Goal: Task Accomplishment & Management: Complete application form

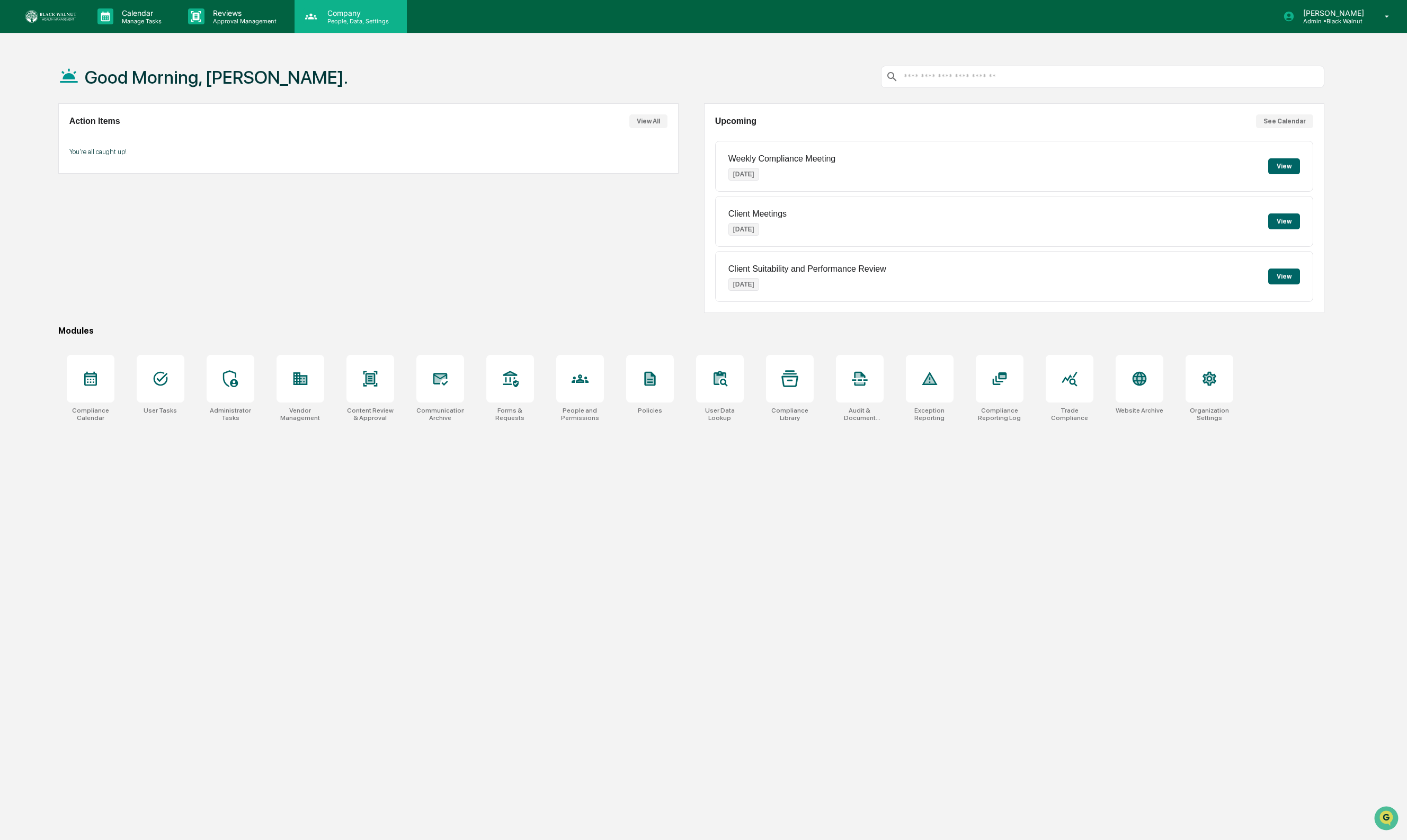
click at [311, 17] on icon at bounding box center [311, 16] width 12 height 6
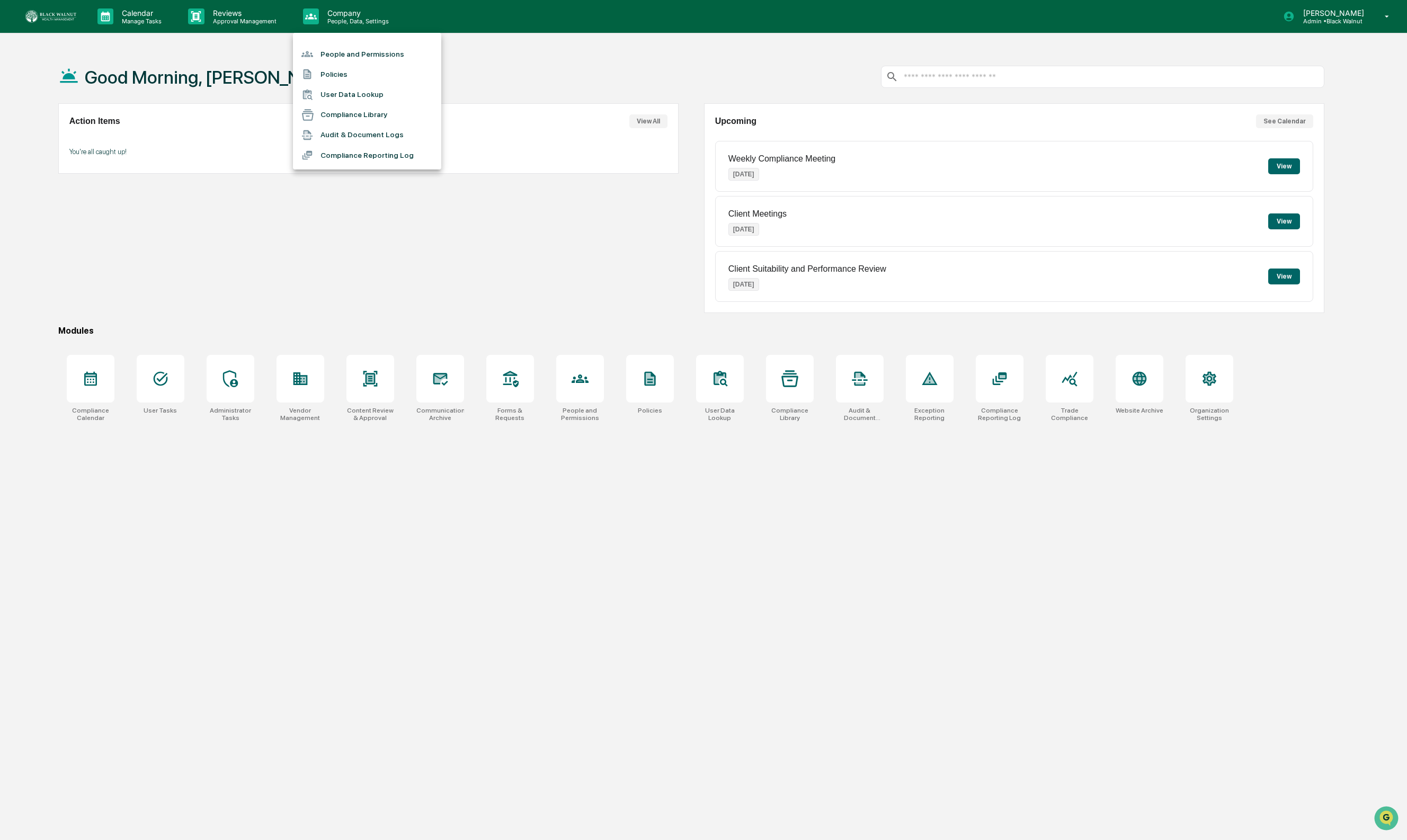
click at [237, 21] on div at bounding box center [704, 420] width 1407 height 840
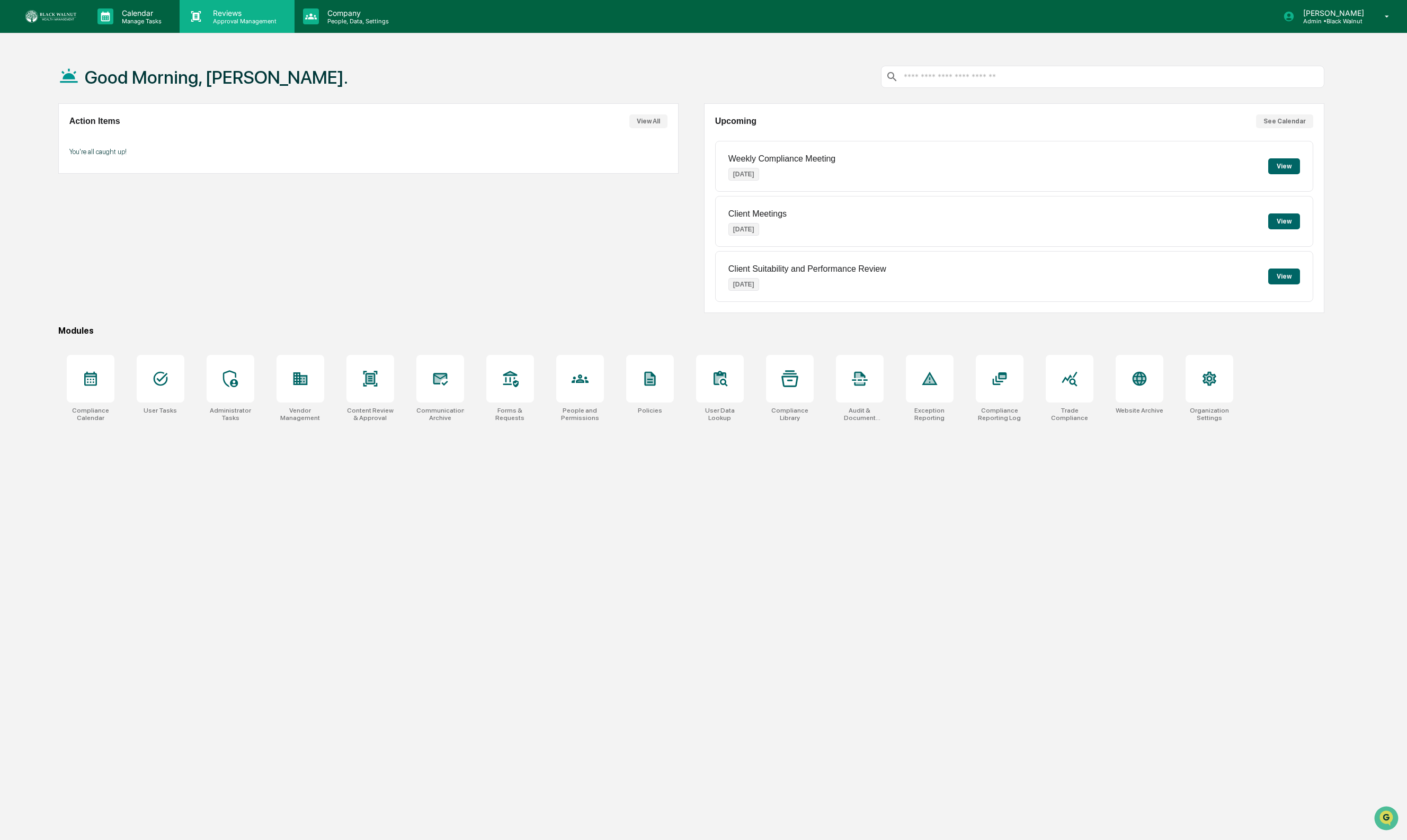
click at [242, 20] on p "Approval Management" at bounding box center [243, 21] width 78 height 8
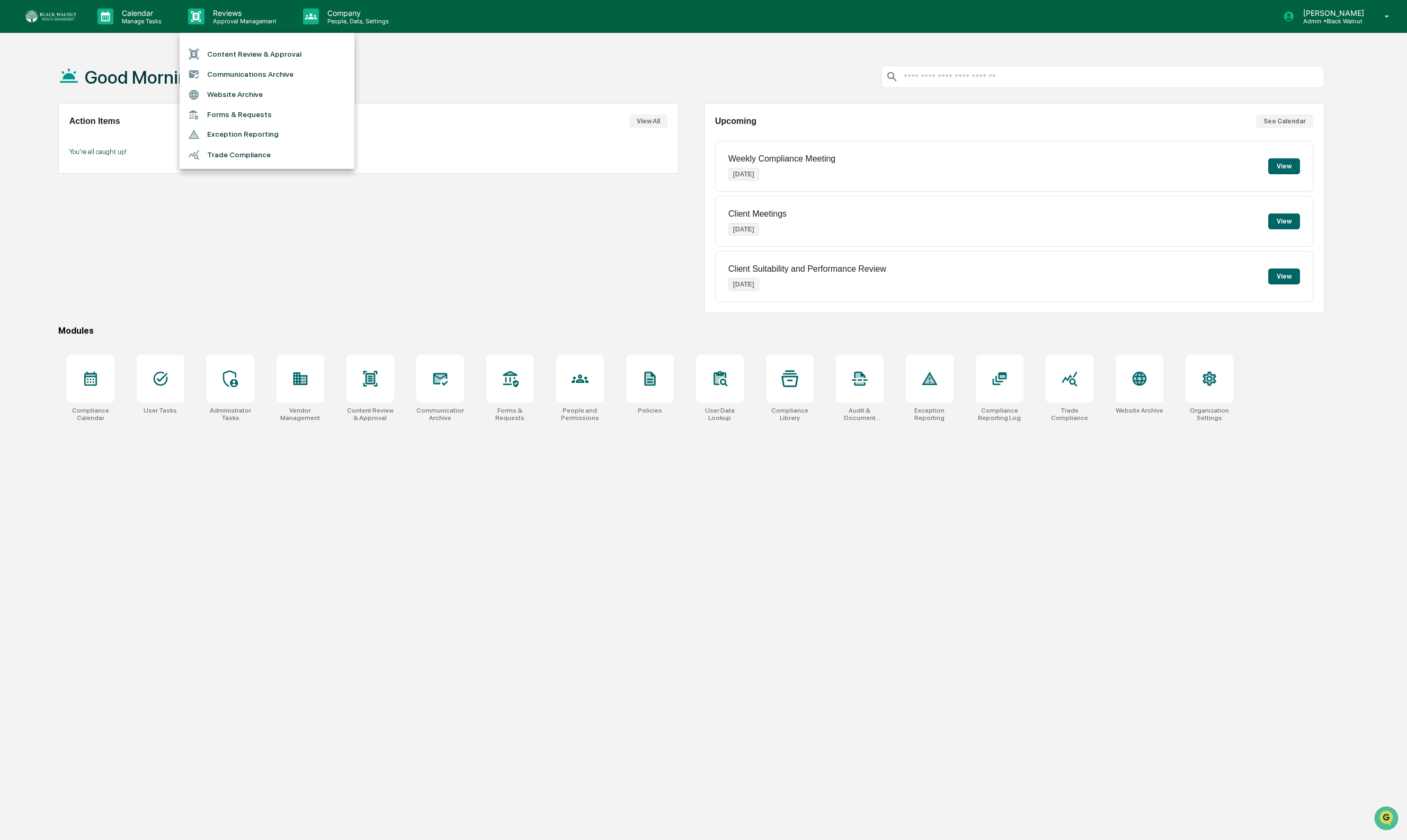
click at [128, 21] on div at bounding box center [704, 420] width 1407 height 840
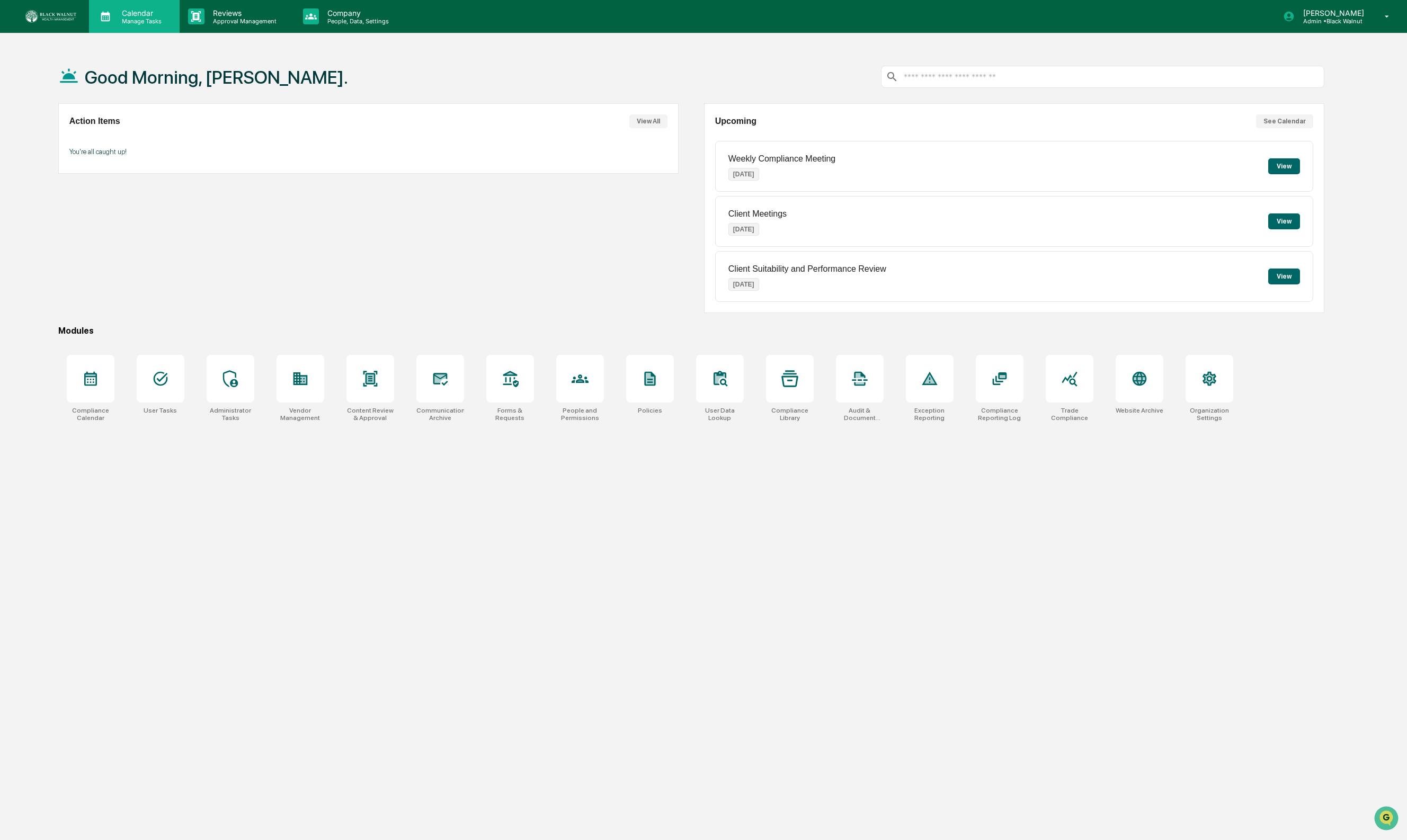
click at [130, 17] on p "Manage Tasks" at bounding box center [140, 21] width 53 height 8
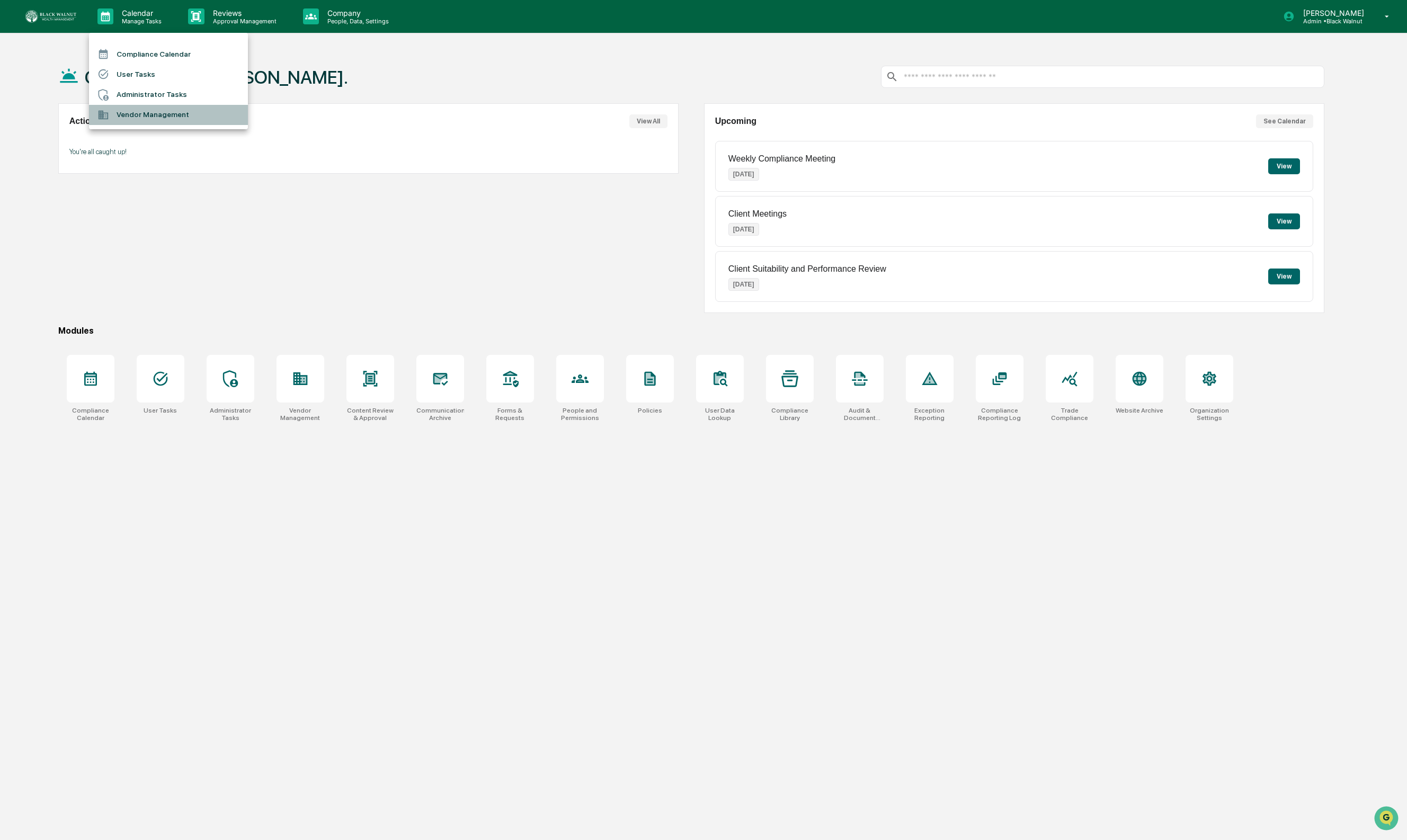
click at [129, 119] on li "Vendor Management" at bounding box center [168, 115] width 159 height 20
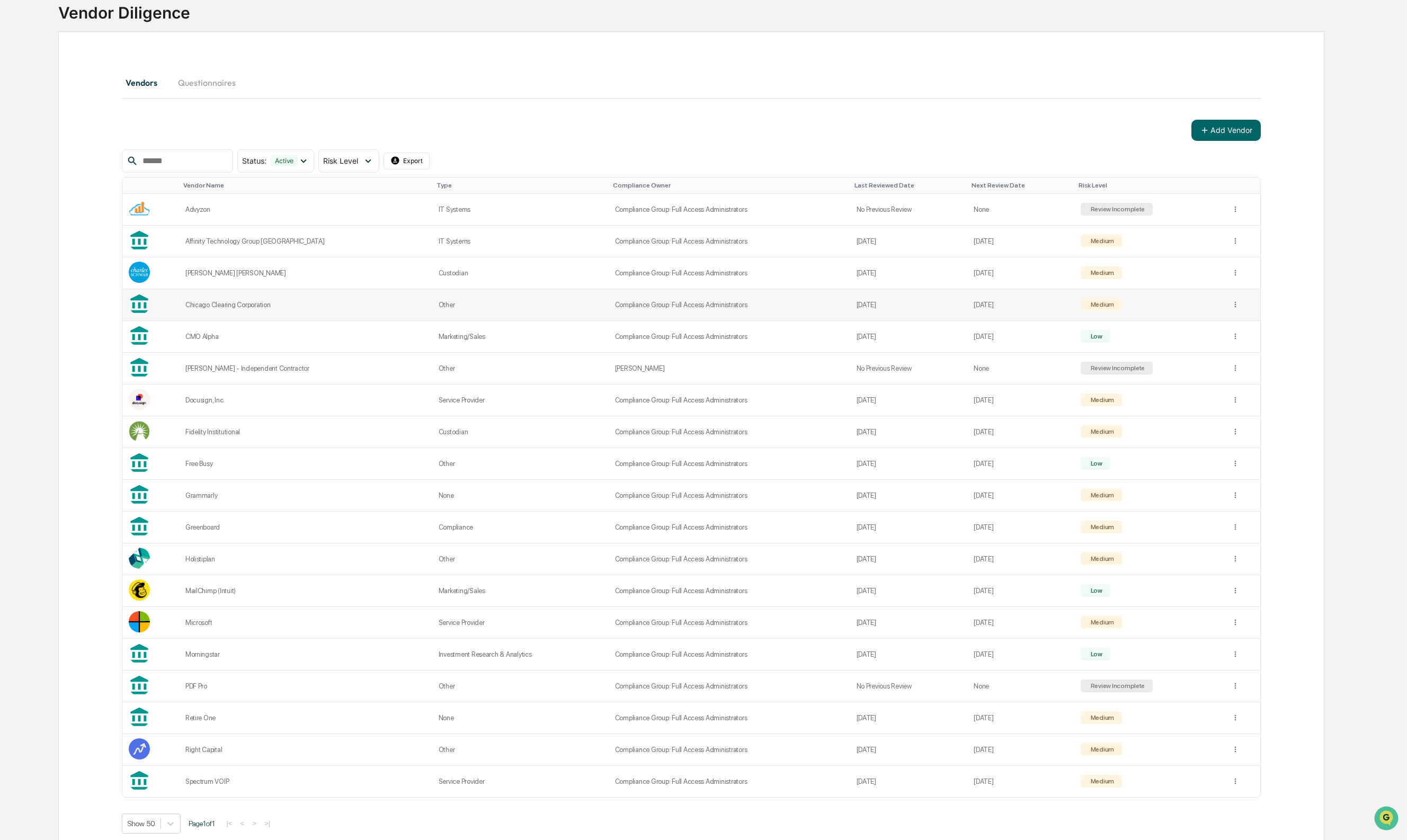
scroll to position [106, 0]
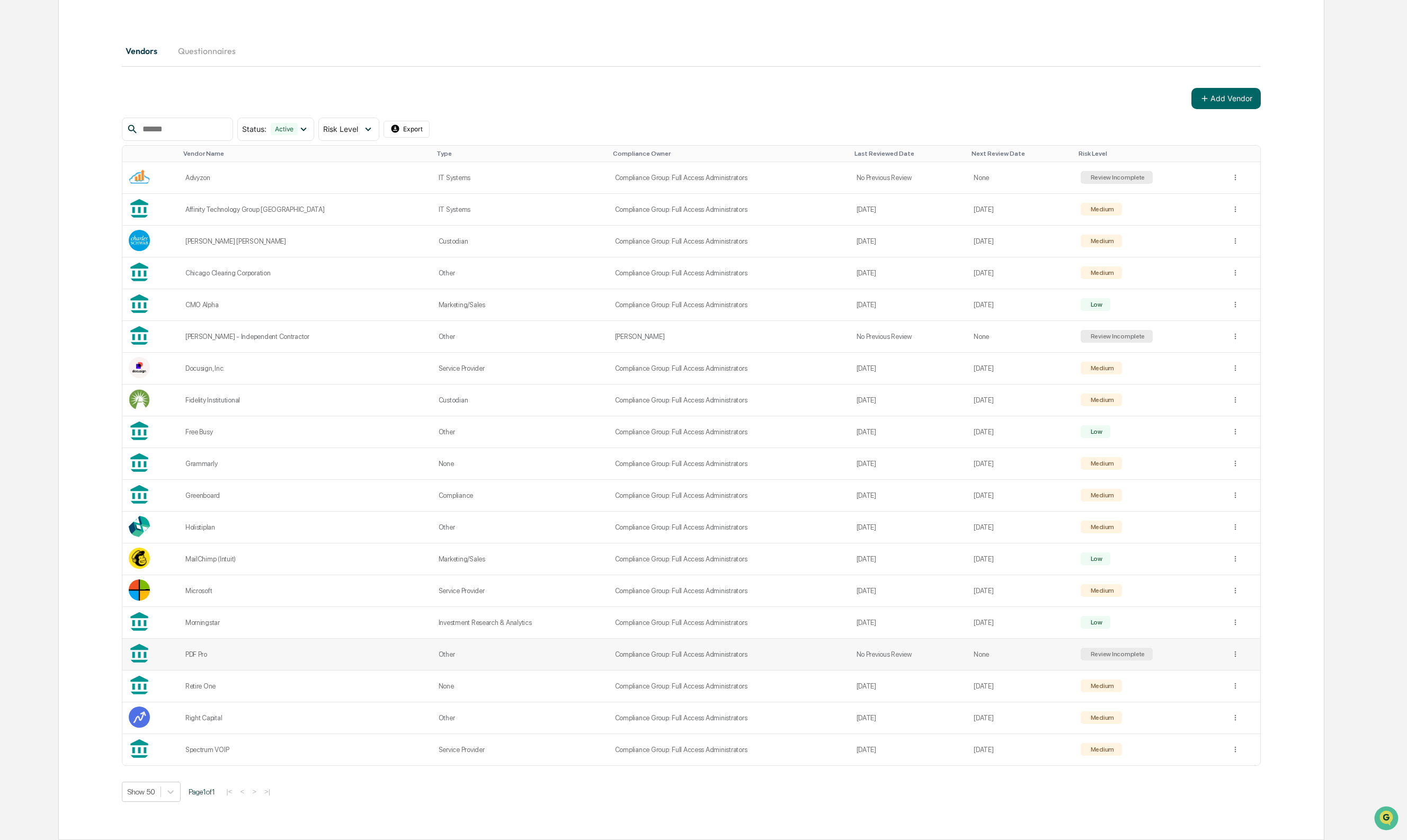
click at [188, 647] on td "PDF Pro" at bounding box center [306, 654] width 253 height 32
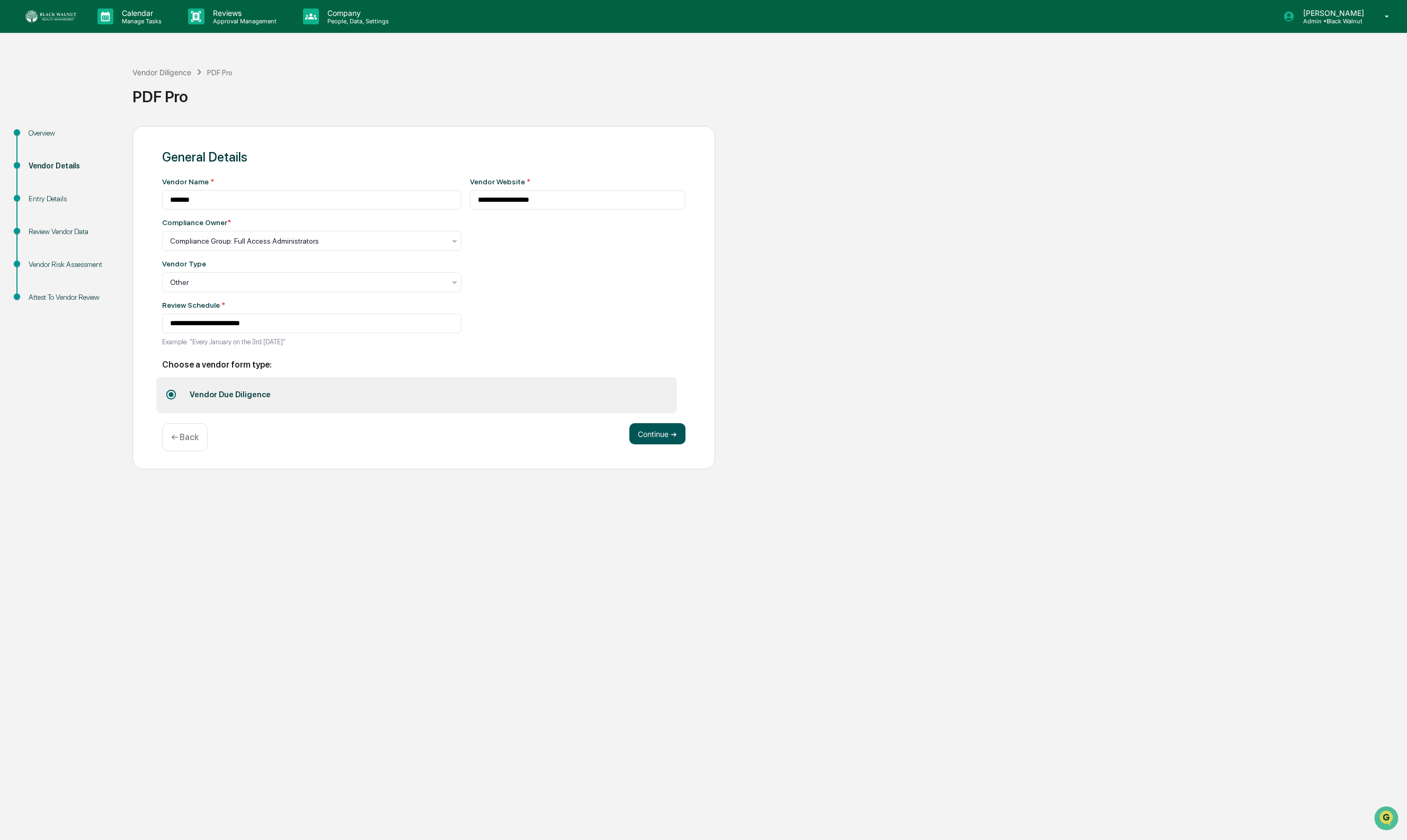
click at [646, 443] on button "Continue ➔" at bounding box center [657, 434] width 56 height 21
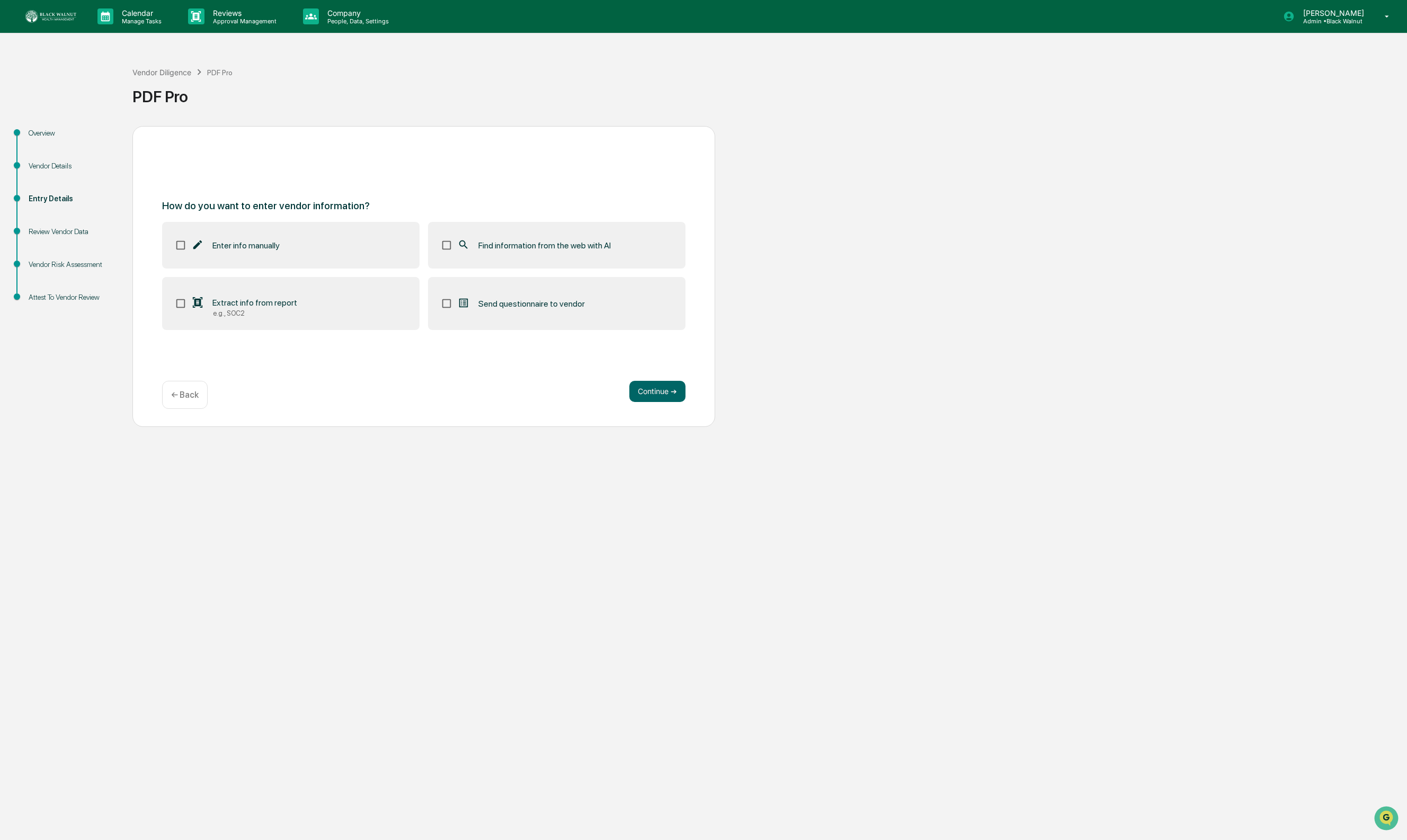
click at [536, 252] on div "Find information from the web with AI" at bounding box center [534, 245] width 154 height 13
click at [644, 387] on button "Continue ➔" at bounding box center [657, 391] width 56 height 21
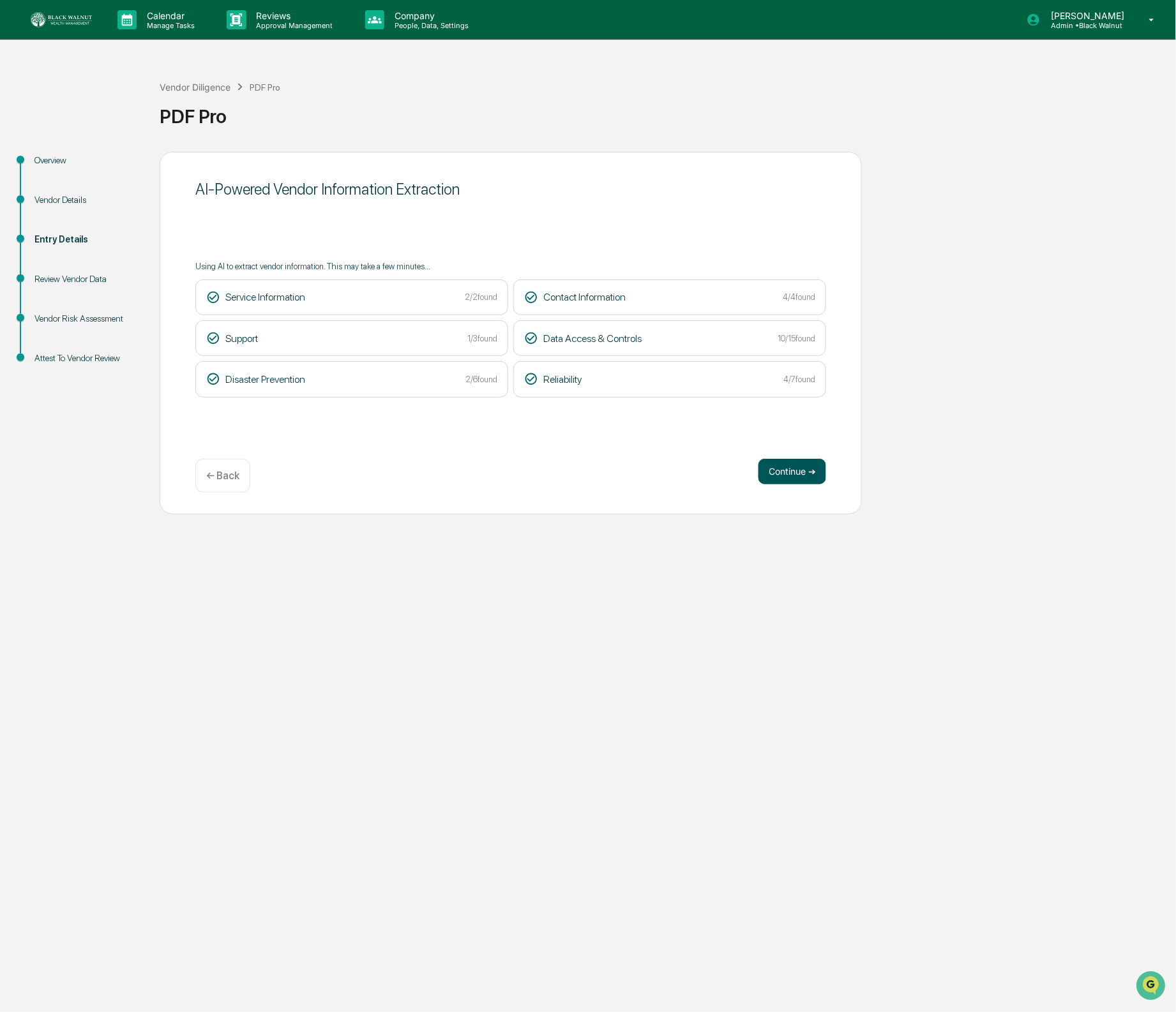
click at [797, 475] on button "Continue ➔" at bounding box center [792, 471] width 68 height 26
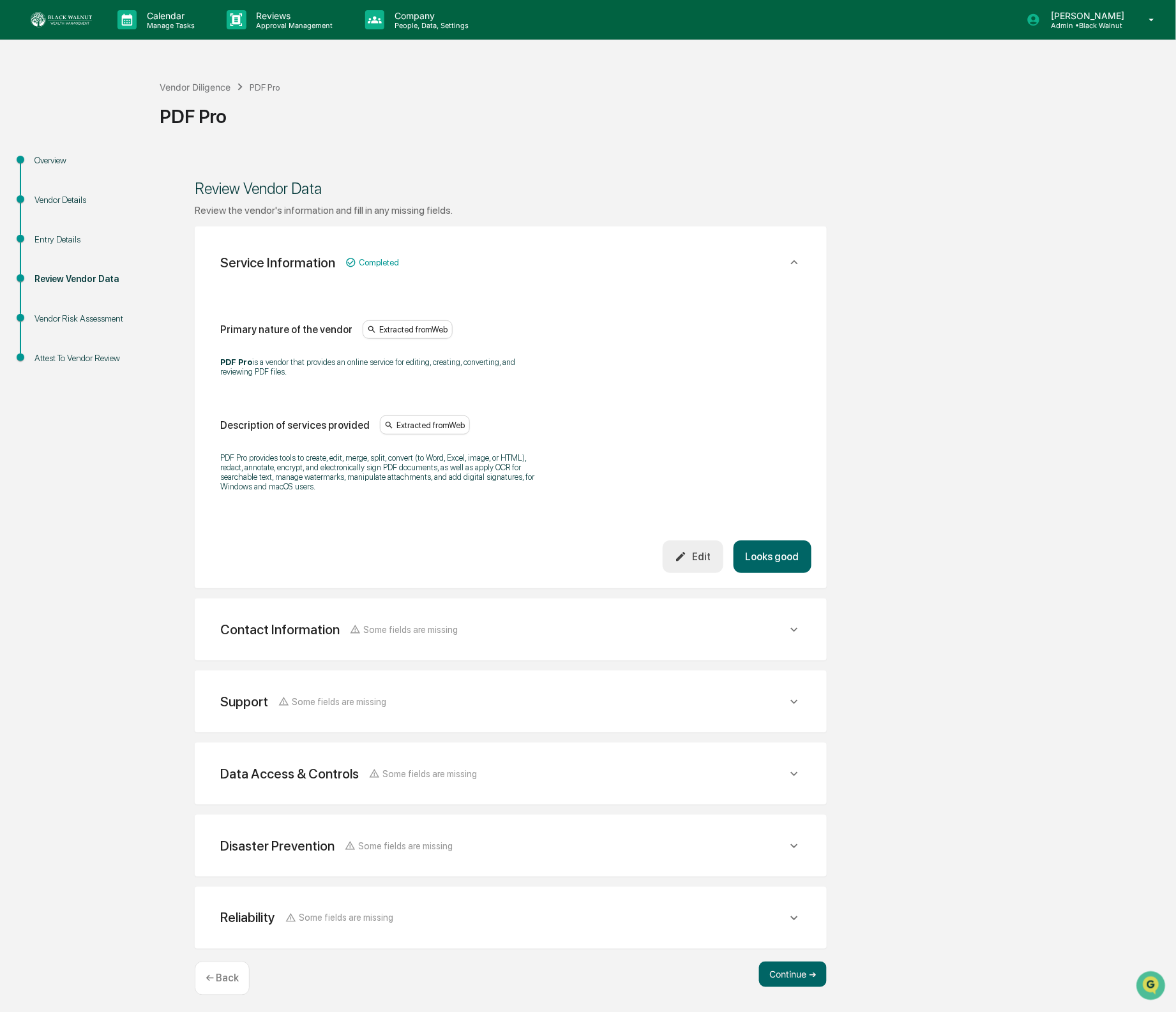
click at [786, 569] on button "Looks good" at bounding box center [772, 557] width 78 height 33
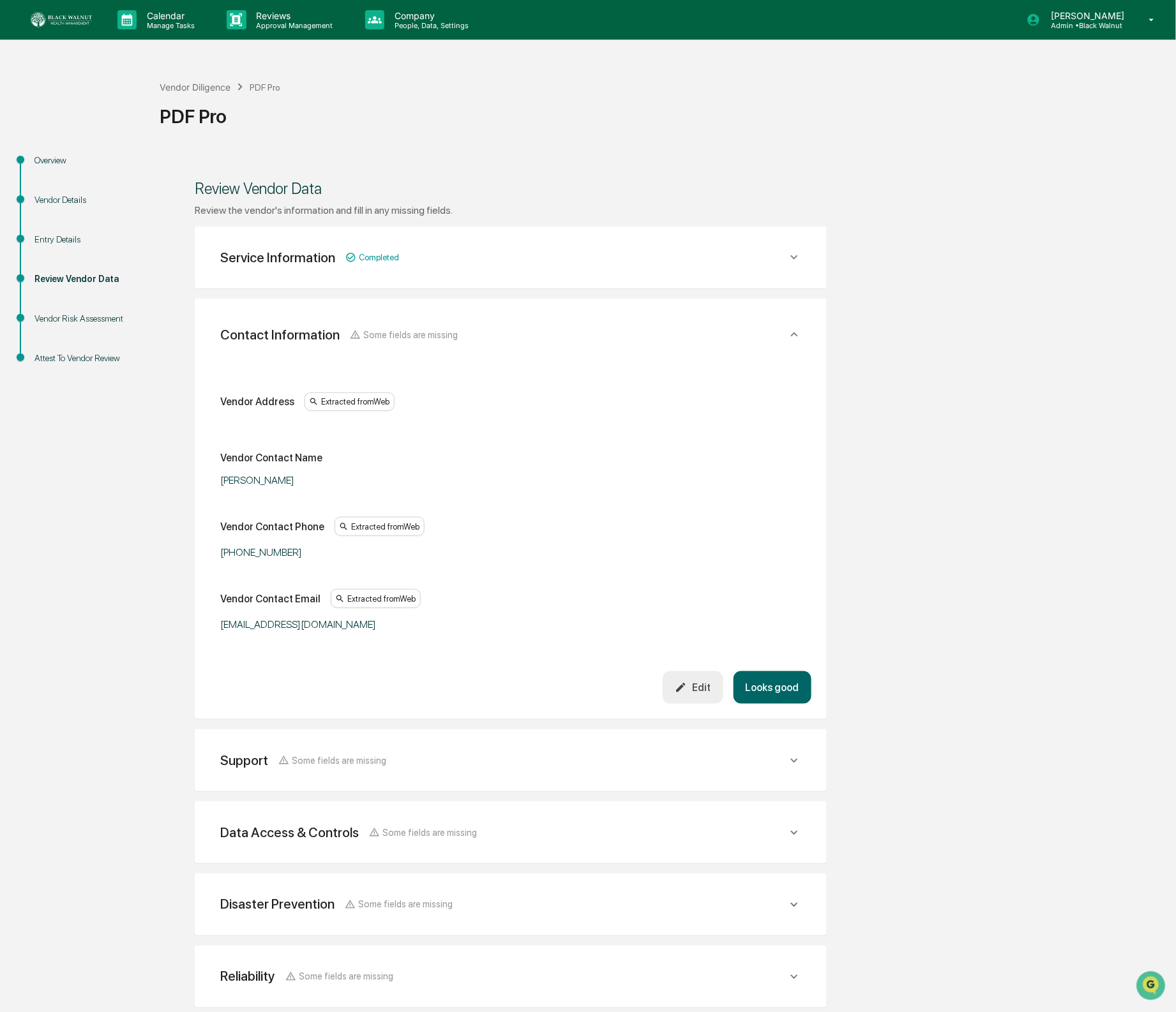
click at [689, 699] on button "Edit" at bounding box center [693, 687] width 61 height 33
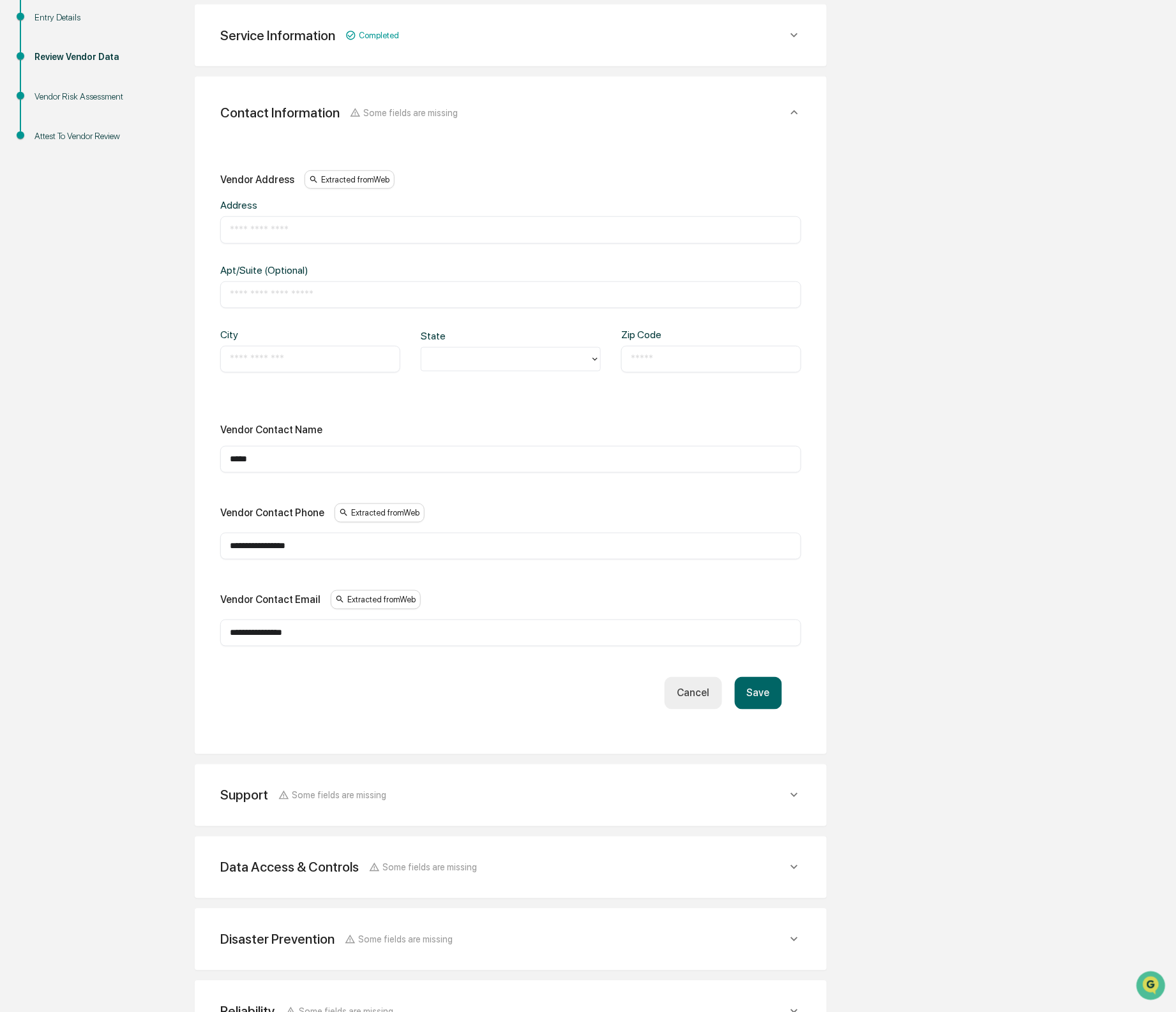
scroll to position [225, 0]
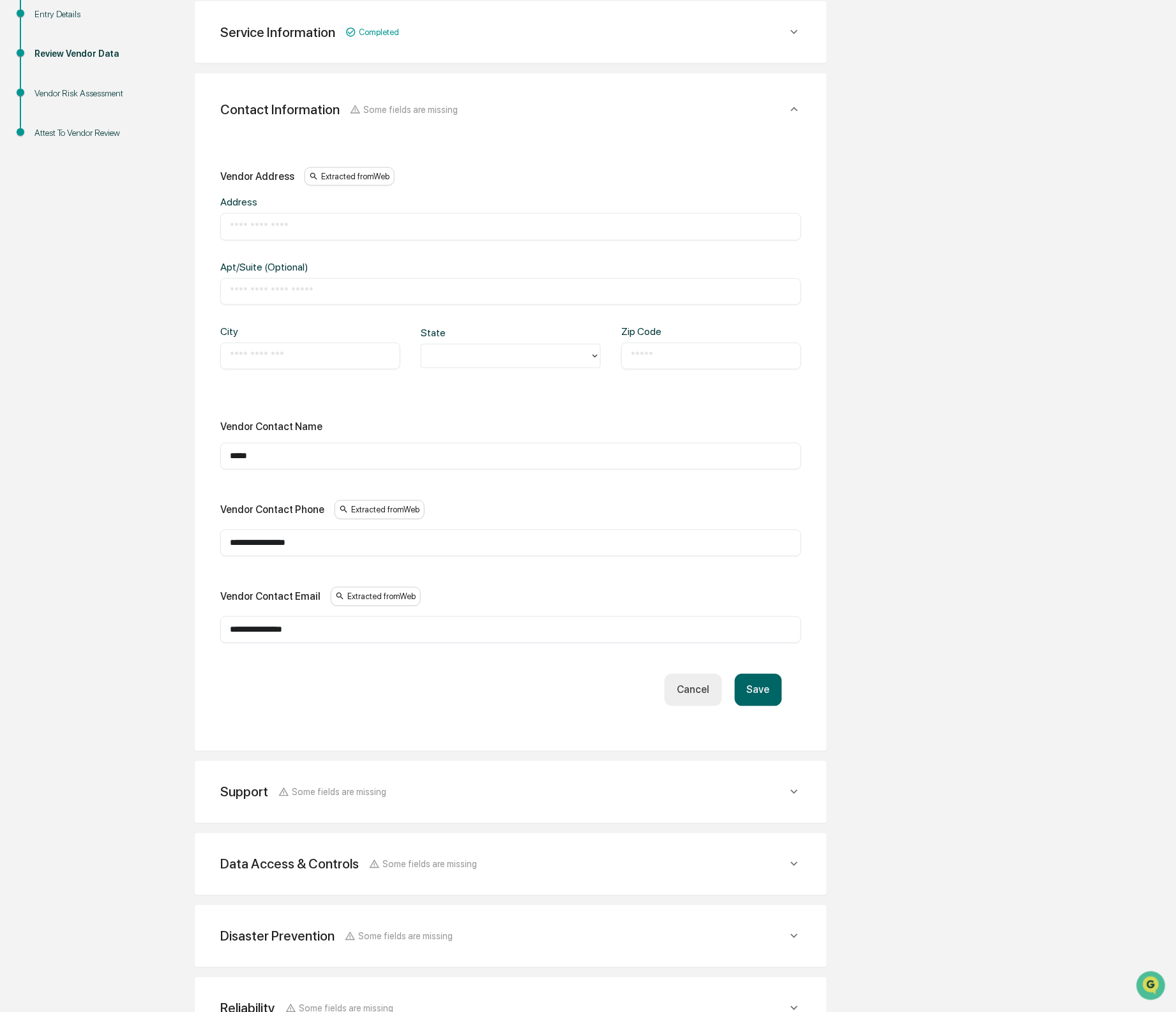
click at [324, 452] on div "***** ​" at bounding box center [510, 457] width 581 height 26
click at [322, 463] on input "*****" at bounding box center [511, 457] width 562 height 13
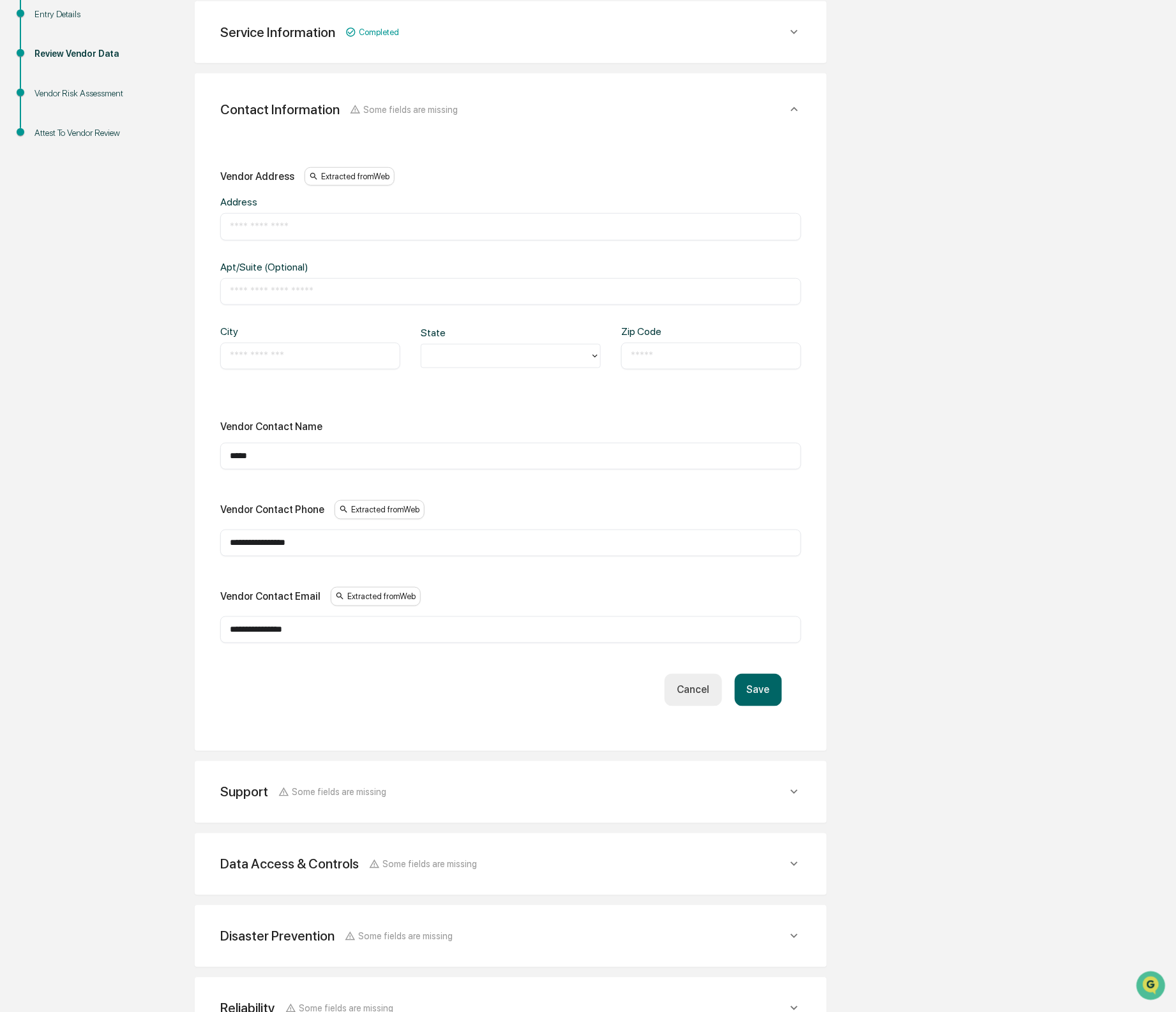
click at [325, 231] on input "text" at bounding box center [511, 227] width 562 height 13
type input "**********"
type input "*********"
type input "****"
click at [325, 348] on div "********* ​" at bounding box center [310, 356] width 180 height 26
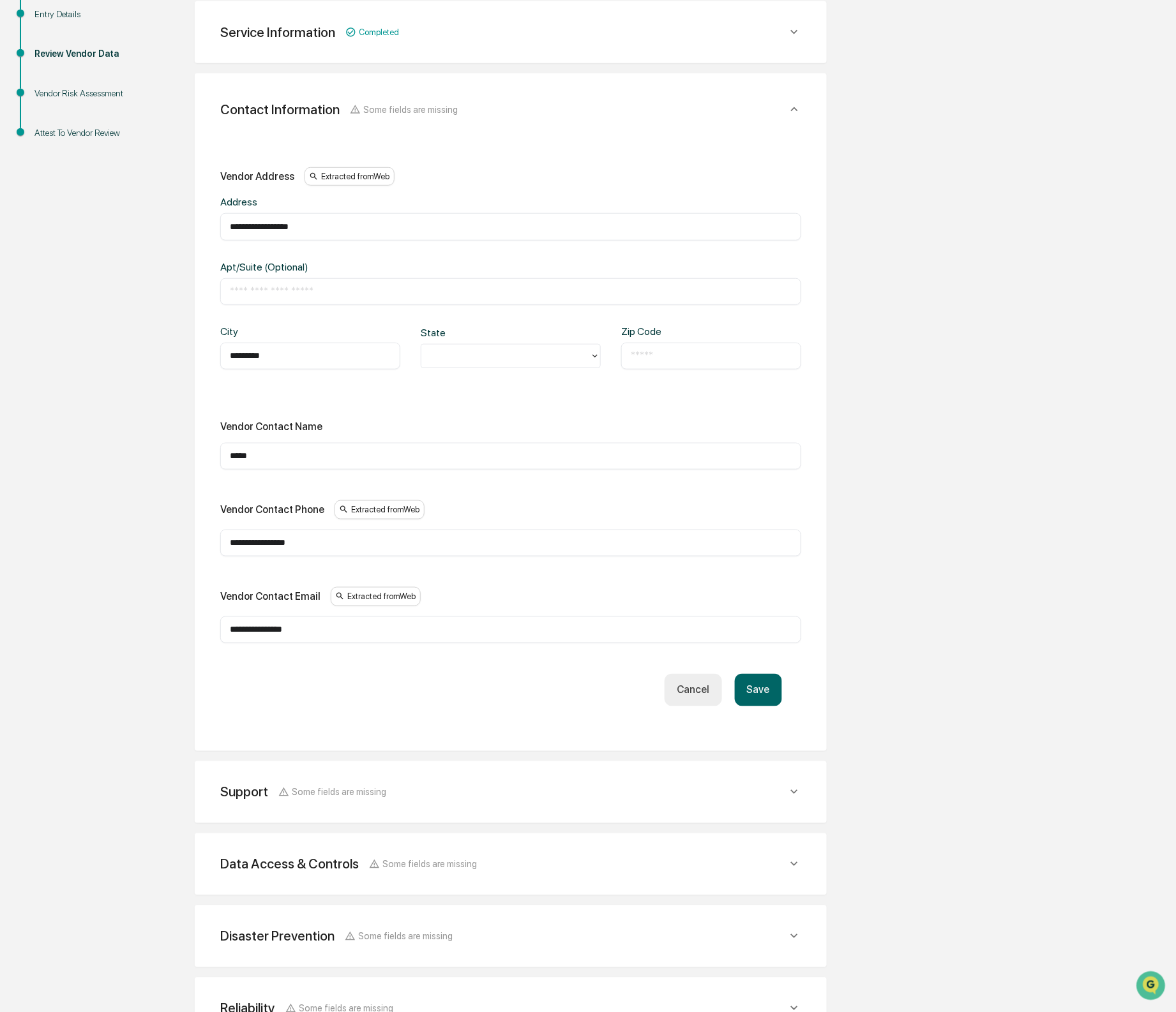
drag, startPoint x: 618, startPoint y: 358, endPoint x: 629, endPoint y: 358, distance: 11.0
click at [625, 358] on div "City ********* ​ State Zip Code ​" at bounding box center [510, 358] width 581 height 64
click at [636, 358] on input "text" at bounding box center [711, 356] width 161 height 13
type input "******"
drag, startPoint x: 412, startPoint y: 392, endPoint x: 374, endPoint y: 334, distance: 69.3
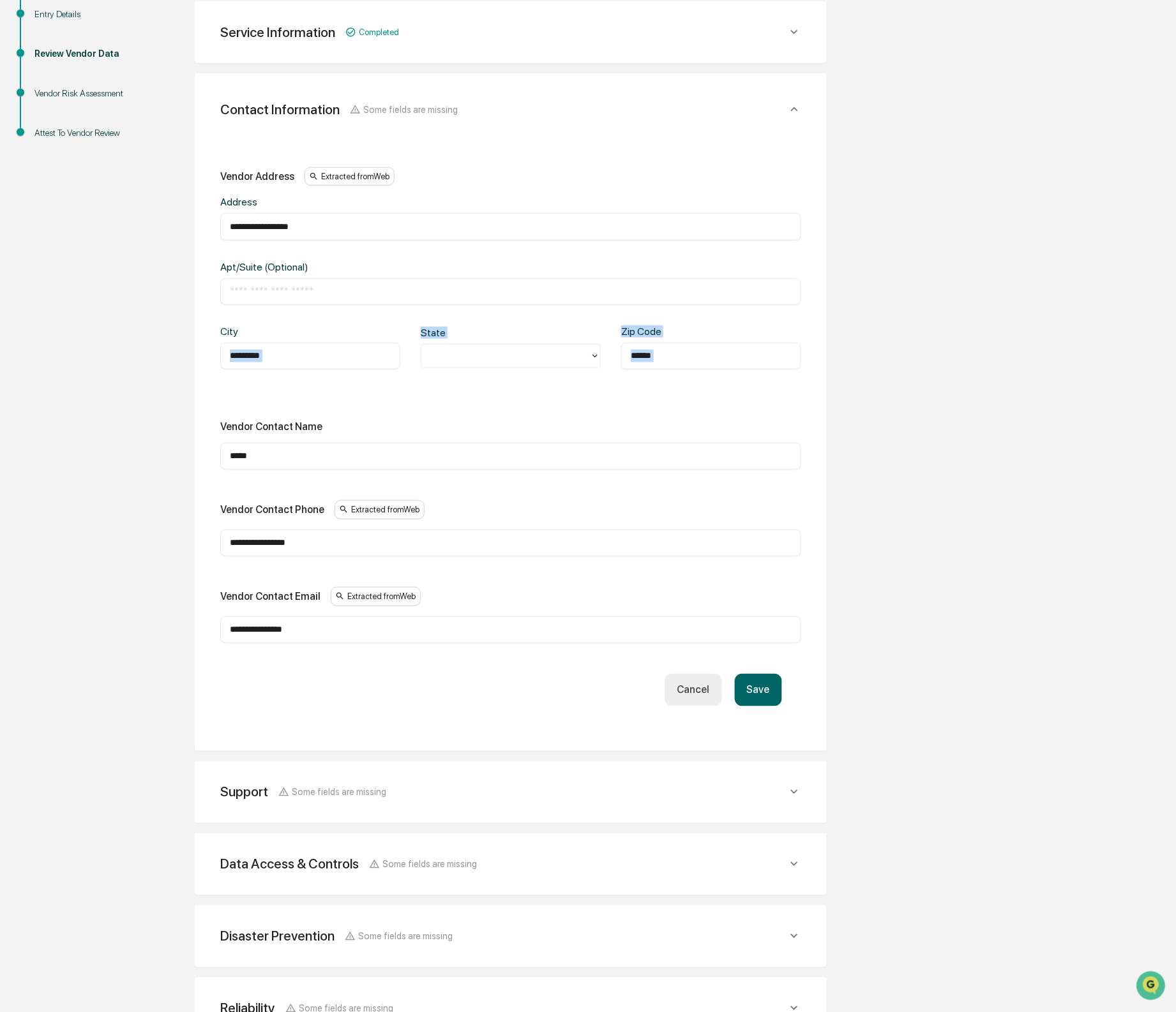
click at [401, 355] on div "**********" at bounding box center [510, 405] width 581 height 476
click at [463, 385] on div "City ********* ​ State Zip Code ****** ​" at bounding box center [510, 358] width 581 height 64
click at [441, 457] on input "*****" at bounding box center [511, 457] width 562 height 13
click at [254, 462] on input "*****" at bounding box center [511, 457] width 562 height 13
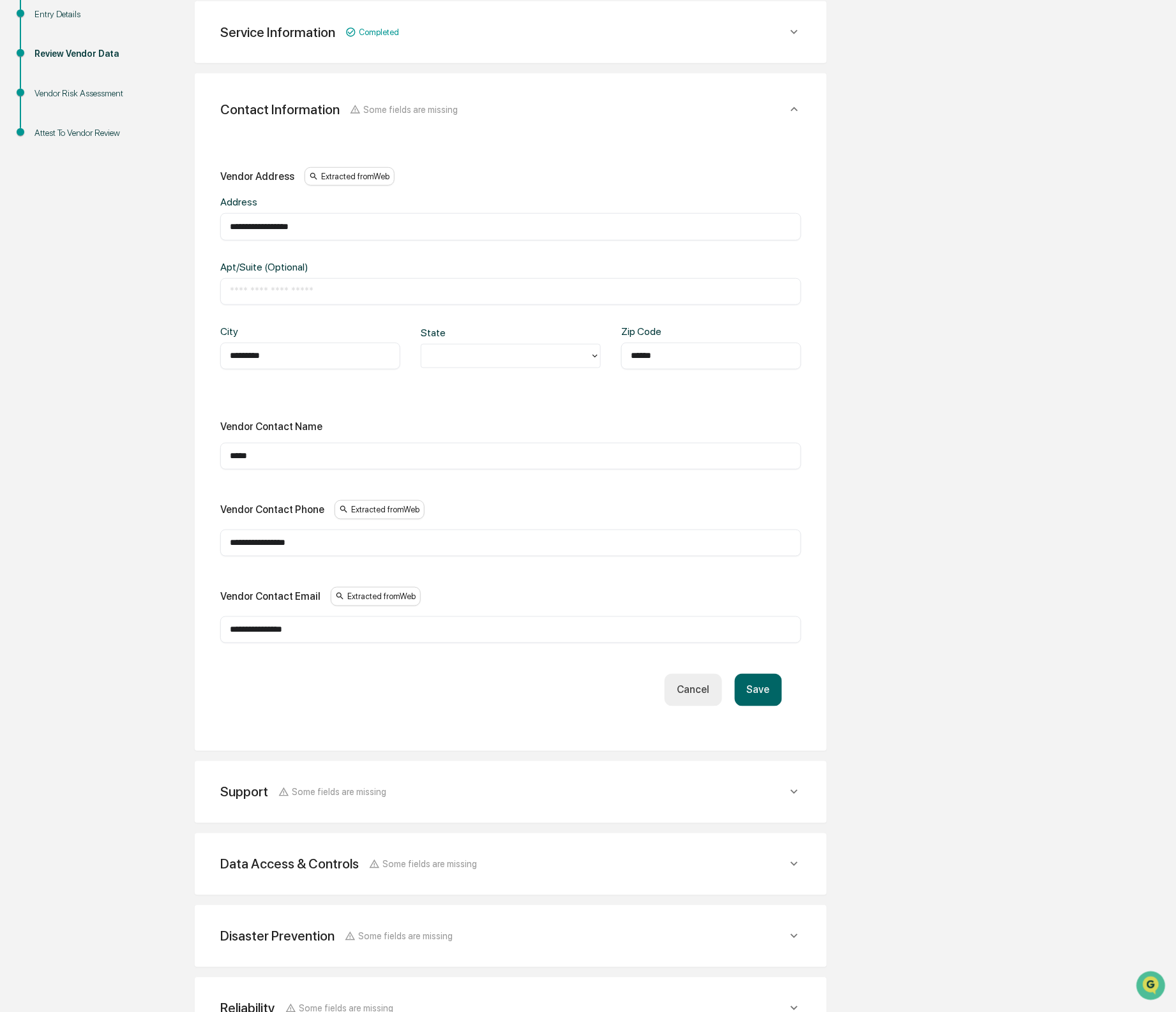
click at [254, 462] on input "*****" at bounding box center [511, 457] width 562 height 13
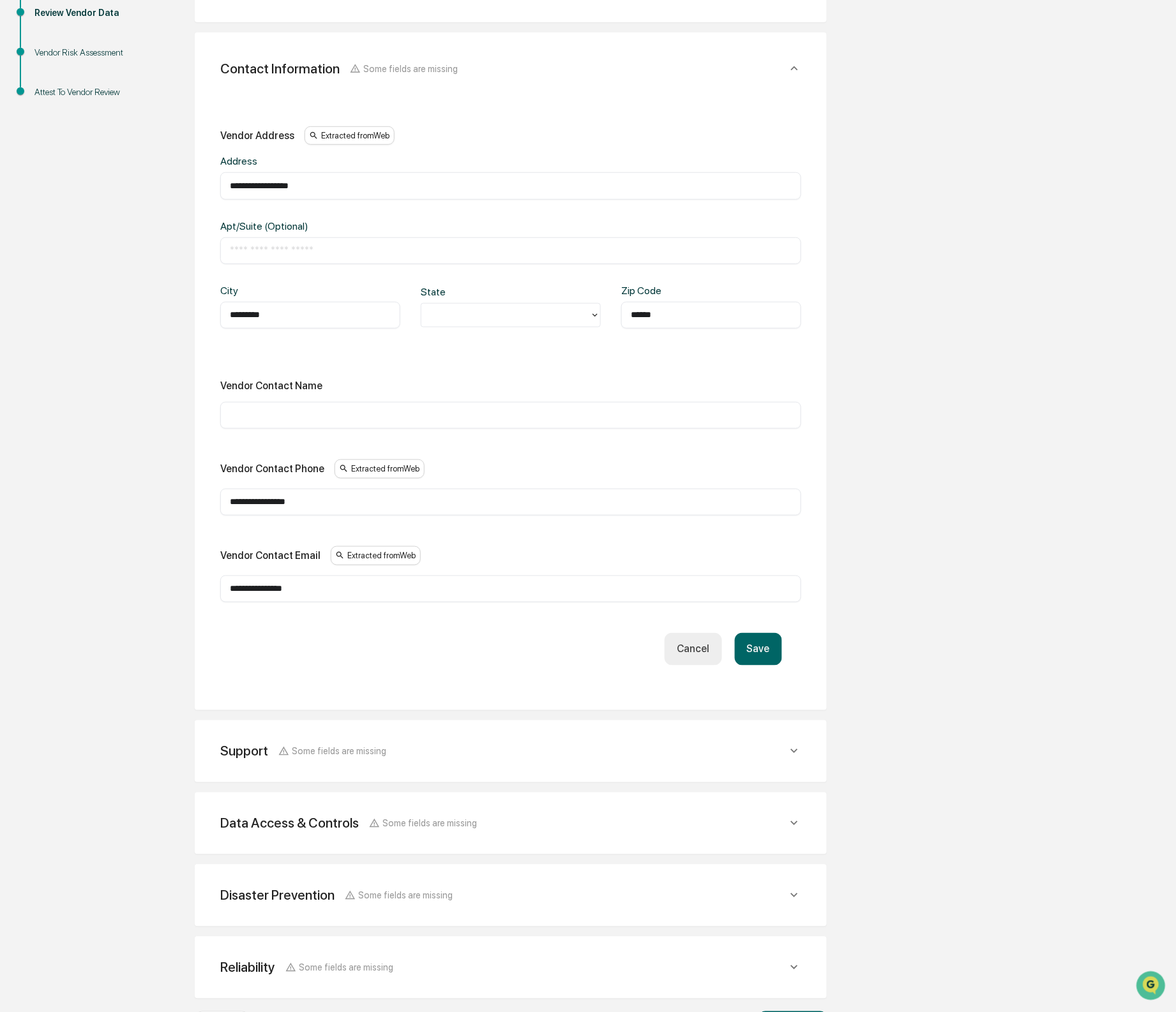
scroll to position [325, 0]
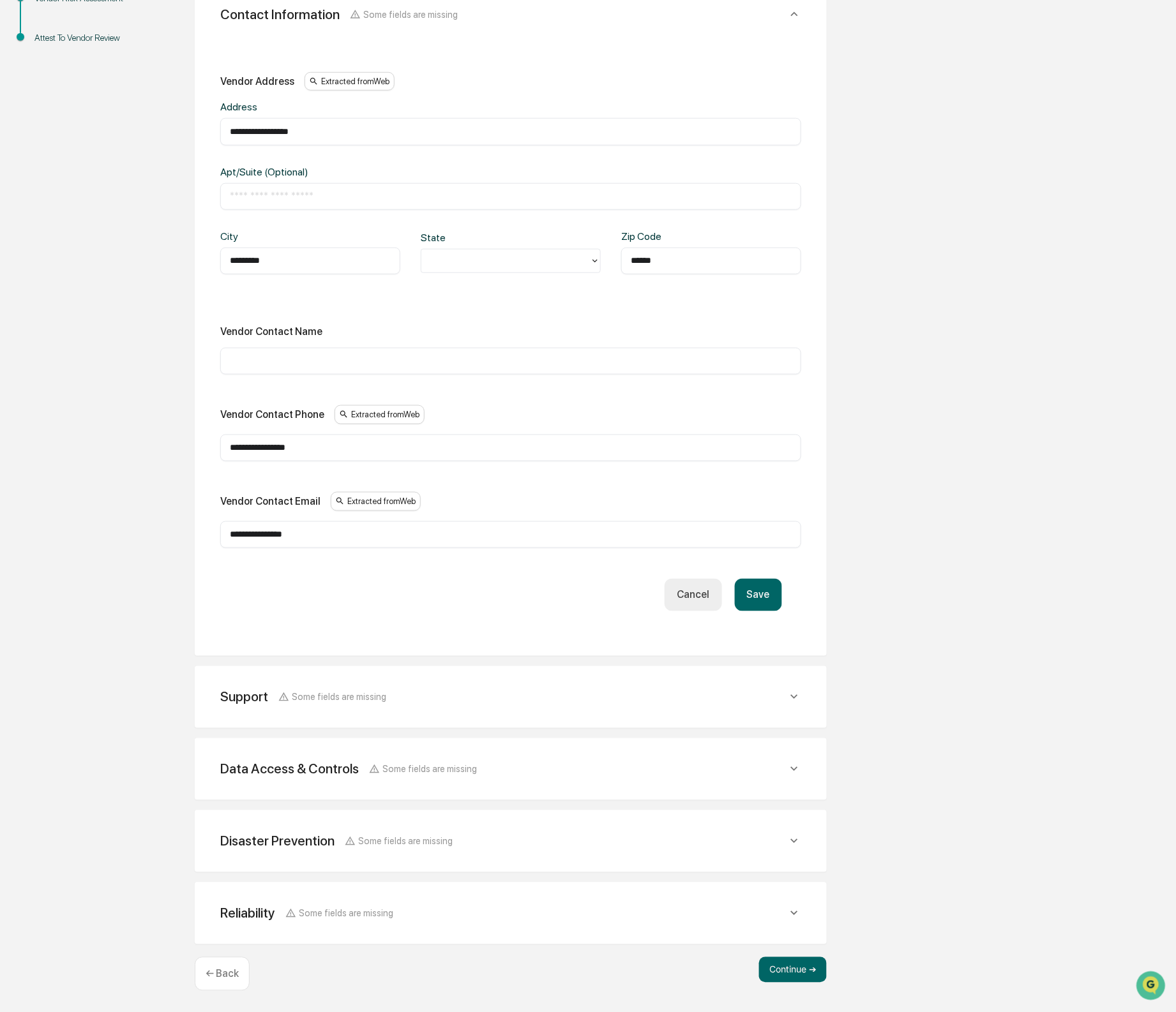
click at [772, 606] on button "Save" at bounding box center [758, 595] width 47 height 33
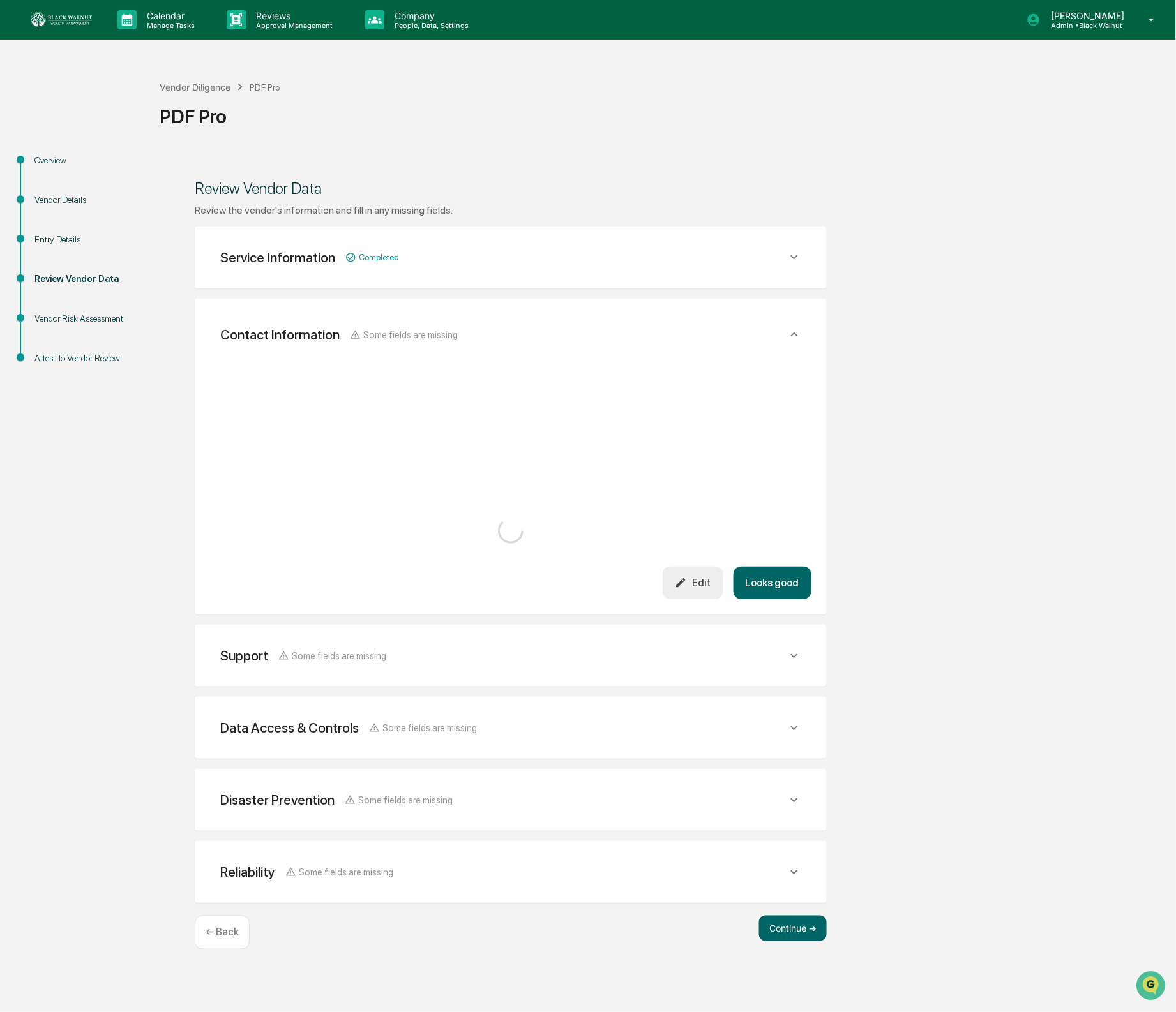
scroll to position [0, 0]
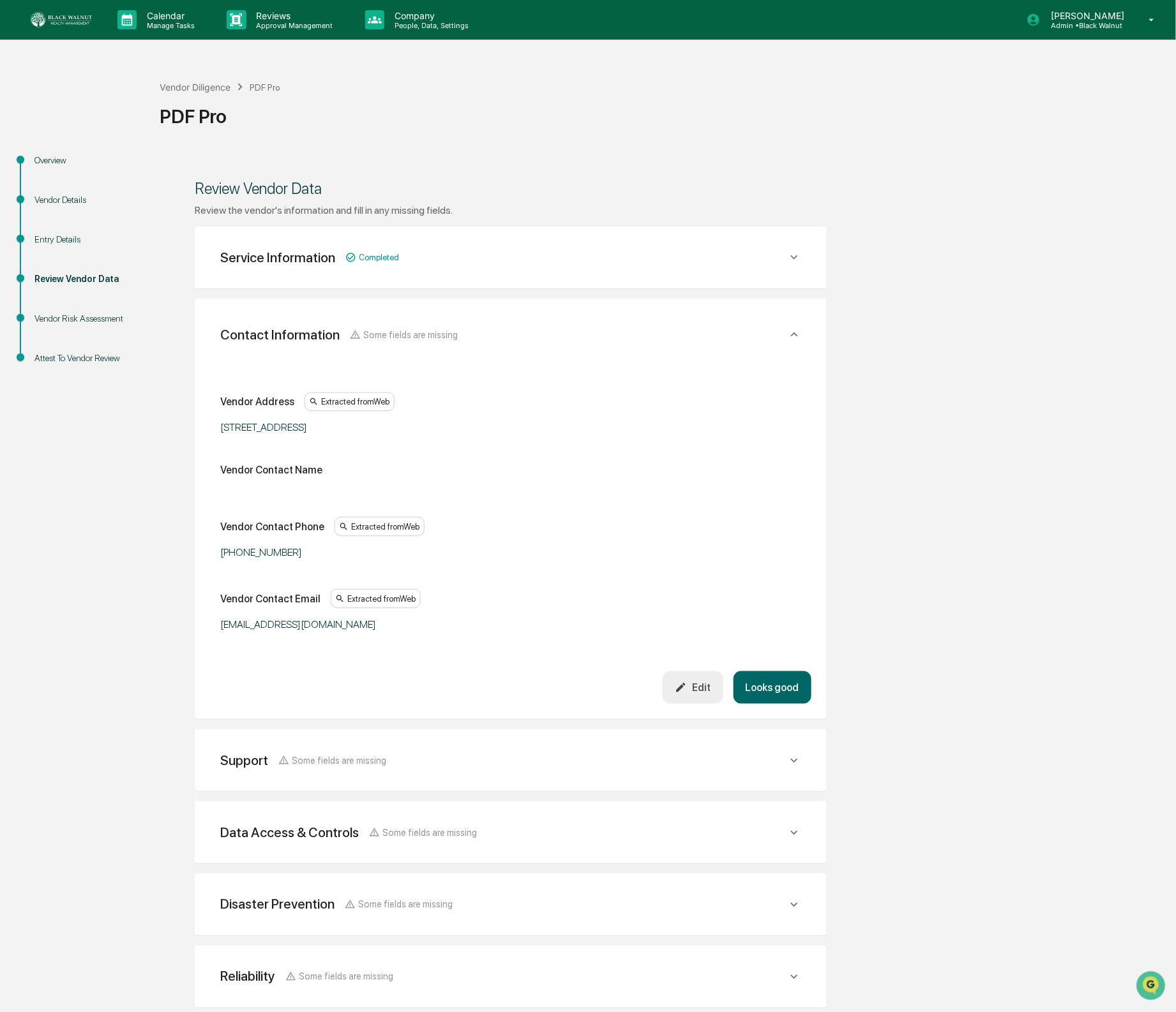
click at [761, 683] on button "Looks good" at bounding box center [772, 687] width 78 height 33
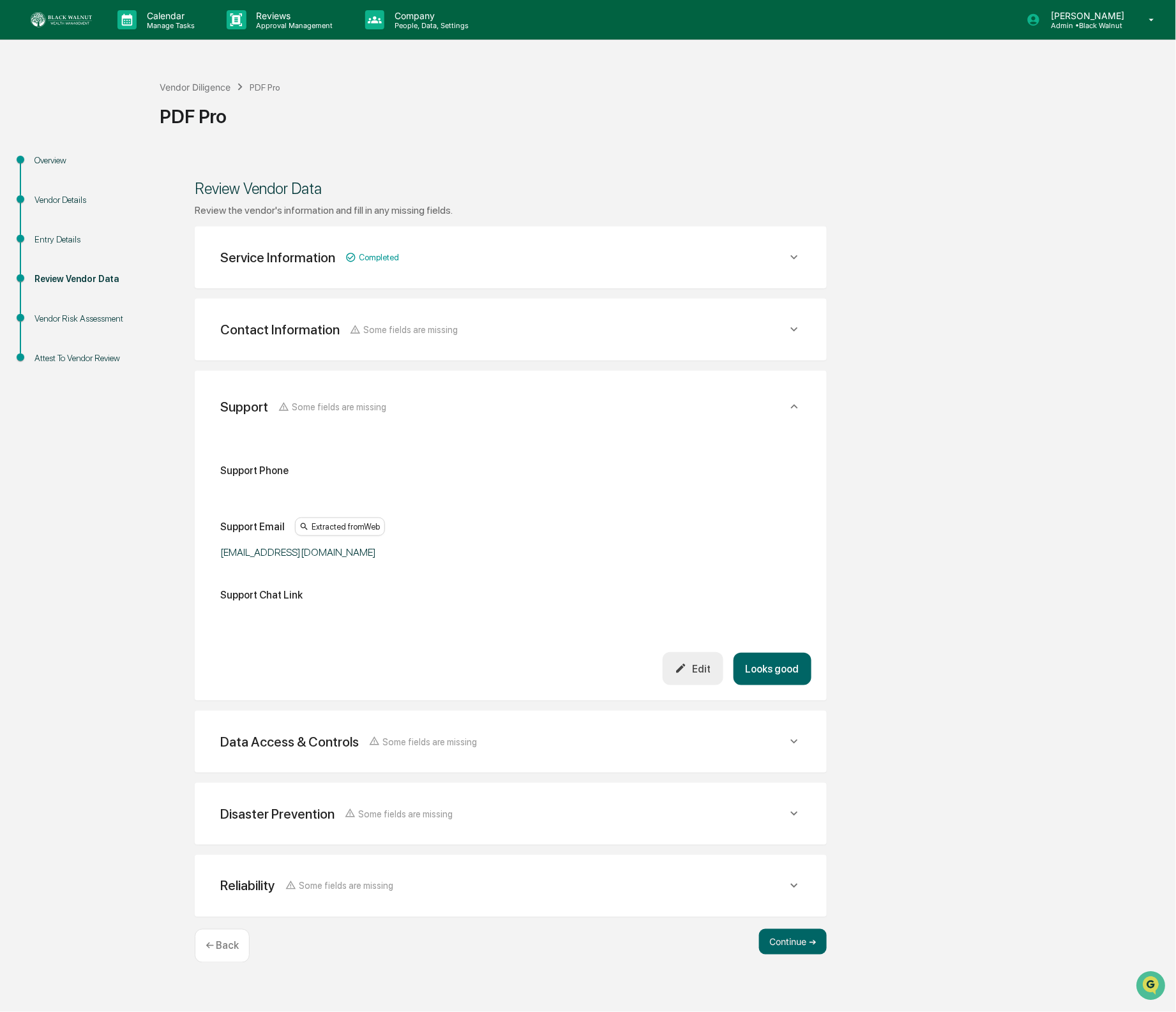
click at [662, 329] on div "Contact Information Some fields are missing" at bounding box center [503, 330] width 567 height 16
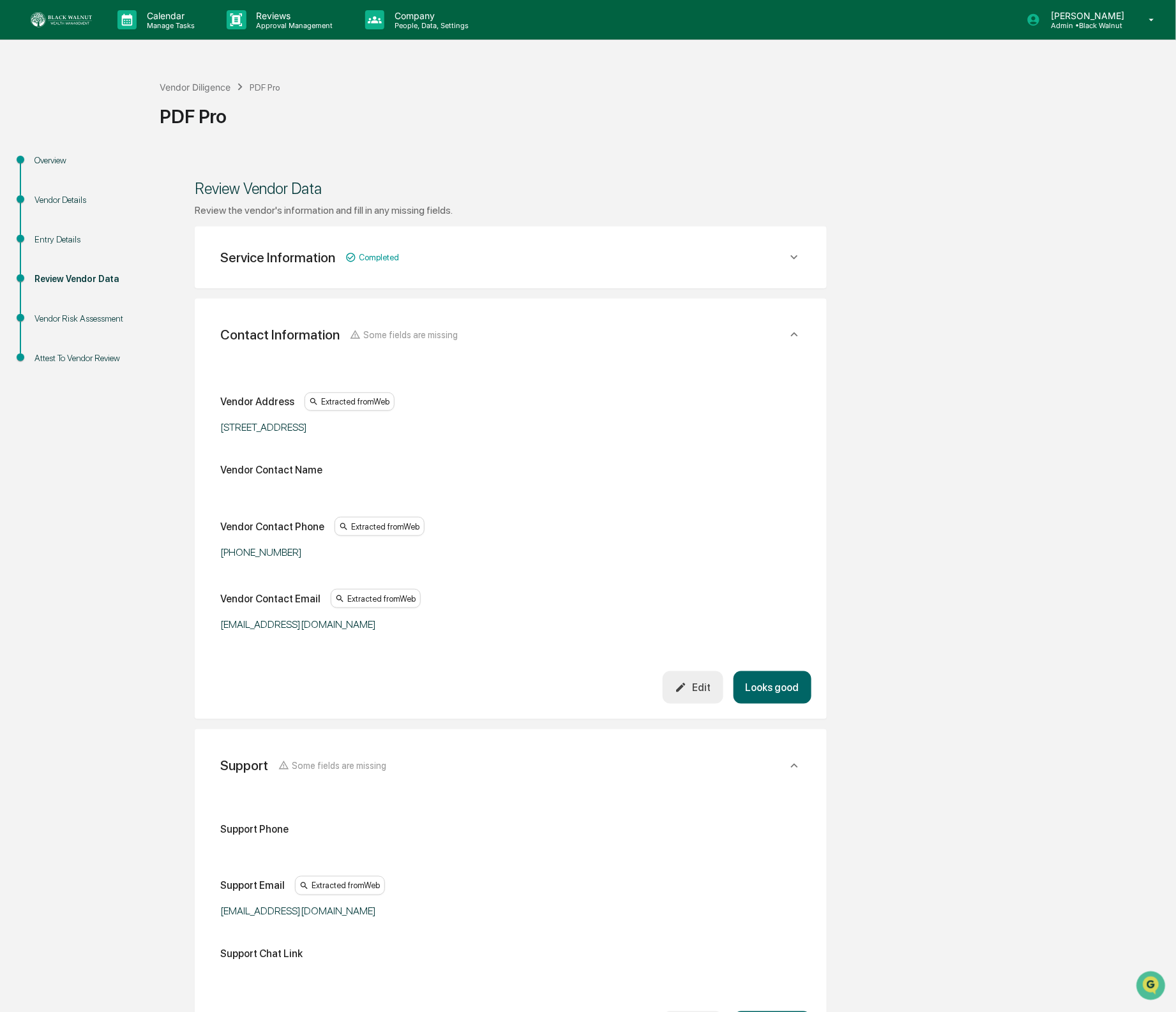
drag, startPoint x: 294, startPoint y: 558, endPoint x: 238, endPoint y: 561, distance: 56.1
click at [234, 558] on div "[PHONE_NUMBER]" at bounding box center [380, 552] width 319 height 12
copy div "[PHONE_NUMBER]"
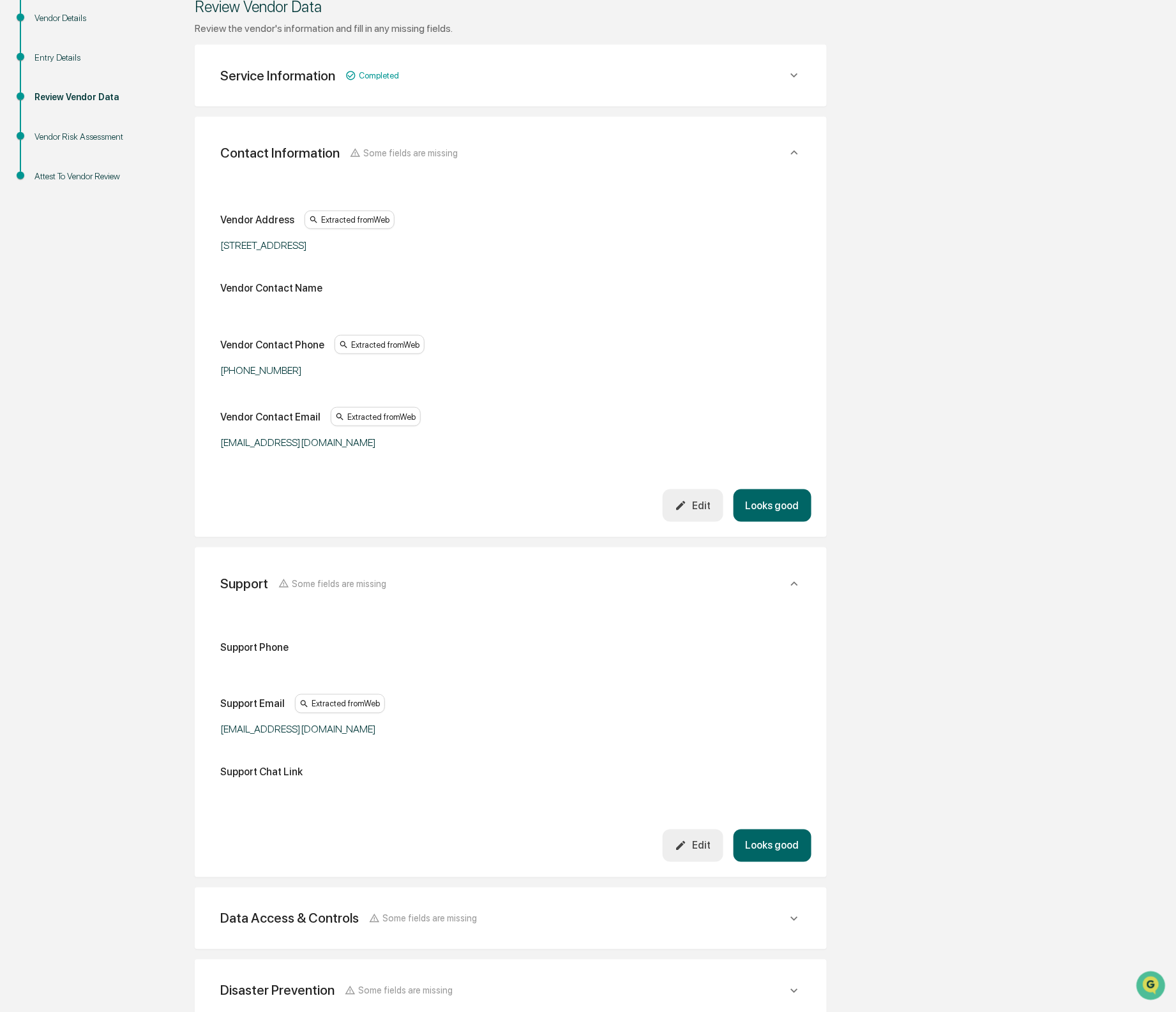
scroll to position [336, 0]
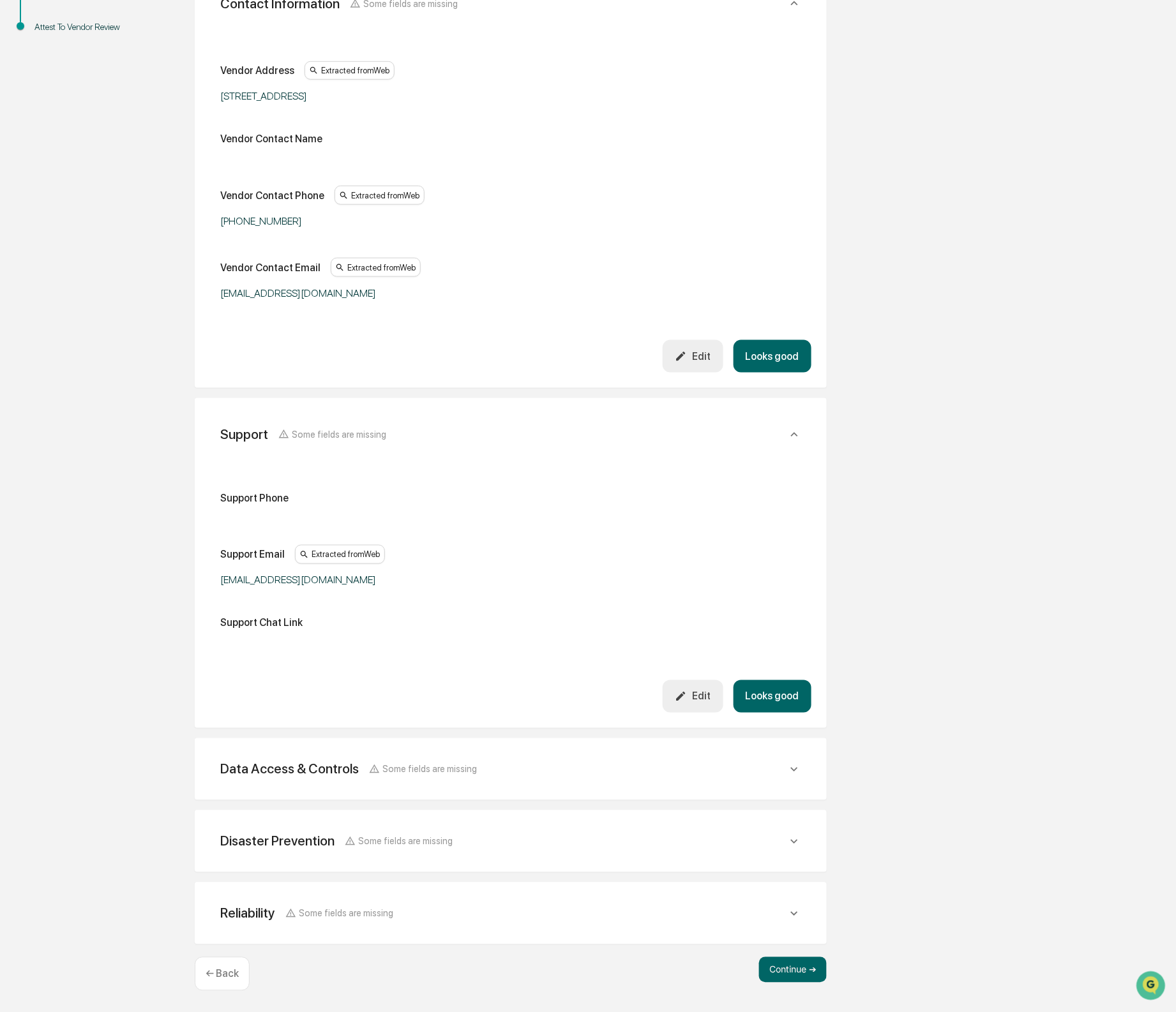
click at [684, 700] on icon "button" at bounding box center [680, 696] width 12 height 12
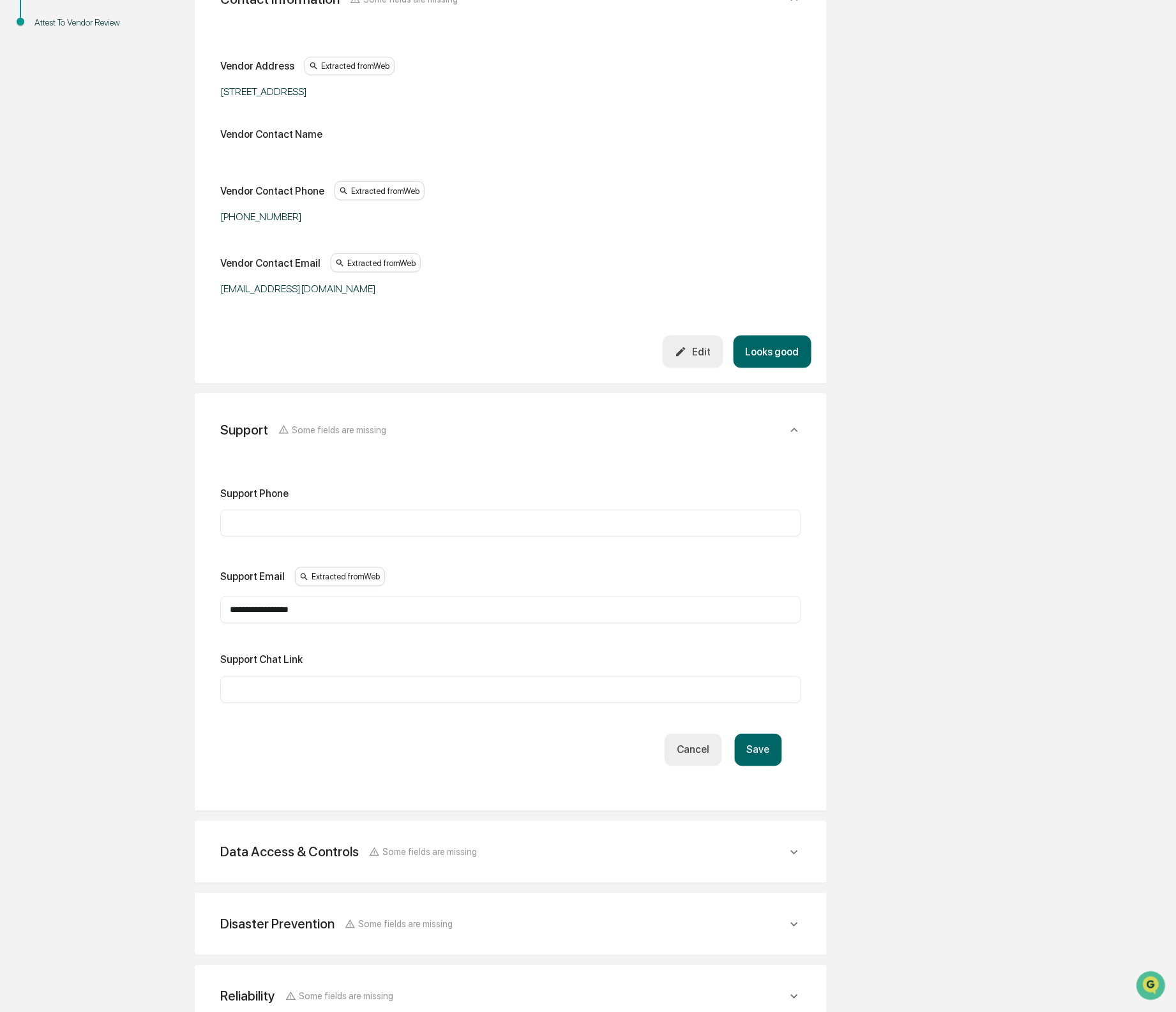
click at [284, 535] on div "​" at bounding box center [510, 523] width 581 height 26
click at [287, 526] on input "text" at bounding box center [511, 523] width 562 height 13
paste input "**********"
type input "**********"
click at [291, 689] on input "text" at bounding box center [511, 690] width 562 height 13
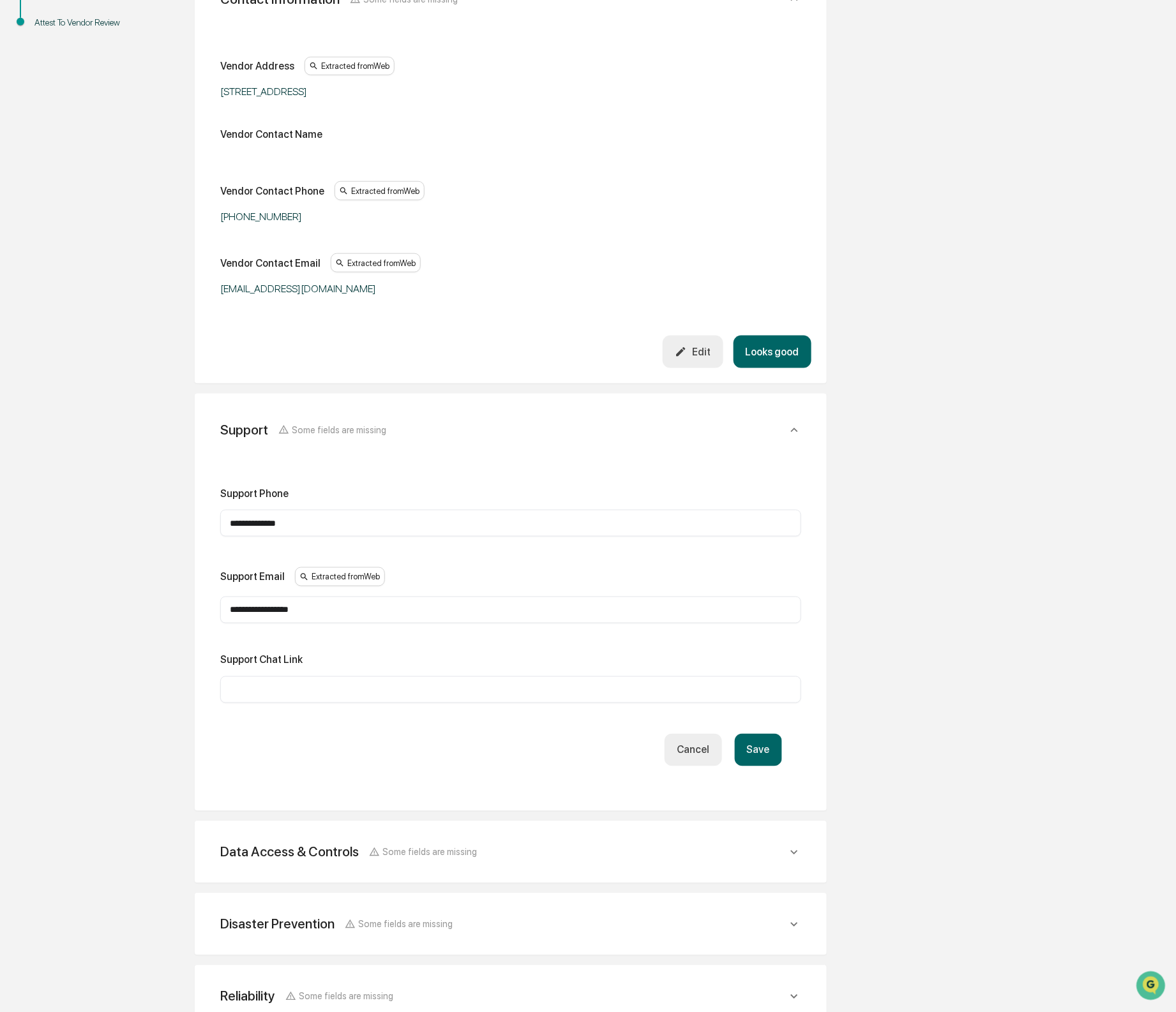
click at [757, 761] on button "Save" at bounding box center [758, 750] width 47 height 33
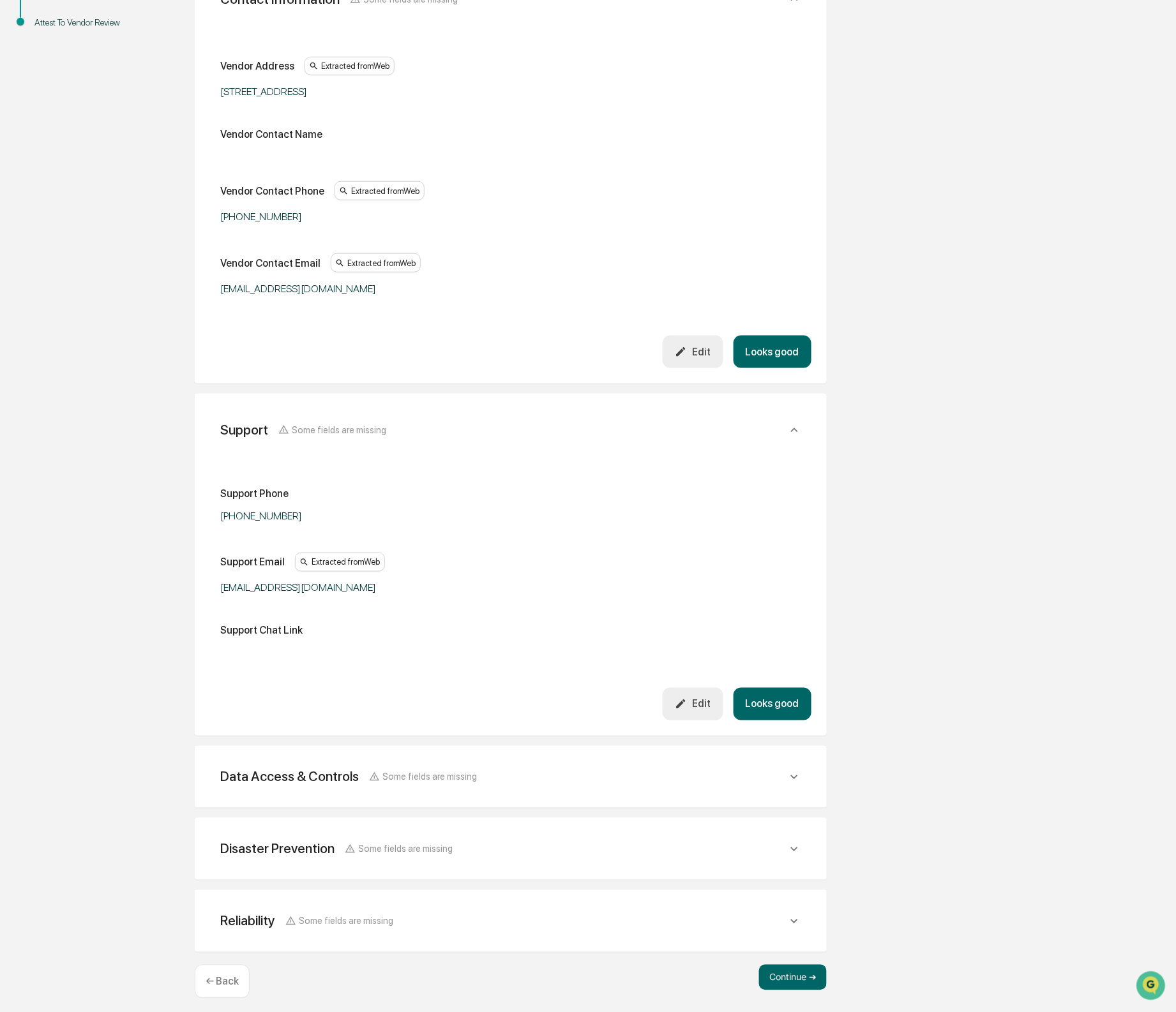
click at [757, 710] on button "Looks good" at bounding box center [772, 704] width 78 height 33
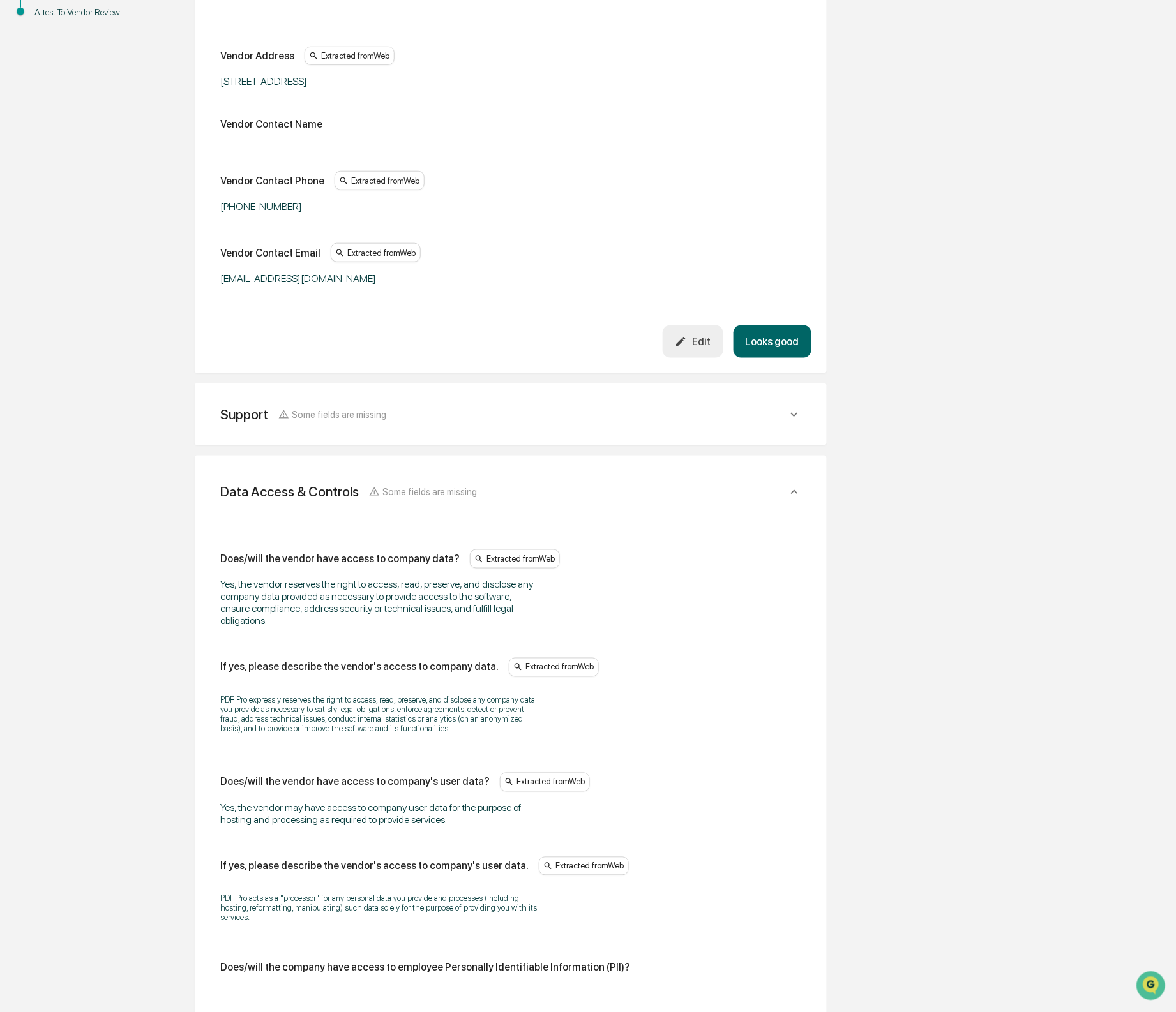
scroll to position [347, 0]
click at [751, 339] on button "Looks good" at bounding box center [772, 340] width 78 height 33
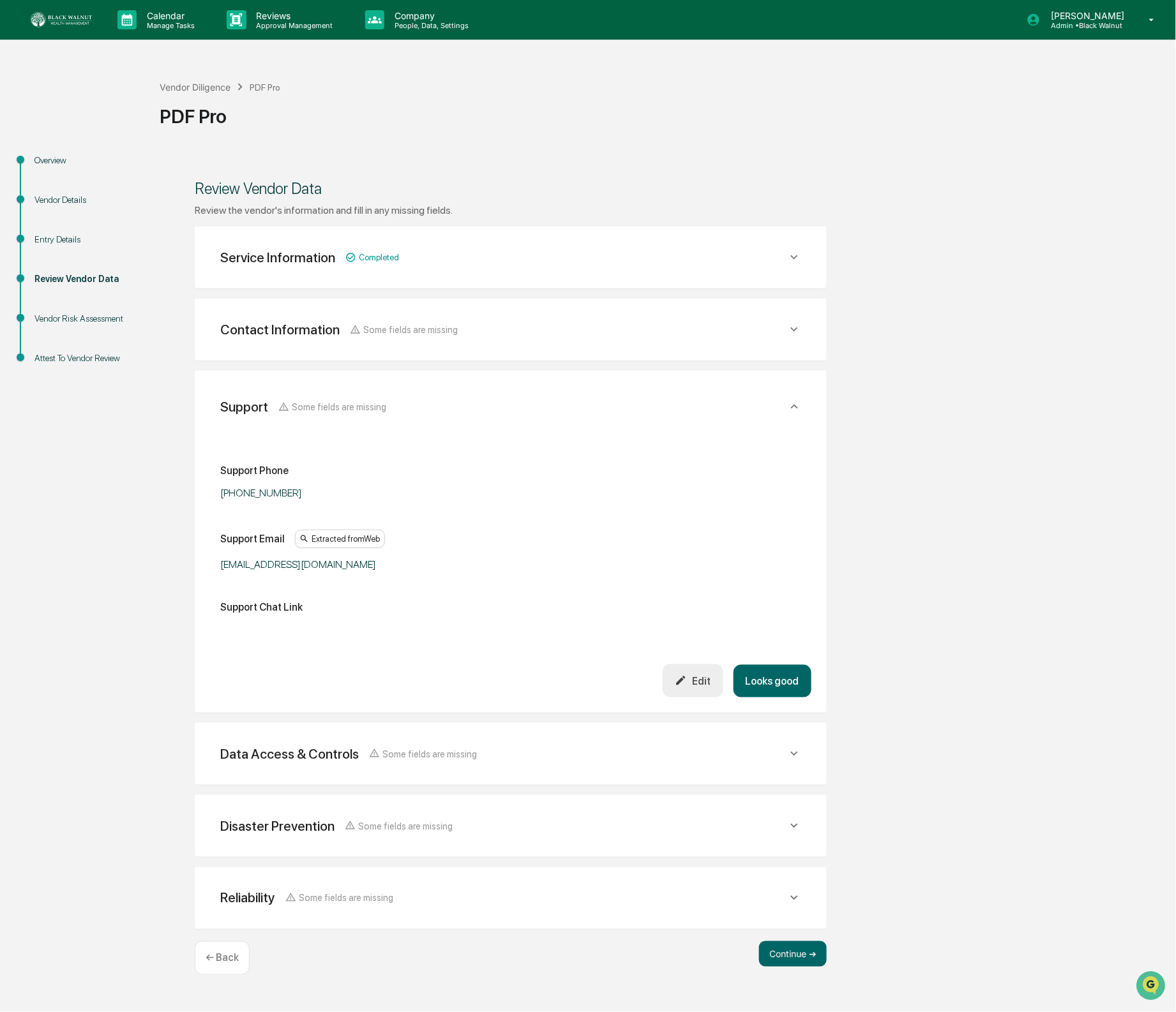
scroll to position [0, 0]
click at [786, 684] on button "Looks good" at bounding box center [772, 681] width 78 height 33
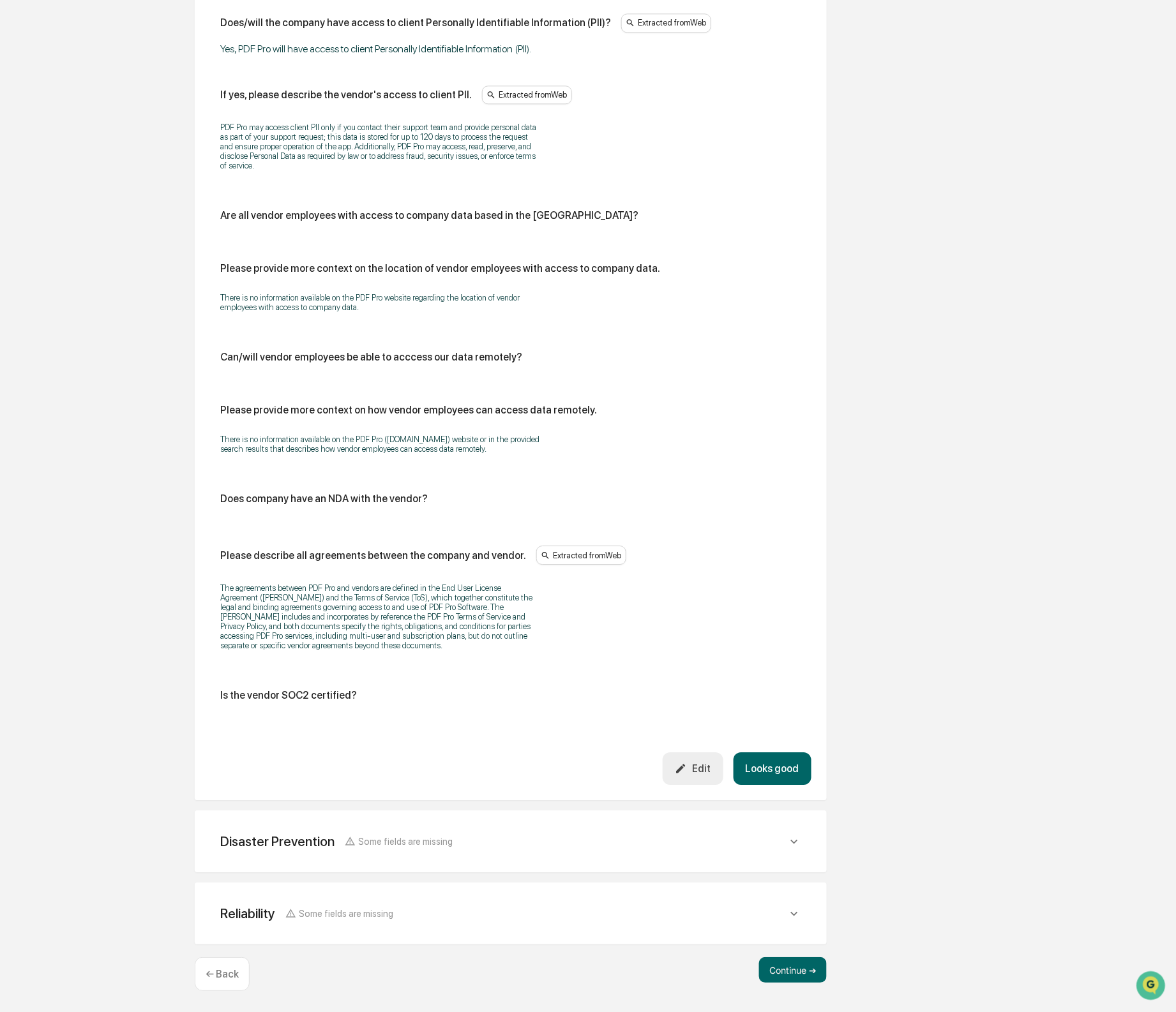
scroll to position [1142, 0]
click at [682, 762] on icon "button" at bounding box center [680, 768] width 12 height 12
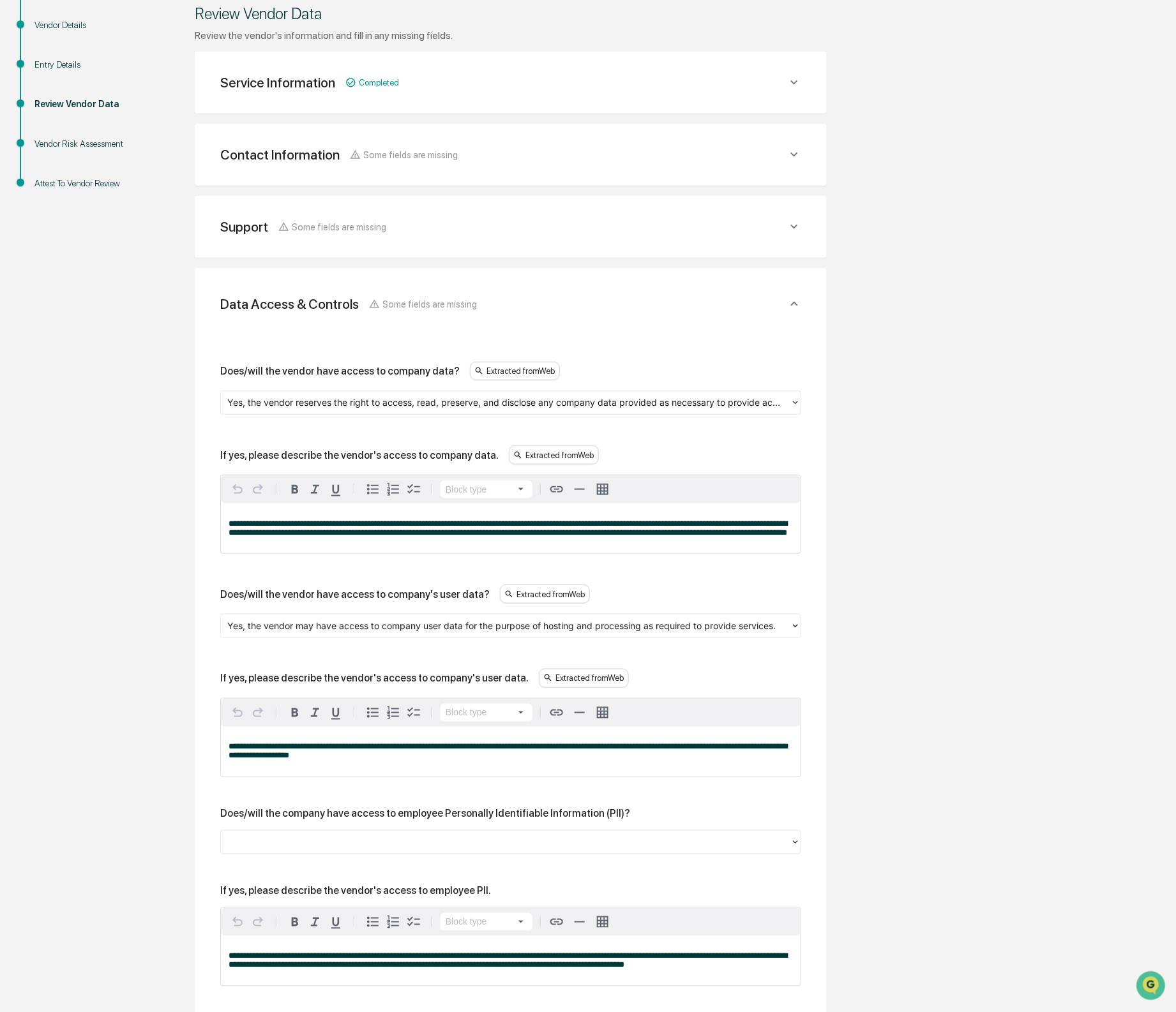
scroll to position [197, 0]
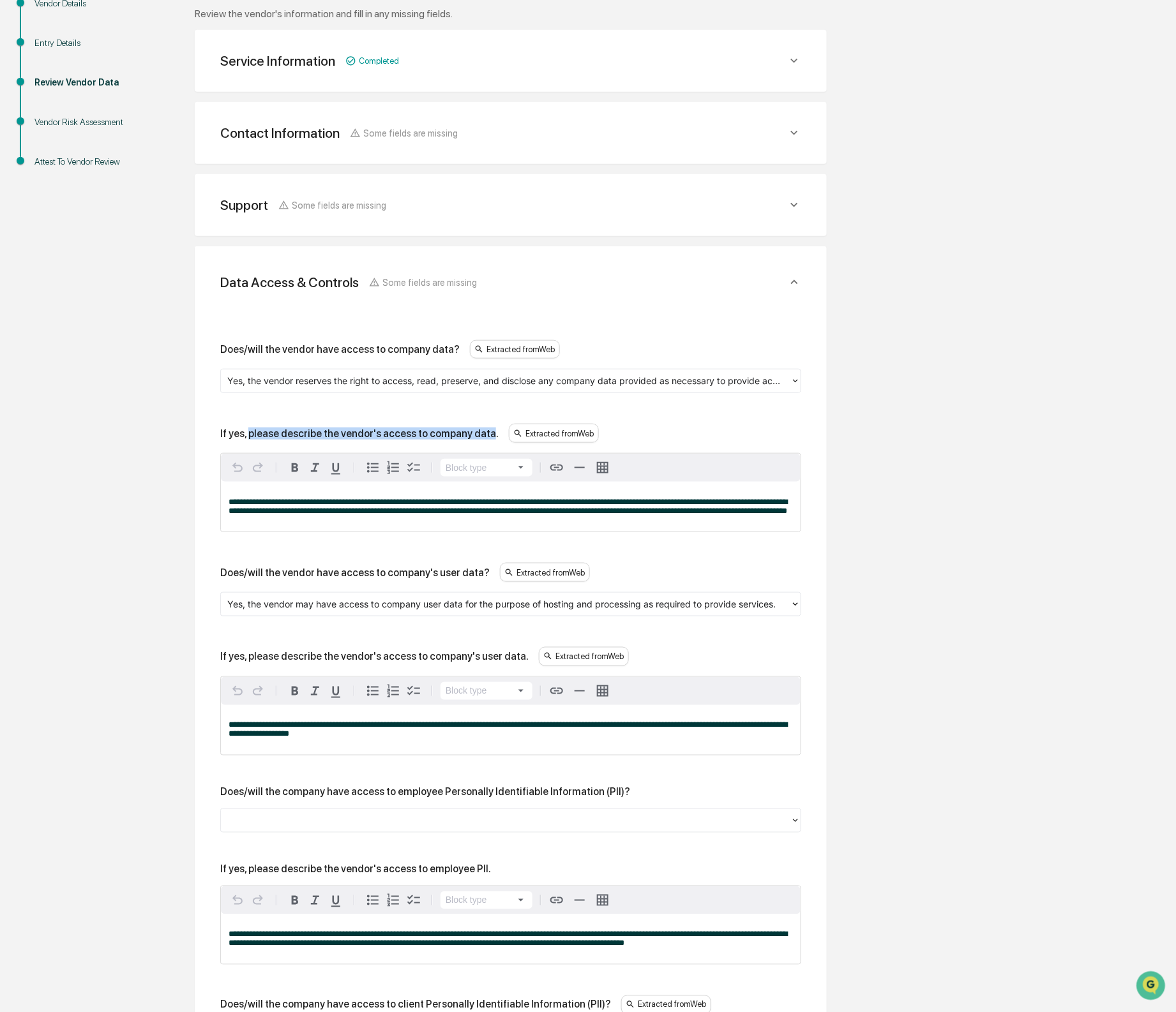
drag, startPoint x: 504, startPoint y: 434, endPoint x: 253, endPoint y: 429, distance: 251.0
click at [253, 429] on div "If yes, please describe the vendor's access to company data." at bounding box center [359, 434] width 278 height 12
copy div "please describe the vendor's access to company data"
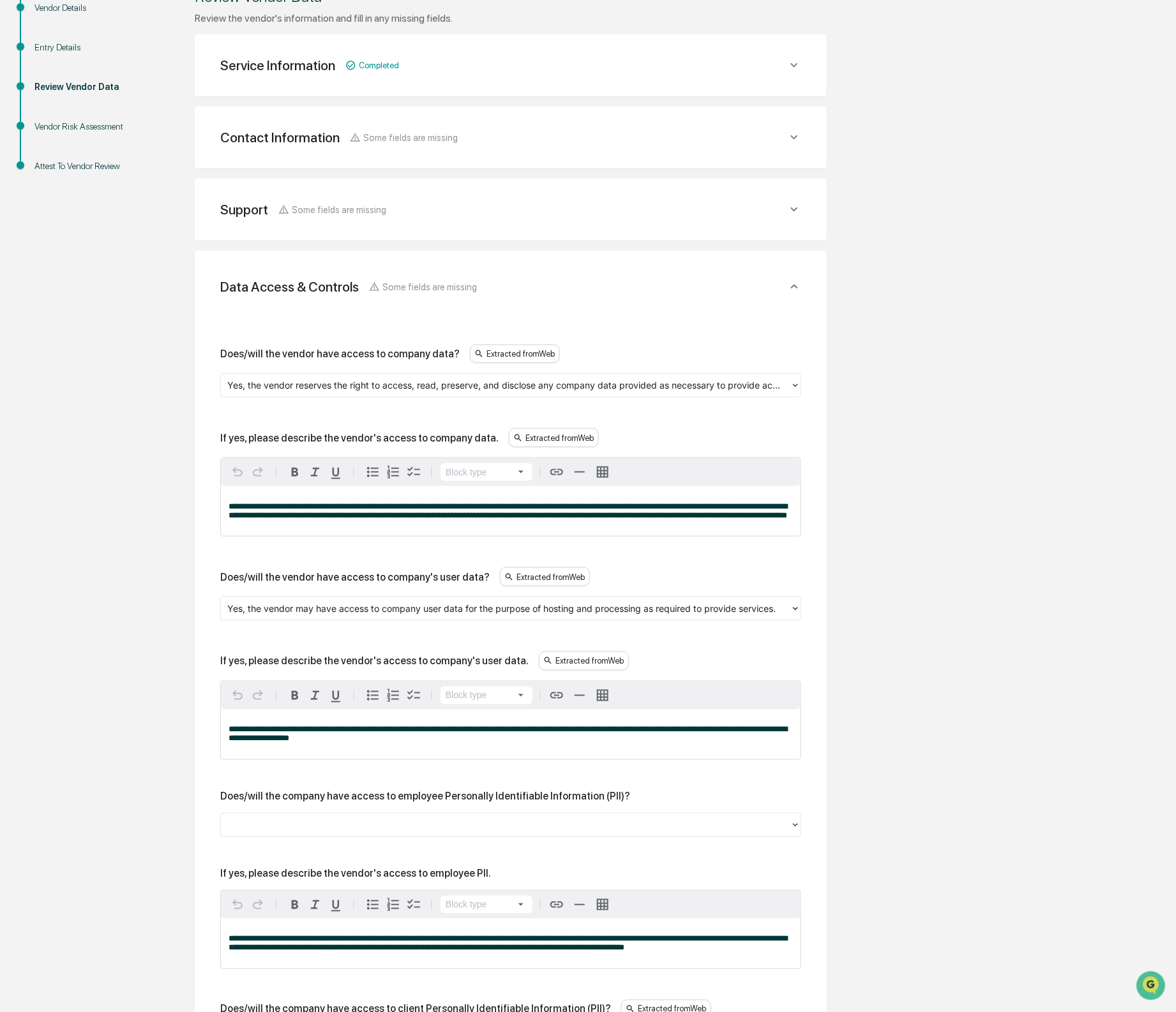
click at [769, 379] on div at bounding box center [505, 385] width 557 height 15
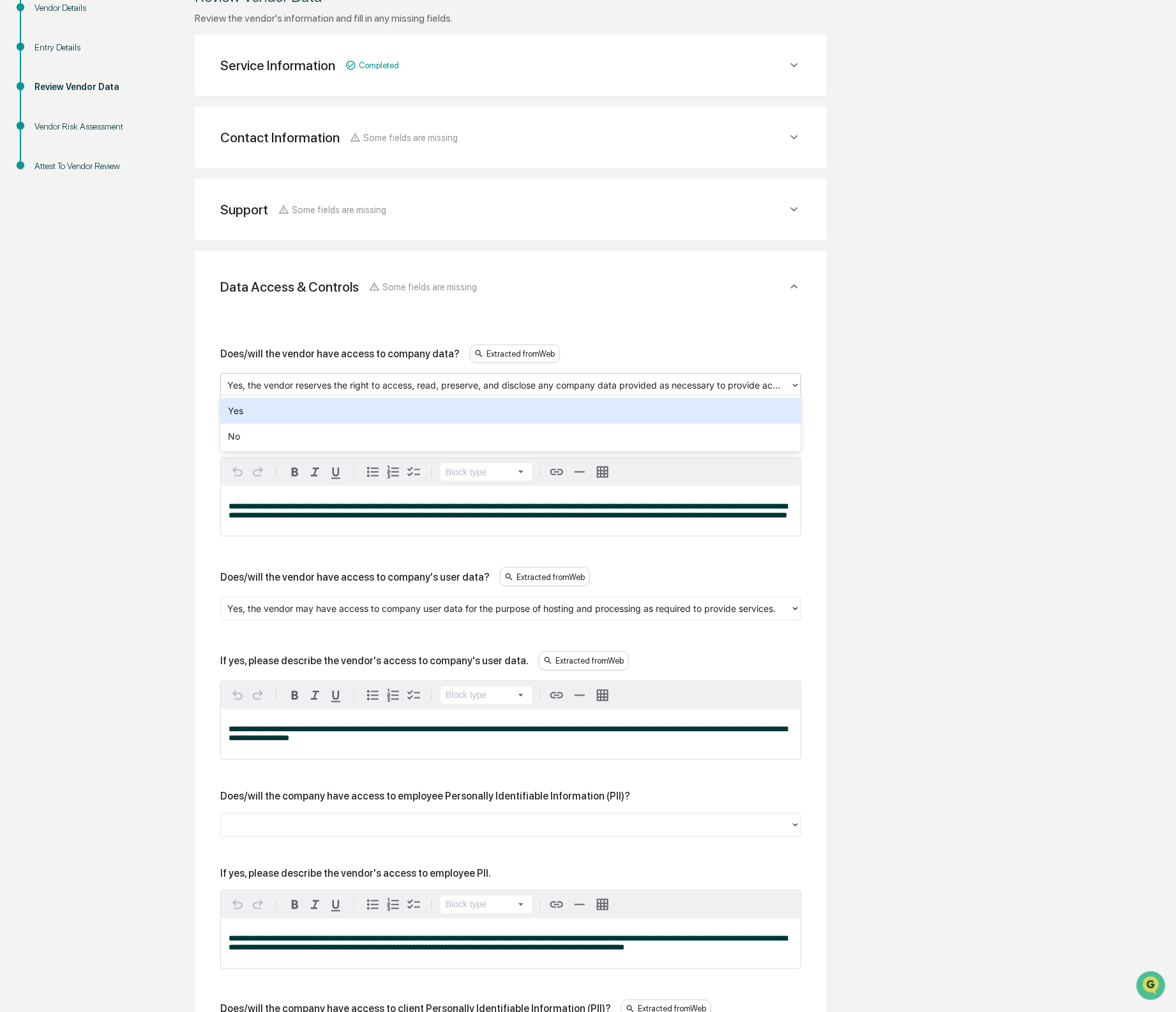
scroll to position [194, 0]
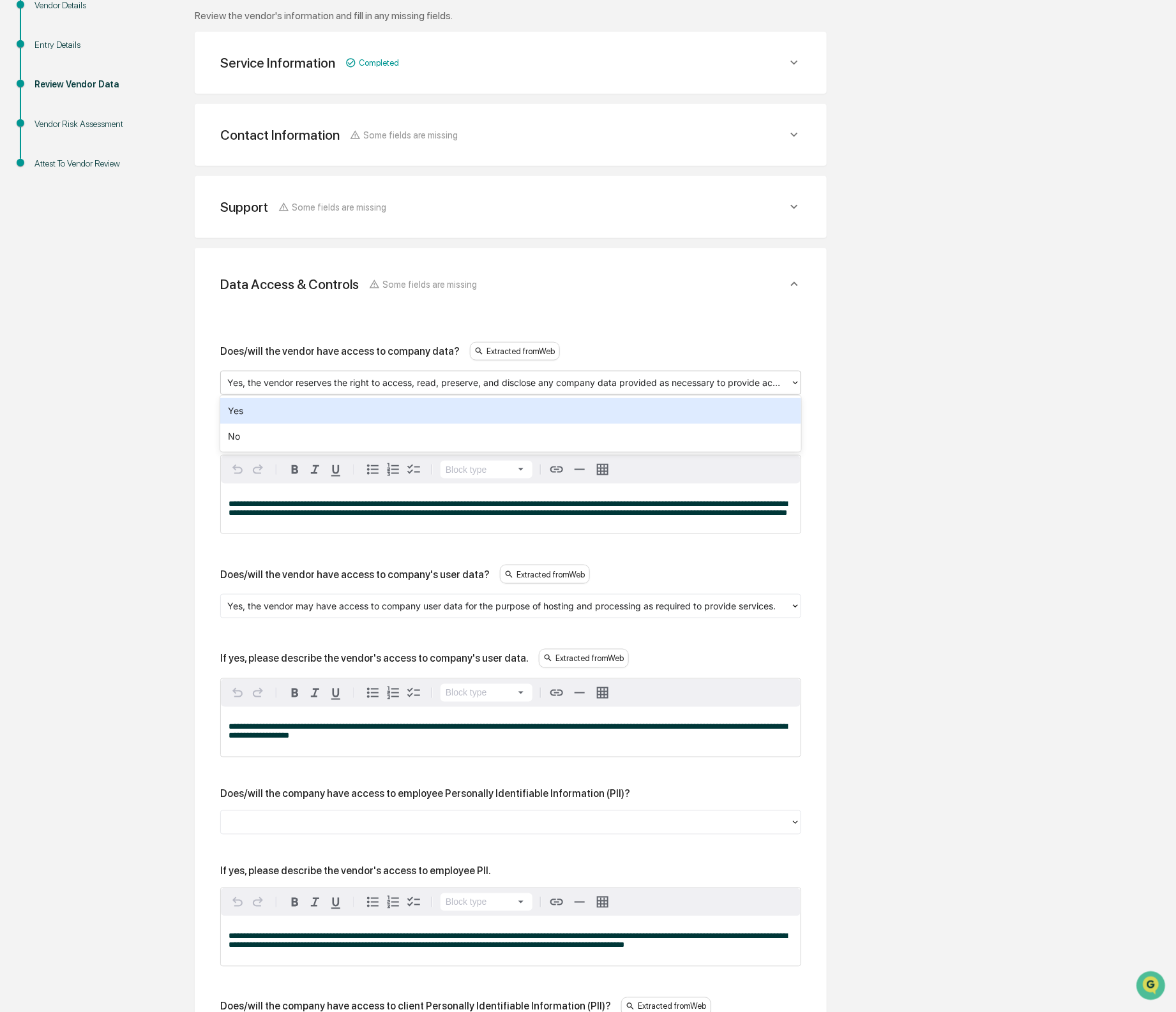
click at [678, 414] on div "Yes" at bounding box center [510, 411] width 581 height 26
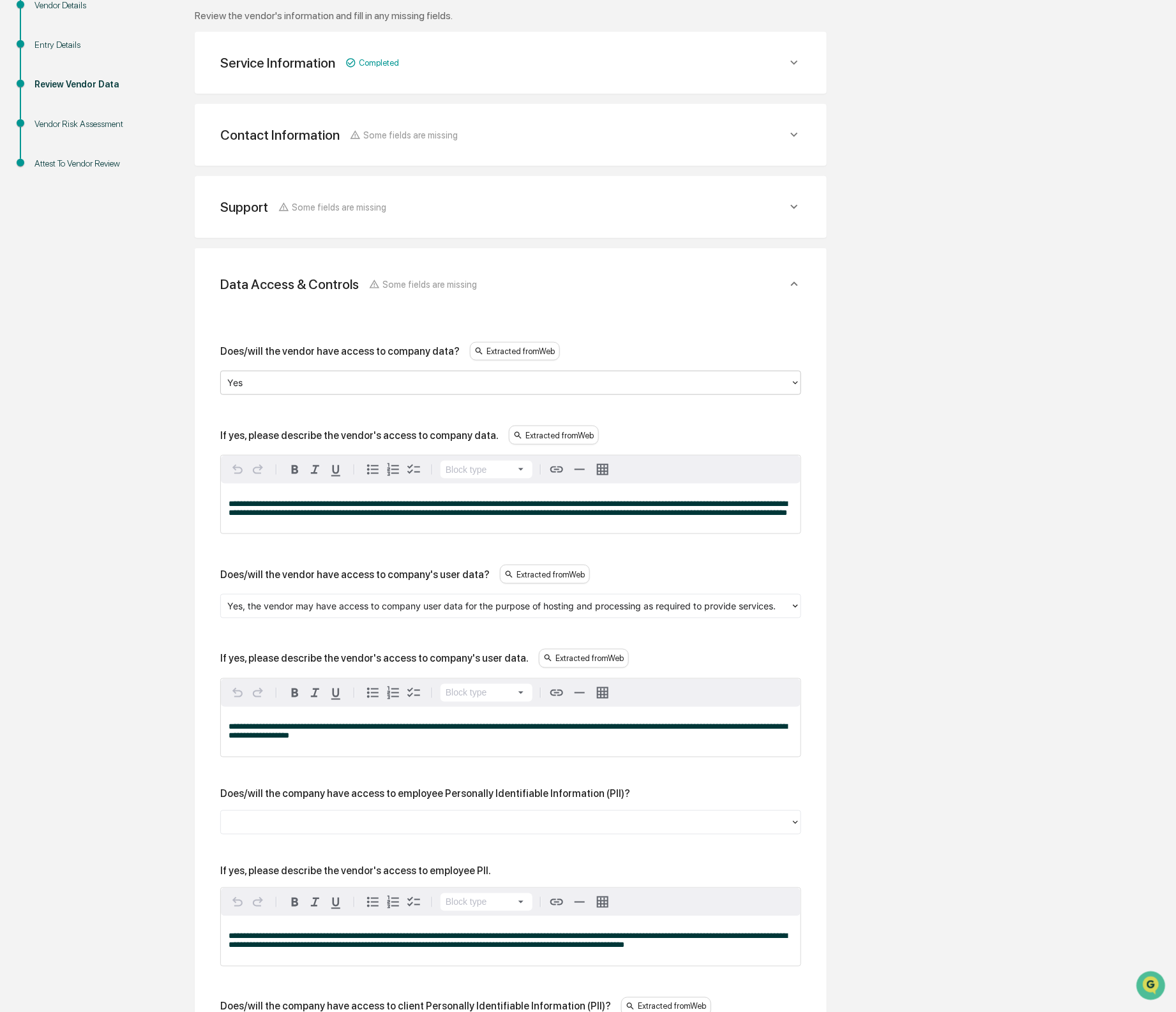
click at [696, 518] on p "**********" at bounding box center [511, 509] width 565 height 18
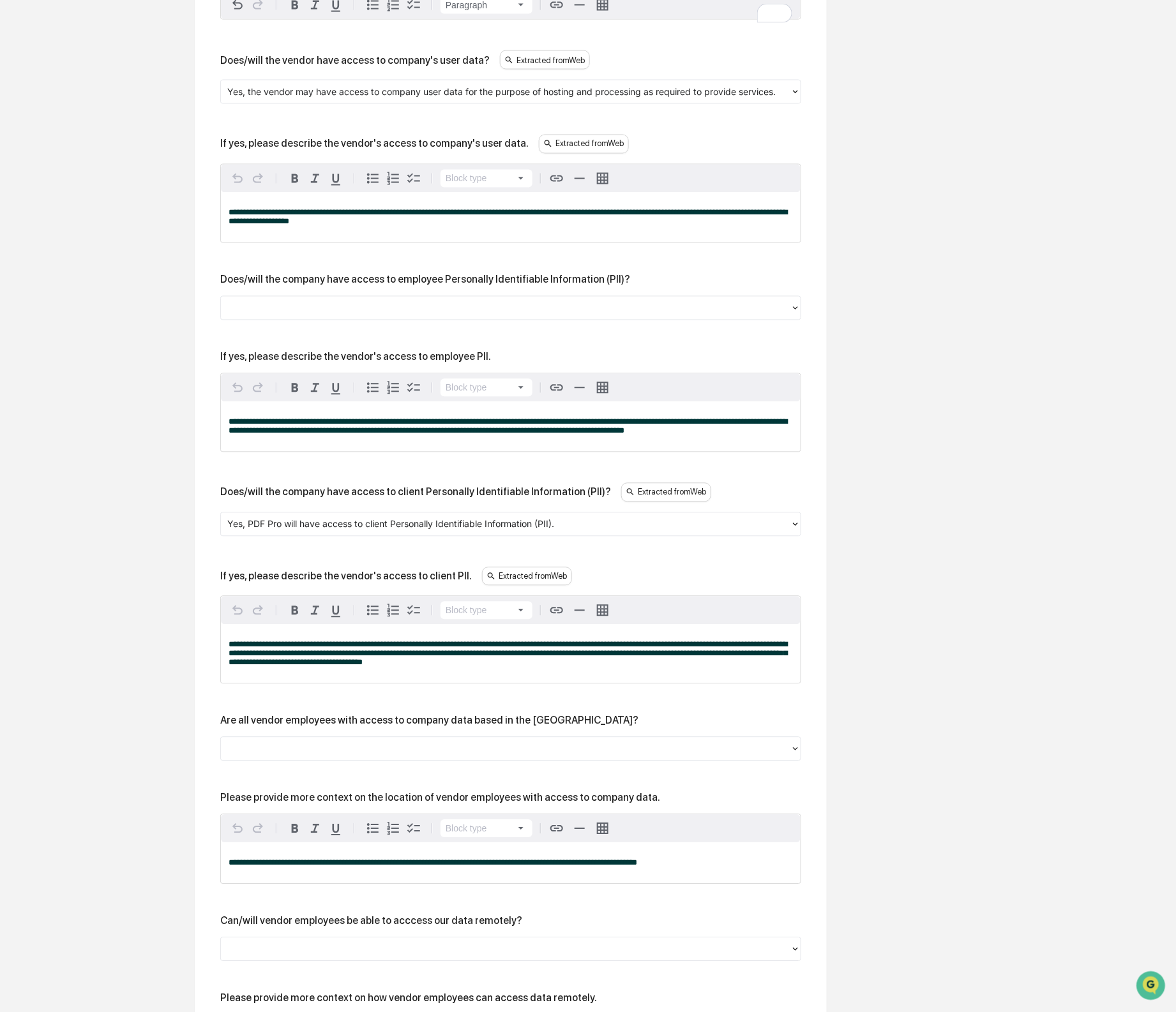
scroll to position [746, 0]
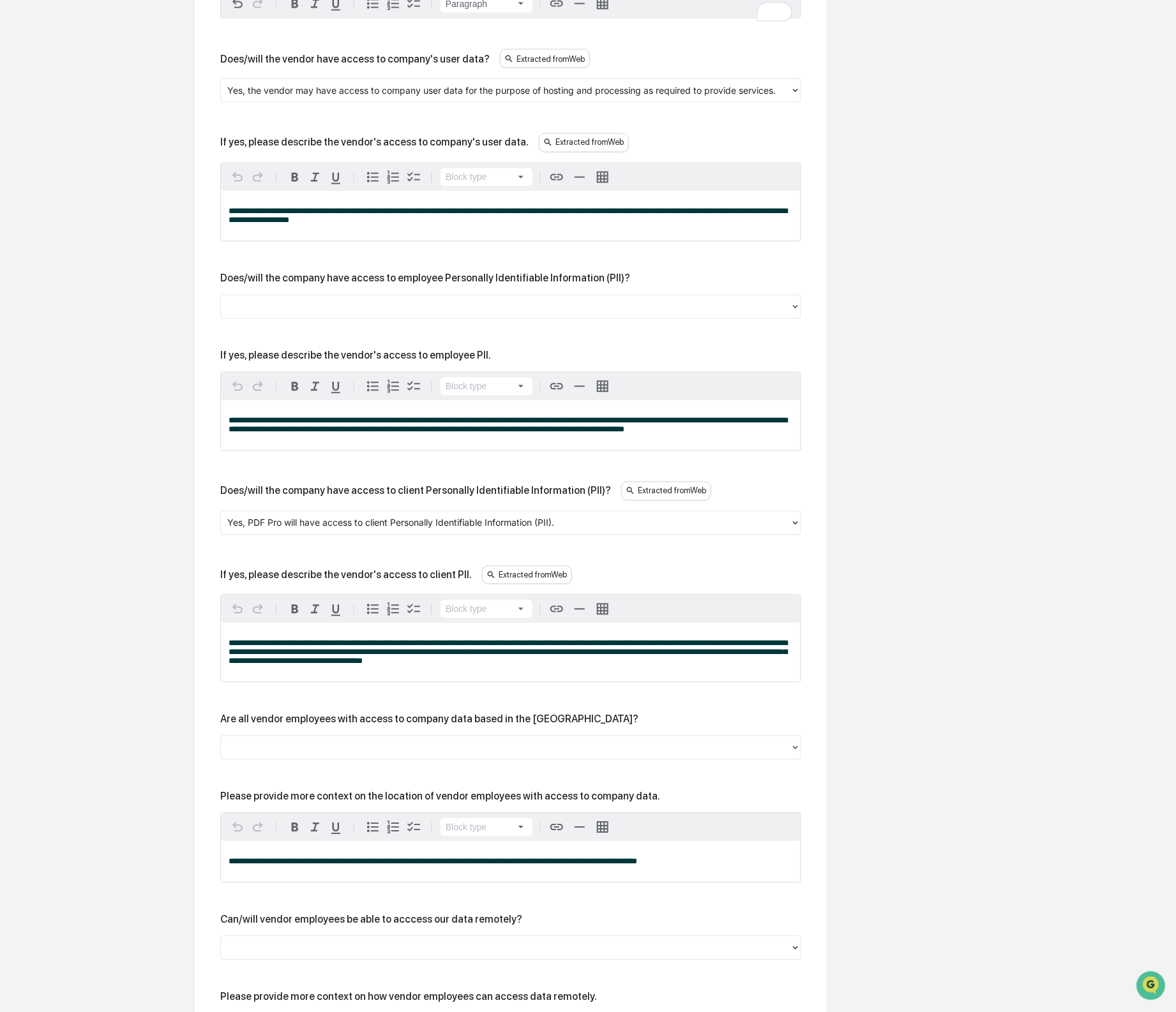
click at [393, 148] on div "If yes, please describe the vendor's access to company's user data." at bounding box center [374, 142] width 308 height 12
drag, startPoint x: 273, startPoint y: 155, endPoint x: 540, endPoint y: 161, distance: 267.1
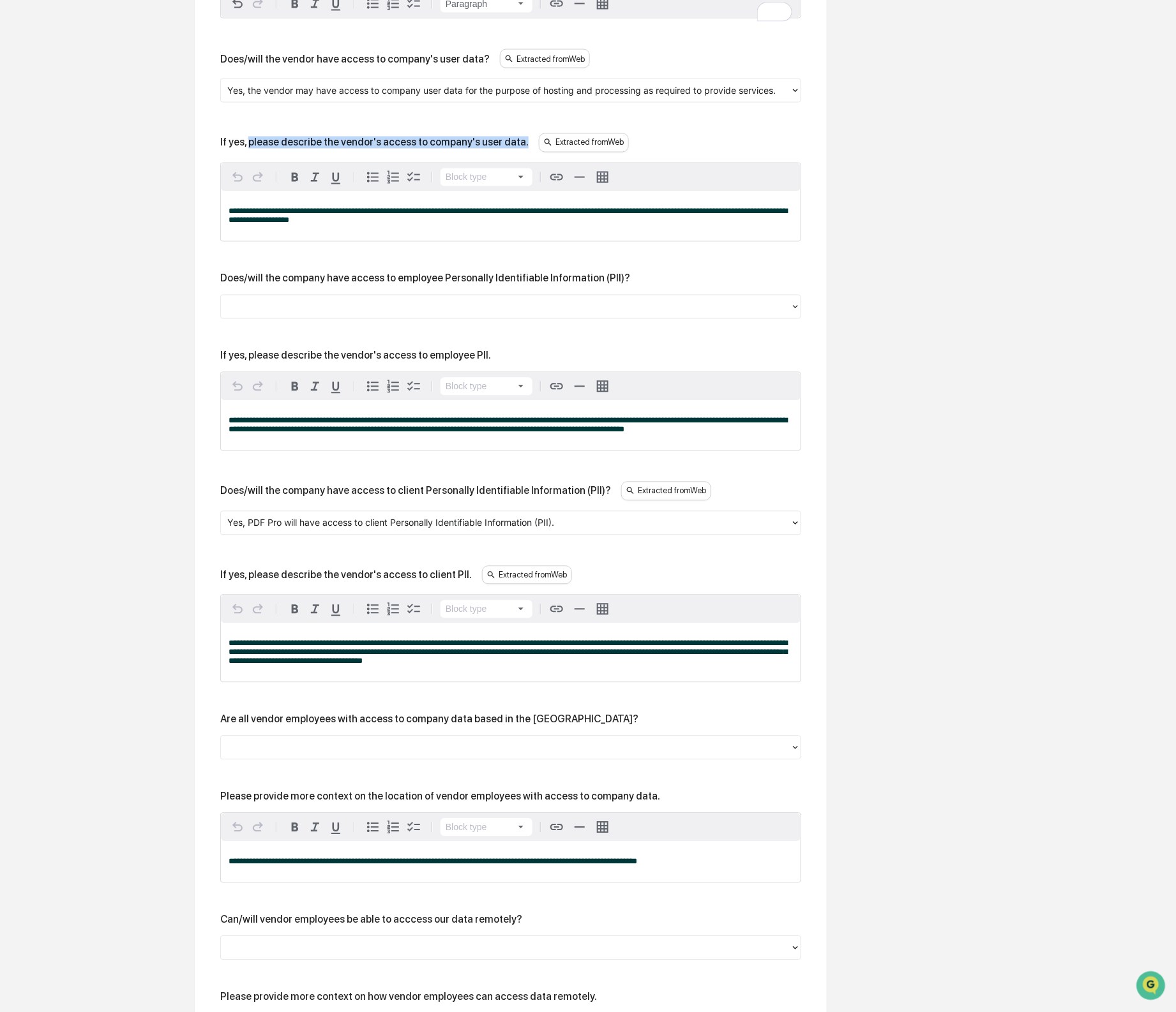
click at [540, 153] on div "If yes, please describe the vendor's access to company's user data. Extracted f…" at bounding box center [510, 142] width 581 height 19
copy div "please describe the vendor's access to company's user data."
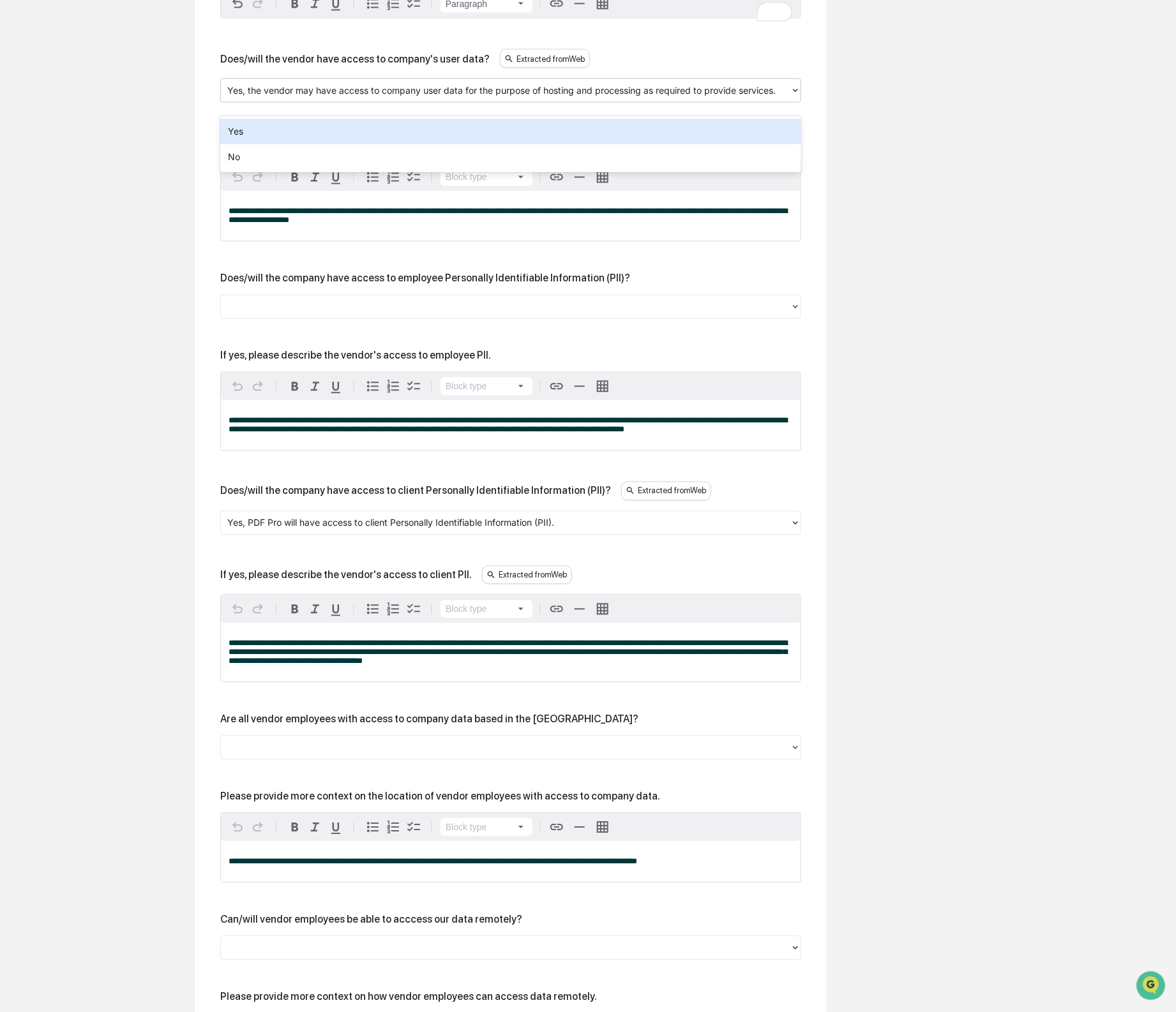
click at [344, 98] on div at bounding box center [505, 90] width 557 height 15
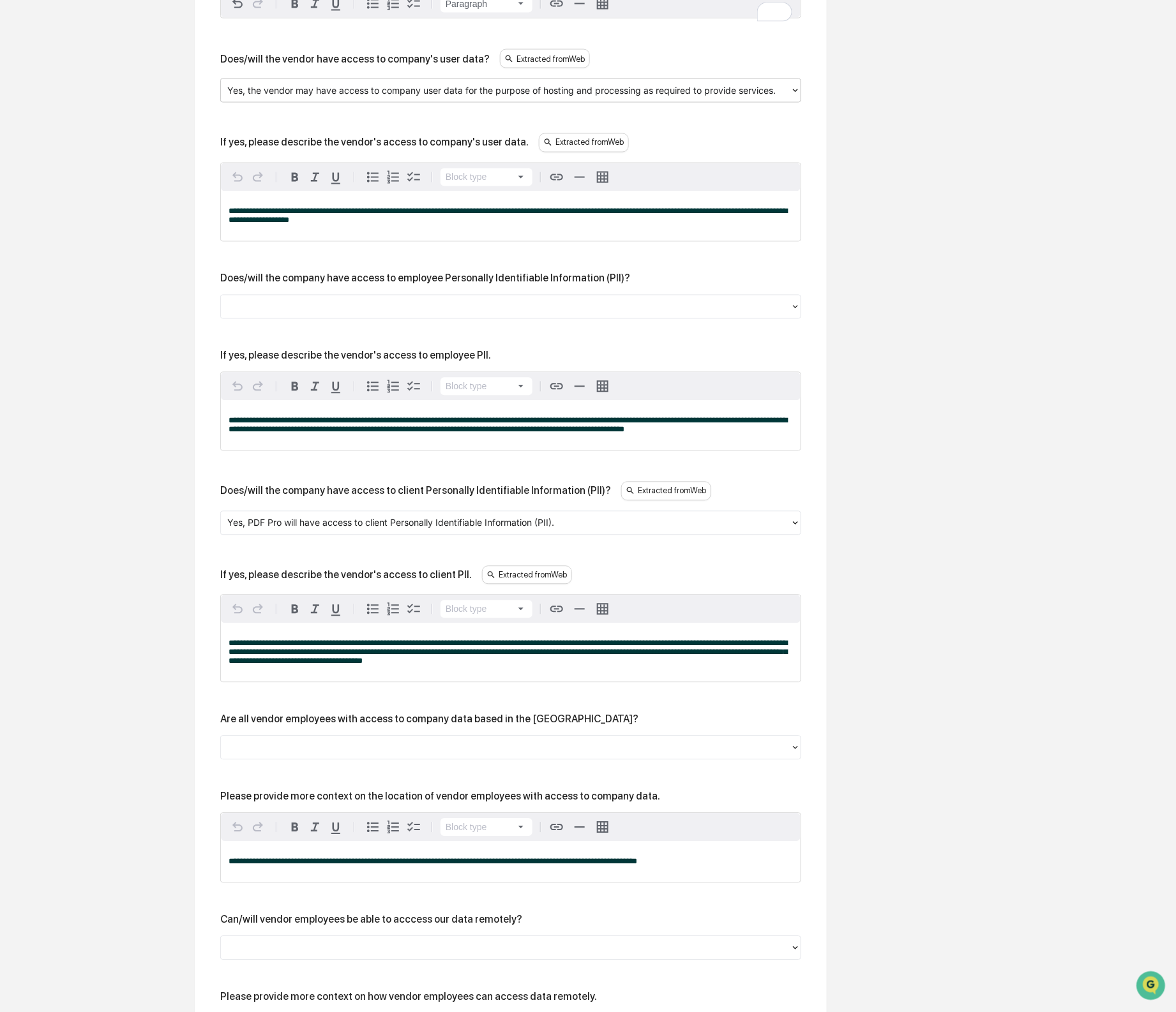
click at [344, 98] on div at bounding box center [505, 90] width 557 height 15
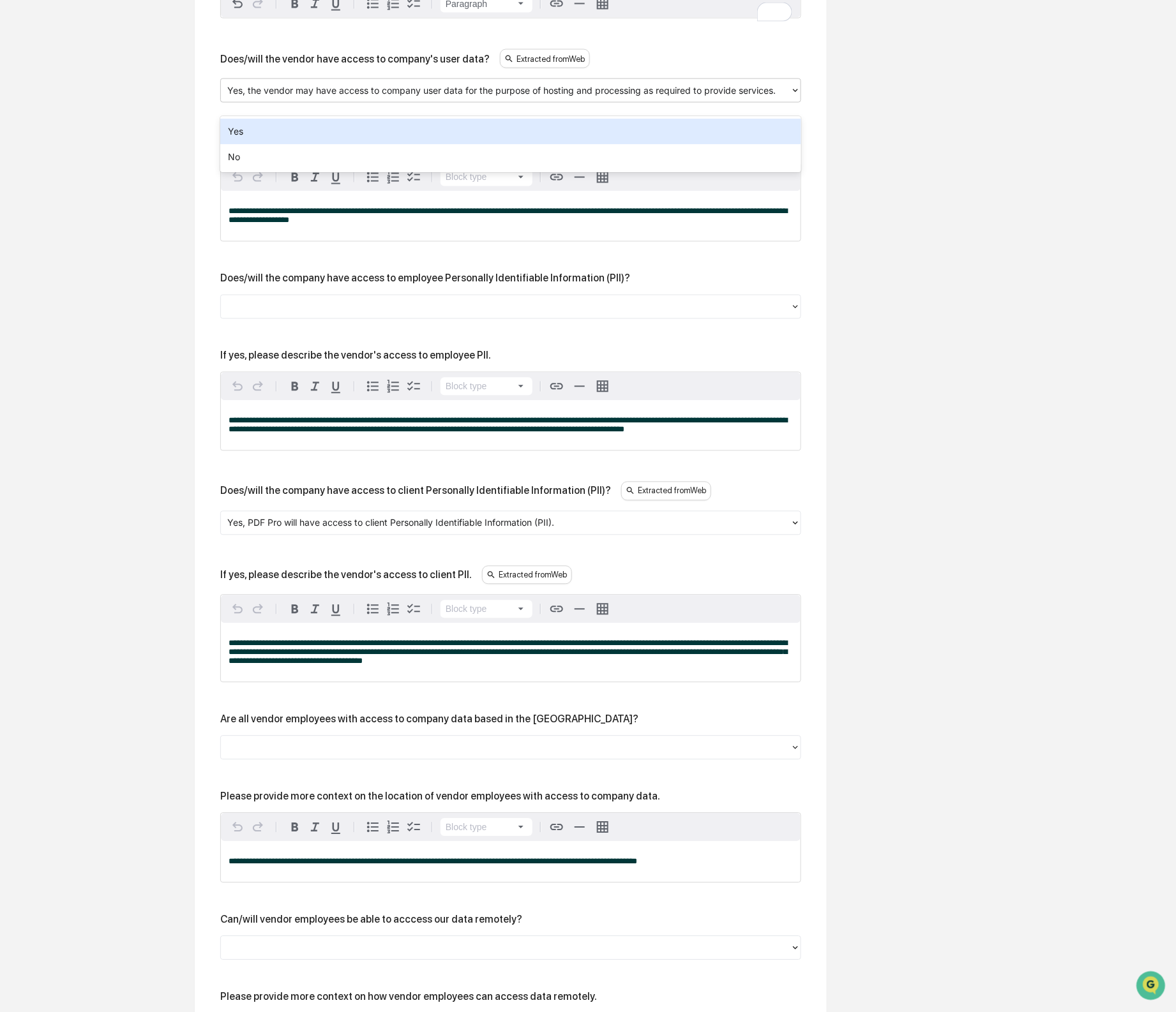
click at [337, 130] on div "Yes" at bounding box center [510, 131] width 581 height 26
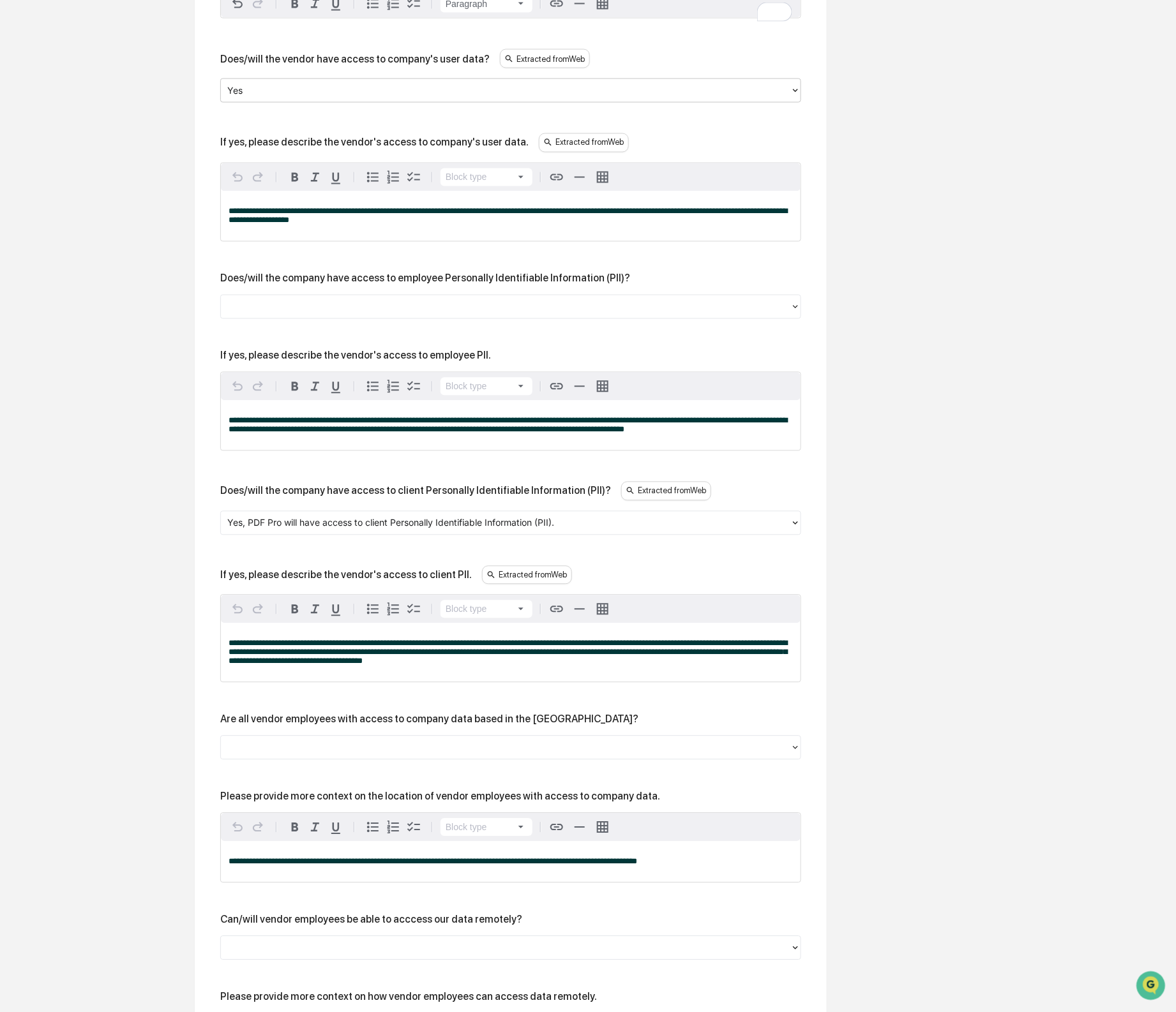
scroll to position [752, 0]
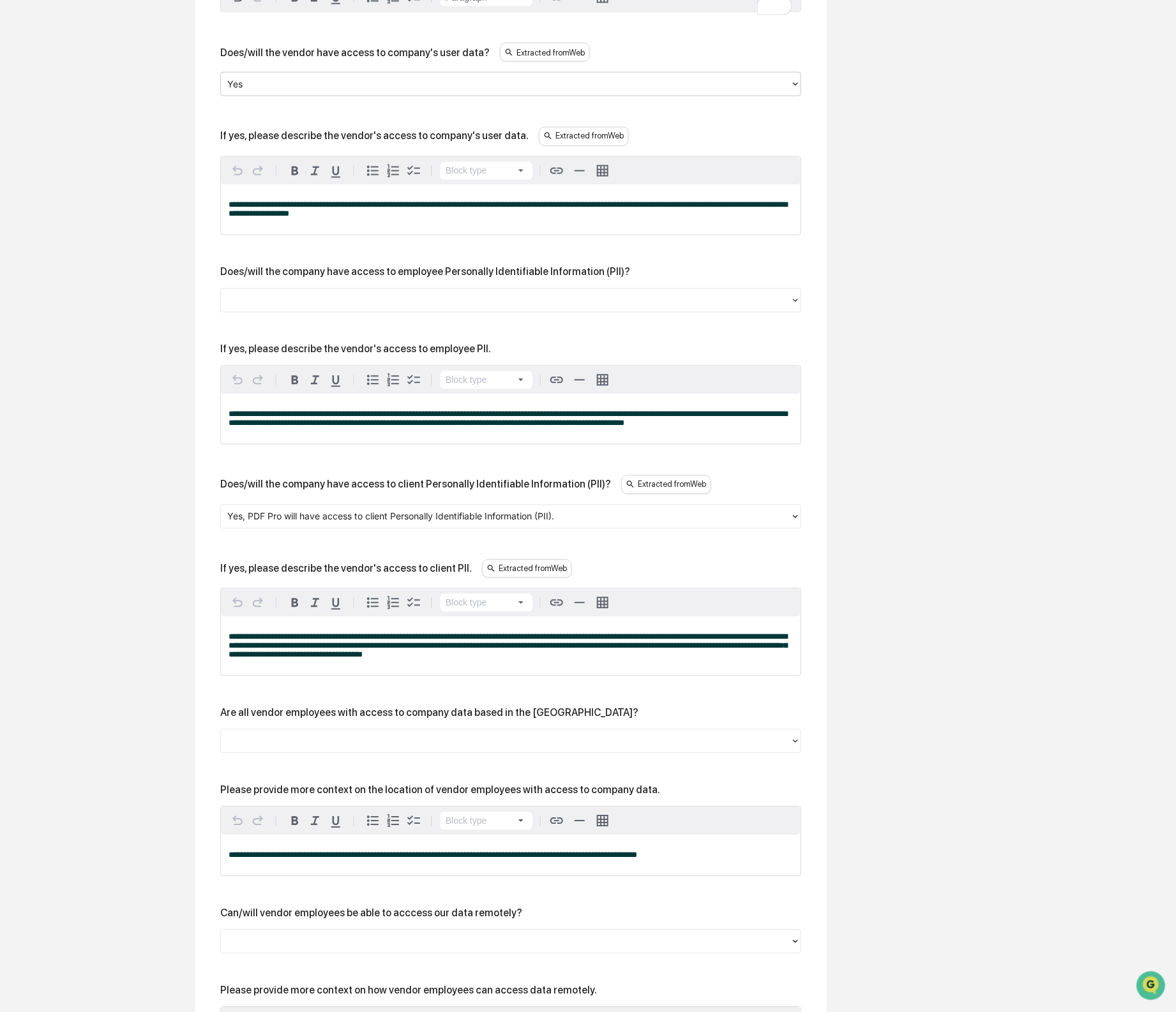
click at [502, 219] on p "**********" at bounding box center [511, 210] width 565 height 18
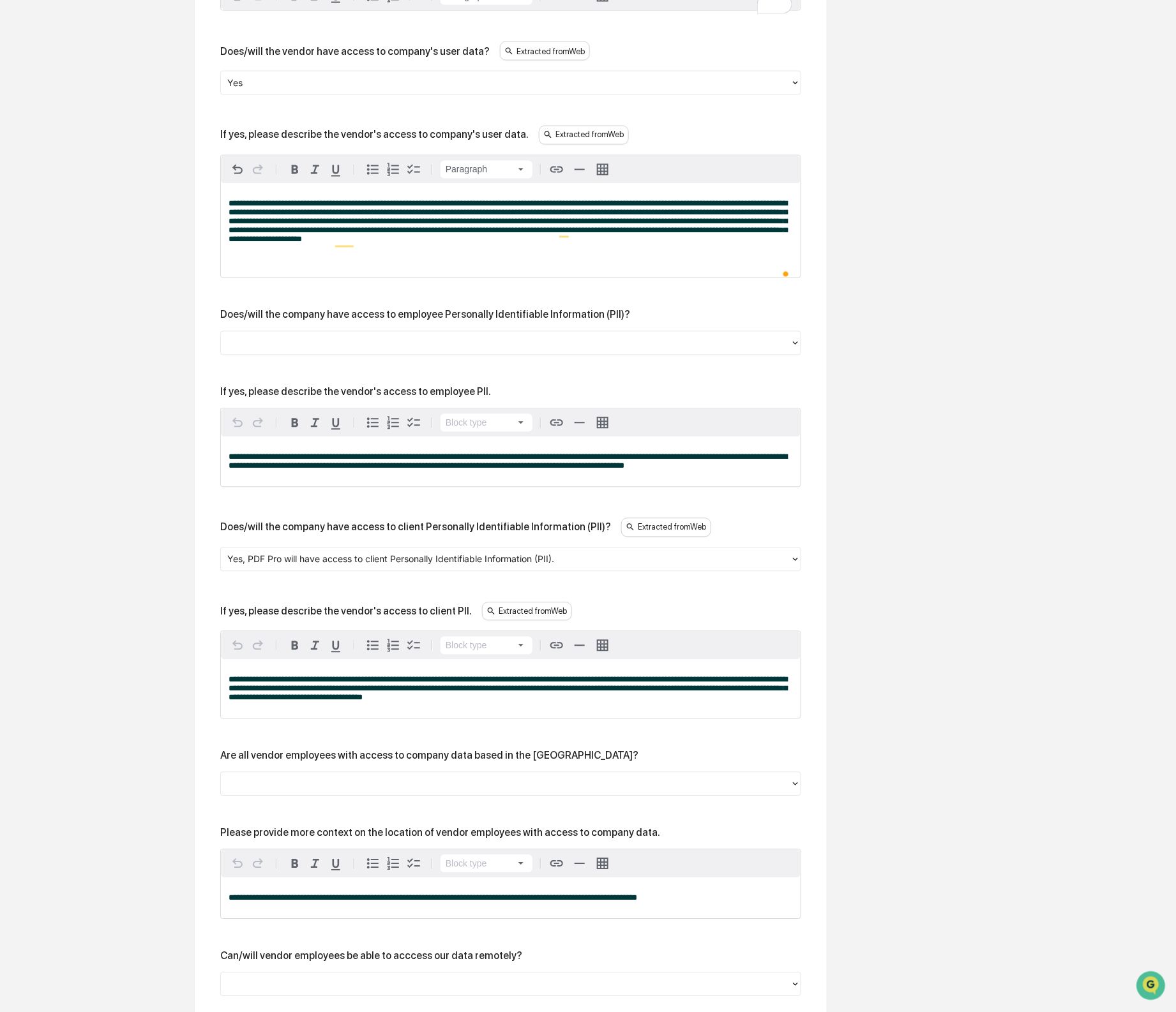
click at [375, 408] on div "**********" at bounding box center [510, 608] width 581 height 1648
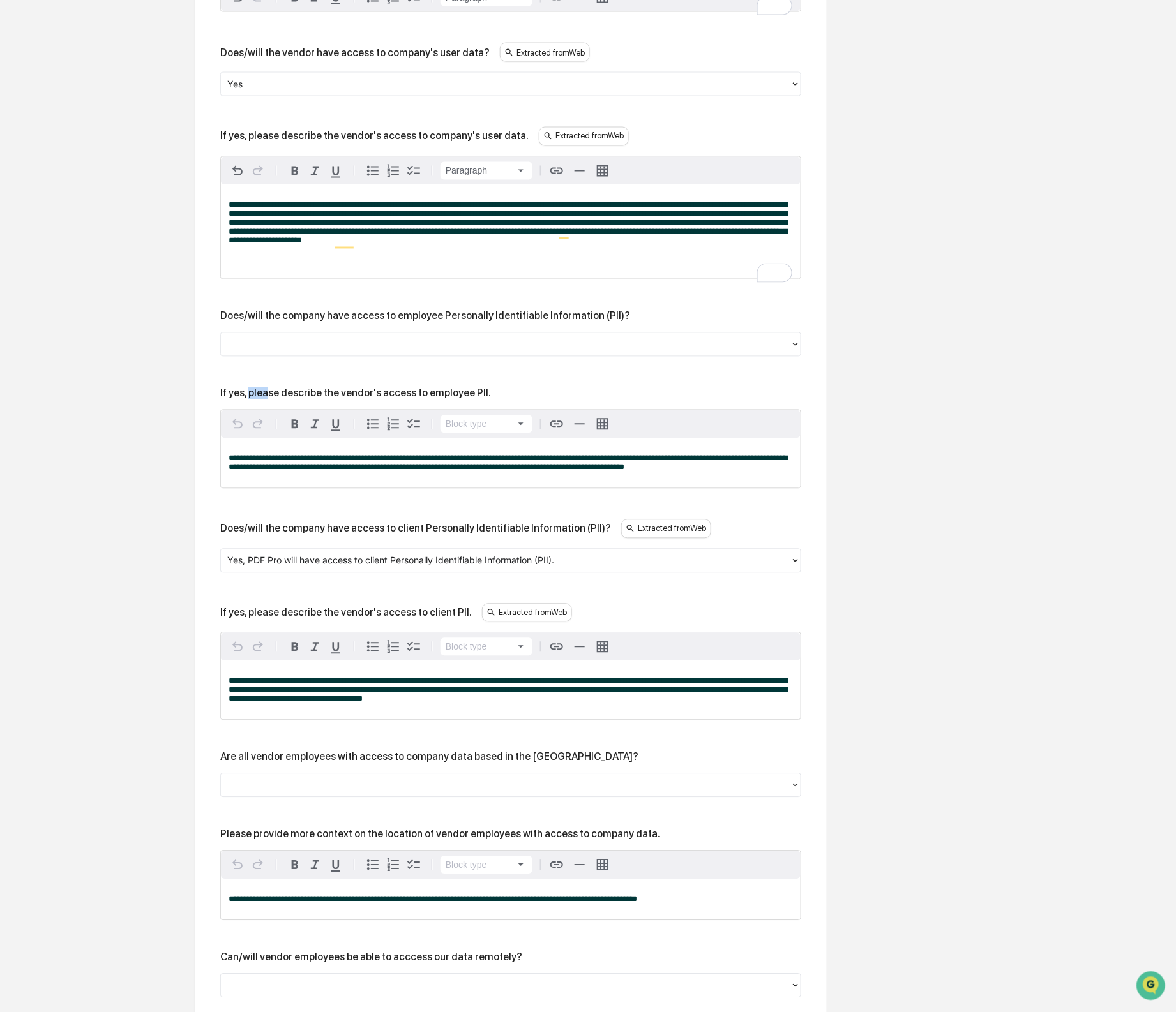
scroll to position [751, 0]
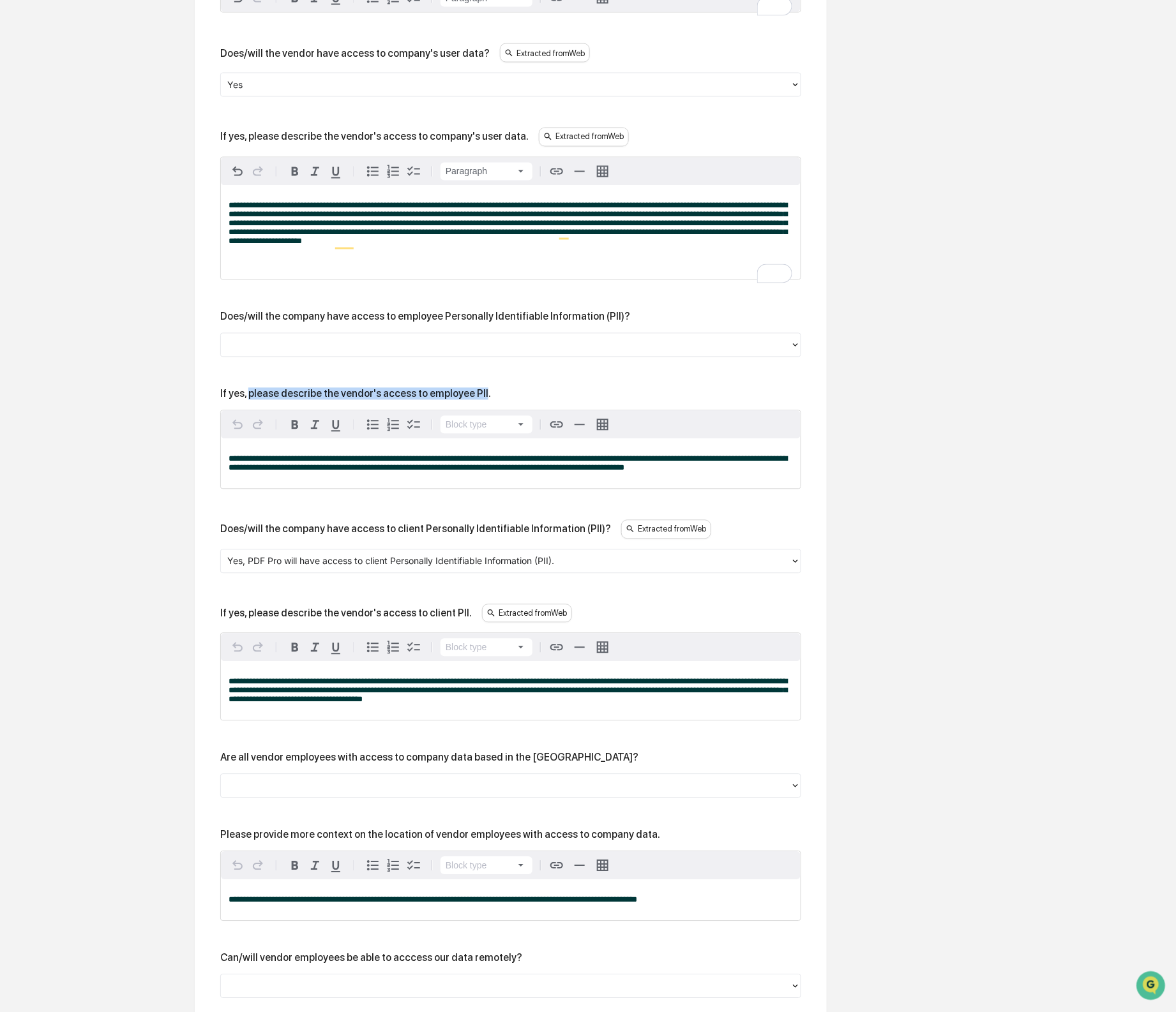
drag, startPoint x: 254, startPoint y: 417, endPoint x: 500, endPoint y: 420, distance: 246.0
click at [491, 400] on div "If yes, please describe the vendor's access to employee PII." at bounding box center [356, 394] width 270 height 12
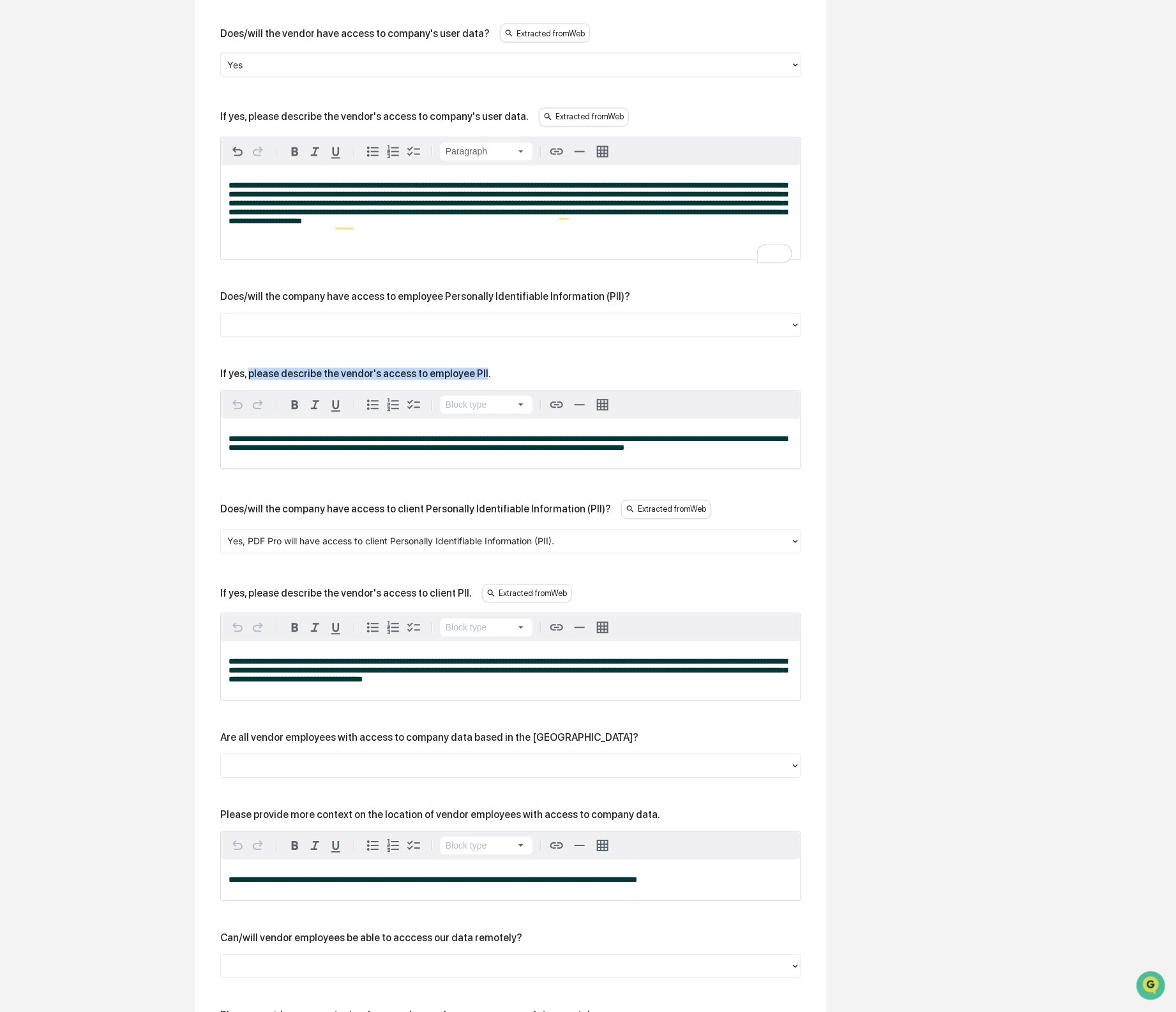
copy div "please describe the vendor's access to employee PII"
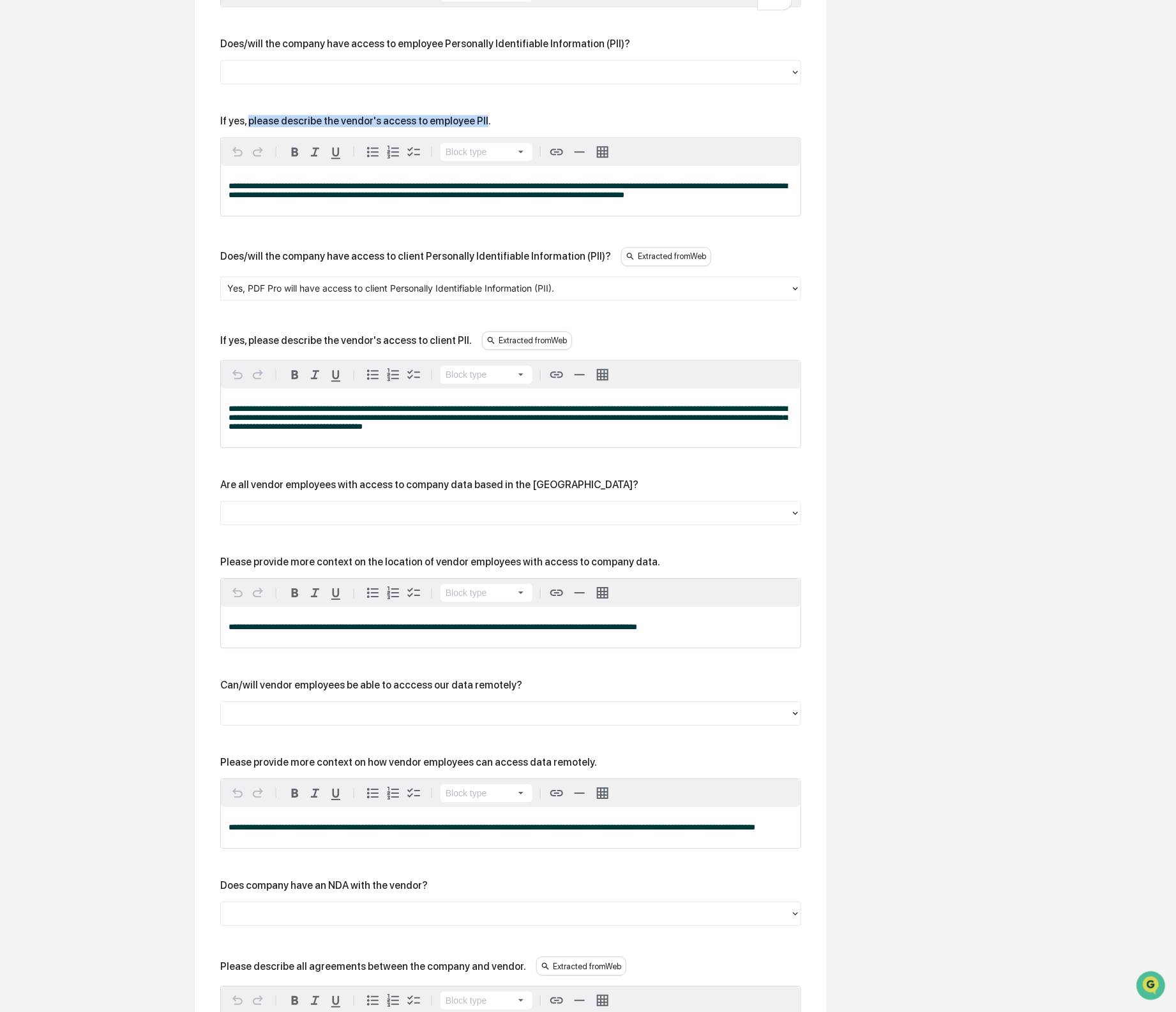
scroll to position [1021, 0]
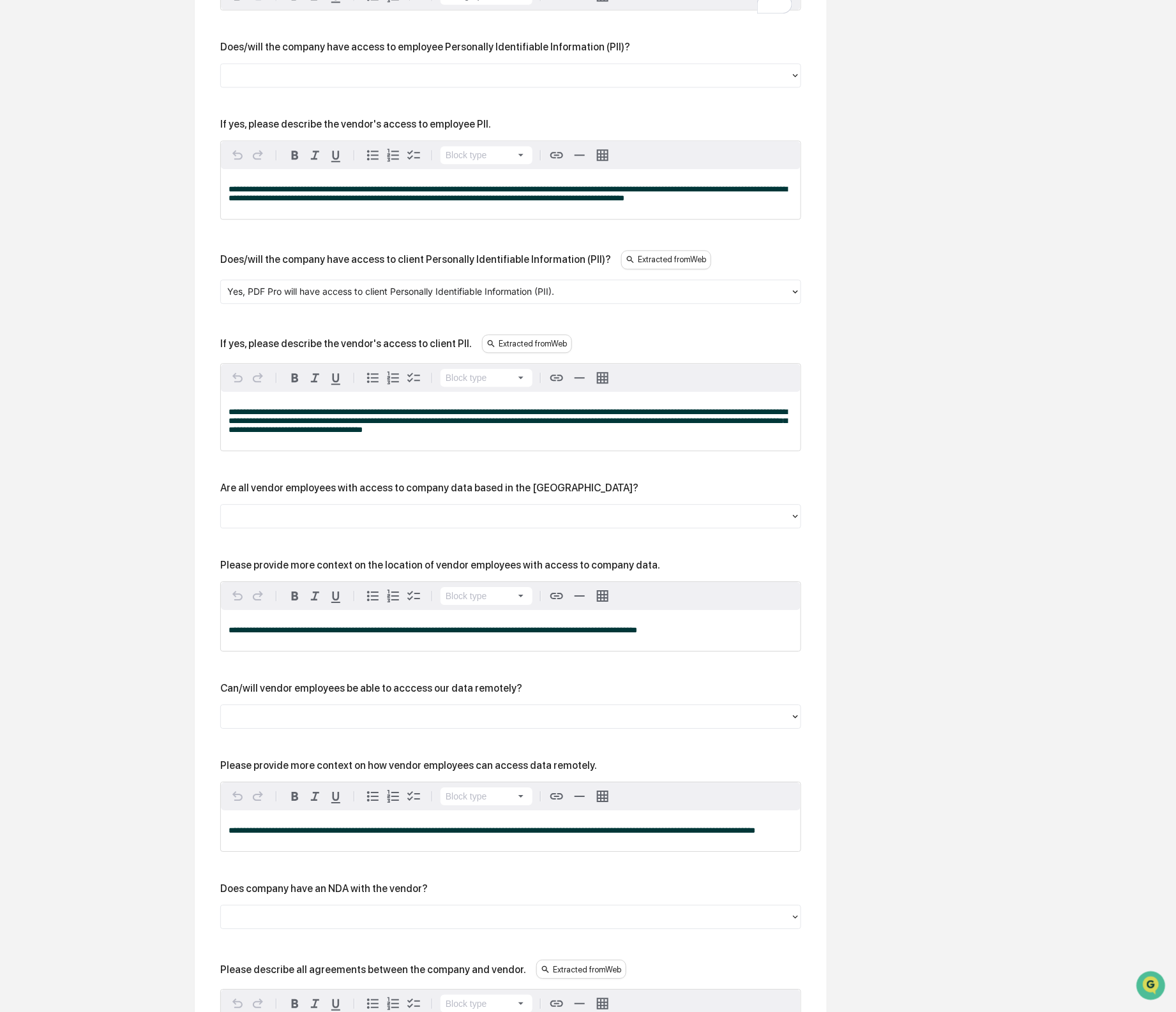
click at [300, 61] on div "**********" at bounding box center [510, 339] width 581 height 1648
click at [276, 85] on div at bounding box center [505, 75] width 570 height 20
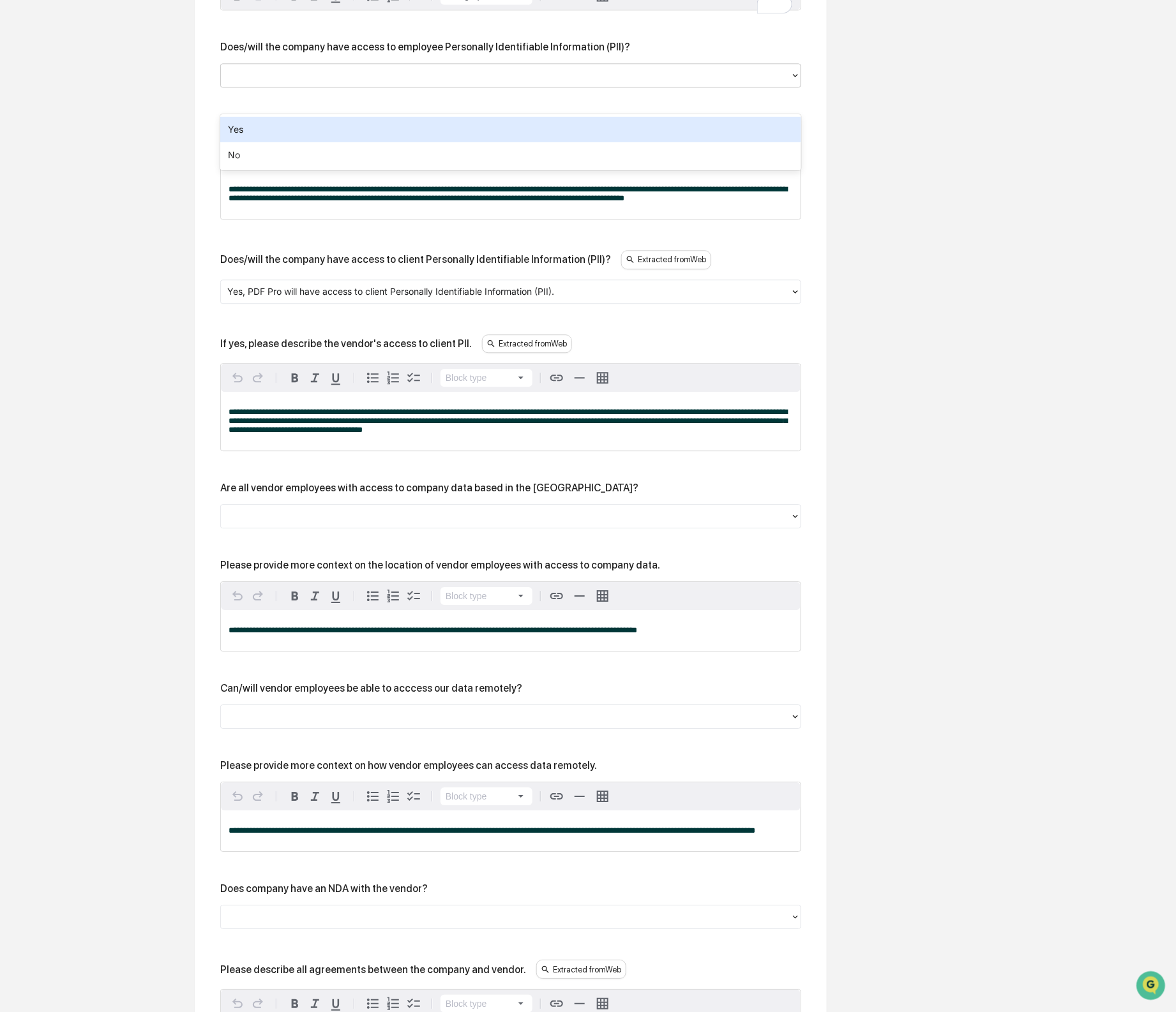
click at [273, 140] on div "Yes" at bounding box center [510, 130] width 581 height 26
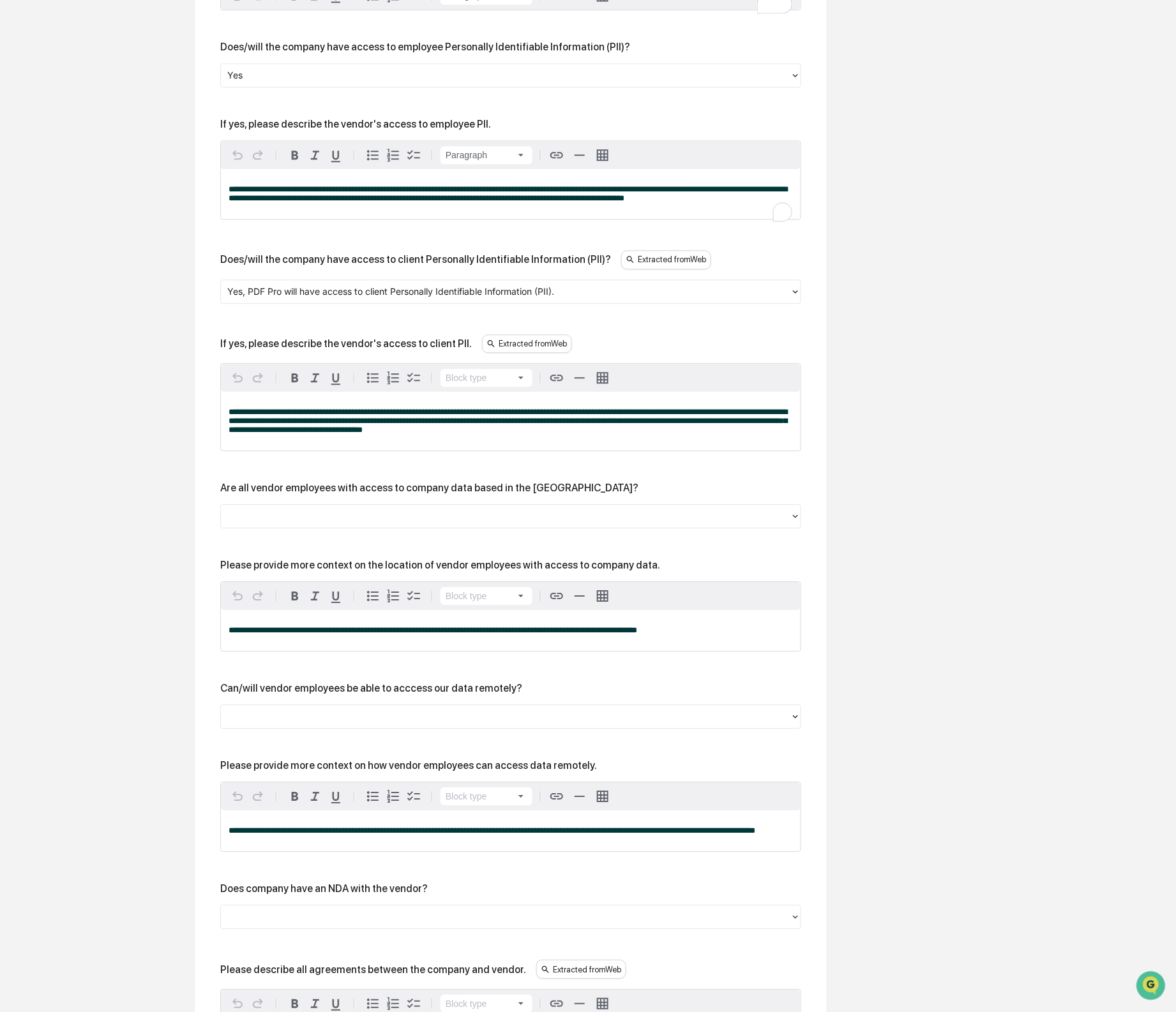
click at [291, 202] on span "**********" at bounding box center [507, 194] width 558 height 17
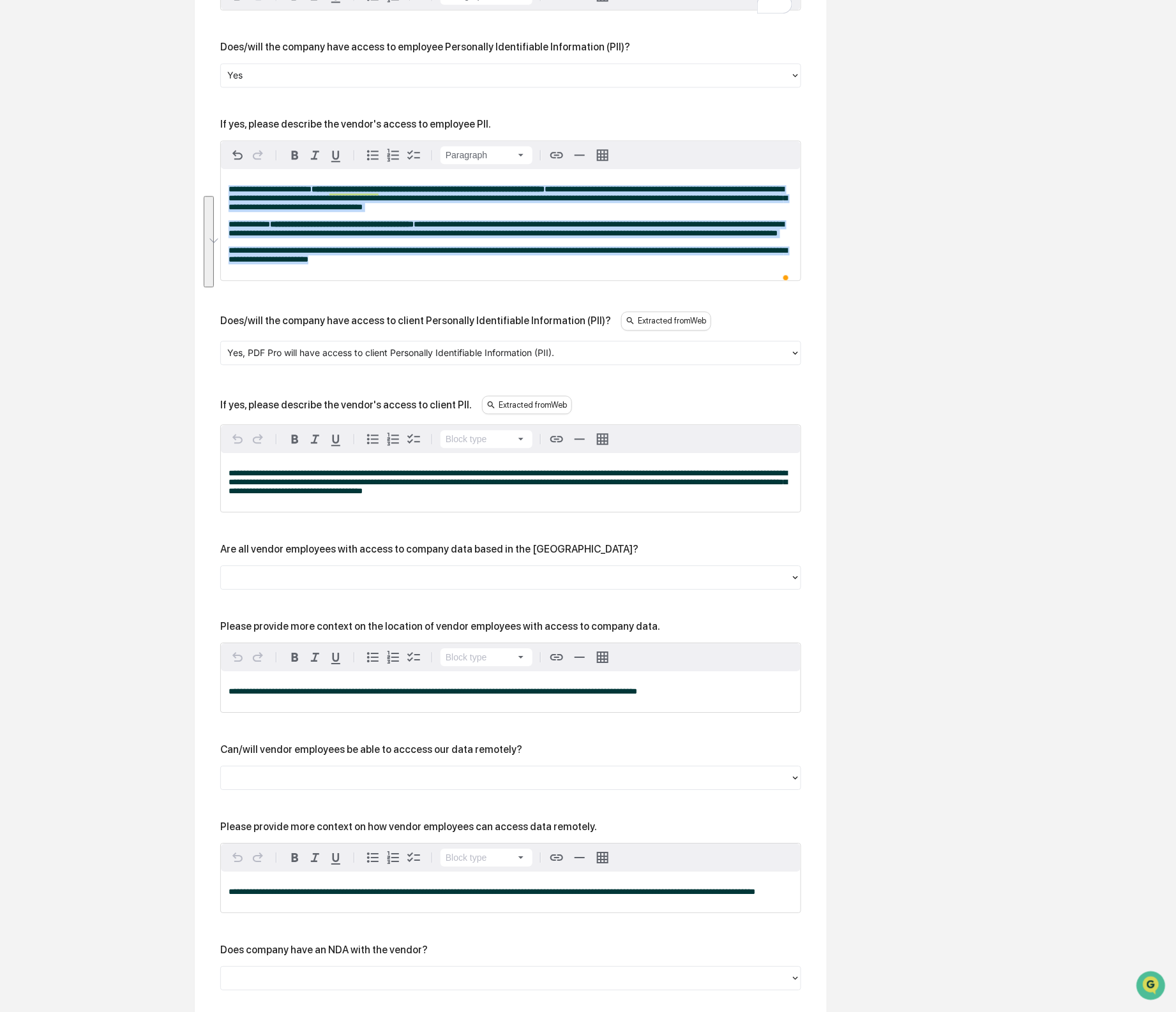
drag, startPoint x: 476, startPoint y: 308, endPoint x: 130, endPoint y: 197, distance: 363.4
click at [130, 197] on div "Overview Vendor Details Entry Details Review Vendor Data Vendor Risk Assessment…" at bounding box center [588, 337] width 1163 height 2414
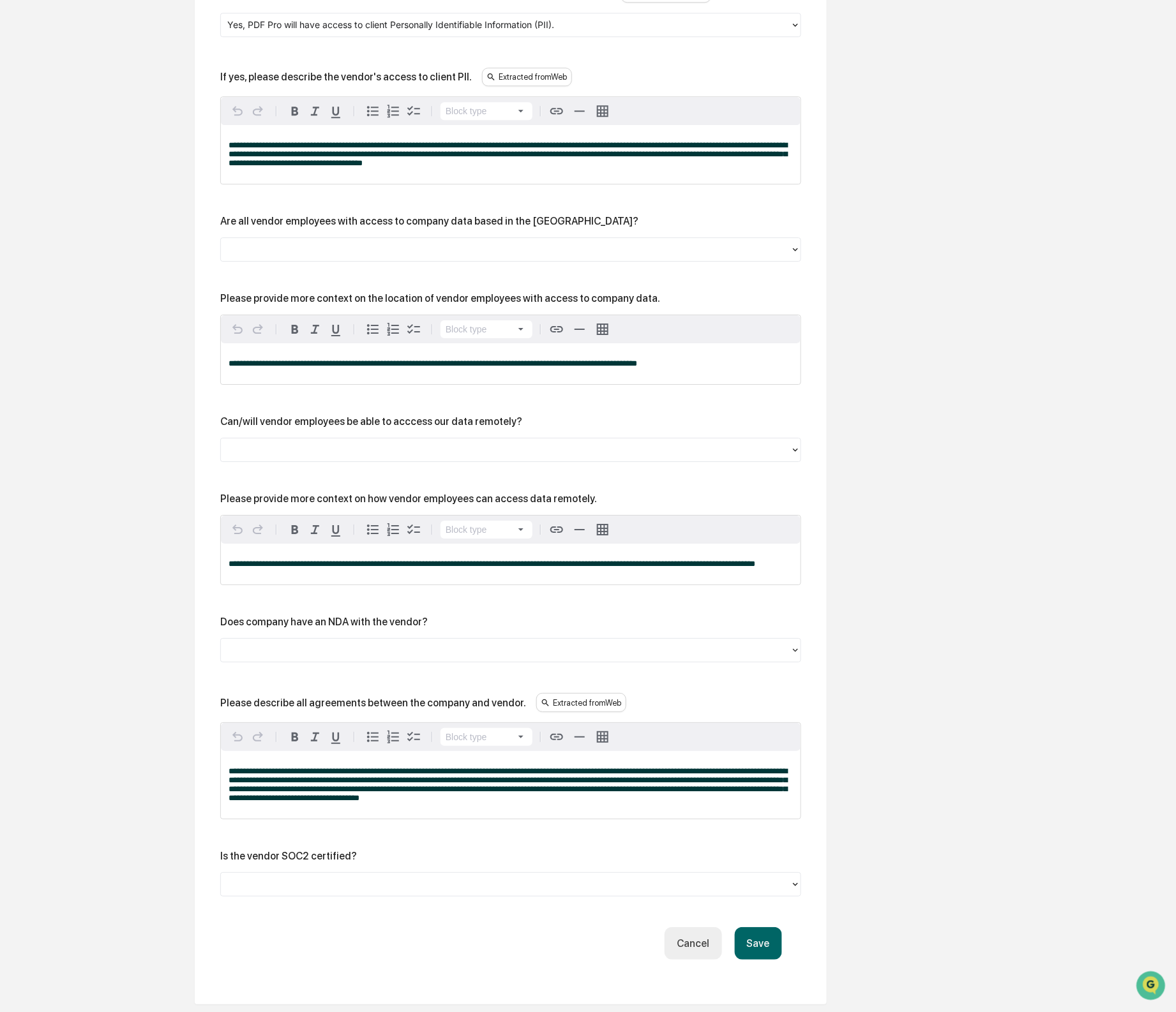
scroll to position [1356, 0]
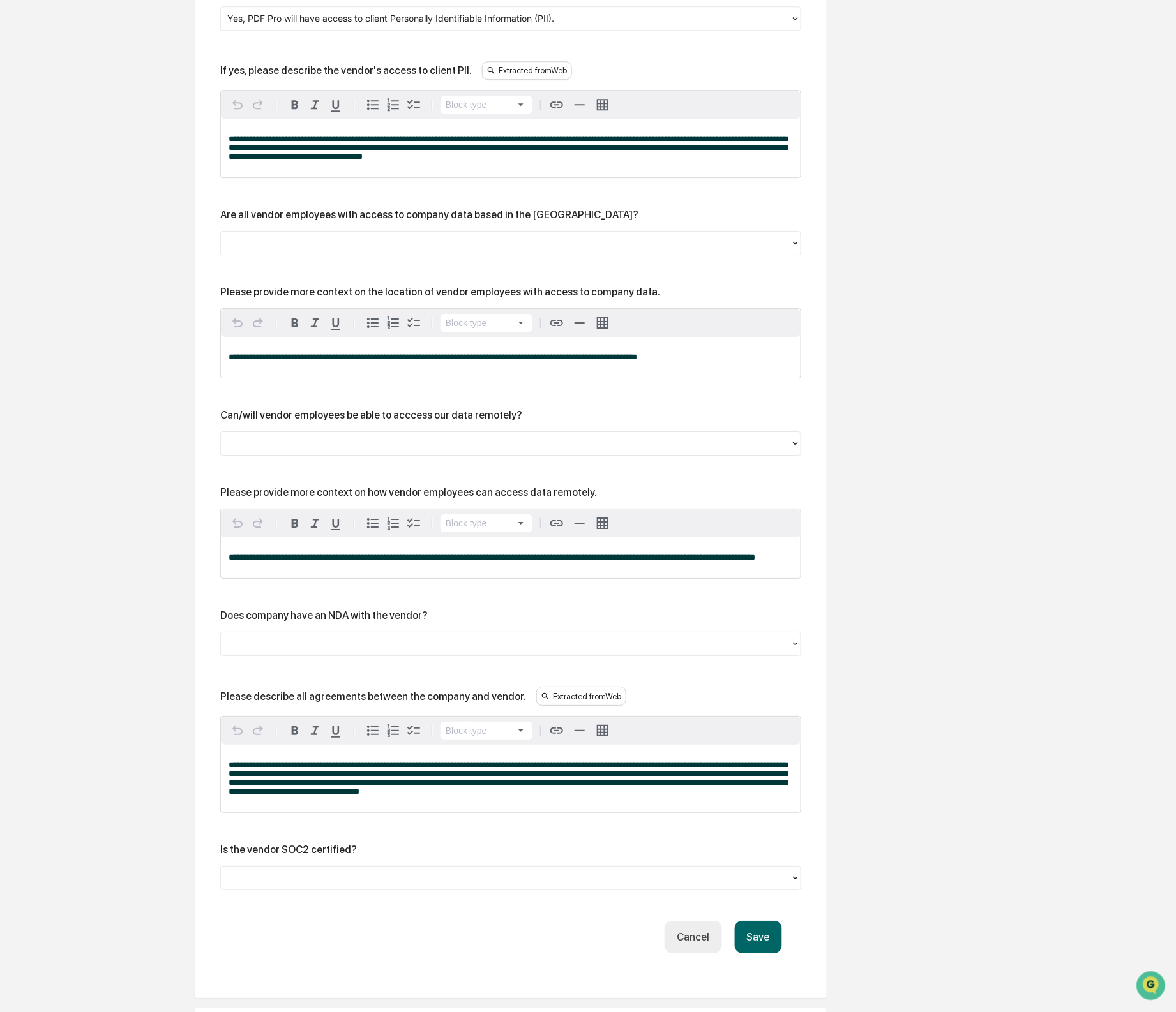
drag, startPoint x: 344, startPoint y: 102, endPoint x: 307, endPoint y: 104, distance: 37.1
click at [344, 80] on div "If yes, please describe the vendor's access to client PII. Extracted from Web" at bounding box center [510, 70] width 581 height 19
drag, startPoint x: 254, startPoint y: 108, endPoint x: 436, endPoint y: 112, distance: 182.0
click at [429, 80] on div "If yes, please describe the vendor's access to client PII. Extracted from Web" at bounding box center [510, 70] width 581 height 19
click at [437, 77] on div "If yes, please describe the vendor's access to client PII." at bounding box center [346, 70] width 252 height 12
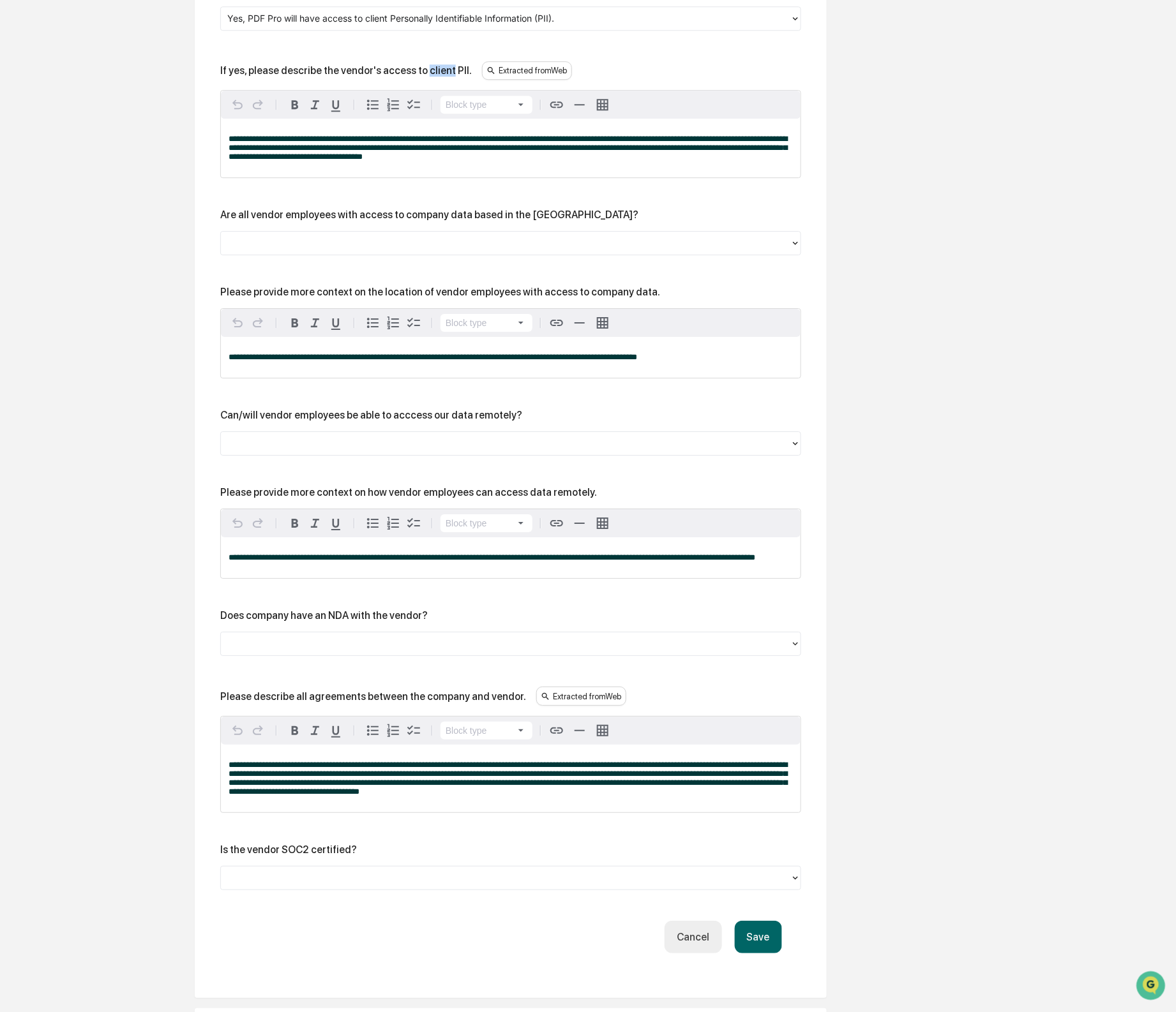
click at [438, 77] on div "If yes, please describe the vendor's access to client PII." at bounding box center [346, 70] width 252 height 12
drag, startPoint x: 333, startPoint y: 99, endPoint x: 322, endPoint y: 101, distance: 11.2
click at [333, 80] on div "If yes, please describe the vendor's access to client PII. Extracted from Web" at bounding box center [510, 70] width 581 height 19
click at [258, 77] on div "If yes, please describe the vendor's access to client PII." at bounding box center [346, 70] width 252 height 12
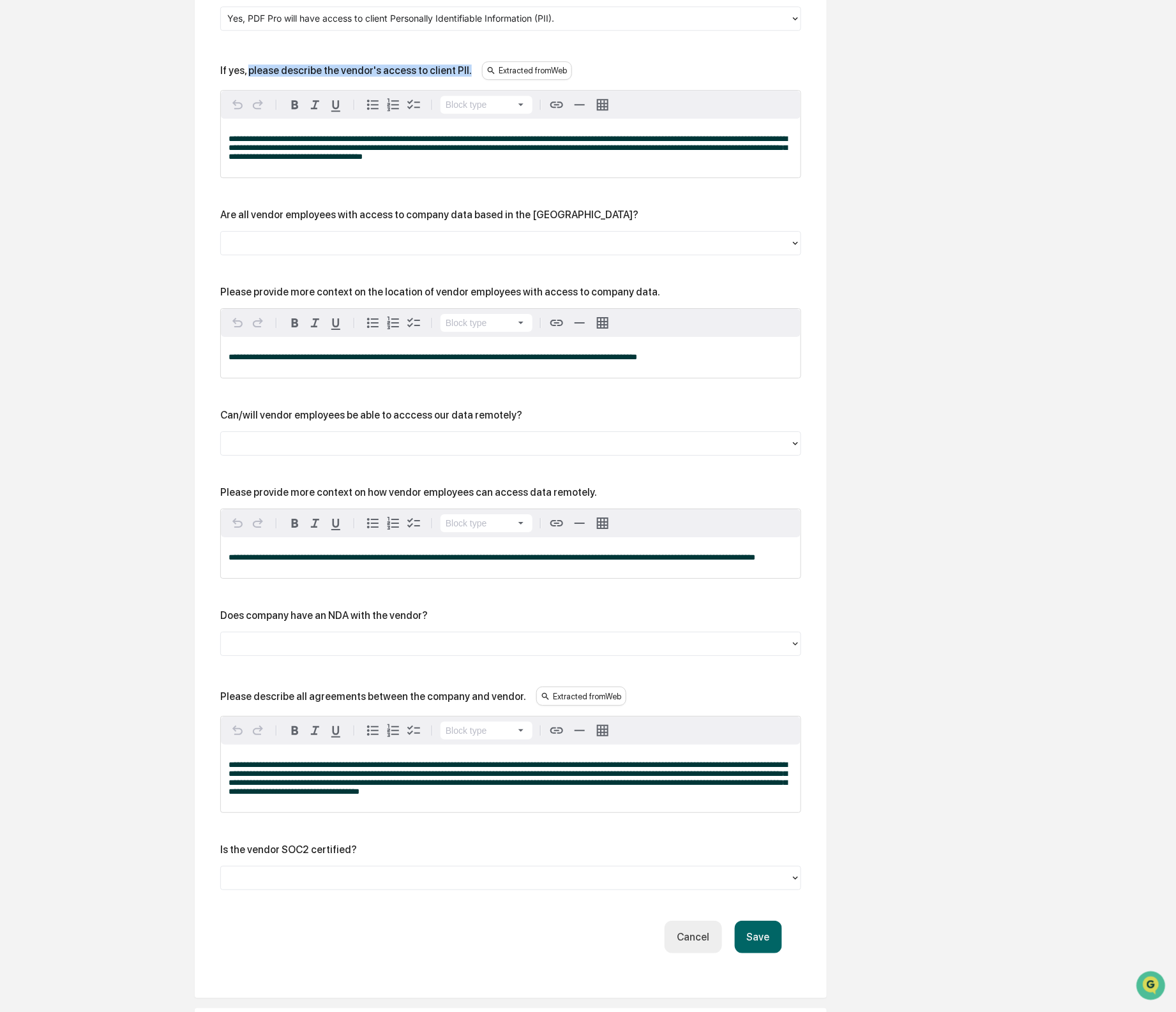
drag, startPoint x: 254, startPoint y: 109, endPoint x: 481, endPoint y: 114, distance: 227.1
click at [481, 80] on div "If yes, please describe the vendor's access to client PII. Extracted from Web" at bounding box center [510, 70] width 581 height 19
copy div "please describe the vendor's access to client PII."
click at [621, 26] on div at bounding box center [505, 18] width 557 height 15
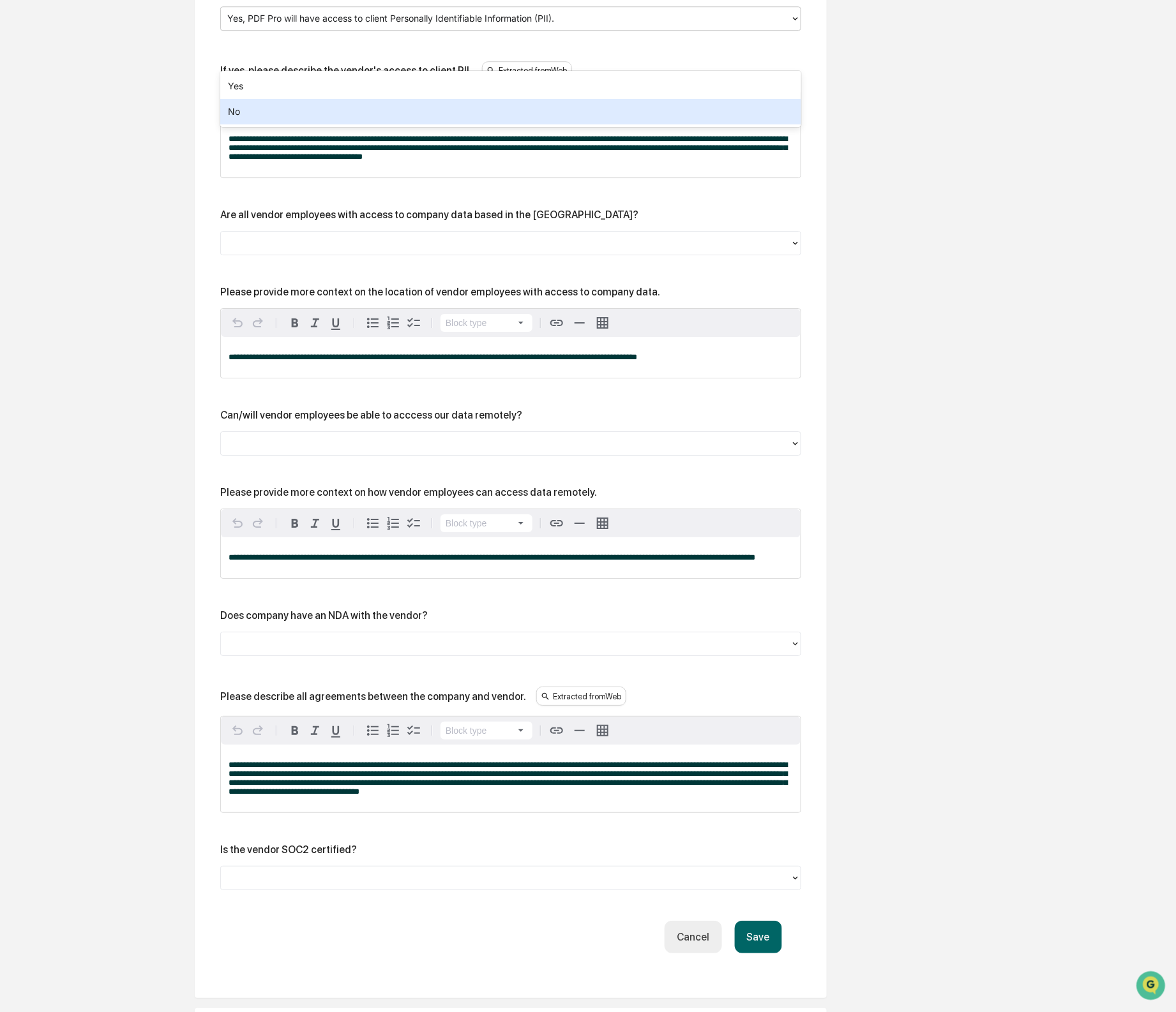
drag, startPoint x: 572, startPoint y: 102, endPoint x: 565, endPoint y: 110, distance: 10.6
click at [571, 102] on div "No" at bounding box center [510, 112] width 581 height 26
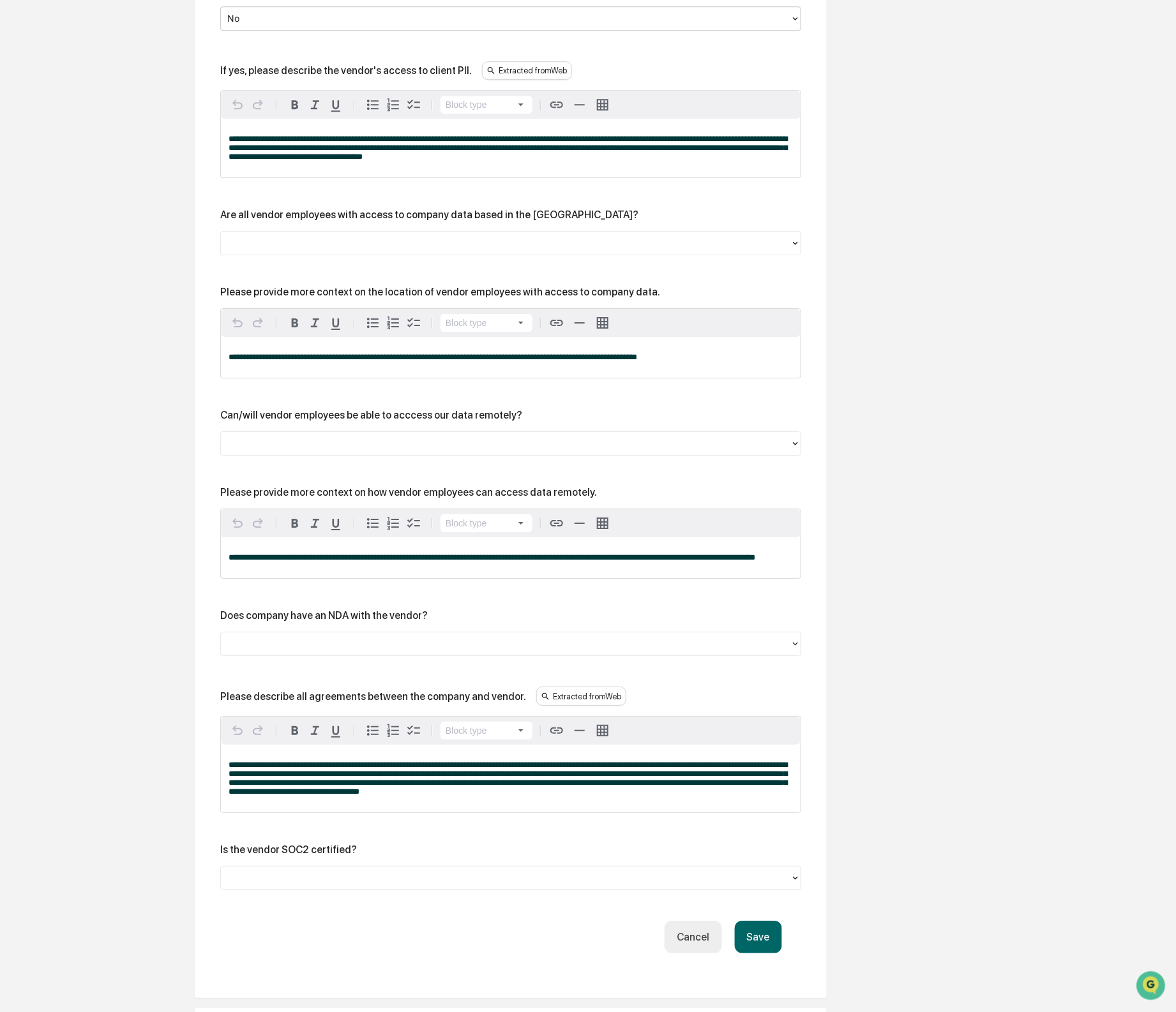
click at [501, 161] on span "**********" at bounding box center [507, 148] width 558 height 26
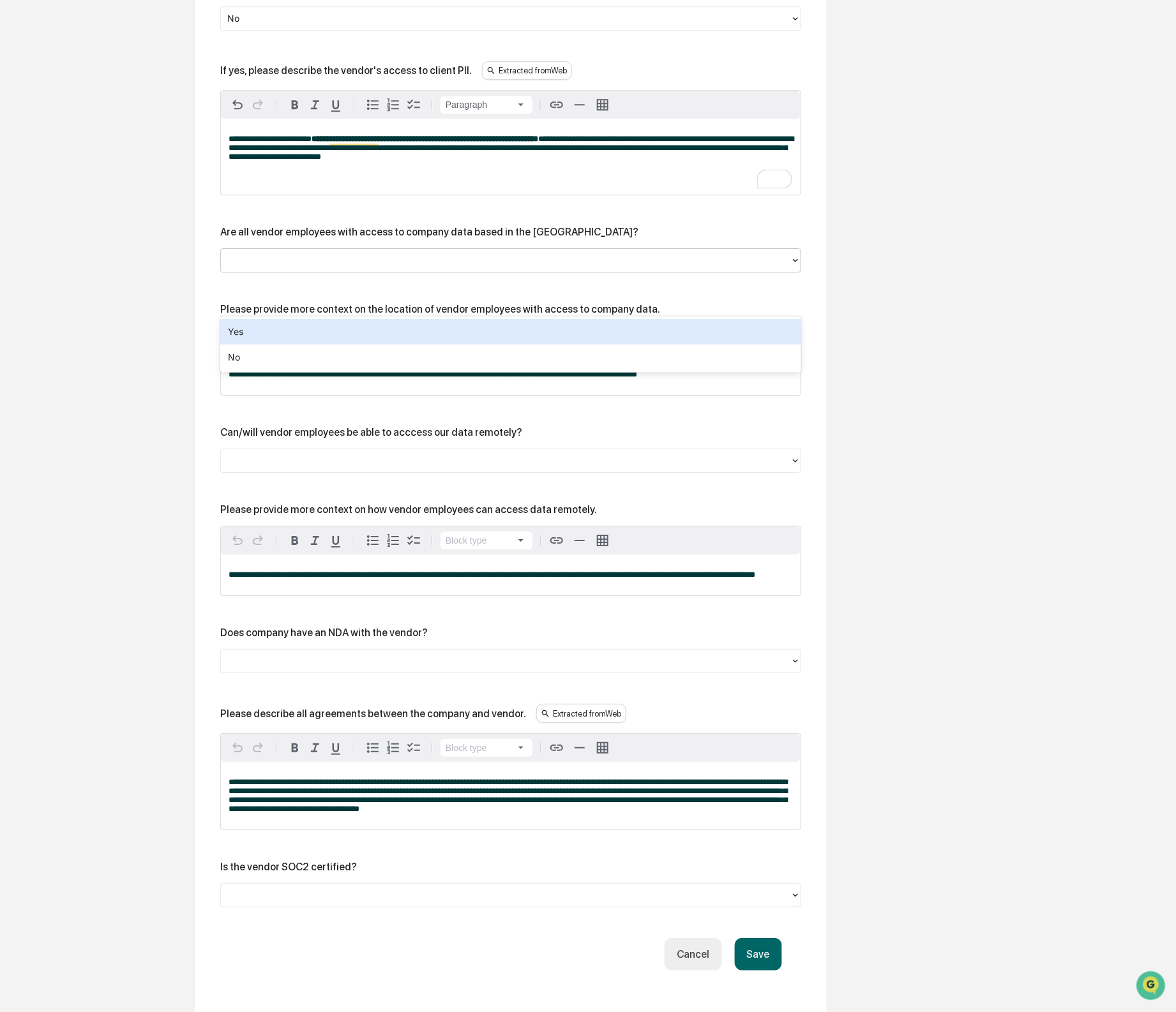
click at [482, 270] on div at bounding box center [505, 261] width 570 height 20
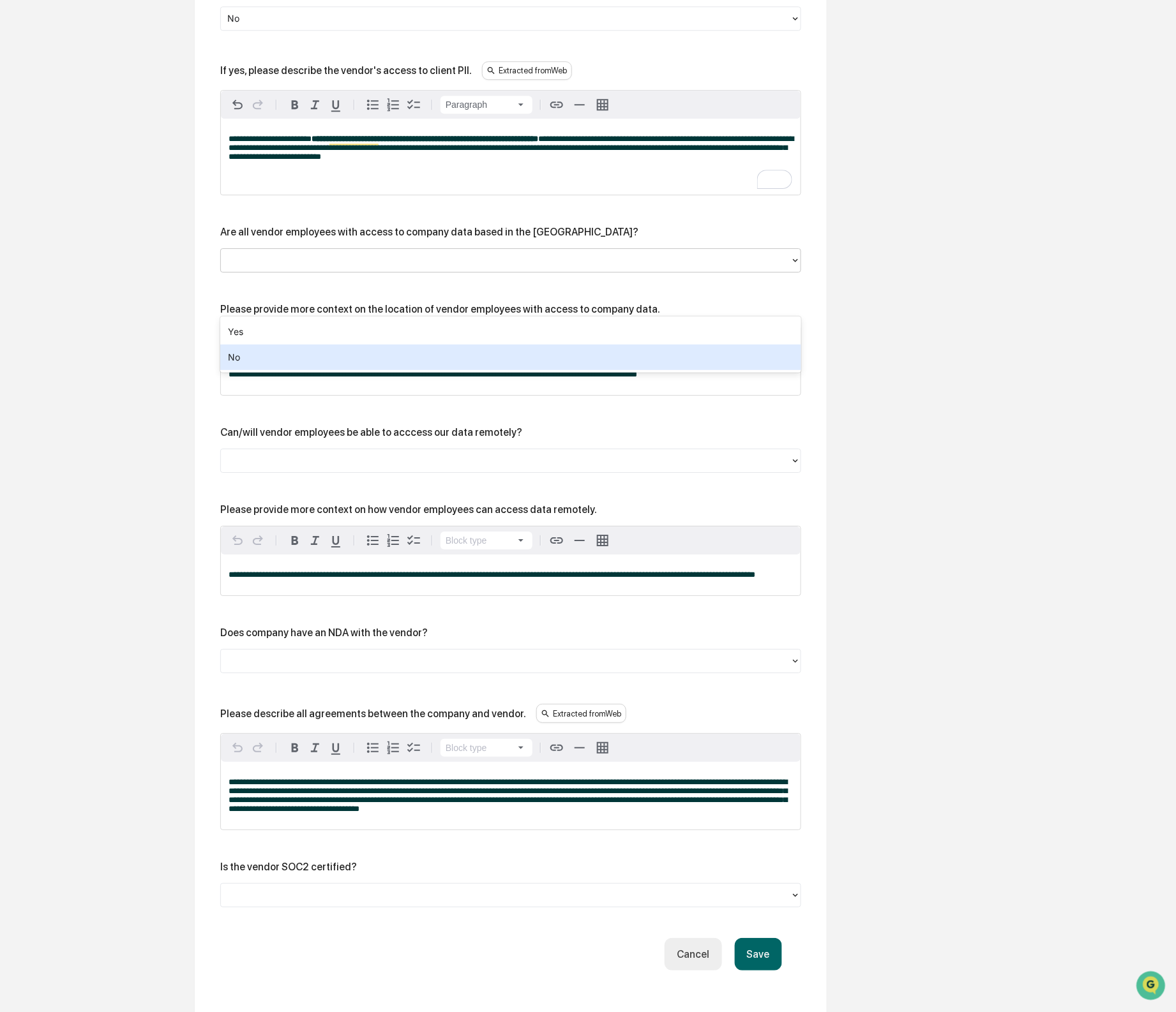
click at [420, 345] on div "No" at bounding box center [510, 358] width 581 height 26
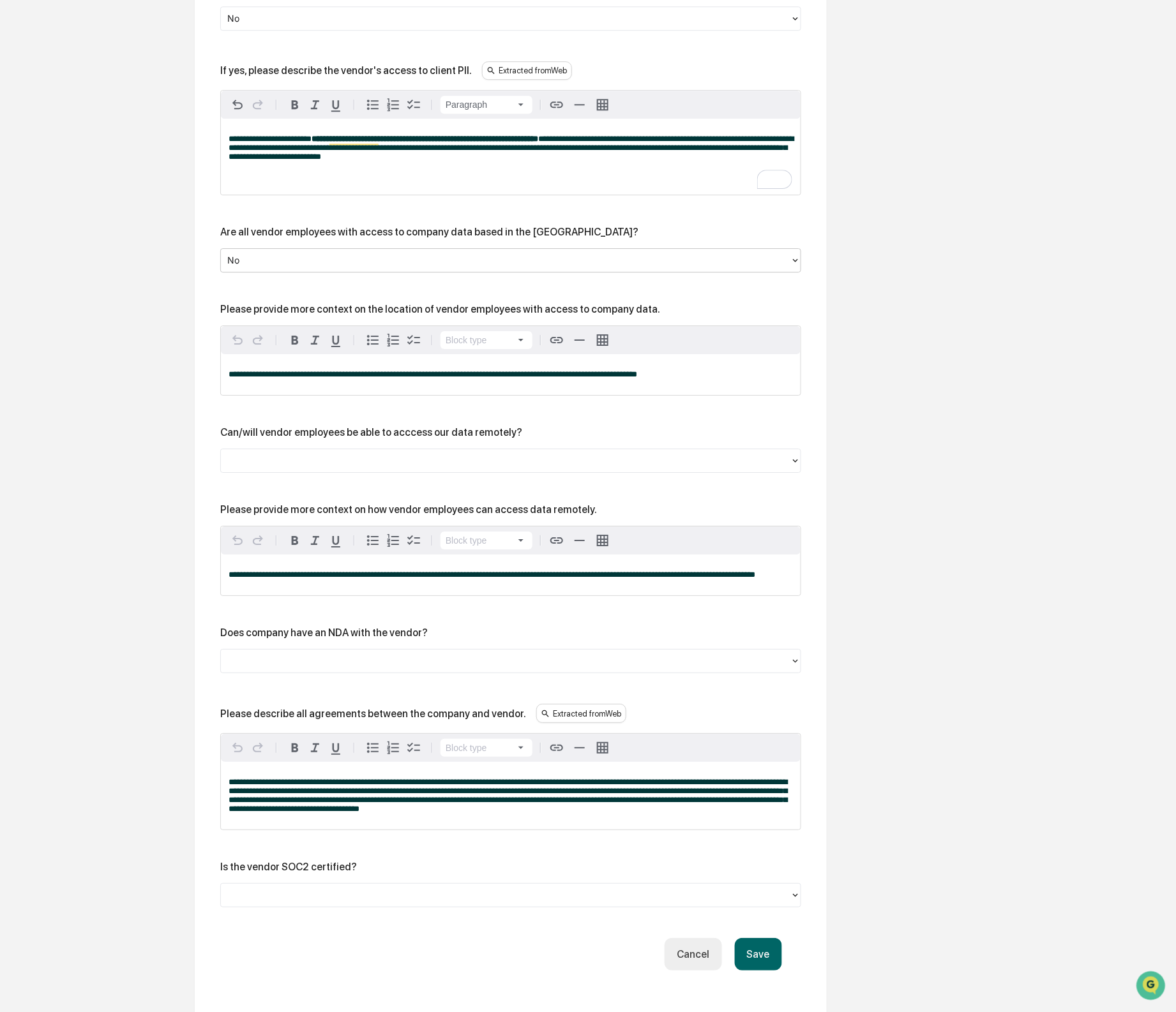
click at [490, 395] on div "**********" at bounding box center [511, 374] width 580 height 41
click at [378, 315] on div "Please provide more context on the location of vendor employees with access to …" at bounding box center [440, 309] width 440 height 12
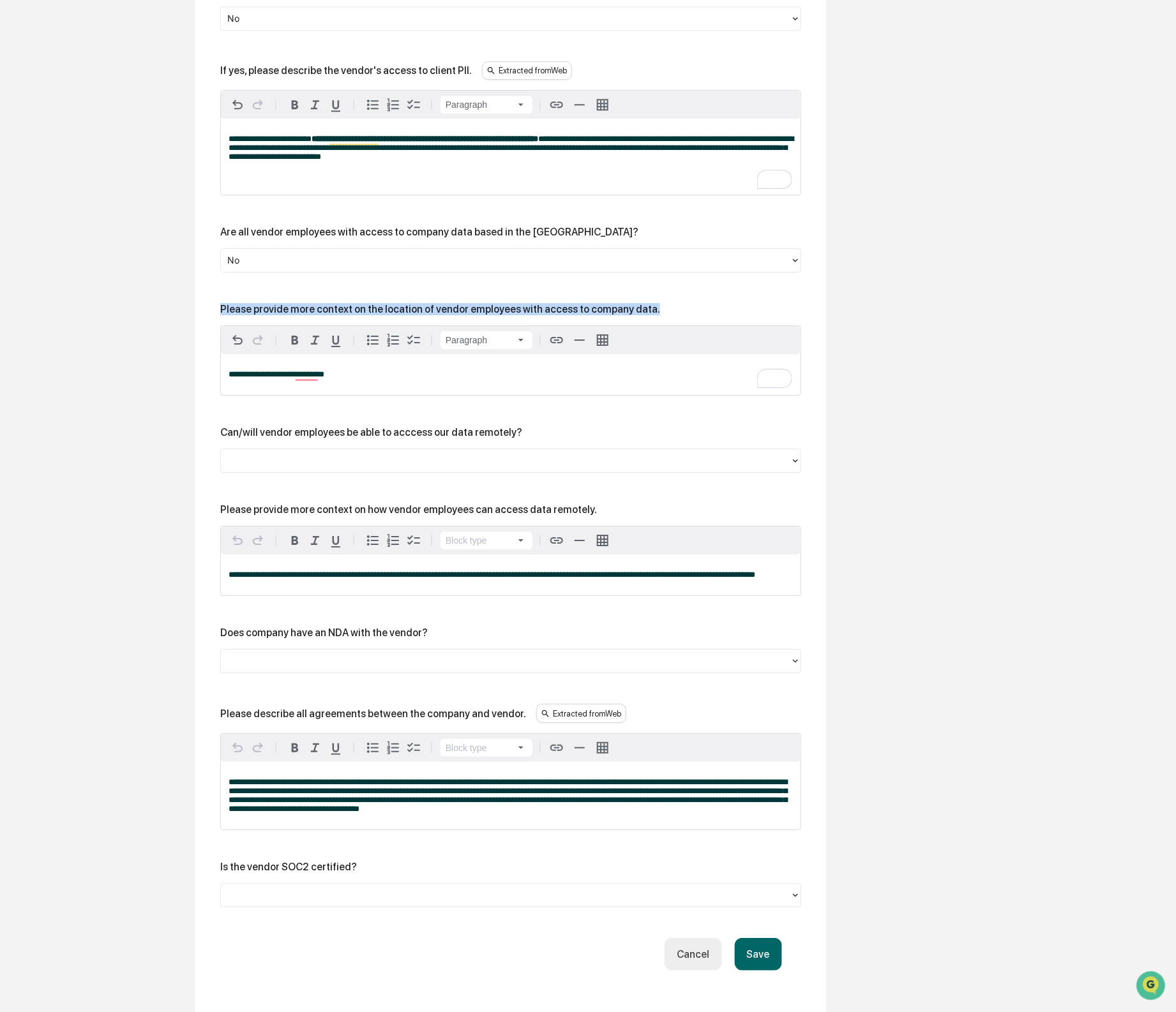
click at [377, 315] on div "Please provide more context on the location of vendor employees with access to …" at bounding box center [440, 309] width 440 height 12
copy div "Please provide more context on the location of vendor employees with access to …"
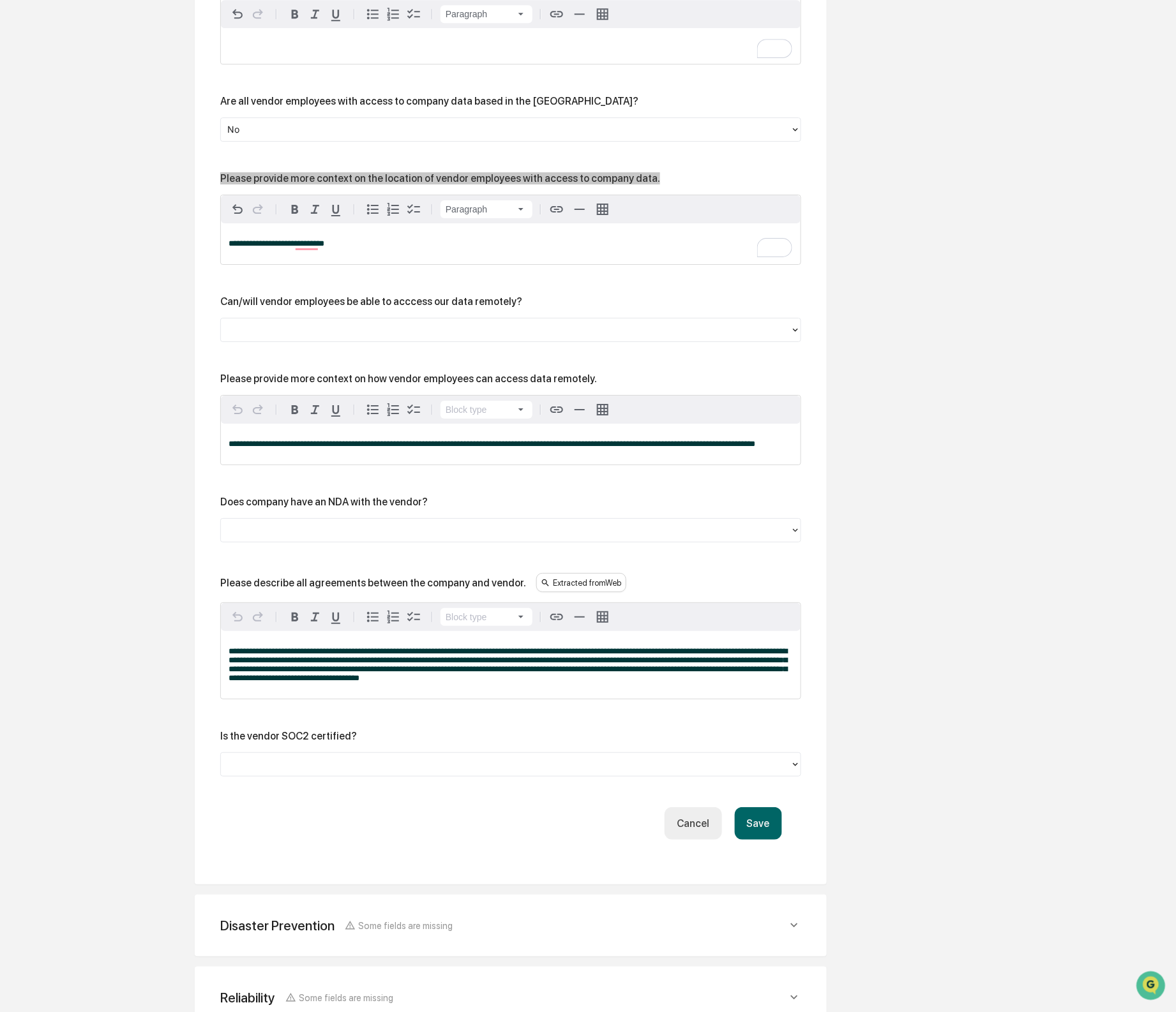
scroll to position [1498, 0]
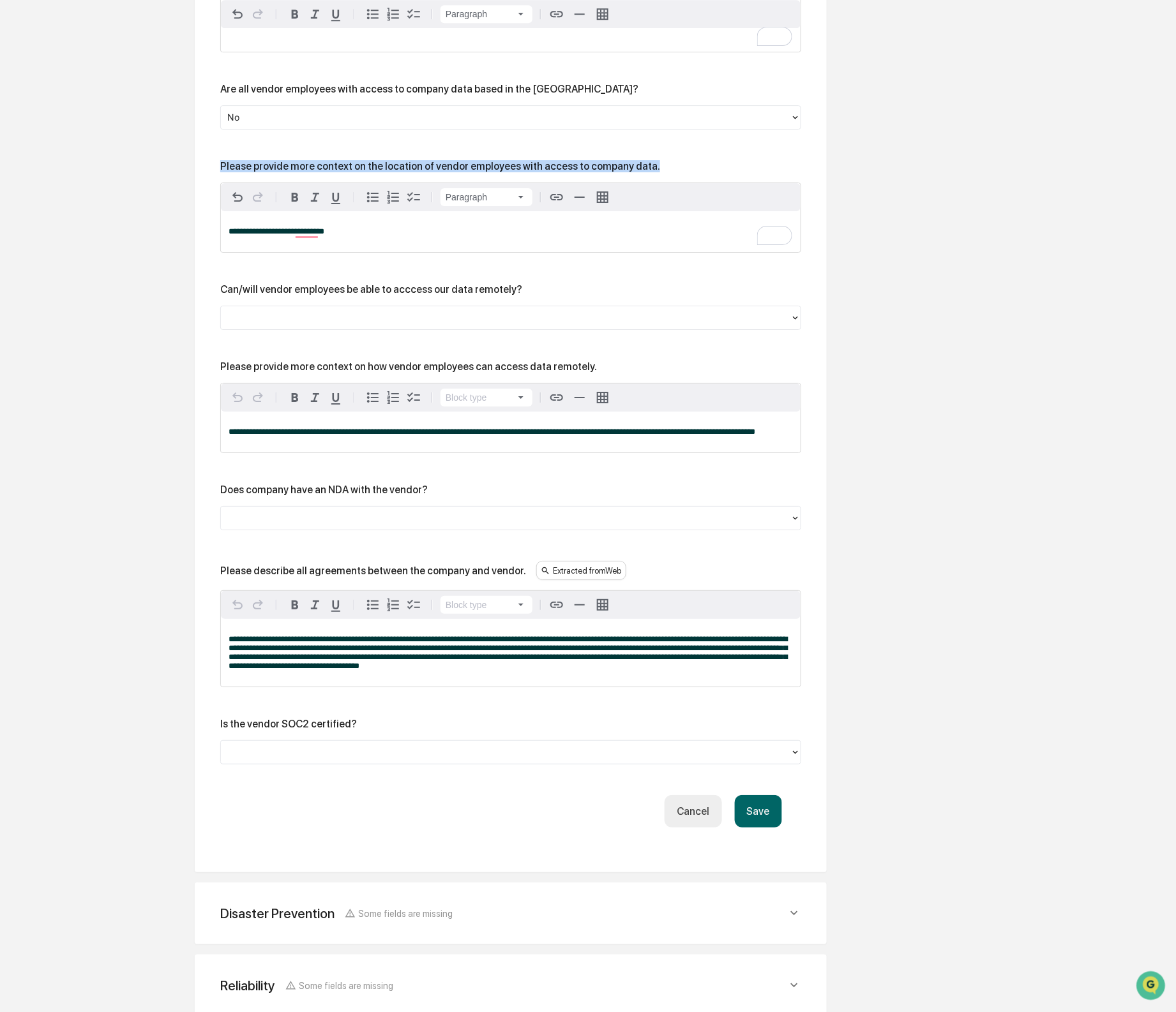
click at [294, 252] on div "**********" at bounding box center [511, 231] width 580 height 41
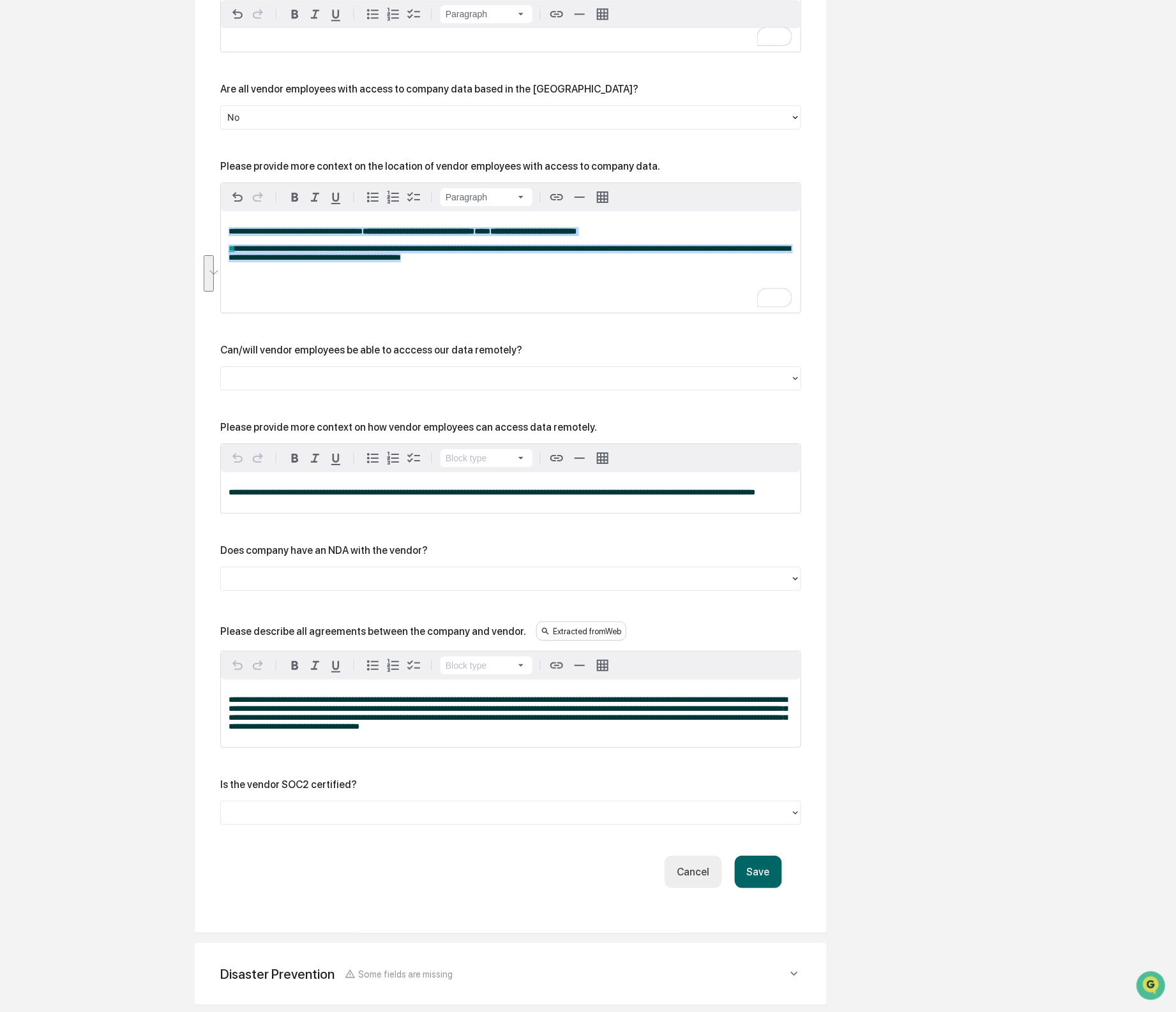
drag, startPoint x: 611, startPoint y: 307, endPoint x: 170, endPoint y: 270, distance: 442.5
click at [490, 280] on div "**********" at bounding box center [511, 262] width 580 height 102
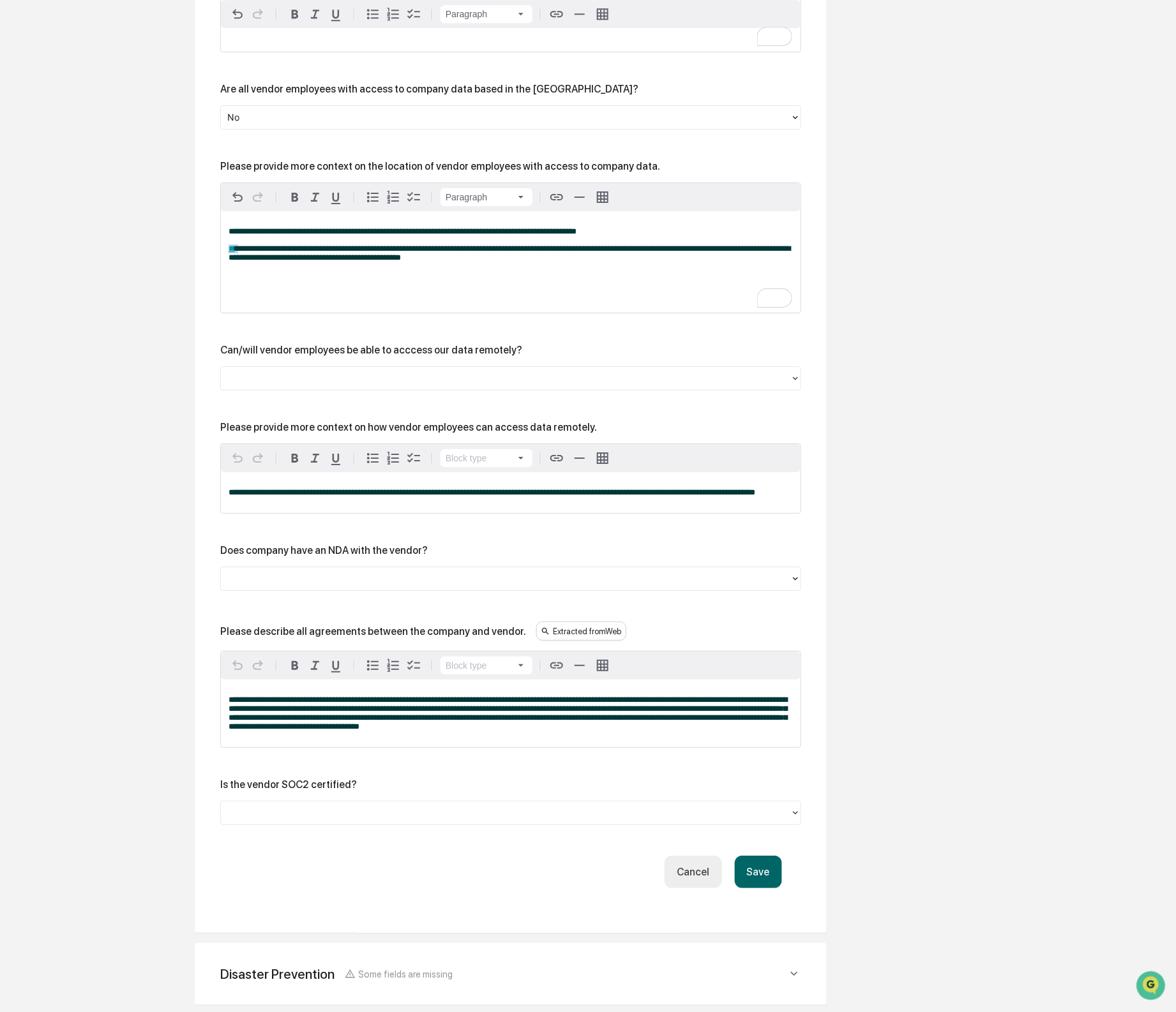
drag, startPoint x: 238, startPoint y: 292, endPoint x: 225, endPoint y: 292, distance: 13.0
click at [225, 292] on div "**********" at bounding box center [511, 262] width 580 height 102
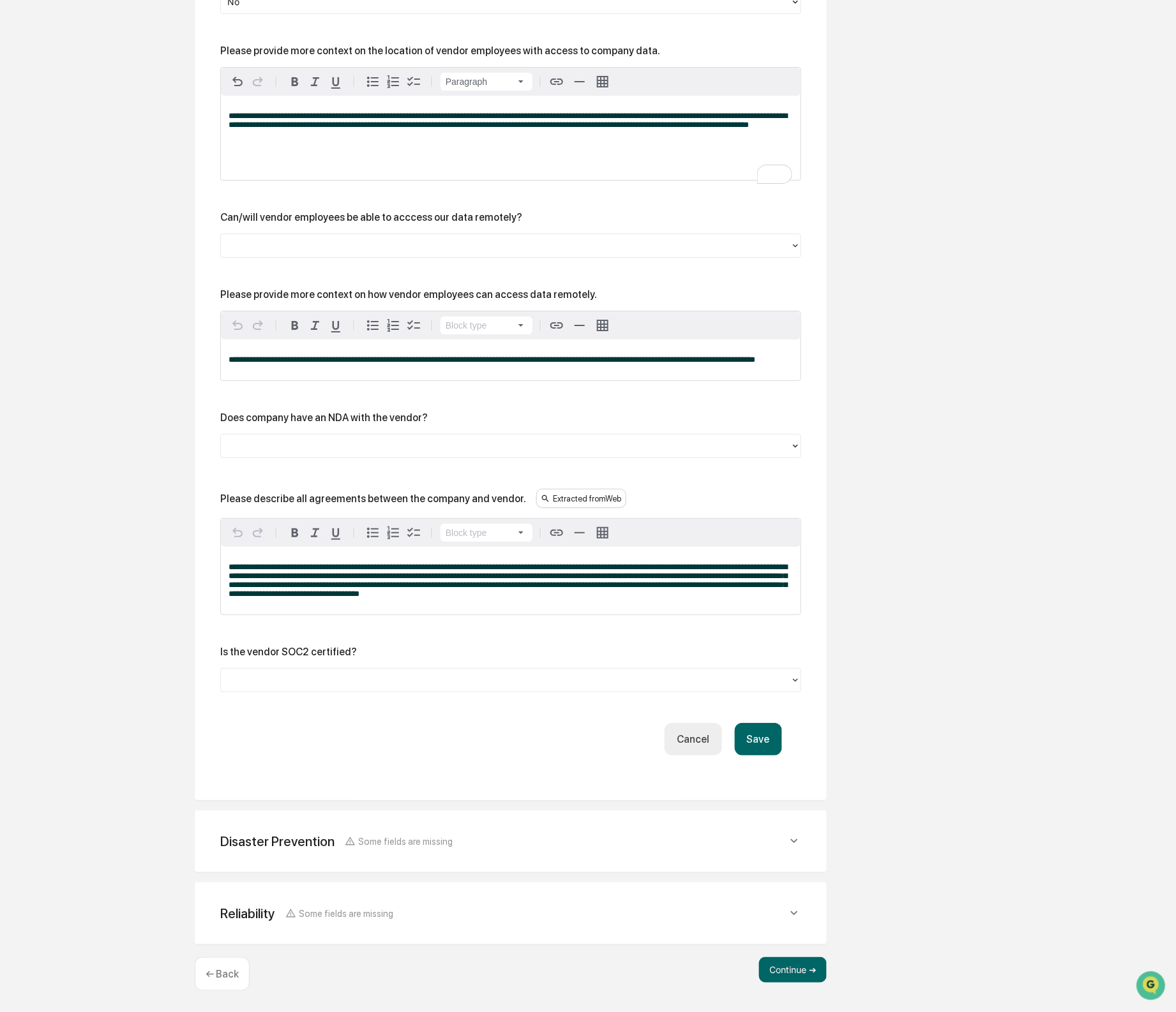
scroll to position [1660, 0]
click at [341, 224] on div "Can/will vendor employees be able to acccess our data remotely?" at bounding box center [371, 217] width 302 height 12
copy div "Can/will vendor employees be able to acccess our data remotely?"
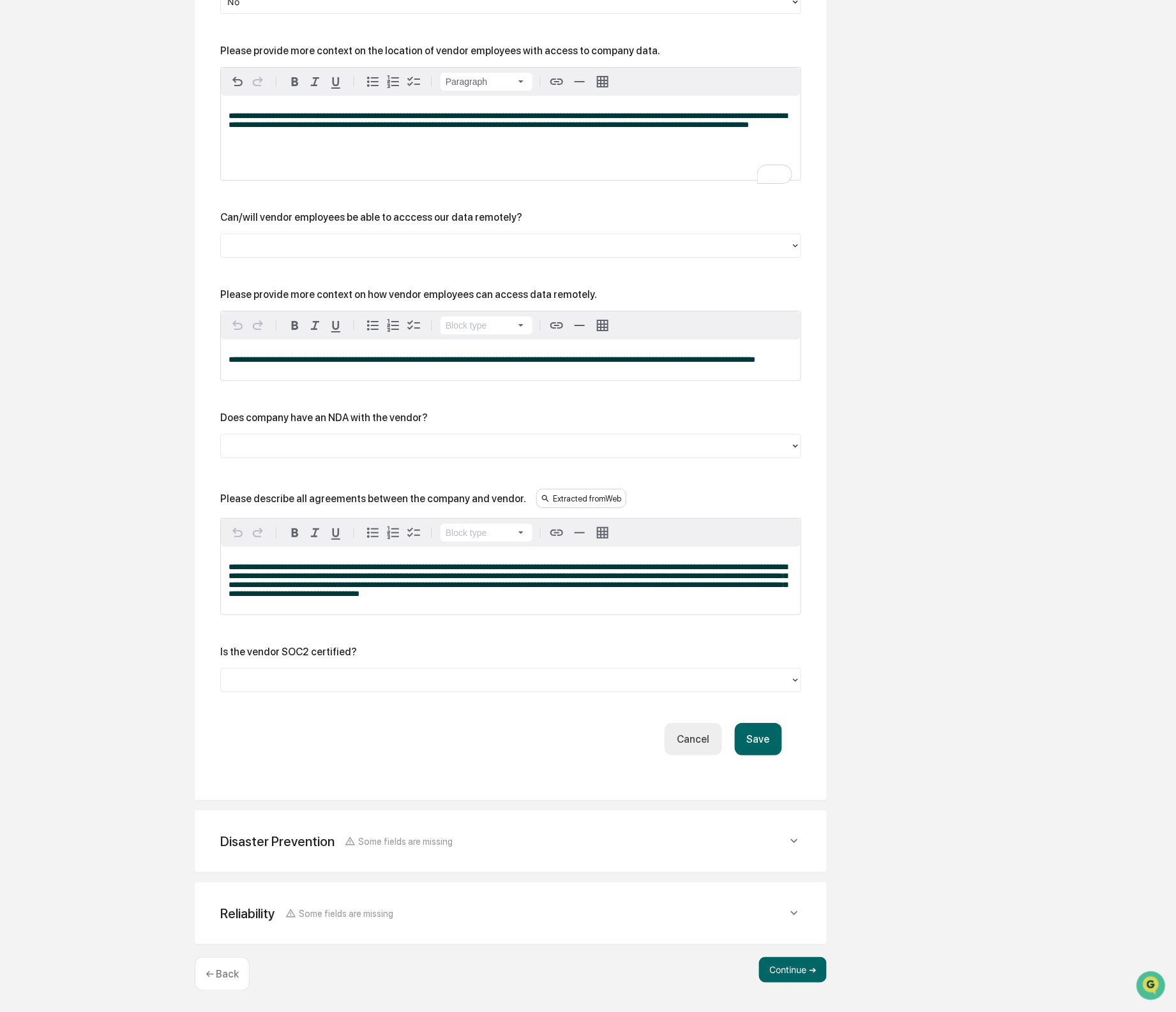
click at [667, 254] on div at bounding box center [505, 245] width 557 height 15
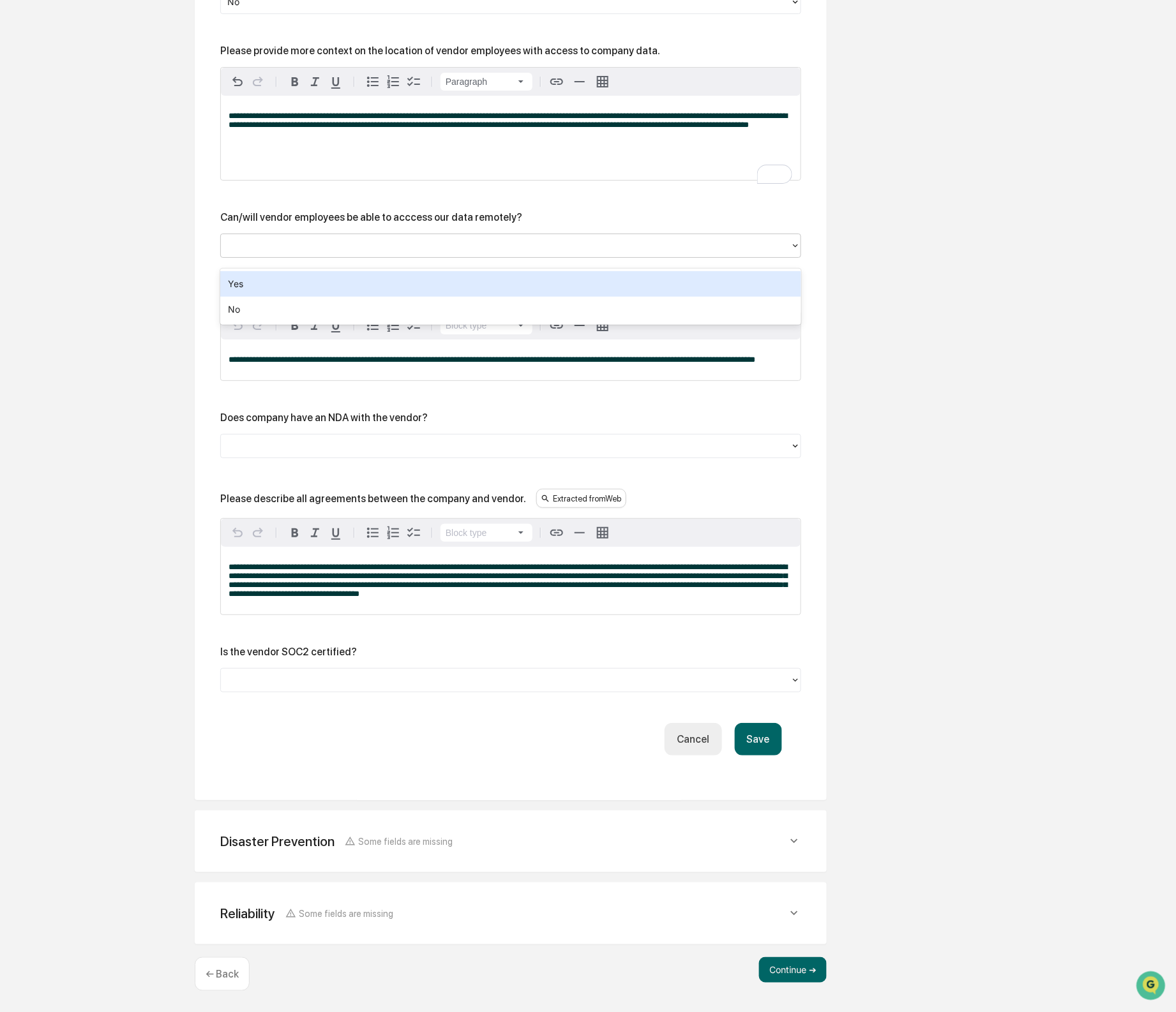
click at [646, 277] on div "Yes" at bounding box center [510, 284] width 581 height 26
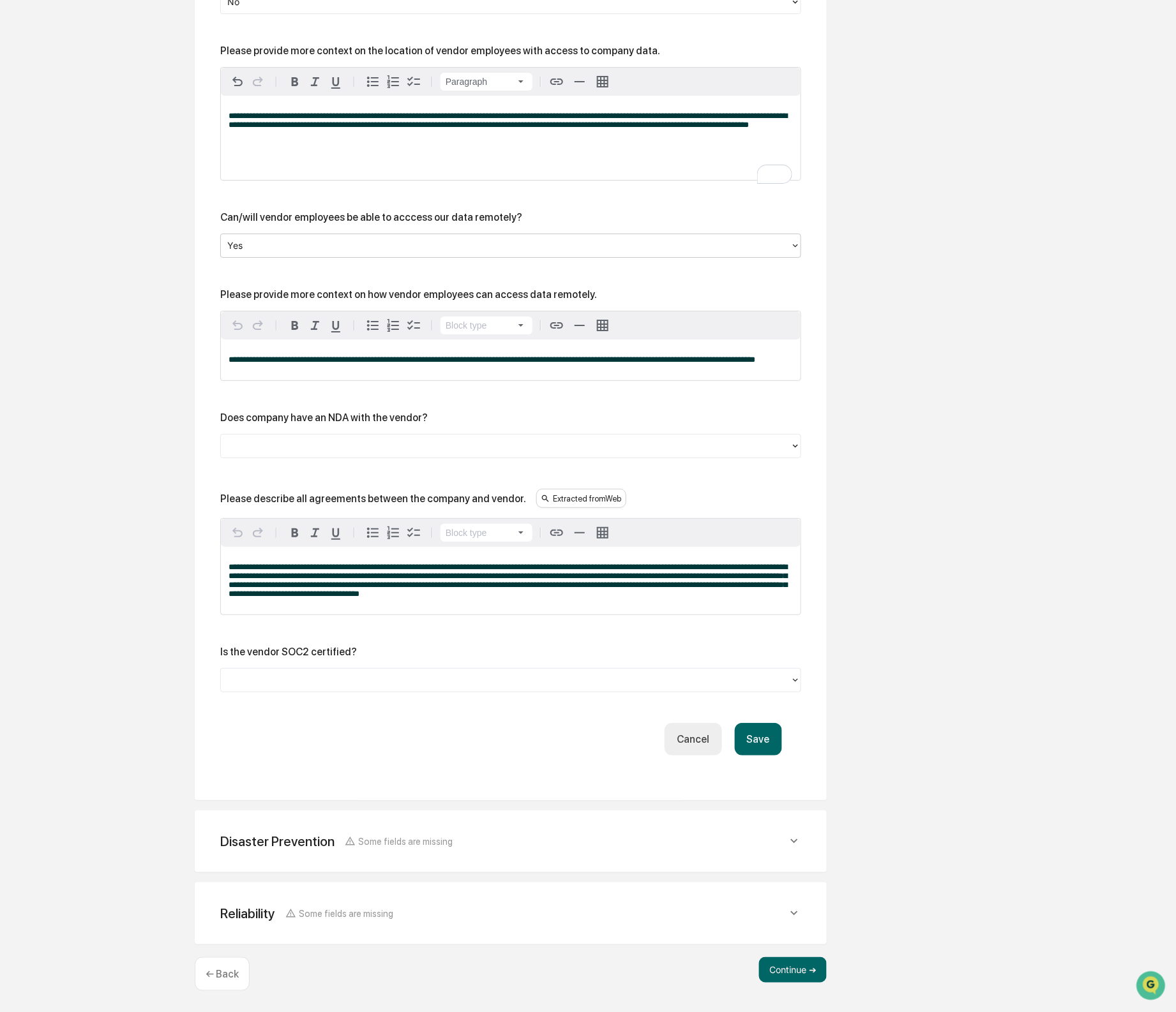
click at [543, 364] on span "**********" at bounding box center [492, 360] width 527 height 8
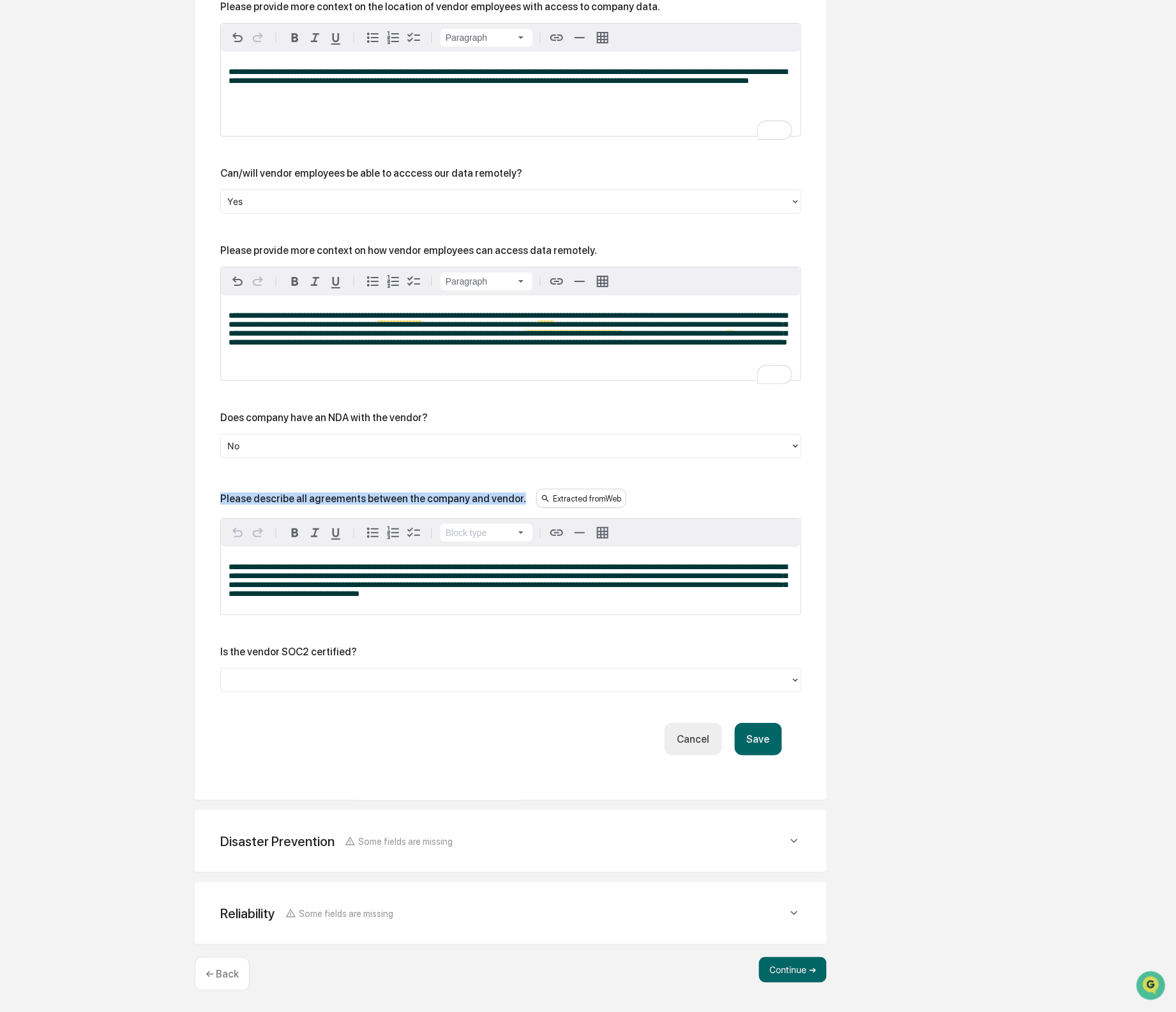
click at [512, 572] on span "**********" at bounding box center [507, 581] width 558 height 35
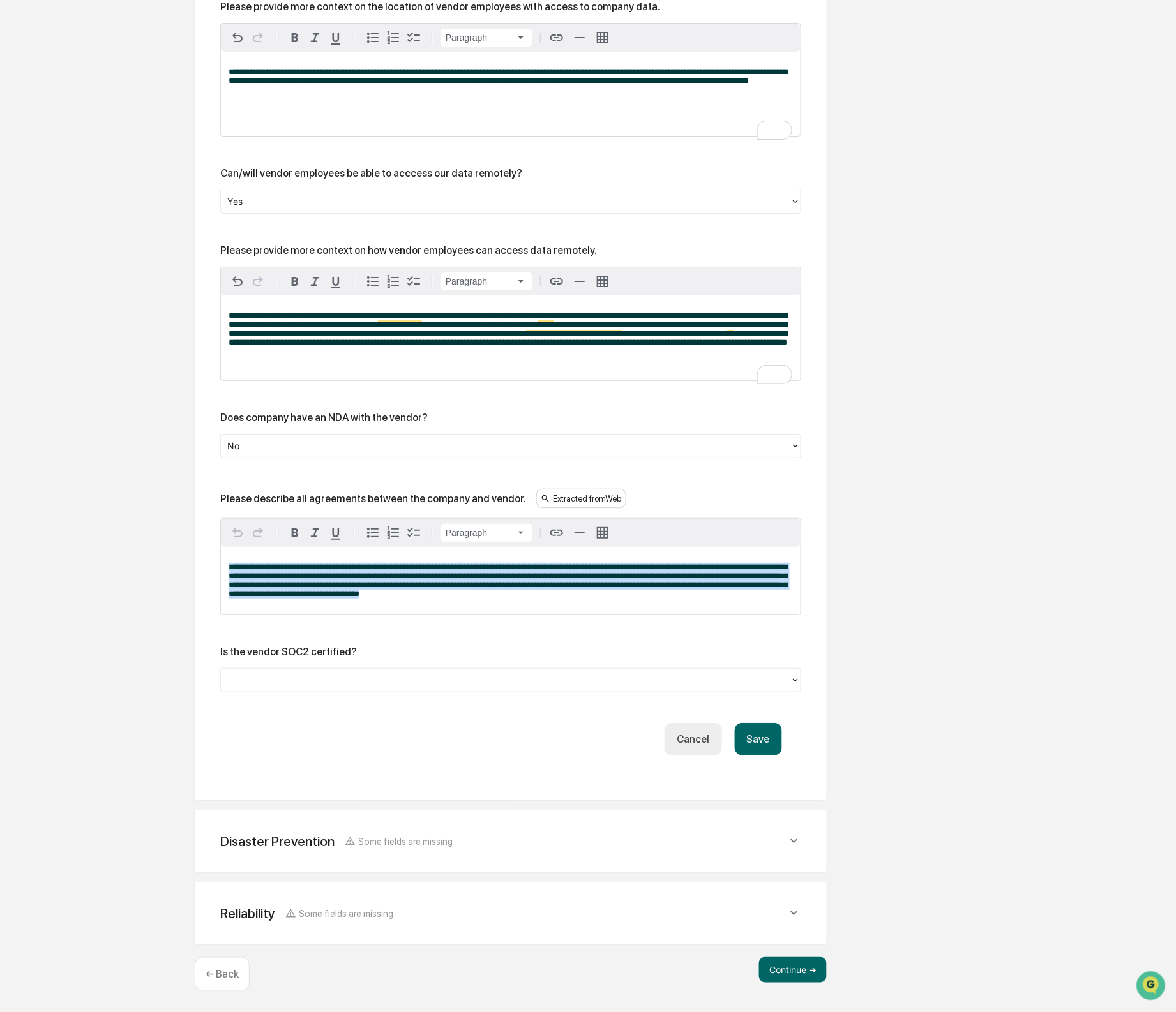
click at [512, 572] on span "**********" at bounding box center [507, 581] width 558 height 35
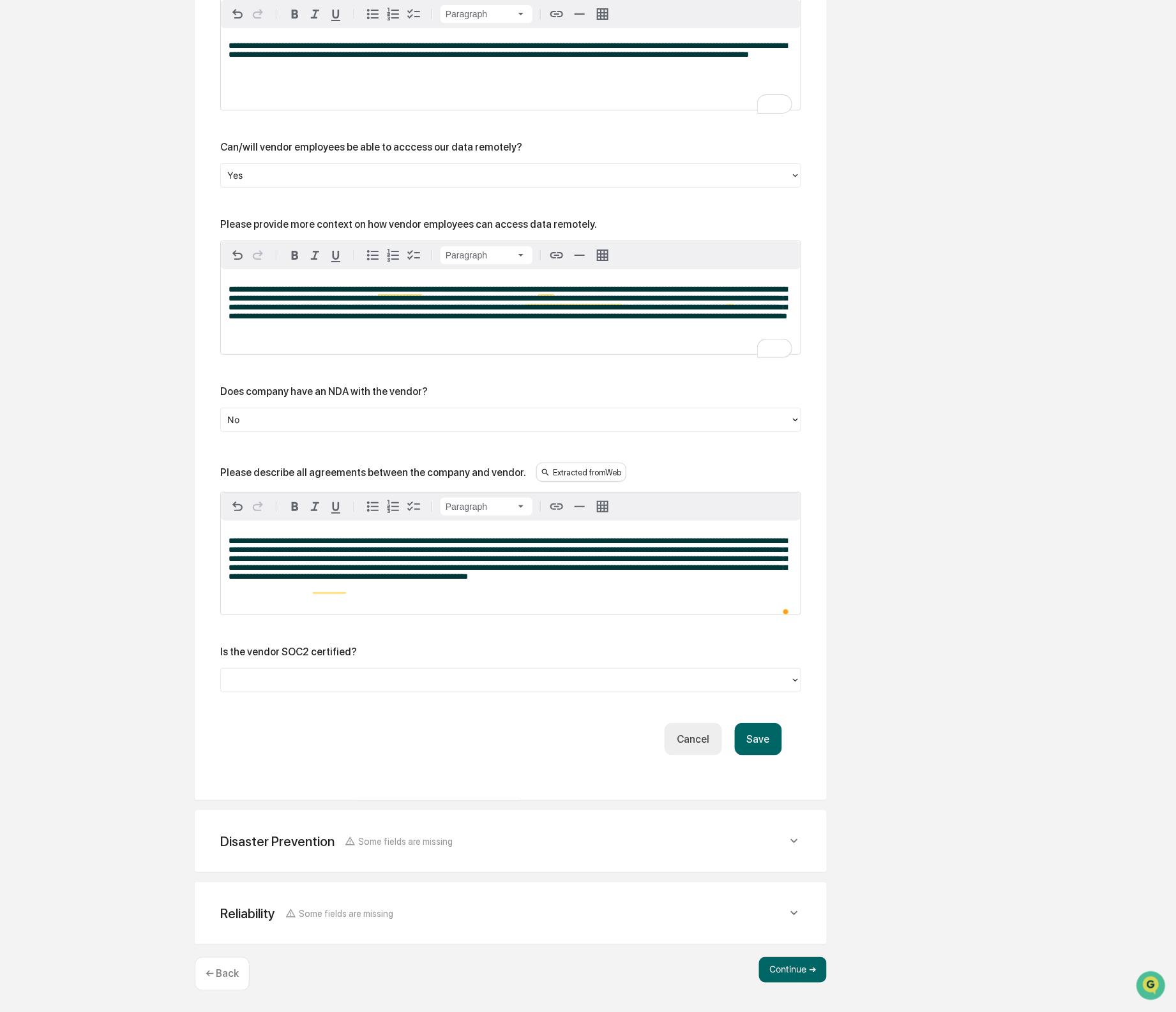
scroll to position [1765, 0]
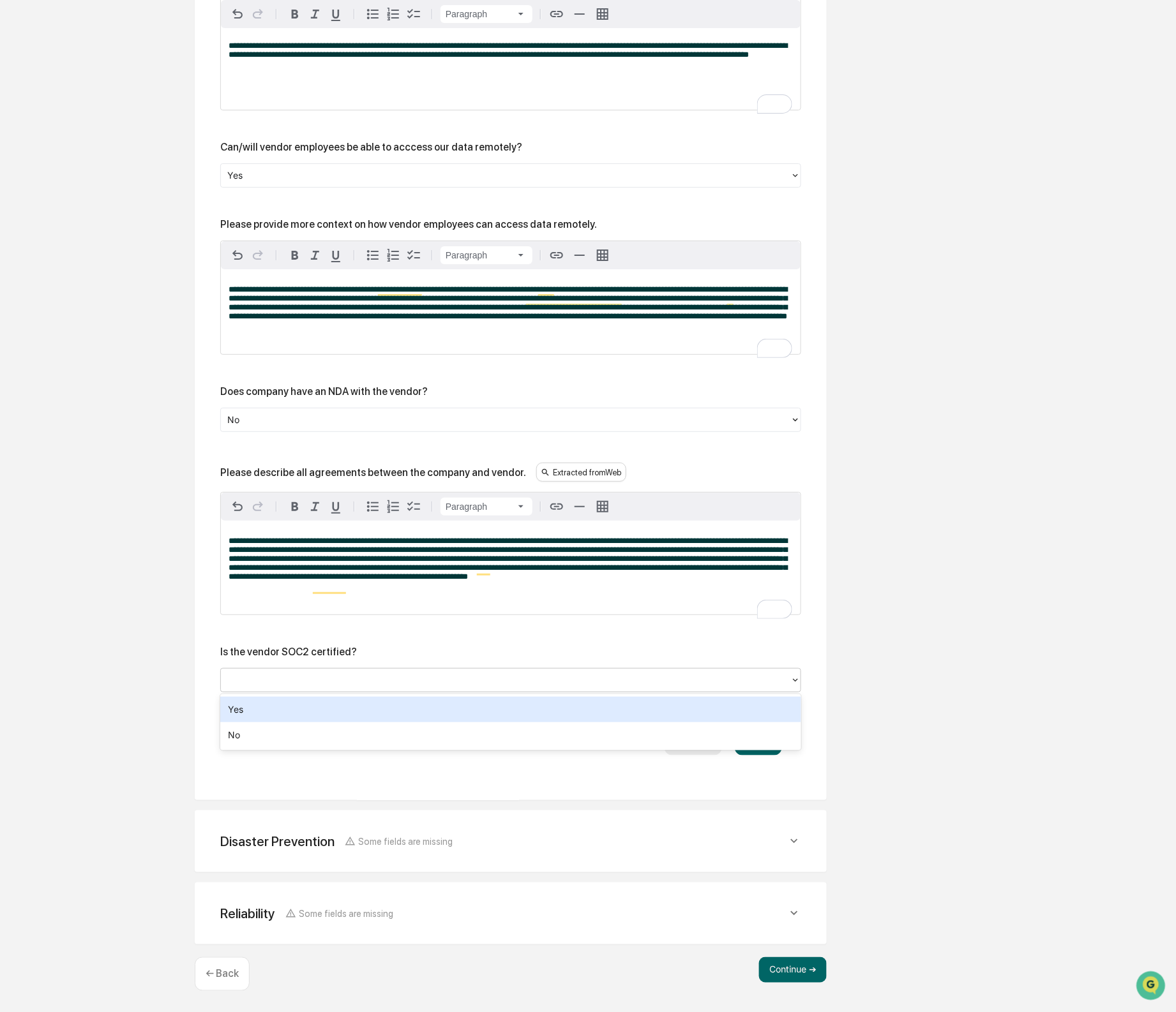
click at [459, 676] on div at bounding box center [505, 680] width 557 height 15
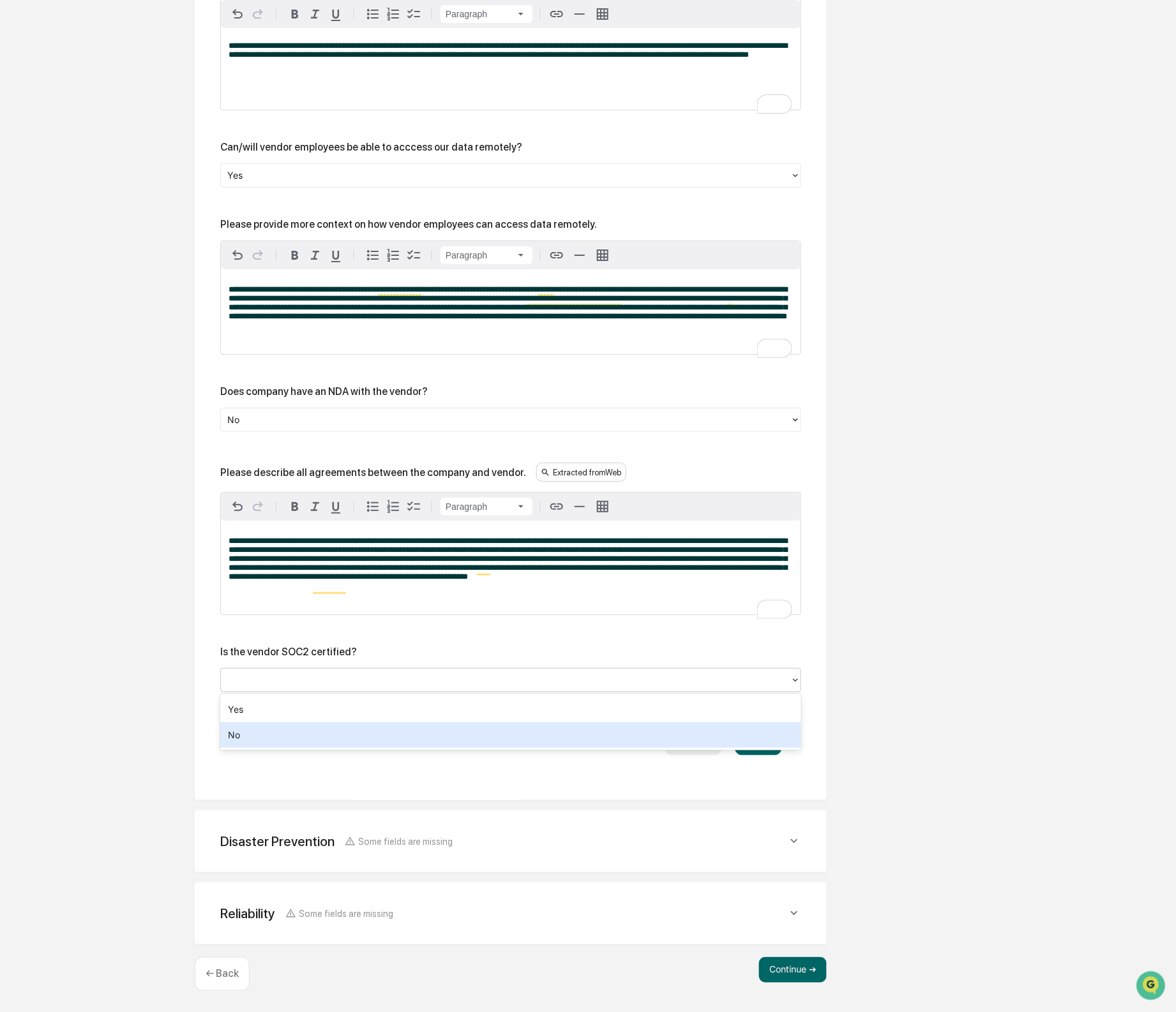
click at [432, 730] on div "No" at bounding box center [510, 735] width 581 height 26
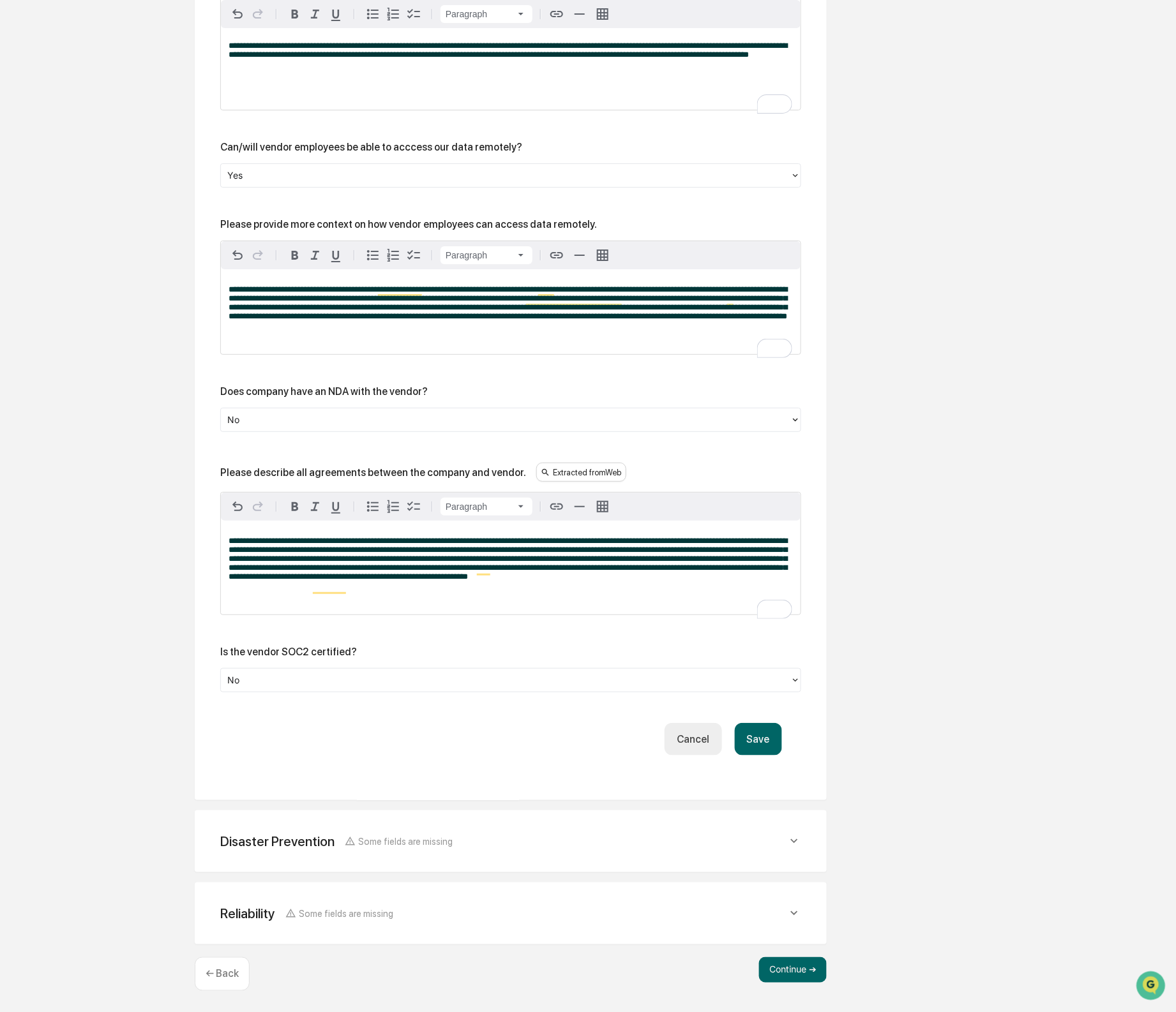
click at [771, 741] on button "Save" at bounding box center [758, 739] width 47 height 33
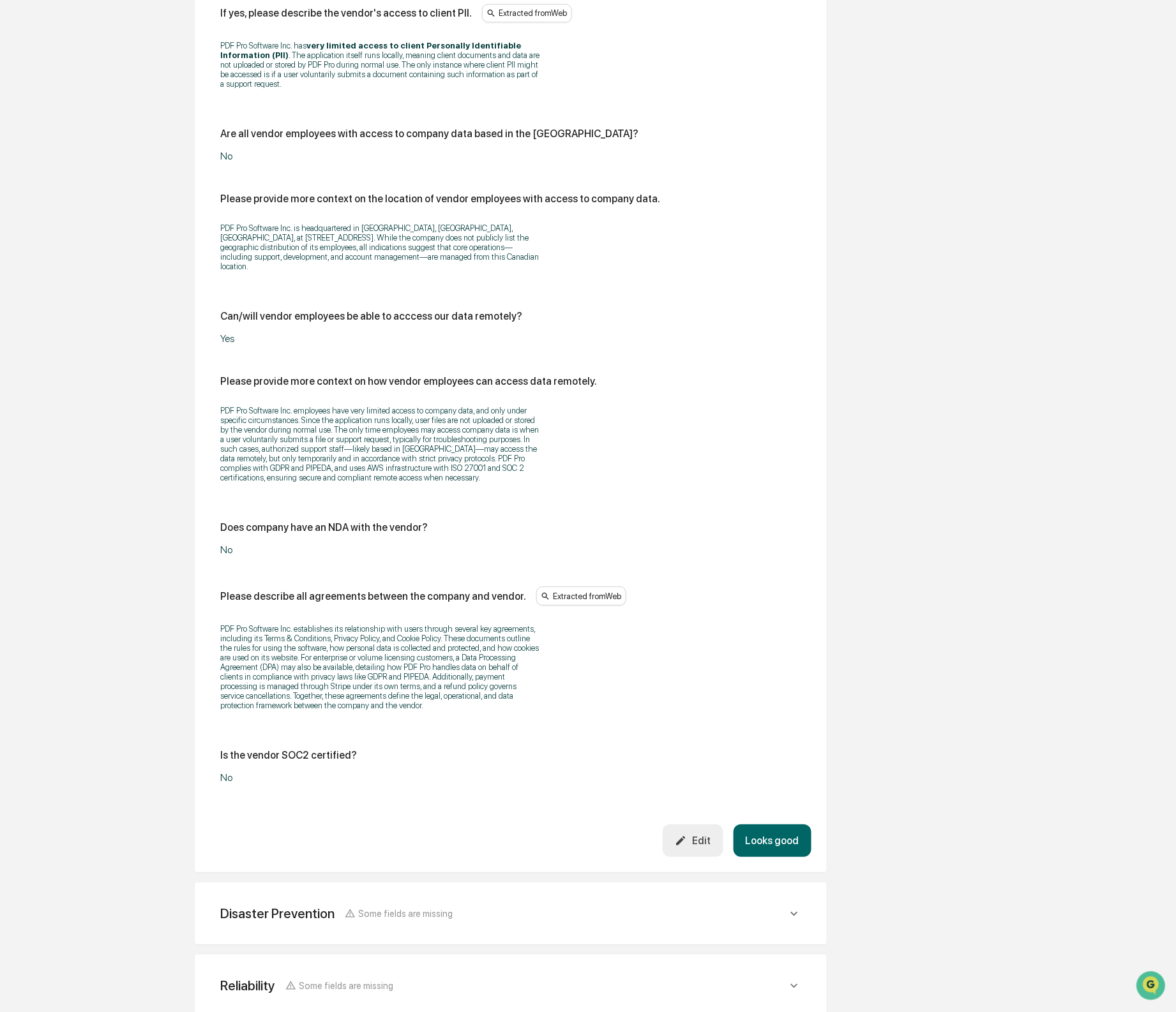
click at [800, 857] on button "Looks good" at bounding box center [772, 841] width 78 height 33
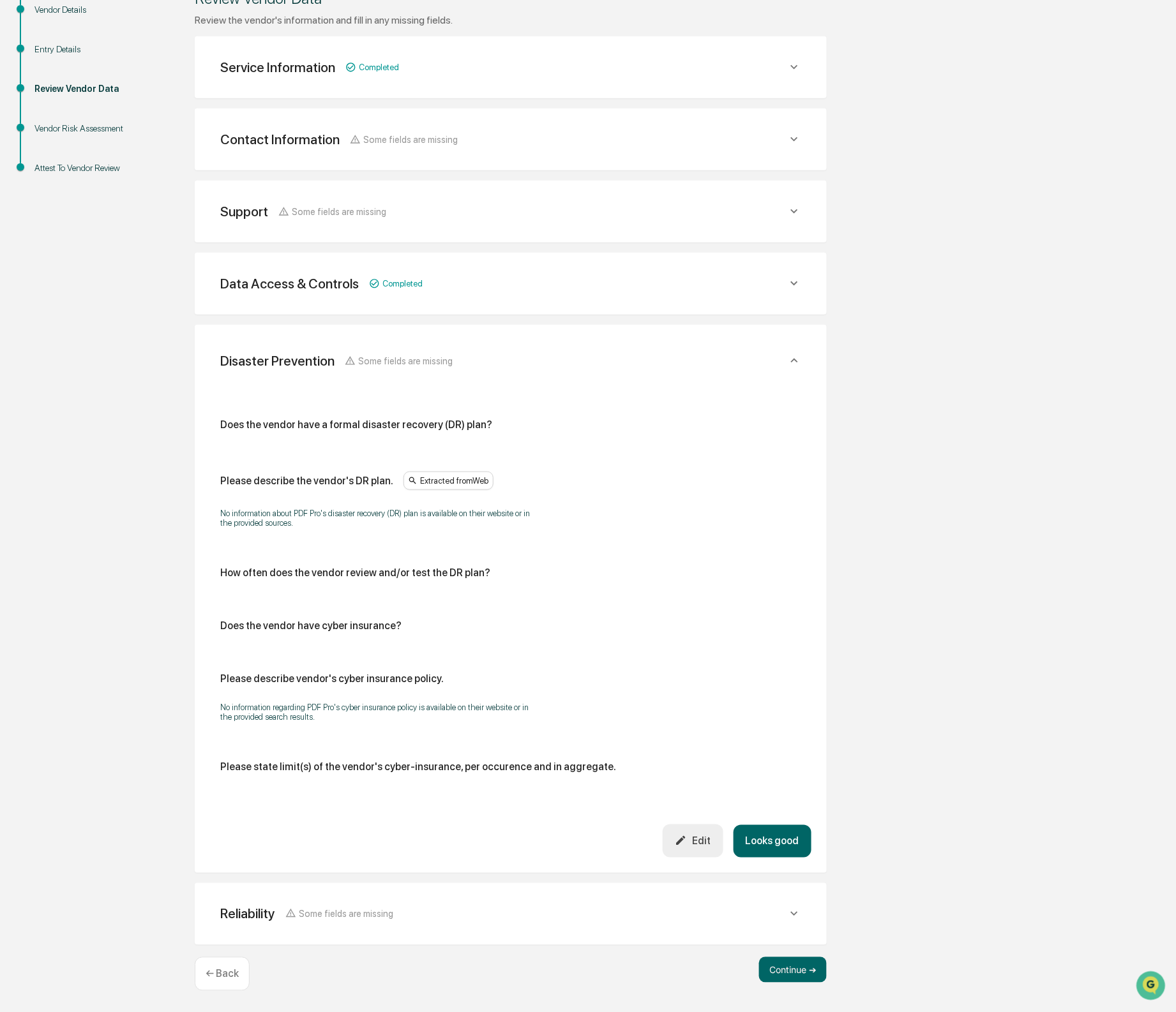
scroll to position [192, 0]
click at [687, 843] on div "Edit" at bounding box center [692, 841] width 36 height 12
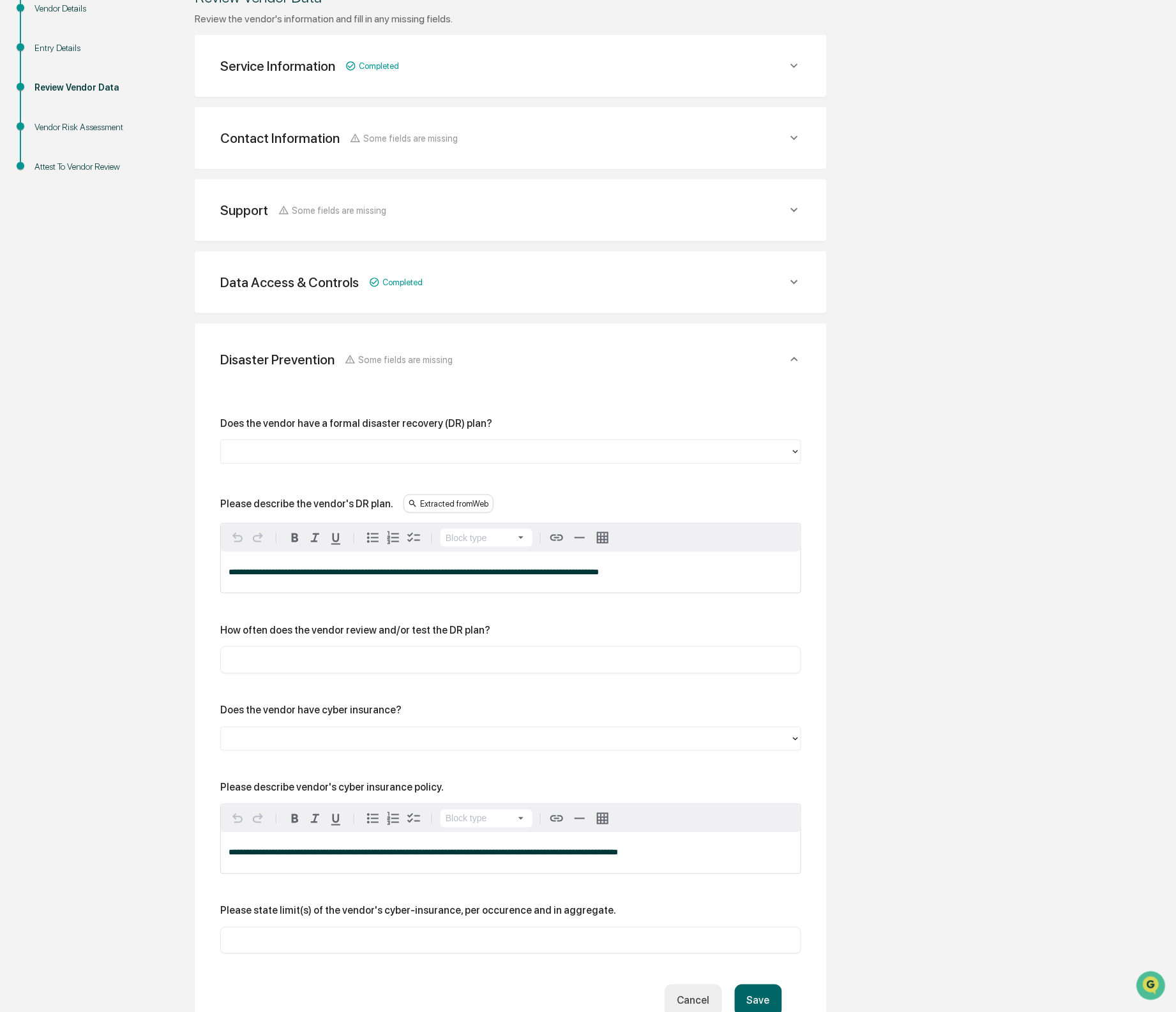
click at [335, 424] on div "Does the vendor have a formal disaster recovery (DR) plan?" at bounding box center [356, 423] width 272 height 12
click at [250, 498] on div "Please describe the vendor's DR plan." at bounding box center [307, 503] width 173 height 12
click at [250, 498] on div "Please describe the vendor's DR plan." at bounding box center [307, 503] width 173 height 12
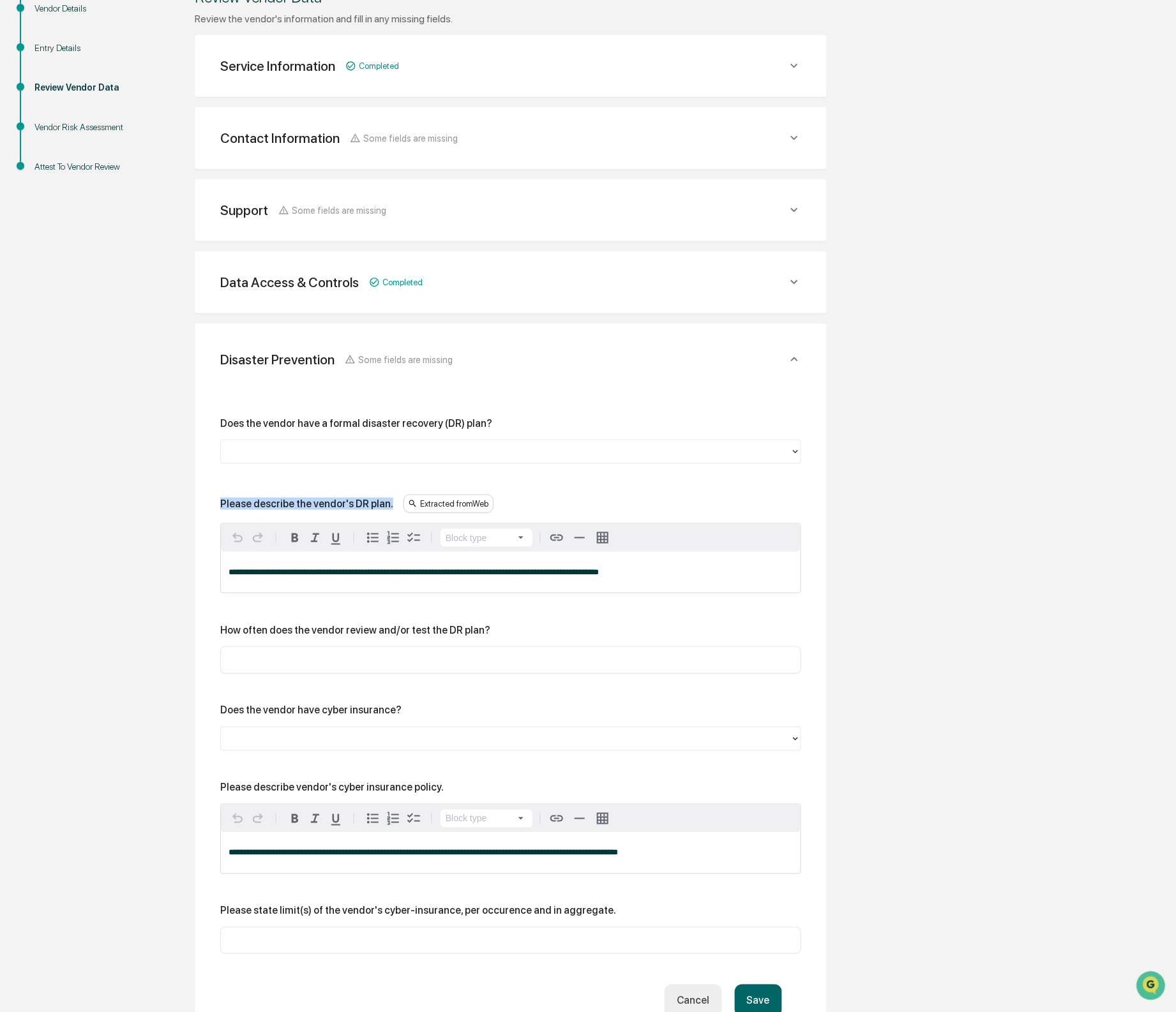
click at [250, 498] on div "Please describe the vendor's DR plan." at bounding box center [307, 503] width 173 height 12
copy div "Please describe the vendor's DR plan."
click at [366, 452] on div at bounding box center [505, 451] width 557 height 15
click at [367, 452] on div at bounding box center [505, 451] width 557 height 15
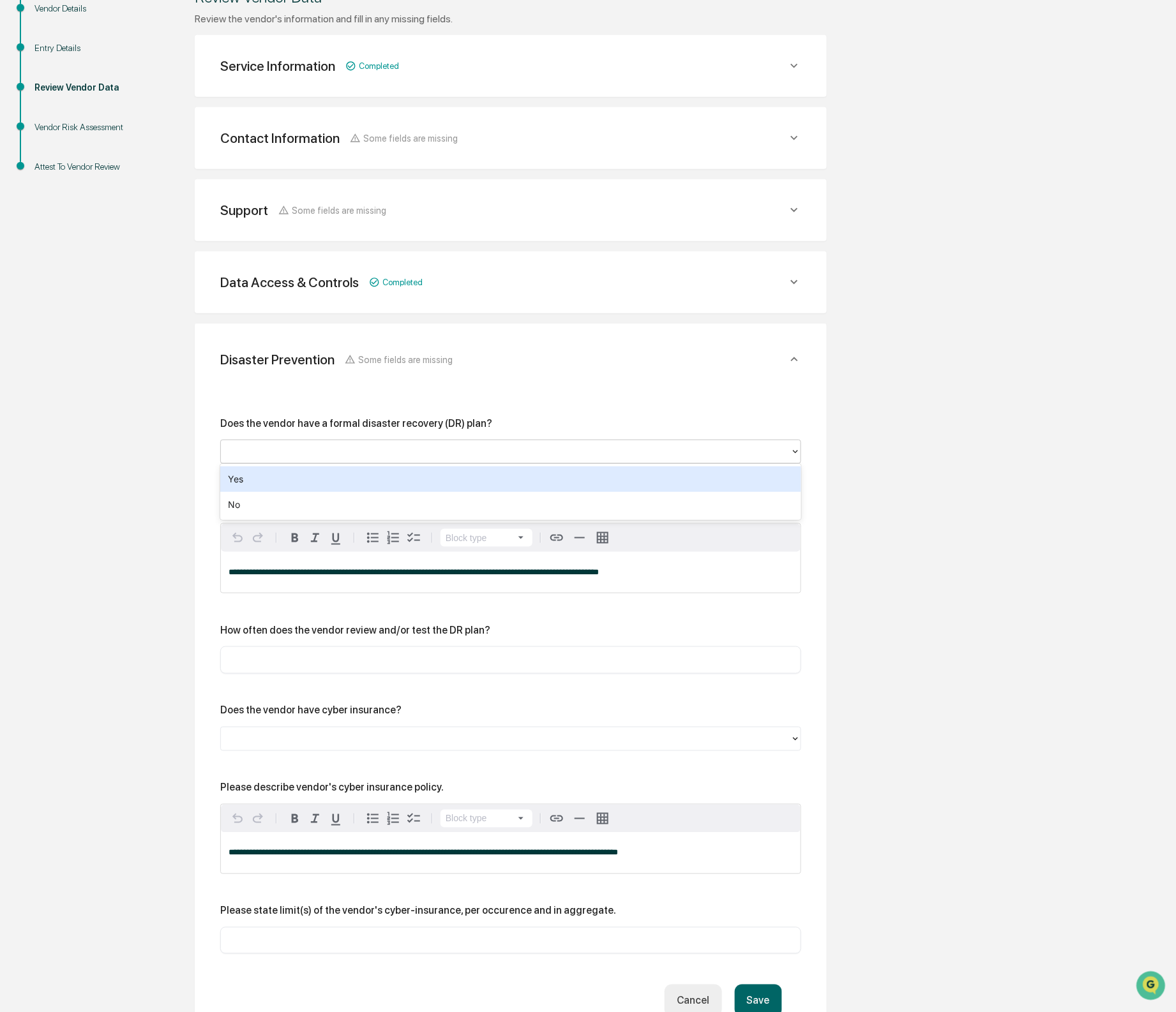
click at [367, 452] on div at bounding box center [505, 451] width 557 height 15
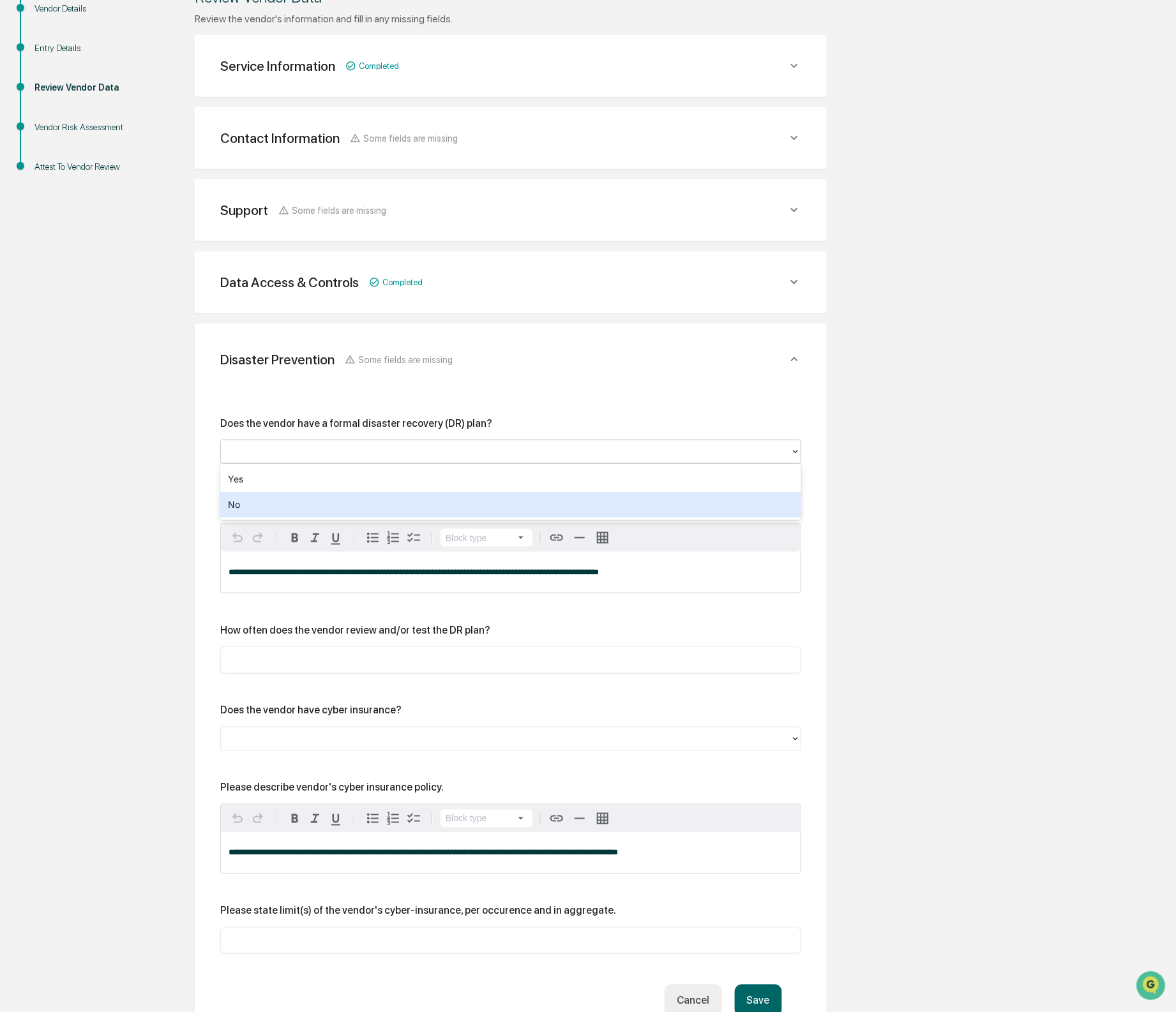
click at [336, 498] on div "No" at bounding box center [510, 505] width 581 height 26
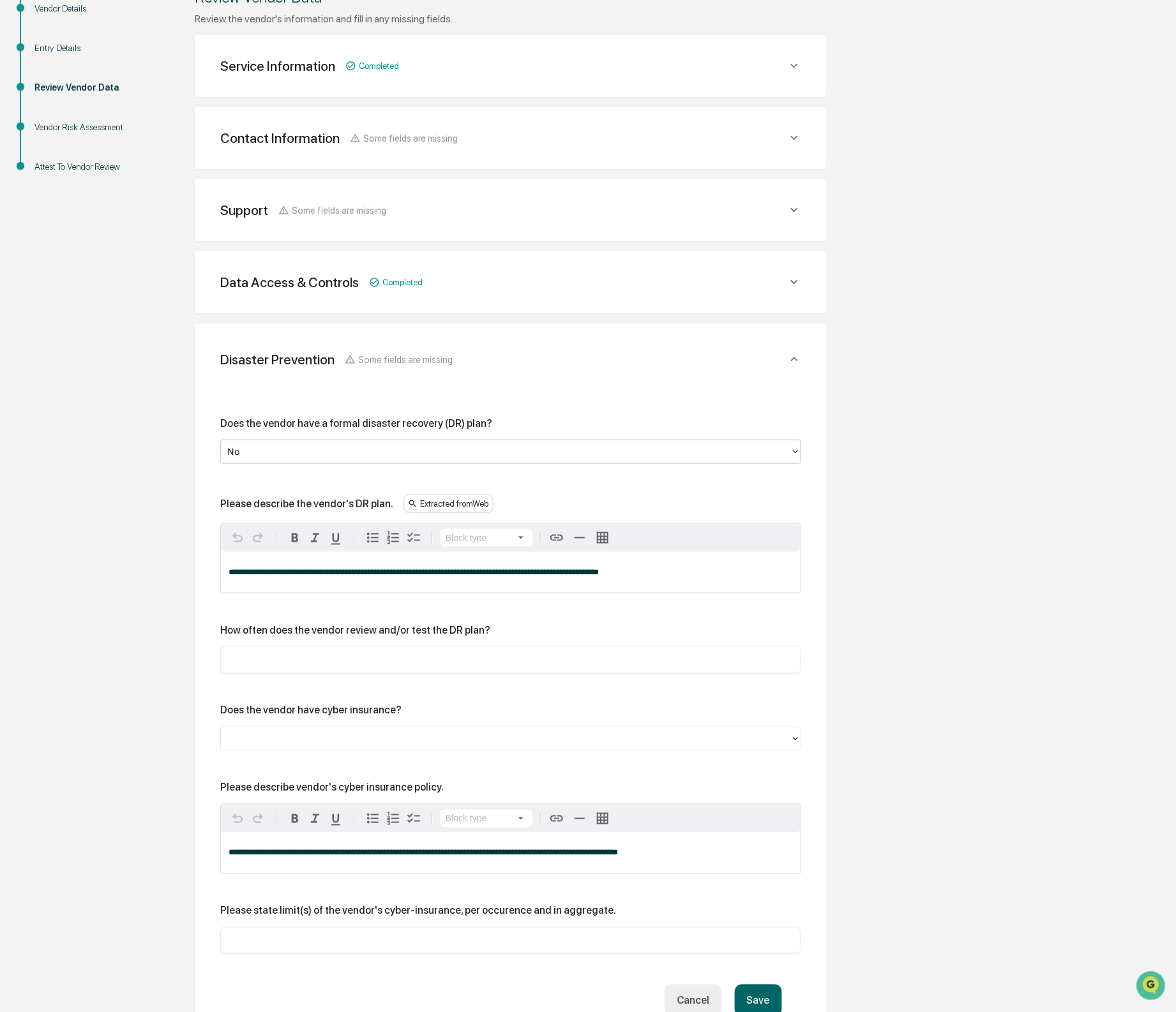
click at [390, 572] on span "**********" at bounding box center [413, 572] width 370 height 8
click at [390, 572] on span "**********" at bounding box center [413, 572] width 370 height 8
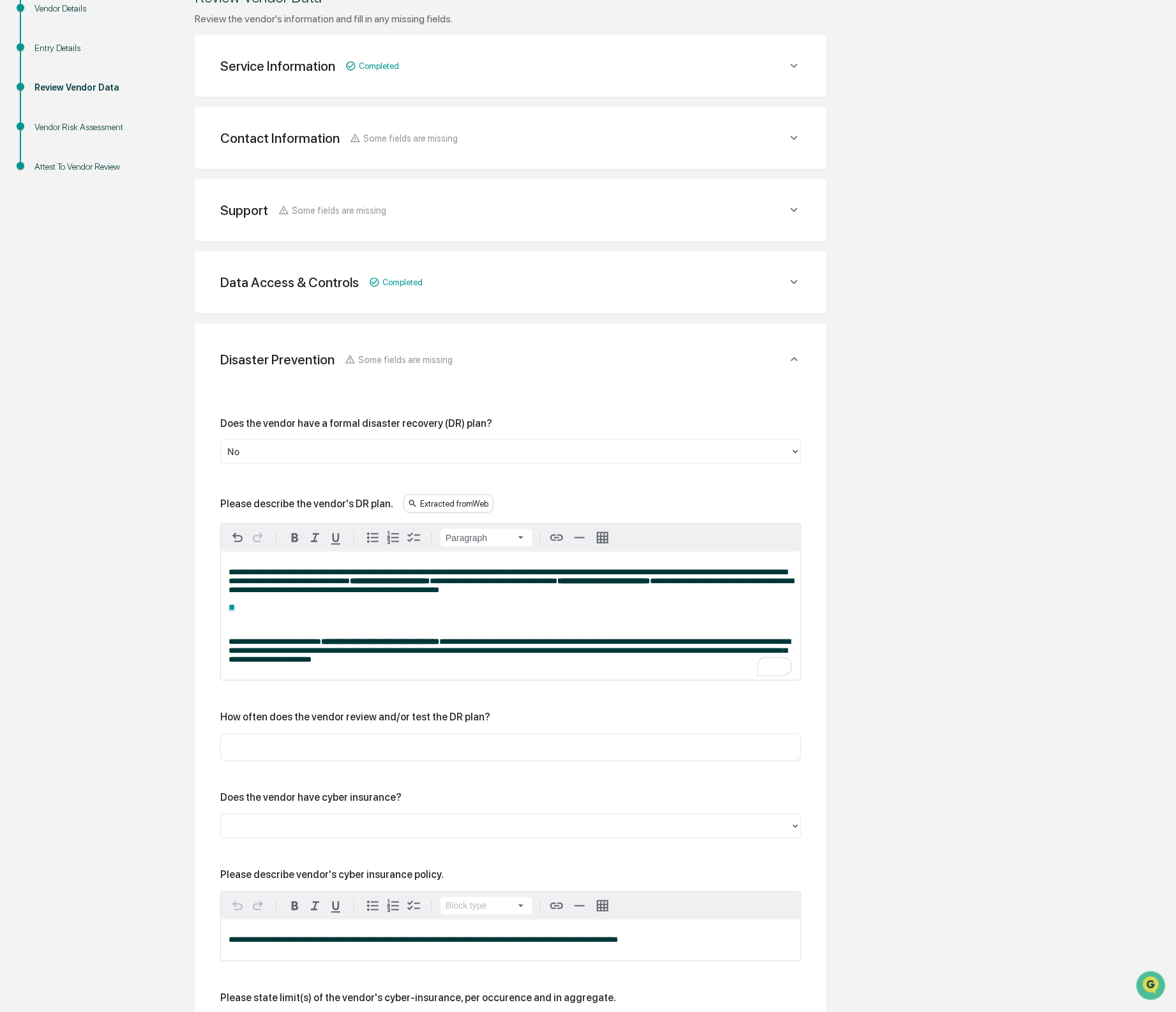
click at [410, 634] on div "**********" at bounding box center [511, 616] width 580 height 128
click at [395, 625] on p "To enrich screen reader interactions, please activate Accessibility in Grammarl…" at bounding box center [511, 624] width 565 height 9
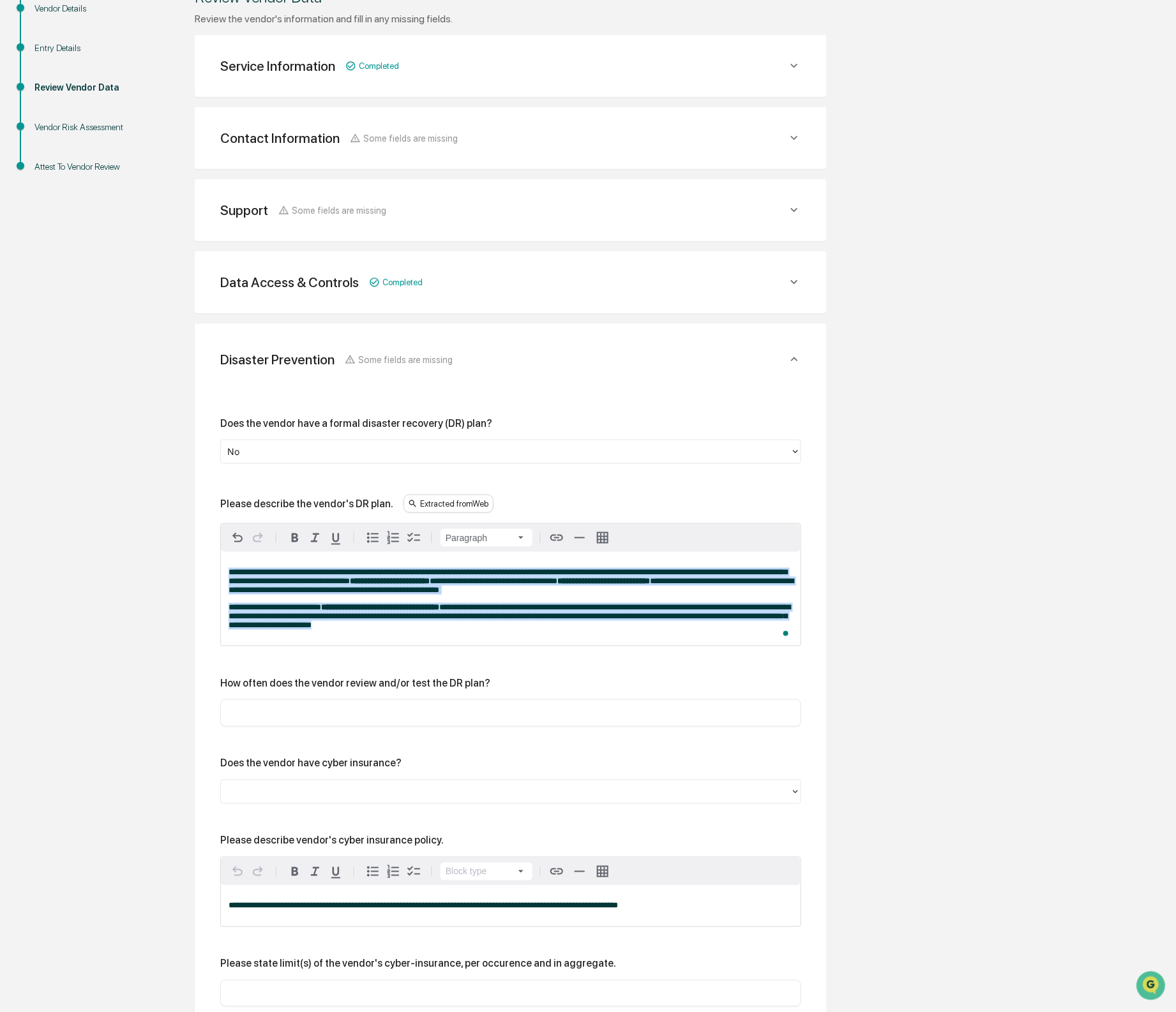
drag, startPoint x: 674, startPoint y: 631, endPoint x: 103, endPoint y: 509, distance: 583.9
click at [103, 509] on div "Overview Vendor Details Entry Details Review Vendor Data Vendor Risk Assessment…" at bounding box center [588, 607] width 1163 height 1294
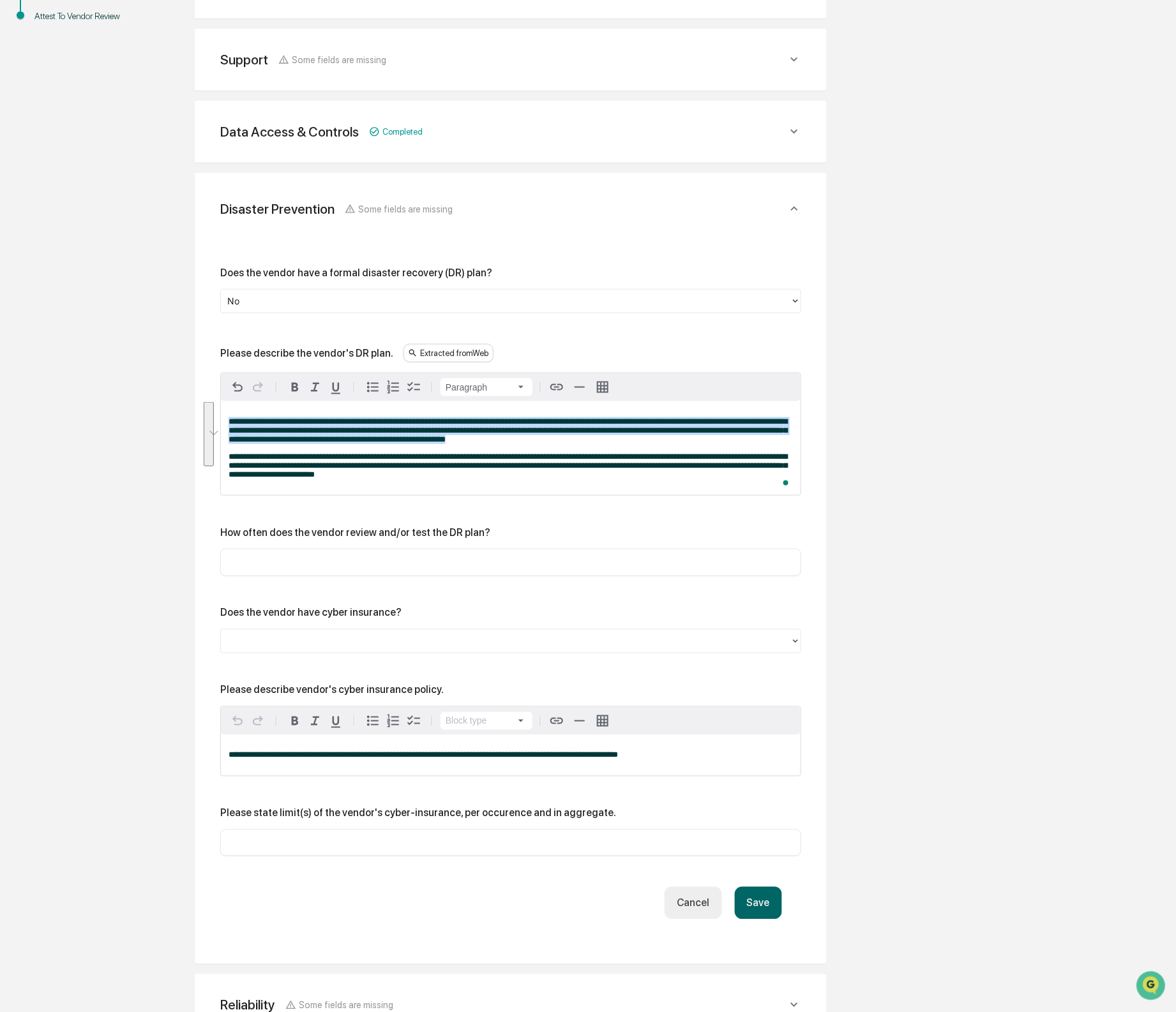
scroll to position [344, 0]
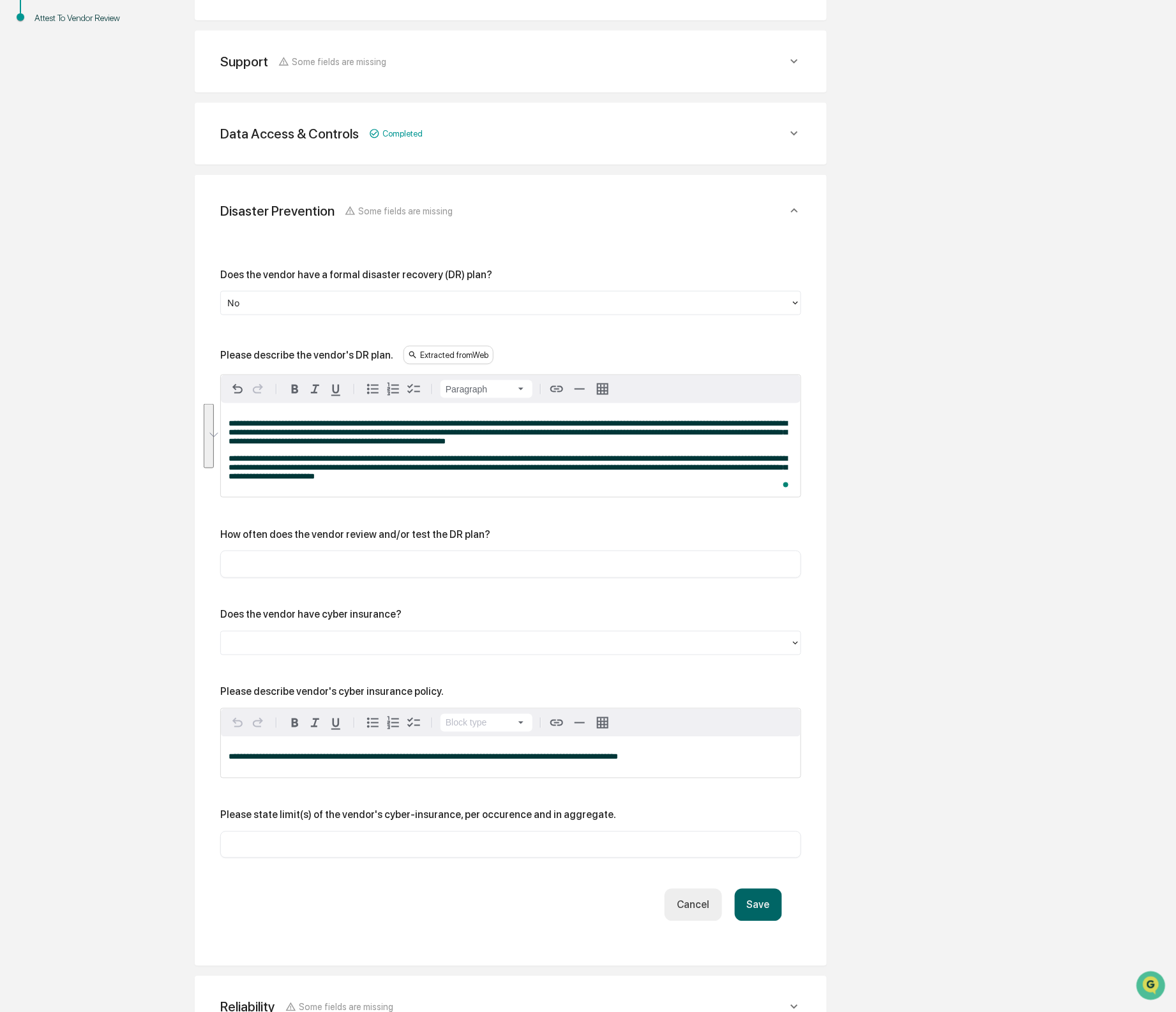
click at [392, 566] on input "text" at bounding box center [511, 564] width 562 height 13
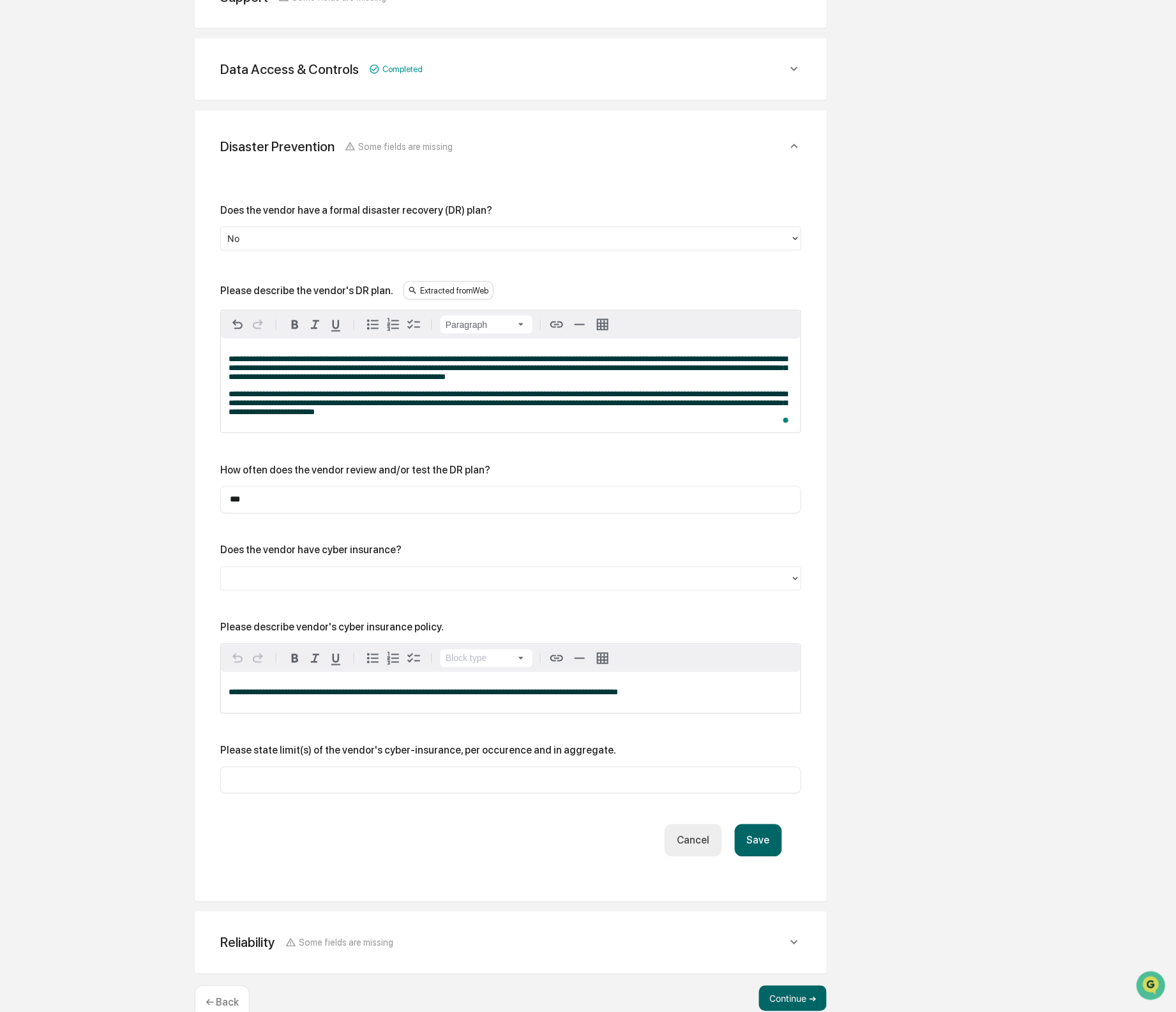
scroll to position [440, 0]
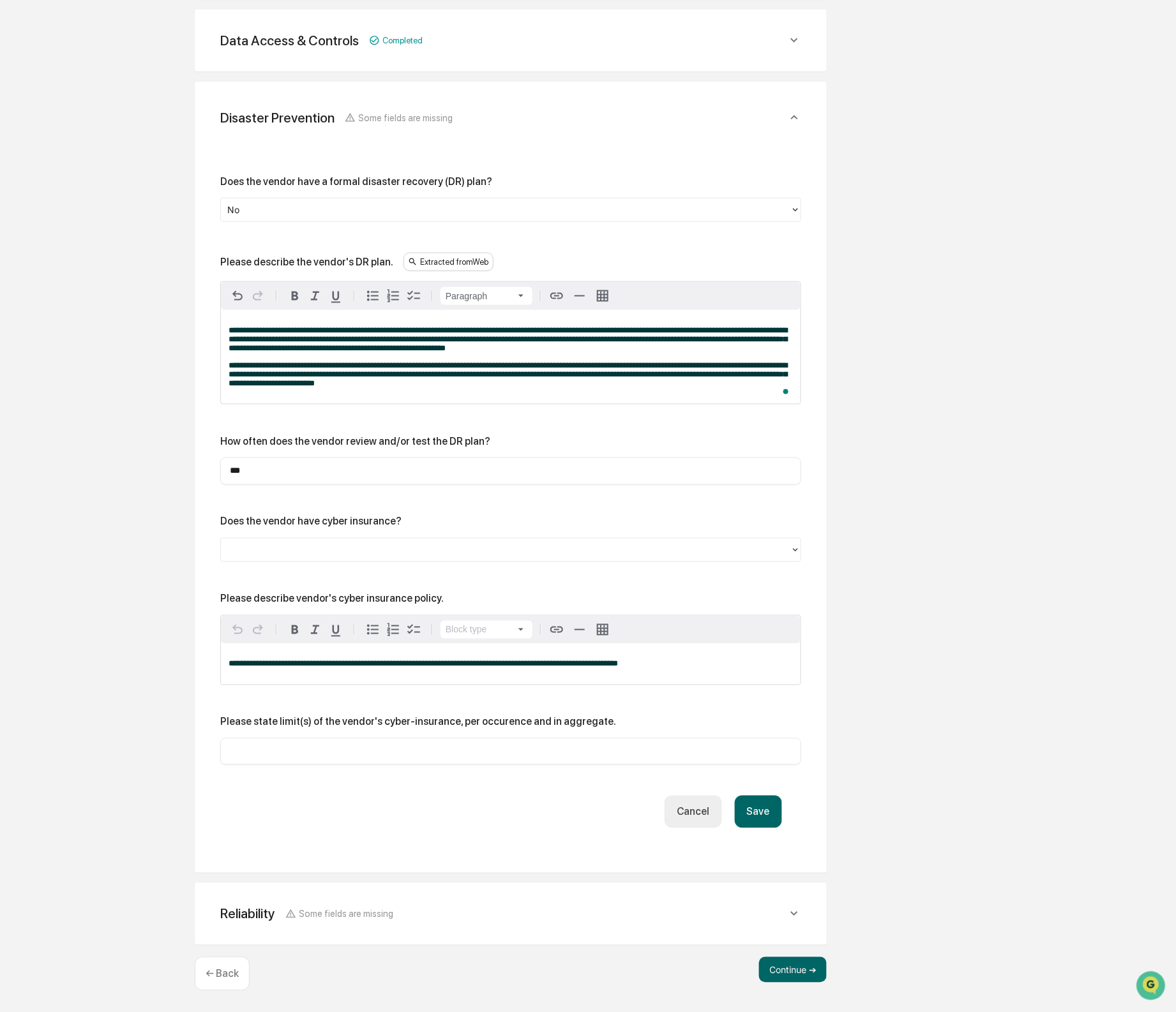
type input "***"
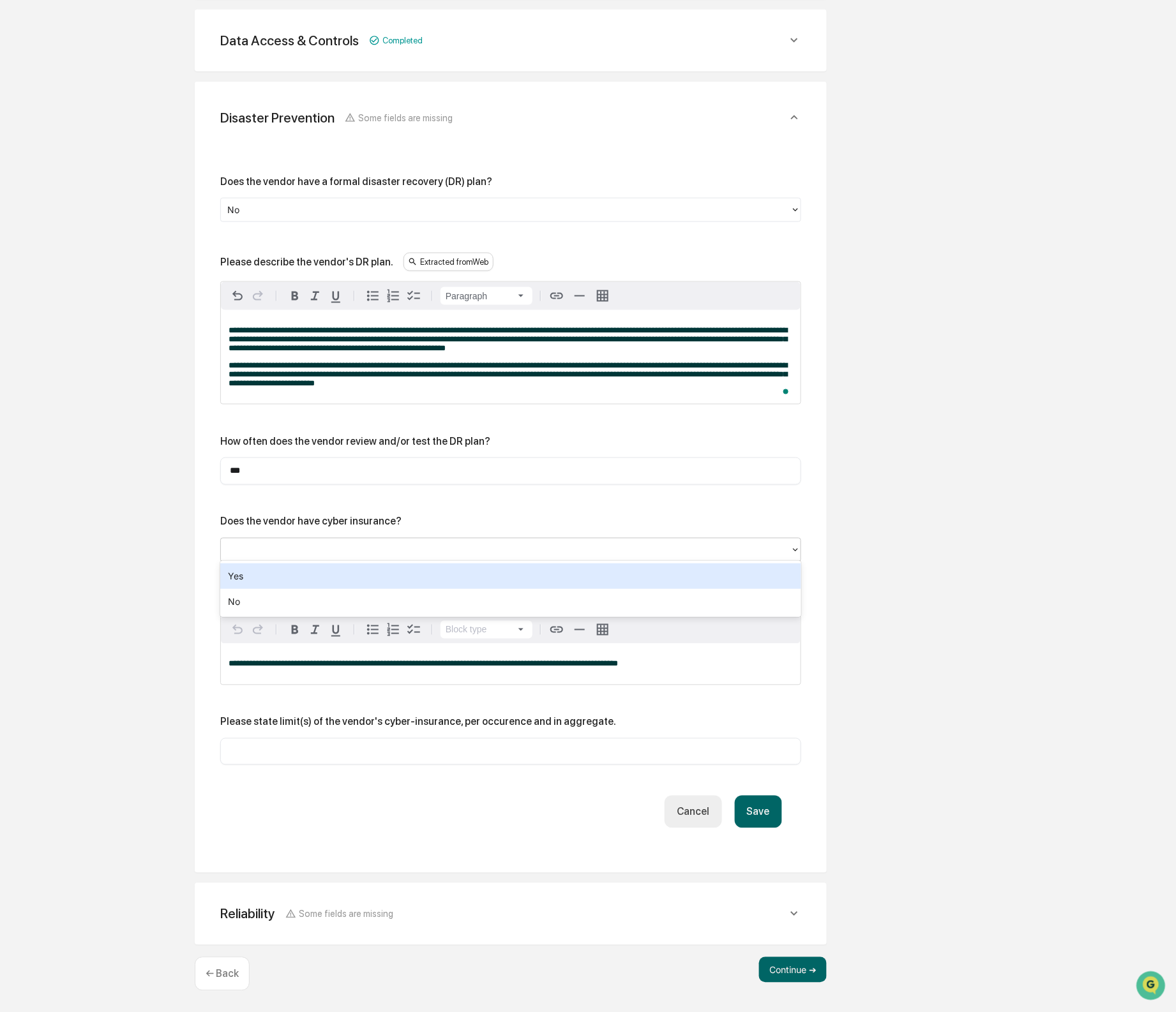
click at [512, 554] on div at bounding box center [505, 549] width 557 height 15
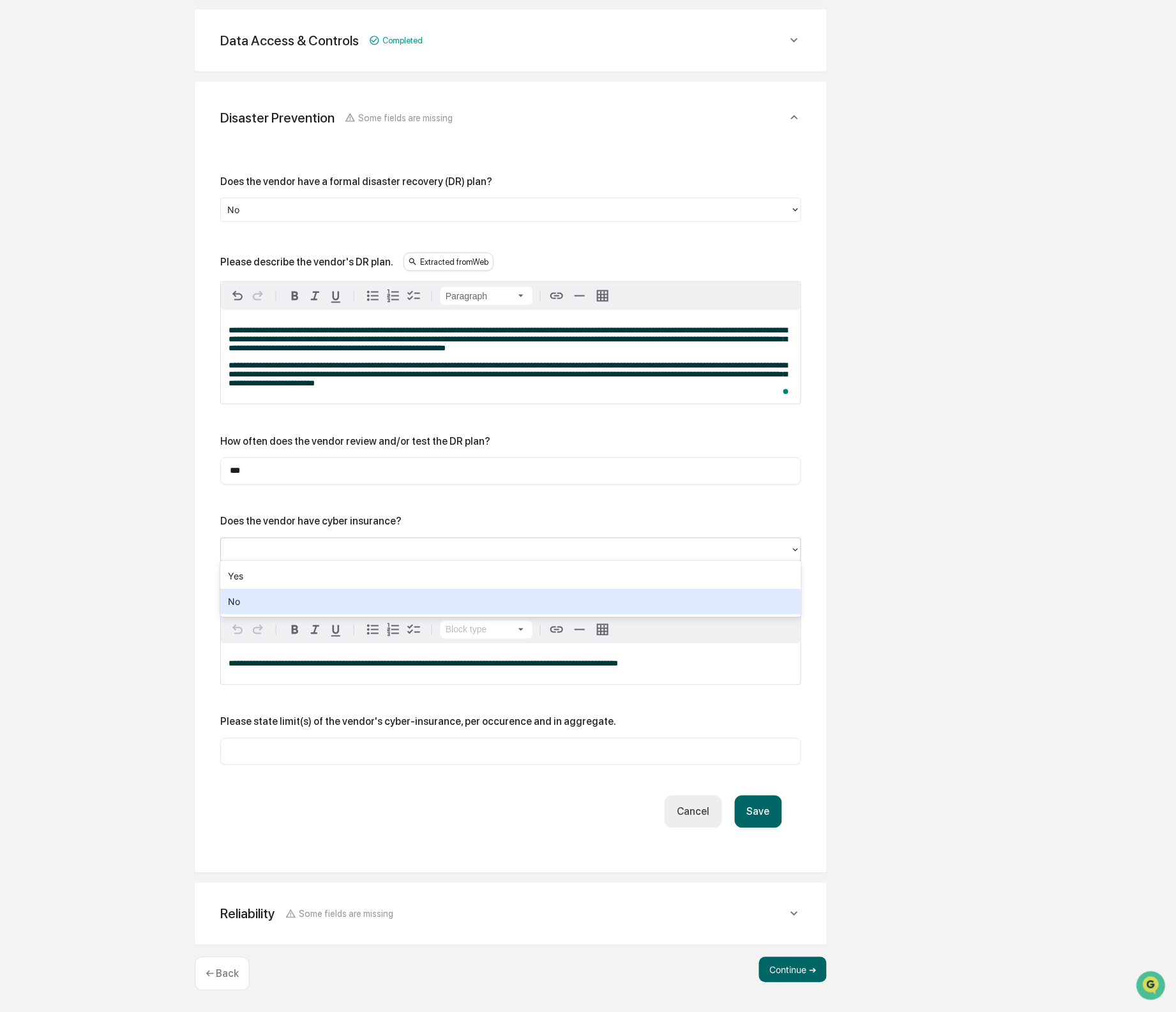
click at [494, 595] on div "No" at bounding box center [510, 601] width 581 height 26
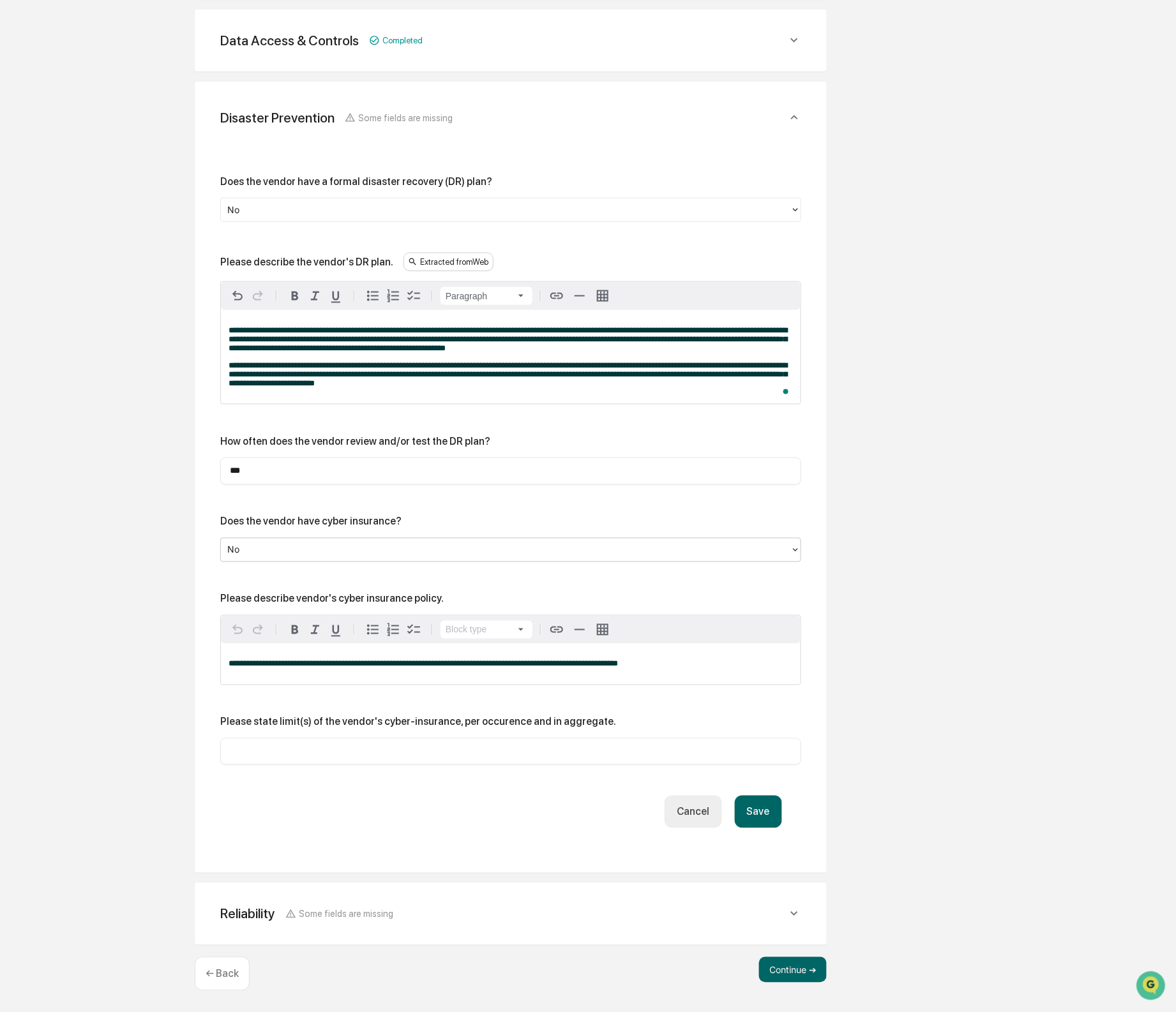
click at [678, 670] on div "**********" at bounding box center [511, 664] width 580 height 41
click at [678, 670] on div "**********" at bounding box center [511, 664] width 580 height 41
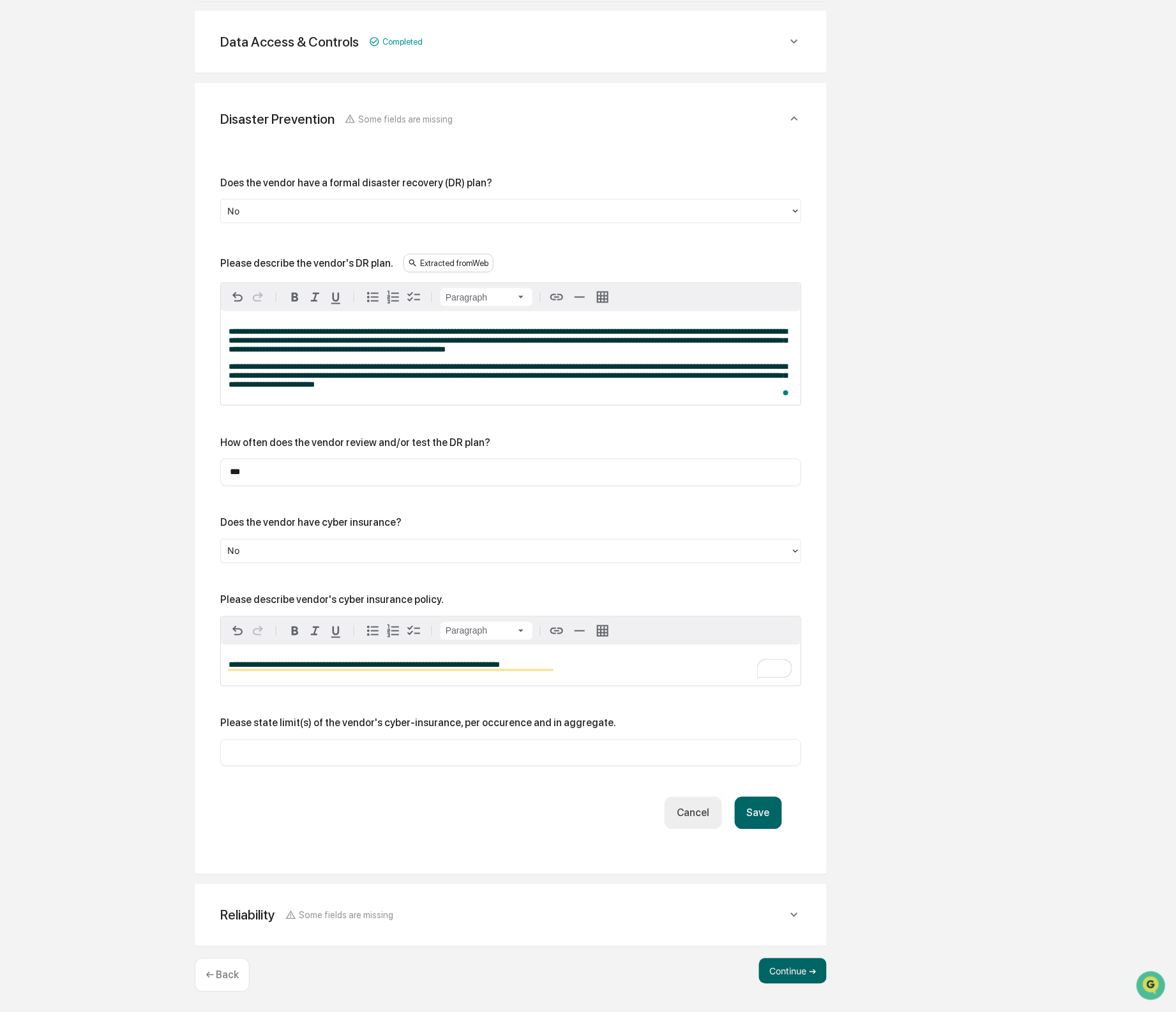
click at [565, 677] on div "**********" at bounding box center [511, 666] width 580 height 41
click at [565, 677] on div "**********" at bounding box center [511, 666] width 580 height 41
click at [637, 670] on span "**********" at bounding box center [565, 666] width 144 height 8
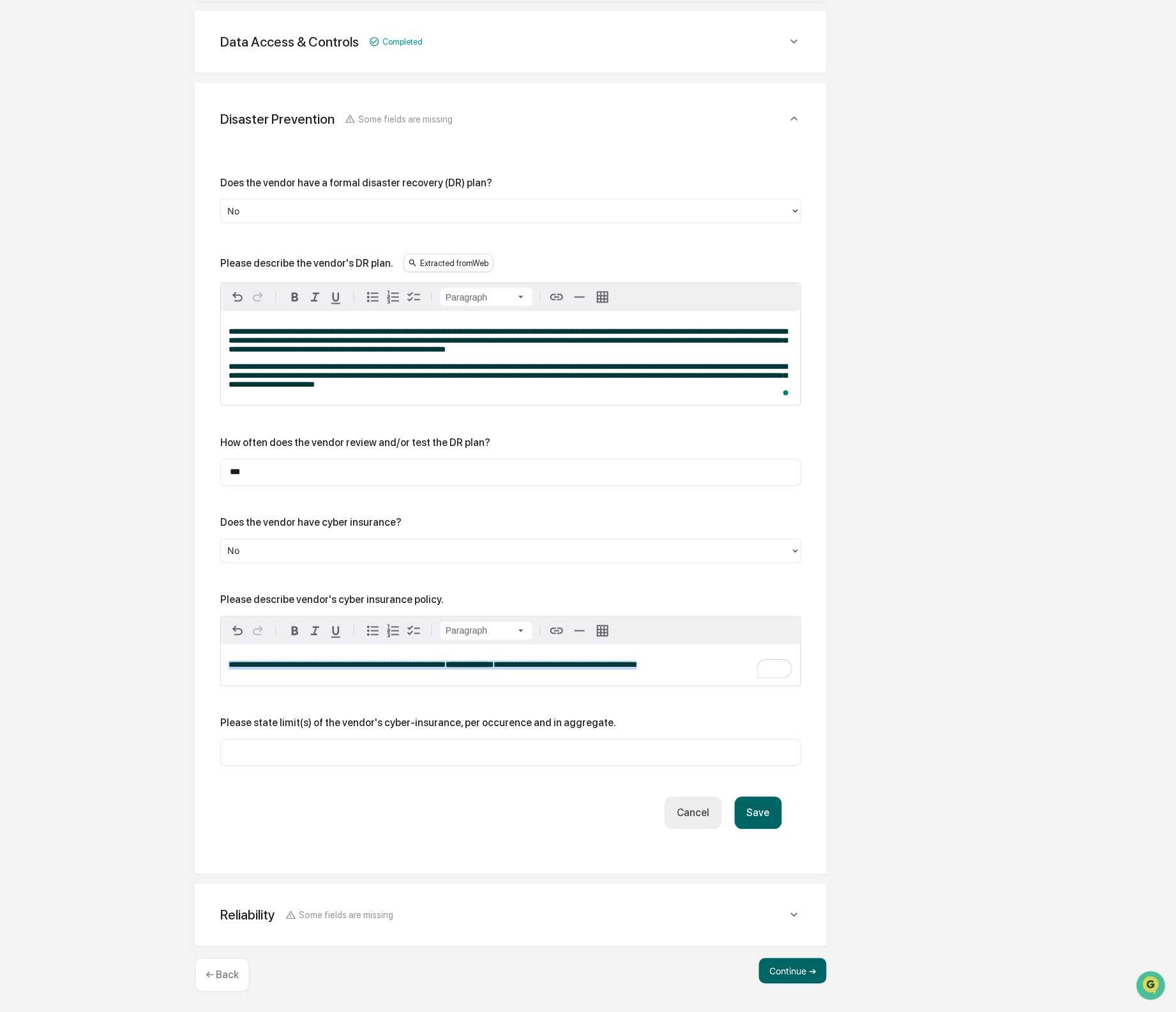
click at [637, 670] on span "**********" at bounding box center [565, 666] width 144 height 8
click at [747, 814] on button "Save" at bounding box center [758, 812] width 47 height 33
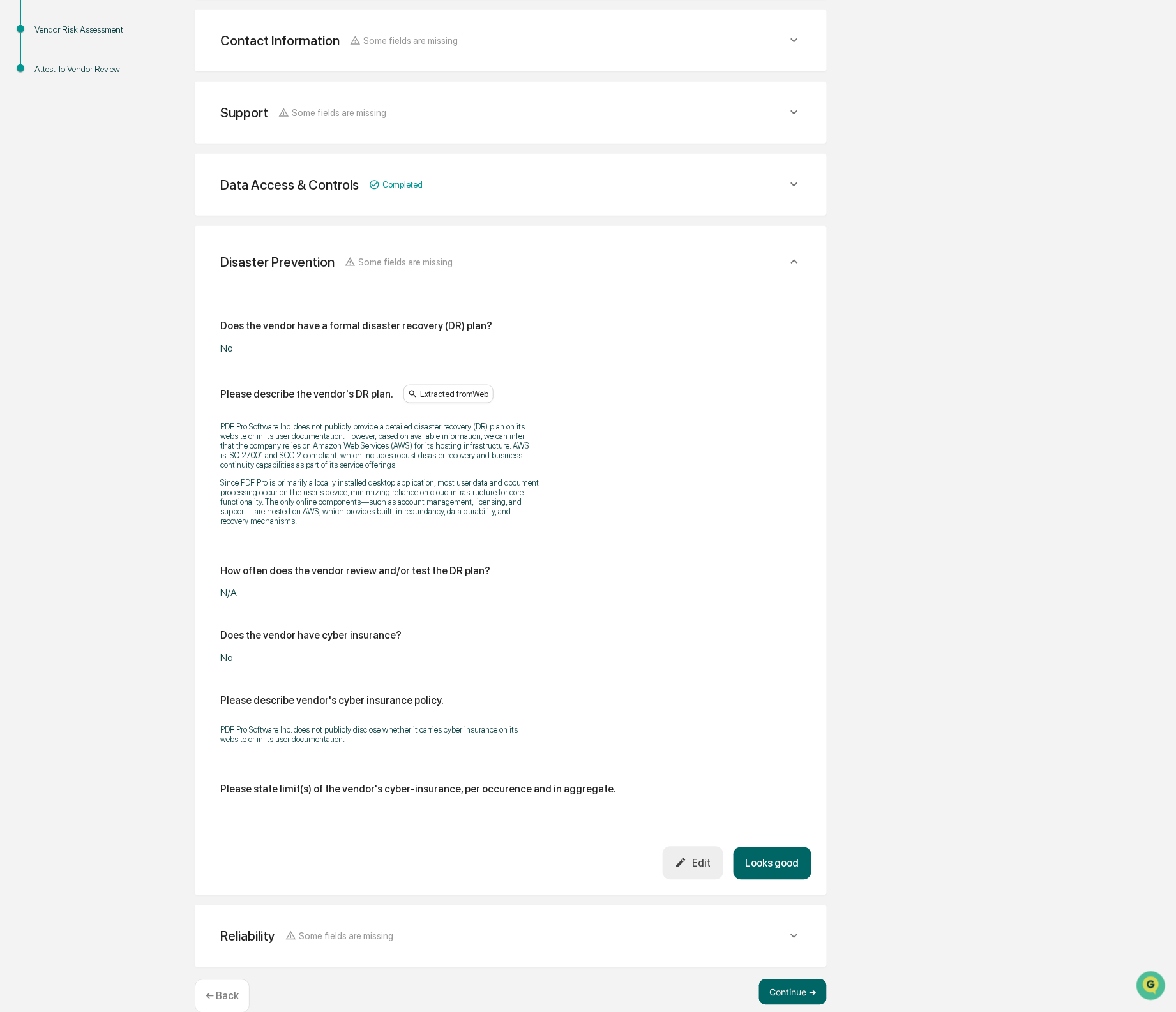
scroll to position [292, 0]
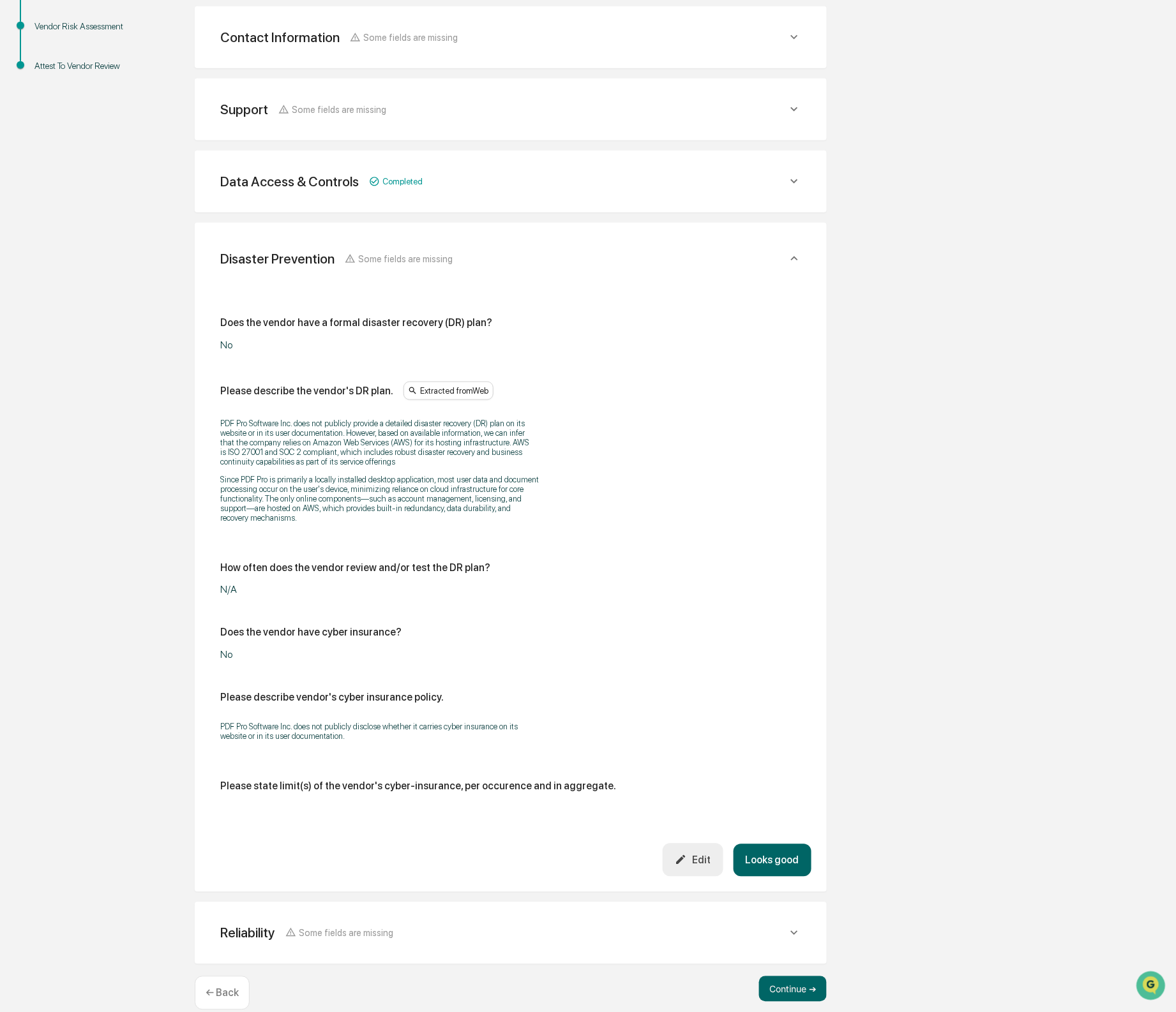
click at [333, 387] on div "Please describe the vendor's DR plan." at bounding box center [307, 390] width 173 height 12
click at [349, 388] on div "Please describe the vendor's DR plan." at bounding box center [307, 390] width 173 height 12
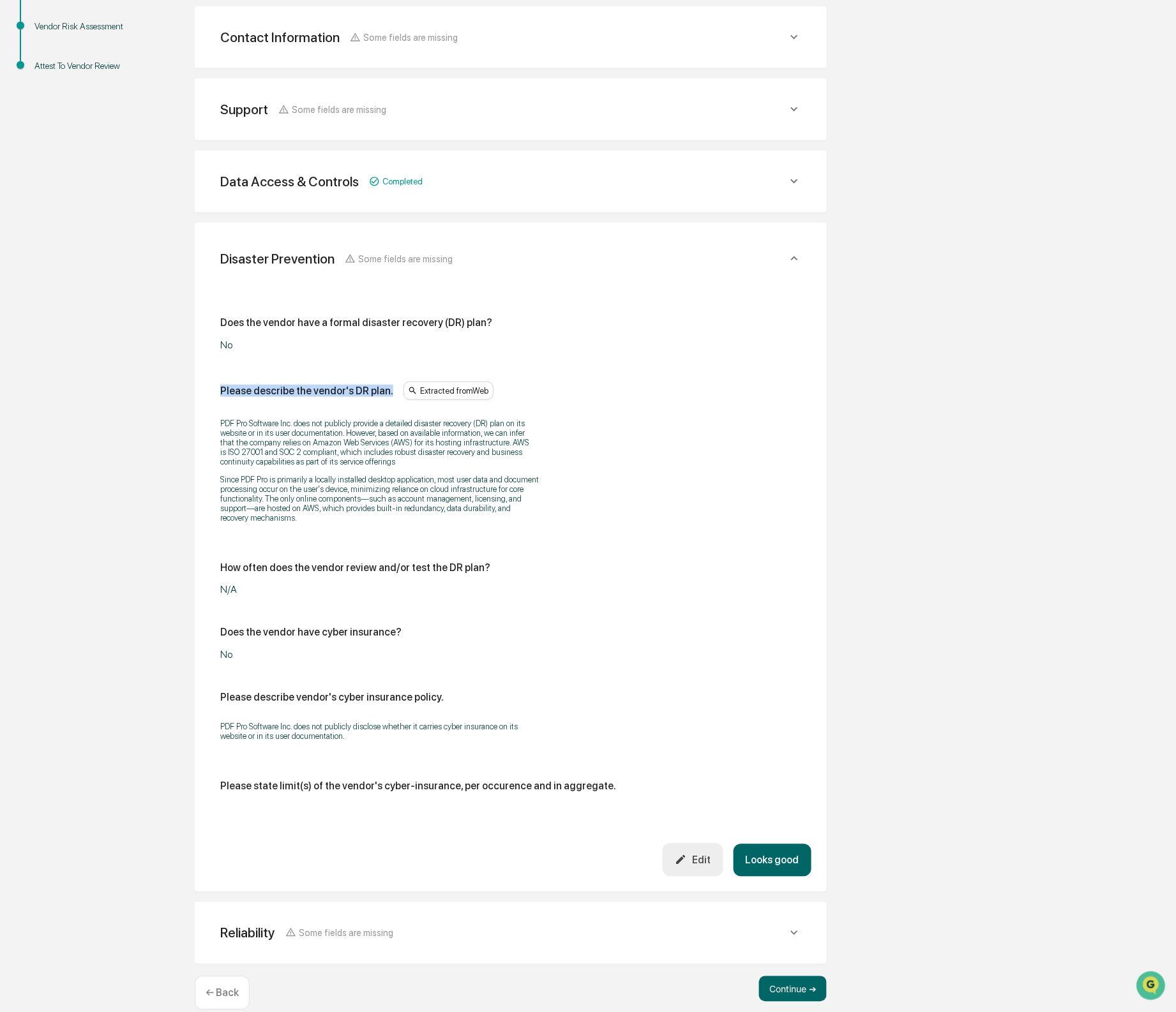
click at [349, 388] on div "Please describe the vendor's DR plan." at bounding box center [307, 390] width 173 height 12
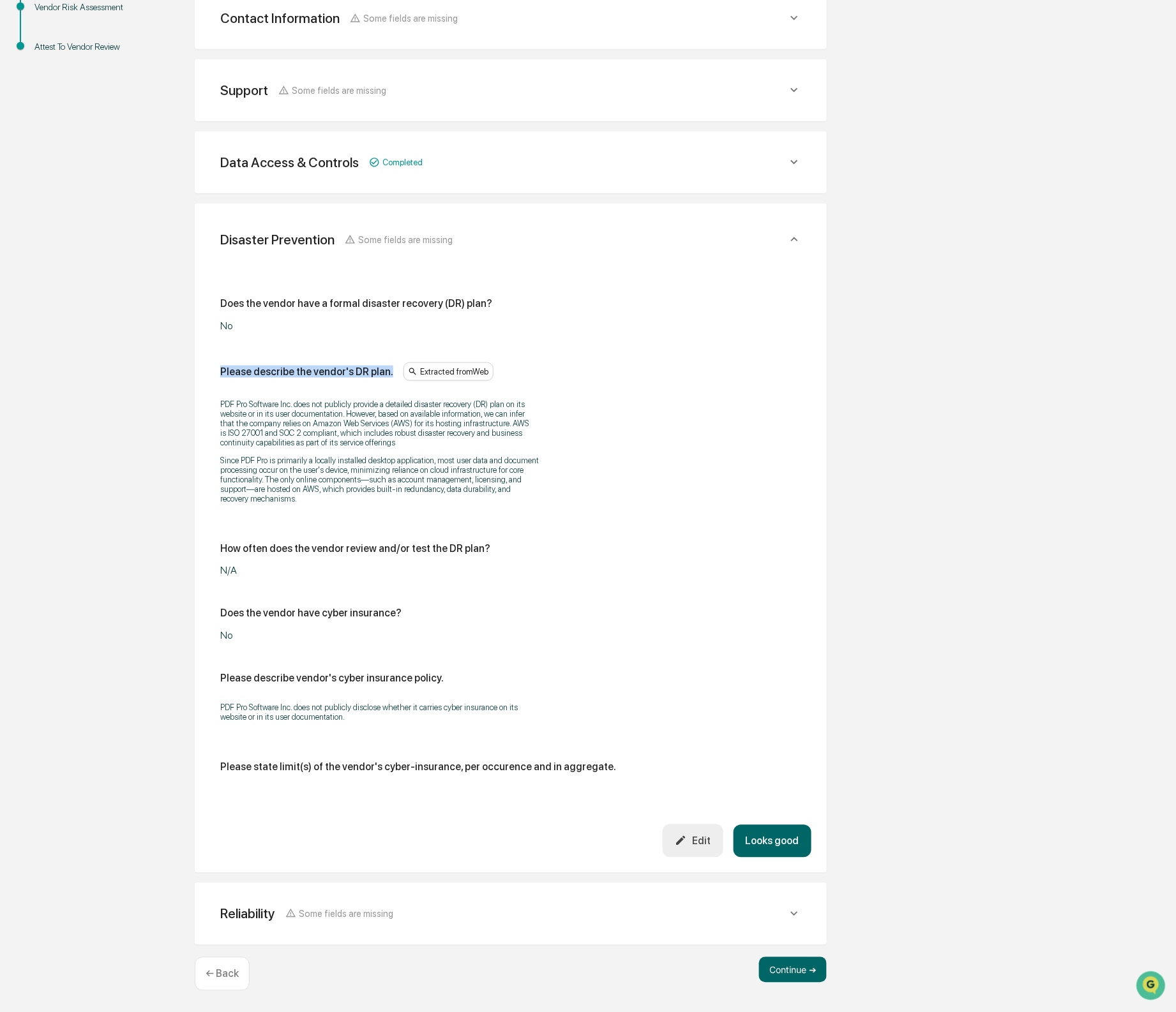
click at [699, 841] on div "Edit" at bounding box center [692, 841] width 36 height 12
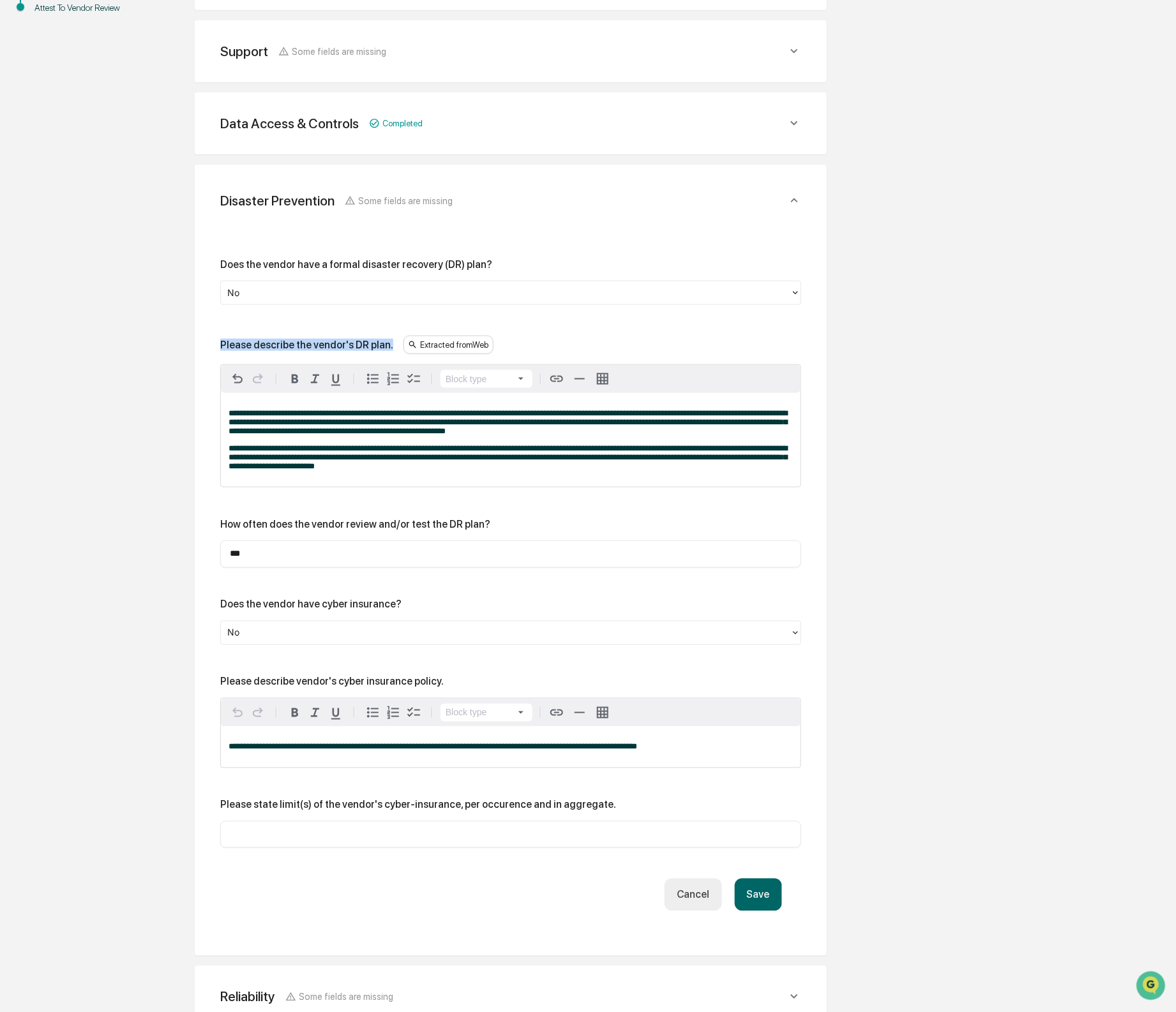
scroll to position [440, 0]
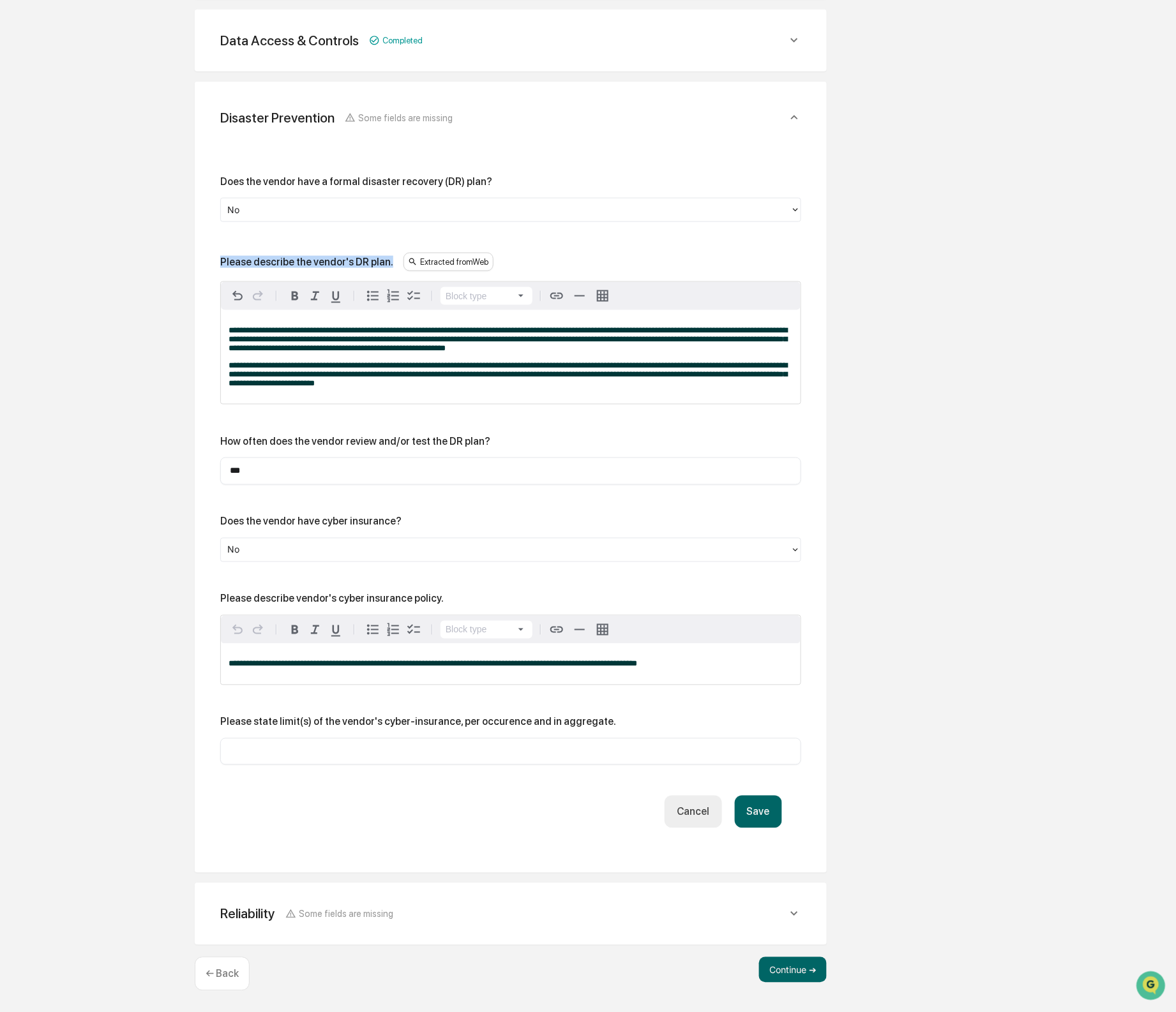
click at [768, 806] on button "Save" at bounding box center [758, 812] width 47 height 33
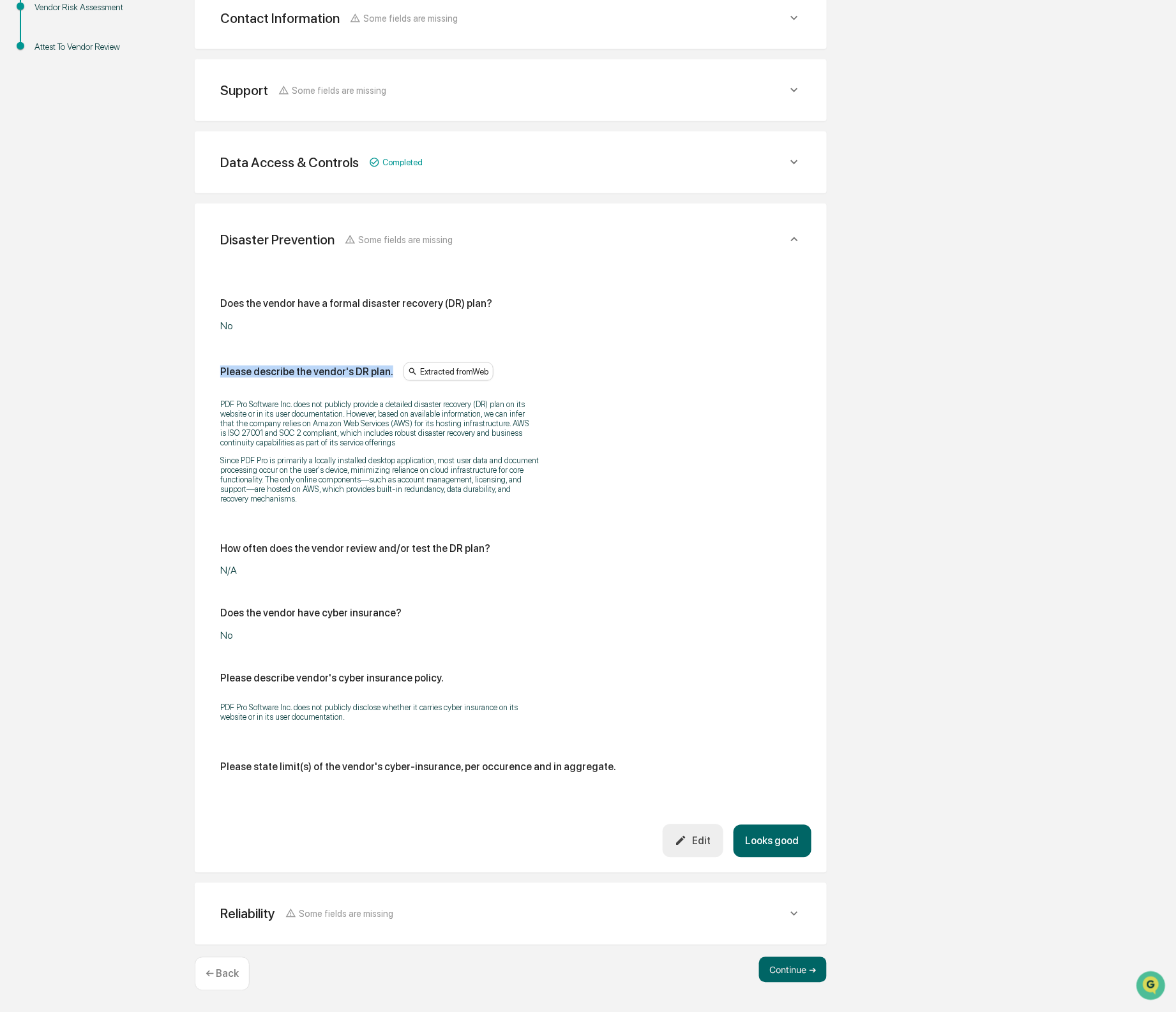
scroll to position [322, 0]
click at [770, 850] on button "Looks good" at bounding box center [772, 841] width 78 height 33
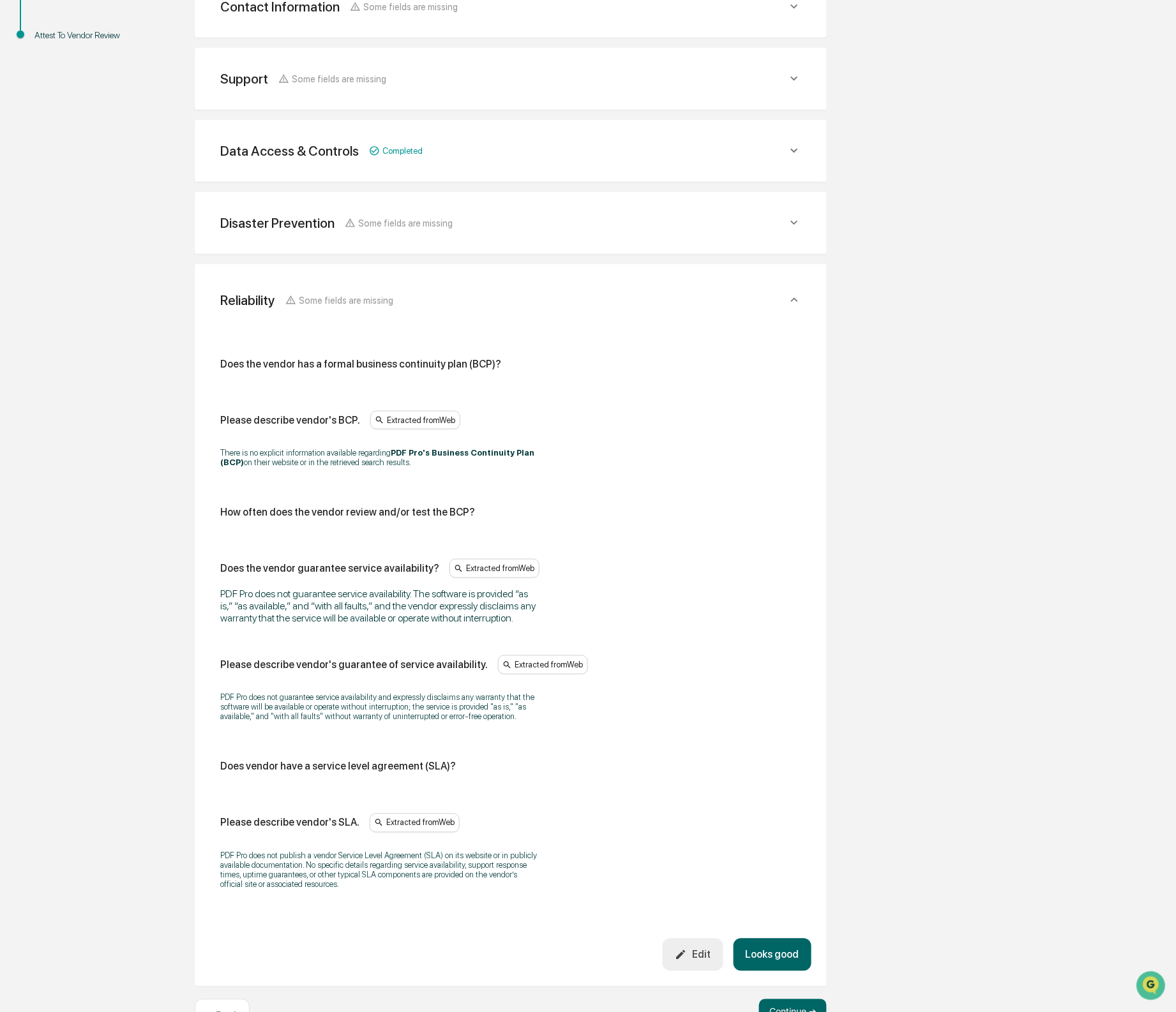
scroll to position [389, 0]
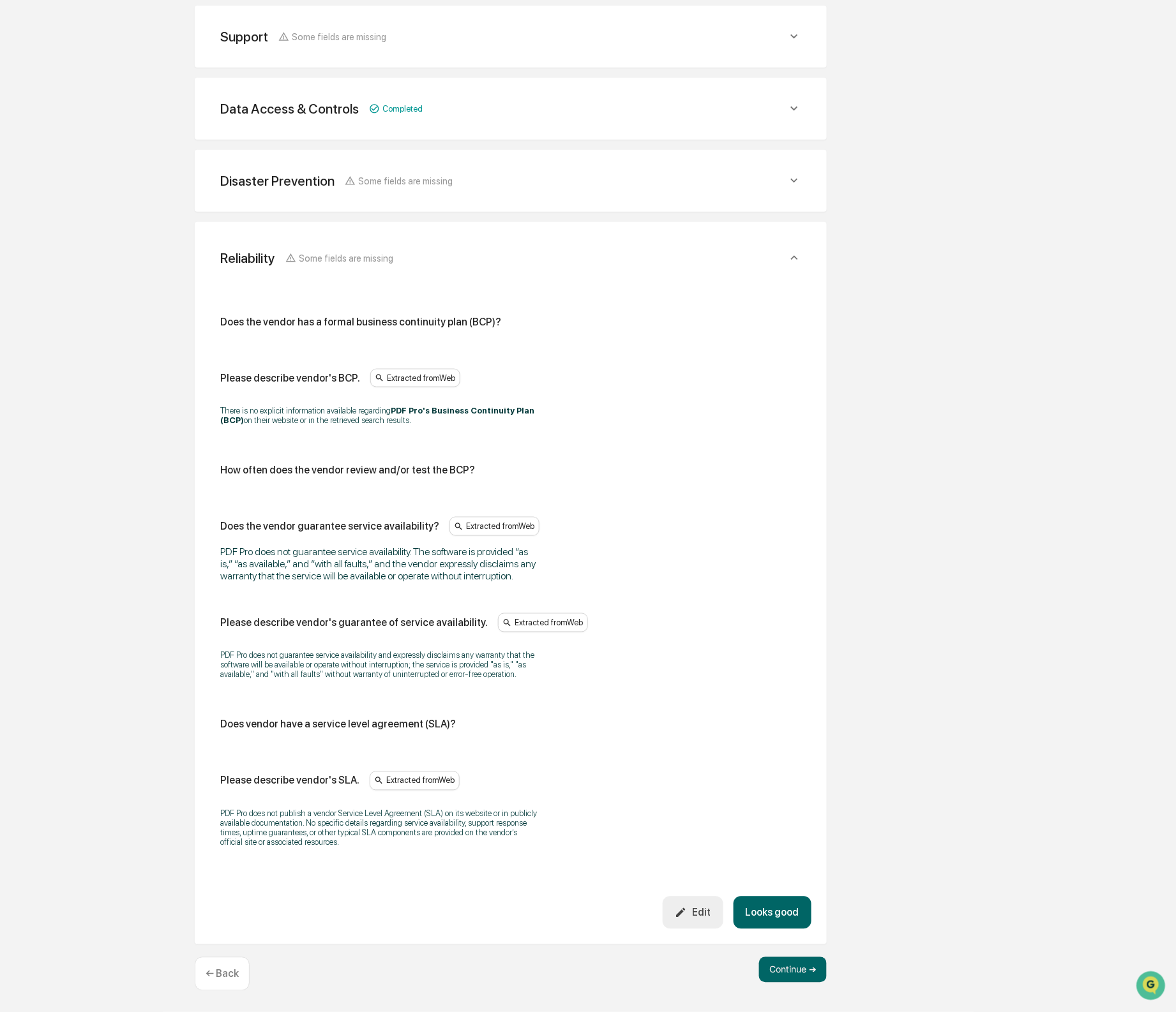
click at [292, 372] on div "Please describe vendor's BCP." at bounding box center [290, 378] width 140 height 12
copy div "Please describe vendor's BCP."
click at [696, 905] on button "Edit" at bounding box center [693, 913] width 61 height 33
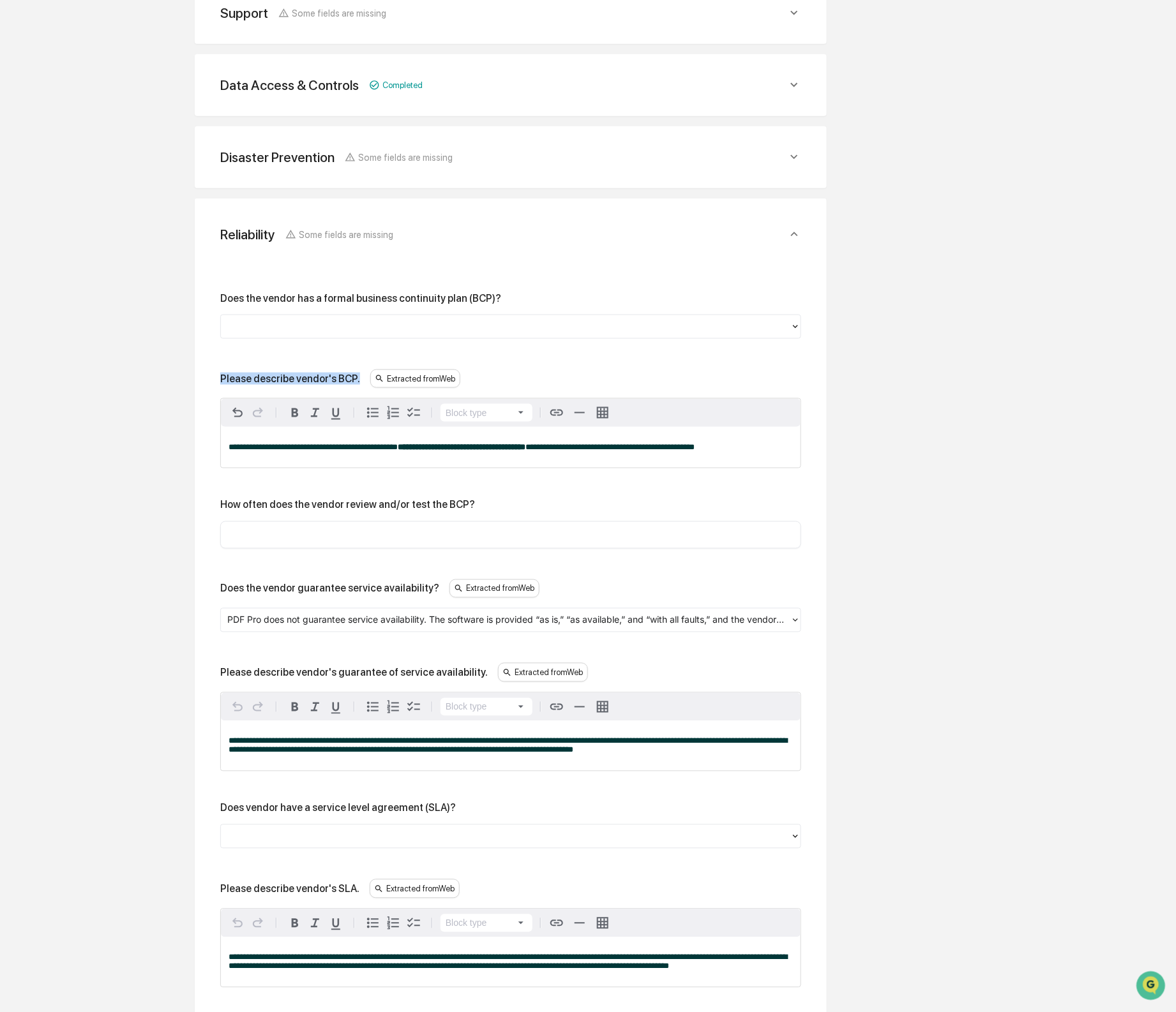
scroll to position [465, 0]
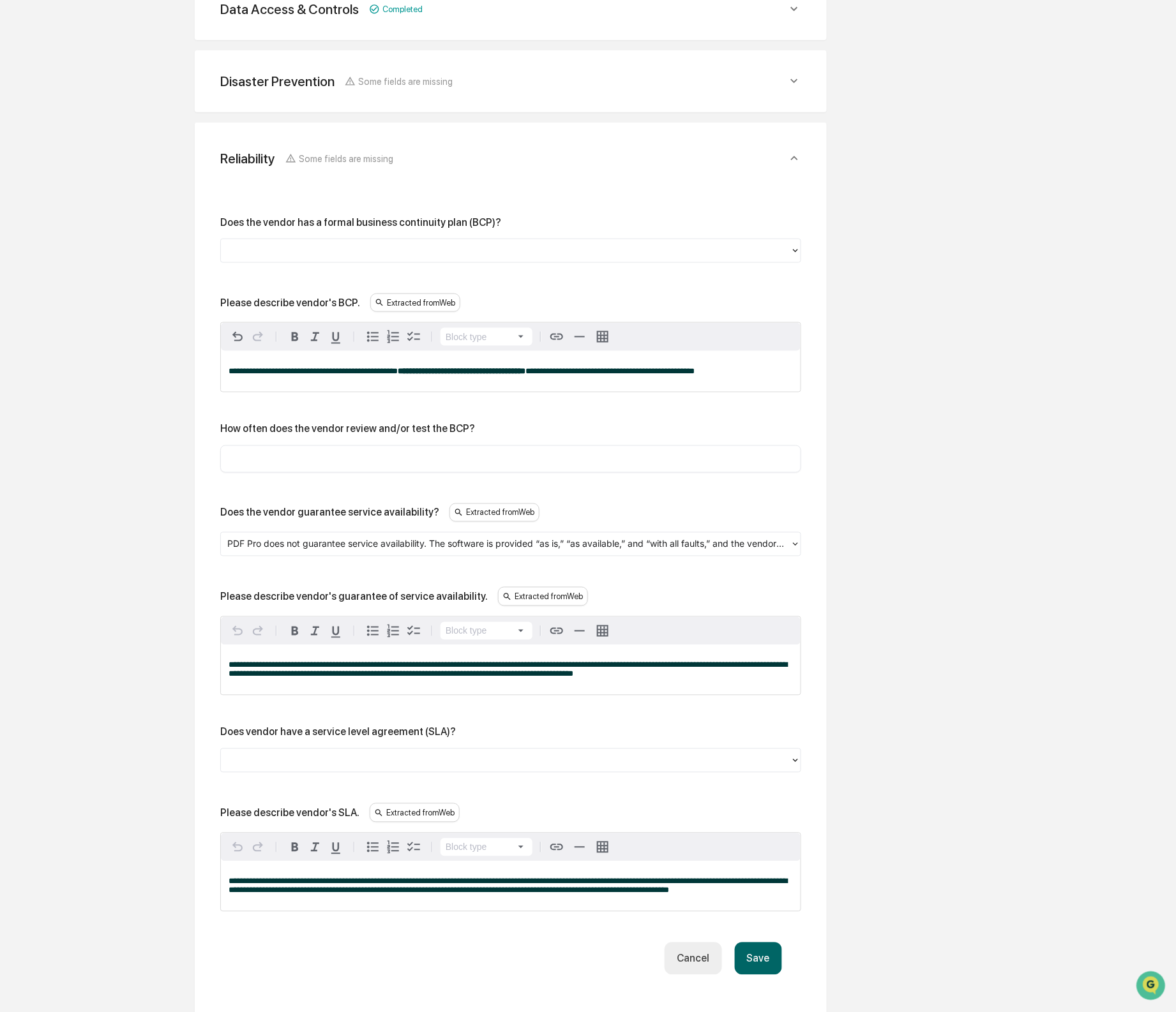
click at [353, 250] on div at bounding box center [505, 250] width 557 height 15
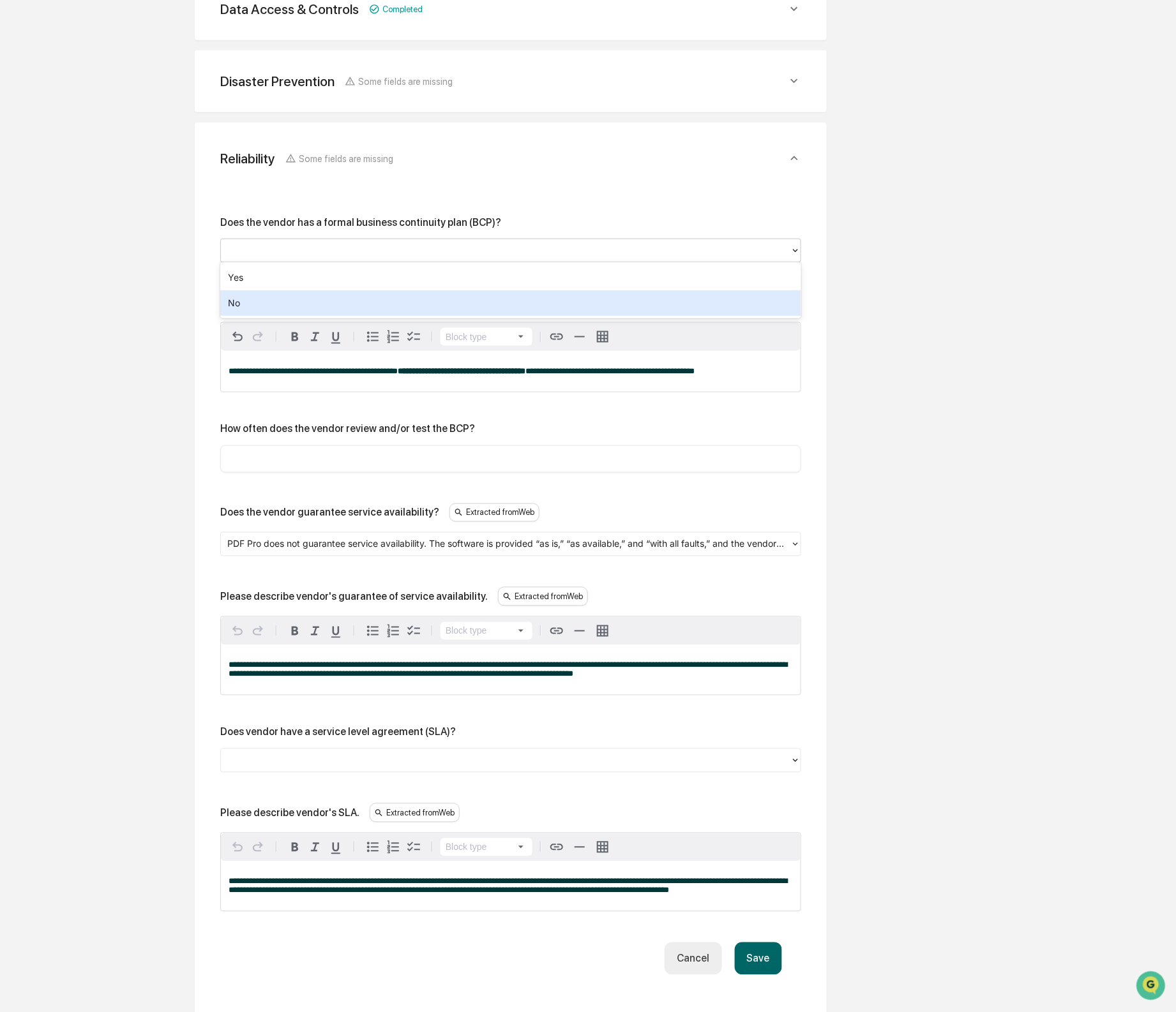
click at [328, 293] on div "No" at bounding box center [510, 303] width 581 height 26
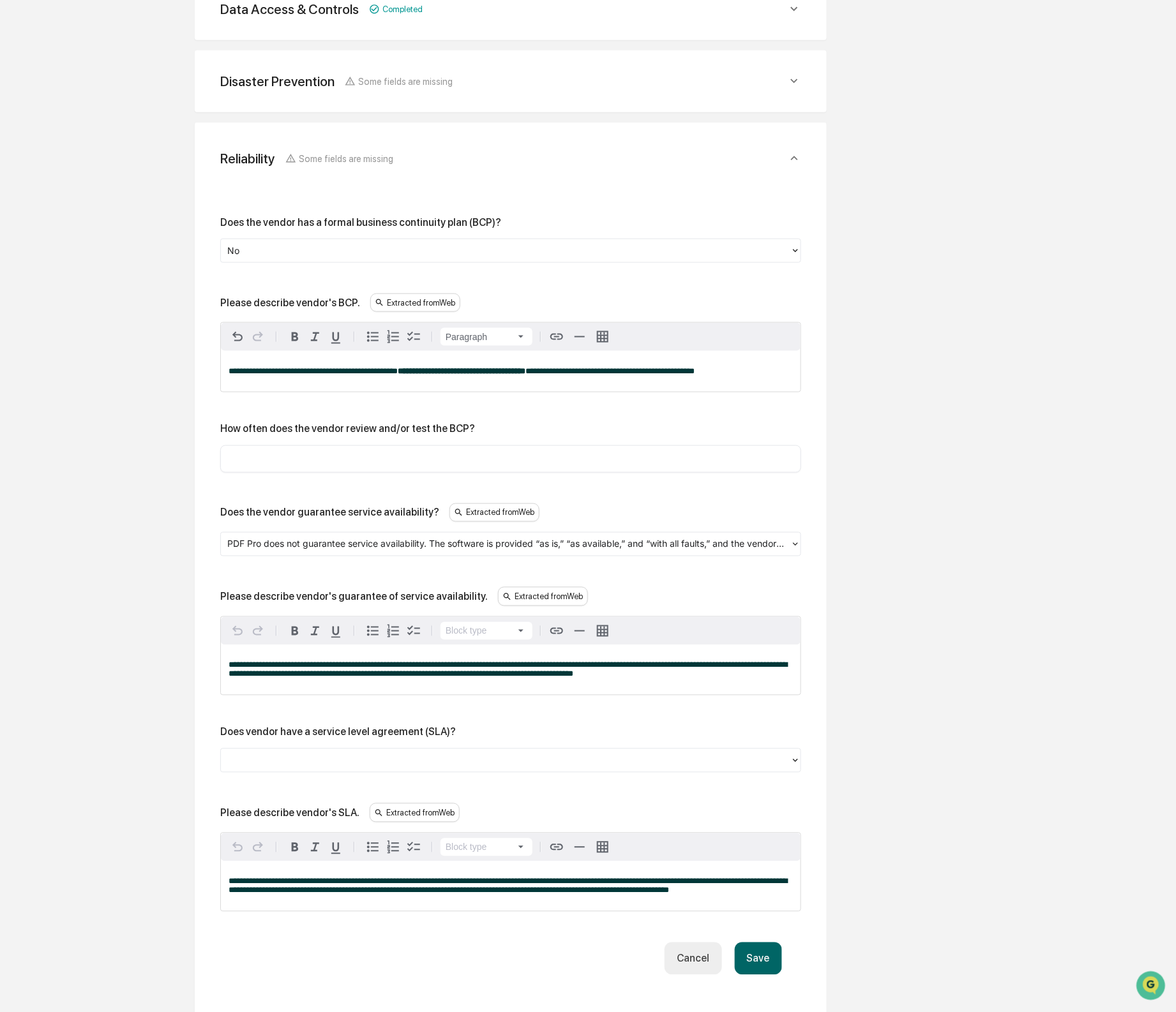
click at [364, 369] on span "**********" at bounding box center [313, 371] width 169 height 8
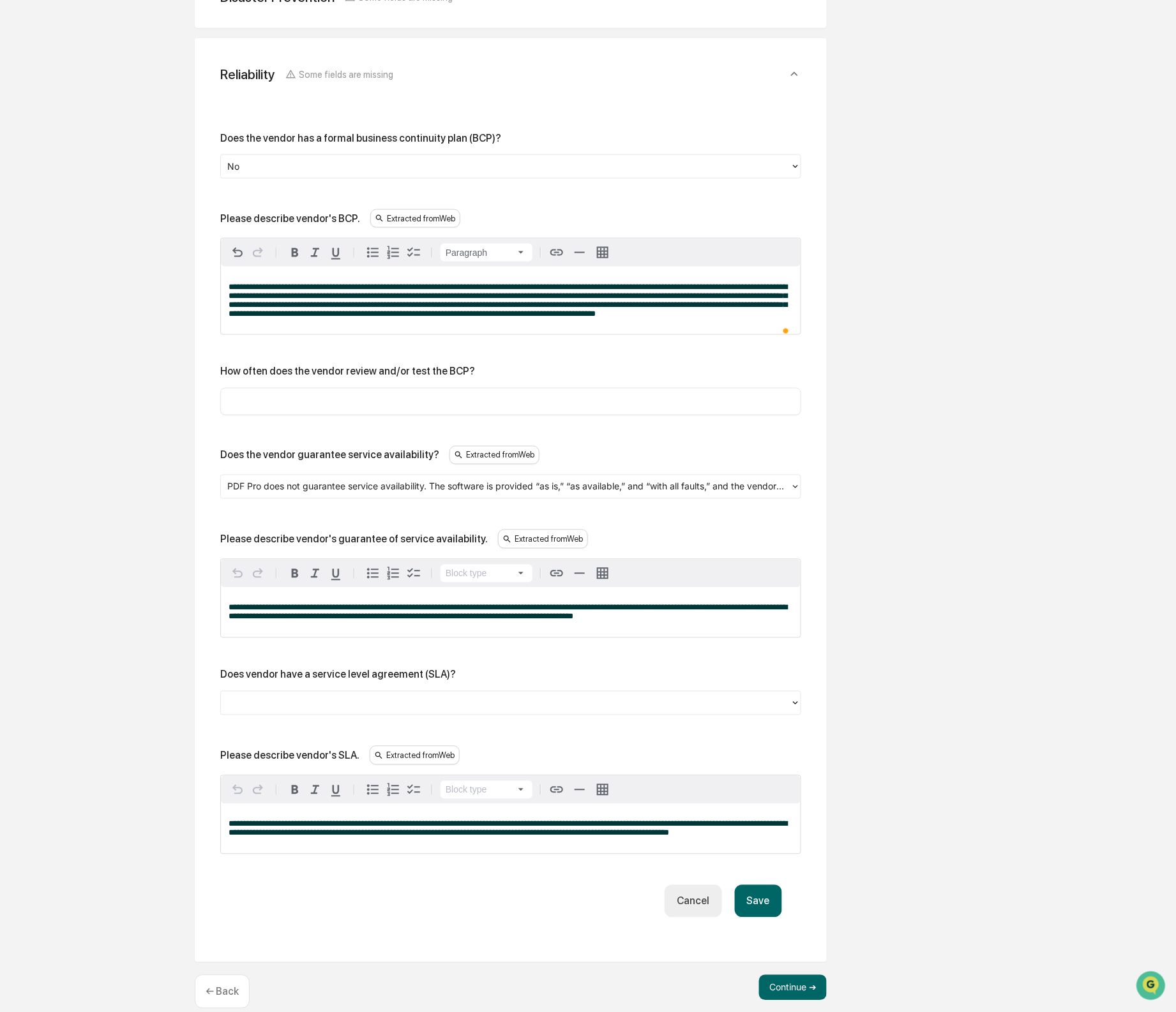
scroll to position [592, 0]
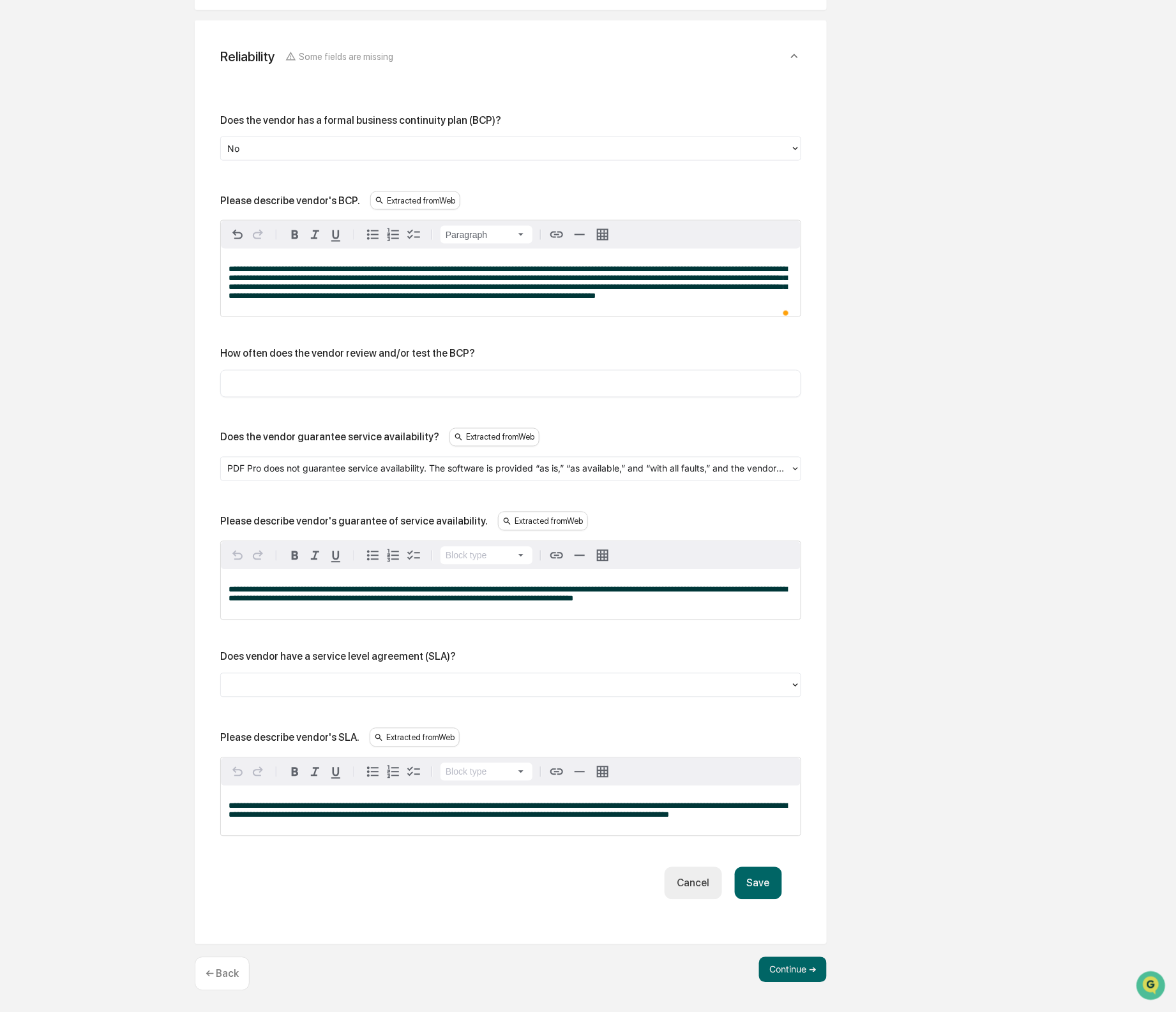
click at [367, 377] on input "text" at bounding box center [511, 383] width 562 height 13
type input "***"
click at [339, 462] on div at bounding box center [505, 469] width 557 height 15
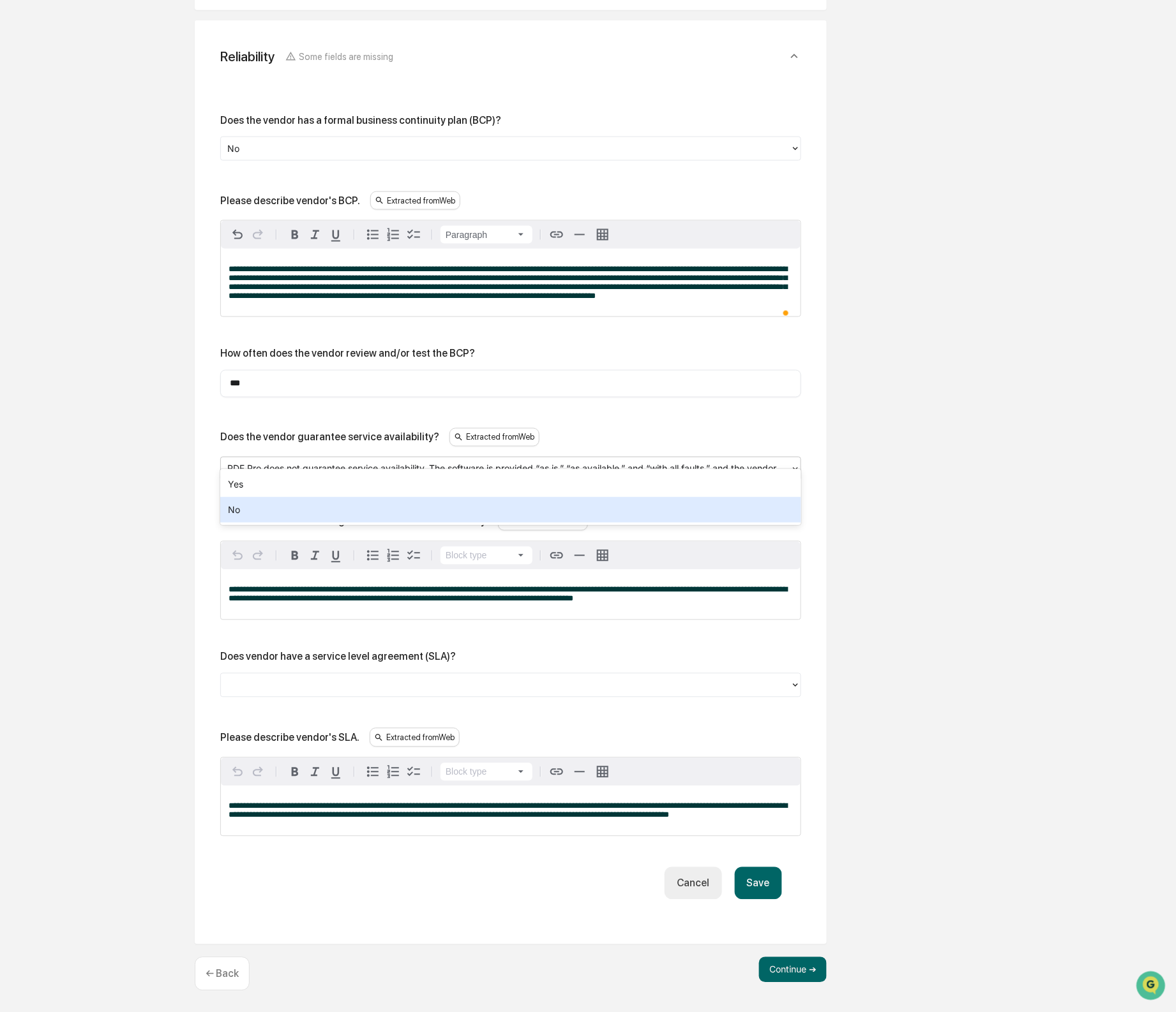
click at [335, 498] on div "No" at bounding box center [510, 509] width 581 height 26
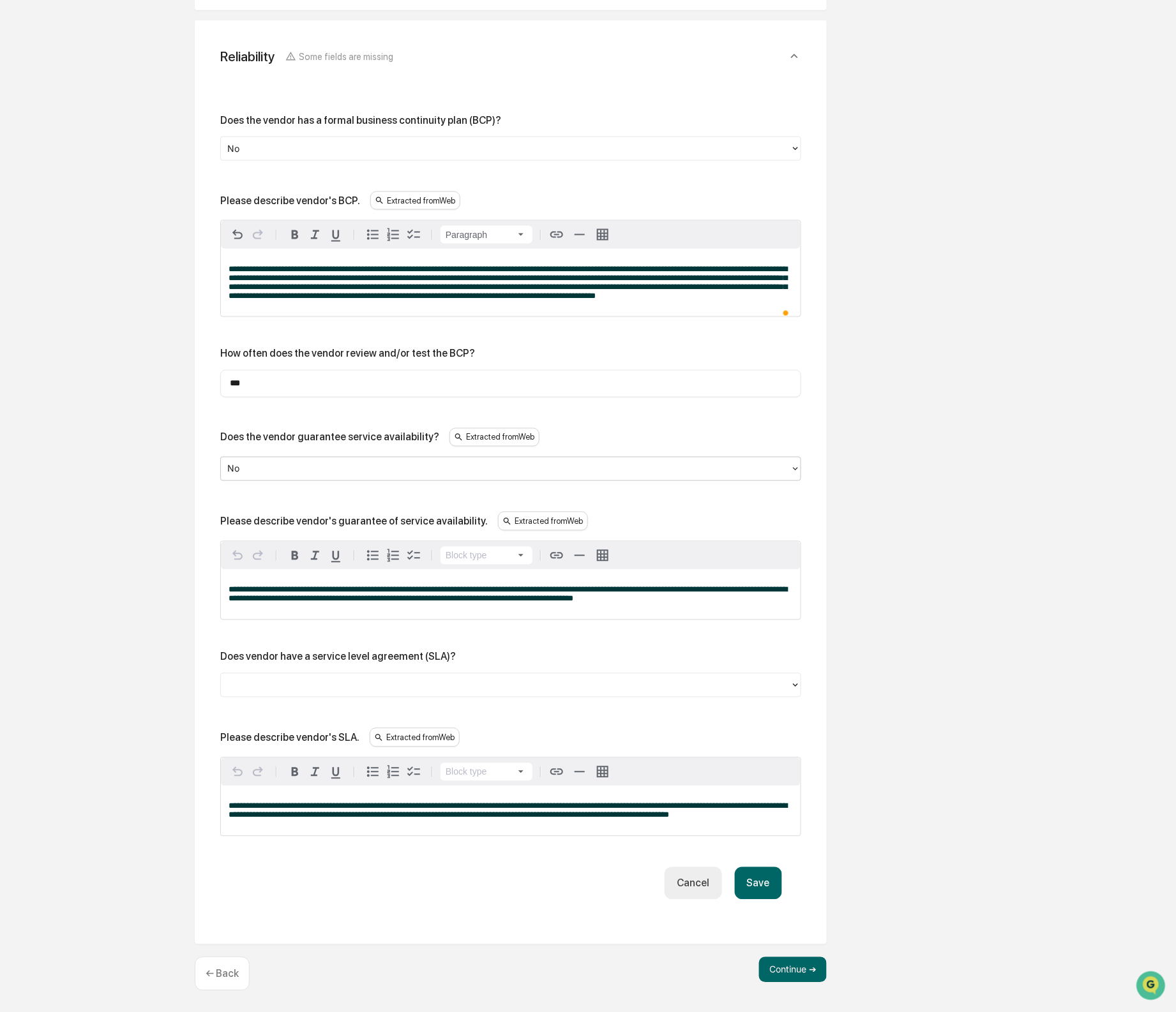
click at [326, 516] on div "Please describe vendor's guarantee of service availability." at bounding box center [354, 521] width 268 height 12
click at [327, 516] on div "Please describe vendor's guarantee of service availability." at bounding box center [354, 521] width 268 height 12
copy div "Please describe vendor's guarantee of service availability."
click at [505, 680] on div at bounding box center [505, 685] width 557 height 15
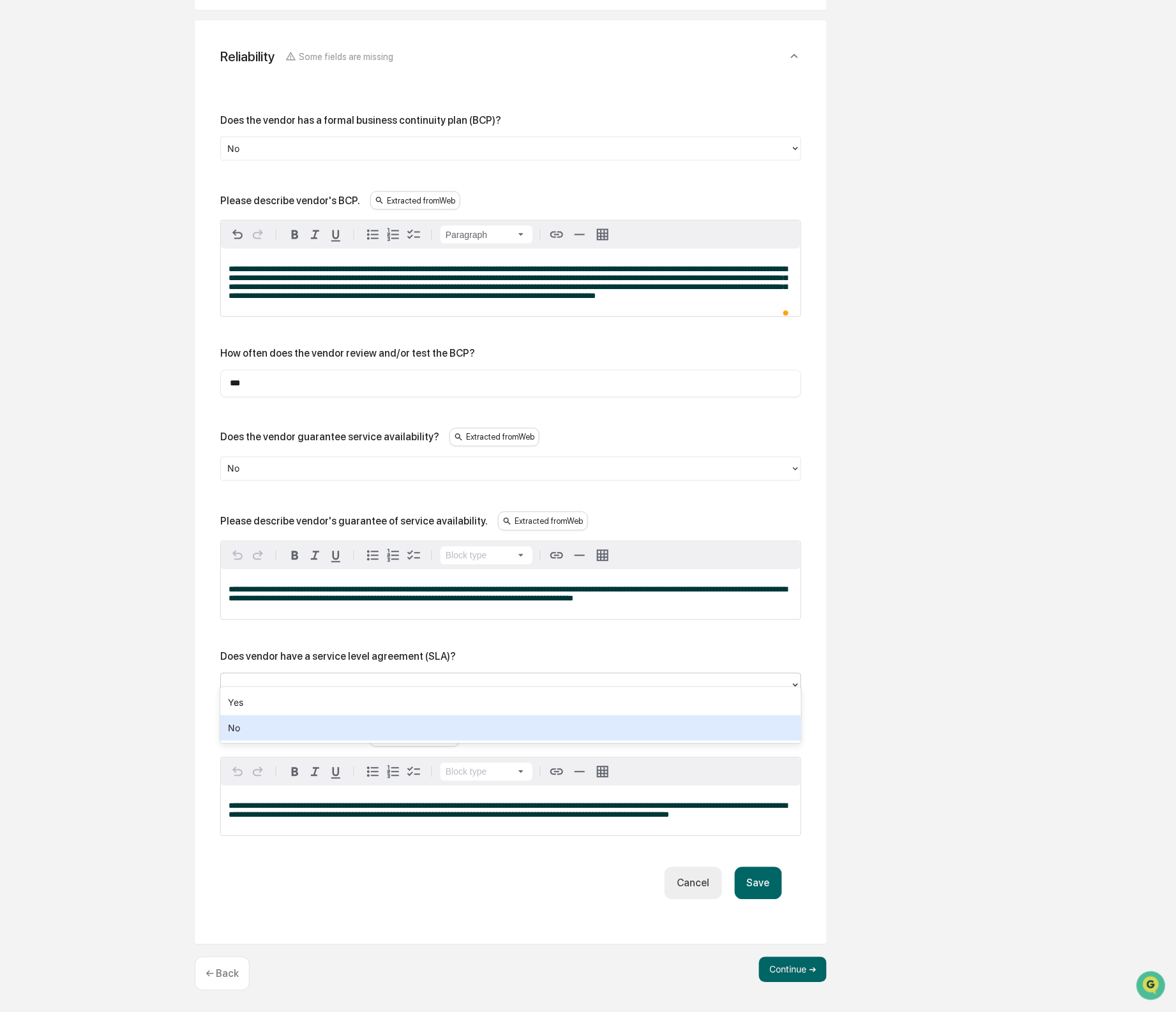
click at [460, 723] on div "No" at bounding box center [510, 728] width 581 height 26
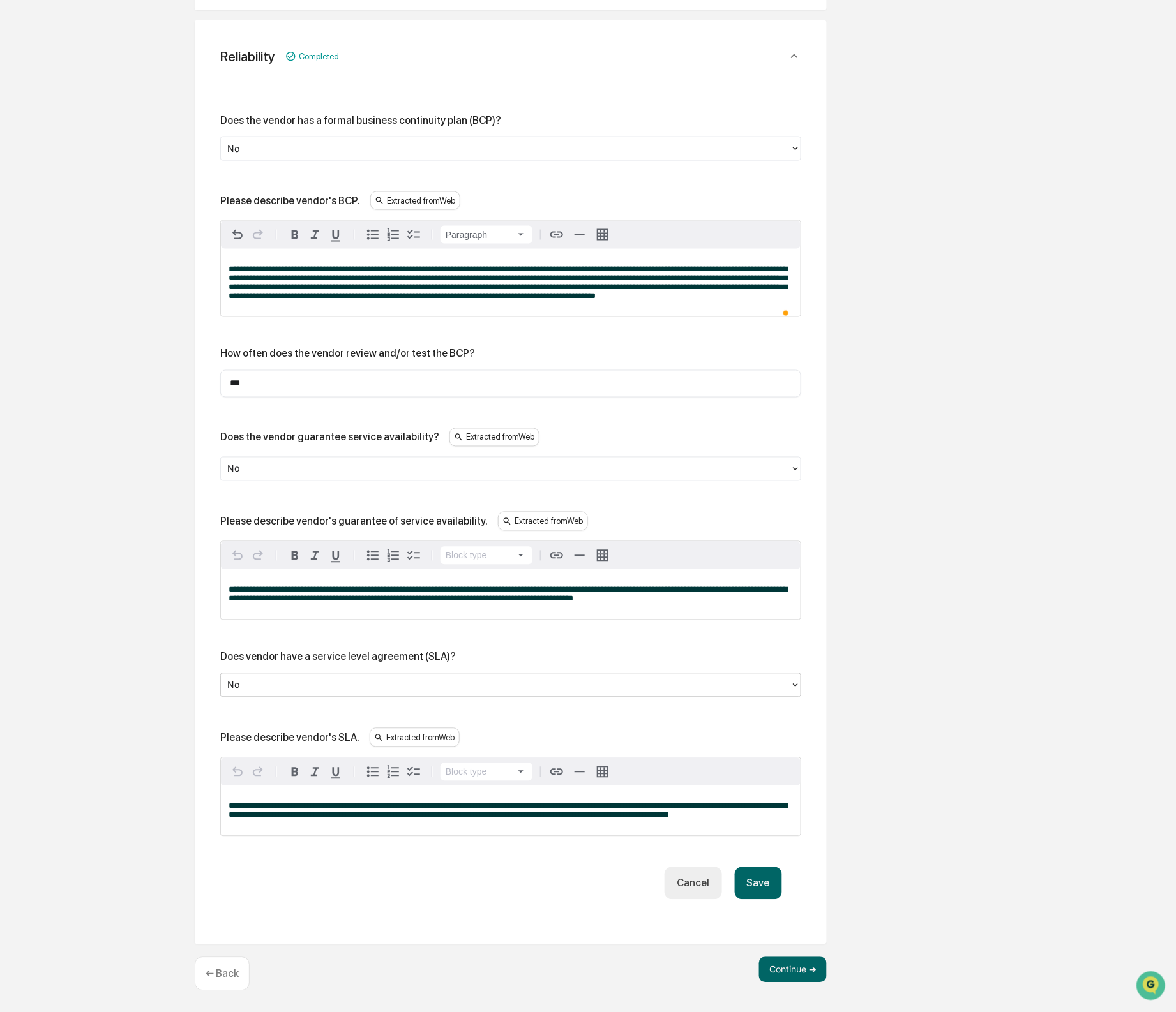
click at [338, 732] on div "Please describe vendor's SLA." at bounding box center [290, 737] width 139 height 12
copy div "Please describe vendor's SLA."
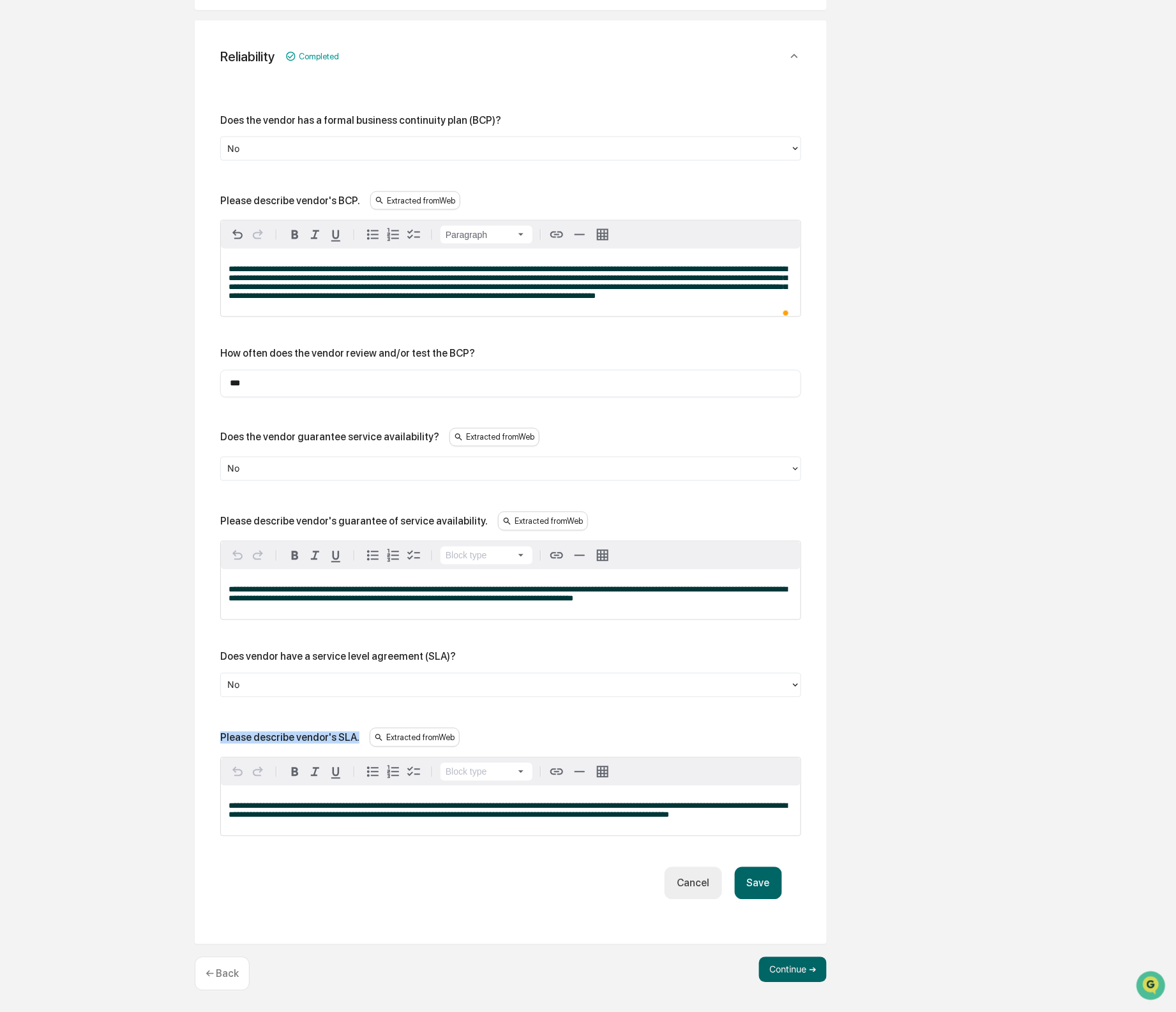
click at [369, 814] on p "**********" at bounding box center [511, 811] width 565 height 18
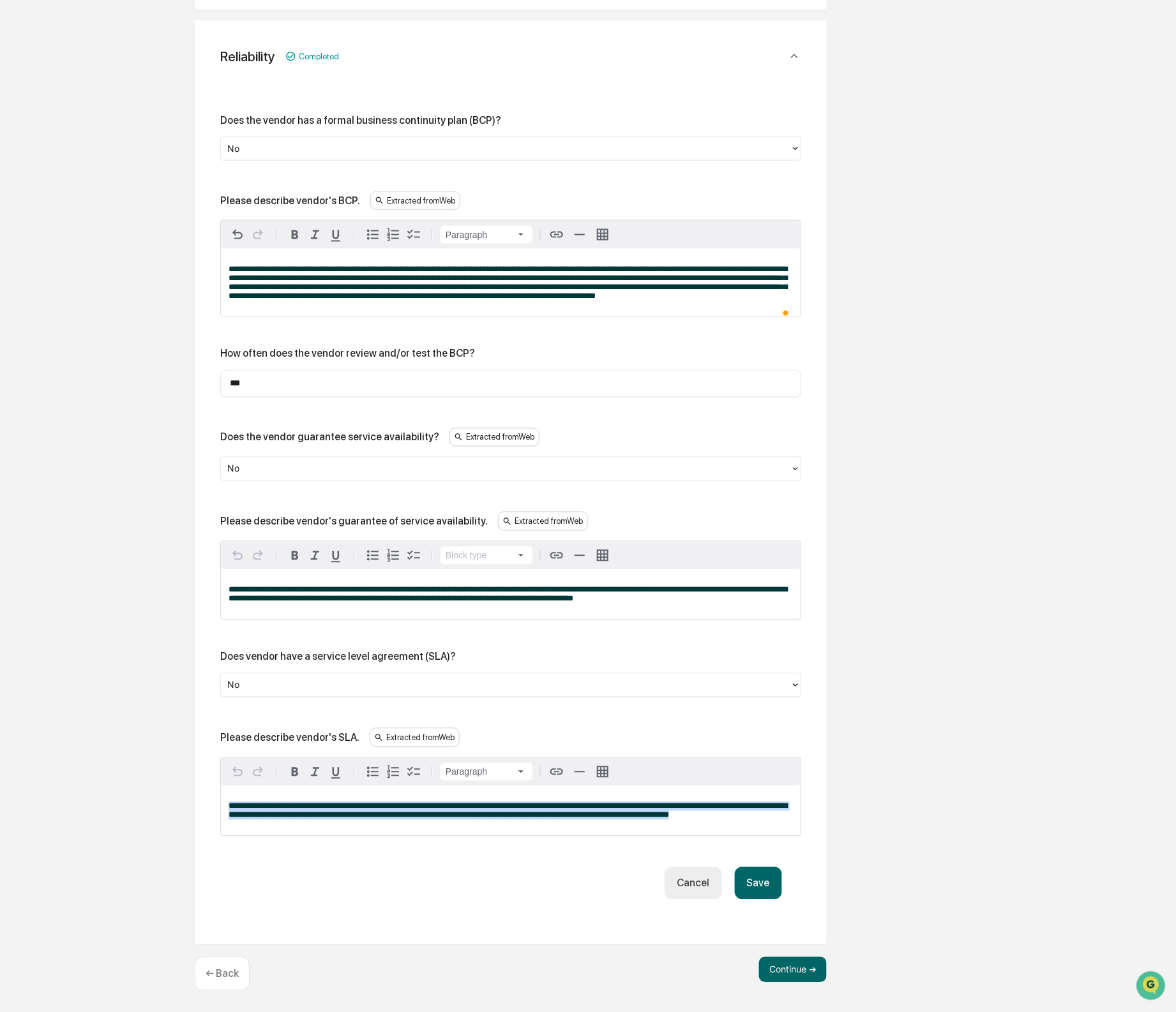
click at [369, 814] on p "**********" at bounding box center [511, 811] width 565 height 18
paste div "To enrich screen reader interactions, please activate Accessibility in Grammarl…"
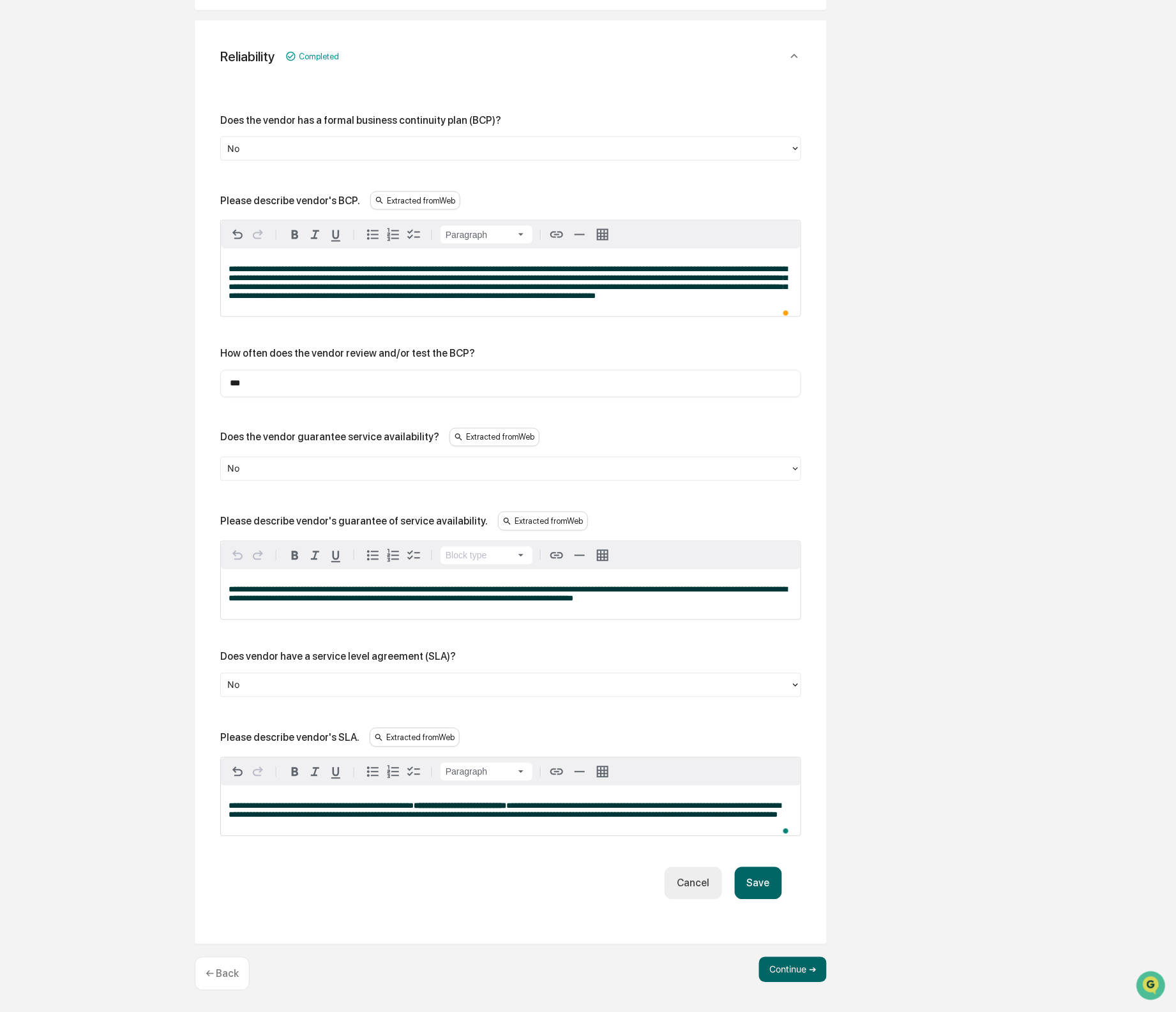
click at [429, 819] on div "**********" at bounding box center [511, 811] width 580 height 49
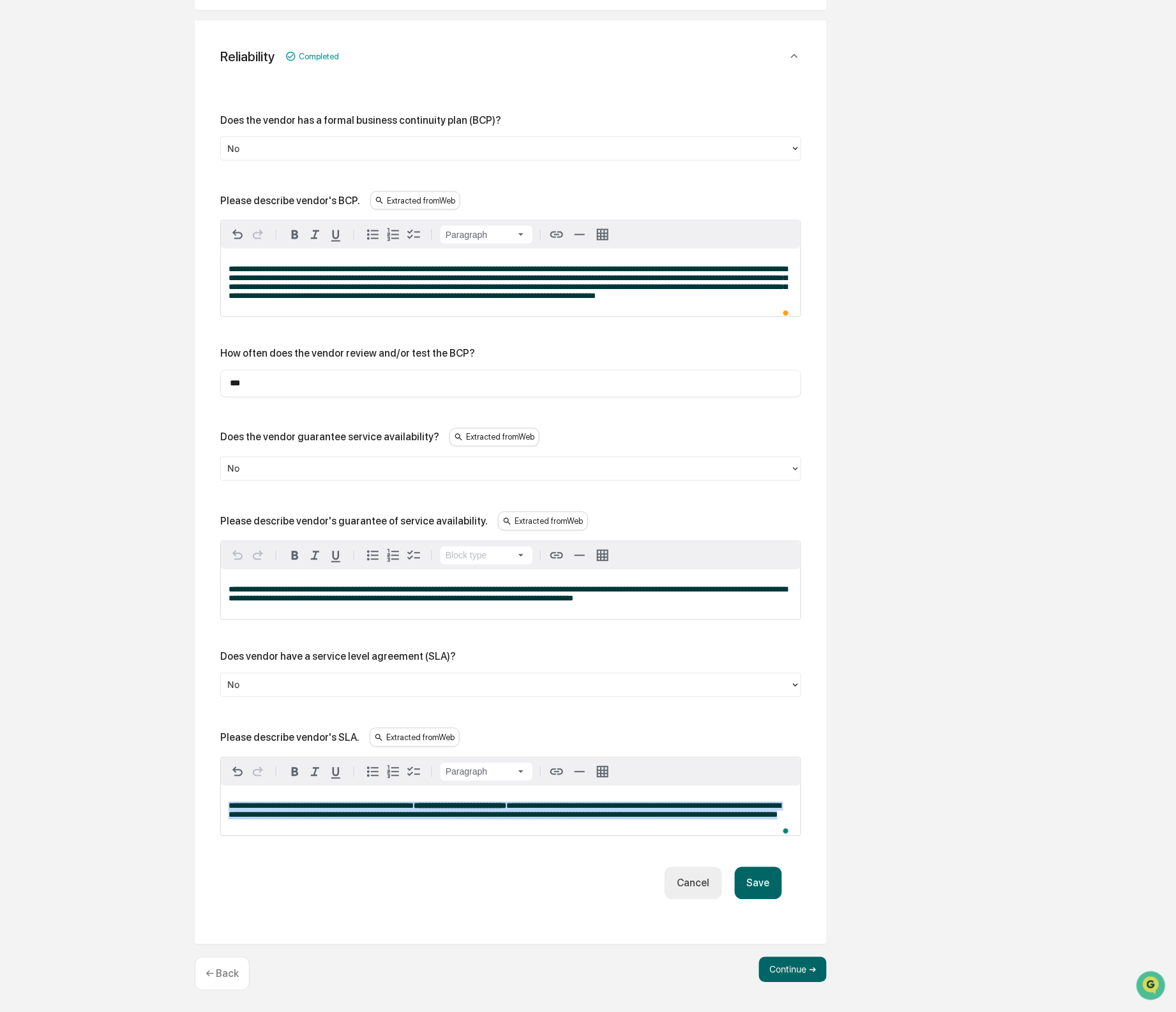
click at [429, 819] on div "**********" at bounding box center [511, 811] width 580 height 49
click at [744, 882] on button "Save" at bounding box center [758, 884] width 47 height 33
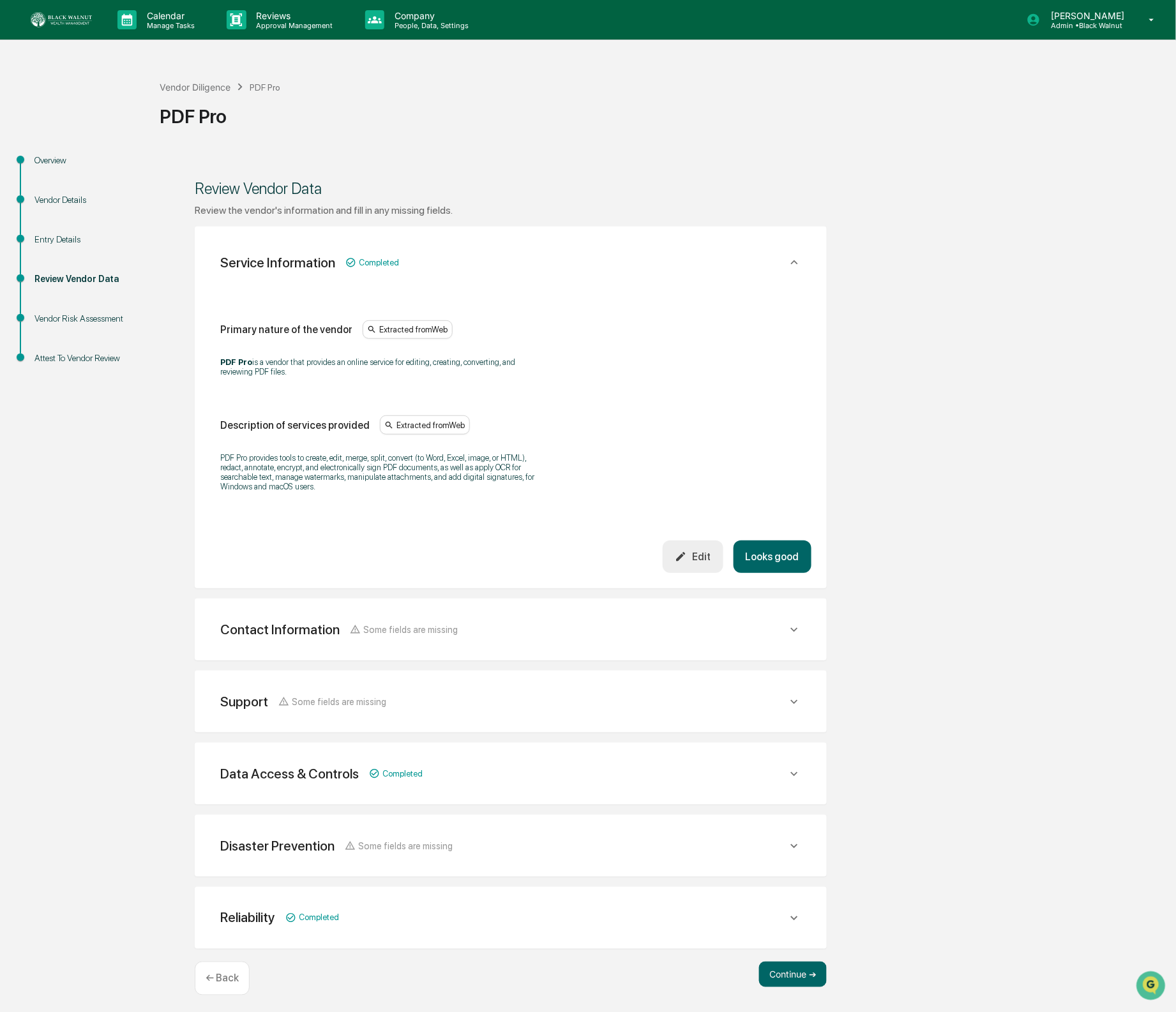
scroll to position [3, 0]
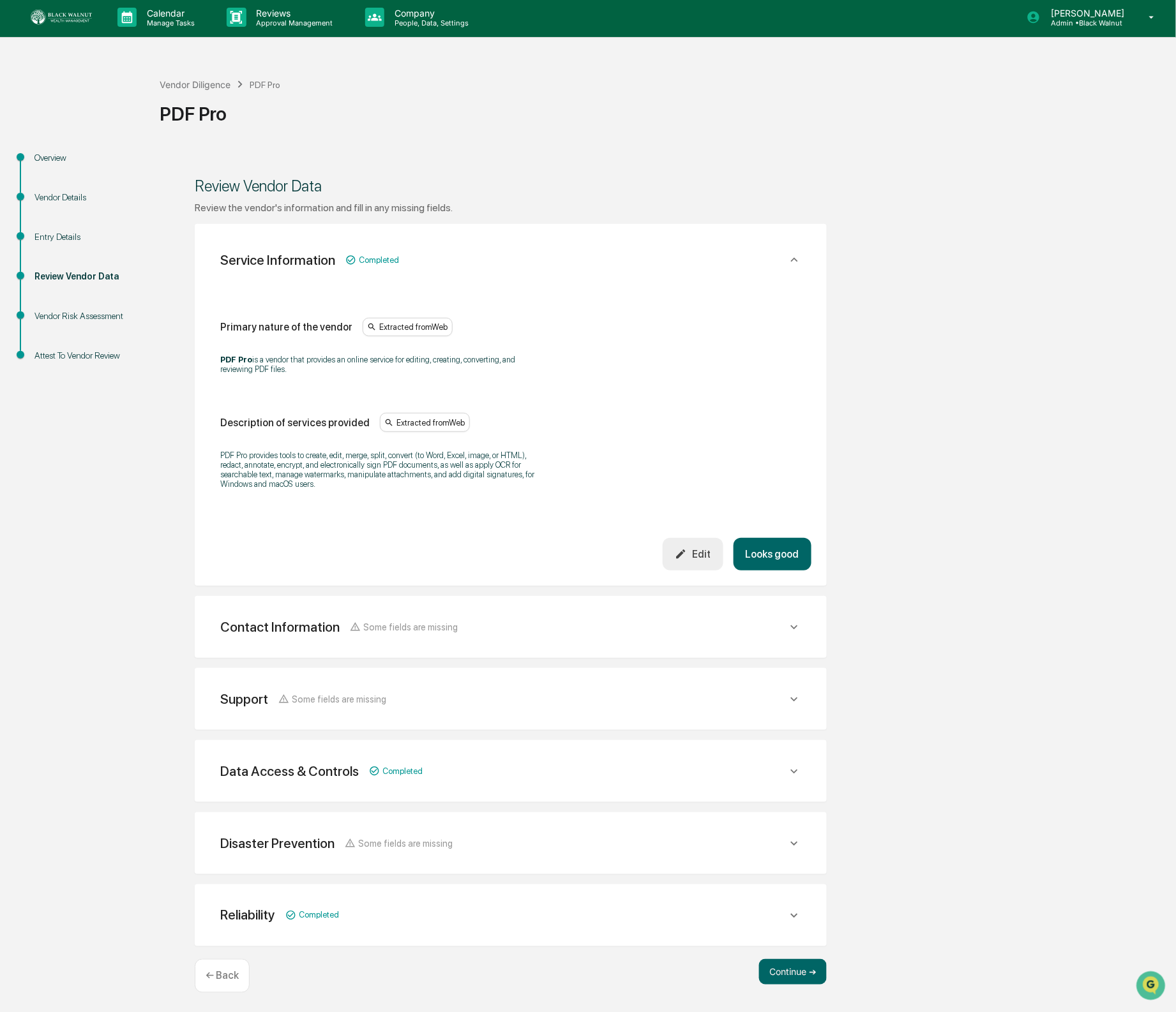
click at [755, 553] on button "Looks good" at bounding box center [772, 554] width 78 height 33
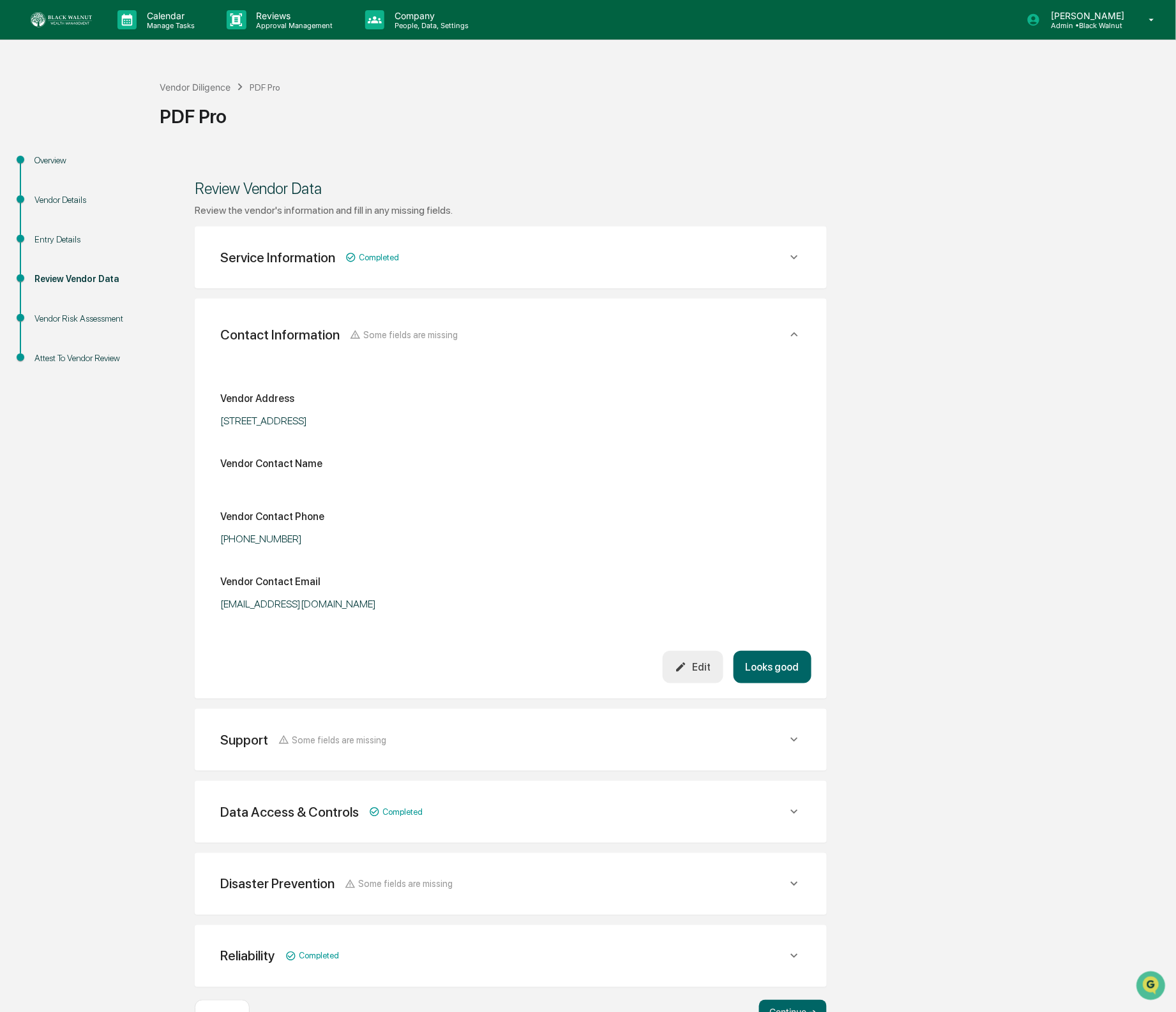
click at [746, 678] on button "Looks good" at bounding box center [772, 667] width 78 height 33
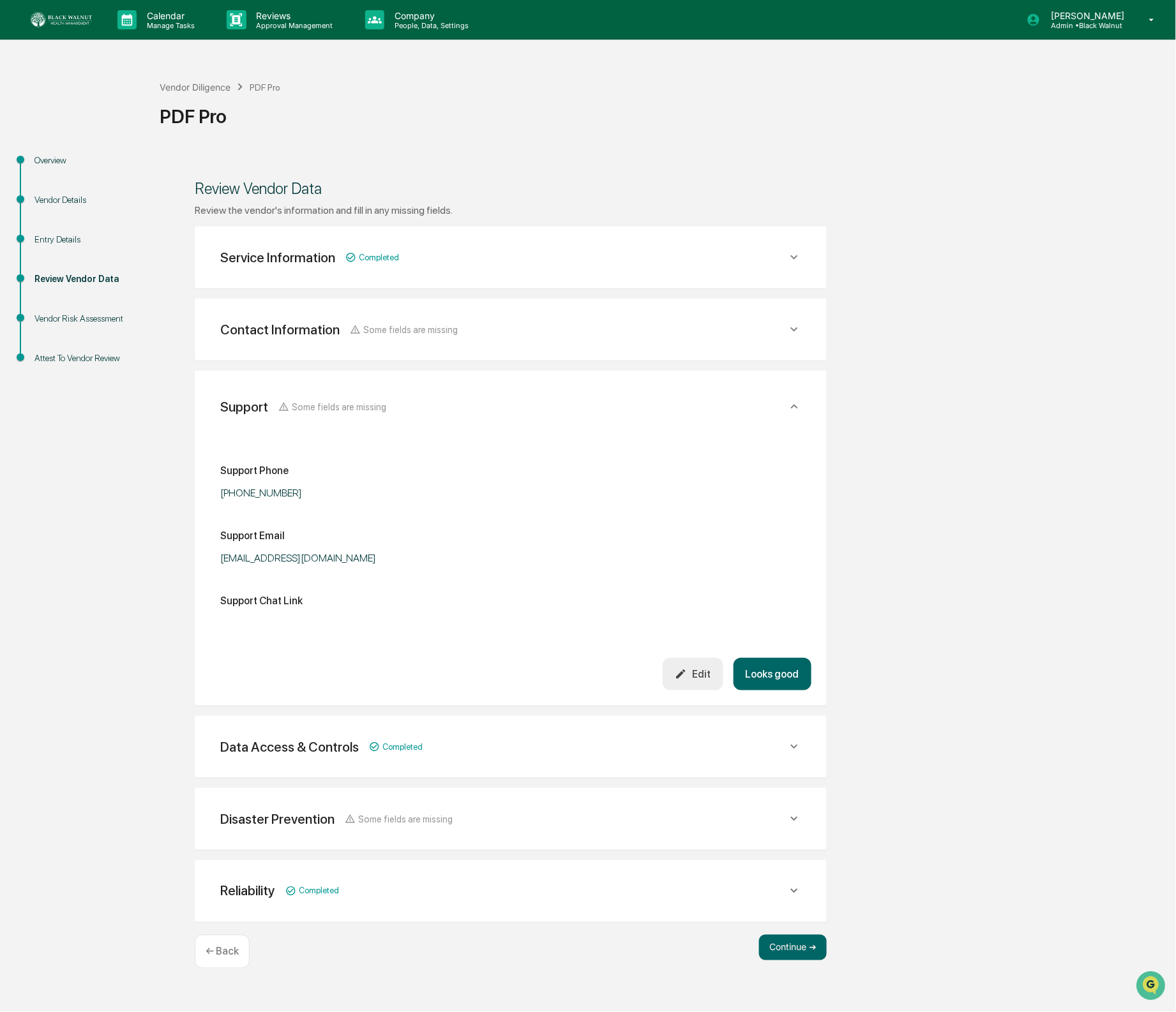
click at [746, 678] on button "Looks good" at bounding box center [772, 674] width 78 height 33
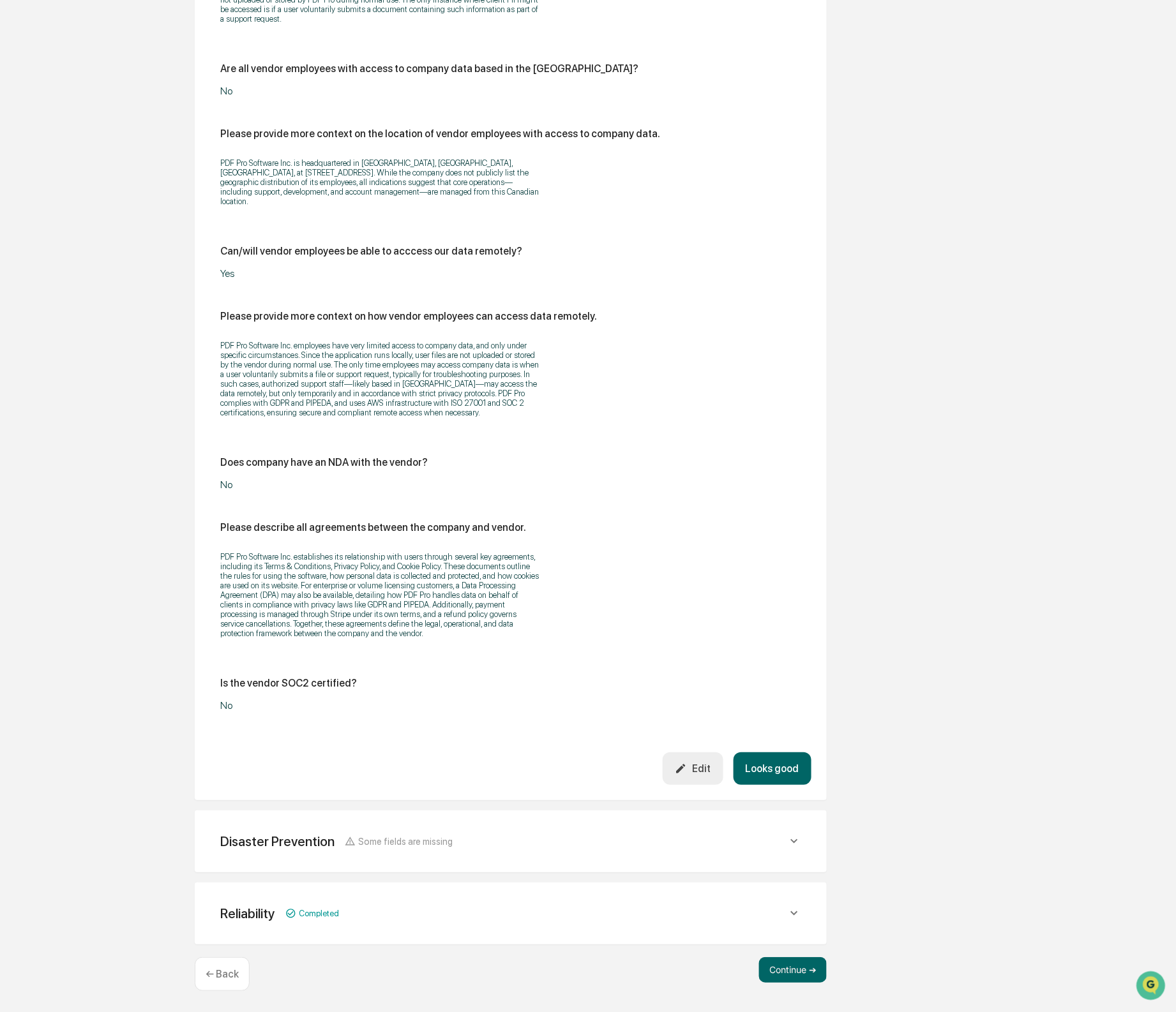
click at [754, 761] on button "Looks good" at bounding box center [772, 769] width 78 height 33
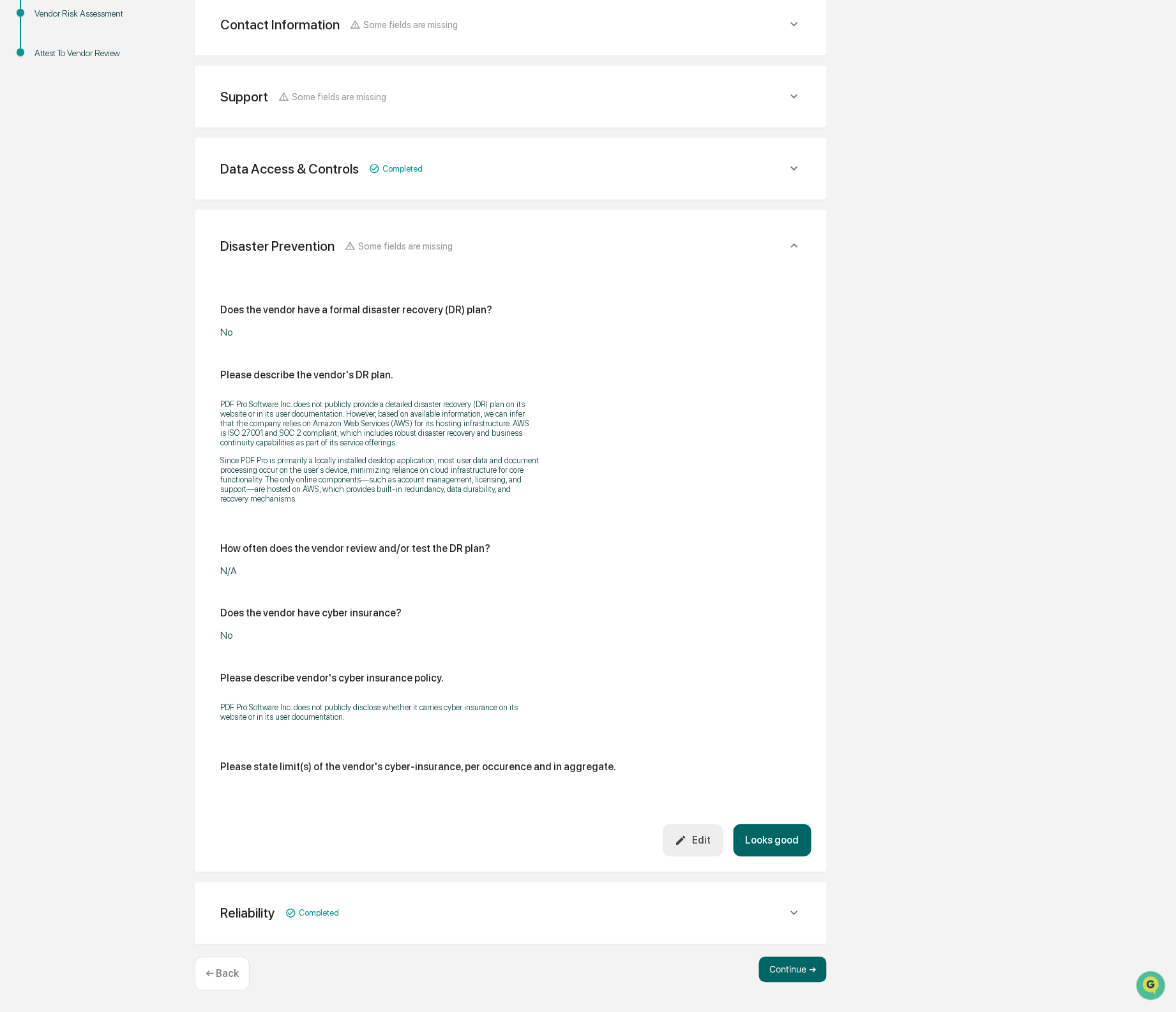
click at [755, 827] on button "Looks good" at bounding box center [772, 841] width 78 height 33
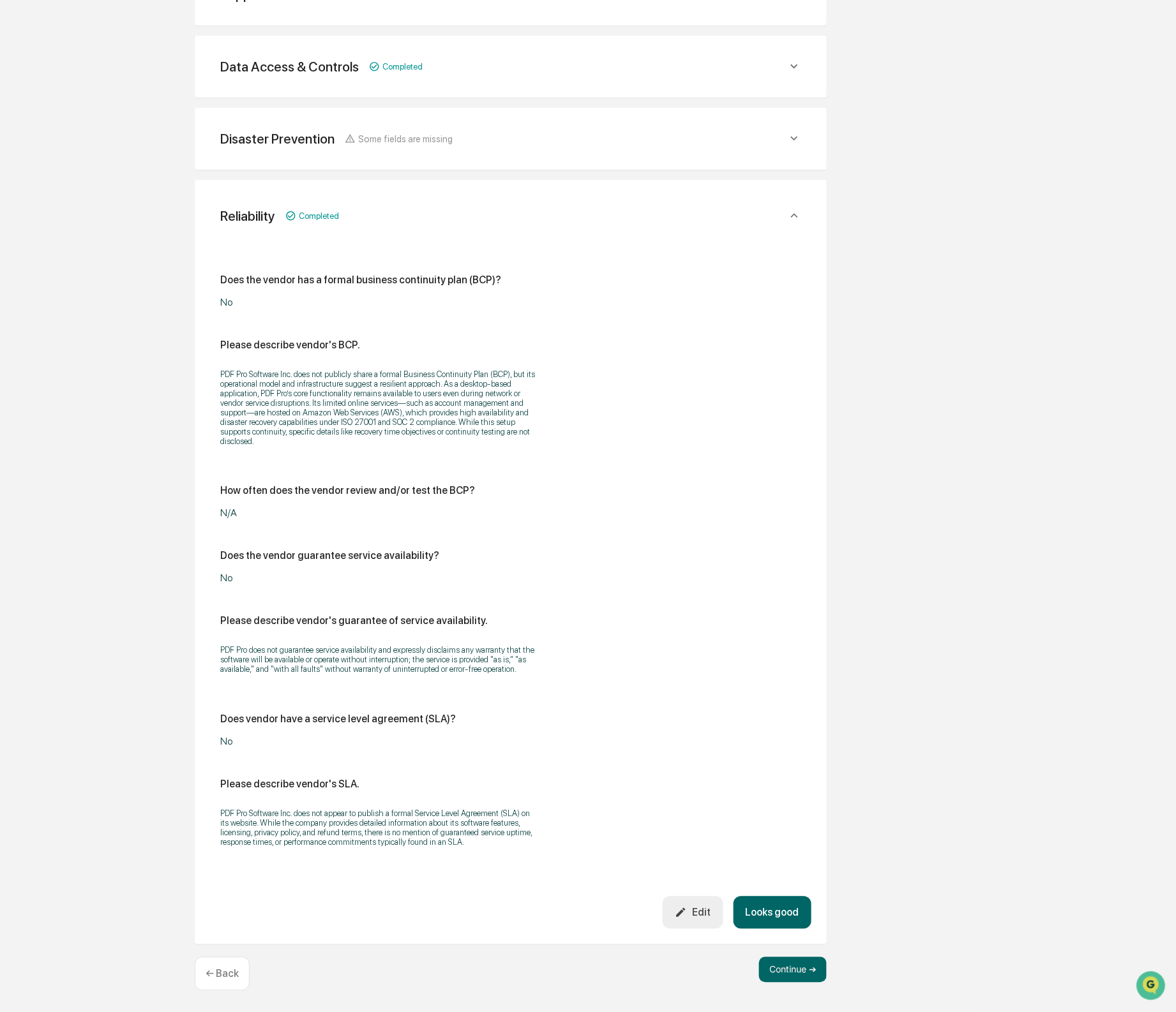
scroll to position [428, 0]
click at [749, 919] on button "Looks good" at bounding box center [772, 913] width 78 height 33
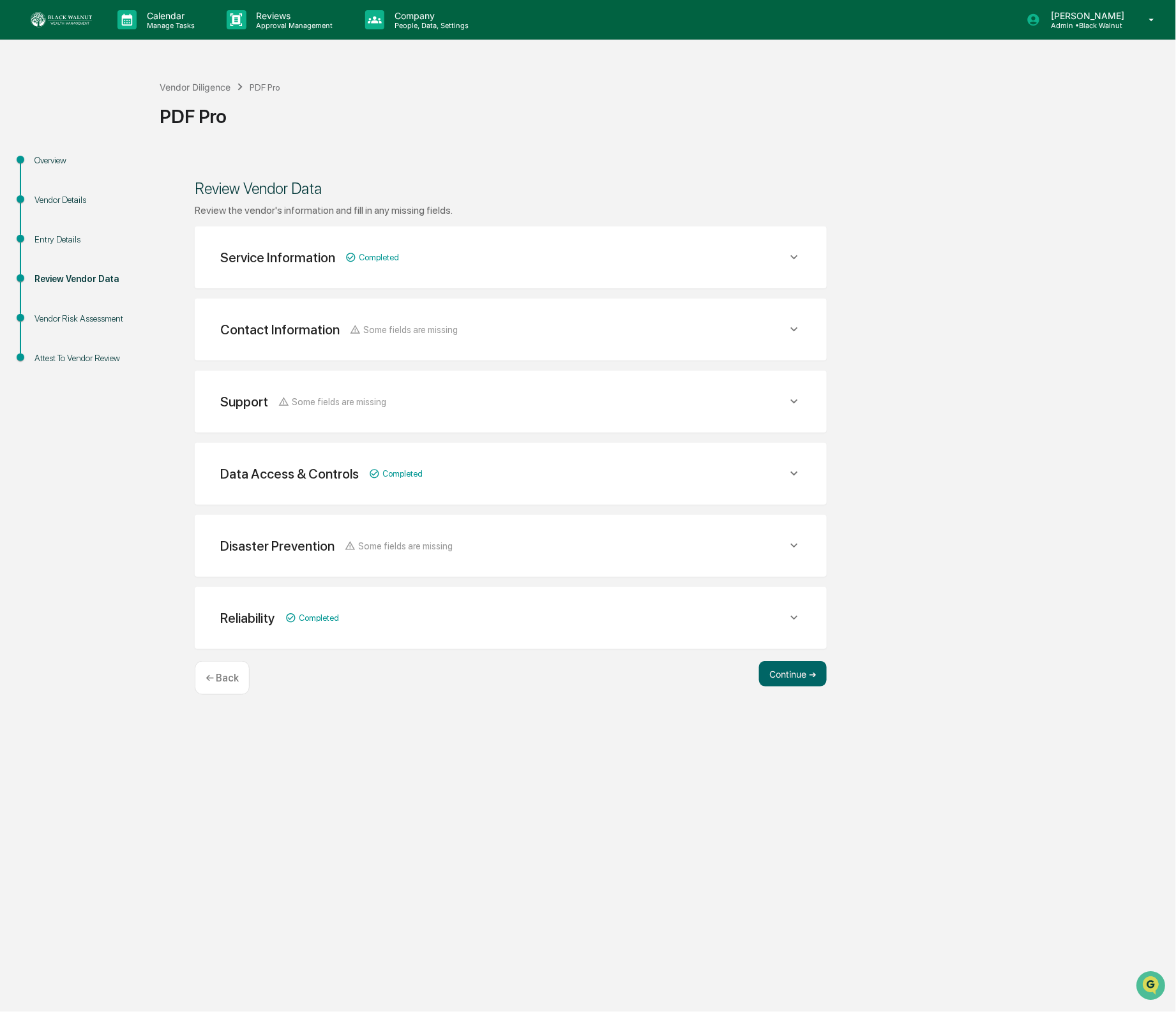
scroll to position [0, 0]
click at [802, 673] on button "Continue ➔" at bounding box center [793, 674] width 68 height 26
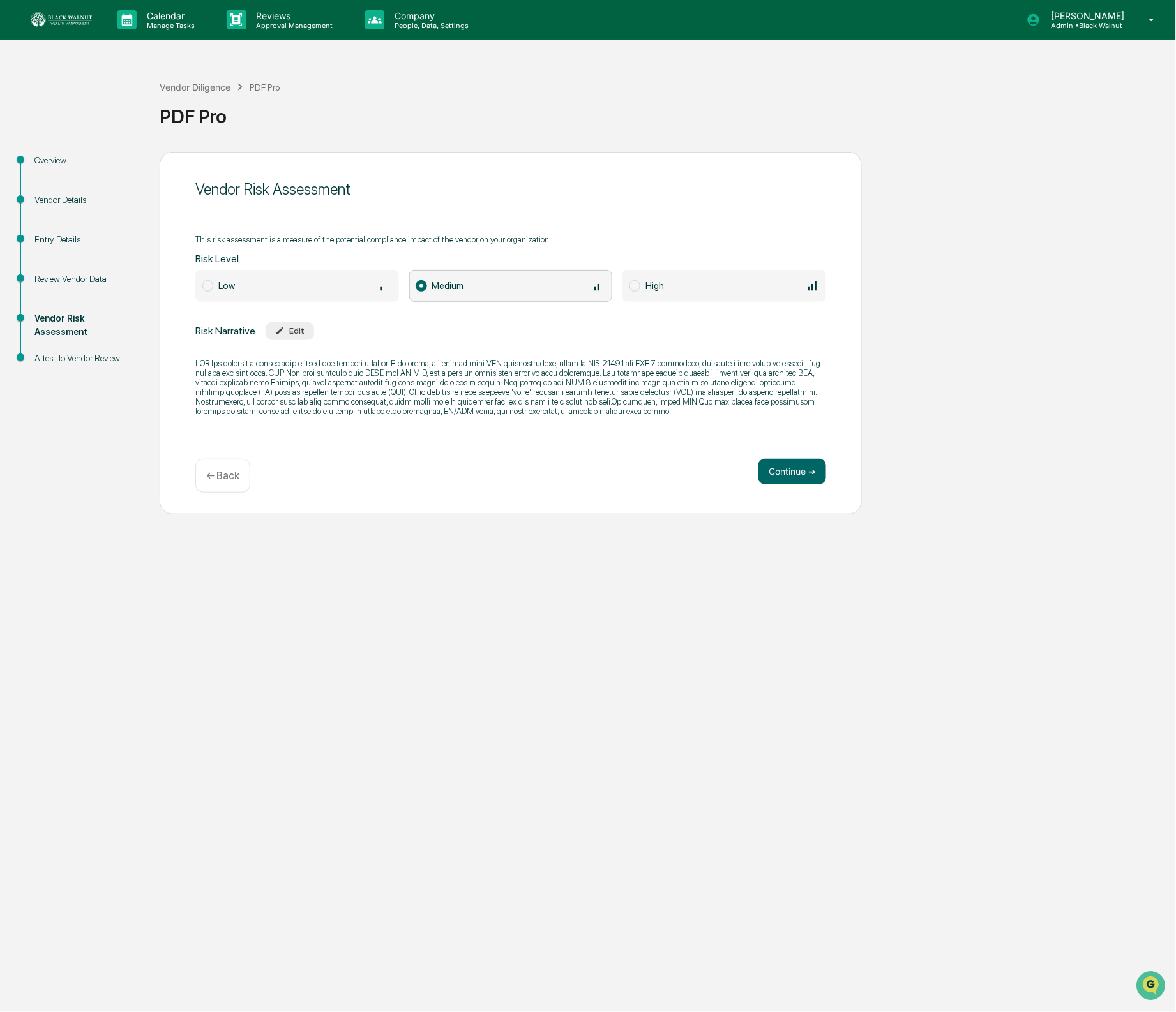
click at [365, 367] on p at bounding box center [510, 388] width 631 height 57
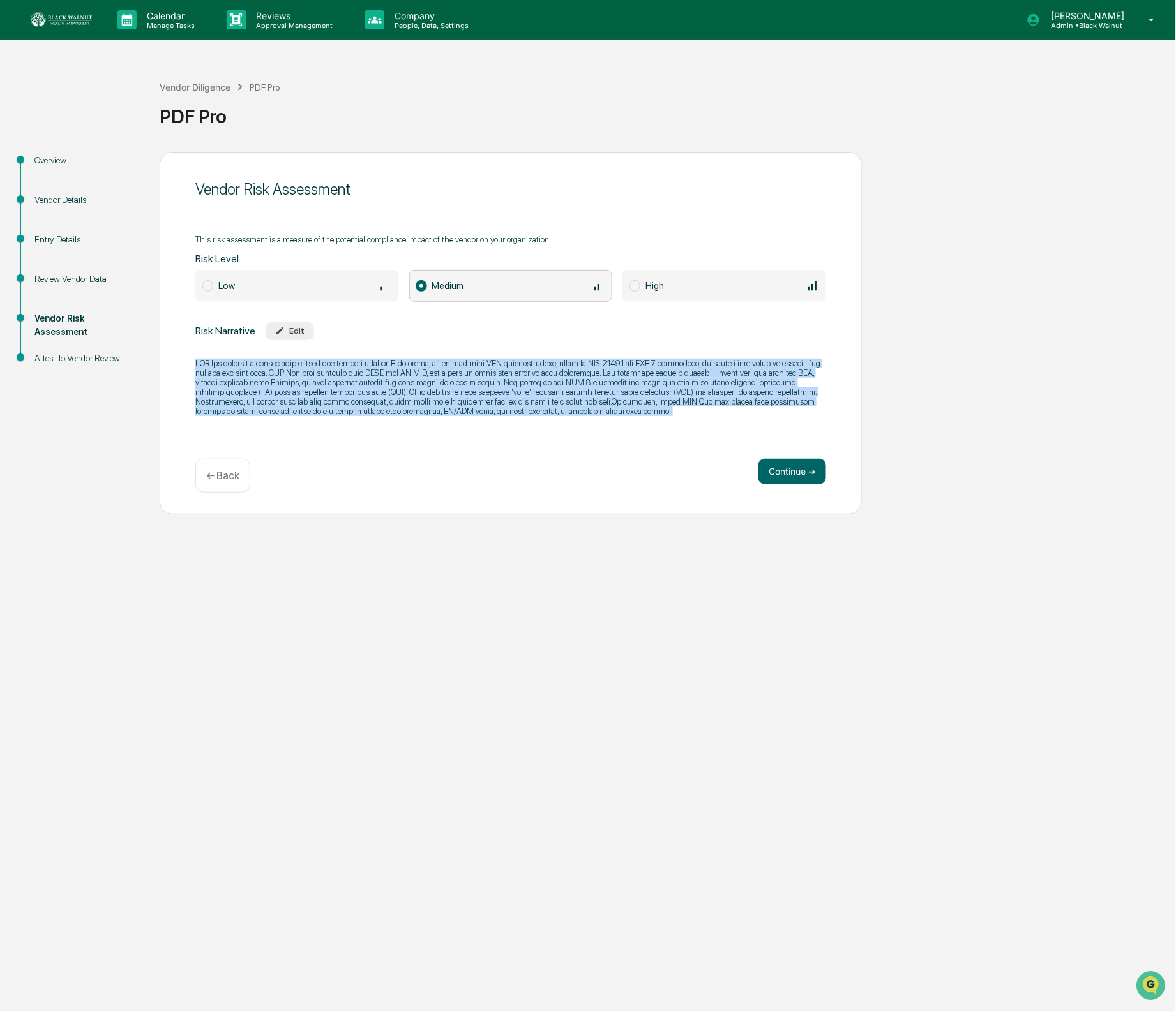
click at [365, 367] on p at bounding box center [510, 388] width 631 height 57
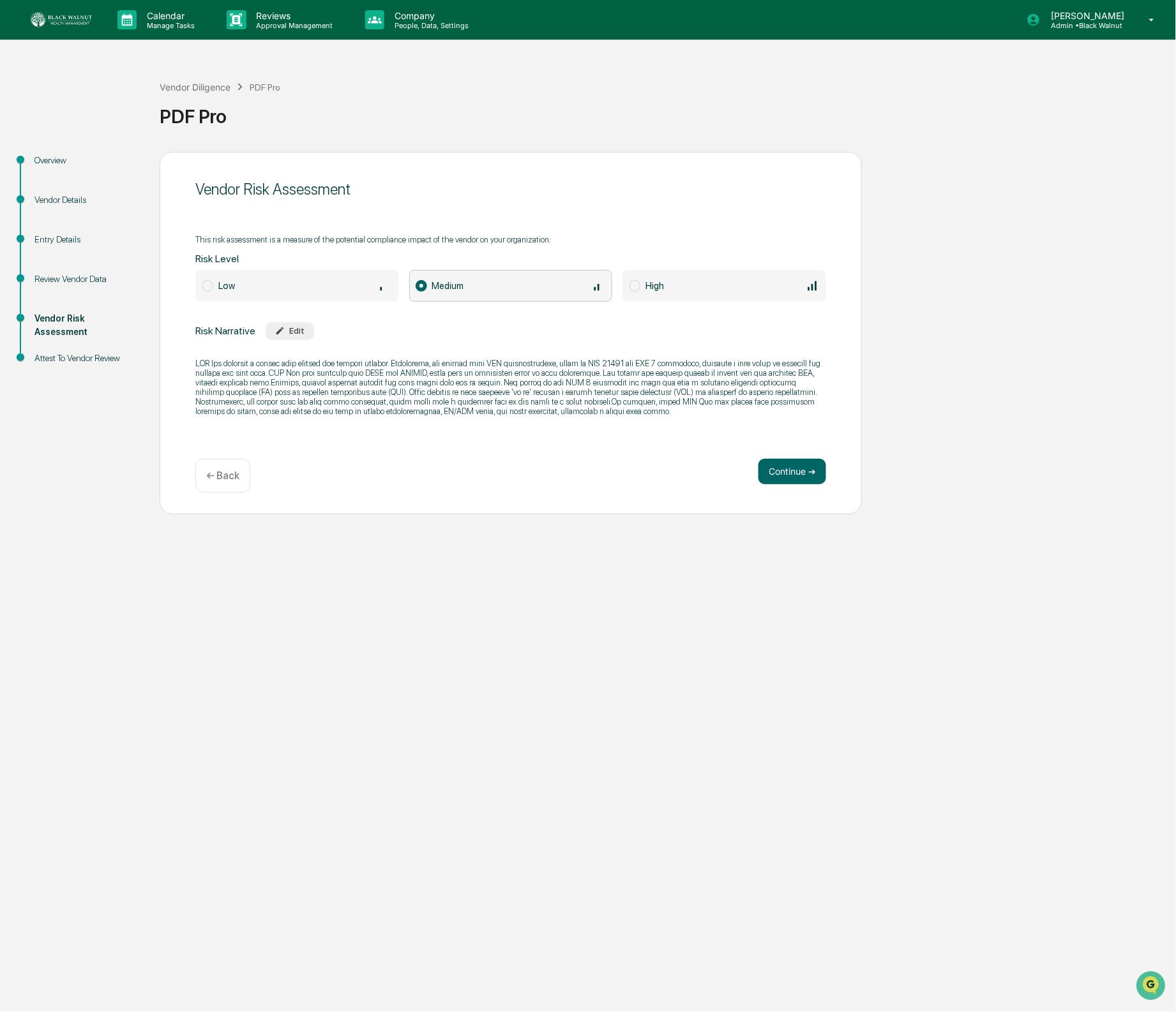
click at [211, 282] on span at bounding box center [208, 286] width 11 height 11
click at [284, 330] on icon "button" at bounding box center [280, 331] width 10 height 10
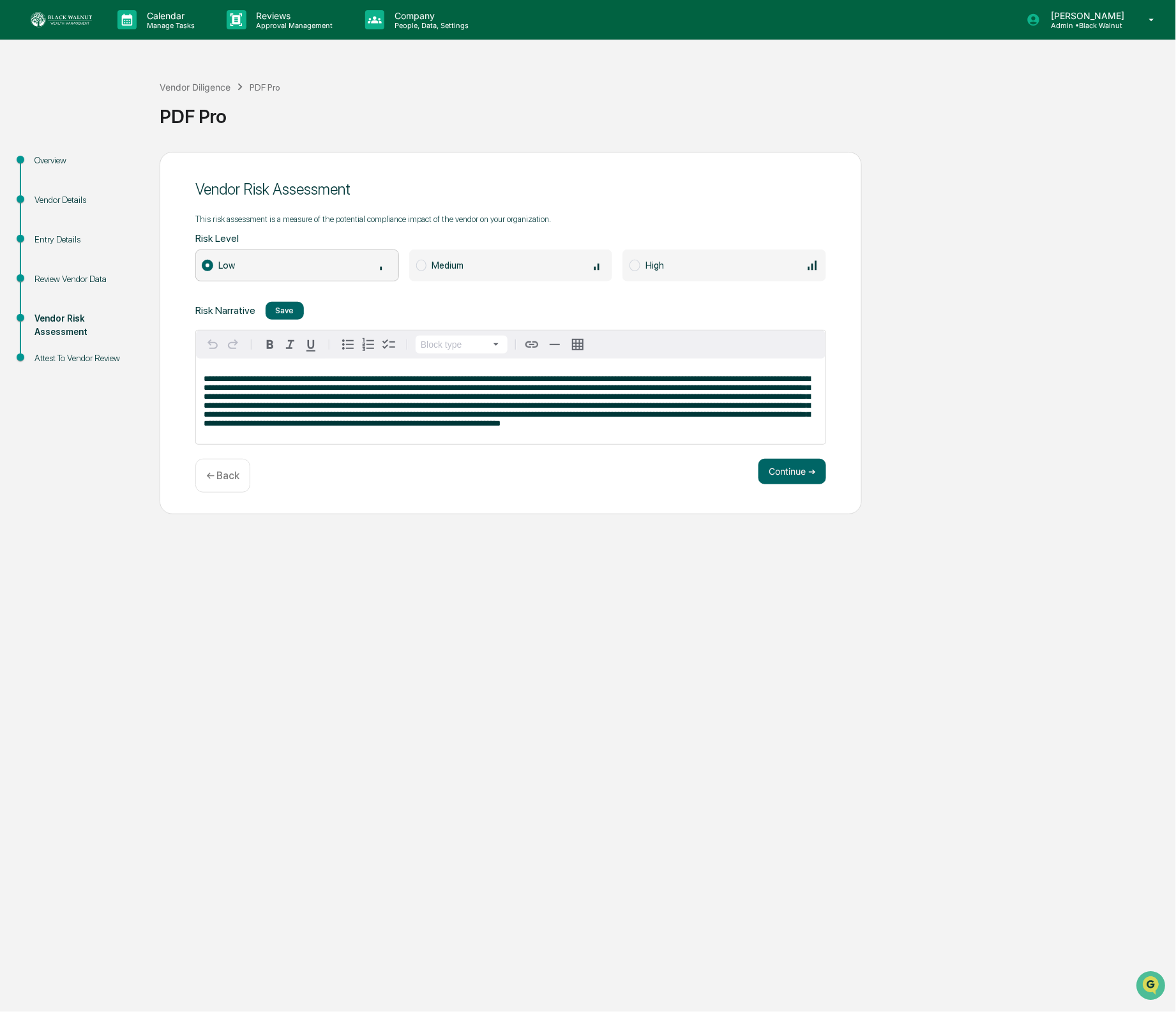
click at [344, 405] on span at bounding box center [507, 401] width 606 height 53
click at [344, 405] on span "To enrich screen reader interactions, please activate Accessibility in Grammarl…" at bounding box center [507, 401] width 606 height 53
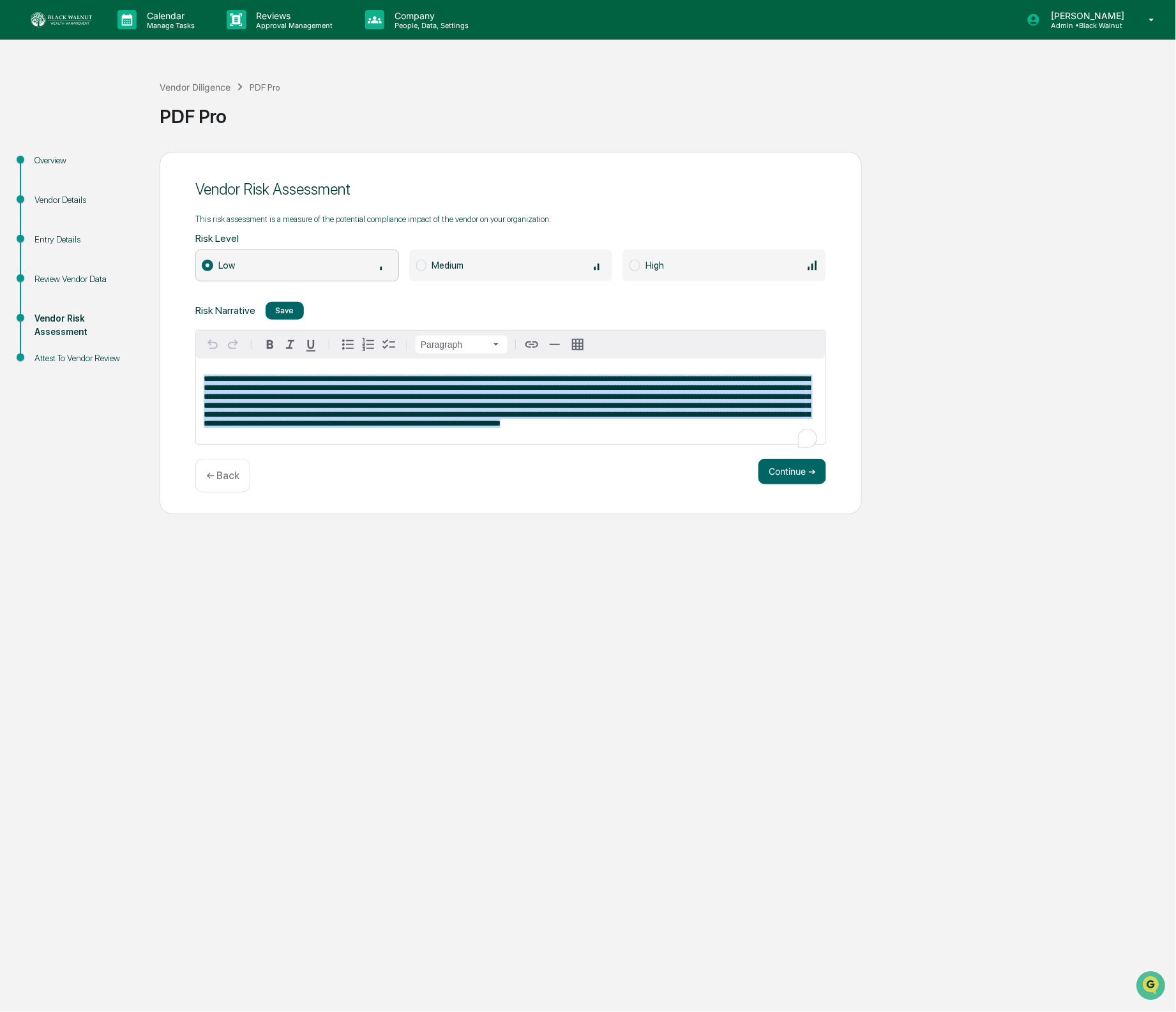
click at [344, 405] on span "To enrich screen reader interactions, please activate Accessibility in Grammarl…" at bounding box center [507, 401] width 606 height 53
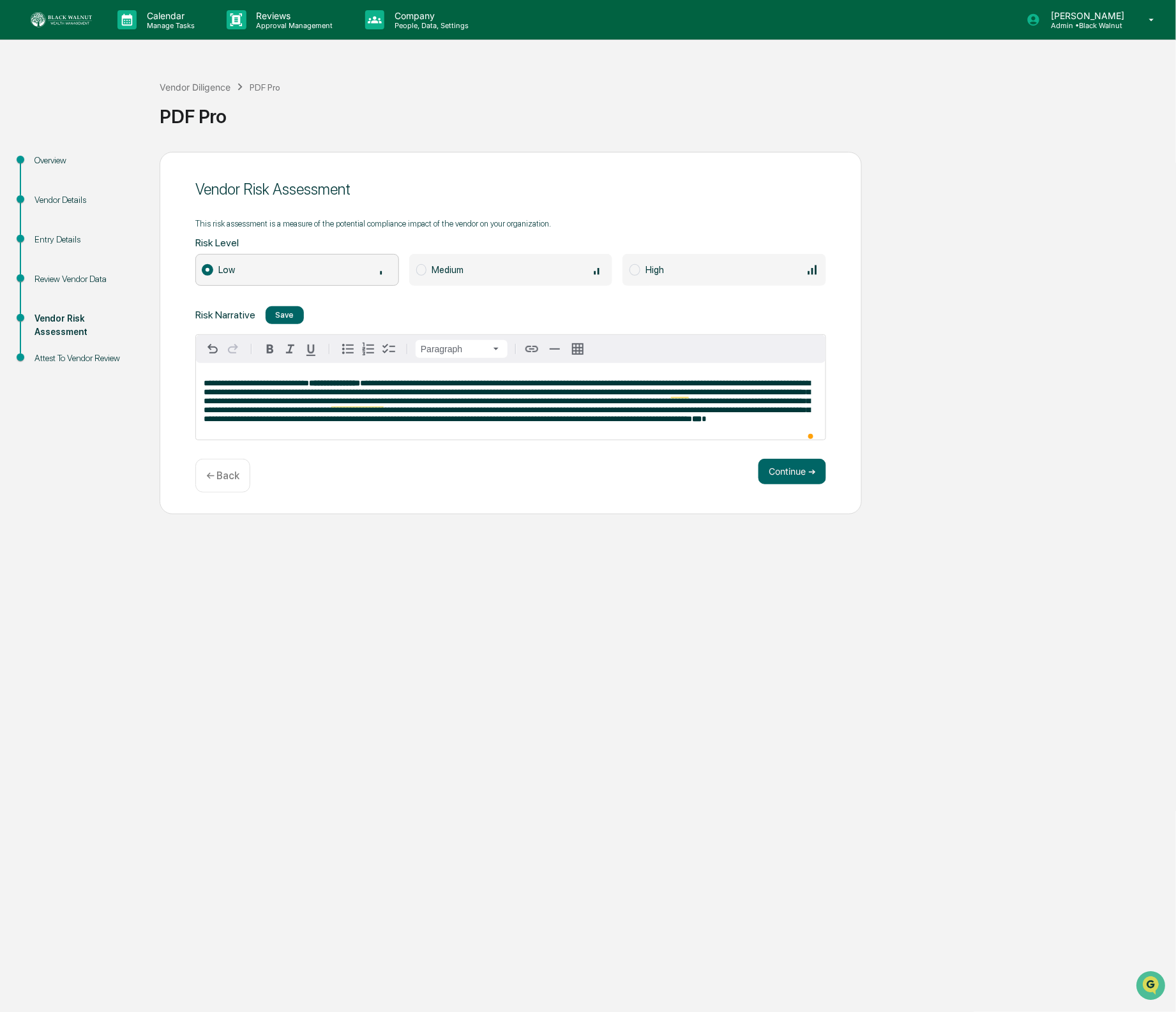
click at [596, 406] on span "**********" at bounding box center [507, 401] width 606 height 44
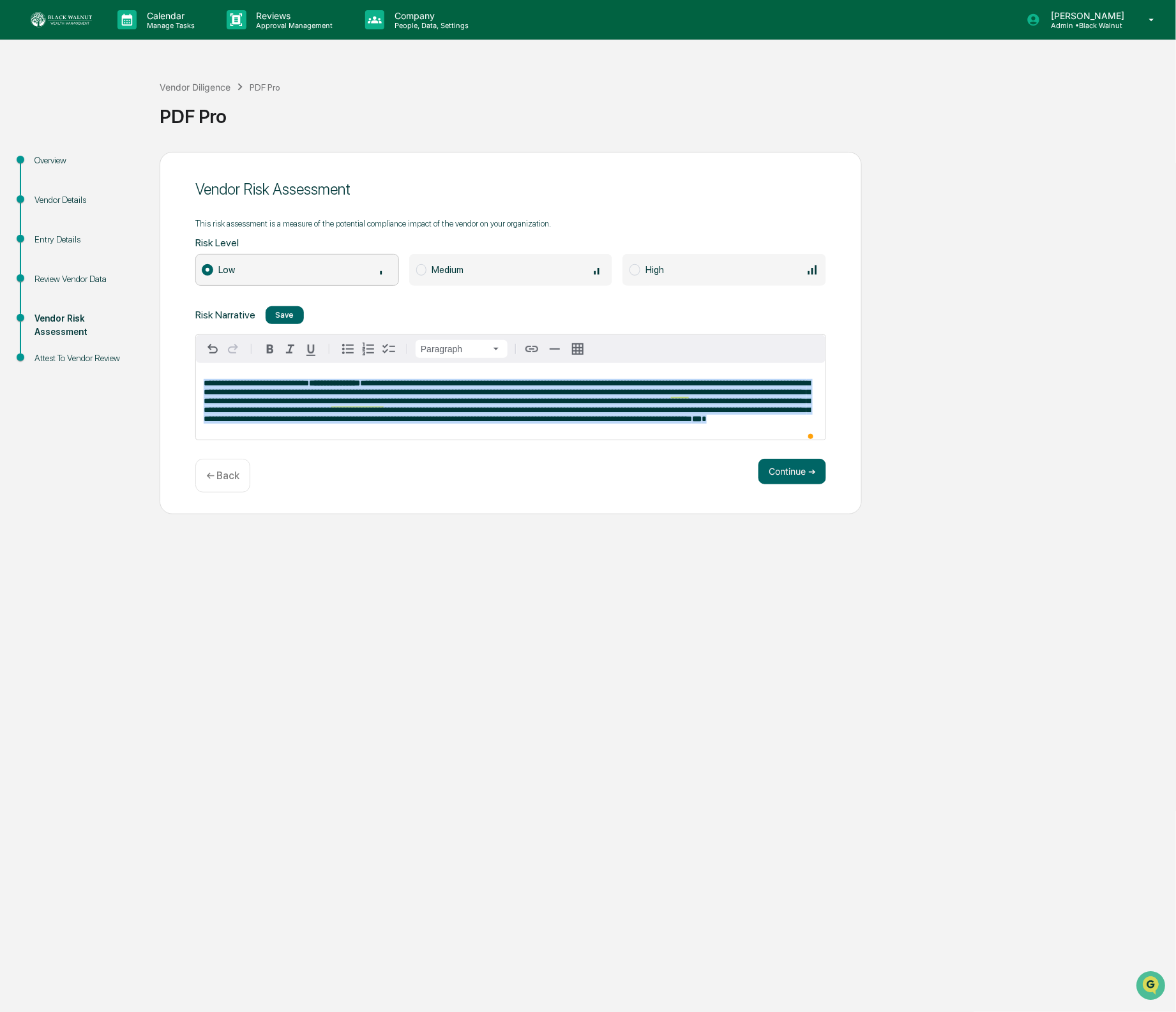
click at [596, 406] on span "**********" at bounding box center [507, 401] width 606 height 44
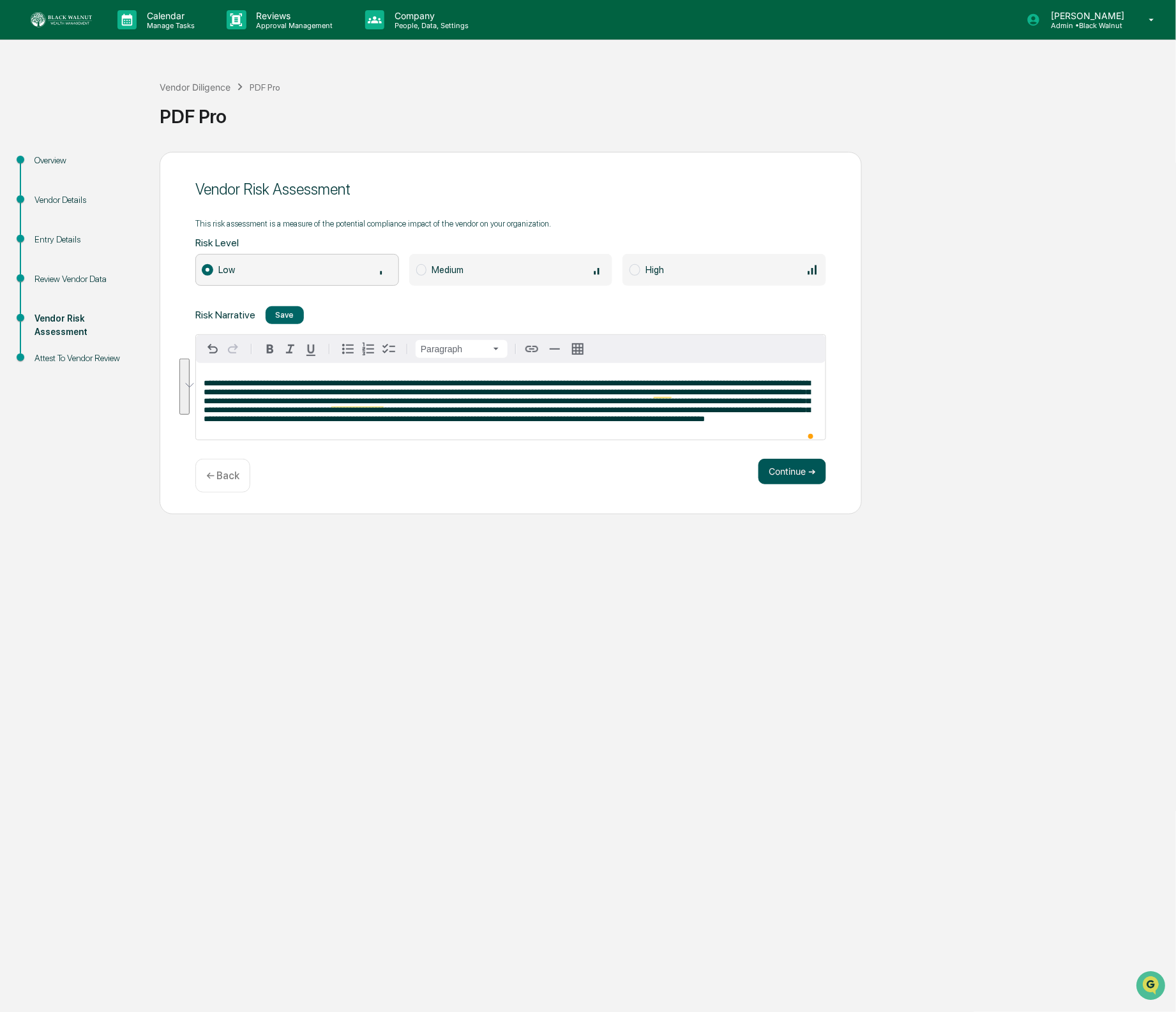
click at [765, 468] on button "Continue ➔" at bounding box center [792, 471] width 68 height 26
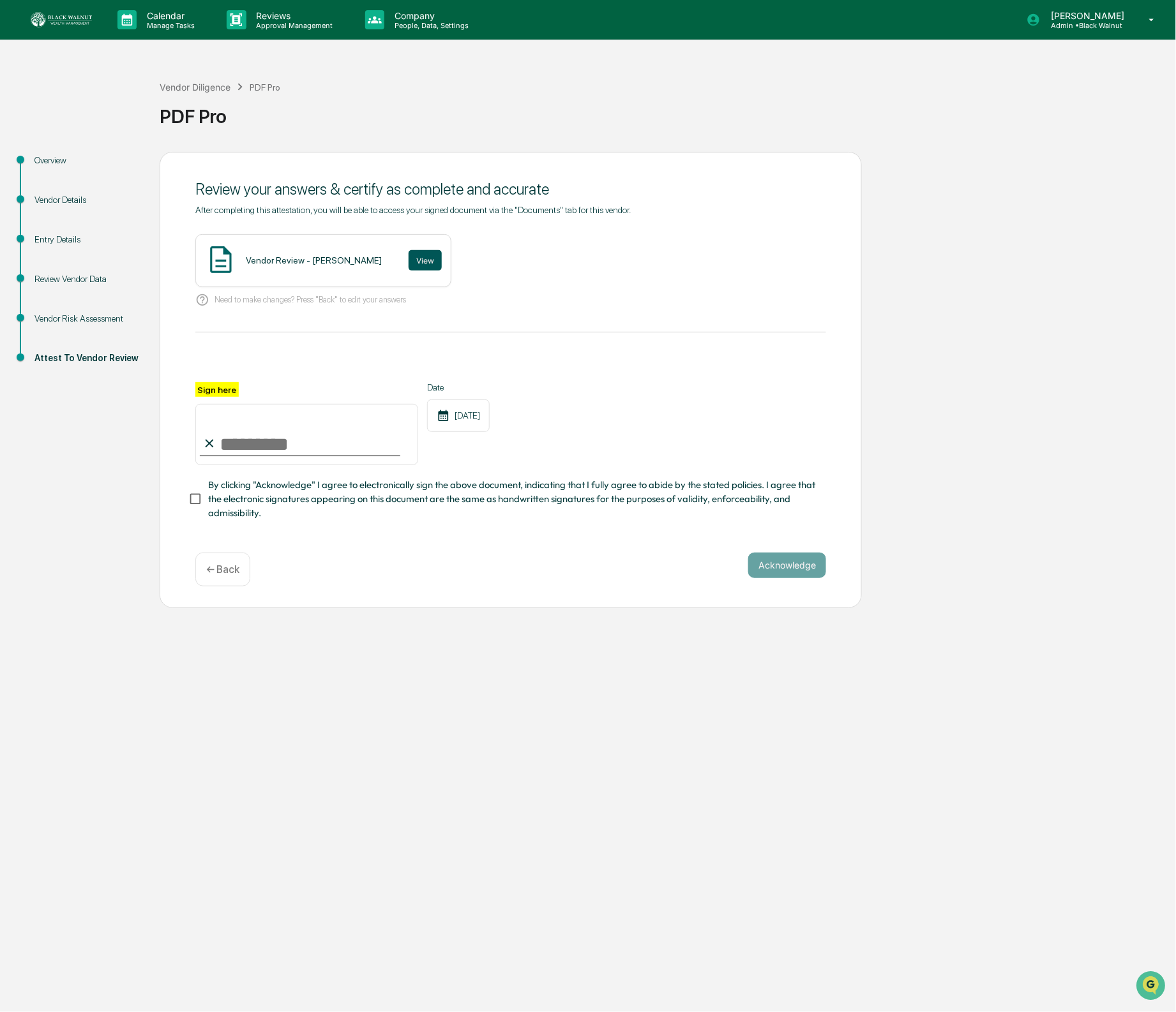
click at [396, 264] on div "Vendor Review - Hannah Near View" at bounding box center [323, 261] width 256 height 53
click at [408, 263] on button "View" at bounding box center [425, 260] width 33 height 20
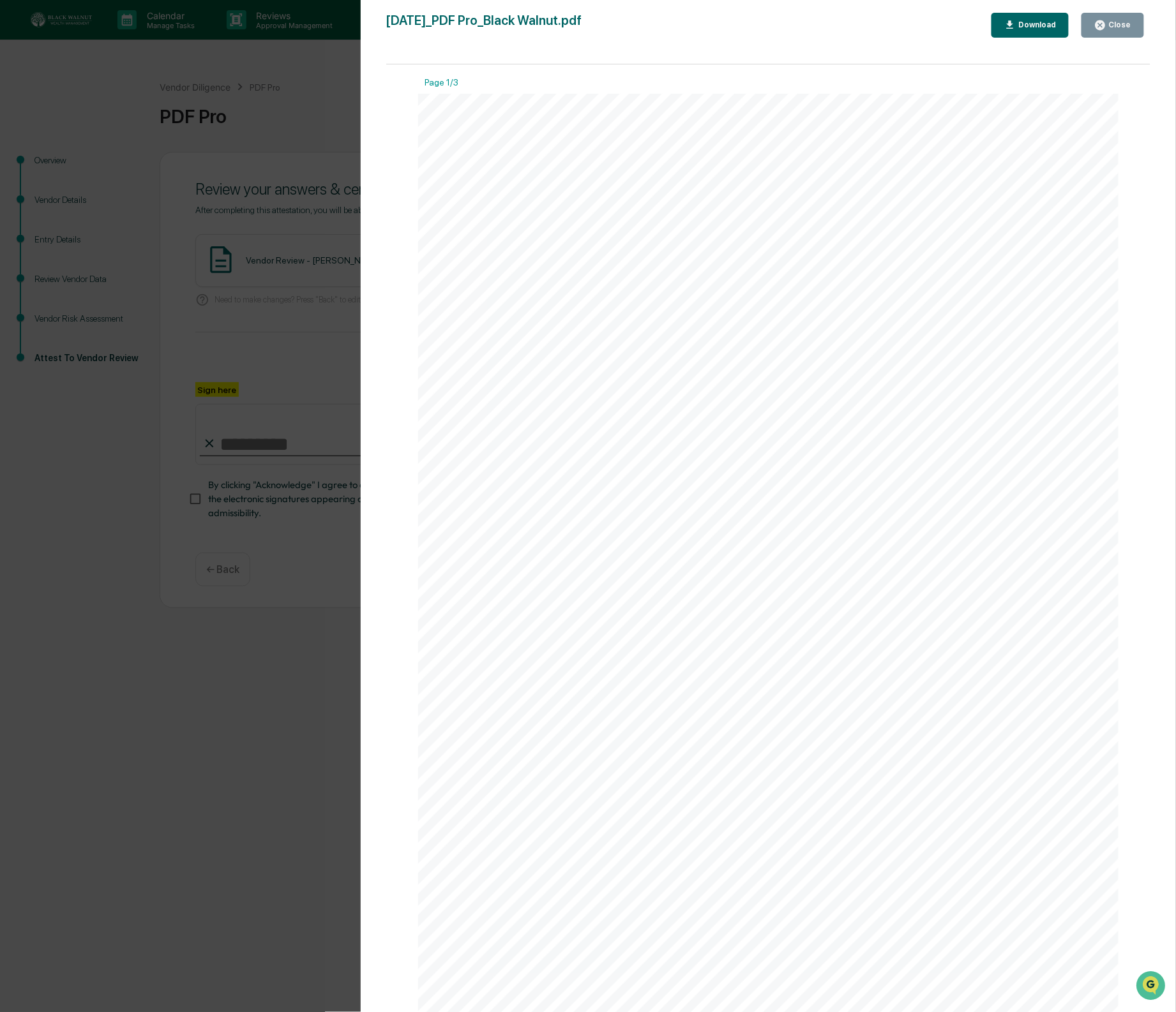
click at [1097, 32] on button "Close" at bounding box center [1113, 25] width 63 height 25
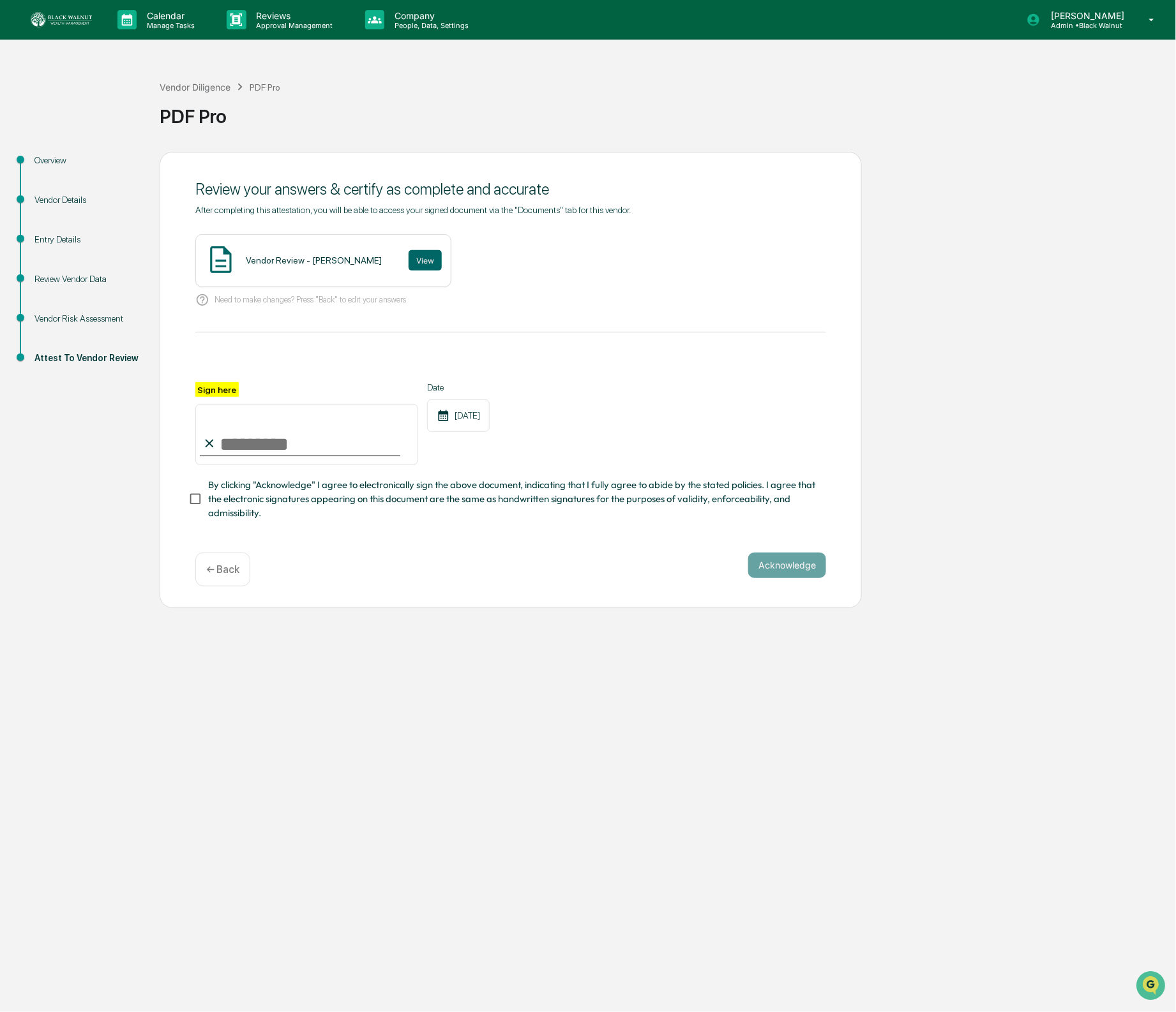
click at [306, 447] on input "Sign here" at bounding box center [307, 435] width 223 height 61
type input "**********"
click at [295, 500] on span "By clicking "Acknowledge" I agree to electronically sign the above document, in…" at bounding box center [512, 499] width 608 height 43
click at [788, 563] on button "Acknowledge" at bounding box center [787, 565] width 78 height 26
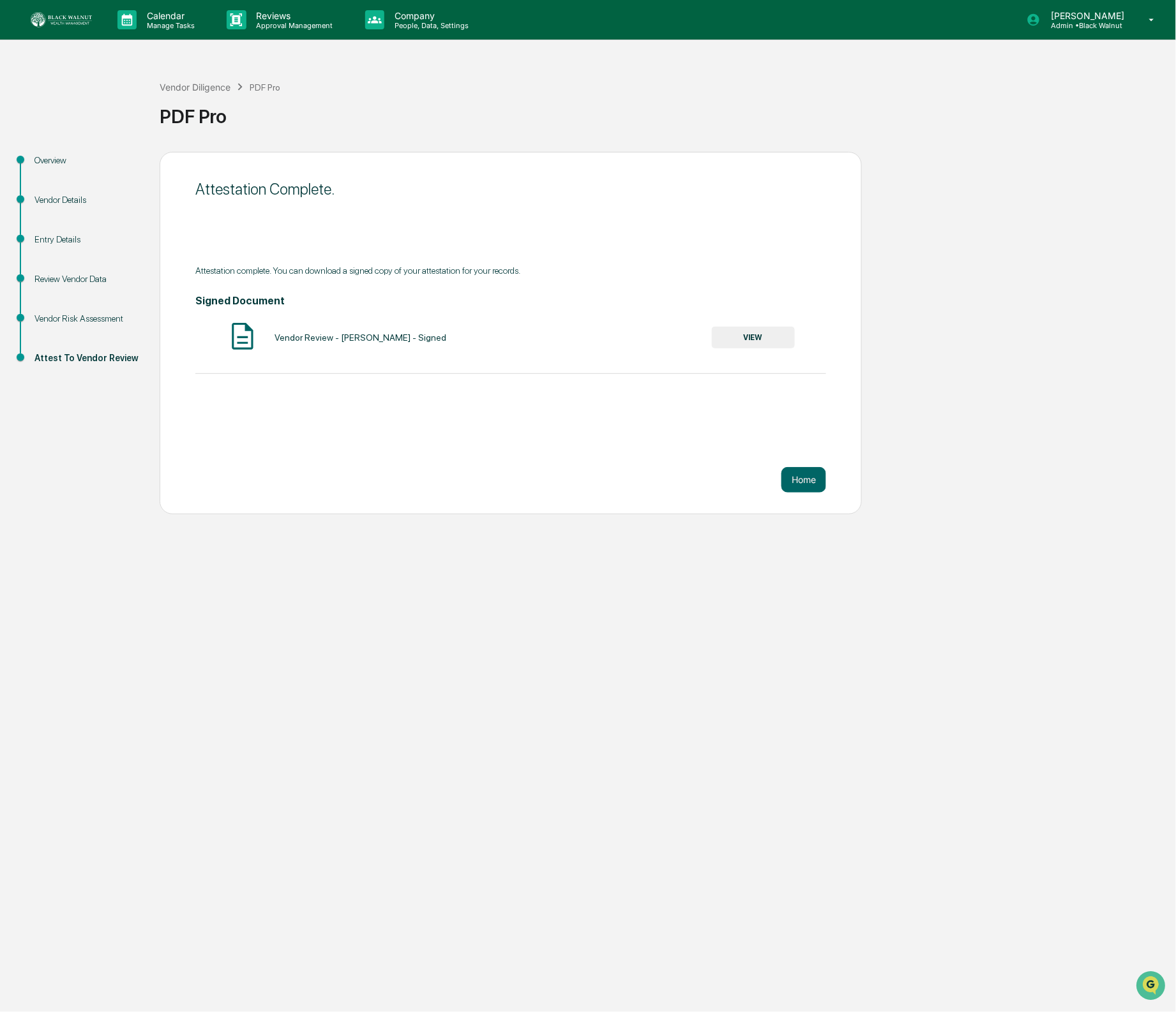
click at [755, 335] on button "VIEW" at bounding box center [753, 337] width 83 height 22
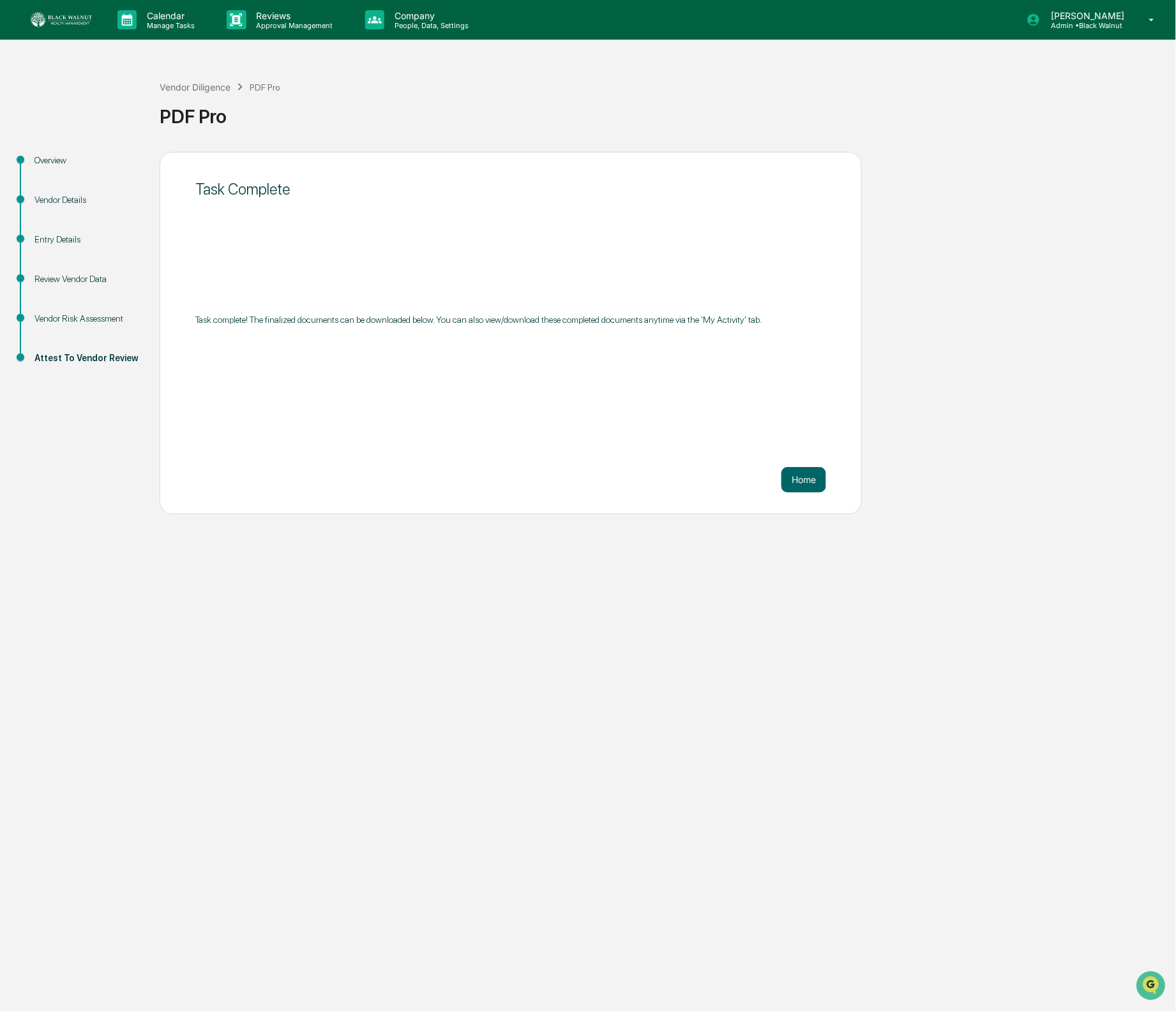
click at [106, 312] on div "Vendor Risk Assessment" at bounding box center [86, 319] width 105 height 13
click at [83, 356] on div "Attest To Vendor Review" at bounding box center [86, 358] width 105 height 13
click at [202, 84] on div "Vendor Diligence" at bounding box center [195, 87] width 71 height 11
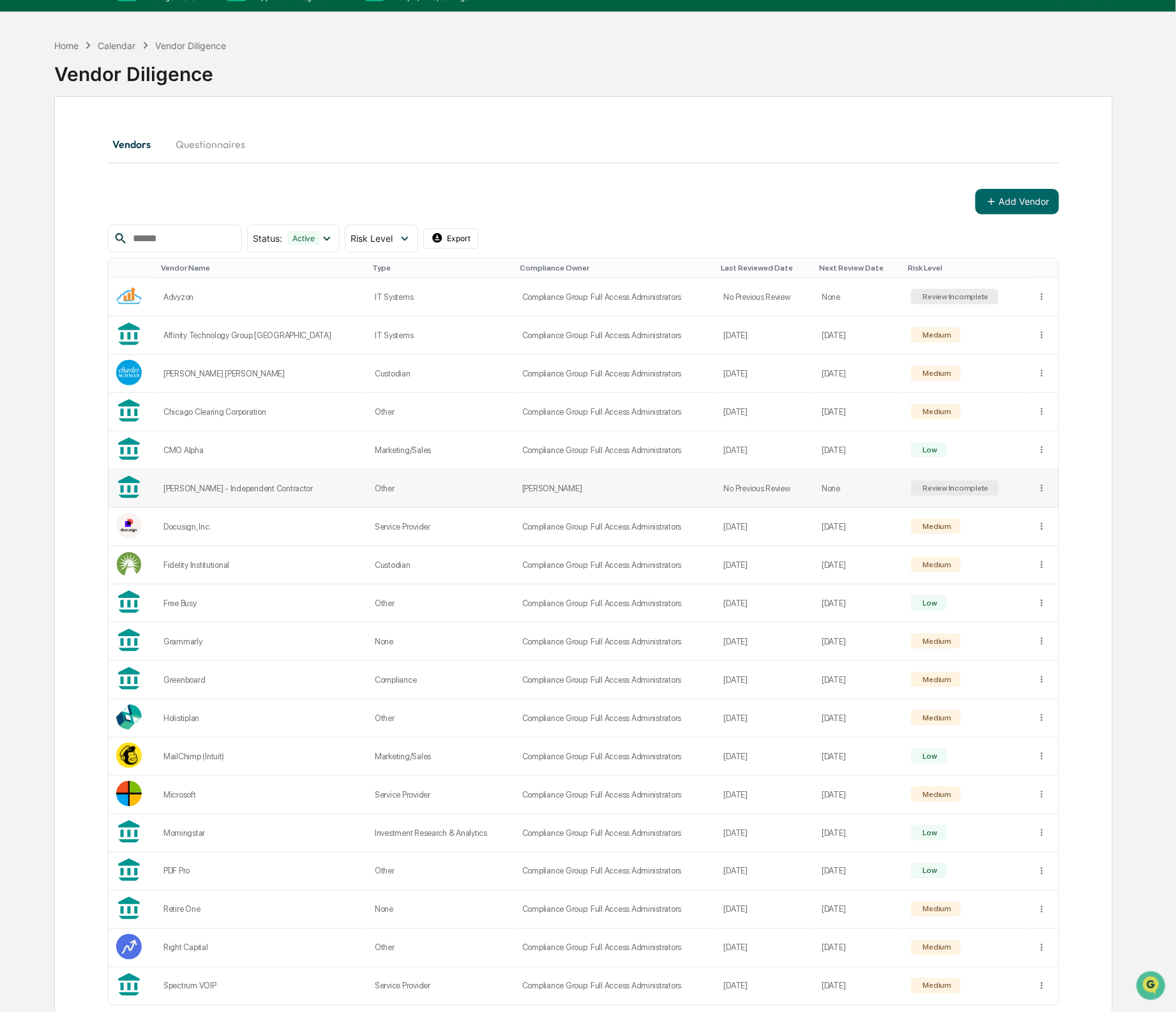
scroll to position [100, 0]
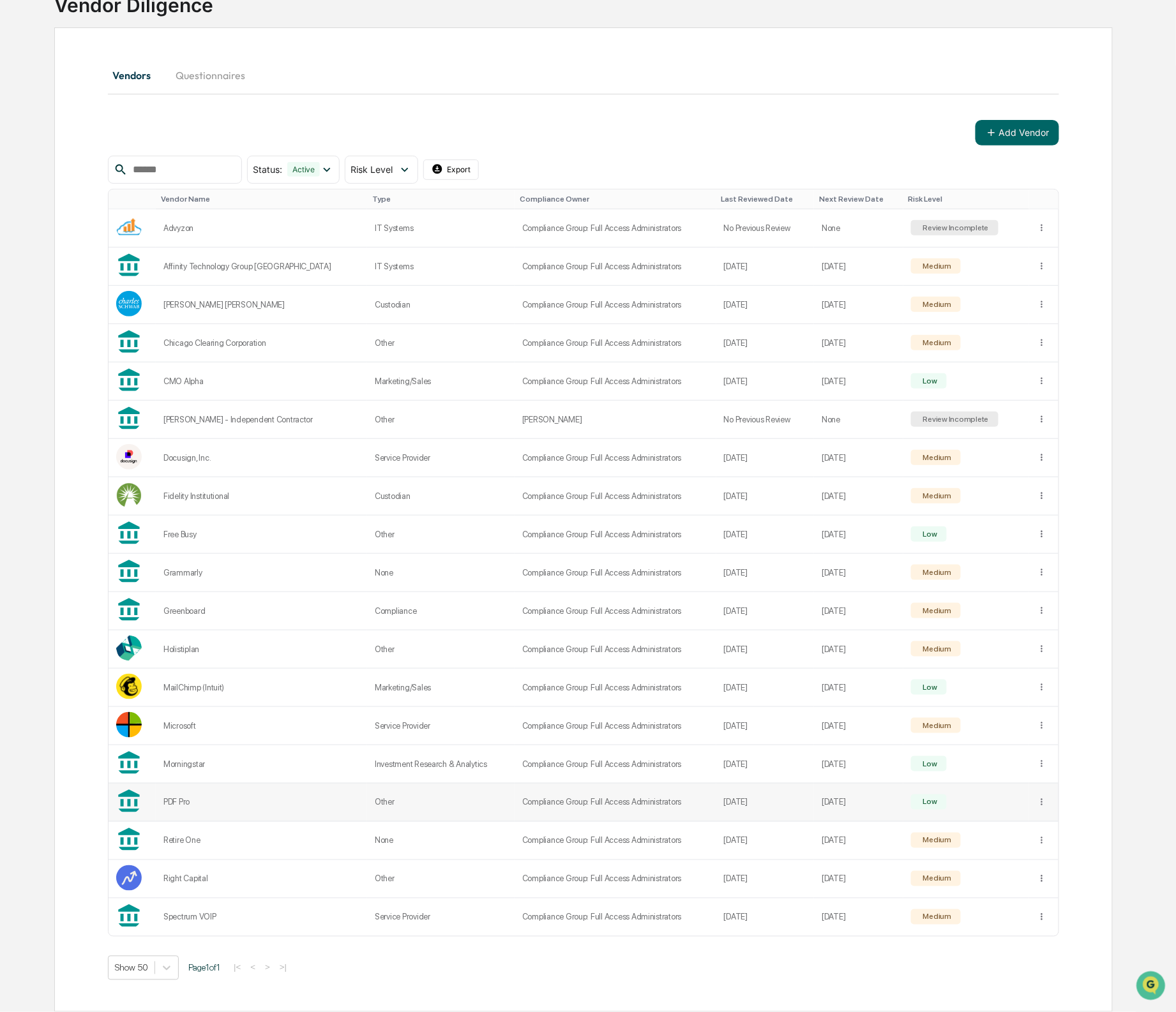
click at [212, 799] on div "PDF Pro" at bounding box center [261, 803] width 196 height 10
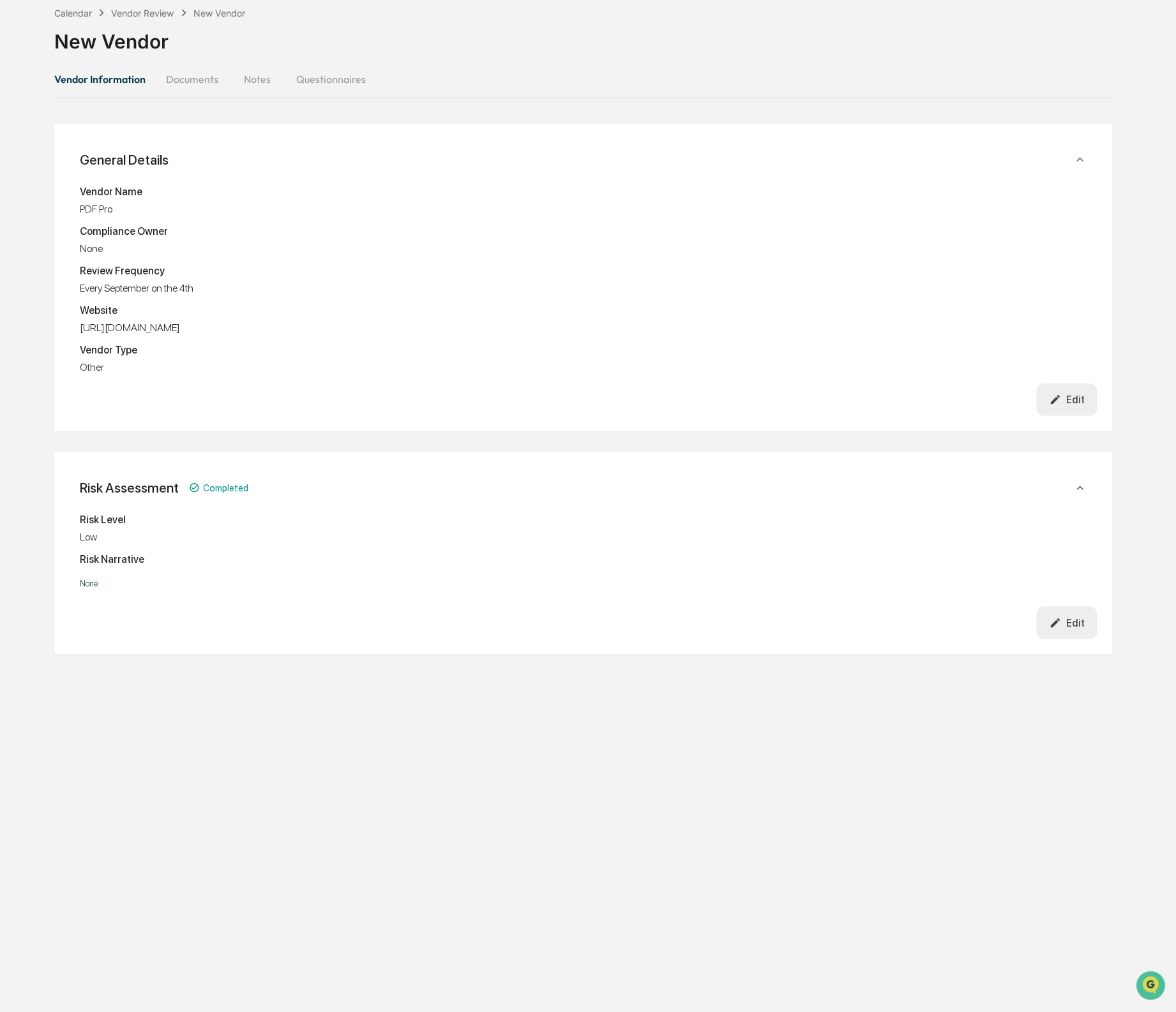
scroll to position [102, 0]
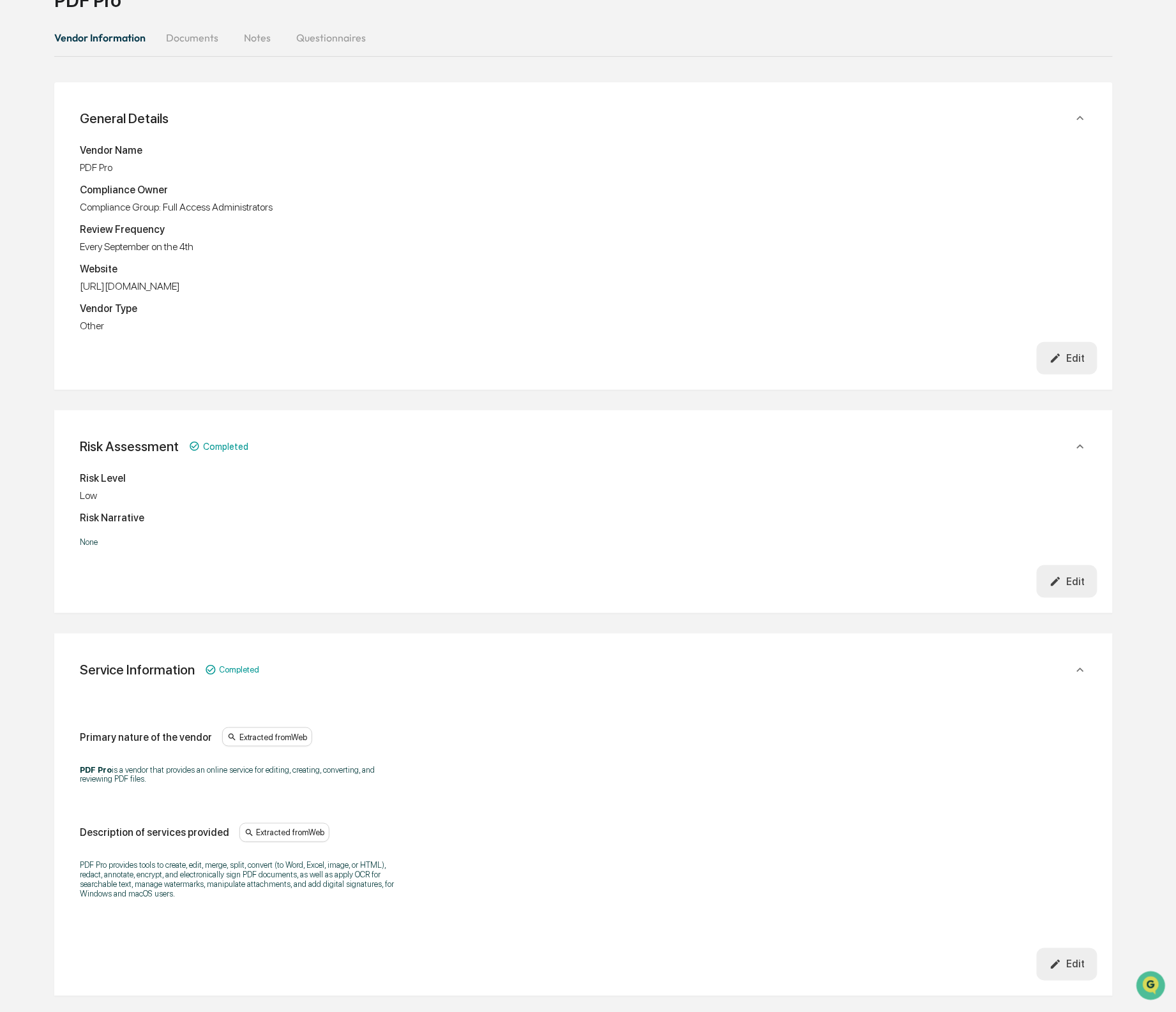
click at [223, 44] on button "Documents" at bounding box center [192, 38] width 72 height 31
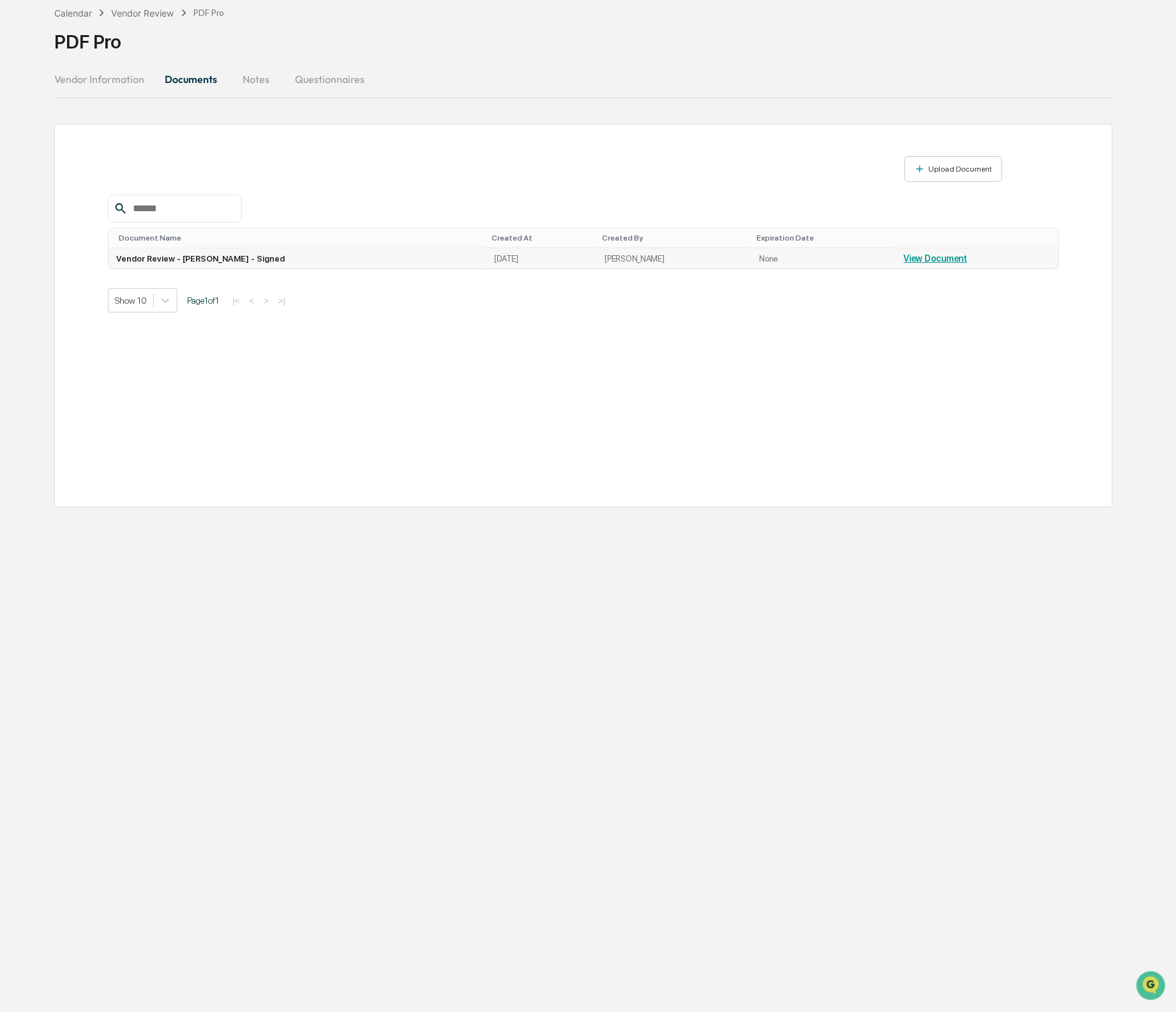
click at [191, 265] on td "Vendor Review - Hannah Near - Signed" at bounding box center [298, 258] width 379 height 20
click at [916, 266] on td "View Document" at bounding box center [977, 258] width 162 height 20
click at [917, 261] on link "View Document" at bounding box center [936, 259] width 64 height 10
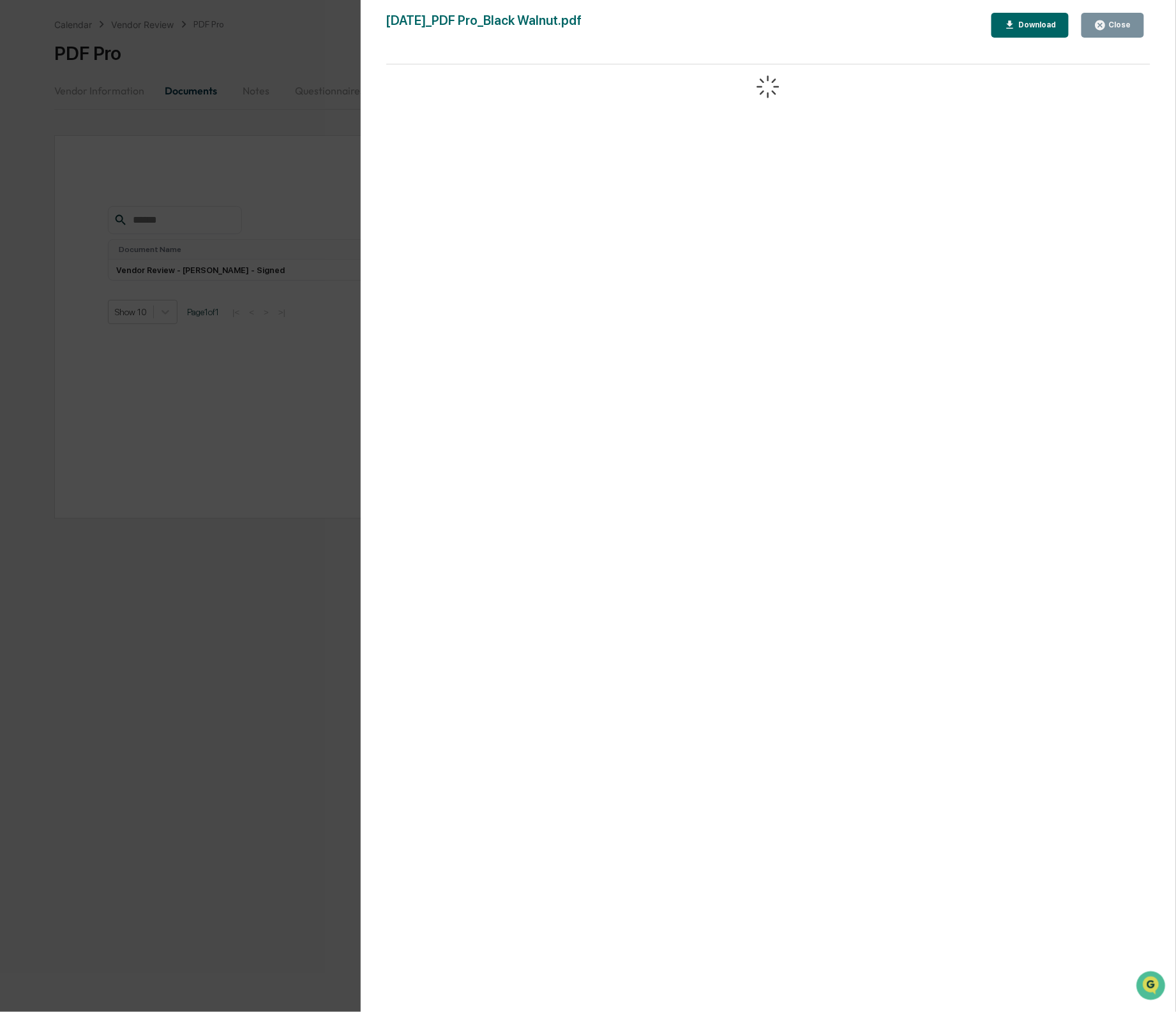
scroll to position [51, 0]
click at [1037, 18] on button "Download" at bounding box center [1030, 25] width 78 height 25
click at [1117, 22] on div "Close" at bounding box center [1119, 24] width 25 height 9
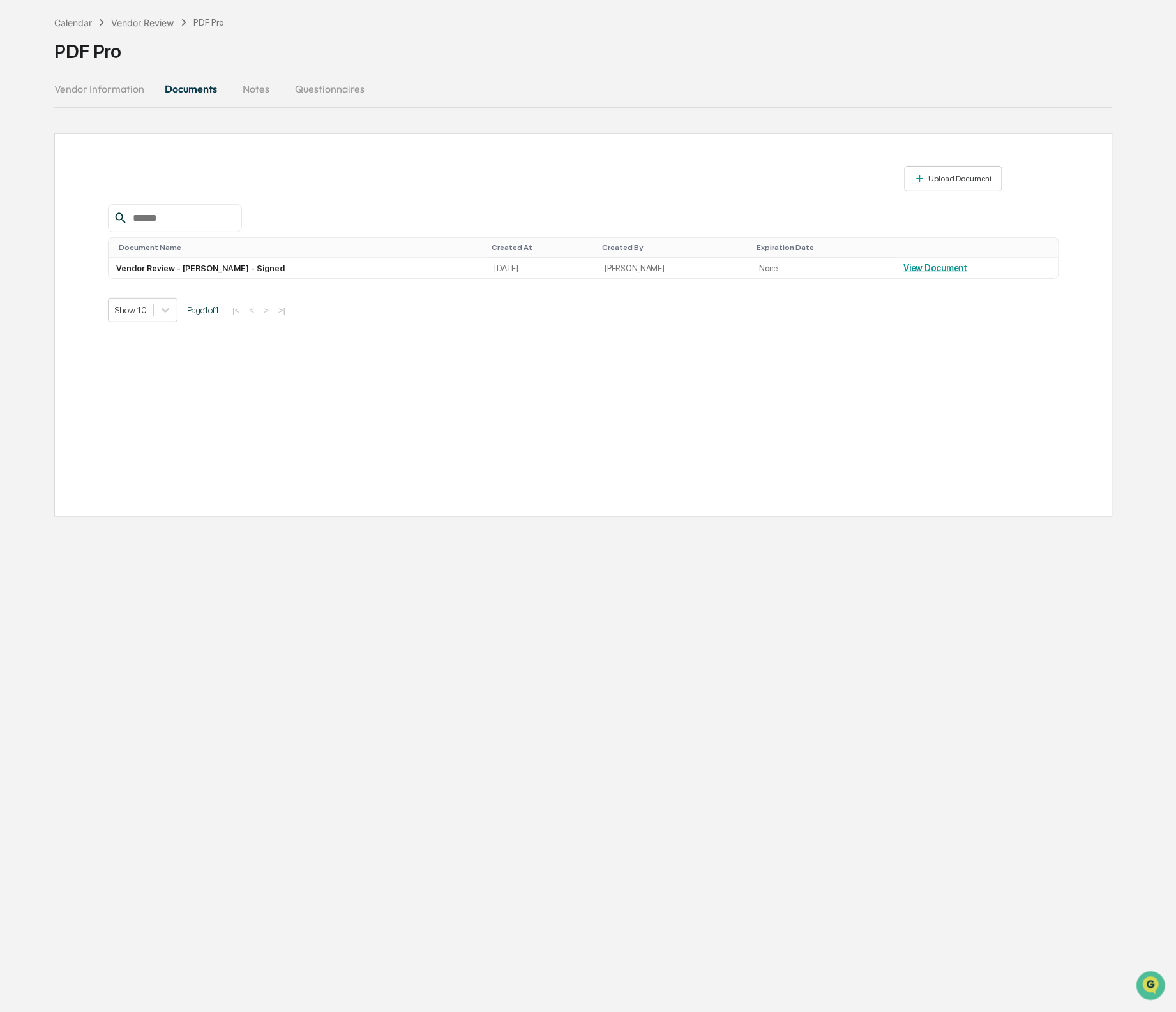
click at [148, 22] on div "Vendor Review" at bounding box center [143, 23] width 63 height 11
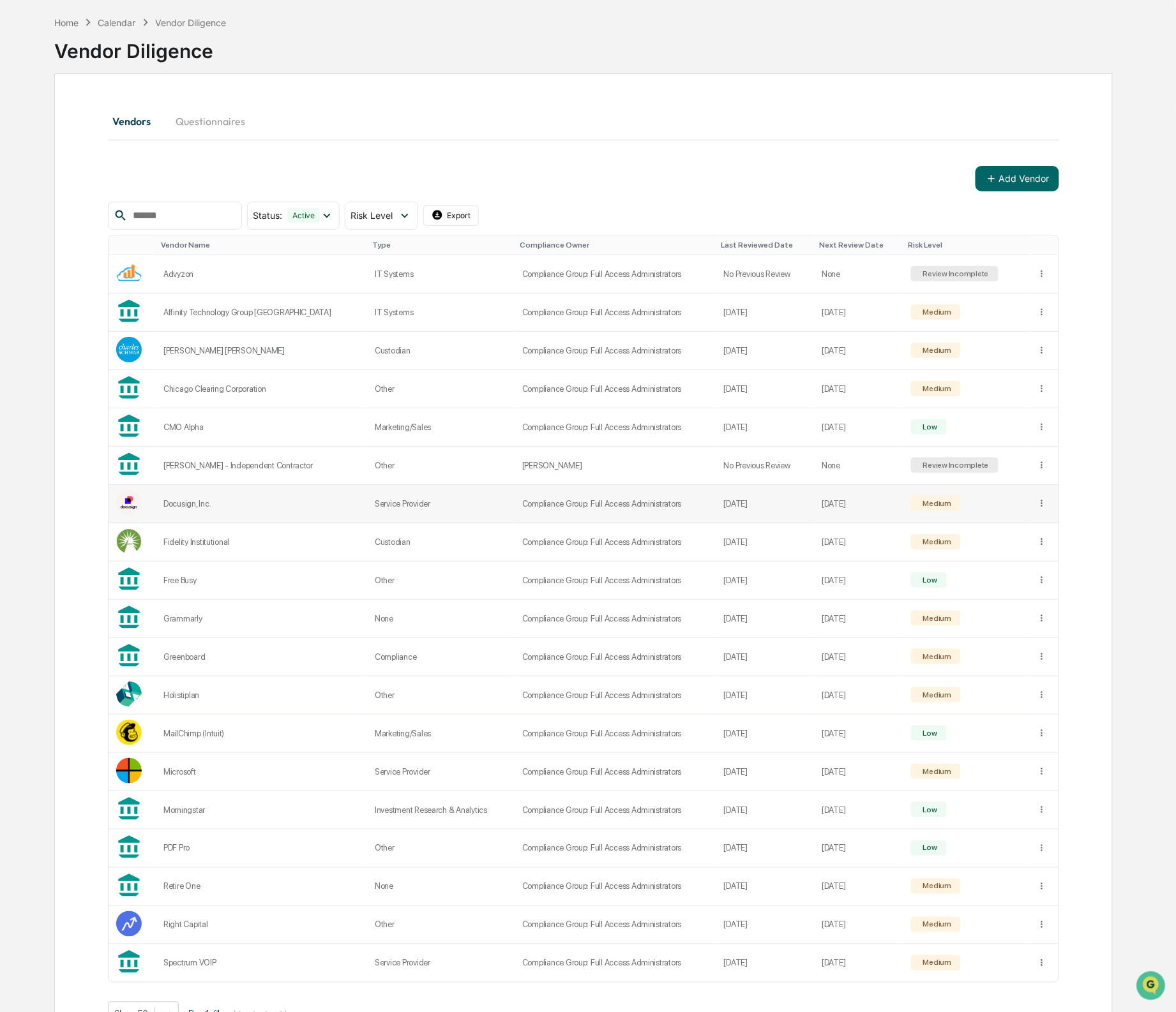
scroll to position [100, 0]
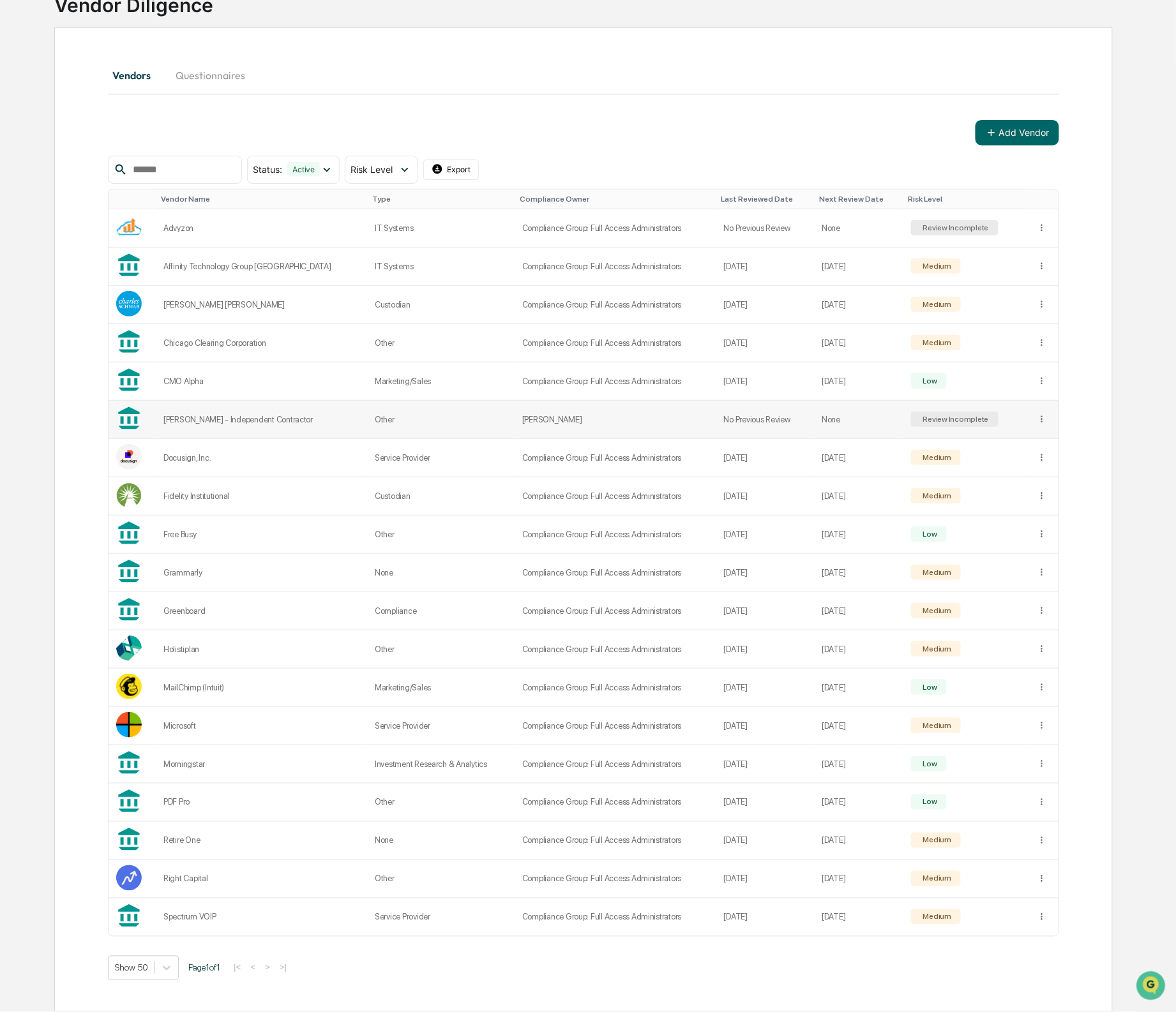
click at [191, 405] on td "[PERSON_NAME] - Independent Contractor" at bounding box center [261, 420] width 211 height 38
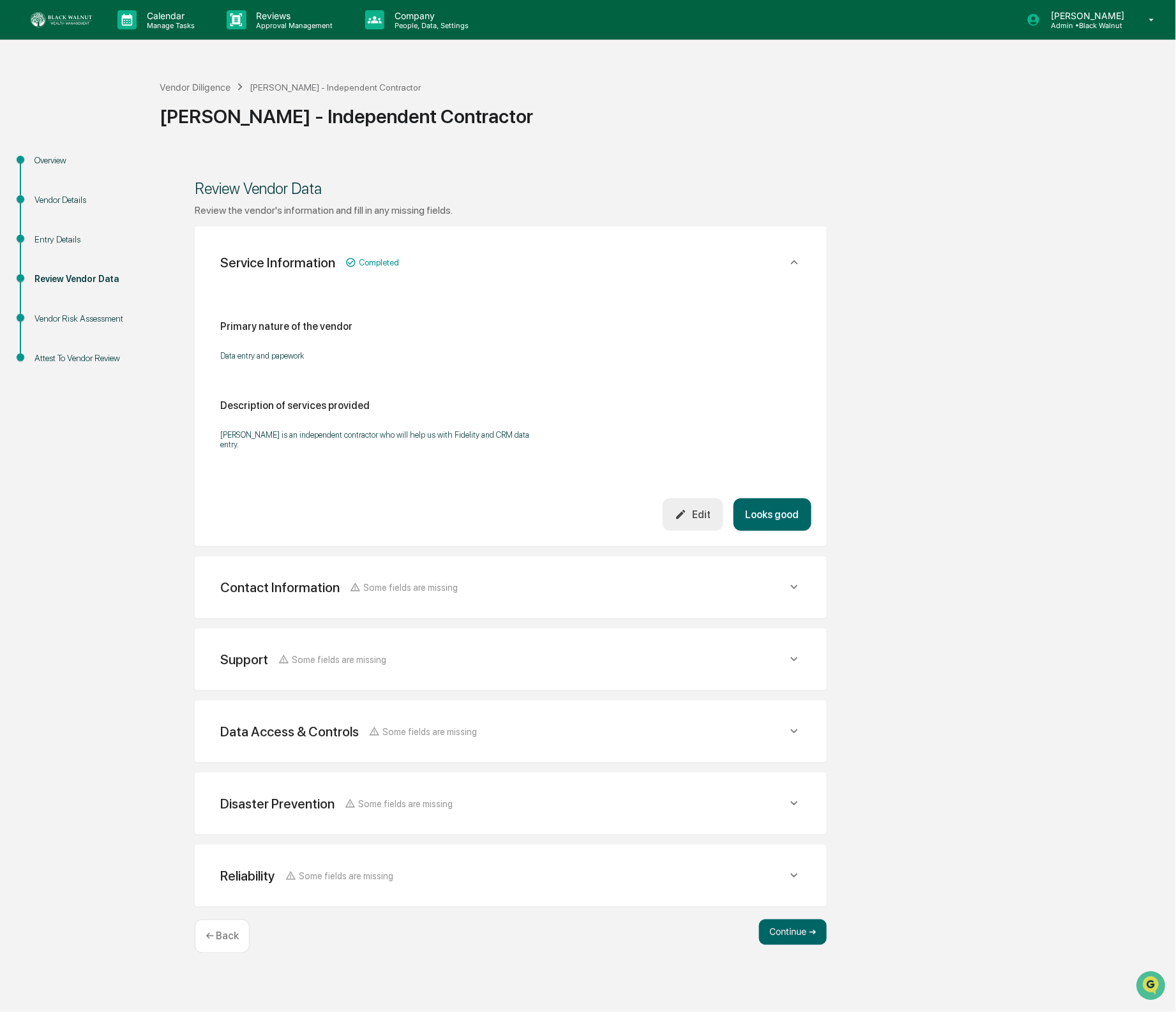
click at [583, 591] on div "Contact Information Some fields are missing" at bounding box center [503, 588] width 567 height 16
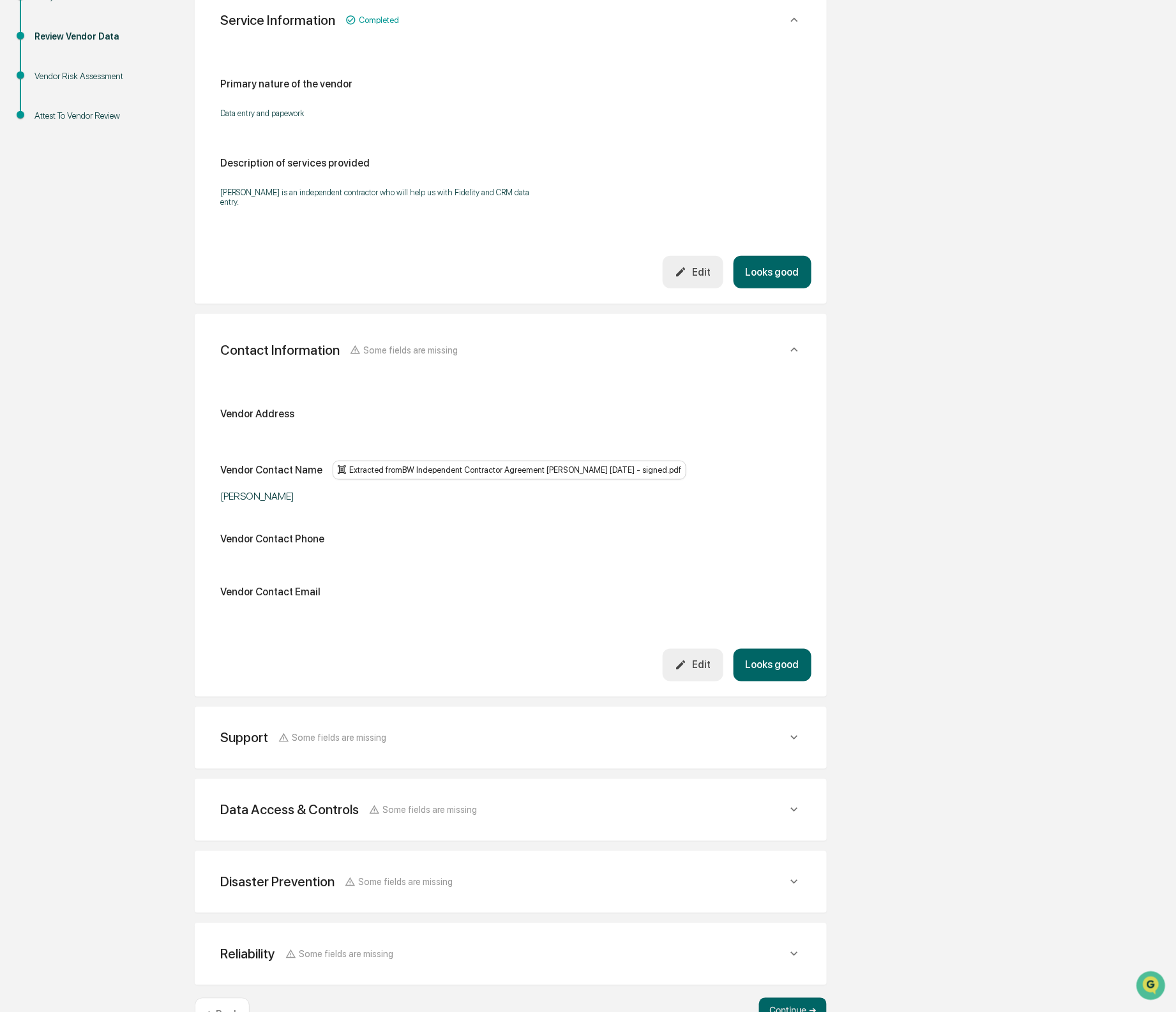
scroll to position [250, 0]
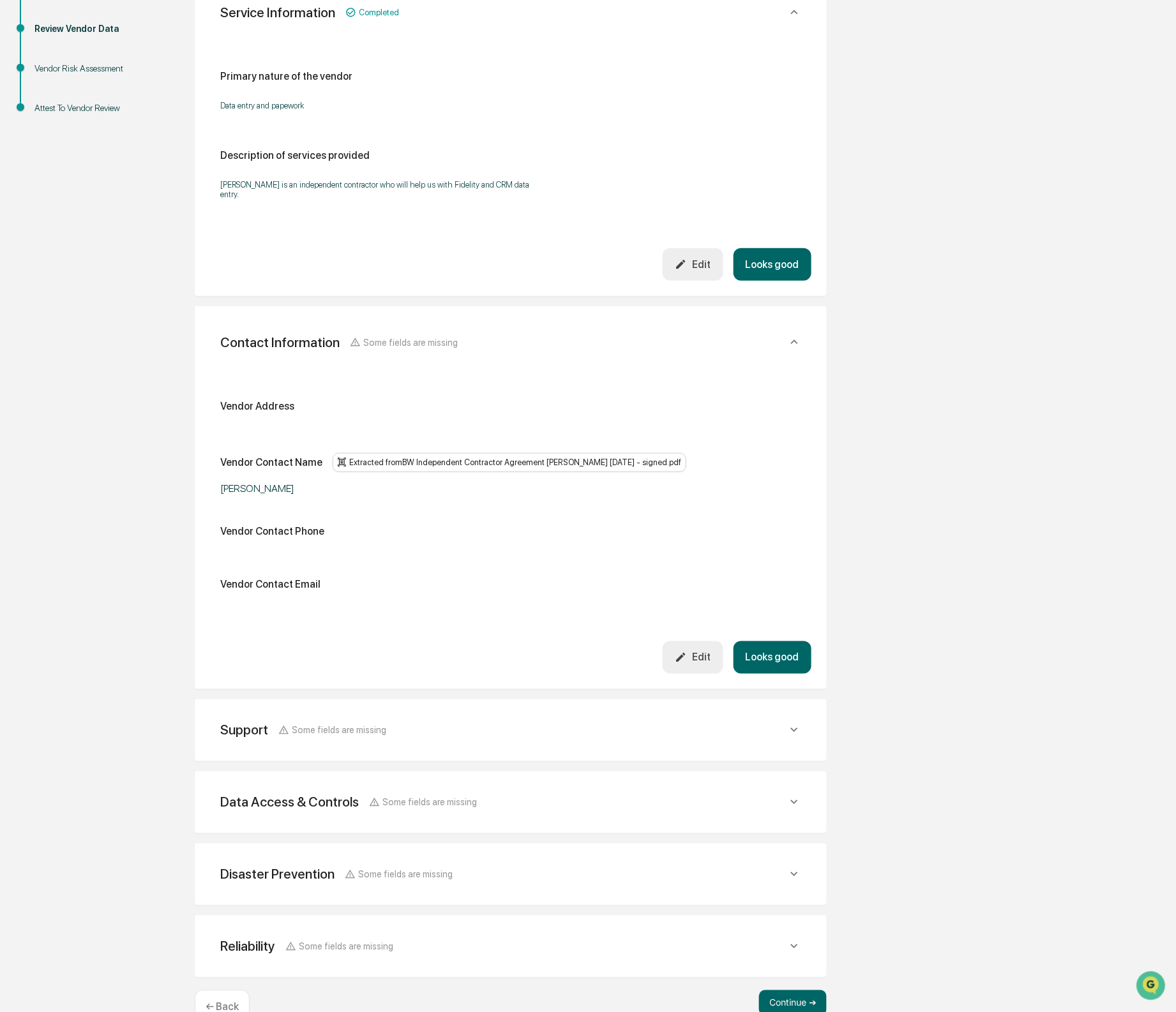
click at [682, 664] on icon "button" at bounding box center [680, 657] width 12 height 12
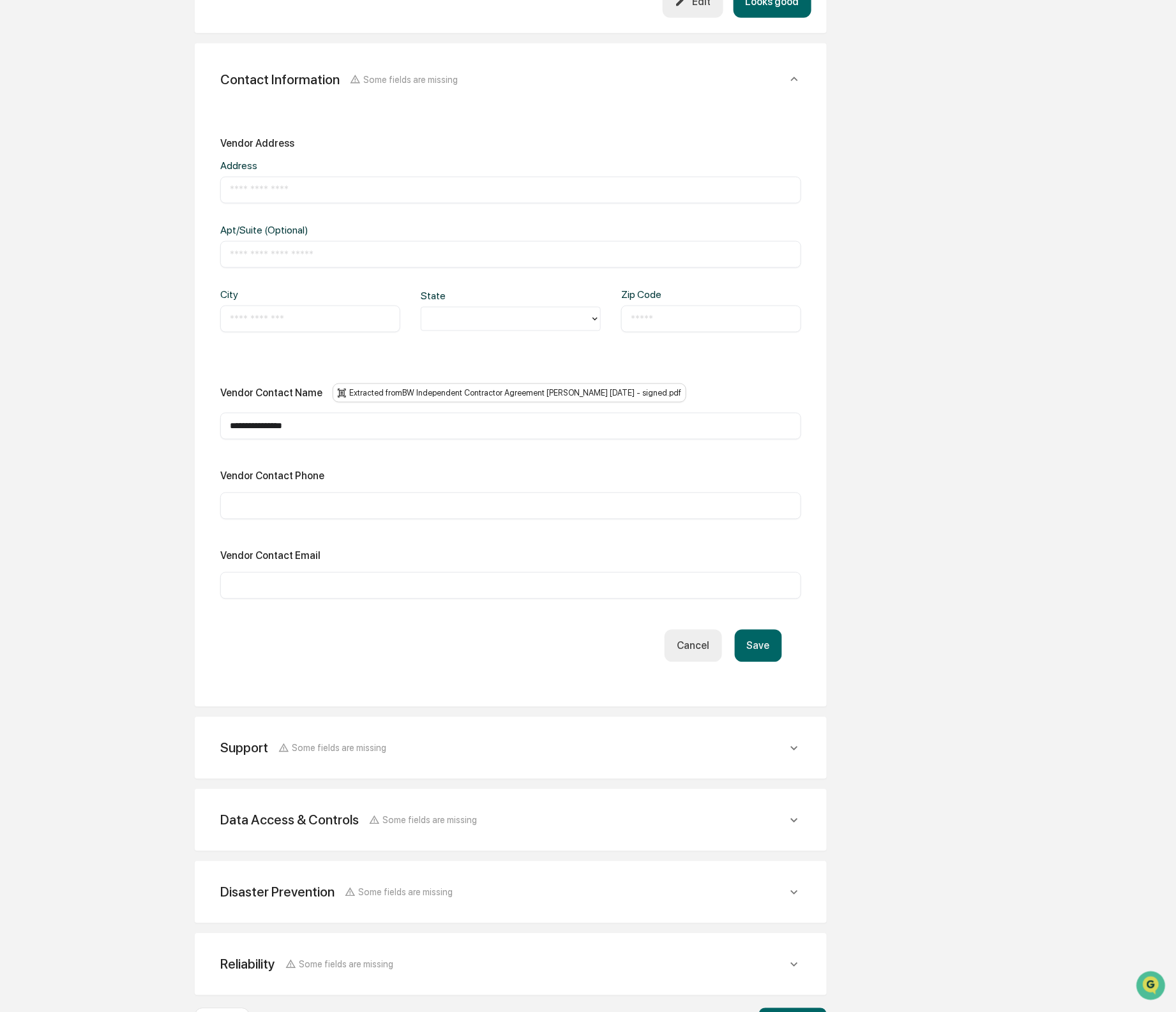
scroll to position [521, 0]
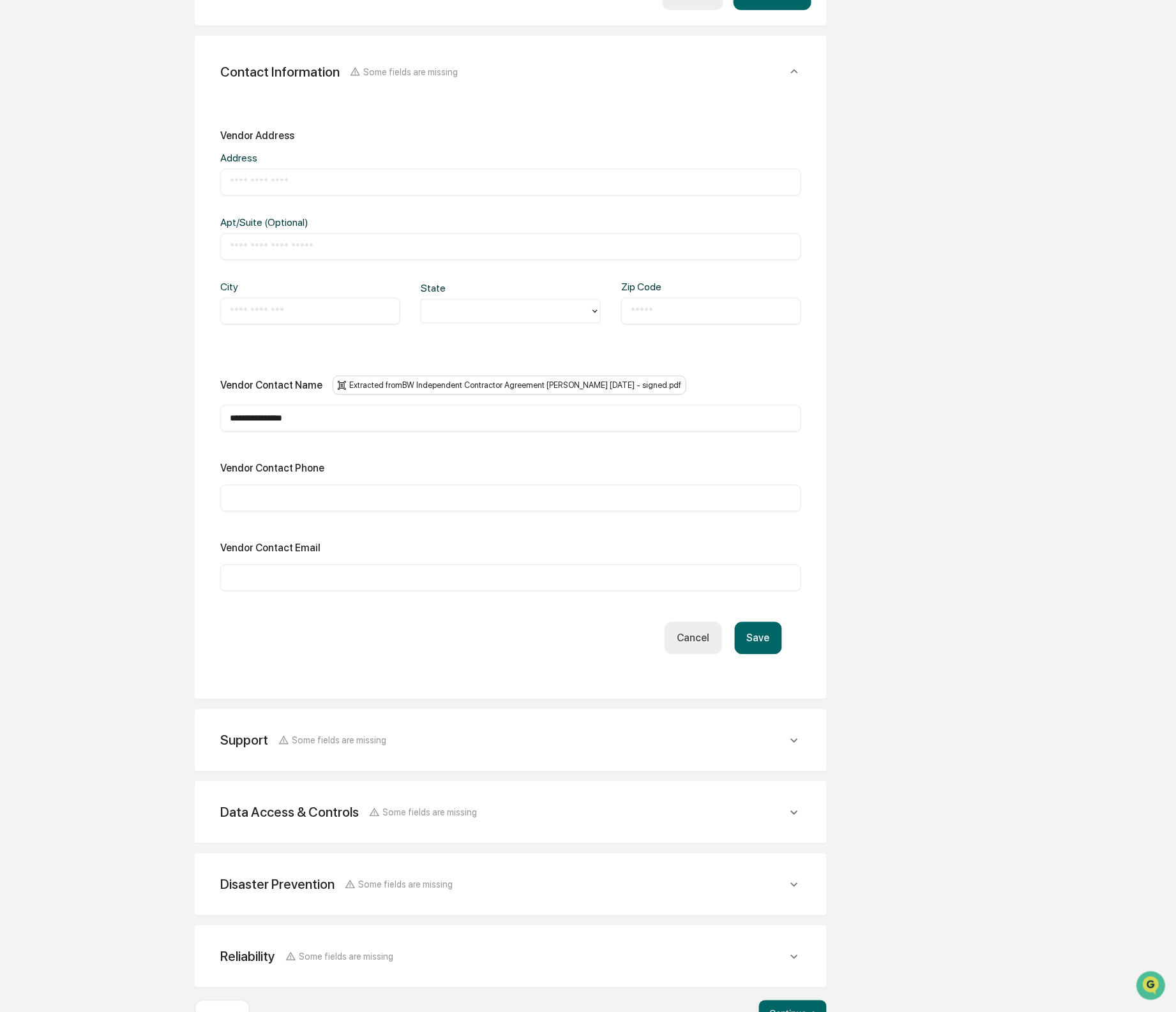
click at [287, 585] on input "text" at bounding box center [511, 578] width 562 height 13
paste input "**********"
type input "**********"
click at [383, 506] on input "text" at bounding box center [511, 500] width 562 height 13
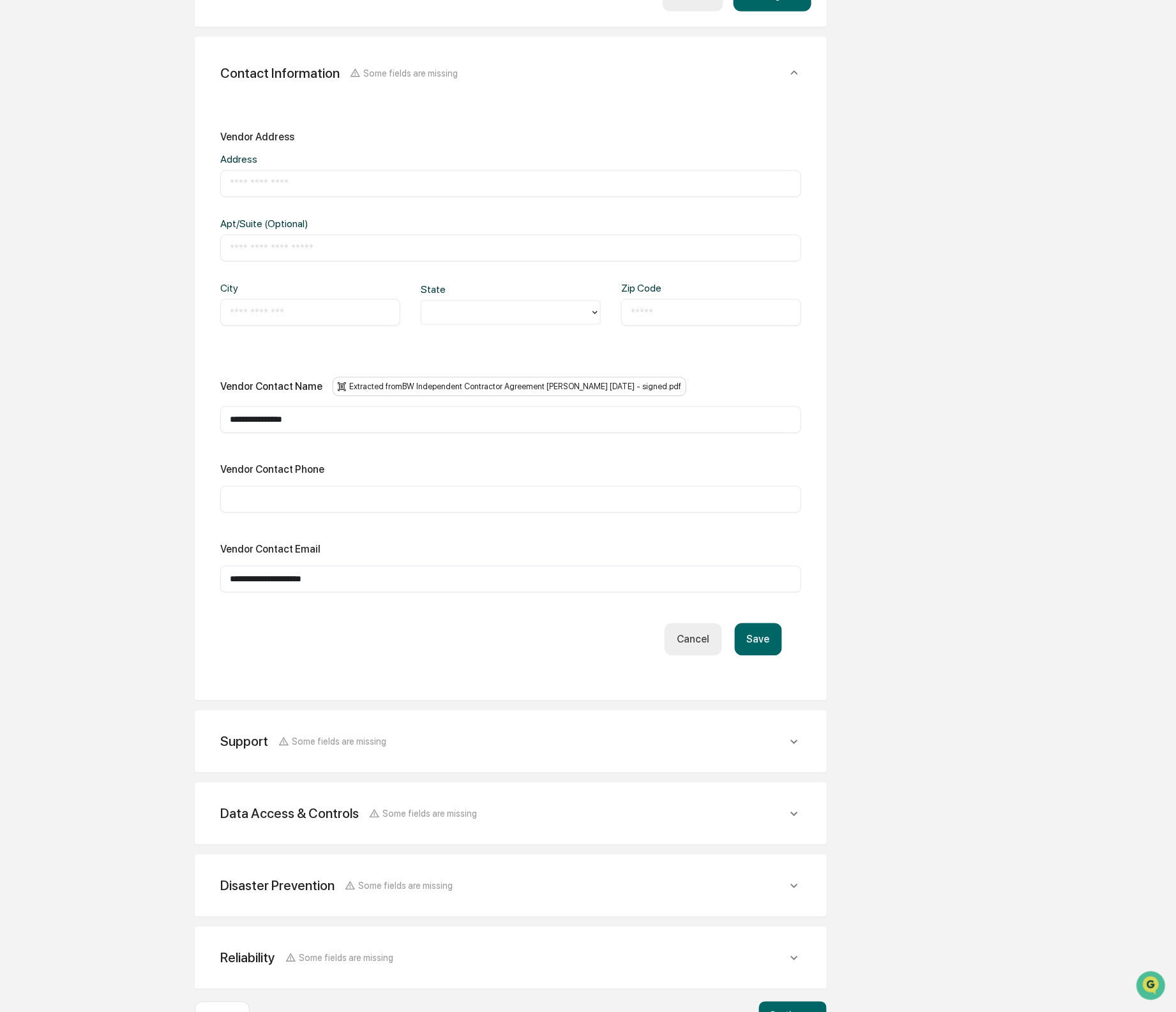
paste input "**********"
type input "**********"
click at [772, 647] on button "Save" at bounding box center [758, 640] width 47 height 33
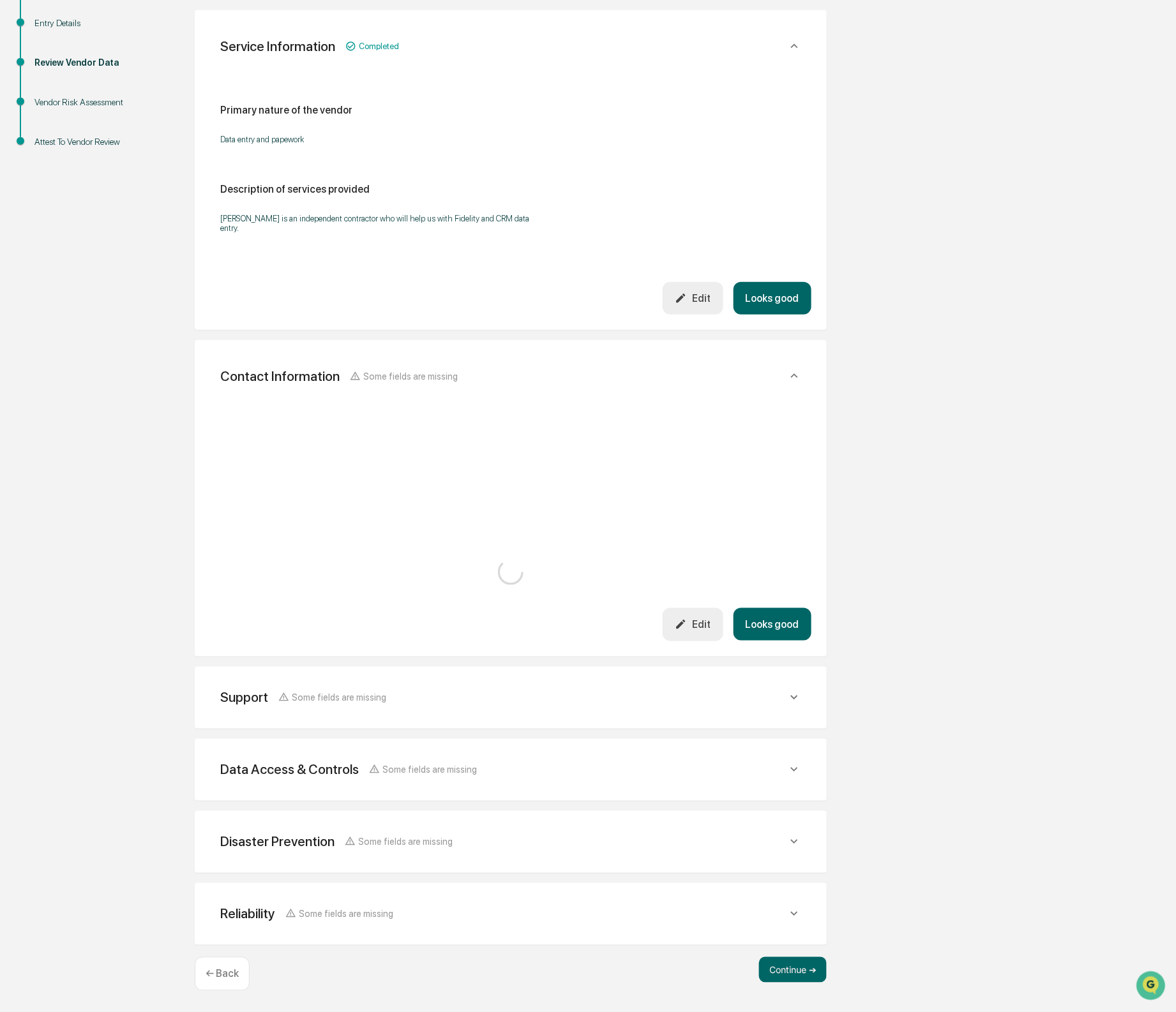
scroll to position [312, 0]
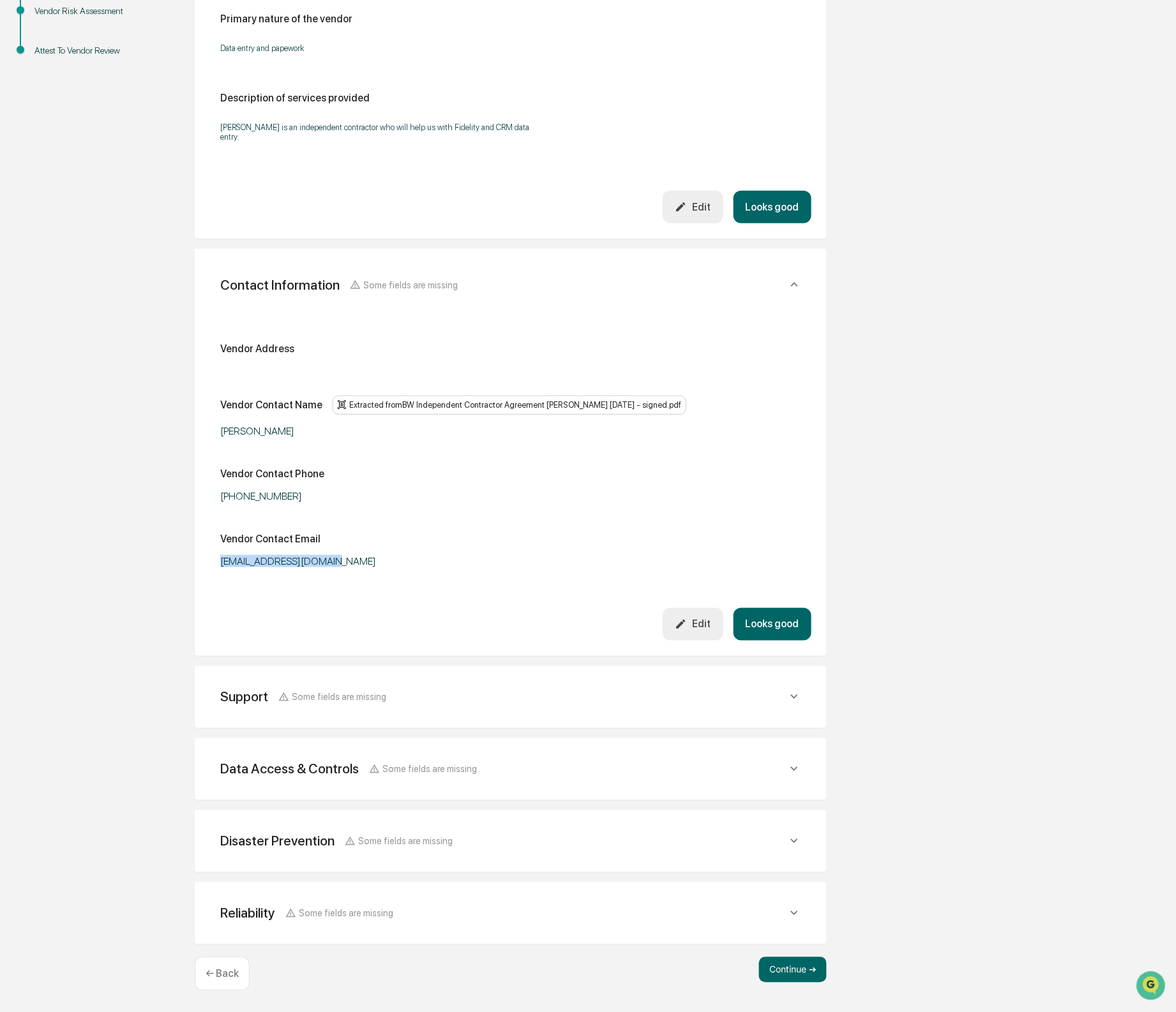
drag, startPoint x: 296, startPoint y: 565, endPoint x: 383, endPoint y: 629, distance: 108.0
click at [204, 563] on div "Contact Information Some fields are missing Vendor Address Vendor Contact Name …" at bounding box center [510, 452] width 632 height 407
copy div "[EMAIL_ADDRESS][DOMAIN_NAME]"
click at [431, 691] on div "Support Some fields are missing" at bounding box center [503, 697] width 567 height 16
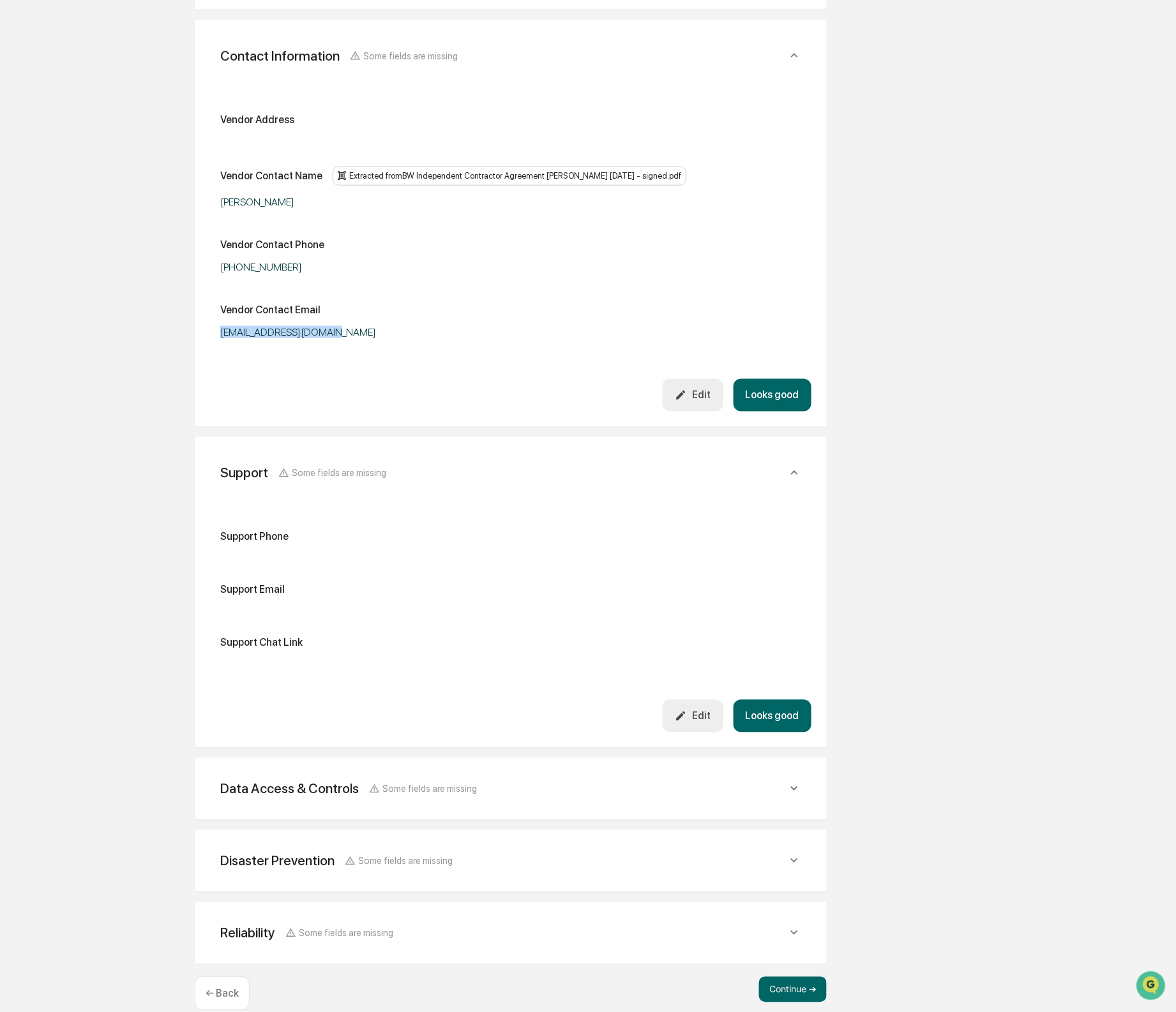
scroll to position [562, 0]
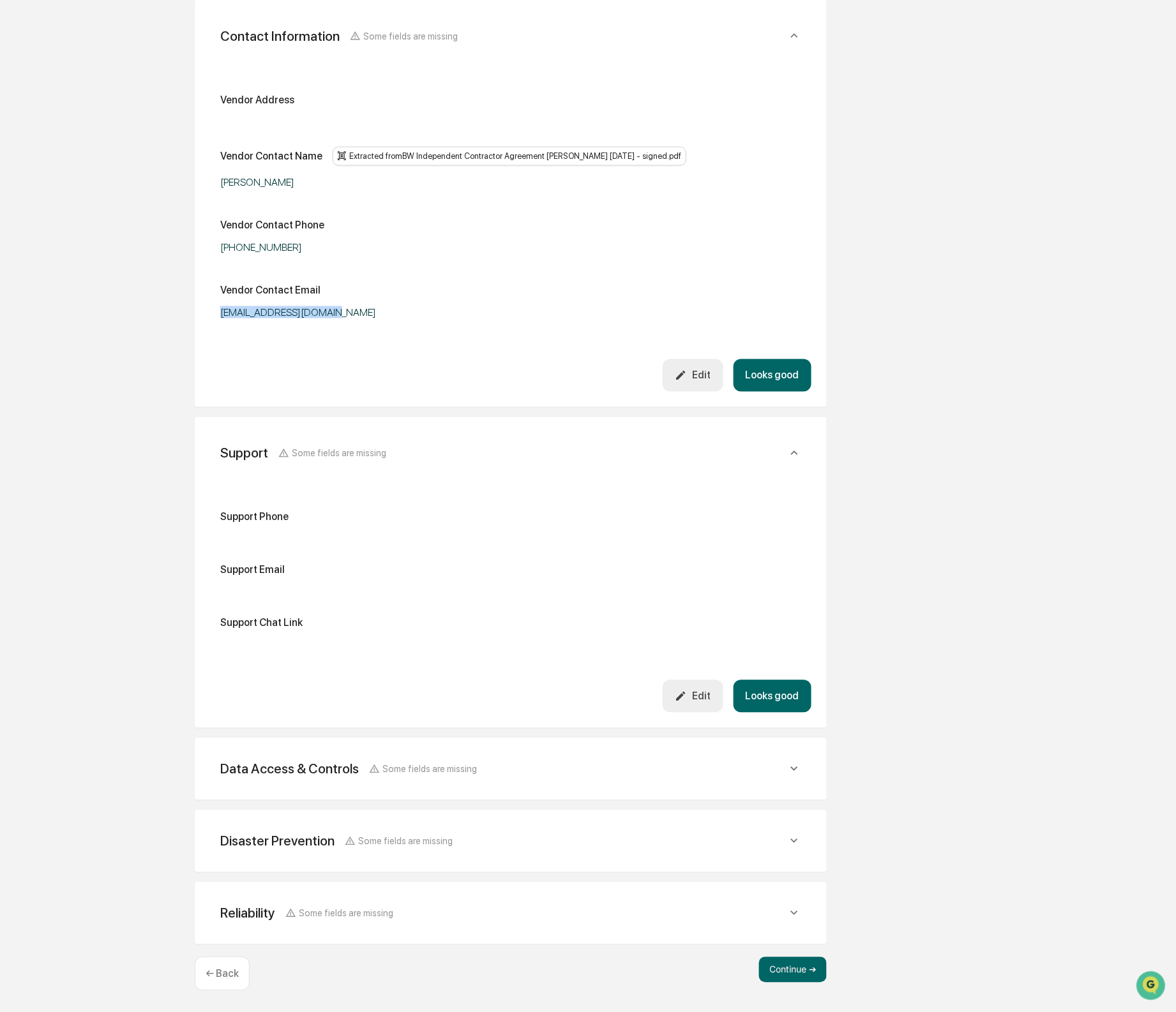
click at [700, 697] on div "Edit" at bounding box center [692, 696] width 36 height 12
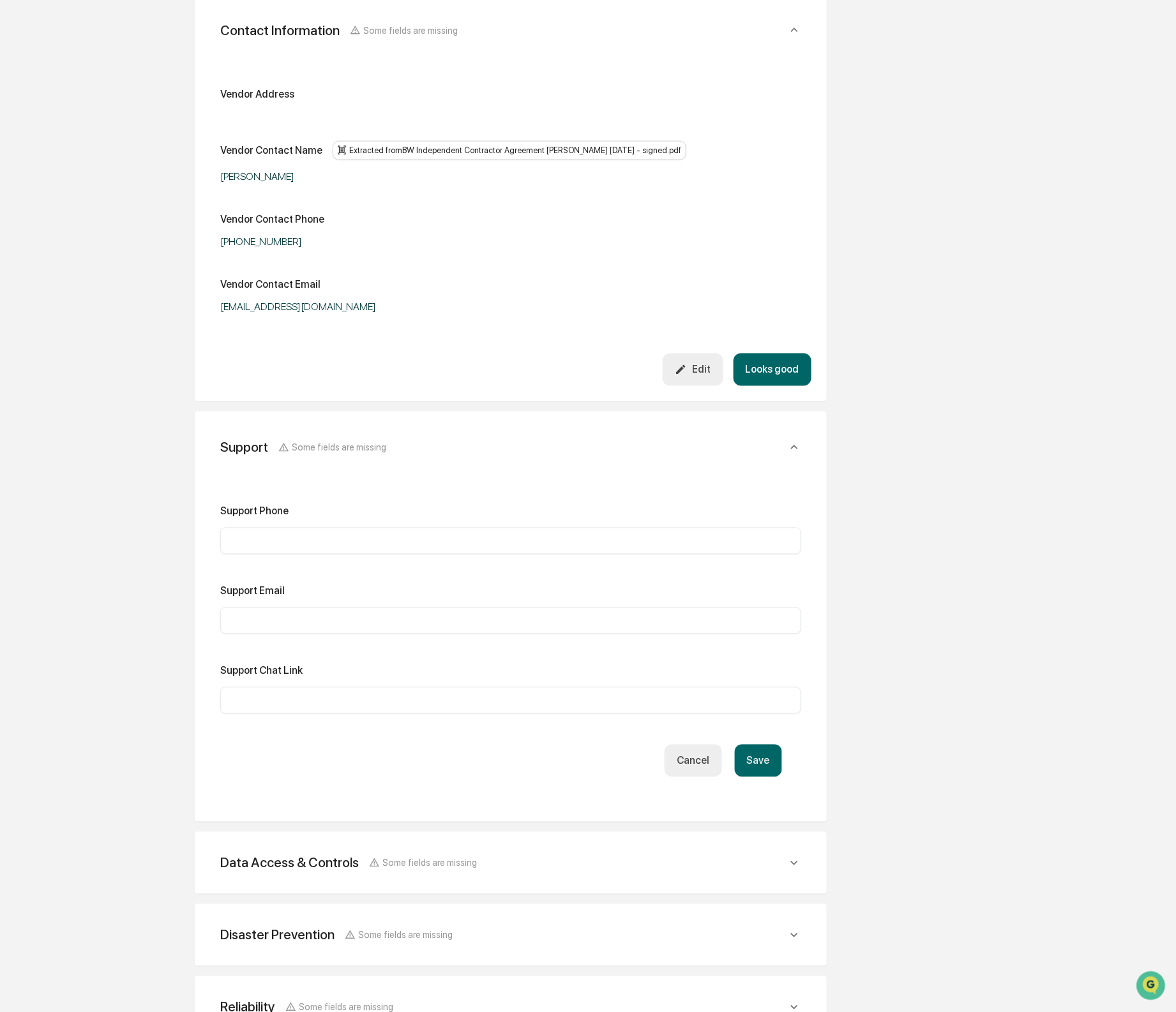
click at [376, 625] on input "text" at bounding box center [511, 621] width 562 height 13
paste input "**********"
type input "**********"
drag, startPoint x: 292, startPoint y: 247, endPoint x: 216, endPoint y: 250, distance: 76.1
click at [217, 247] on div "Vendor Address Vendor Contact Name Extracted from BW Independent Contractor Agr…" at bounding box center [510, 202] width 602 height 302
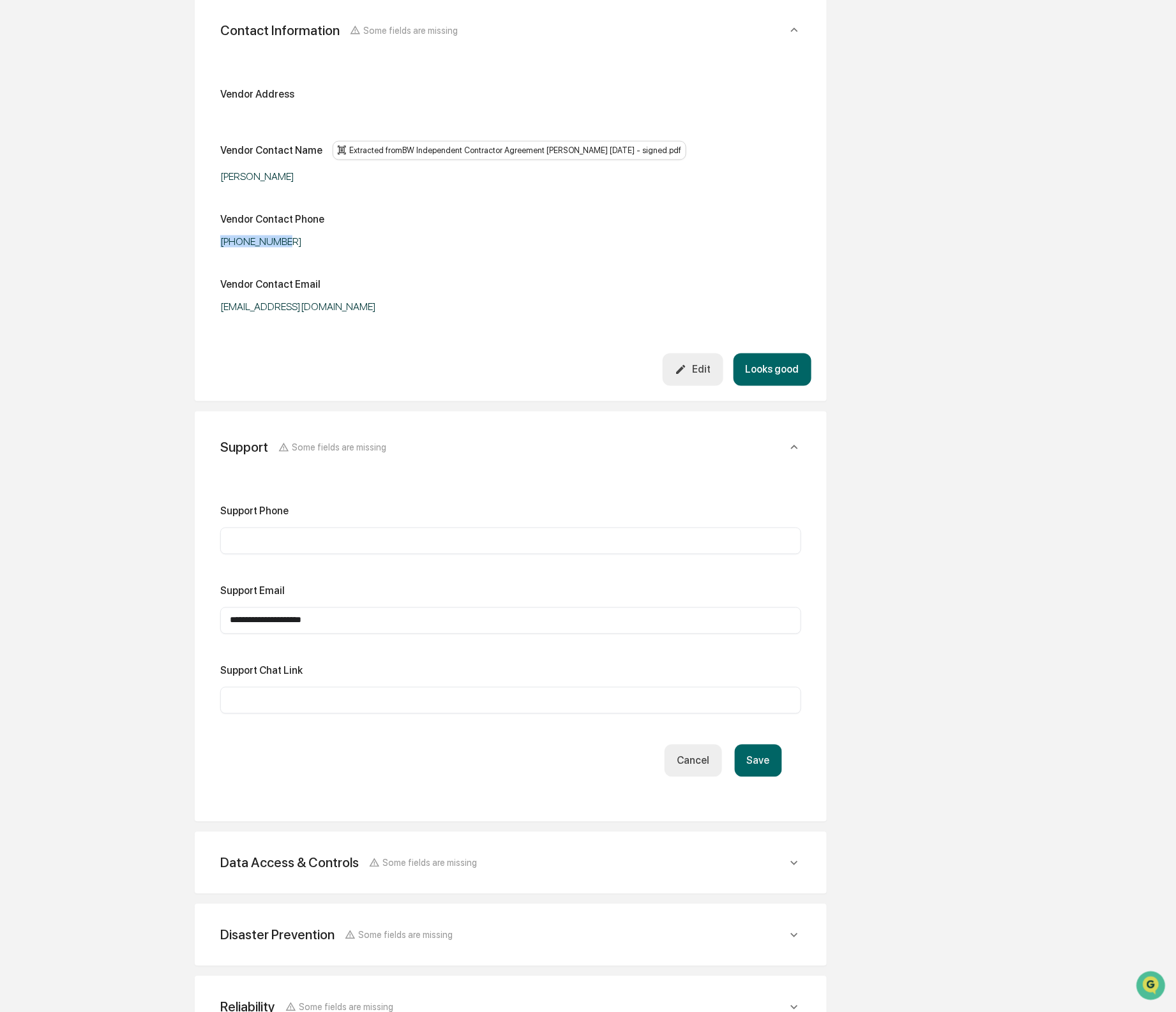
copy div "[PHONE_NUMBER]"
click at [249, 540] on input "text" at bounding box center [511, 541] width 562 height 13
paste input "**********"
type input "**********"
click at [754, 765] on button "Save" at bounding box center [758, 761] width 47 height 33
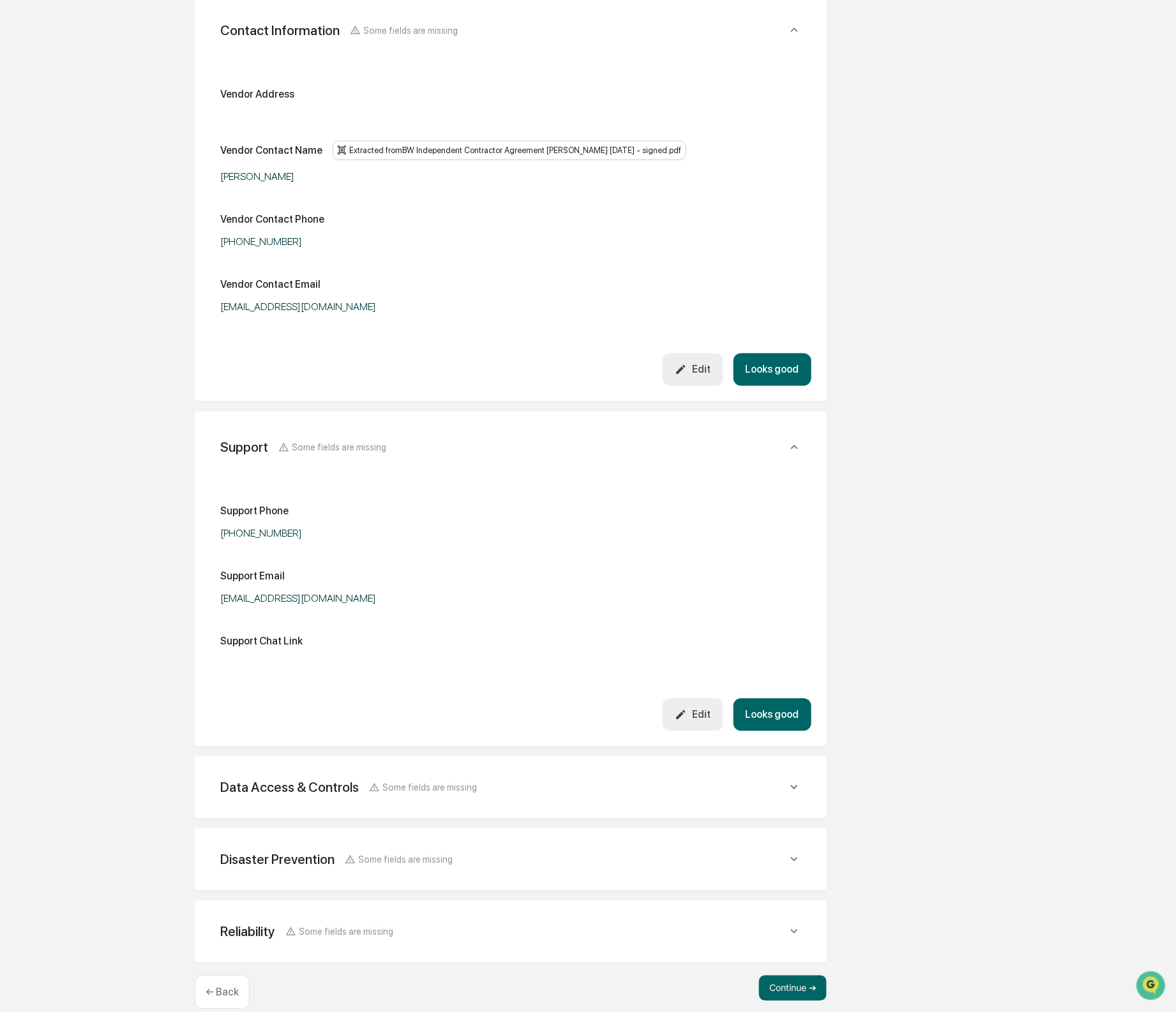
click at [763, 377] on button "Looks good" at bounding box center [772, 369] width 78 height 33
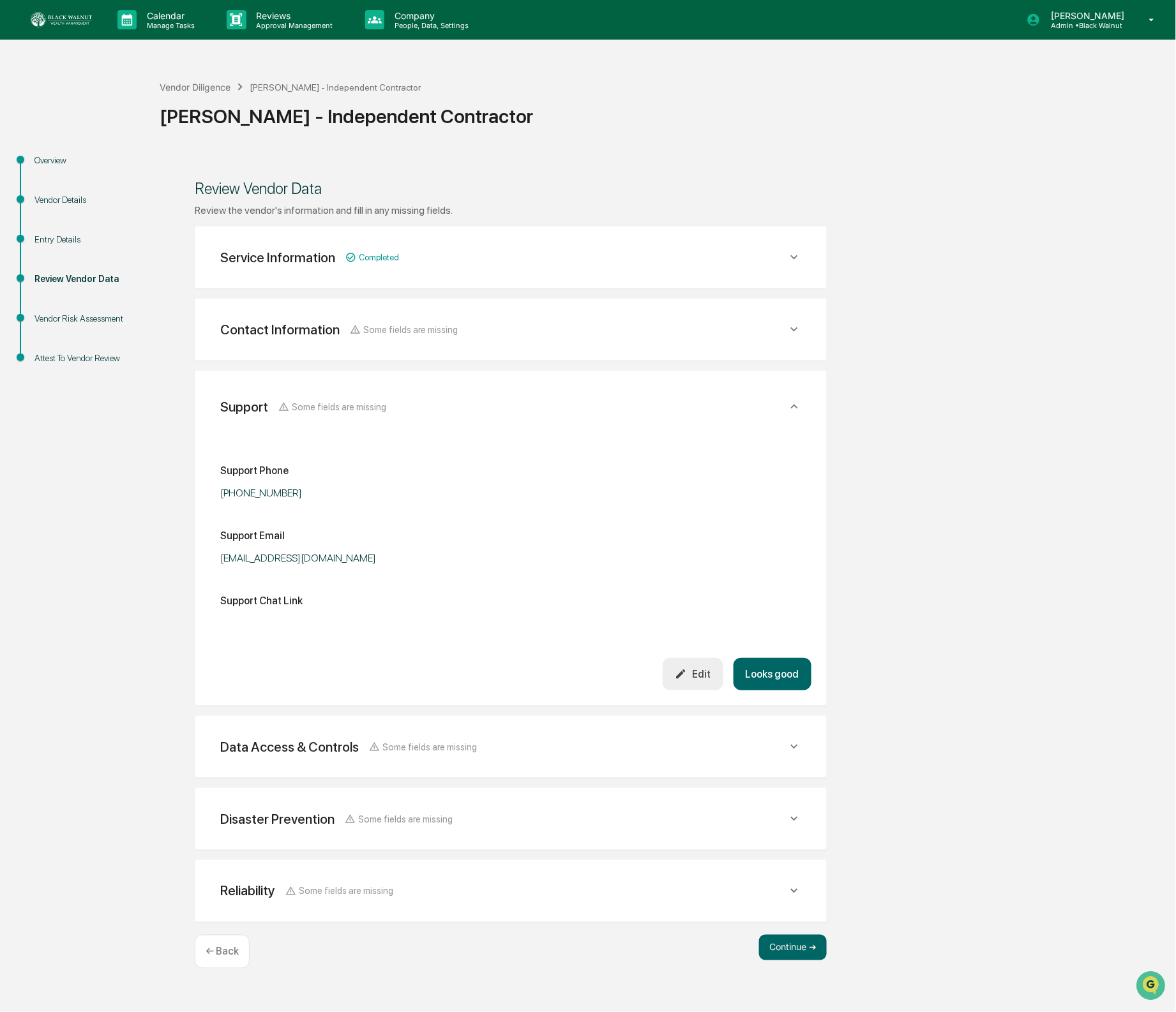
scroll to position [0, 0]
click at [776, 670] on button "Looks good" at bounding box center [772, 674] width 78 height 33
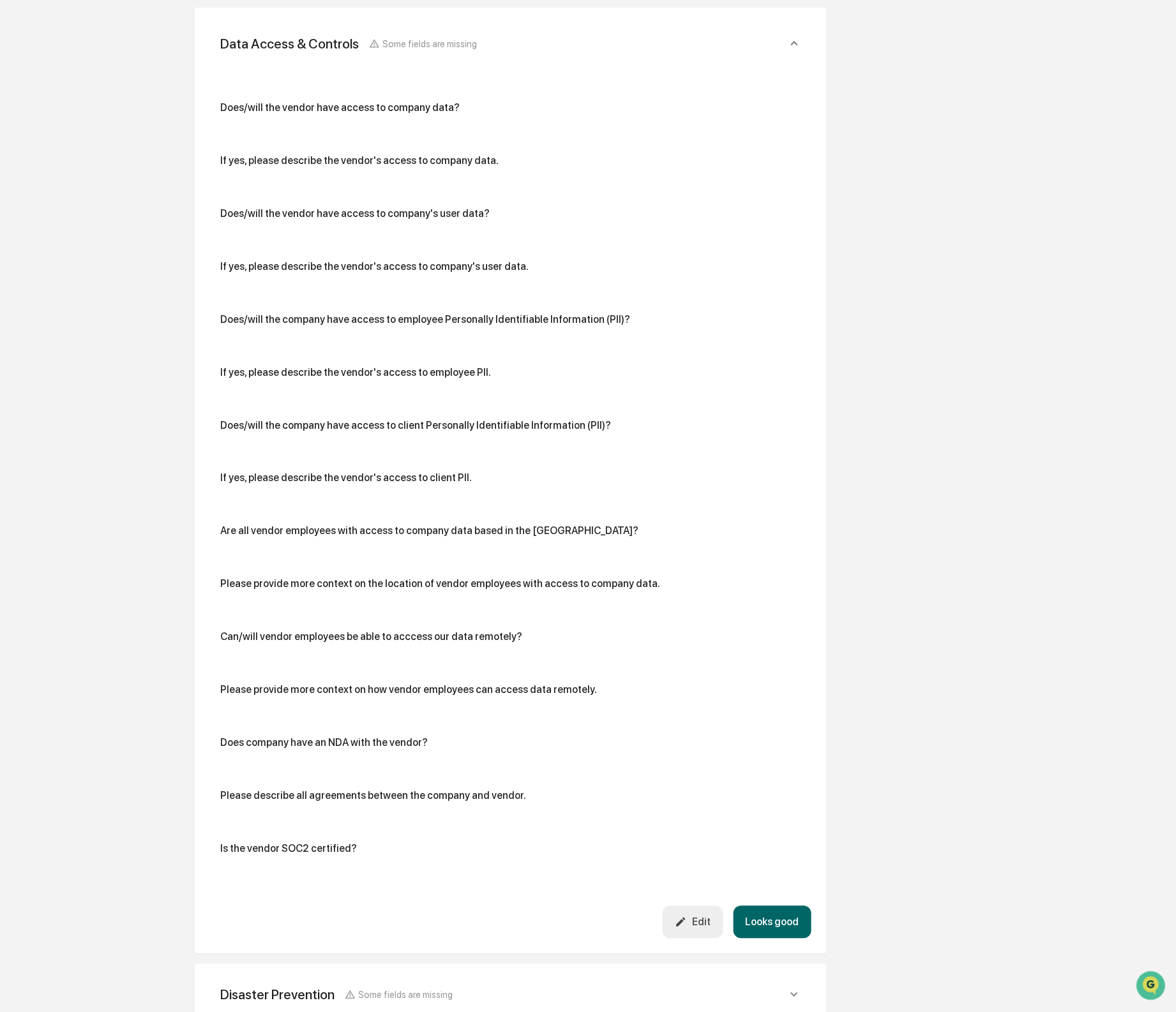
scroll to position [596, 0]
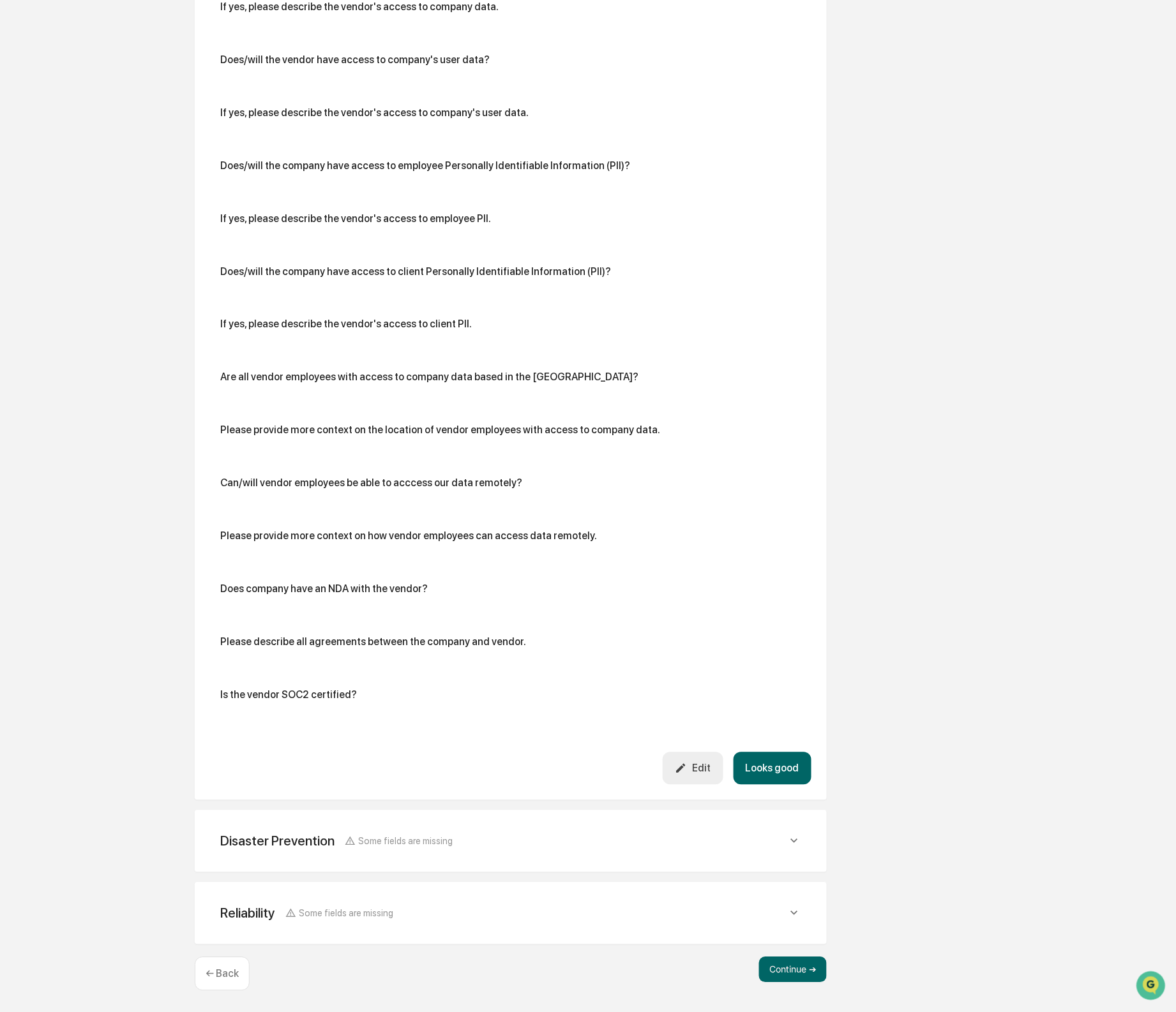
click at [699, 772] on div "Edit" at bounding box center [692, 768] width 36 height 12
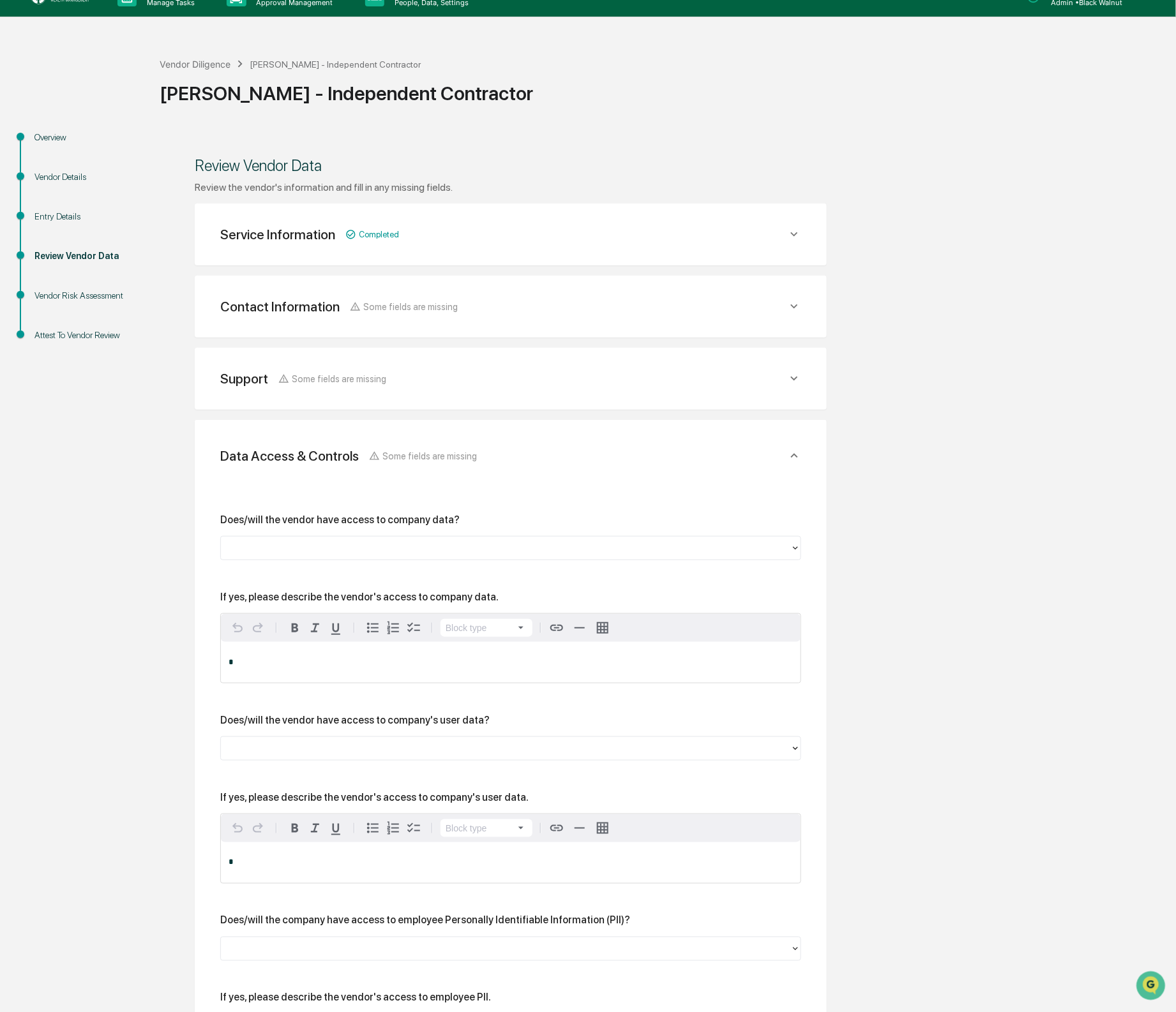
scroll to position [13, 0]
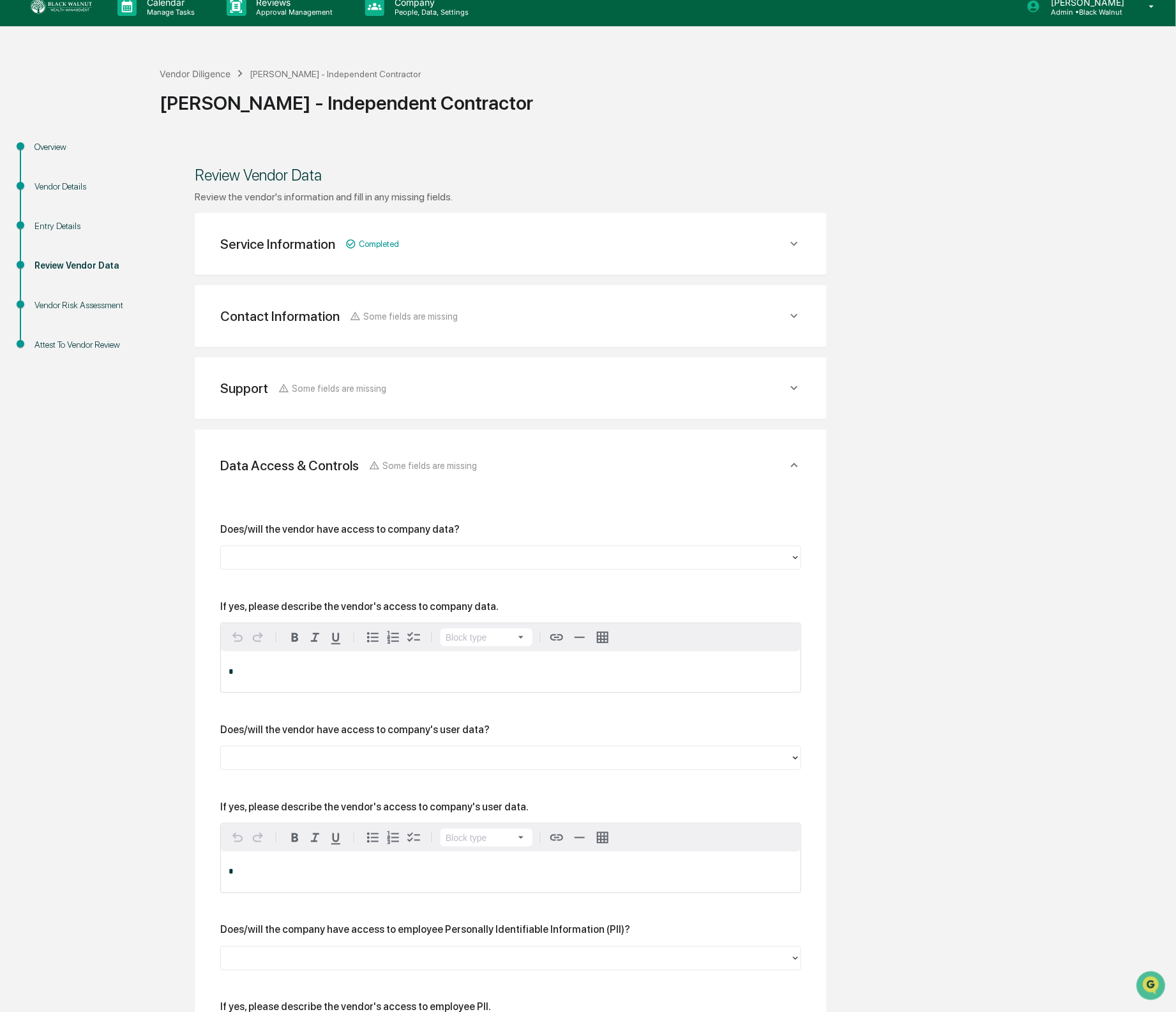
click at [368, 564] on div at bounding box center [505, 557] width 557 height 15
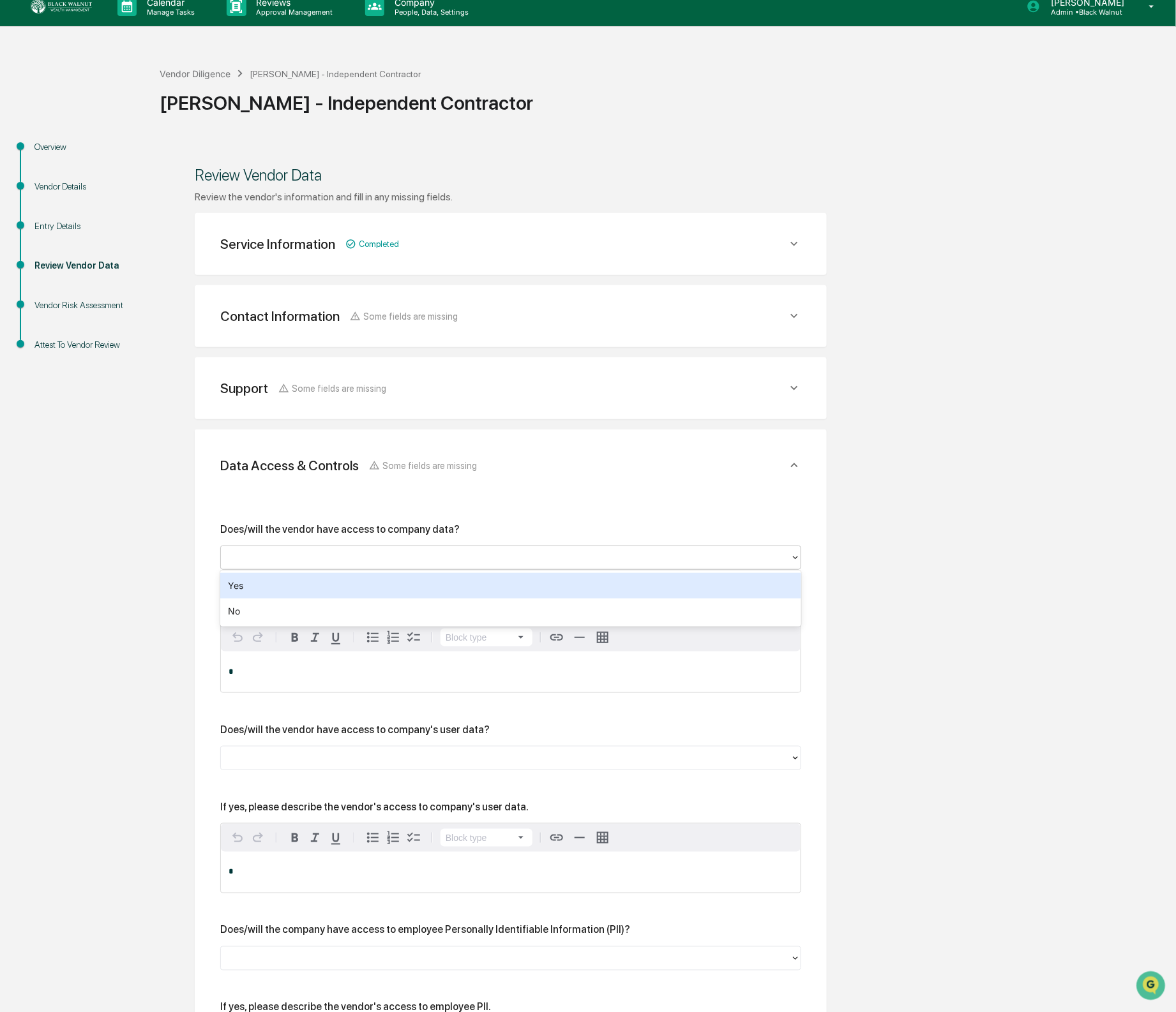
click at [359, 587] on div "Yes" at bounding box center [510, 585] width 581 height 26
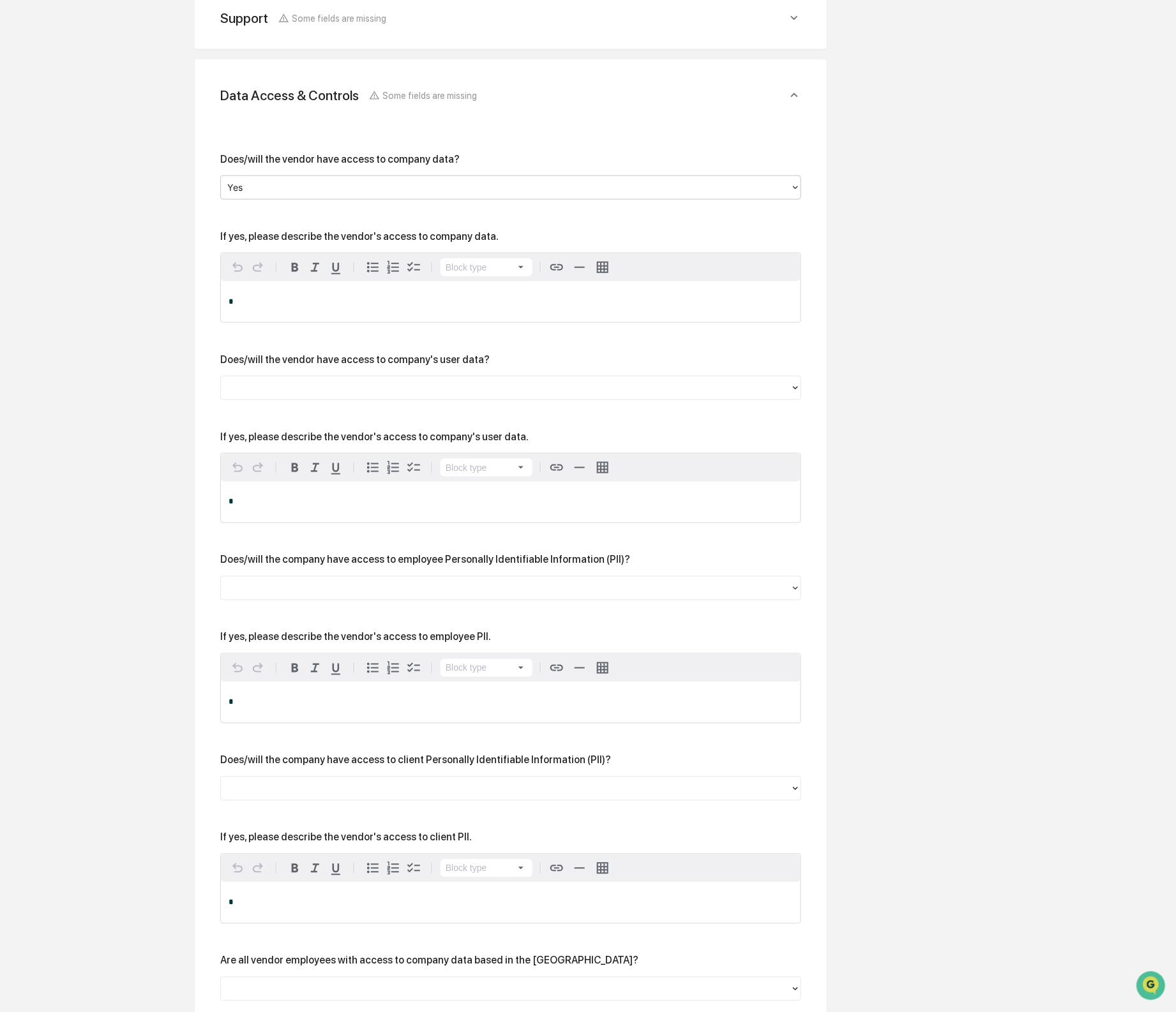
scroll to position [394, 0]
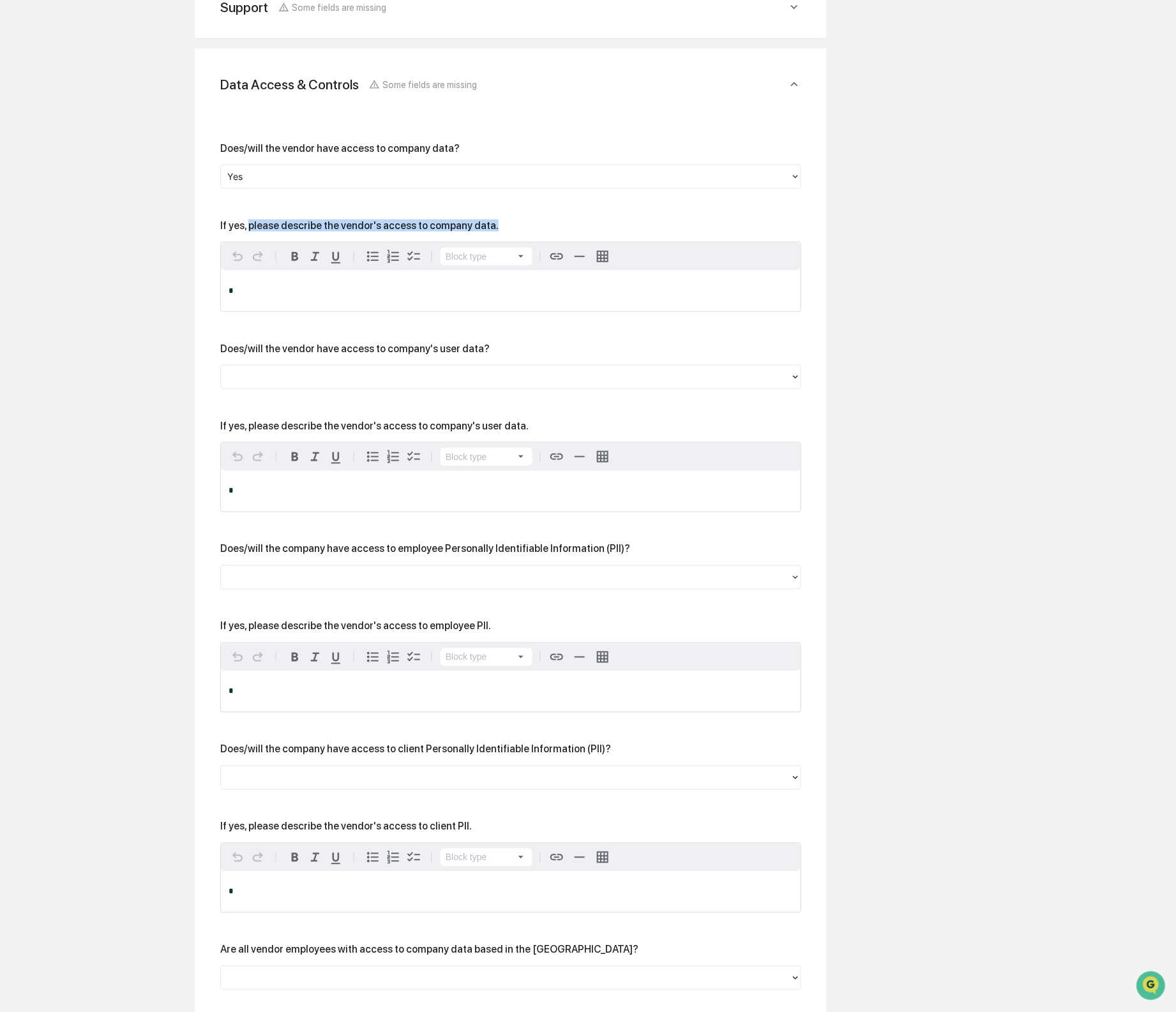
drag, startPoint x: 260, startPoint y: 224, endPoint x: 515, endPoint y: 227, distance: 255.0
click at [515, 227] on div "If yes, please describe the vendor's access to company data." at bounding box center [510, 225] width 581 height 12
copy div "please describe the vendor's access to company data."
click at [270, 284] on div "*" at bounding box center [511, 291] width 580 height 41
paste div "To enrich screen reader interactions, please activate Accessibility in Grammarl…"
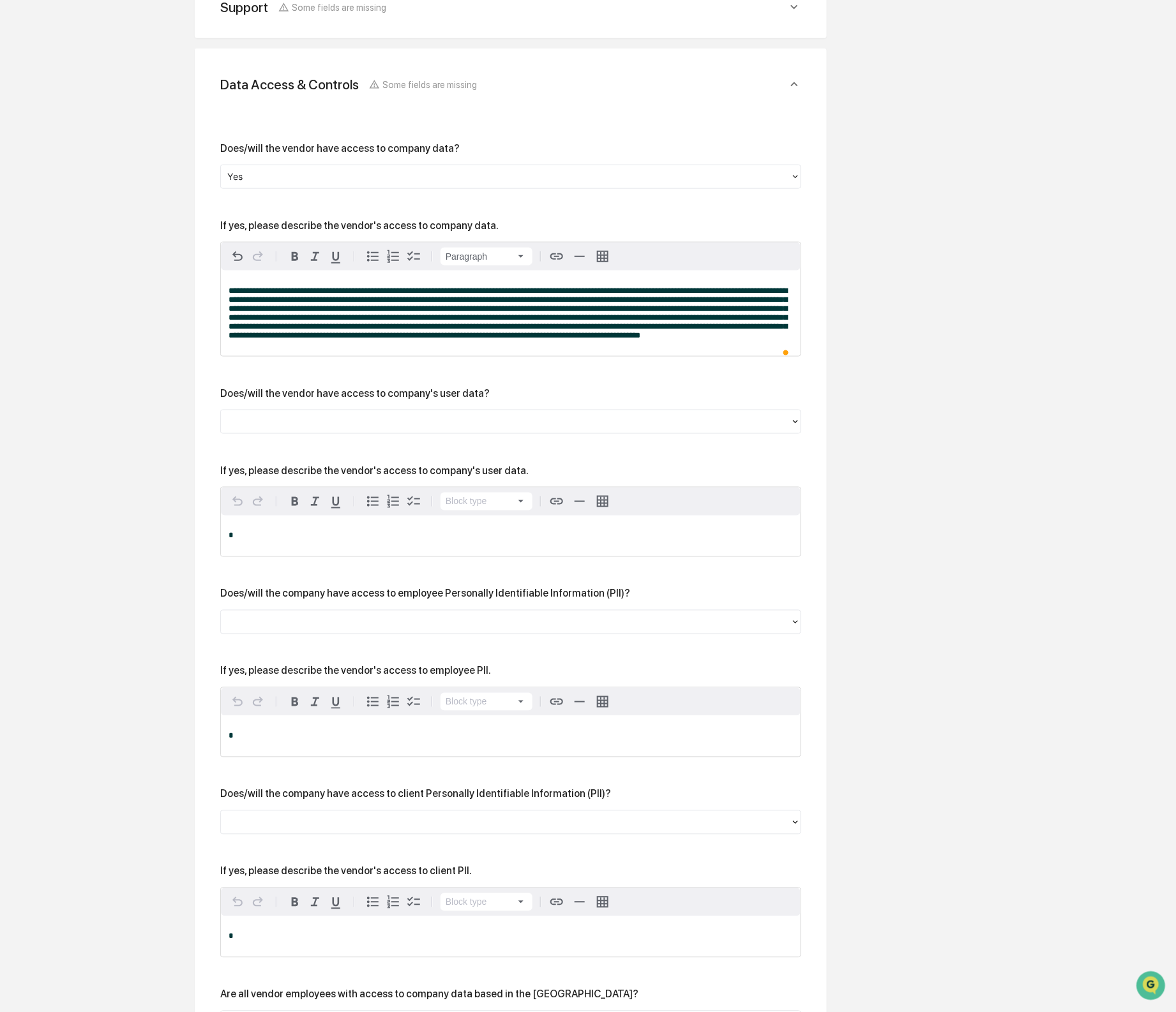
drag, startPoint x: 421, startPoint y: 483, endPoint x: 291, endPoint y: 490, distance: 130.2
click at [420, 477] on div "If yes, please describe the vendor's access to company's user data." at bounding box center [374, 470] width 308 height 12
drag, startPoint x: 254, startPoint y: 482, endPoint x: 550, endPoint y: 480, distance: 296.0
click at [550, 477] on div "If yes, please describe the vendor's access to company's user data." at bounding box center [510, 470] width 581 height 12
copy div "please describe the vendor's access to company's user data."
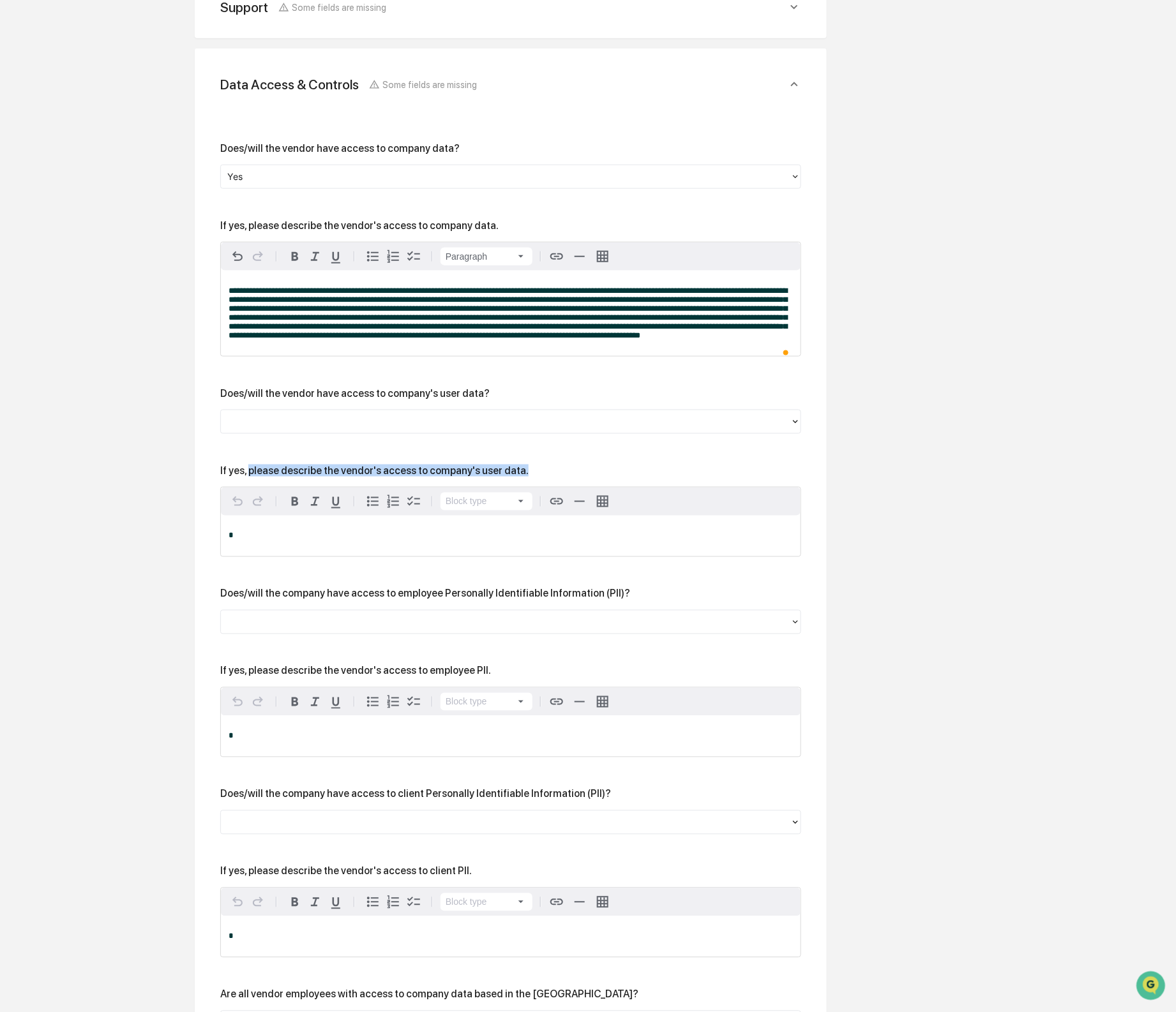
click at [595, 431] on div at bounding box center [505, 422] width 570 height 20
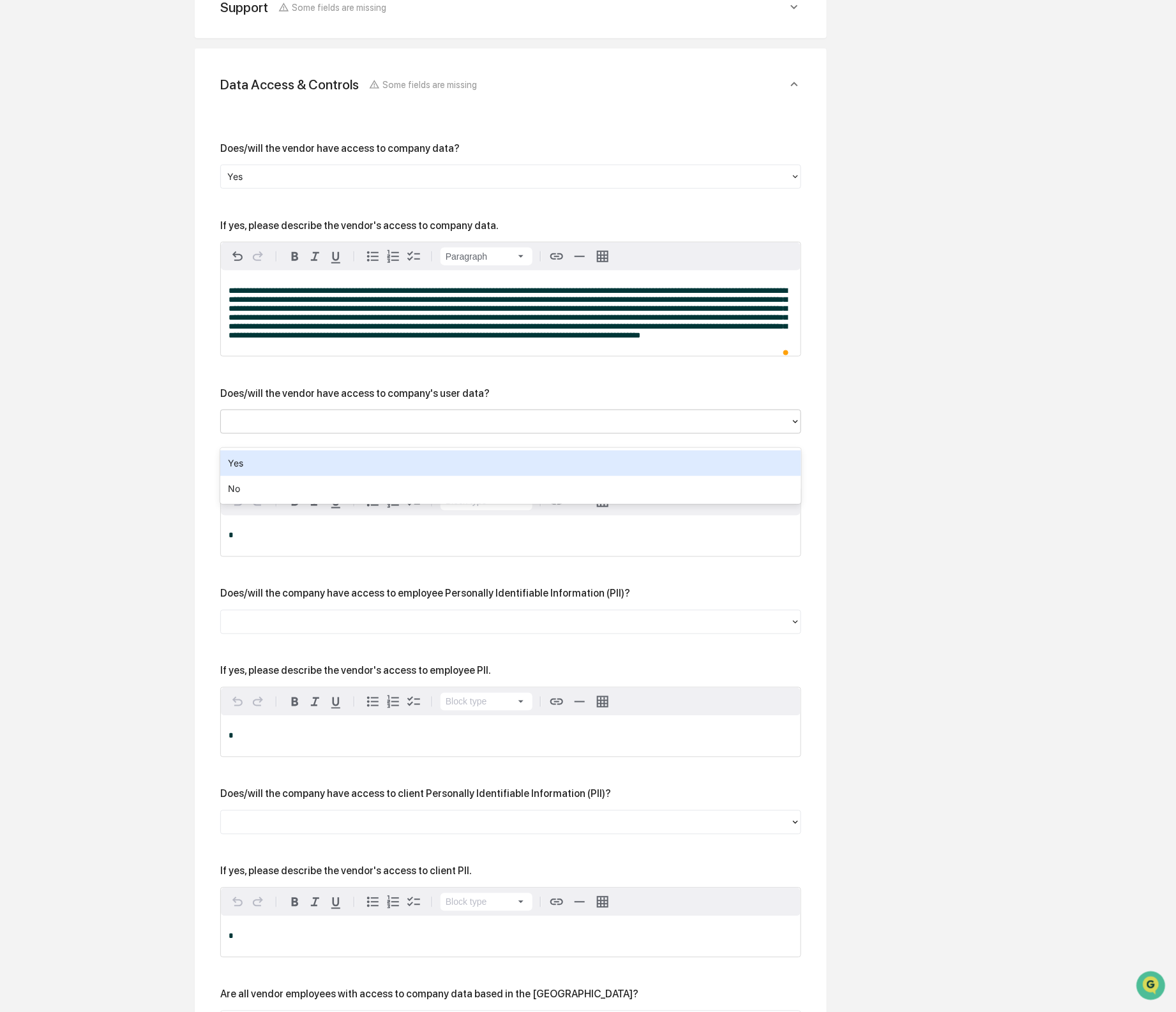
click at [587, 463] on div "Yes" at bounding box center [510, 463] width 581 height 26
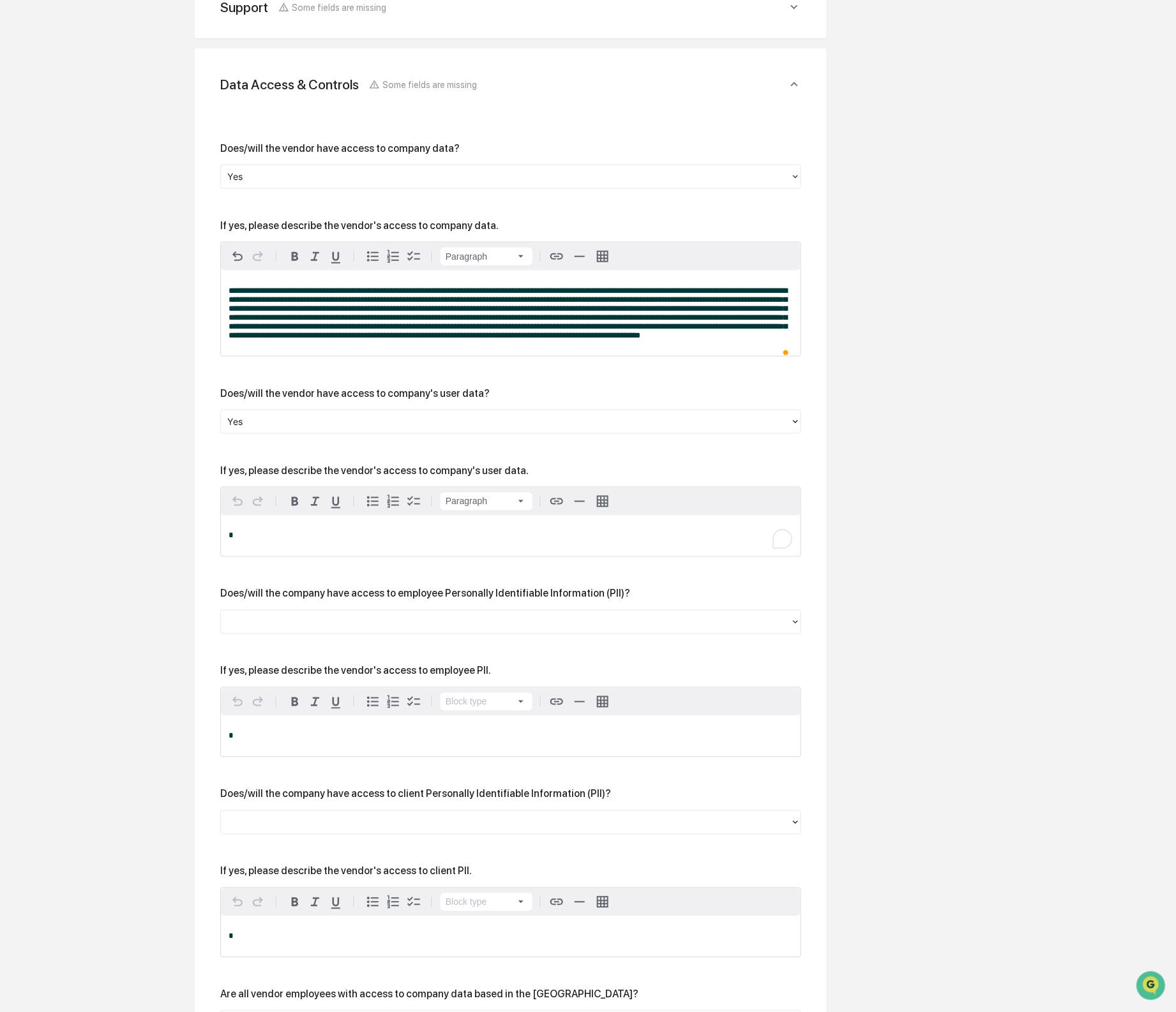
click at [468, 541] on p "*" at bounding box center [511, 536] width 565 height 9
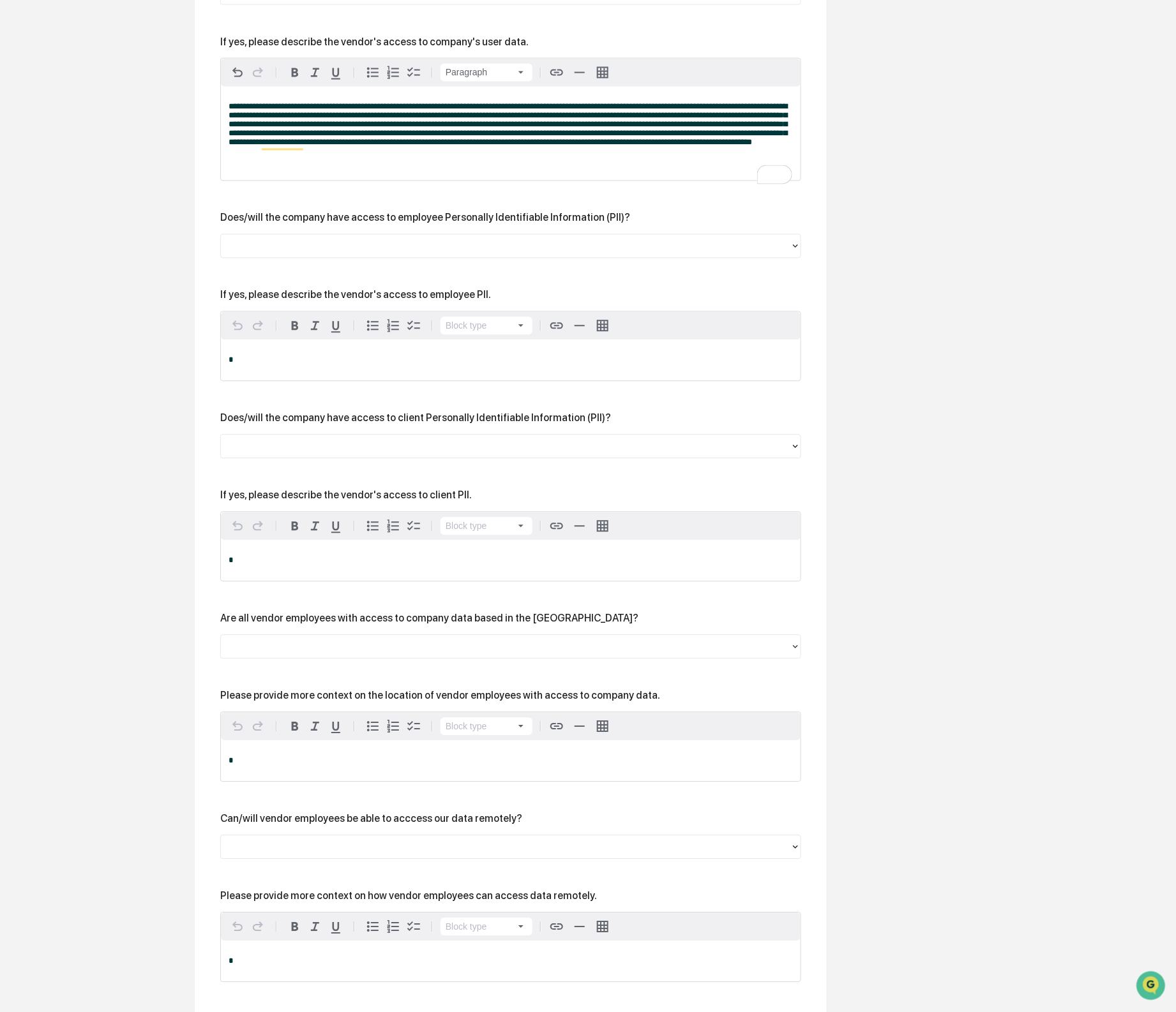
scroll to position [854, 0]
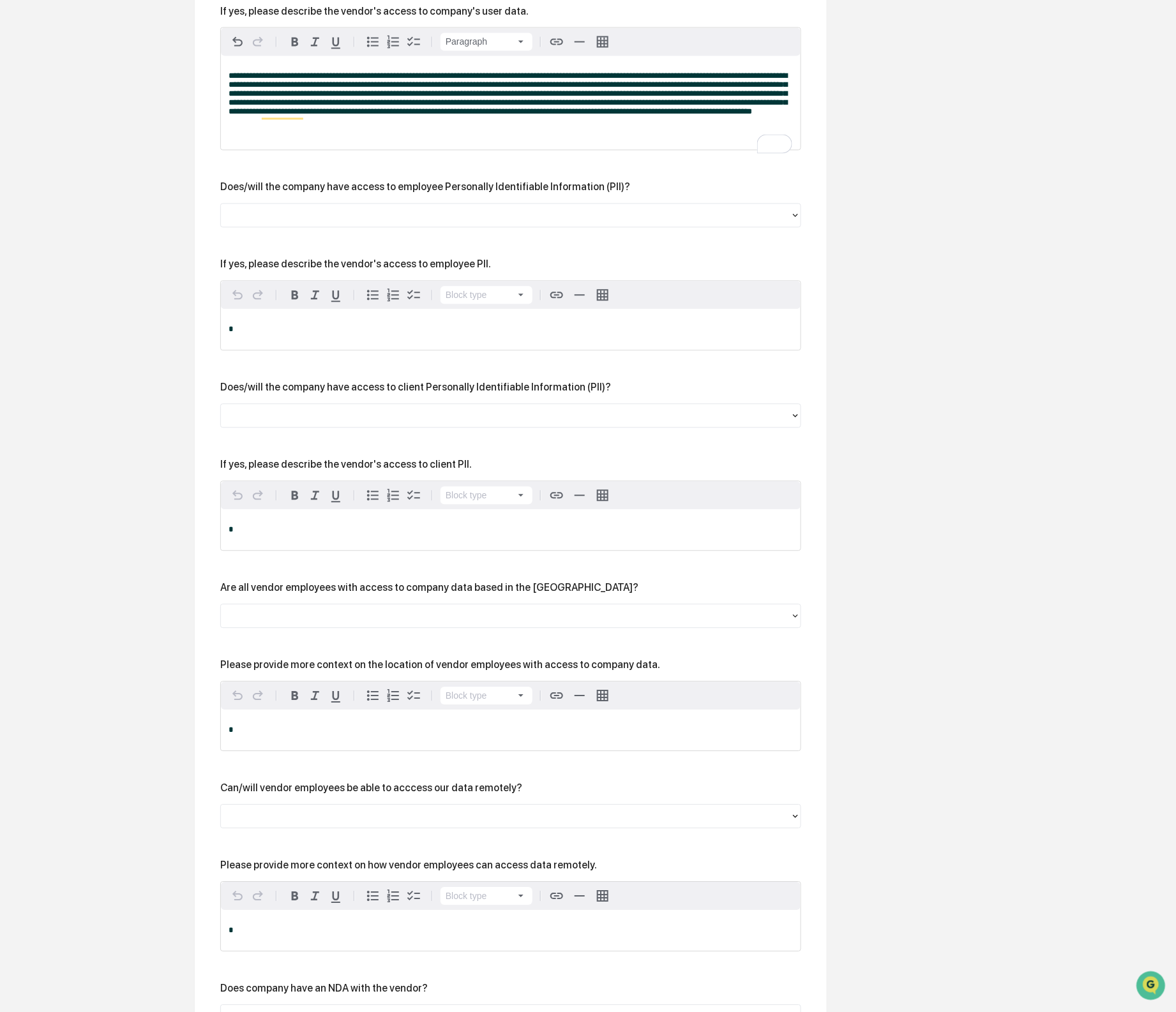
click at [357, 270] on div "If yes, please describe the vendor's access to employee PII." at bounding box center [356, 264] width 270 height 12
drag, startPoint x: 255, startPoint y: 292, endPoint x: 502, endPoint y: 295, distance: 247.0
click at [503, 270] on div "If yes, please describe the vendor's access to employee PII." at bounding box center [510, 264] width 581 height 12
click at [502, 270] on div "If yes, please describe the vendor's access to employee PII." at bounding box center [510, 264] width 581 height 12
drag, startPoint x: 503, startPoint y: 292, endPoint x: 249, endPoint y: 285, distance: 254.1
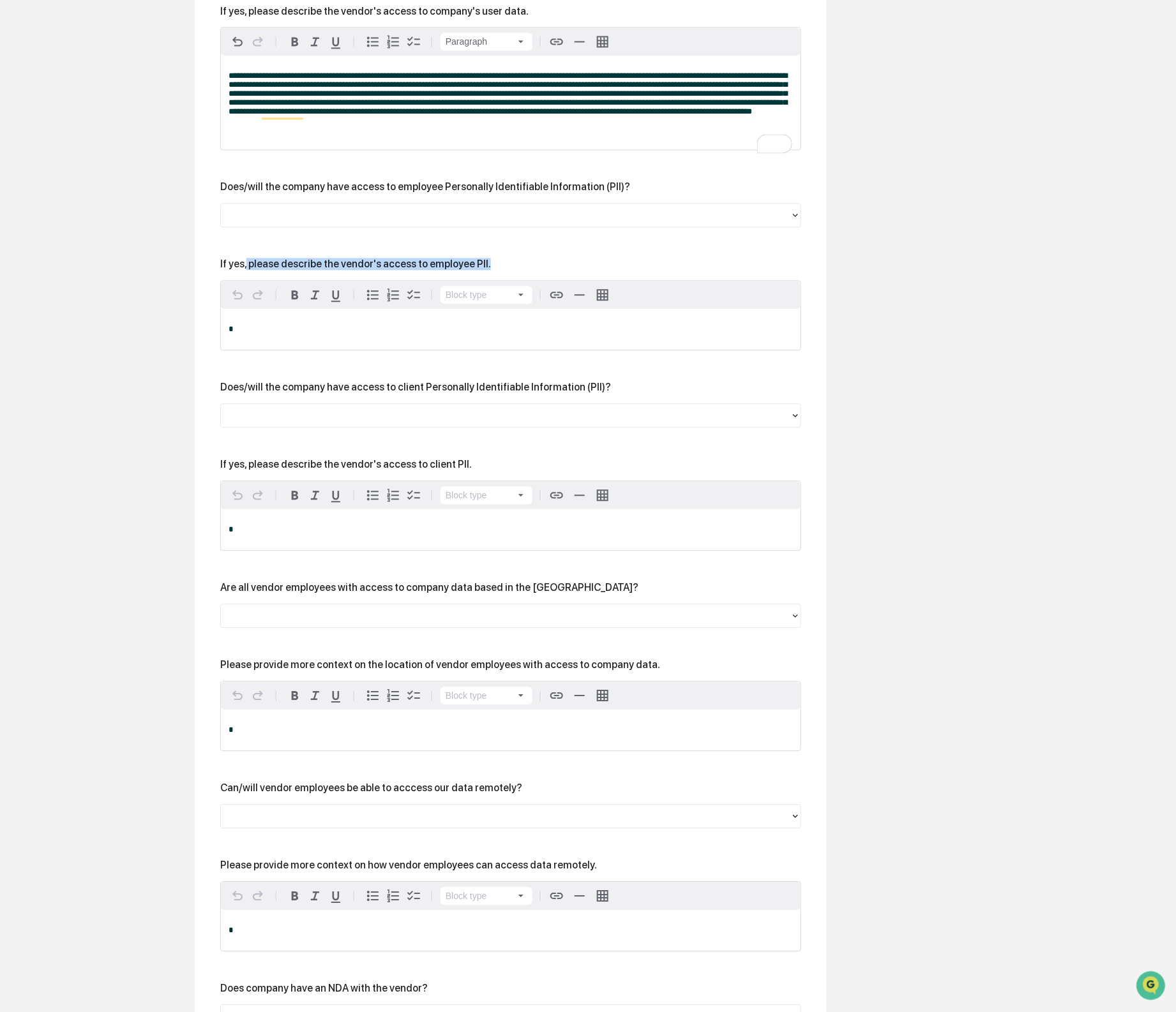
click at [249, 270] on div "If yes, please describe the vendor's access to employee PII." at bounding box center [510, 264] width 581 height 12
copy div "please describe the vendor's access to employee PII."
click at [570, 223] on div at bounding box center [505, 215] width 557 height 15
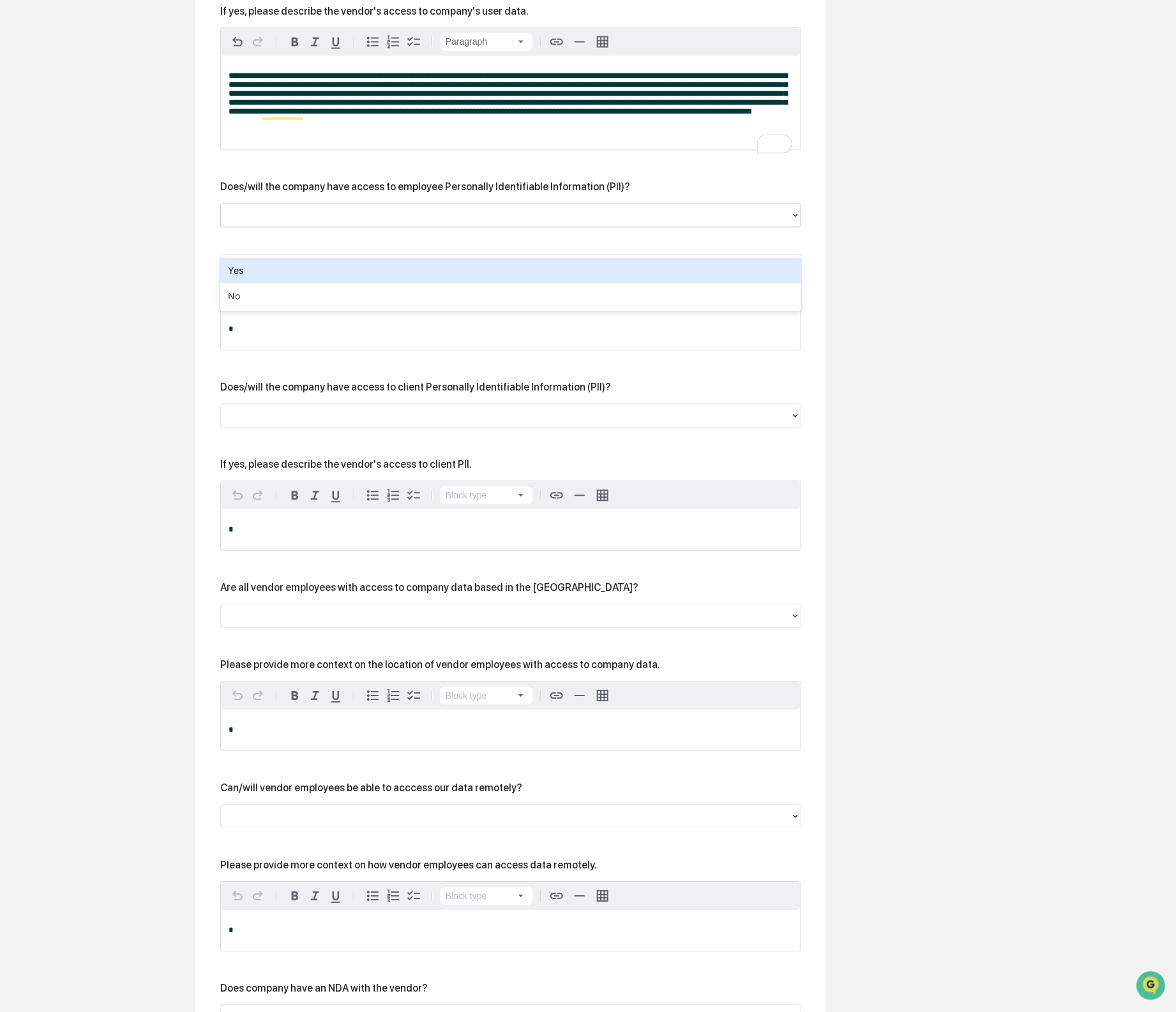
click at [560, 277] on div "Yes" at bounding box center [510, 270] width 581 height 26
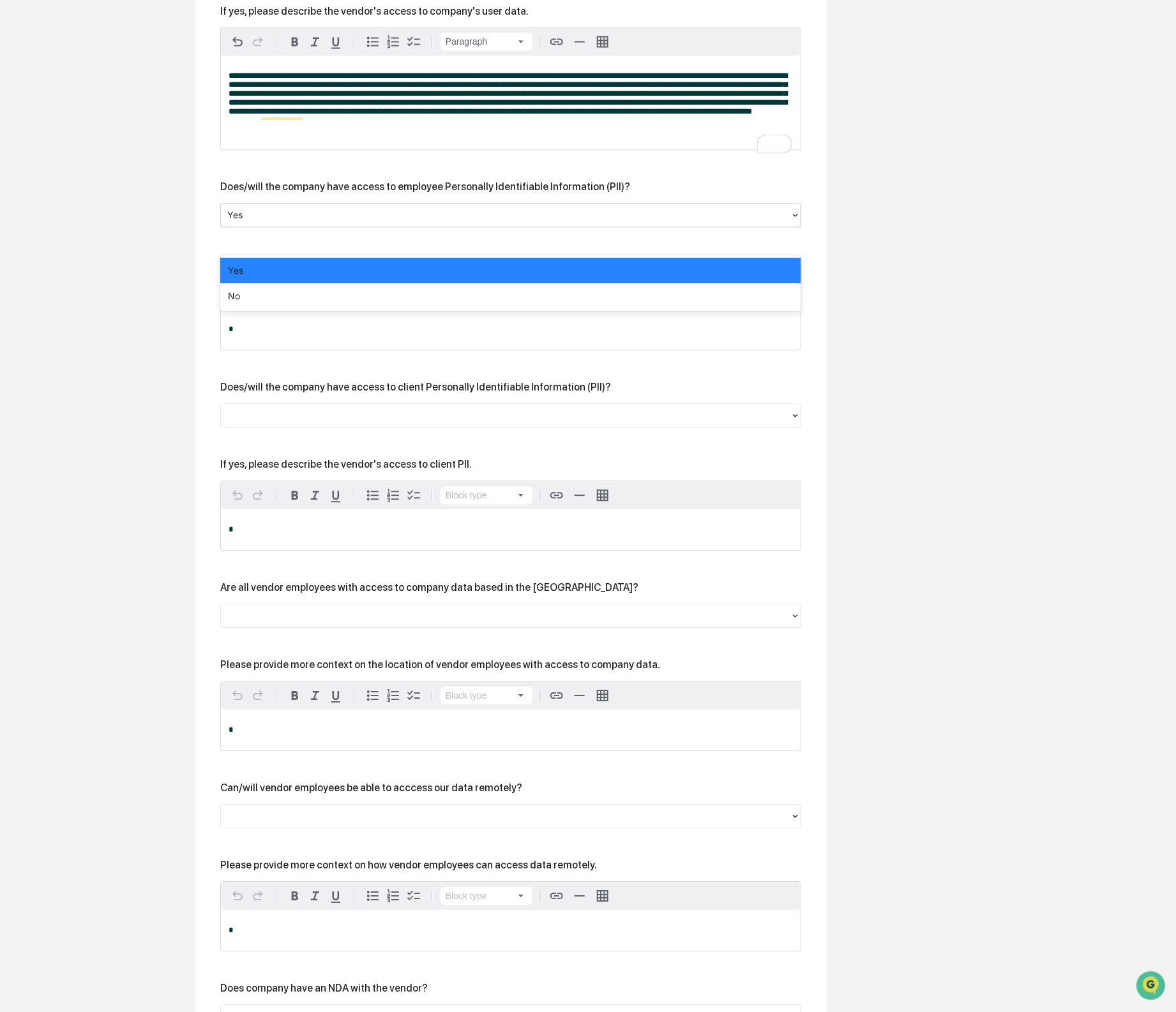
click at [532, 228] on div "Yes" at bounding box center [510, 215] width 581 height 24
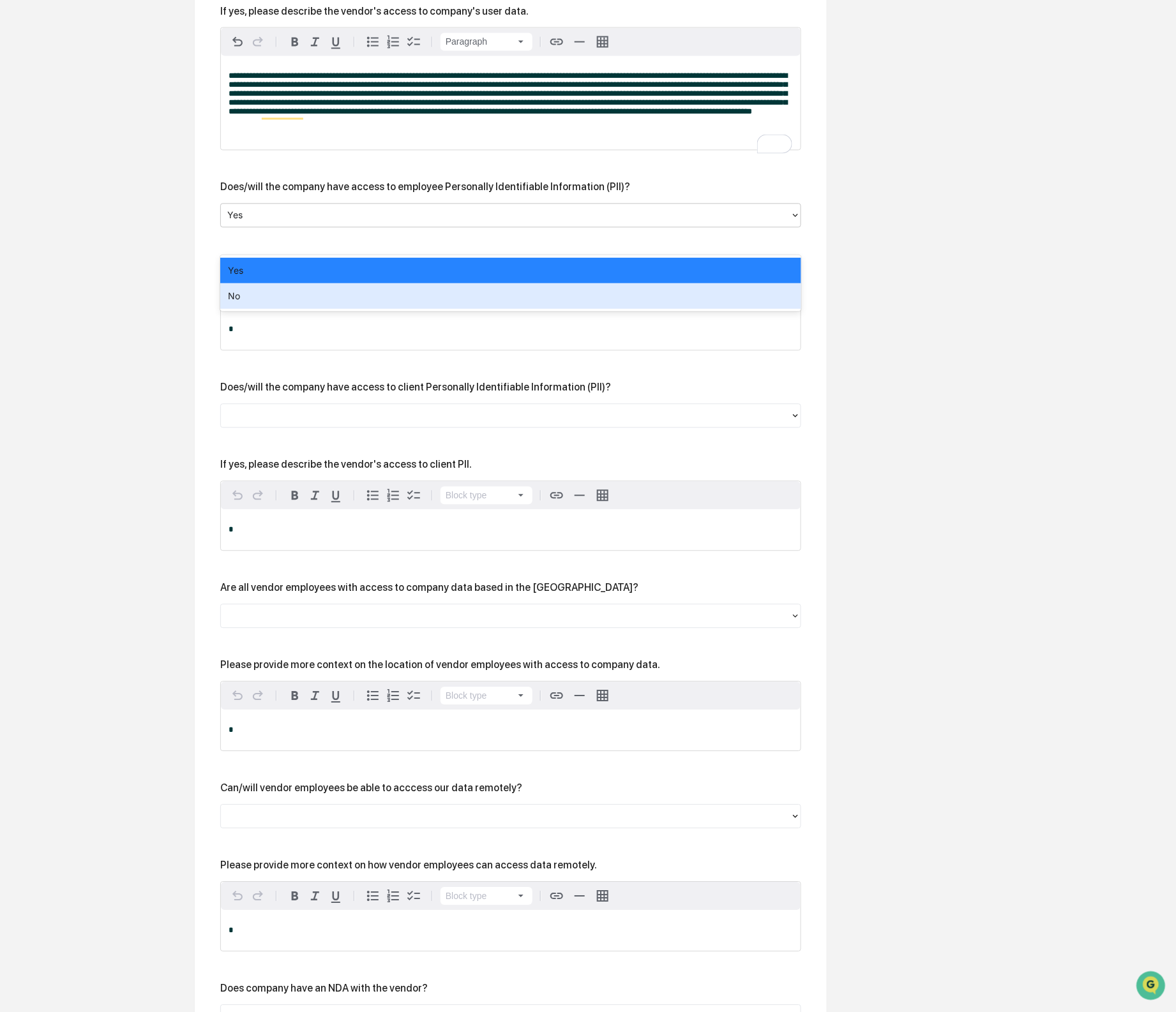
click at [505, 292] on div "No" at bounding box center [510, 296] width 581 height 26
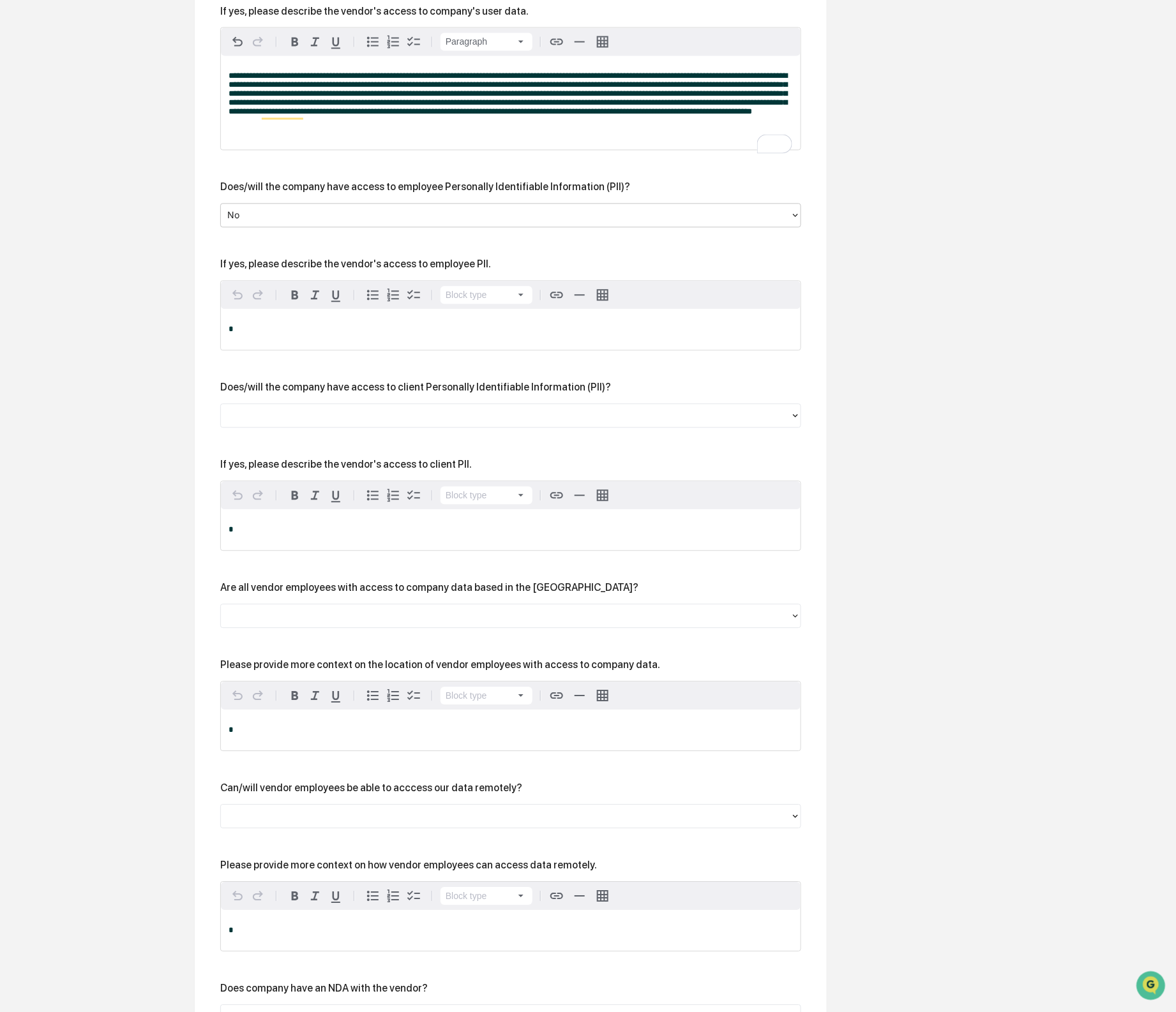
click at [415, 351] on div "*" at bounding box center [511, 330] width 580 height 41
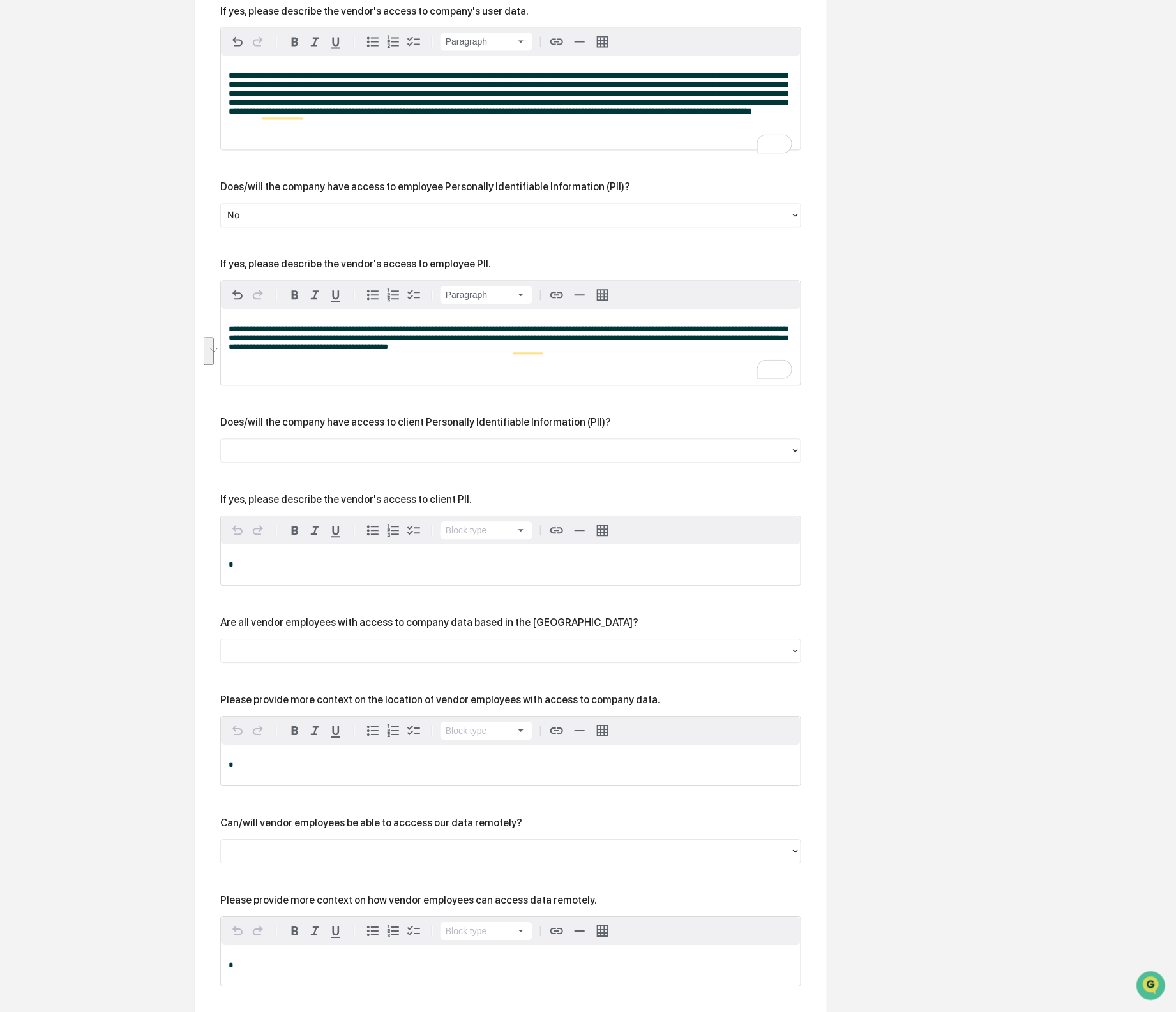
click at [609, 369] on p "To enrich screen reader interactions, please activate Accessibility in Grammarl…" at bounding box center [511, 365] width 565 height 9
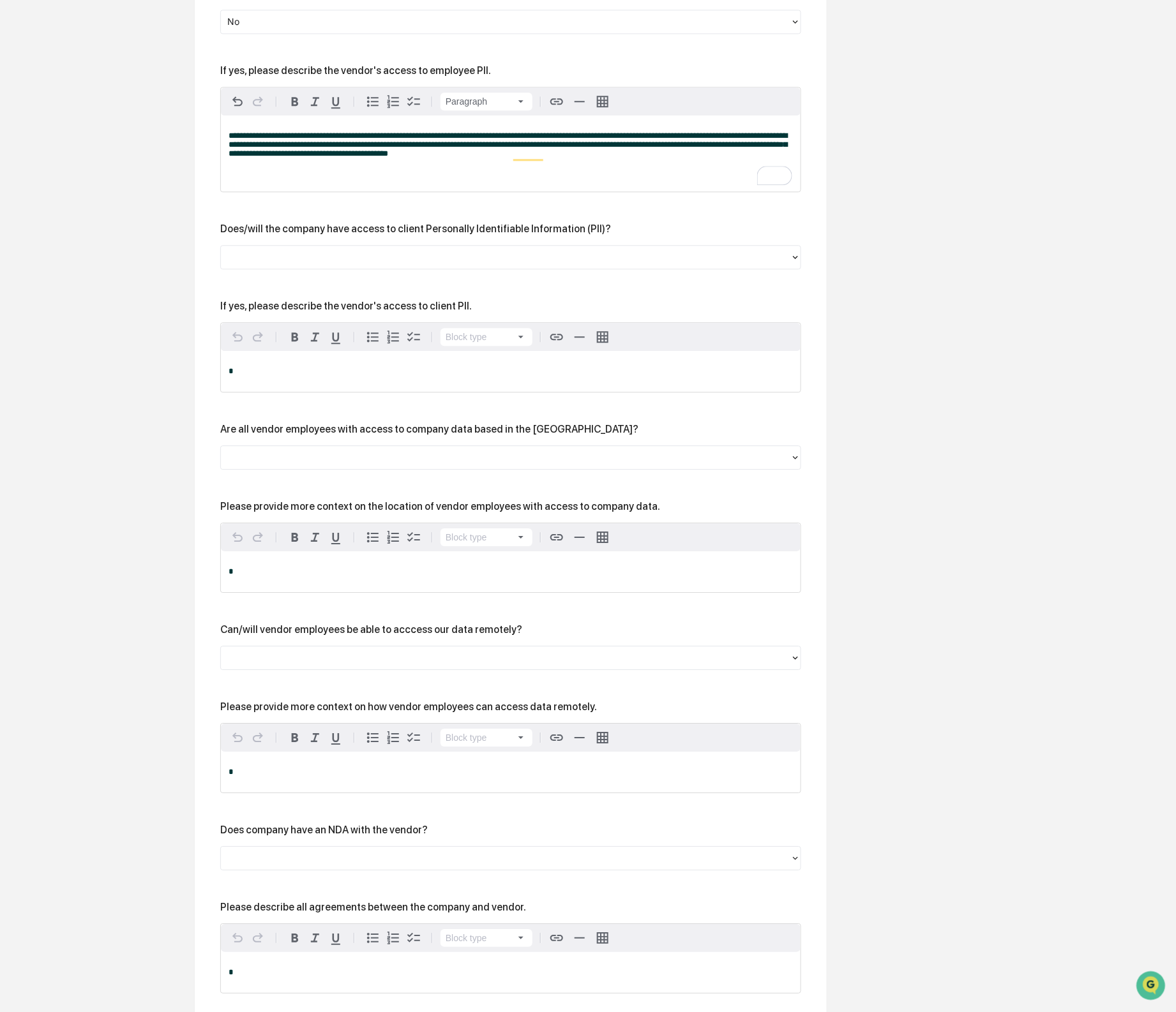
scroll to position [1050, 0]
click at [287, 233] on div "Does/will the company have access to client Personally Identifiable Information…" at bounding box center [415, 227] width 390 height 12
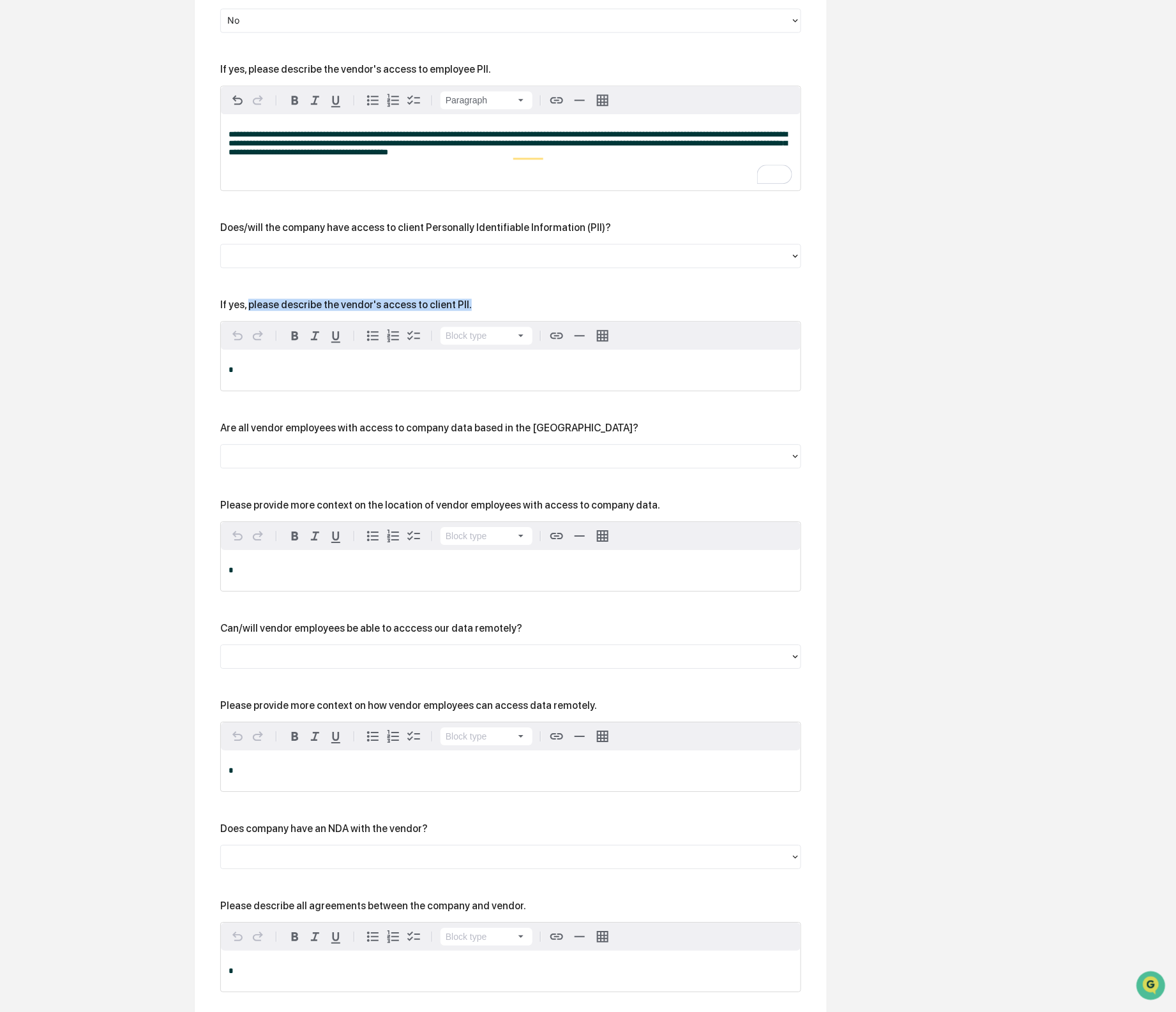
drag, startPoint x: 254, startPoint y: 337, endPoint x: 489, endPoint y: 336, distance: 235.0
click at [485, 311] on div "If yes, please describe the vendor's access to client PII." at bounding box center [510, 305] width 581 height 12
copy div "please describe the vendor's access to client PII."
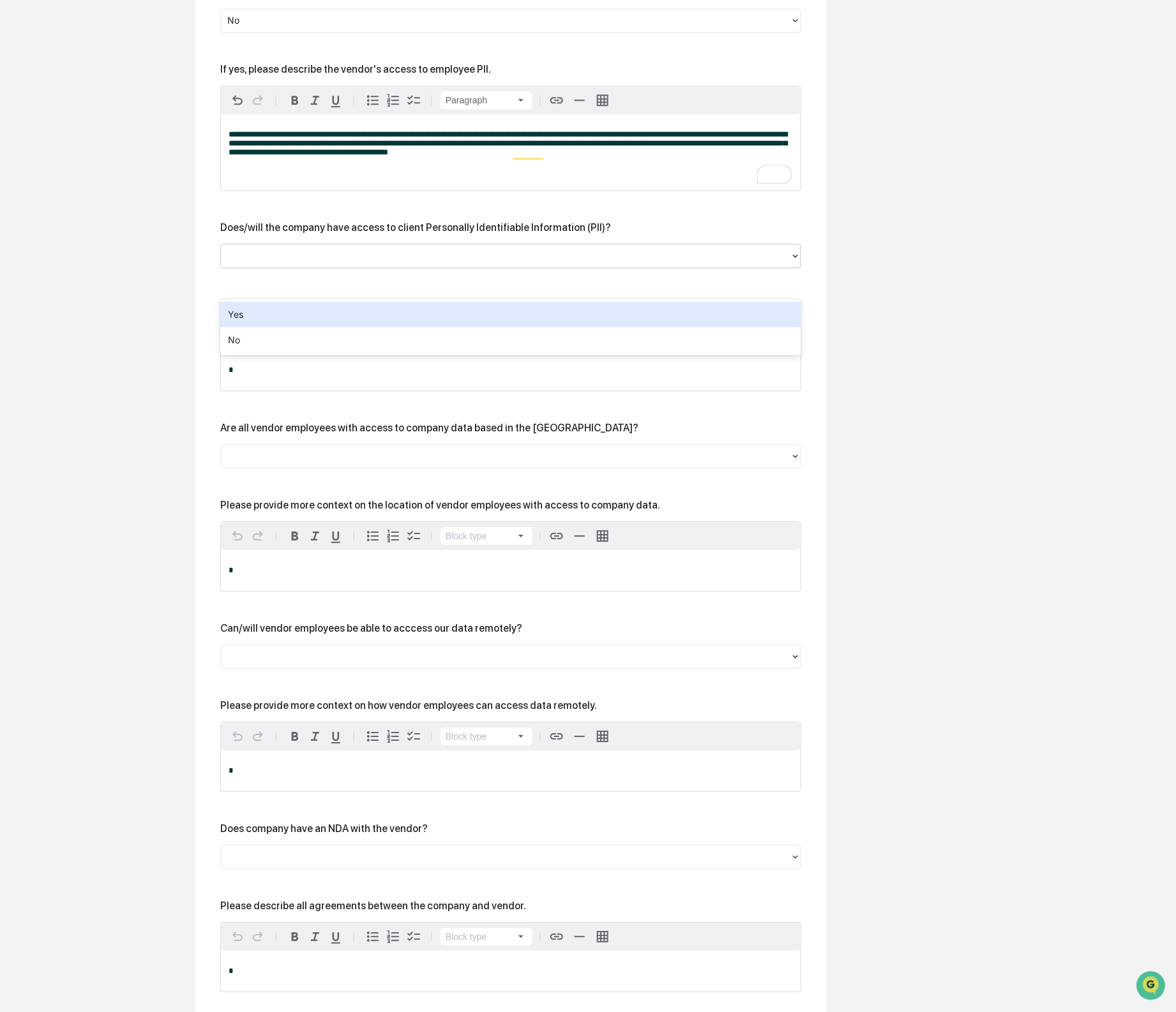
click at [334, 263] on div at bounding box center [505, 255] width 557 height 15
click at [317, 321] on div "Yes" at bounding box center [510, 314] width 581 height 26
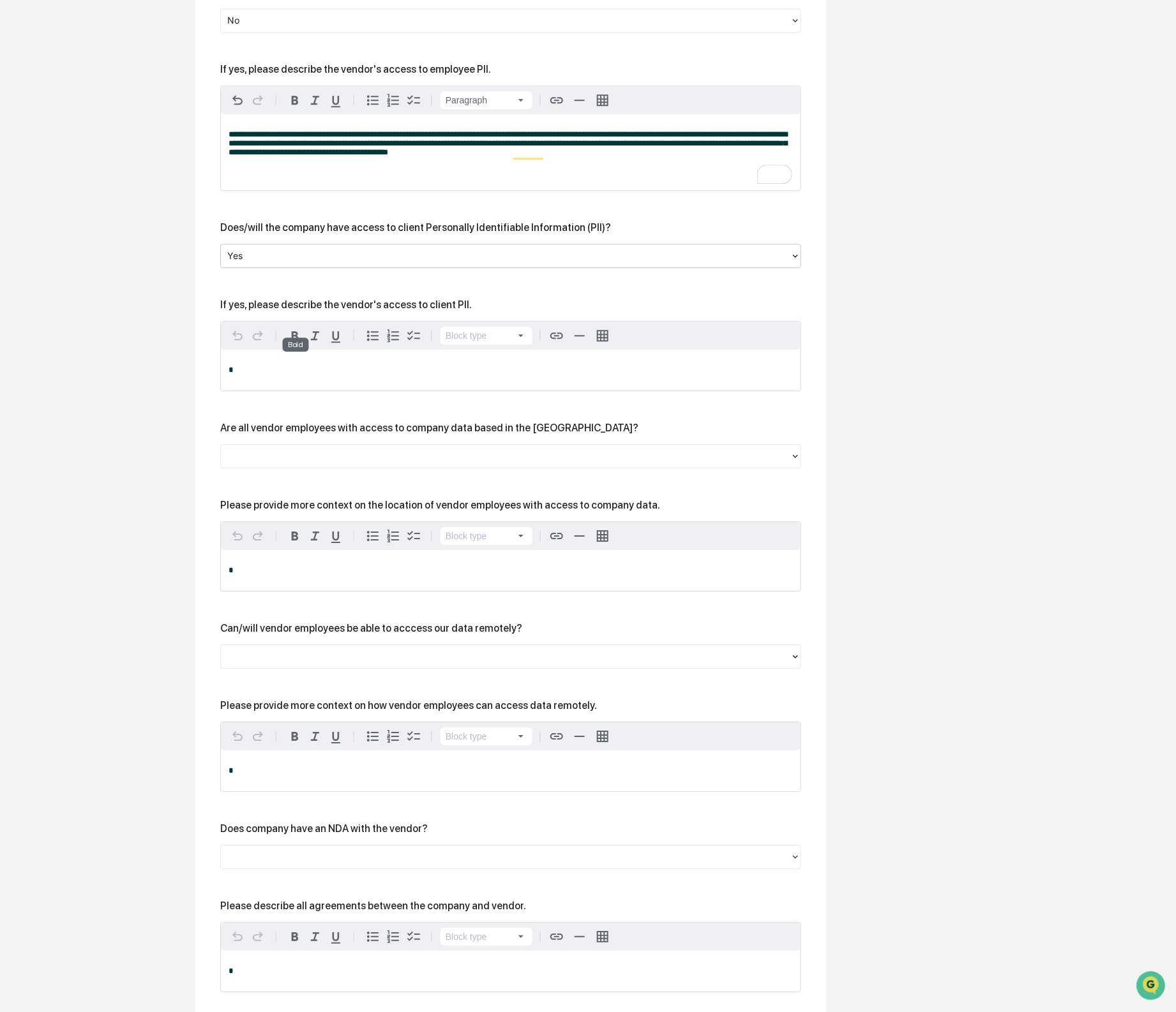
click at [285, 390] on div "*" at bounding box center [511, 370] width 580 height 41
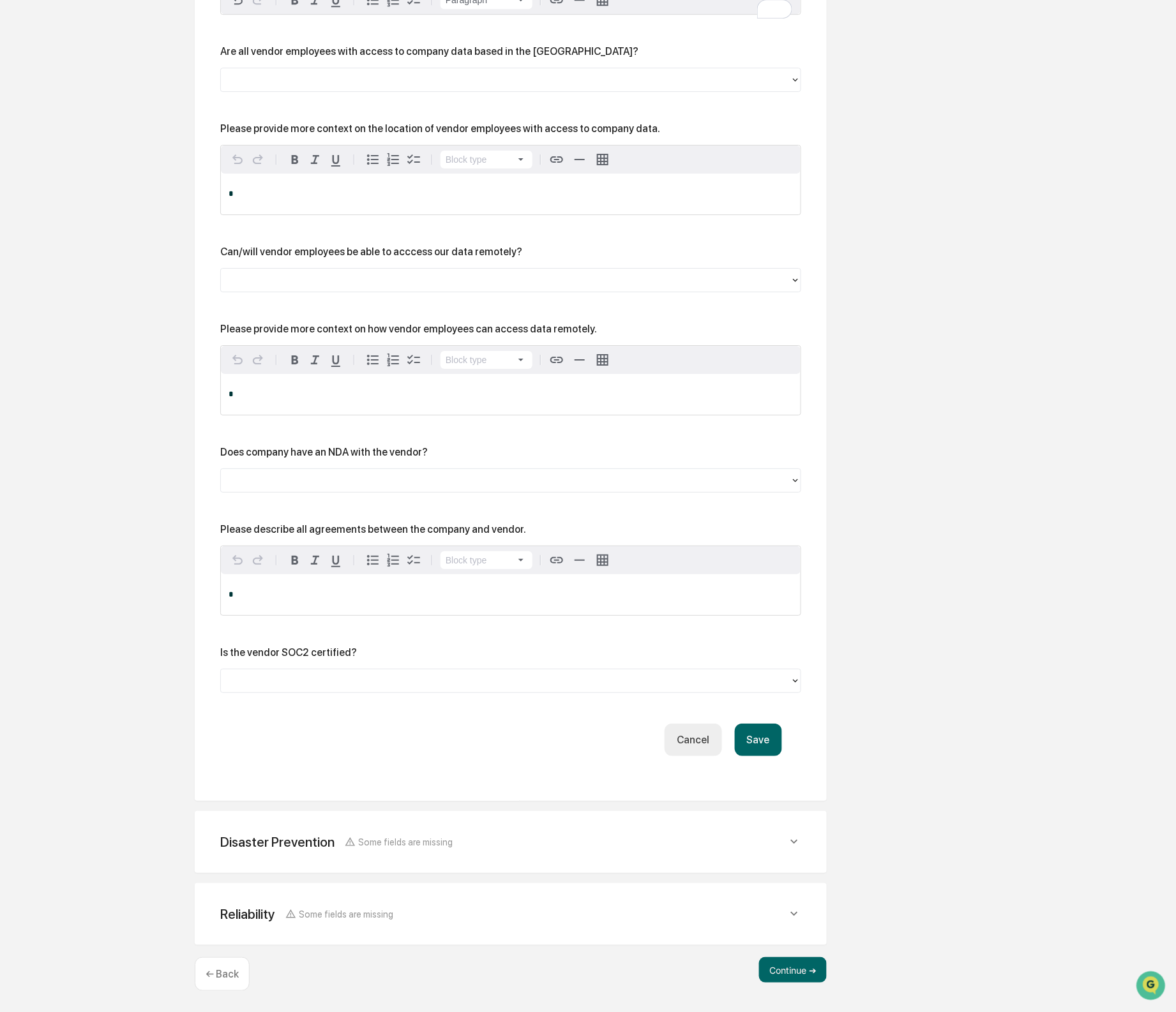
scroll to position [1538, 0]
click at [353, 81] on div at bounding box center [505, 79] width 570 height 20
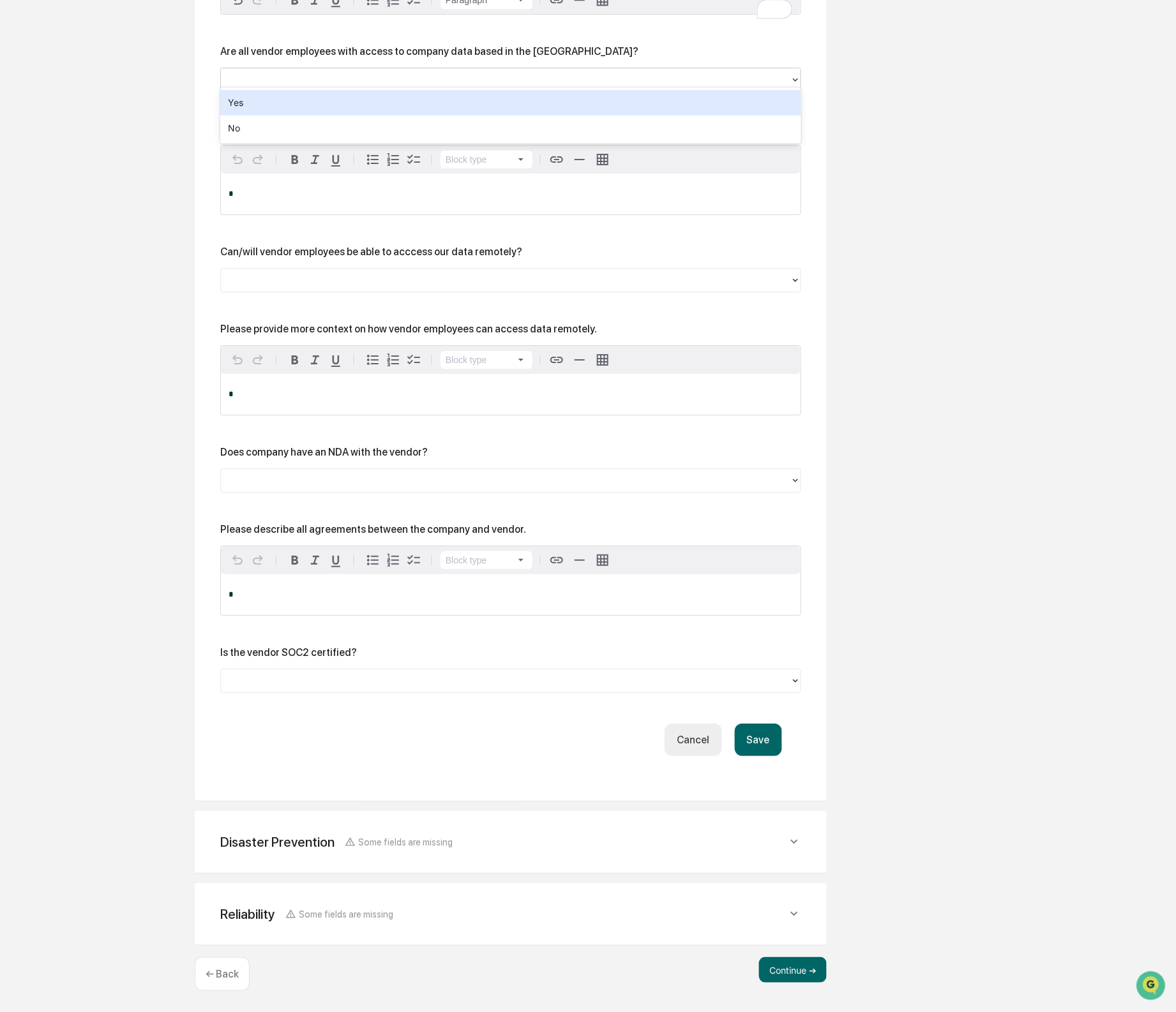
click at [322, 105] on div "Yes" at bounding box center [510, 102] width 581 height 26
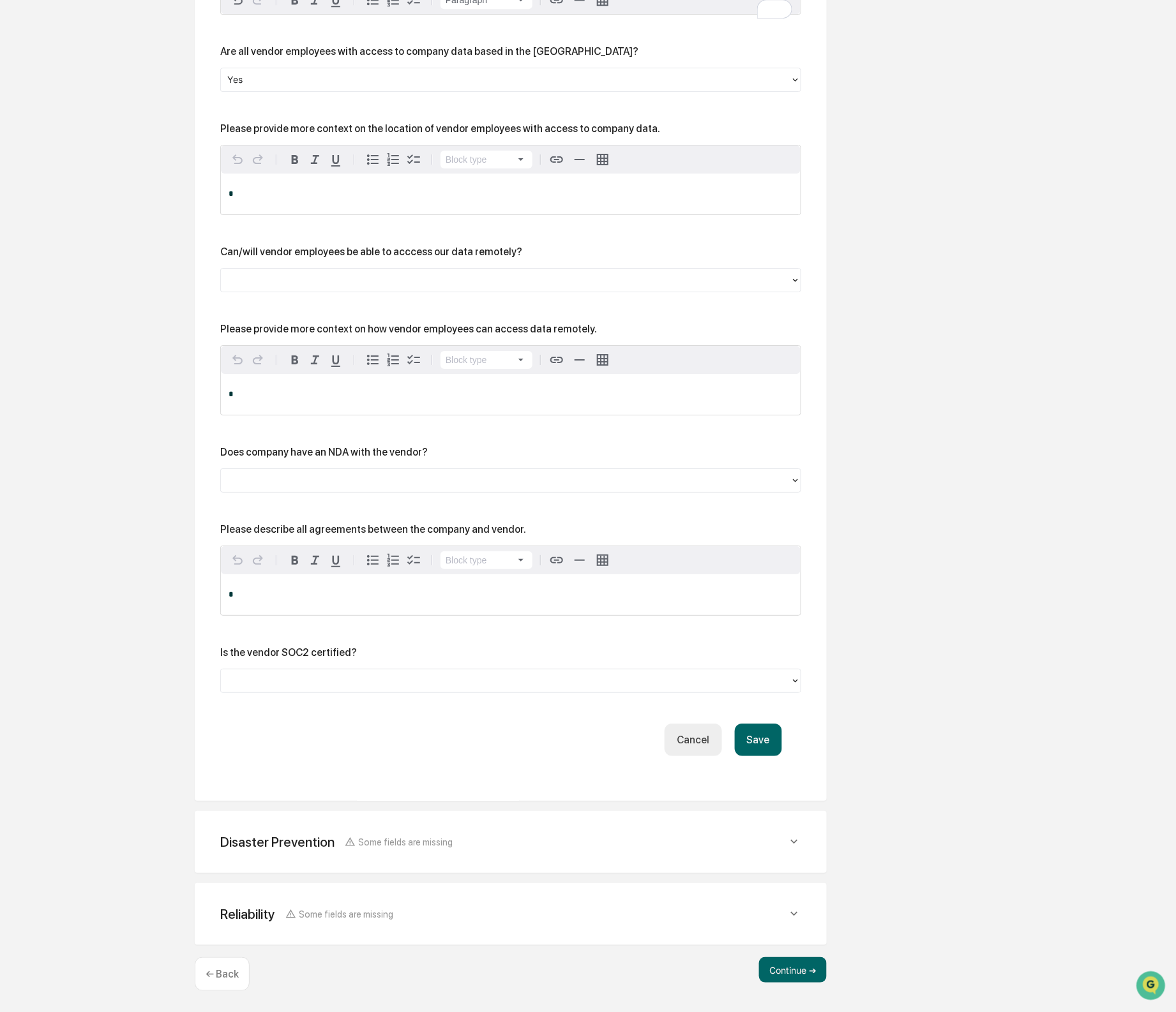
click at [284, 46] on div "Are all vendor employees with access to company data based in the [GEOGRAPHIC_D…" at bounding box center [429, 51] width 418 height 12
copy div "Are all vendor employees with access to company data based in the [GEOGRAPHIC_D…"
click at [675, 190] on p "*" at bounding box center [511, 194] width 565 height 9
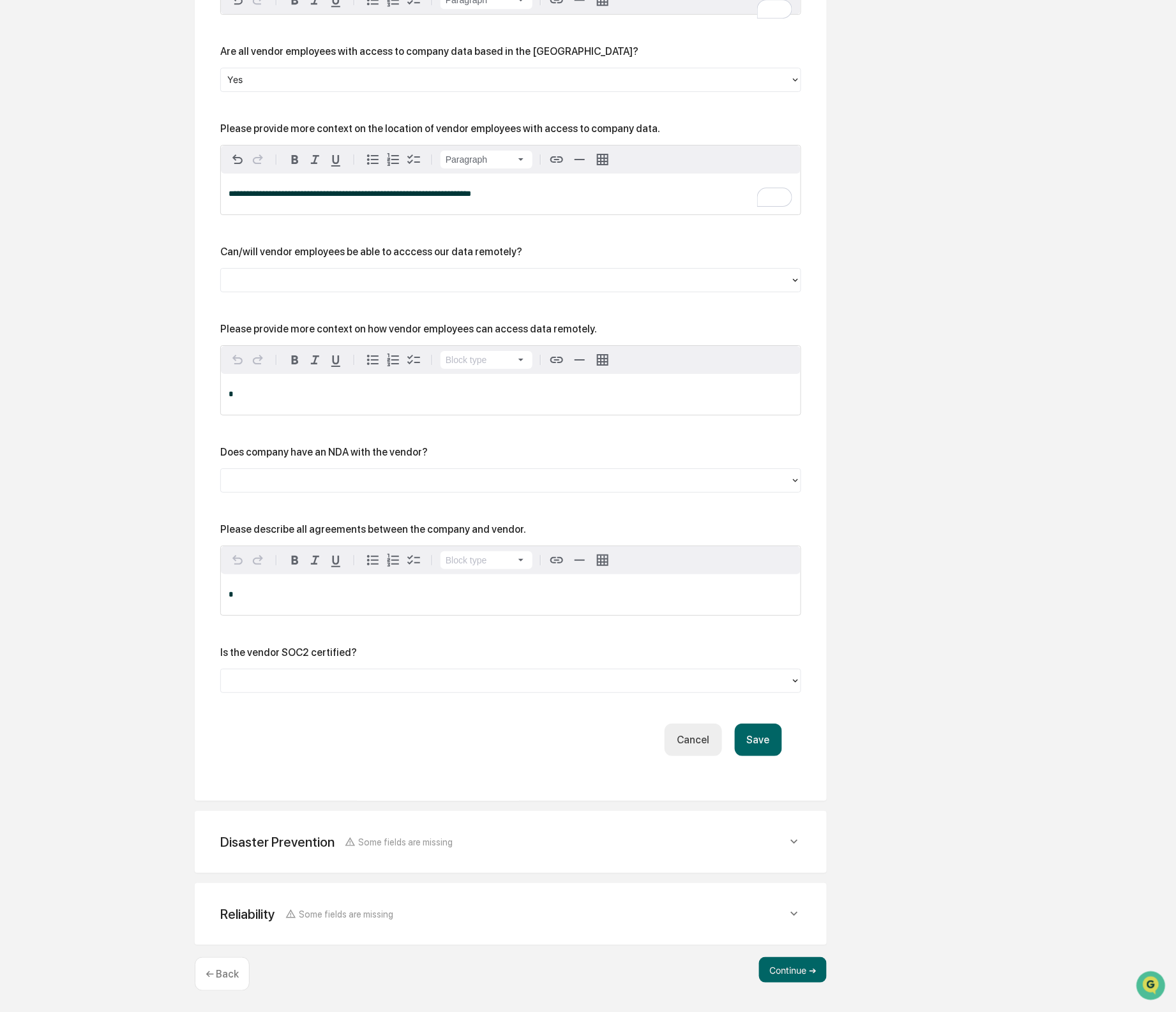
click at [619, 273] on div at bounding box center [505, 279] width 557 height 15
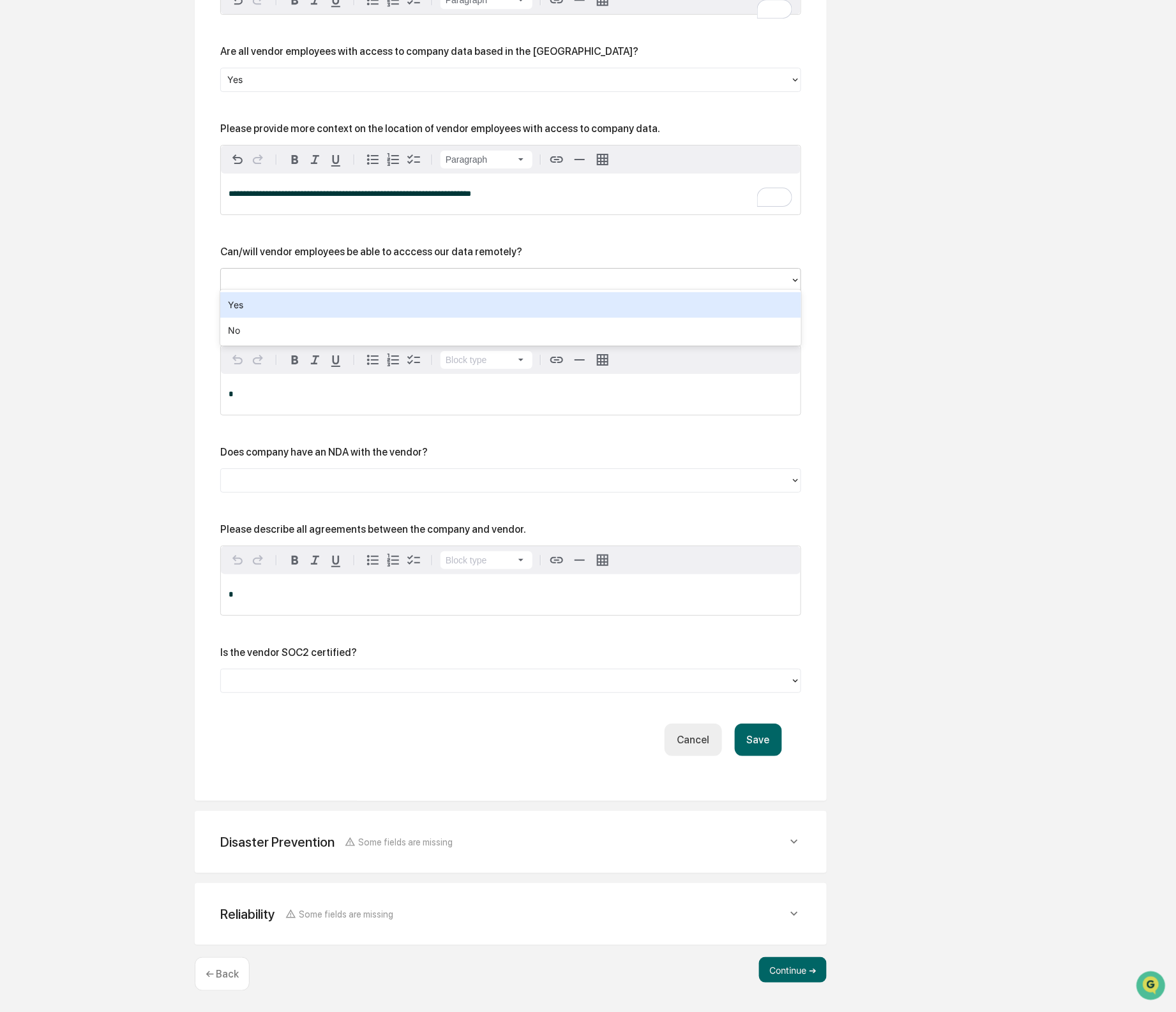
click at [592, 295] on div "Yes" at bounding box center [510, 305] width 581 height 26
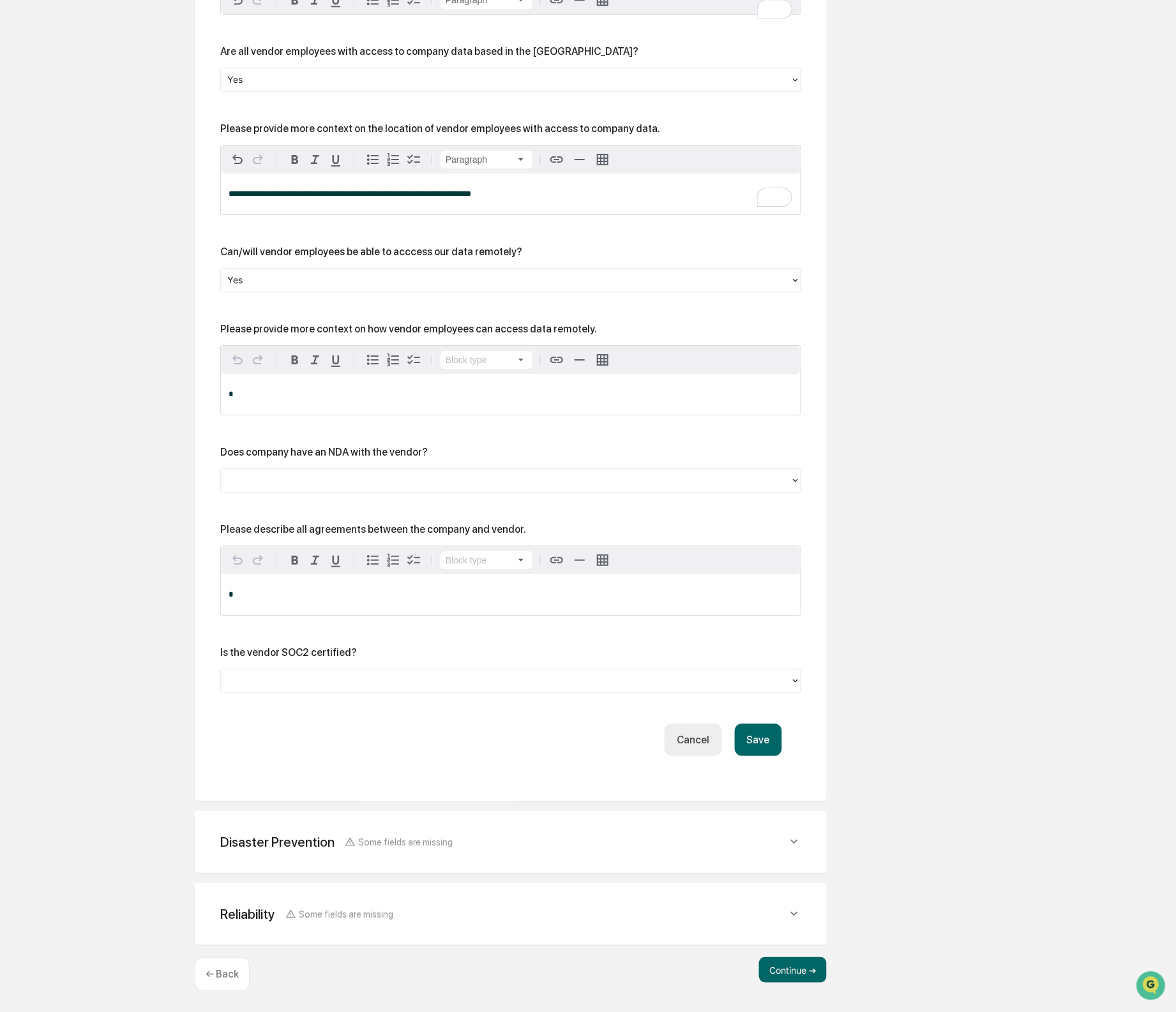
click at [399, 327] on div "Please provide more context on how vendor employees can access data remotely." at bounding box center [408, 328] width 376 height 12
copy div "Please provide more context on how vendor employees can access data remotely."
click at [530, 385] on div "*" at bounding box center [511, 394] width 580 height 41
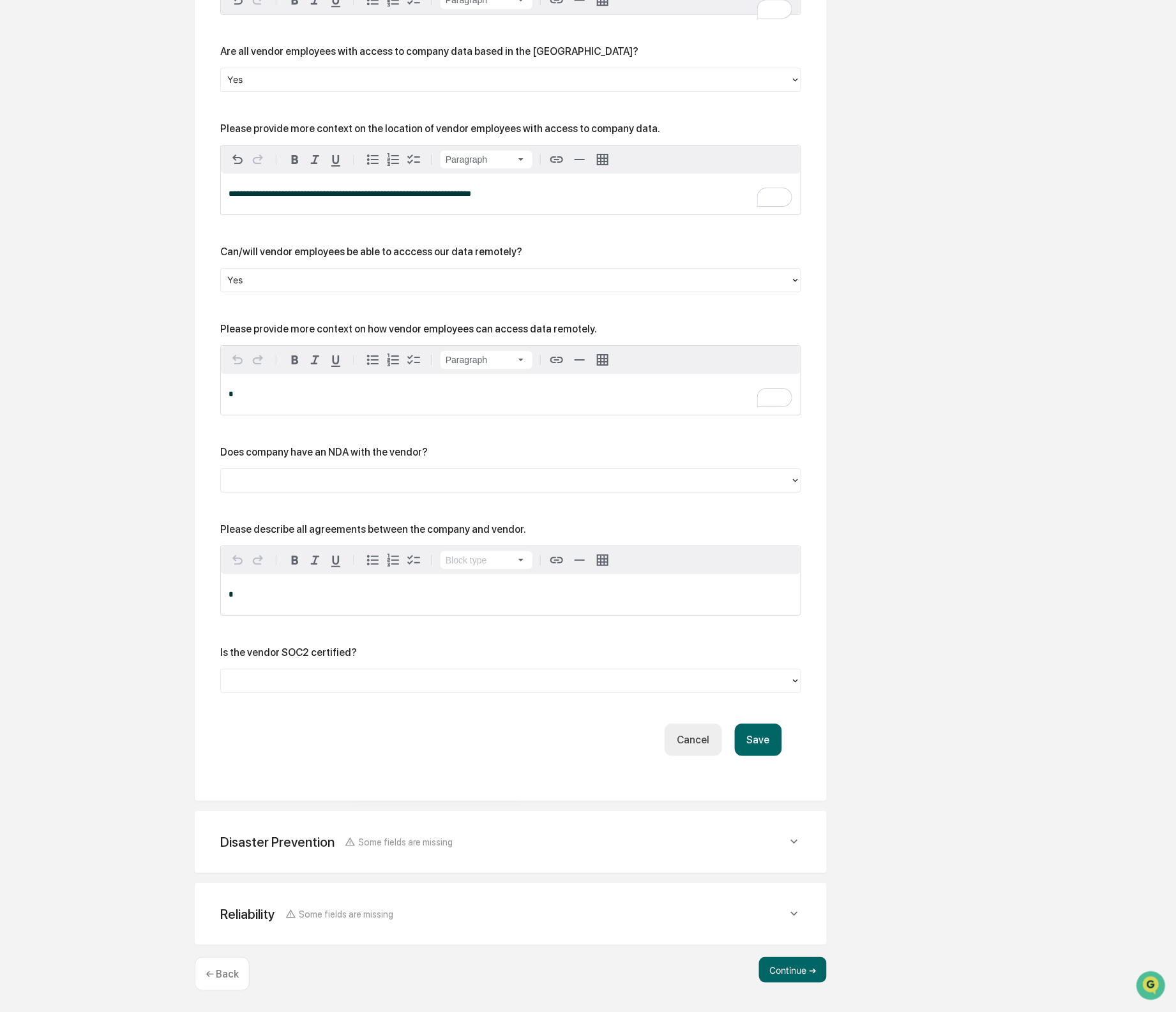
click at [324, 390] on p "*" at bounding box center [511, 394] width 565 height 9
paste div "To enrich screen reader interactions, please activate Accessibility in Grammarl…"
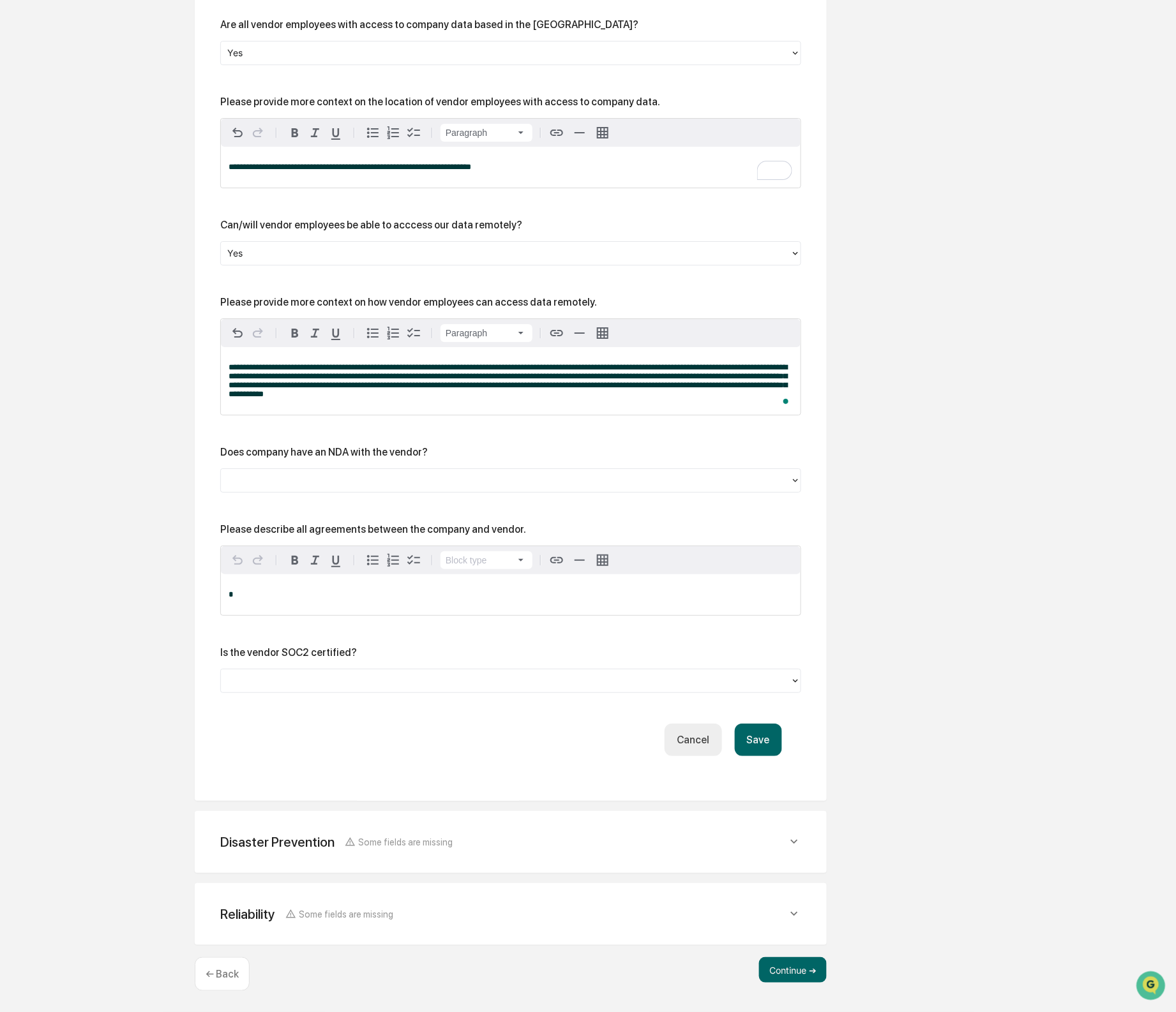
scroll to position [1565, 0]
drag, startPoint x: 322, startPoint y: 456, endPoint x: 314, endPoint y: 467, distance: 13.6
click at [322, 457] on div "Does company have an NDA with the vendor?" at bounding box center [510, 469] width 581 height 47
click at [314, 470] on div at bounding box center [505, 480] width 570 height 20
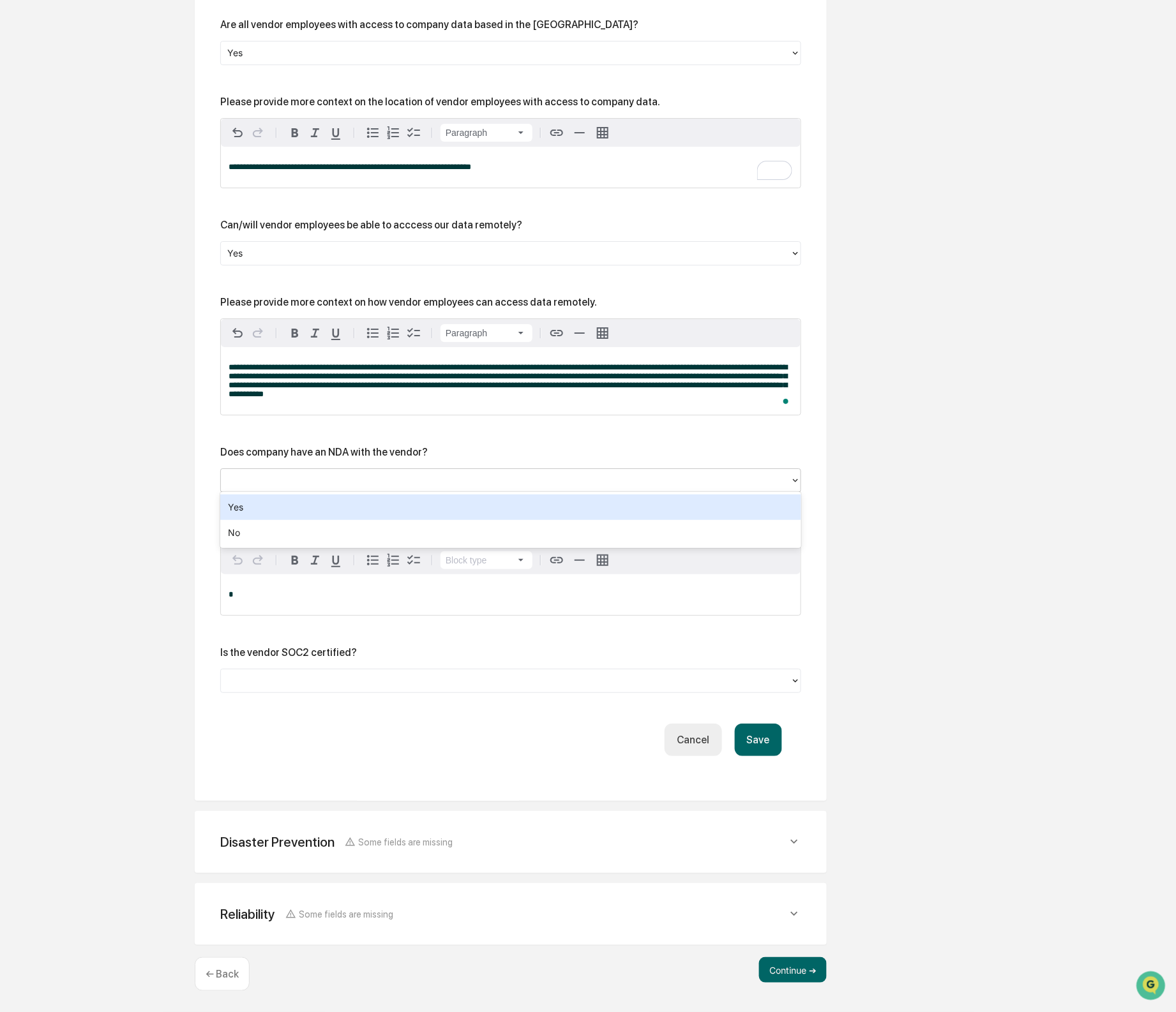
click at [297, 512] on div "Yes" at bounding box center [510, 507] width 581 height 26
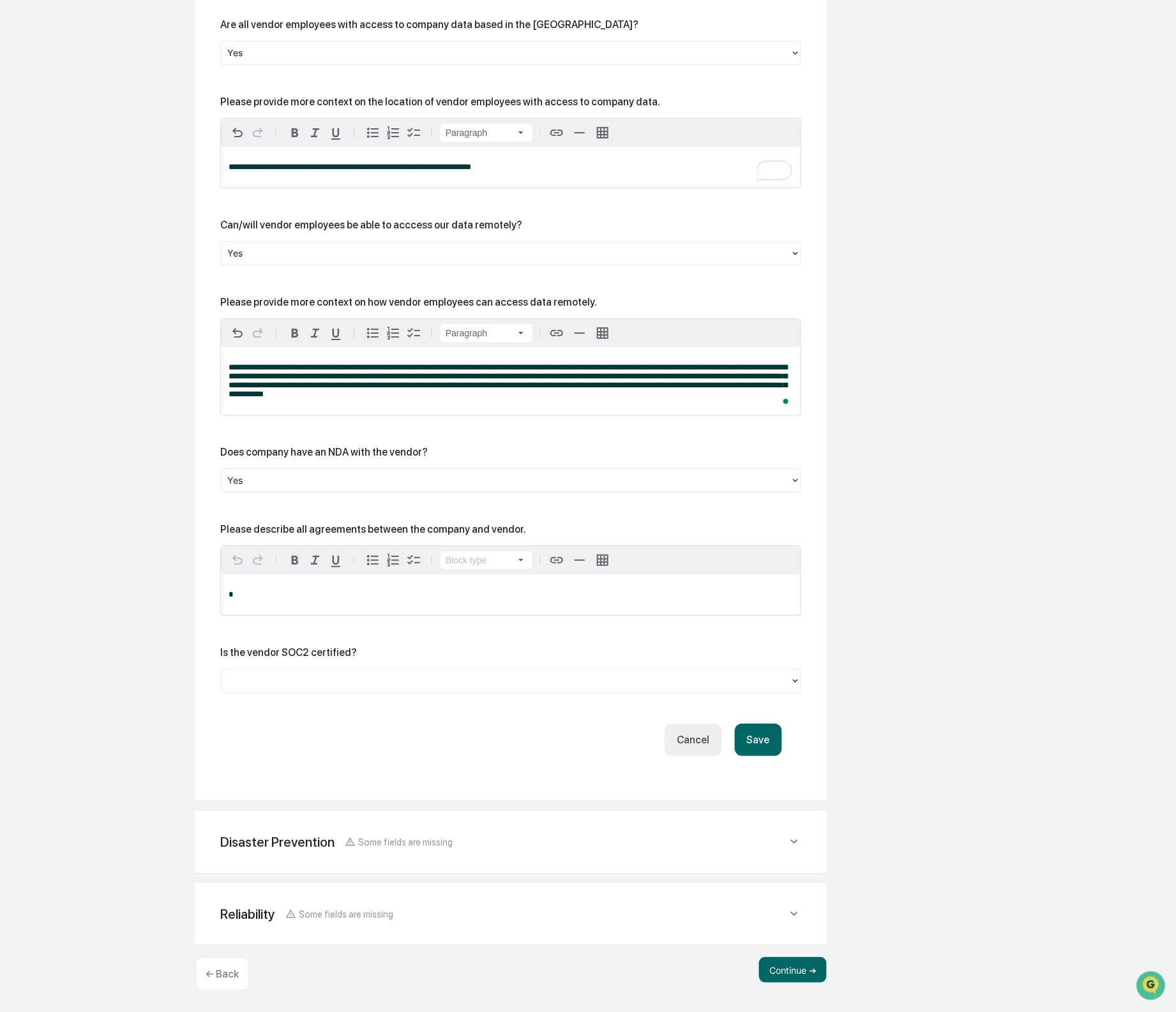
click at [360, 529] on div "Please describe all agreements between the company and vendor." at bounding box center [373, 529] width 306 height 12
copy div "Please describe all agreements between the company and vendor."
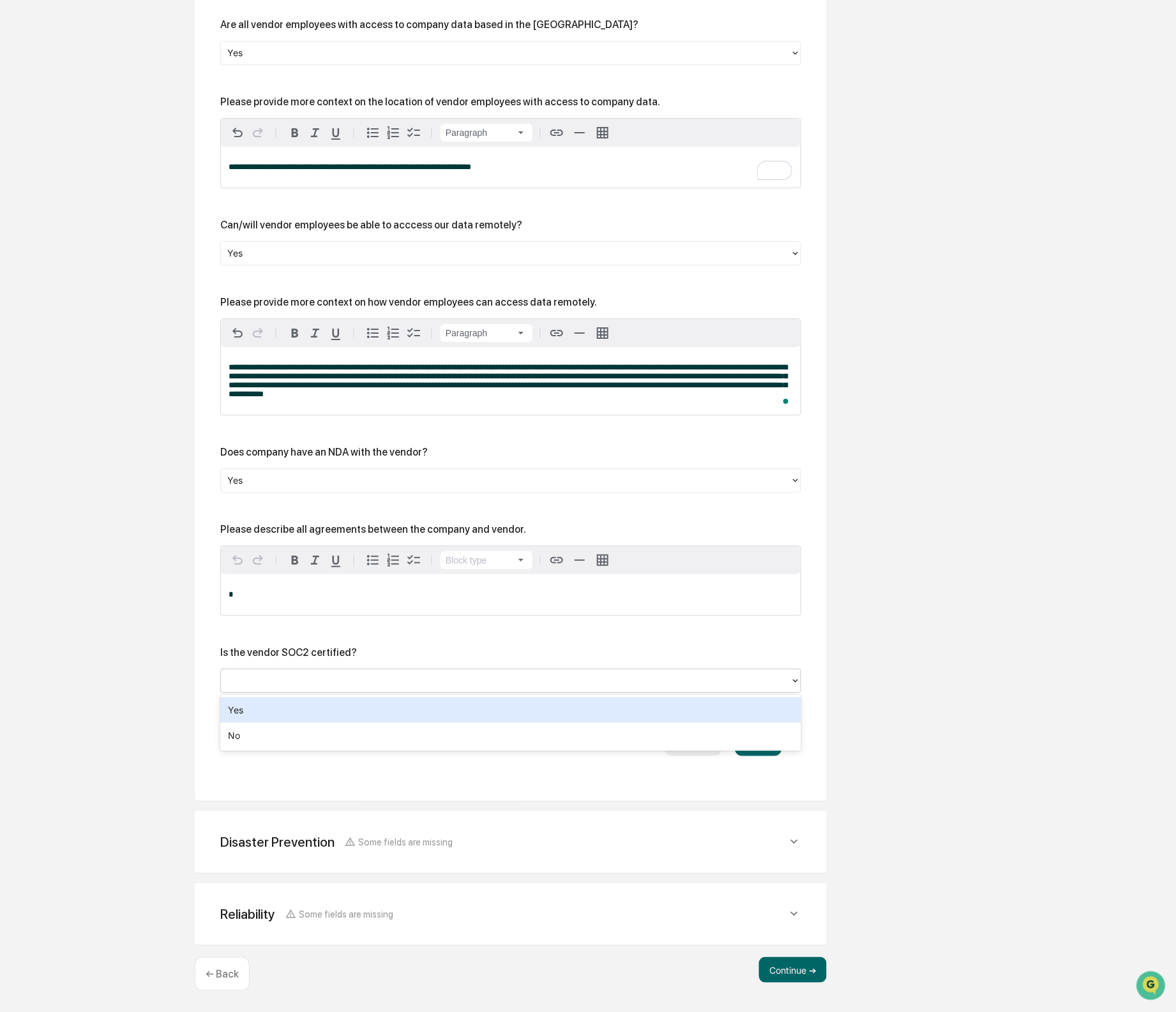
drag, startPoint x: 533, startPoint y: 674, endPoint x: 512, endPoint y: 711, distance: 42.5
click at [533, 675] on div at bounding box center [505, 680] width 557 height 15
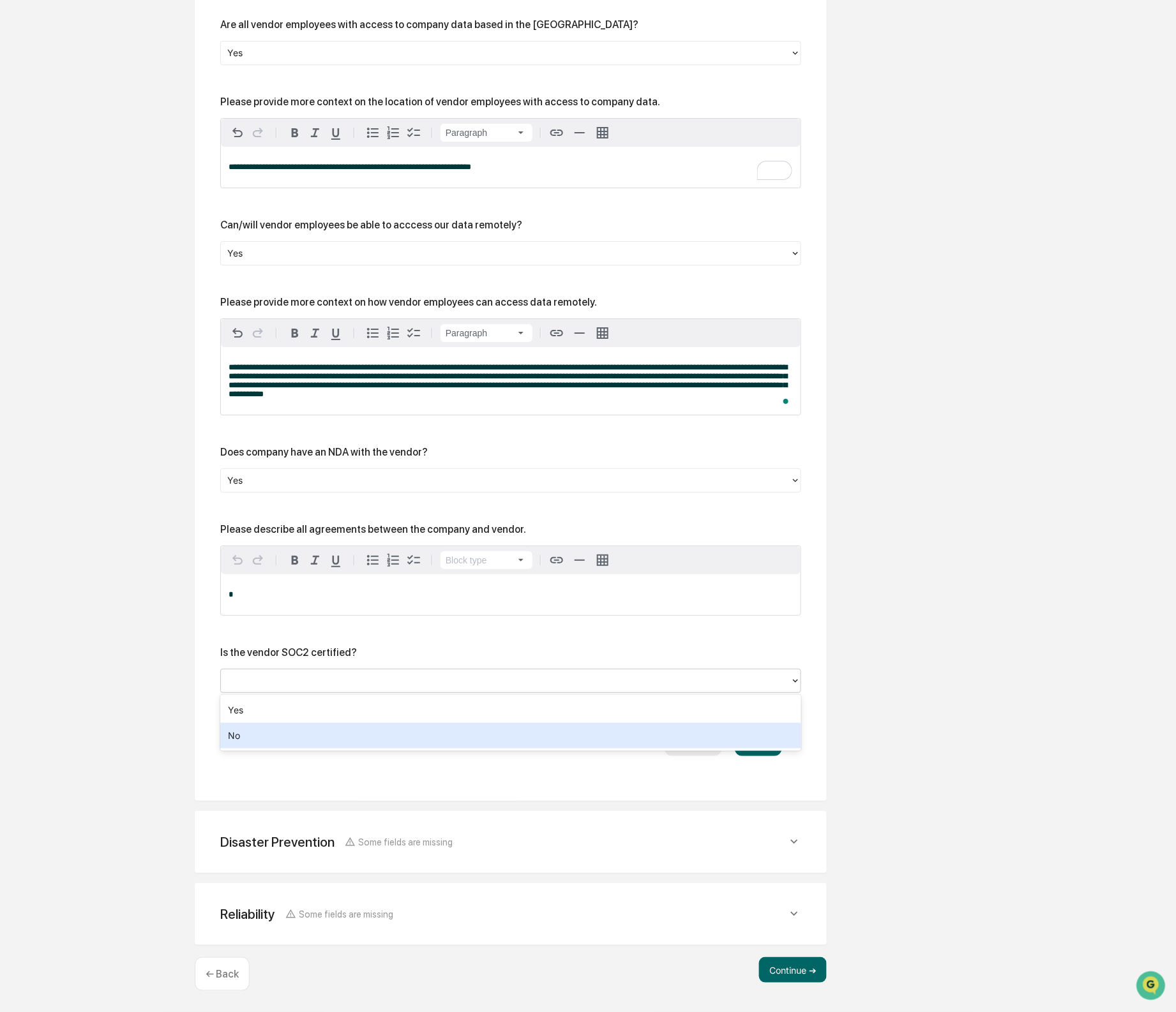
click at [490, 737] on div "No" at bounding box center [510, 736] width 581 height 26
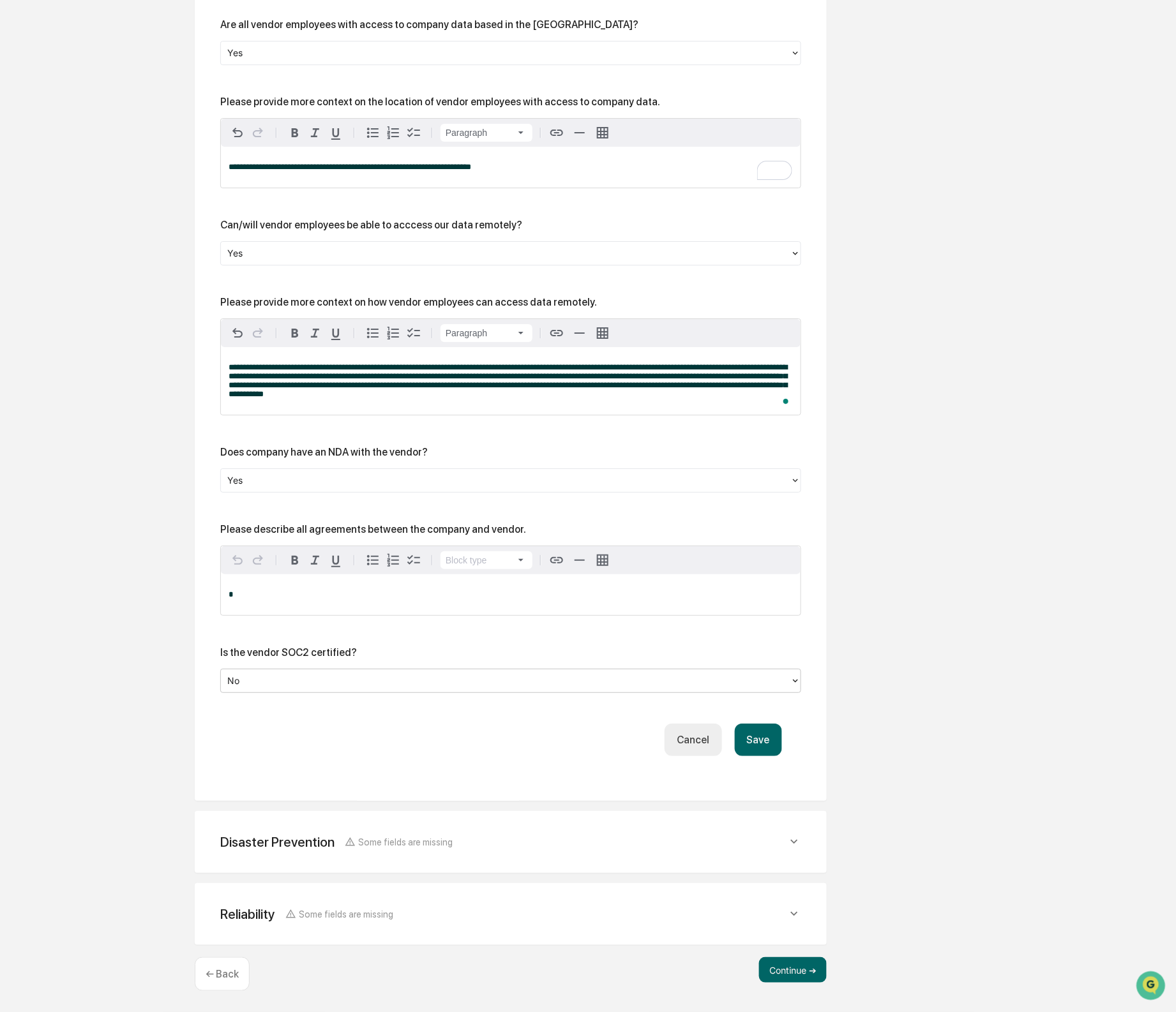
click at [299, 594] on p "*" at bounding box center [511, 595] width 565 height 9
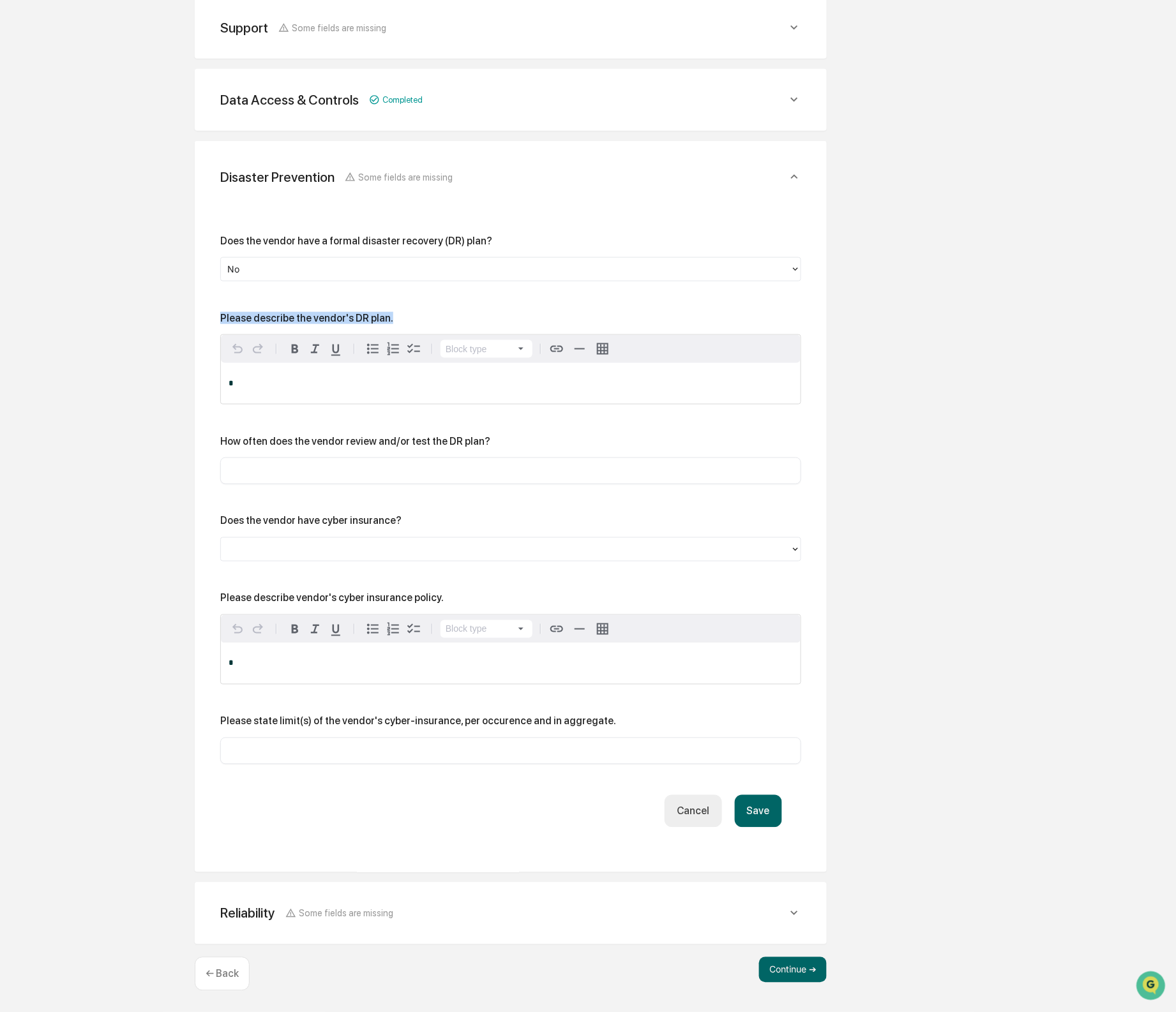
click at [469, 380] on p "*" at bounding box center [511, 383] width 565 height 9
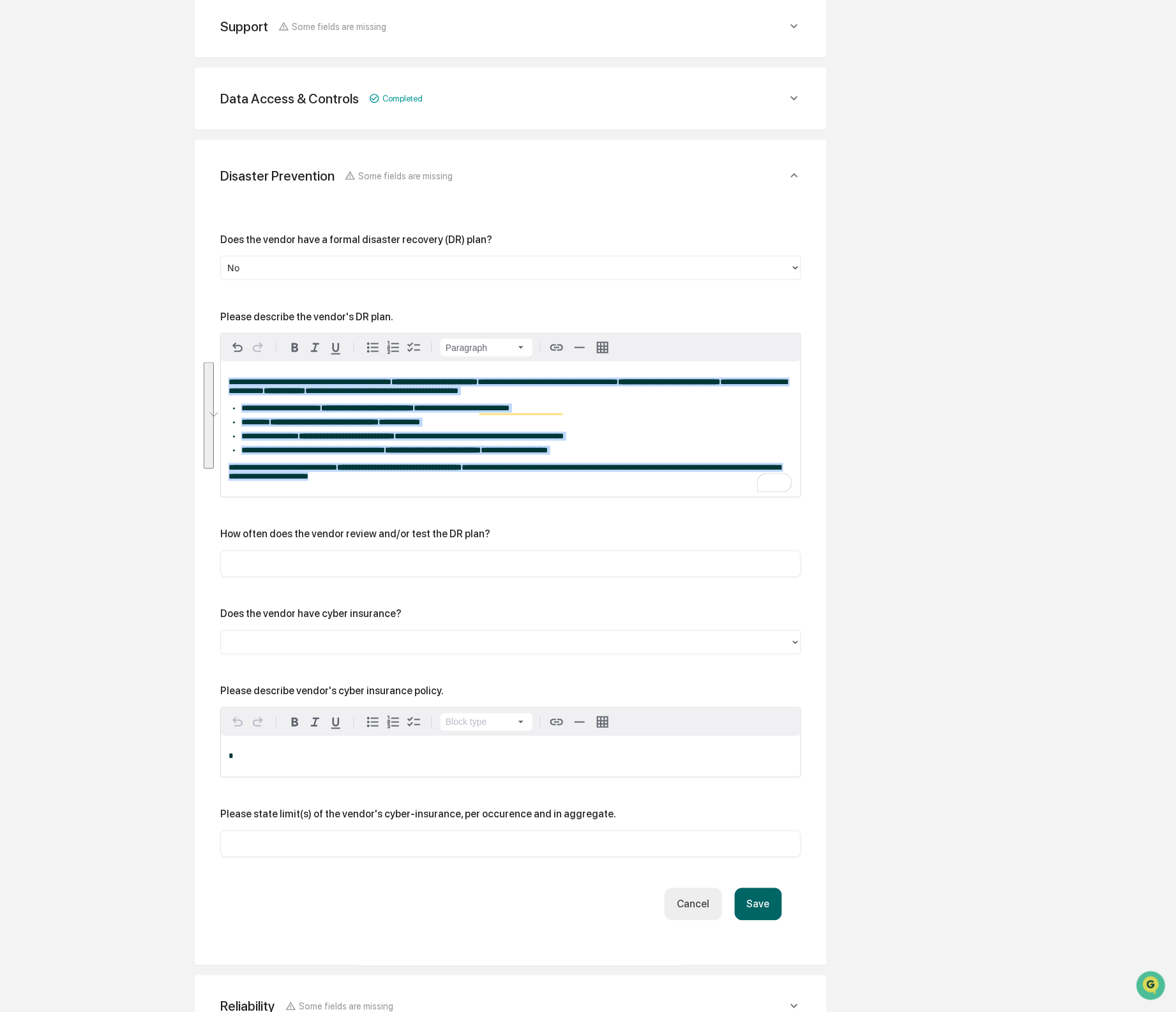
drag, startPoint x: 489, startPoint y: 481, endPoint x: 178, endPoint y: 336, distance: 343.1
click at [178, 336] on div "Review Vendor Data Review the vendor's information and fill in any missing fiel…" at bounding box center [510, 440] width 702 height 1329
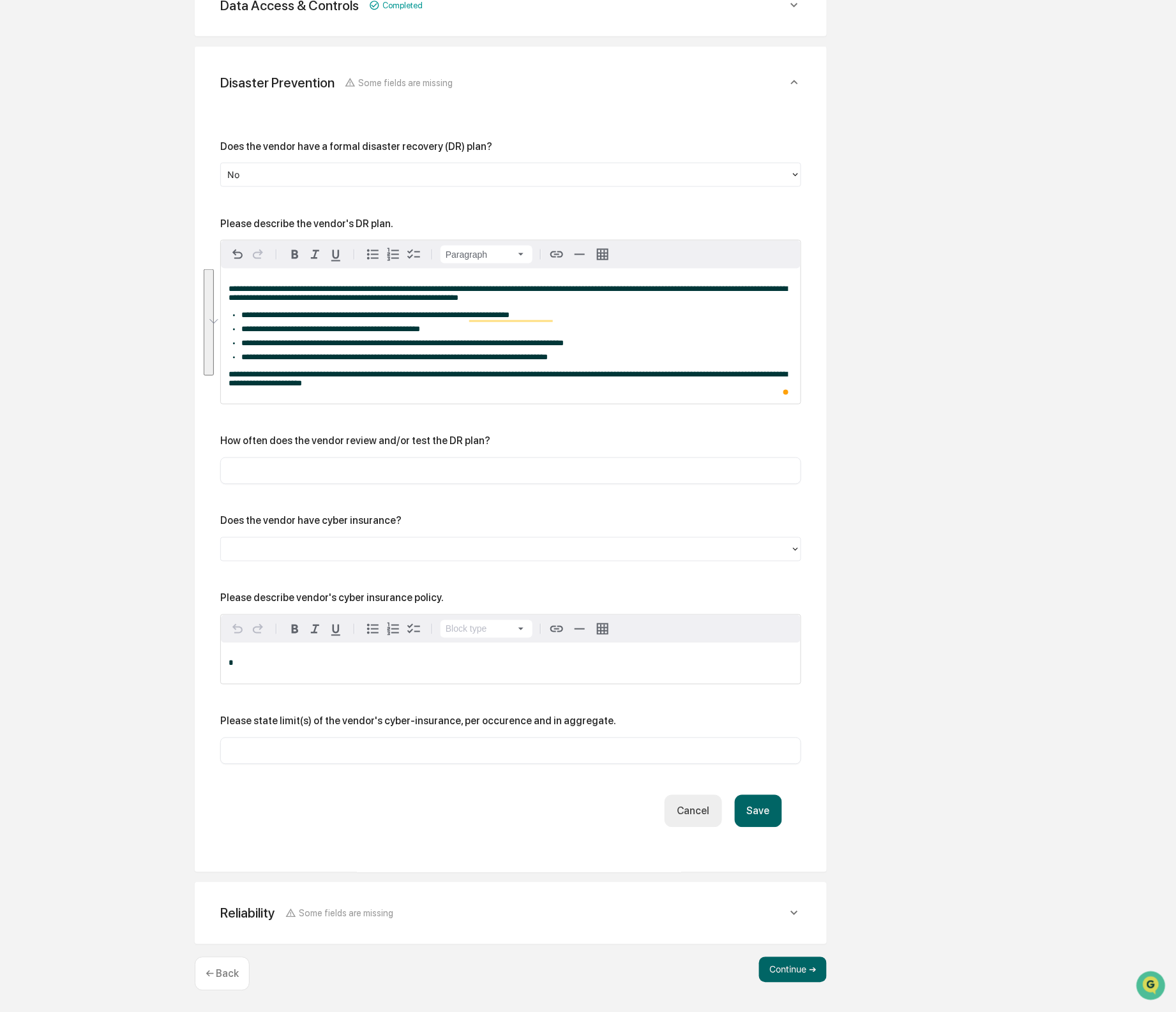
click at [420, 473] on input "text" at bounding box center [511, 471] width 562 height 13
type input "***"
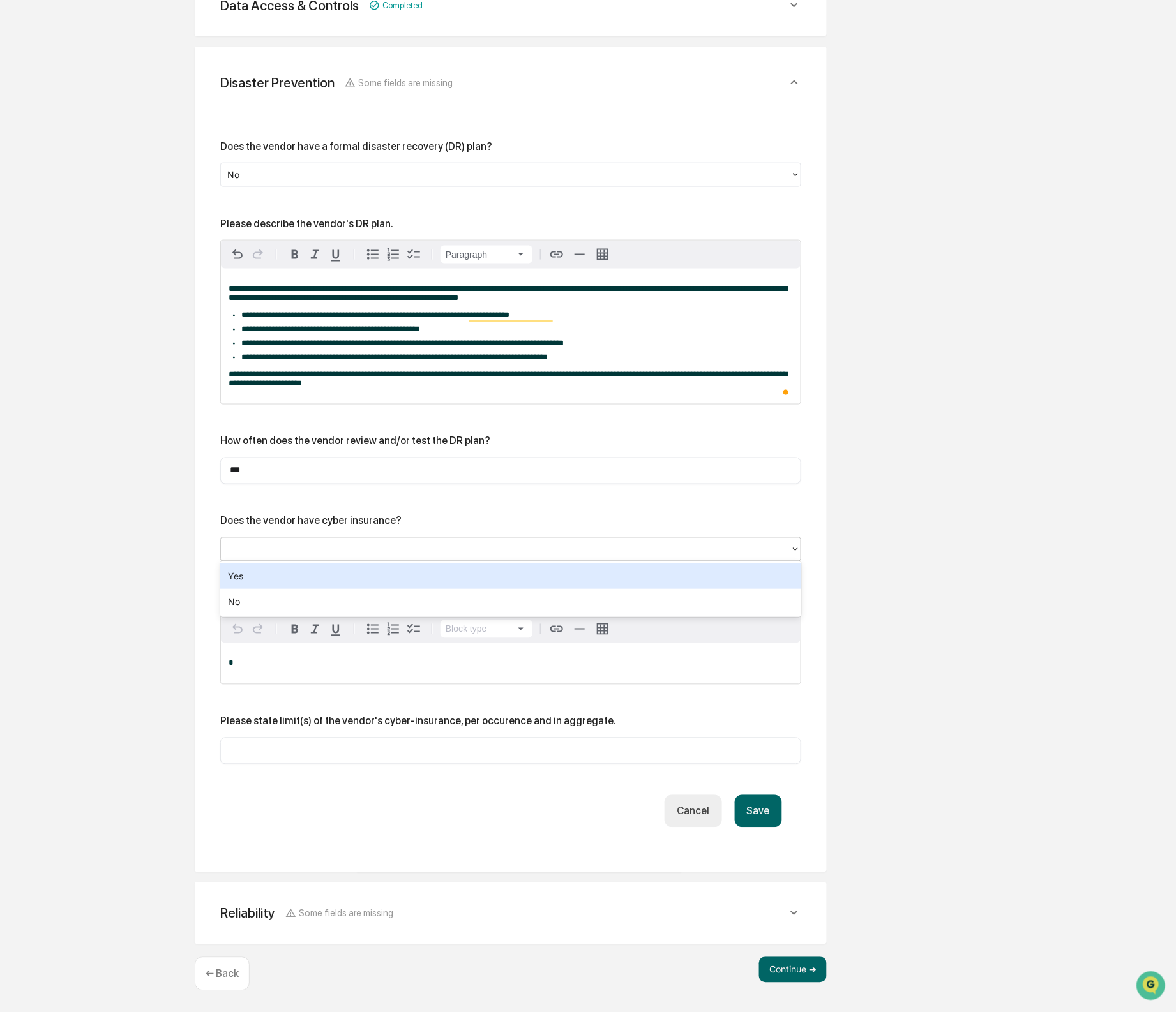
click at [542, 542] on div at bounding box center [505, 549] width 557 height 15
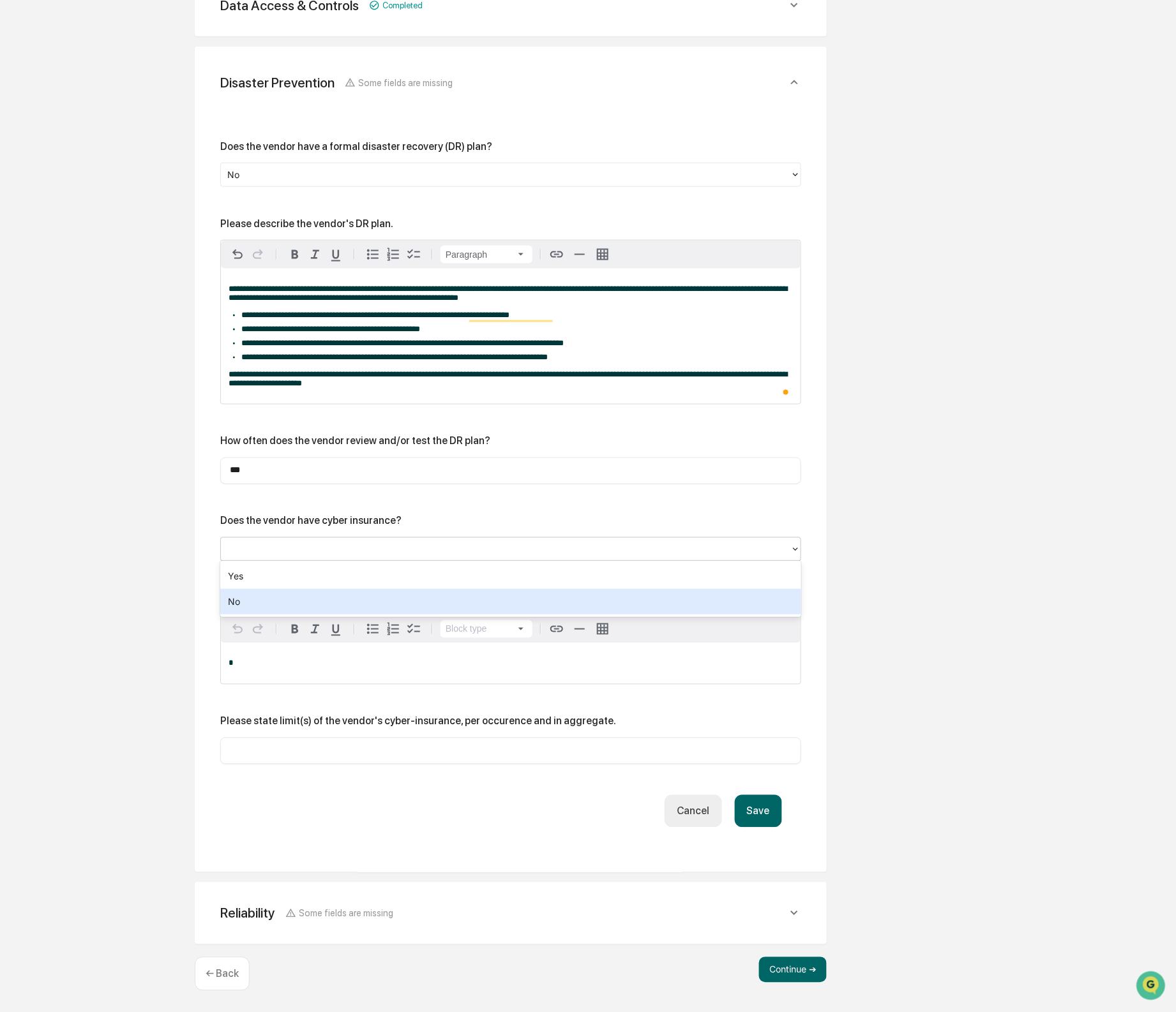
click at [489, 592] on div "No" at bounding box center [510, 601] width 581 height 26
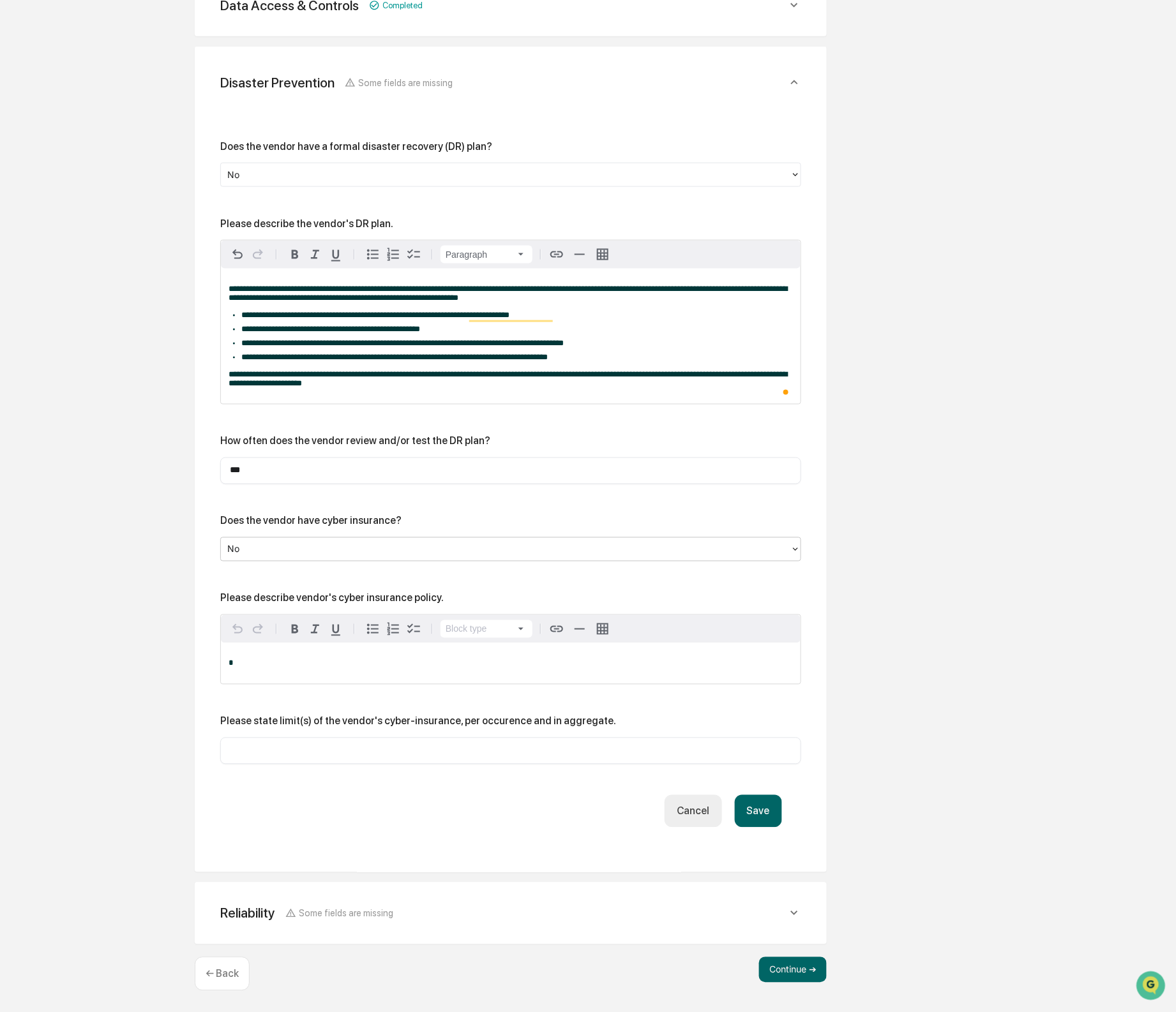
click at [321, 601] on div "Please describe vendor's cyber insurance policy." at bounding box center [332, 598] width 224 height 12
copy div "Please describe vendor's cyber insurance policy."
click at [384, 664] on p "*" at bounding box center [511, 664] width 565 height 9
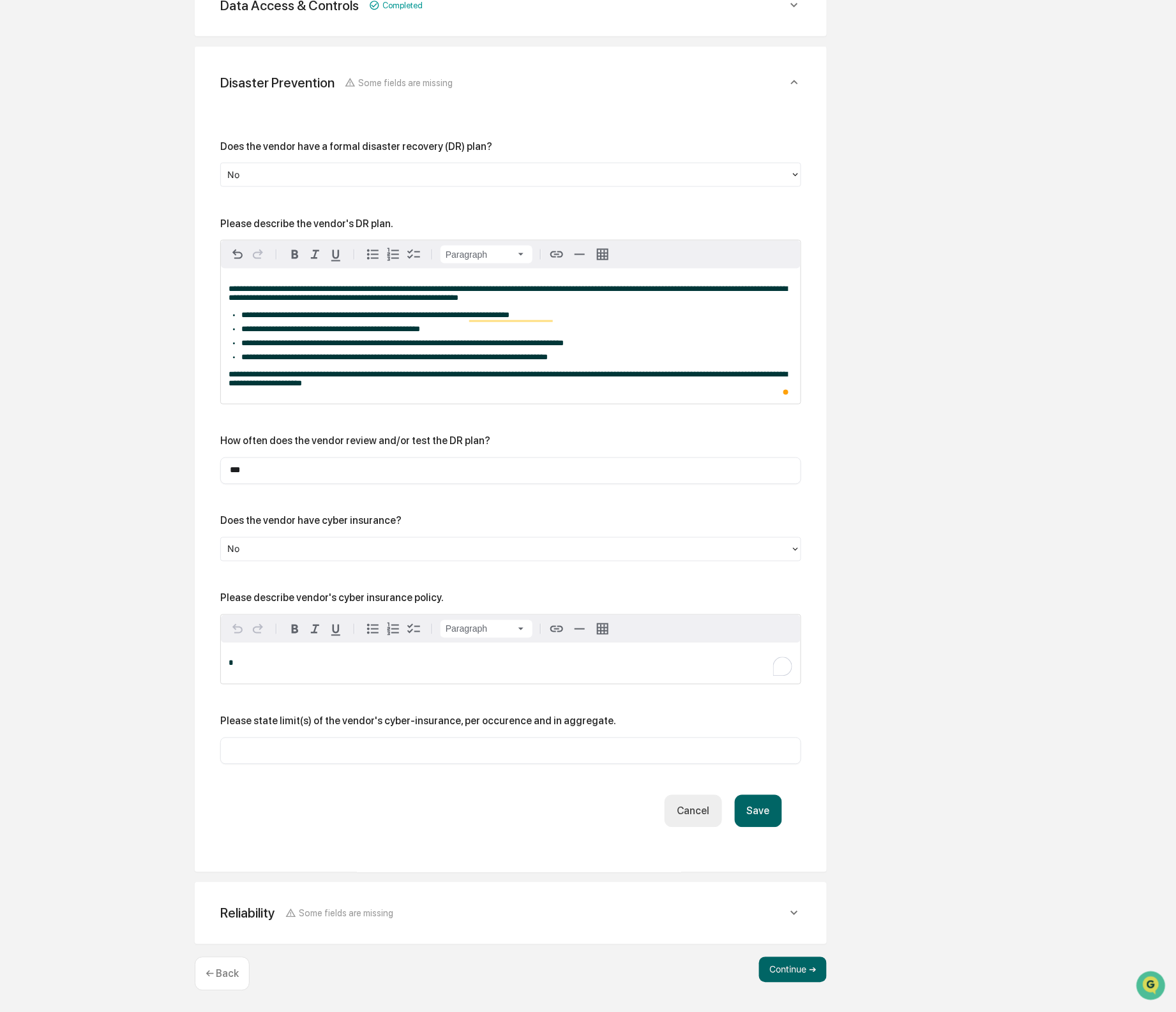
paste div "To enrich screen reader interactions, please activate Accessibility in Grammarl…"
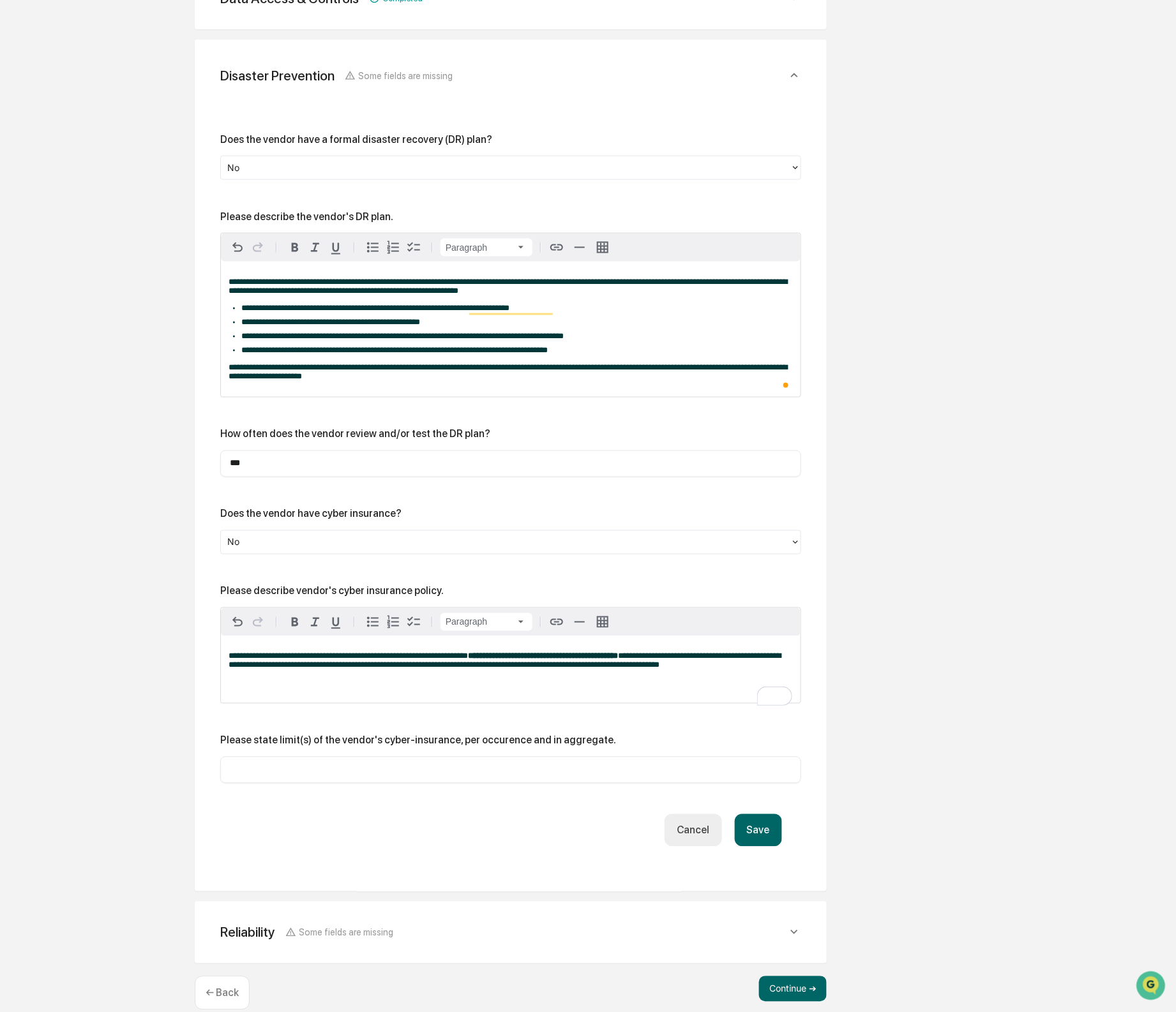
click at [363, 670] on p "**********" at bounding box center [511, 661] width 565 height 18
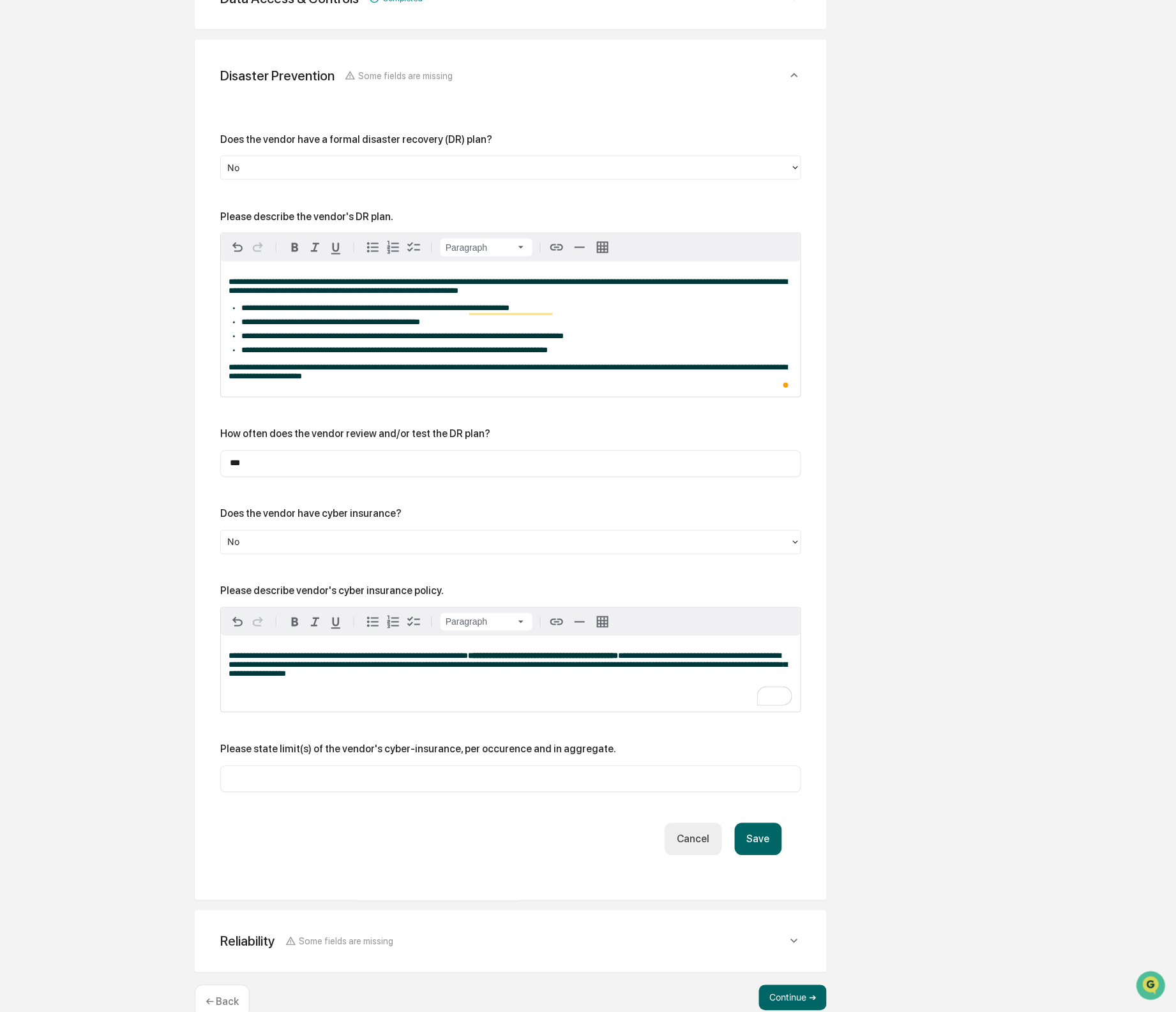
scroll to position [473, 0]
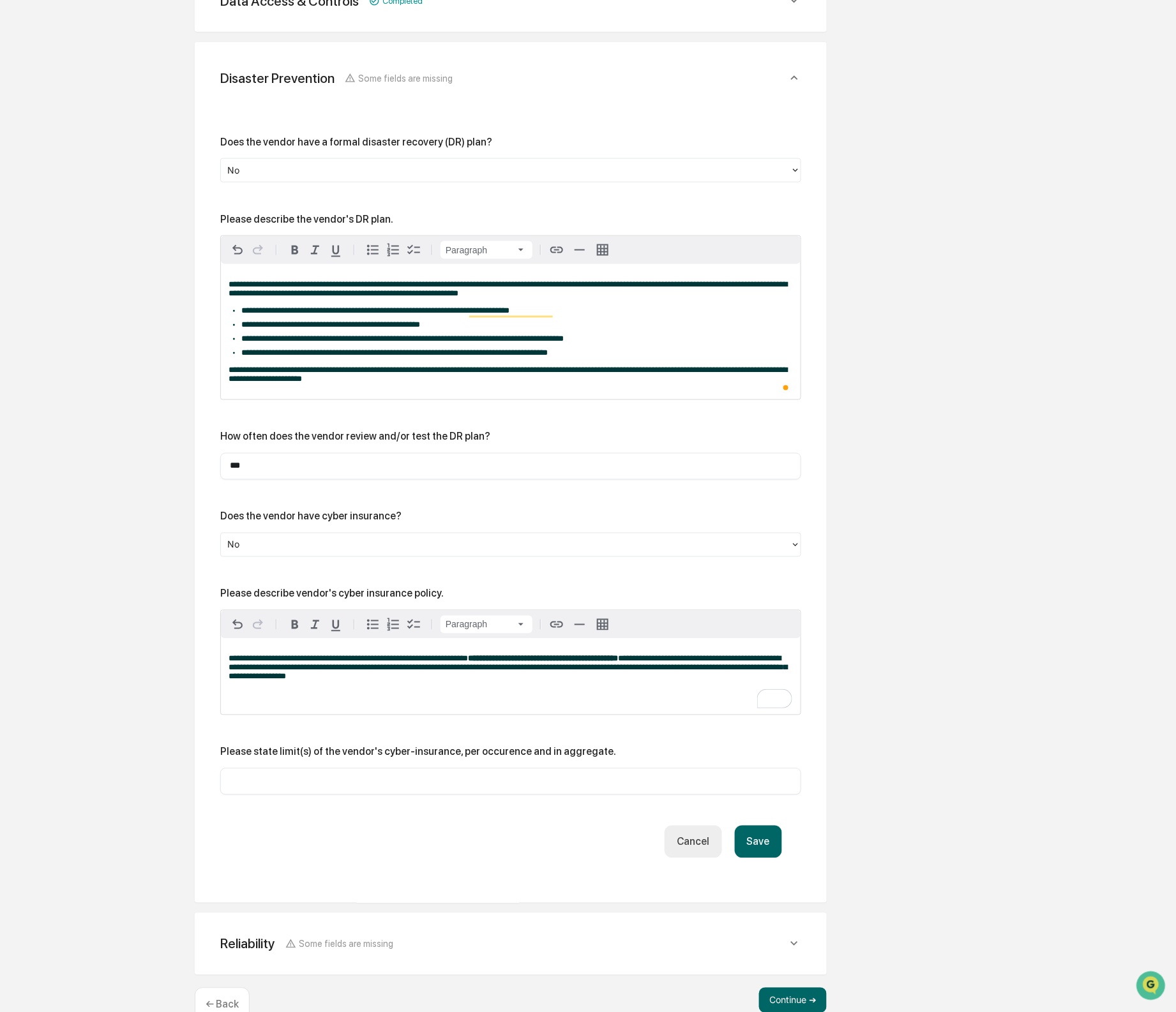
click at [750, 859] on button "Save" at bounding box center [758, 842] width 47 height 33
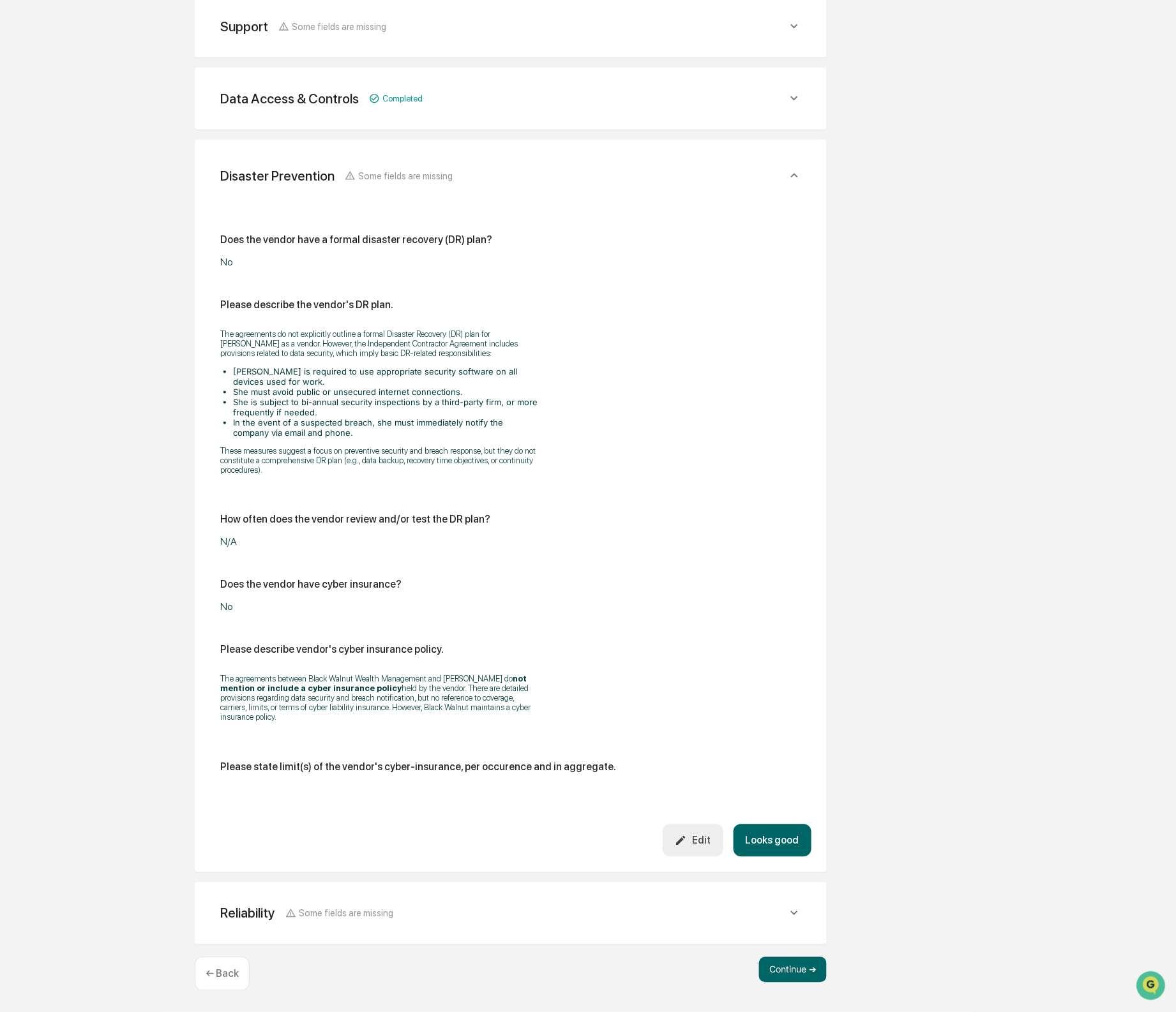
click at [768, 827] on button "Looks good" at bounding box center [772, 841] width 78 height 33
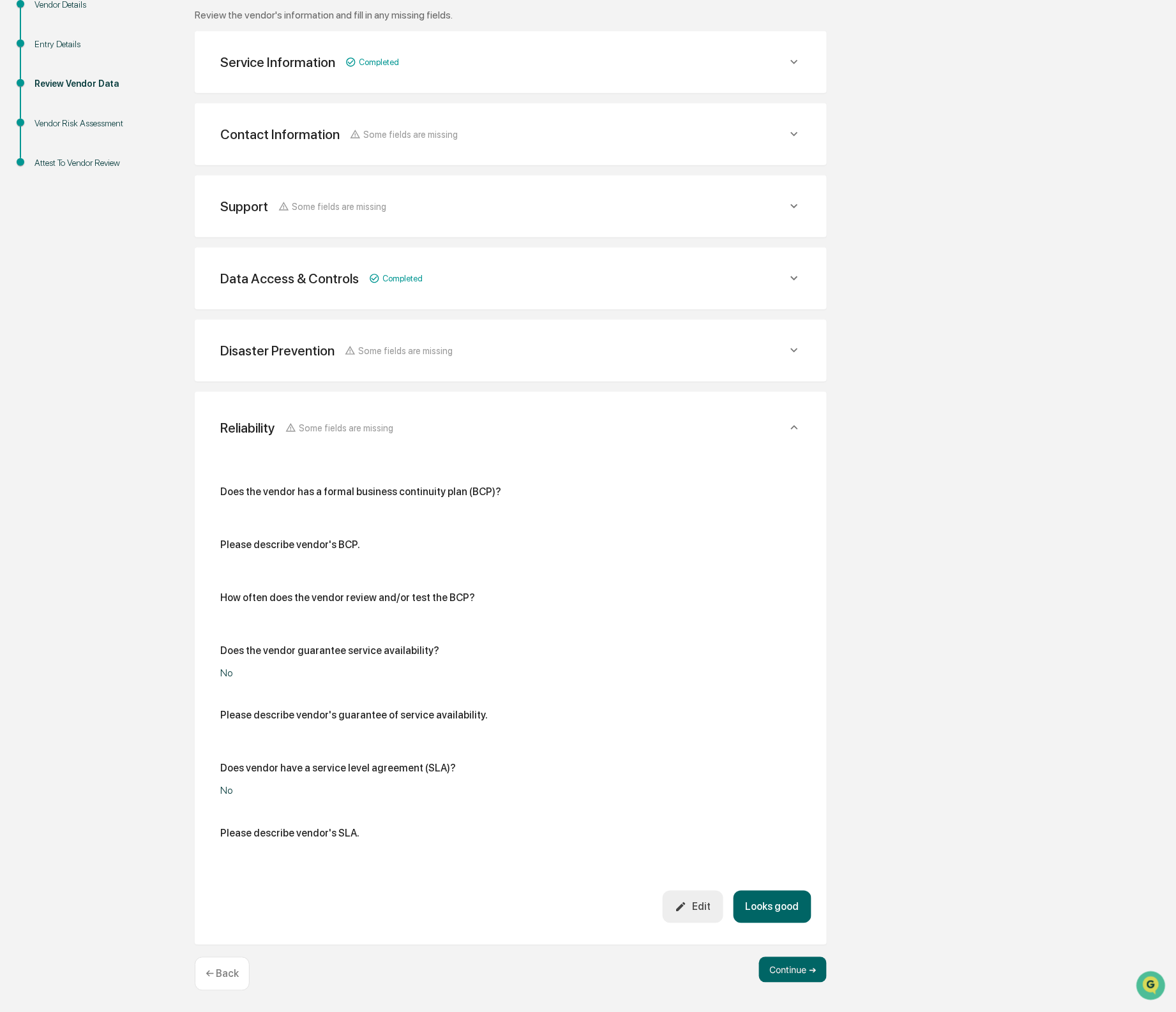
scroll to position [193, 0]
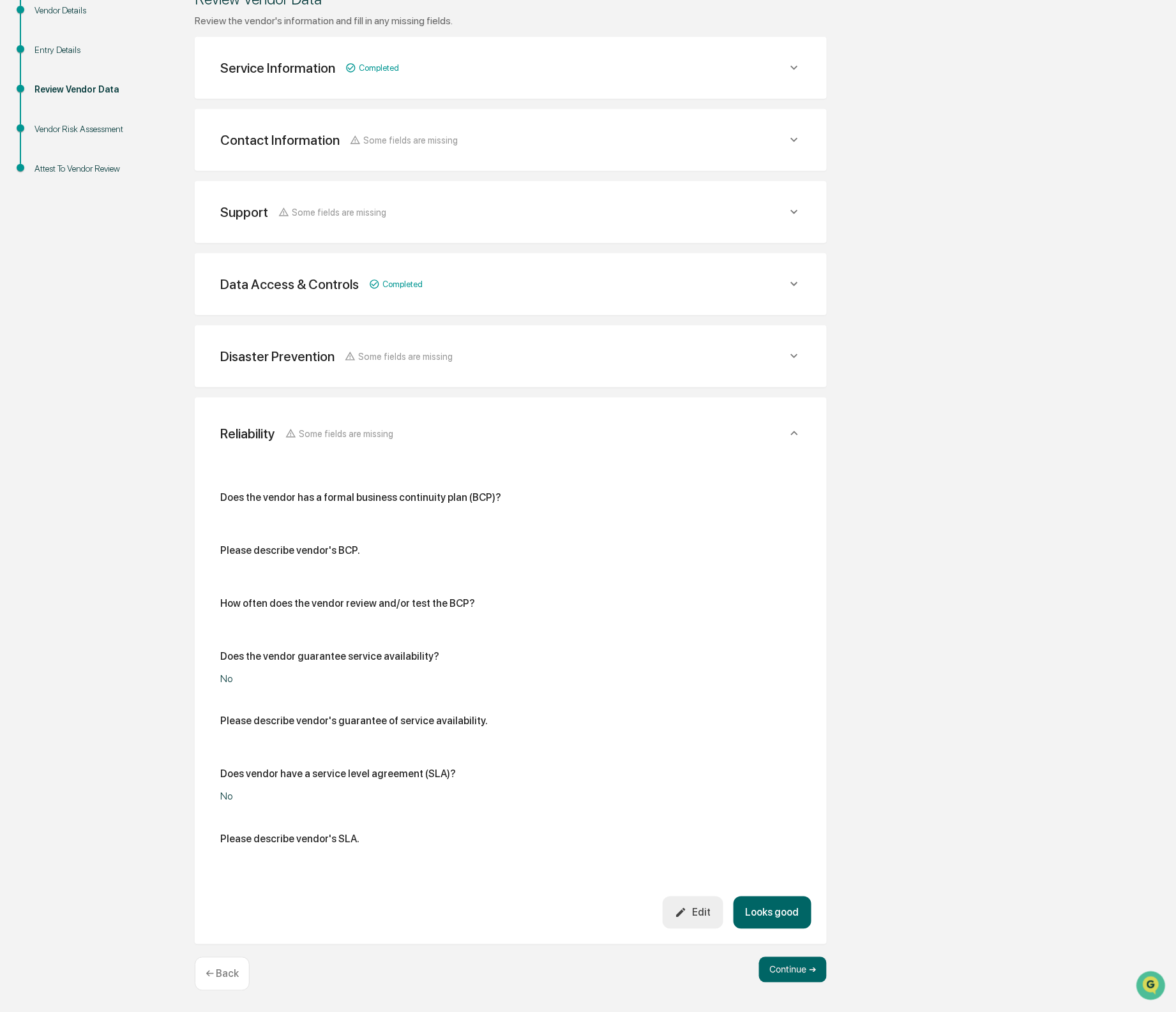
click at [696, 904] on button "Edit" at bounding box center [693, 913] width 61 height 33
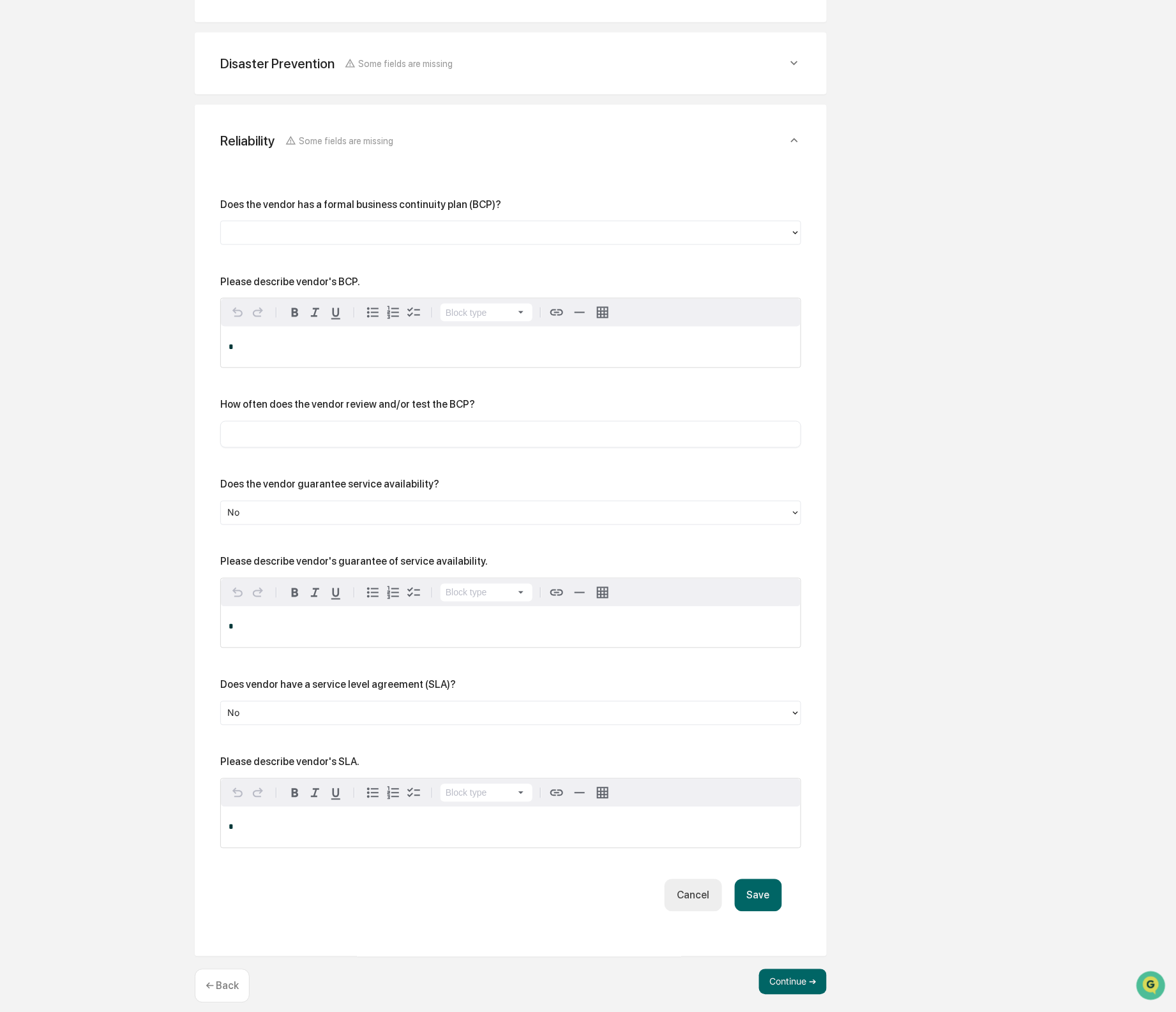
scroll to position [496, 0]
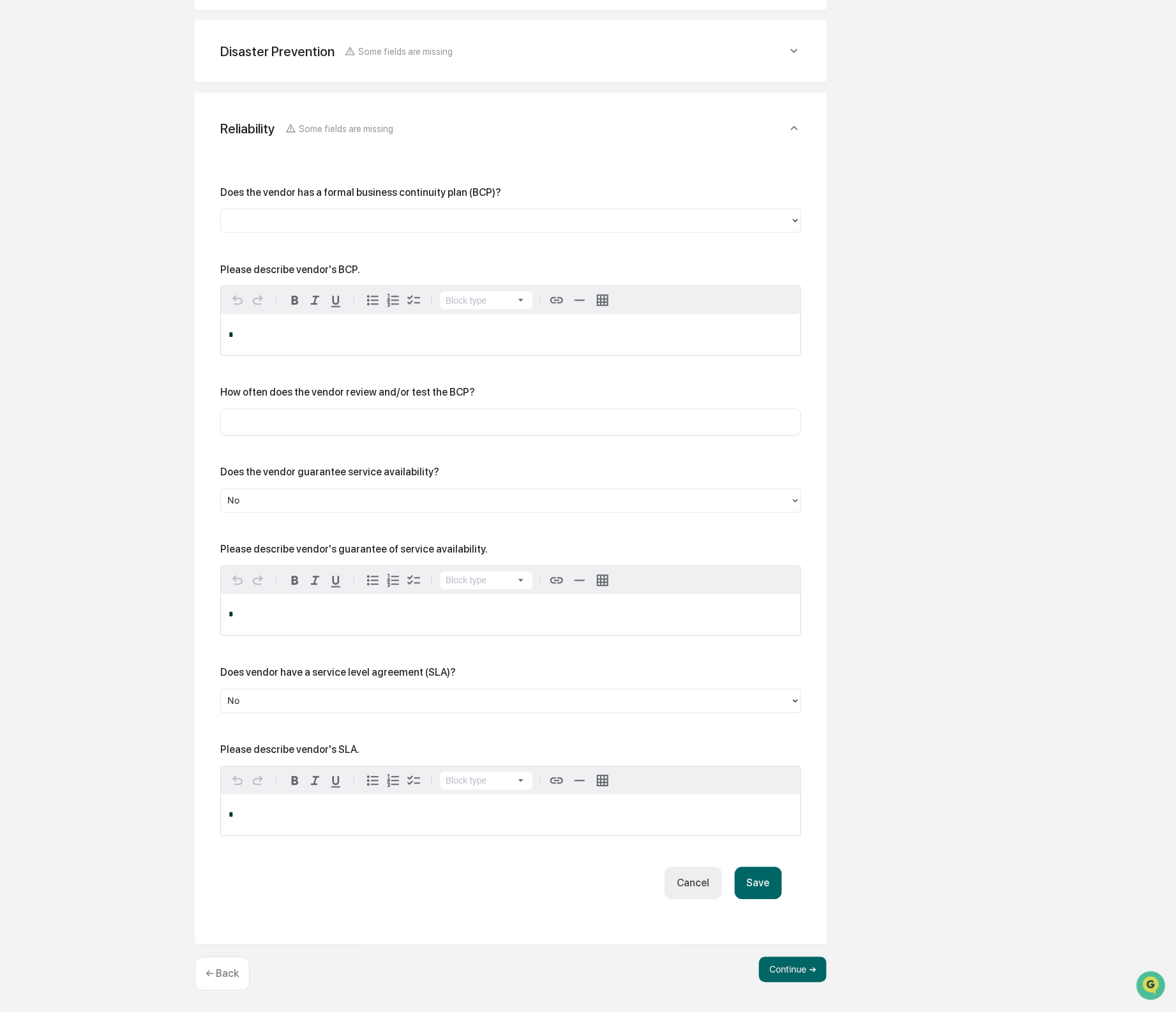
click at [320, 263] on div "Please describe vendor's BCP." at bounding box center [290, 269] width 140 height 12
copy div "Please describe vendor's BCP."
click at [360, 222] on div at bounding box center [505, 220] width 557 height 15
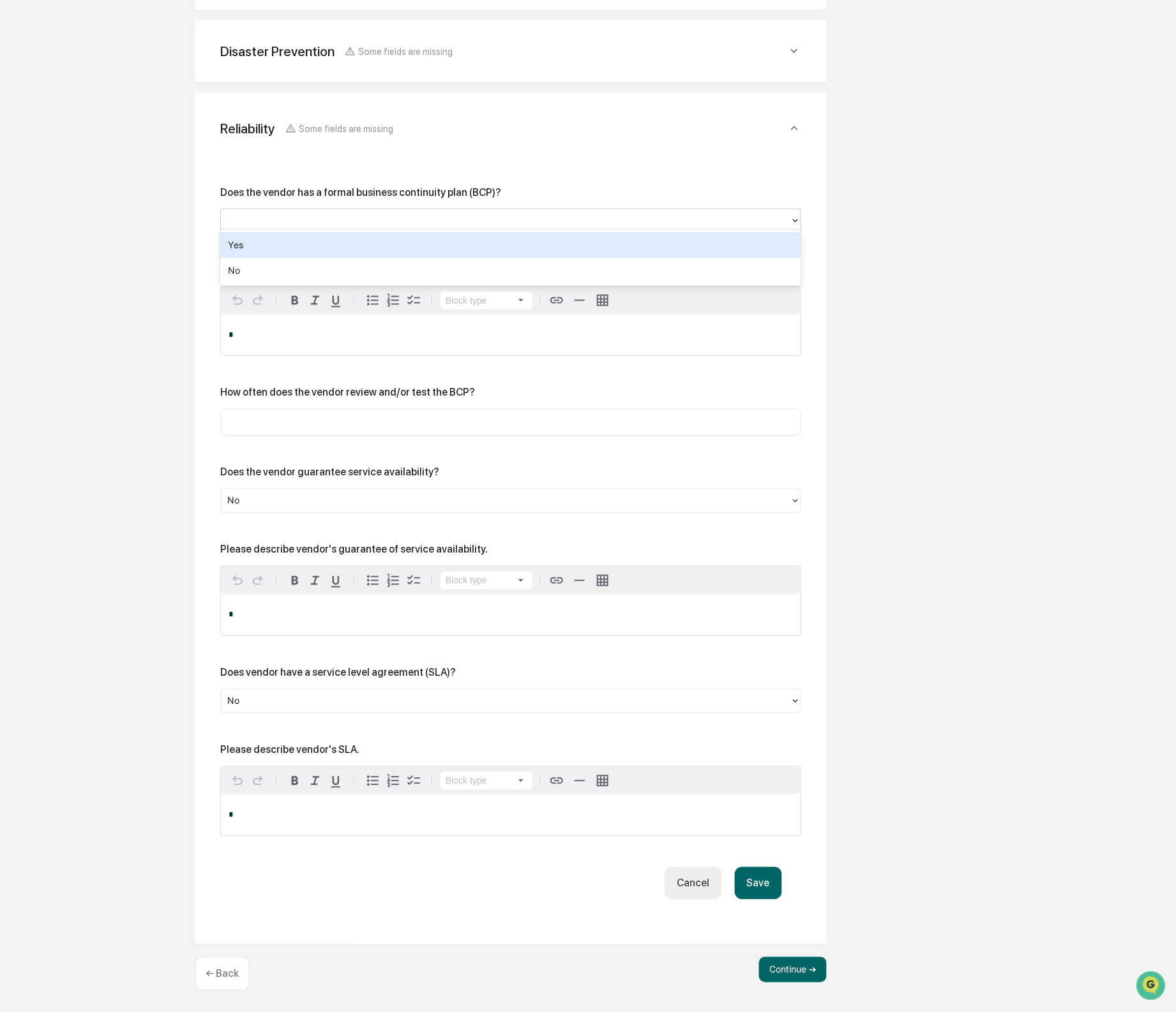
click at [337, 246] on div "Yes" at bounding box center [510, 245] width 581 height 26
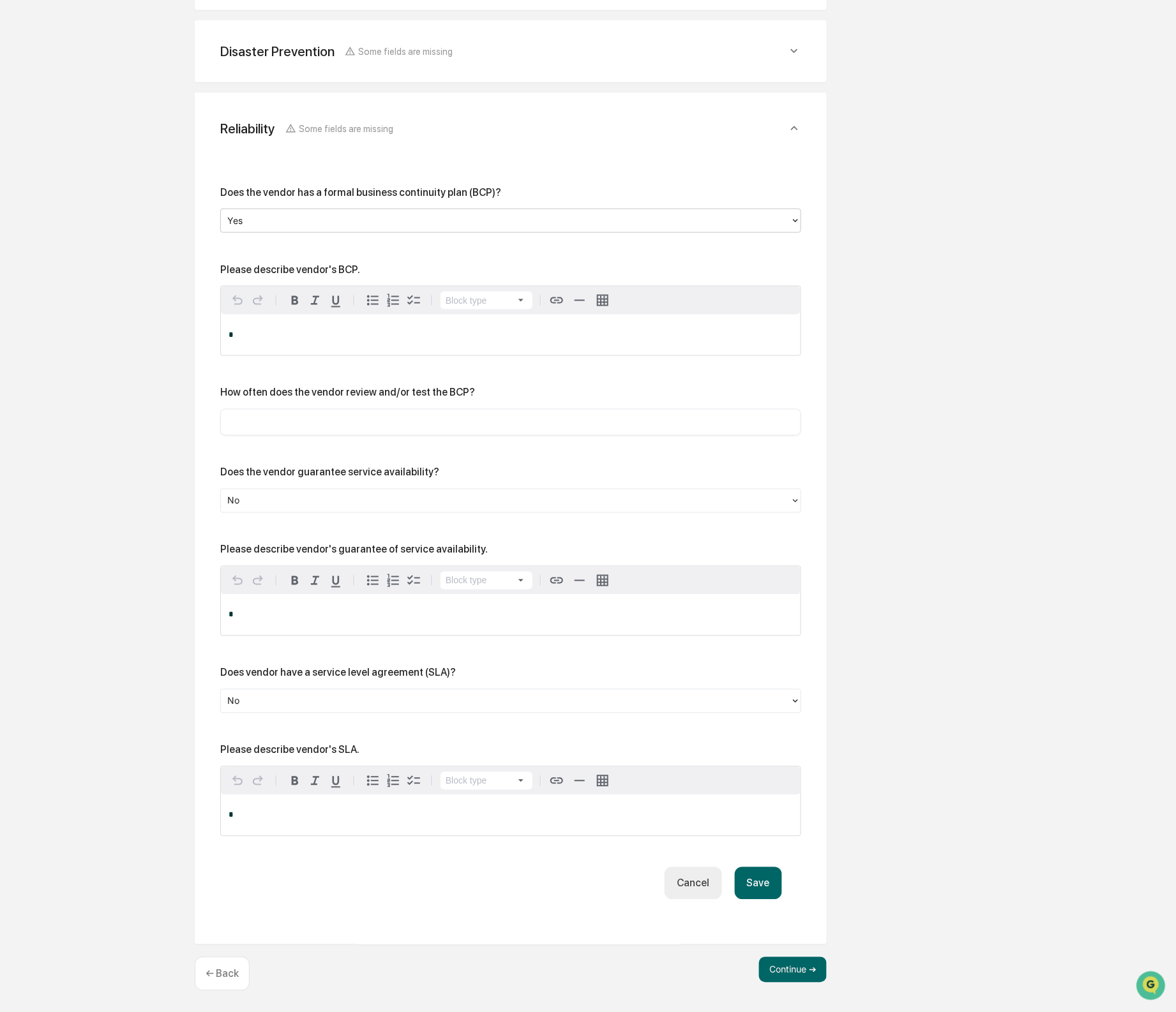
click at [272, 213] on div at bounding box center [505, 220] width 557 height 15
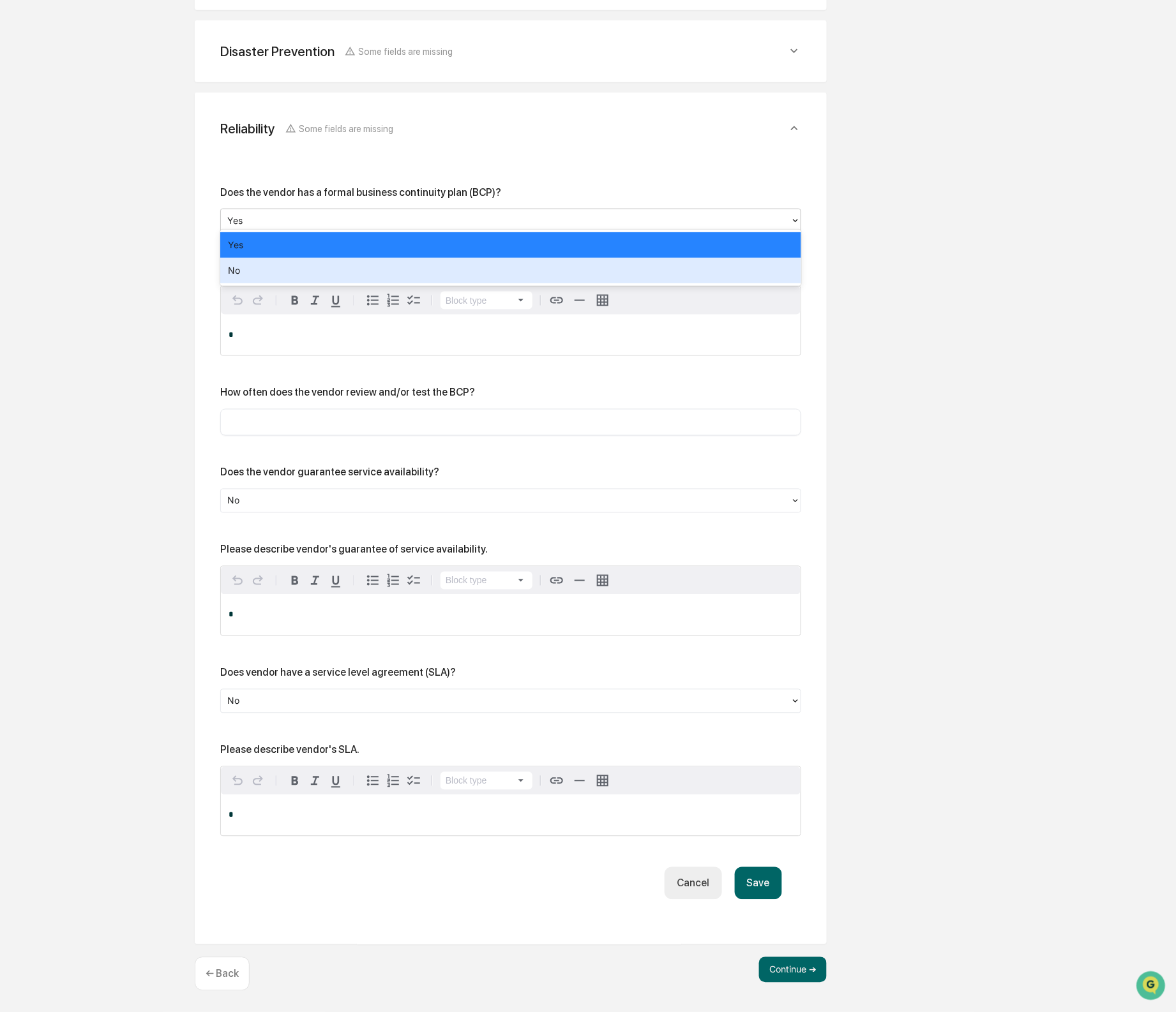
click at [246, 268] on div "No" at bounding box center [510, 270] width 581 height 26
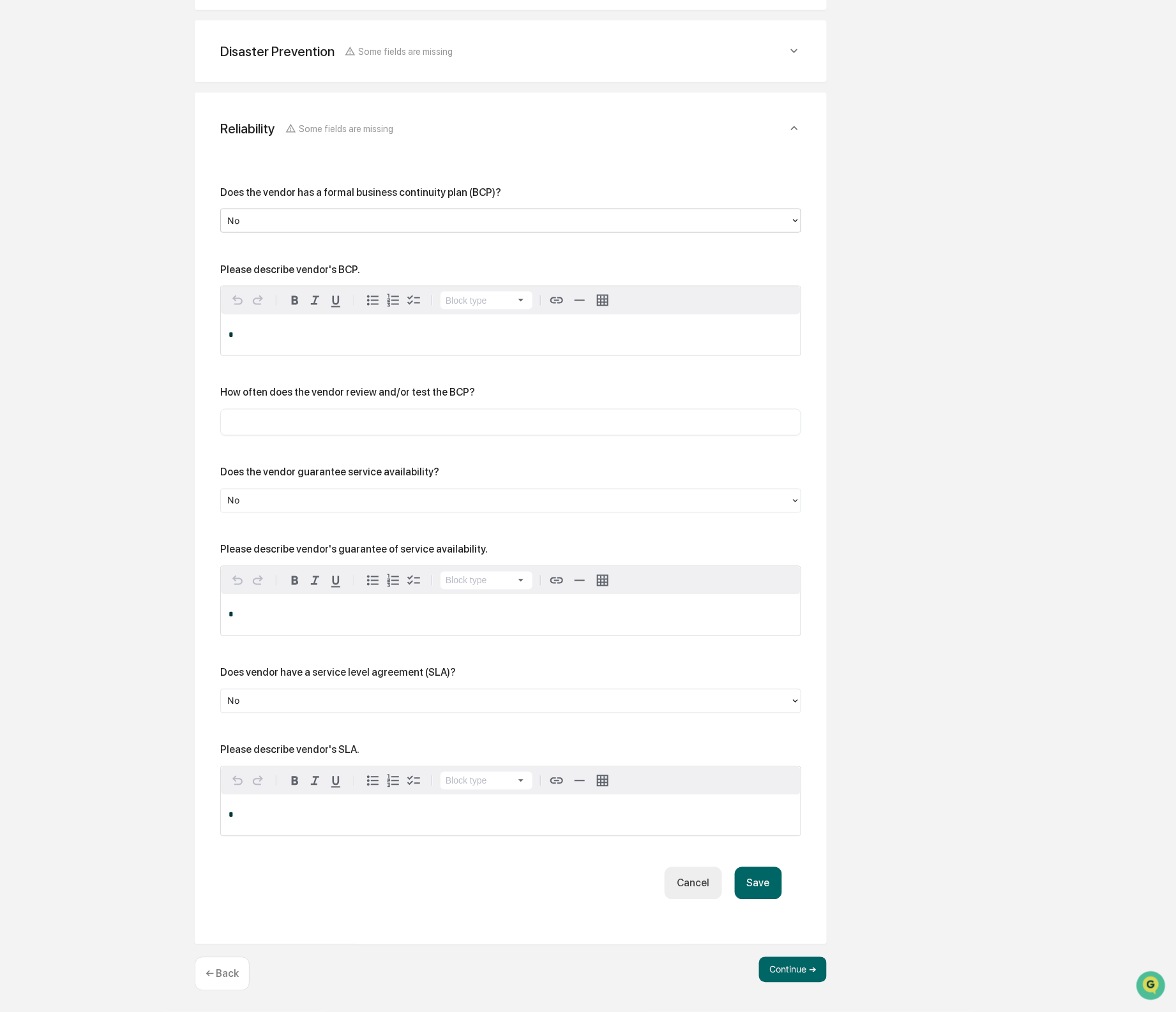
click at [250, 323] on div "*" at bounding box center [511, 335] width 580 height 41
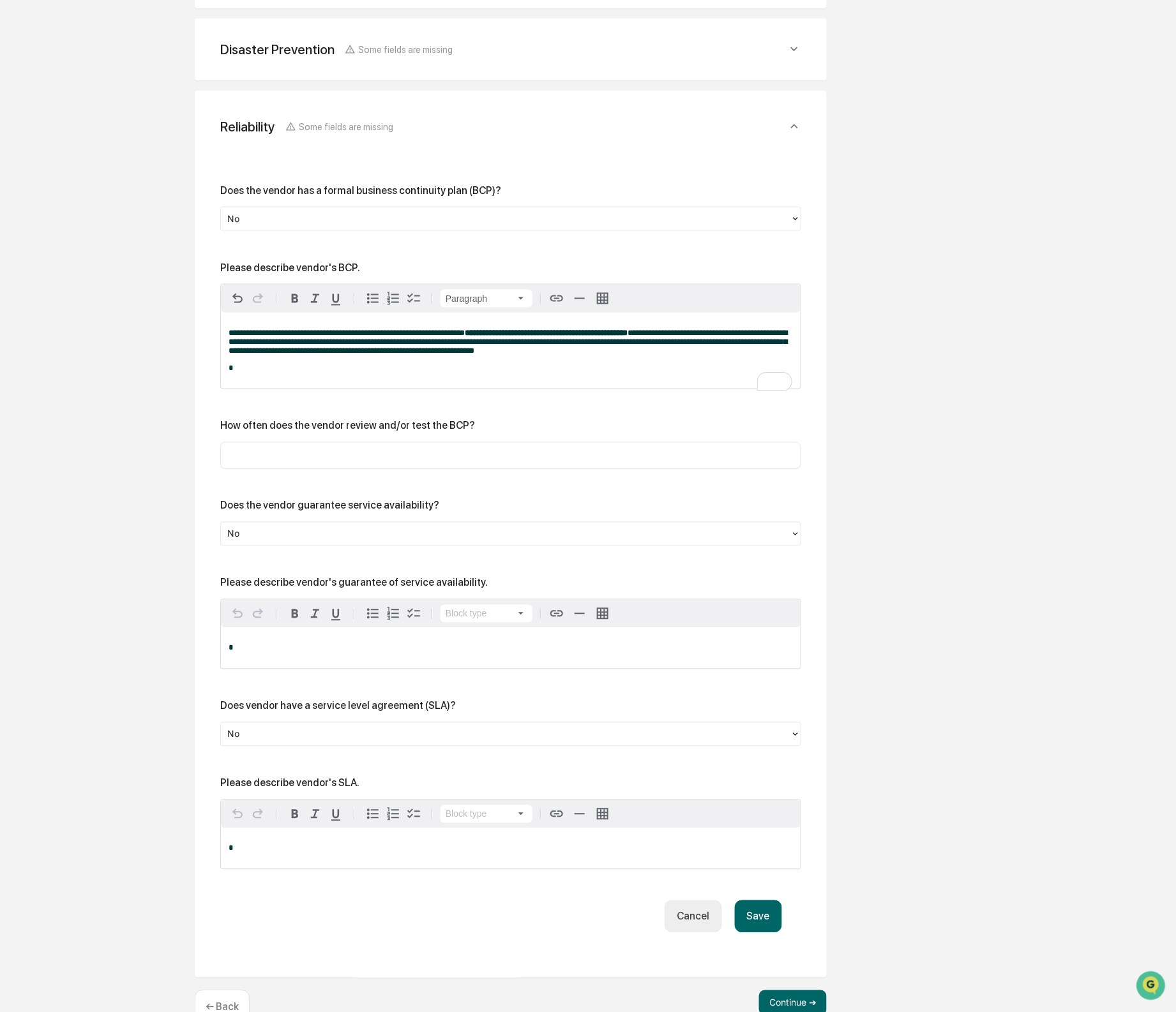
click at [288, 338] on span "**********" at bounding box center [507, 342] width 558 height 26
click at [346, 469] on div "​" at bounding box center [510, 456] width 581 height 26
click at [346, 462] on input "text" at bounding box center [511, 456] width 562 height 13
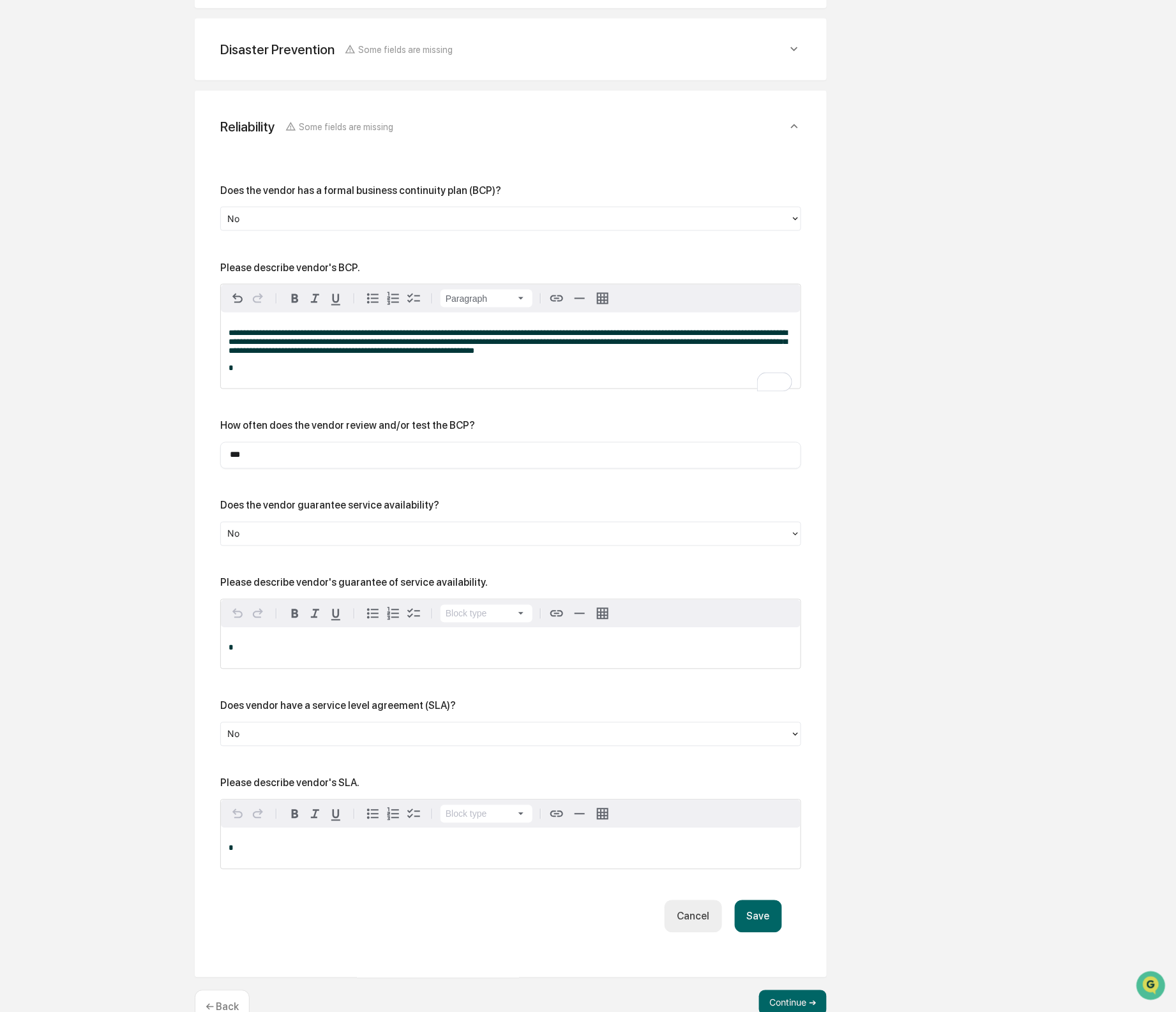
type input "***"
click at [323, 589] on div "Please describe vendor's guarantee of service availability." at bounding box center [354, 583] width 268 height 12
copy div "Please describe vendor's guarantee of service availability."
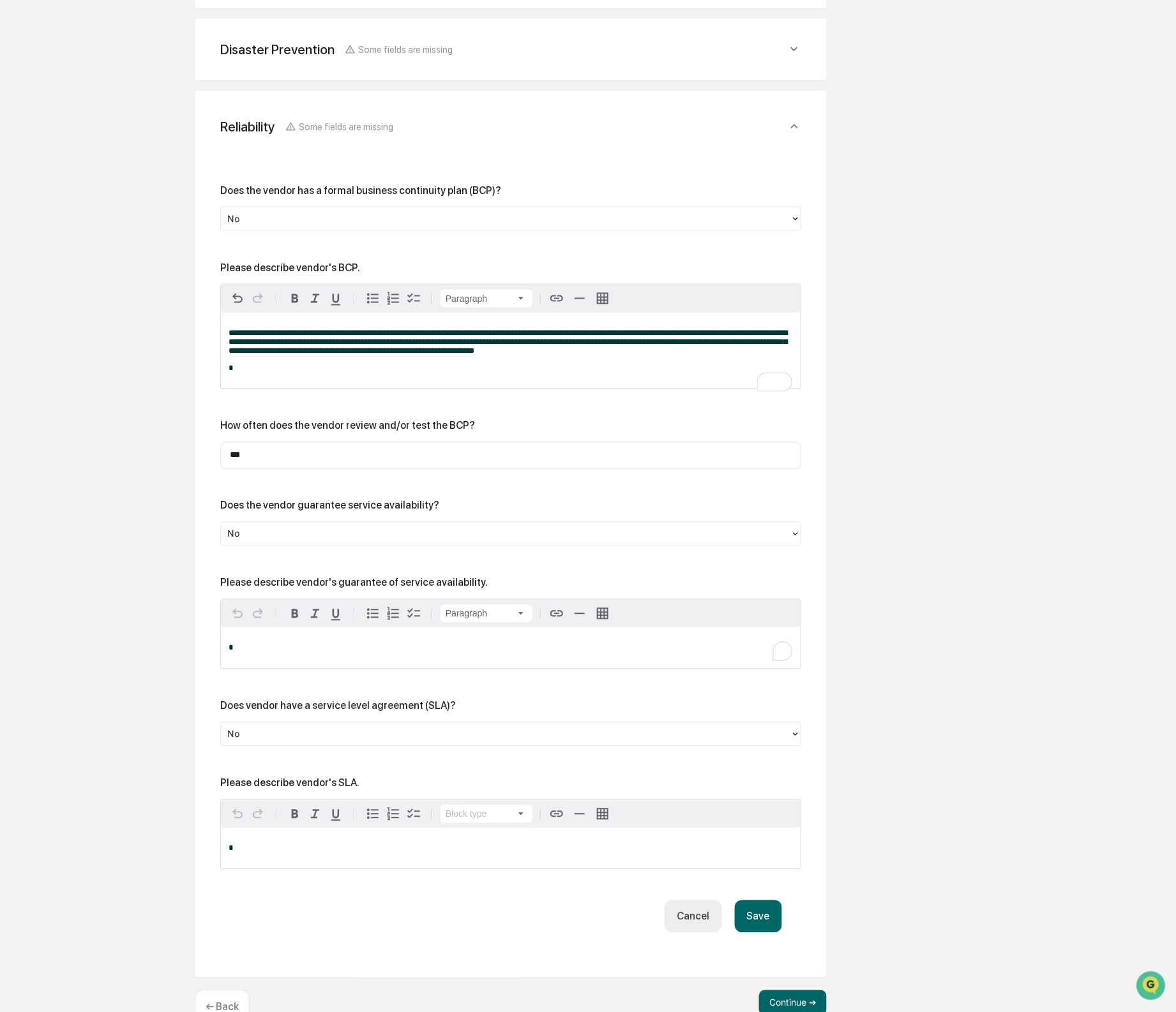
click at [311, 669] on div "*" at bounding box center [511, 648] width 580 height 41
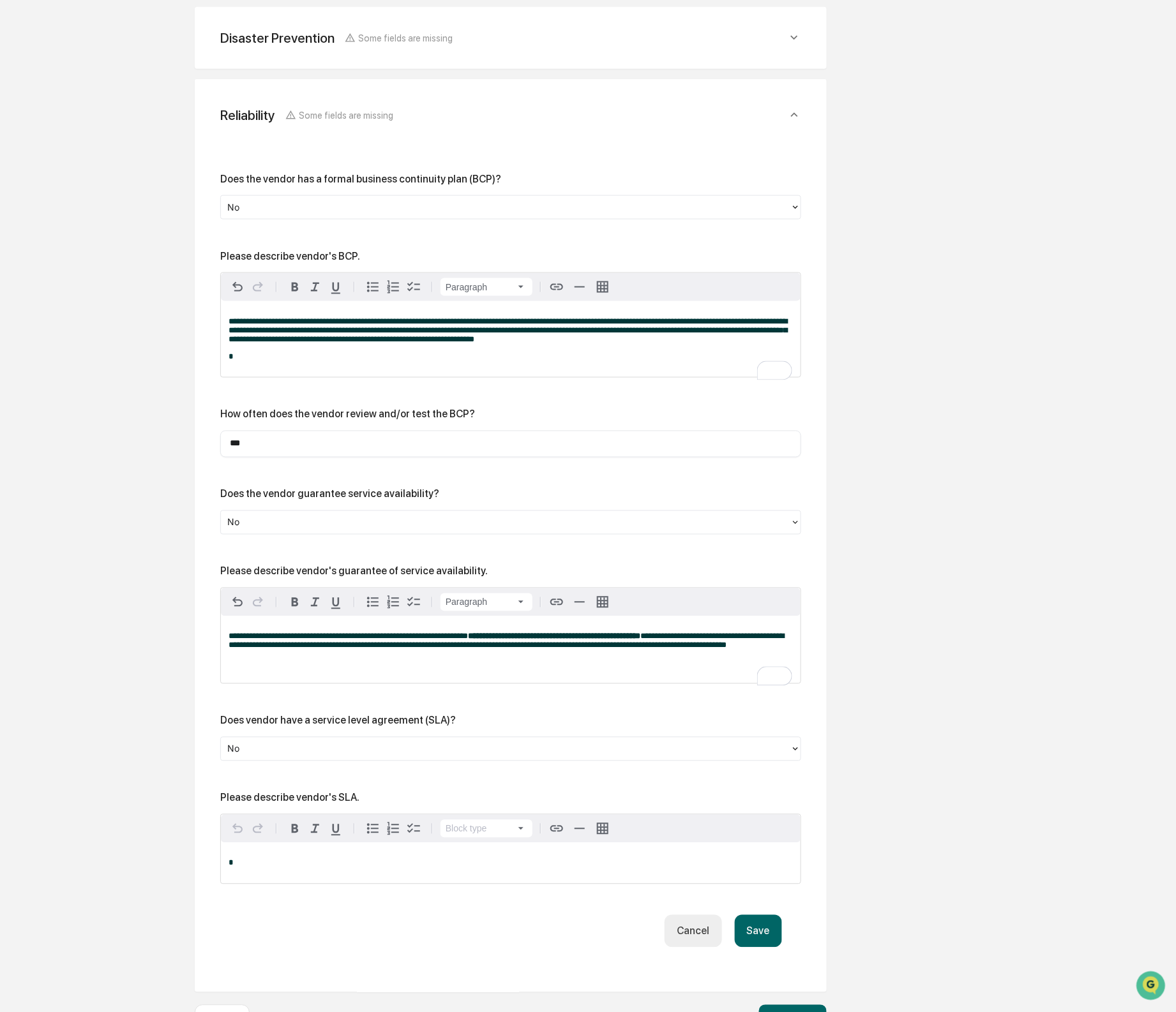
scroll to position [582, 0]
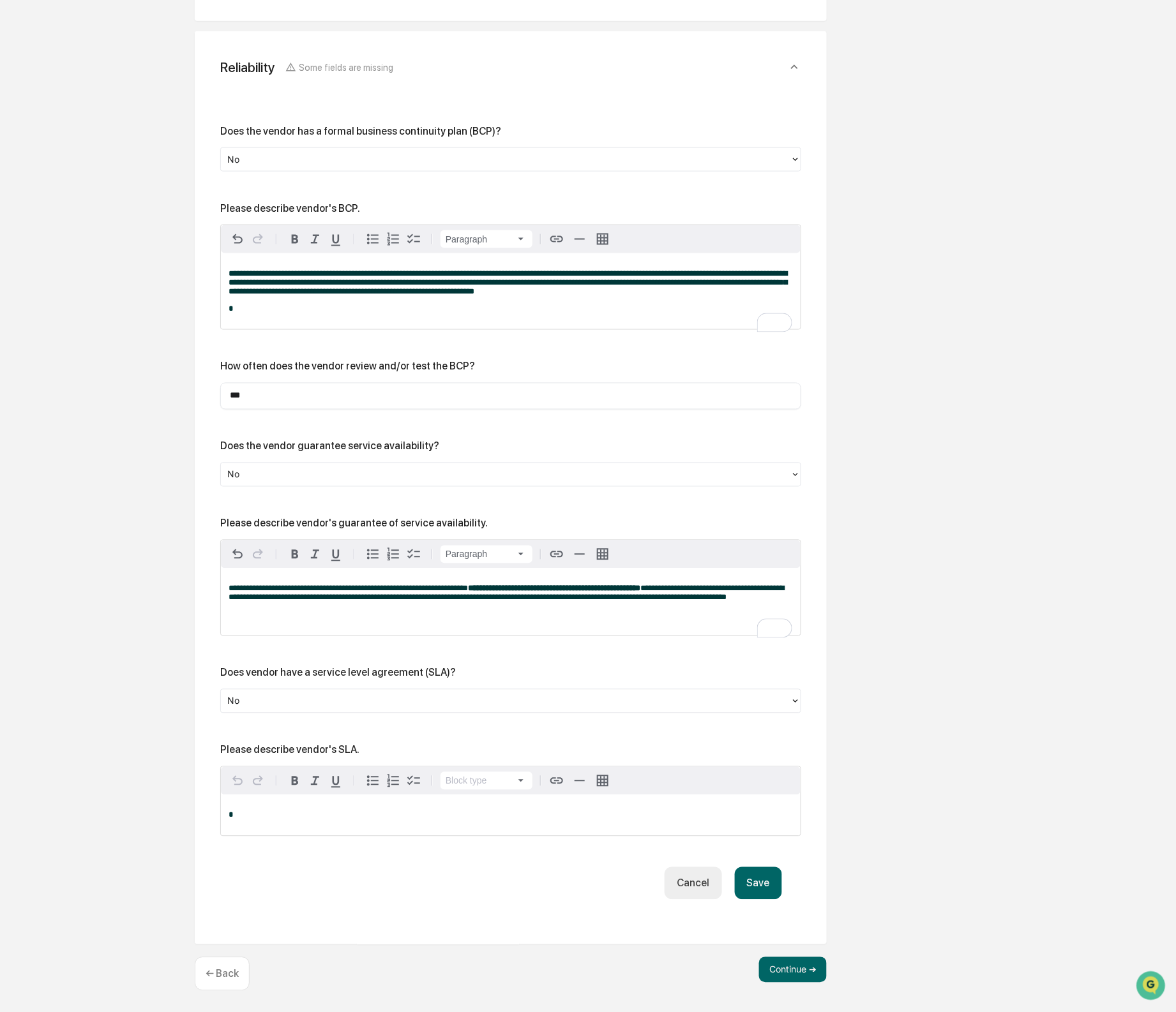
click at [314, 672] on div "Does vendor have a service level agreement (SLA)?" at bounding box center [338, 673] width 236 height 12
click at [307, 677] on div "Does vendor have a service level agreement (SLA)? No" at bounding box center [510, 690] width 581 height 47
click at [292, 752] on div "Please describe vendor's SLA." at bounding box center [290, 750] width 139 height 12
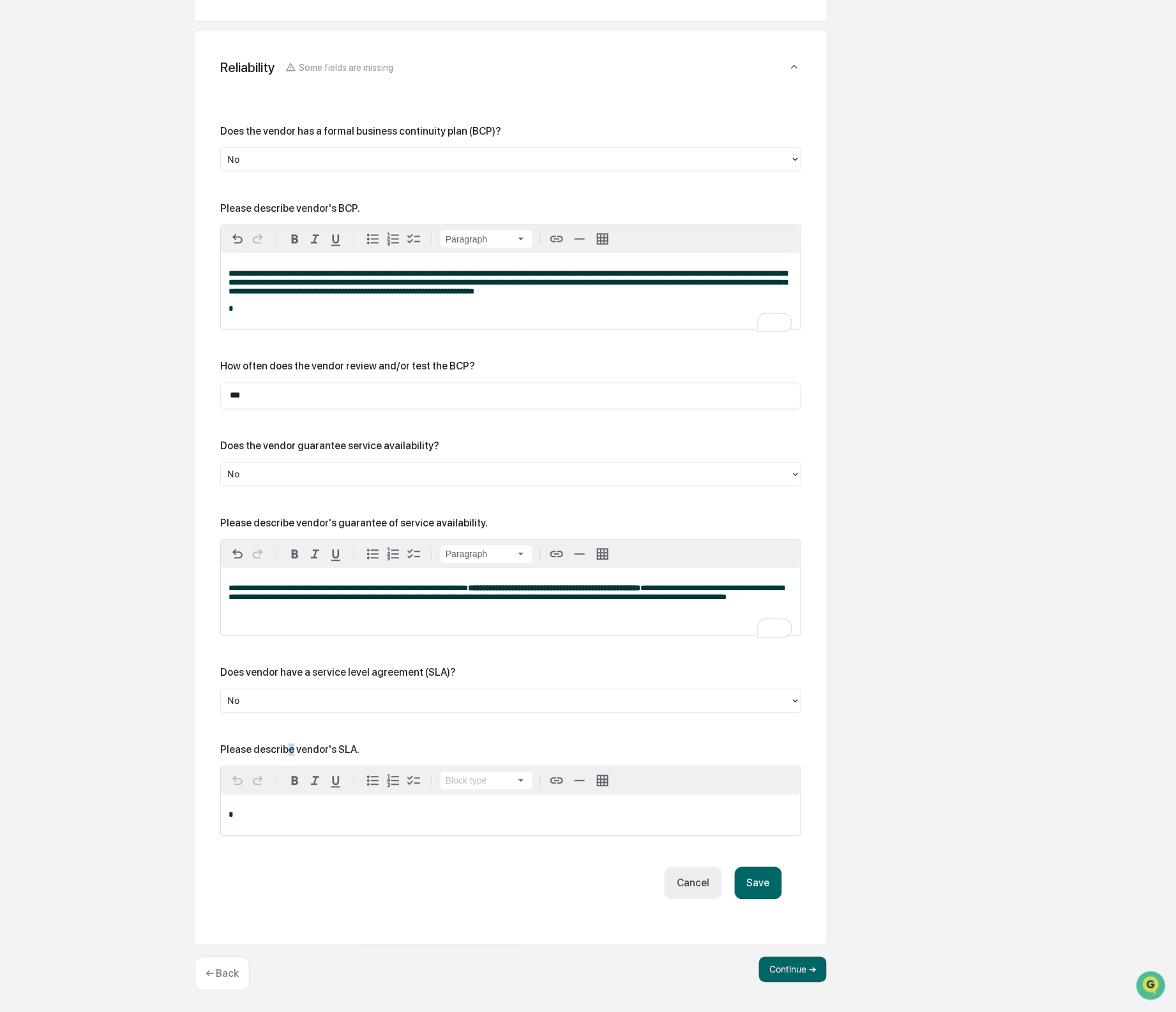
click at [292, 752] on div "Please describe vendor's SLA." at bounding box center [290, 750] width 139 height 12
copy div "Please describe vendor's SLA."
click at [369, 804] on div "*" at bounding box center [511, 815] width 580 height 41
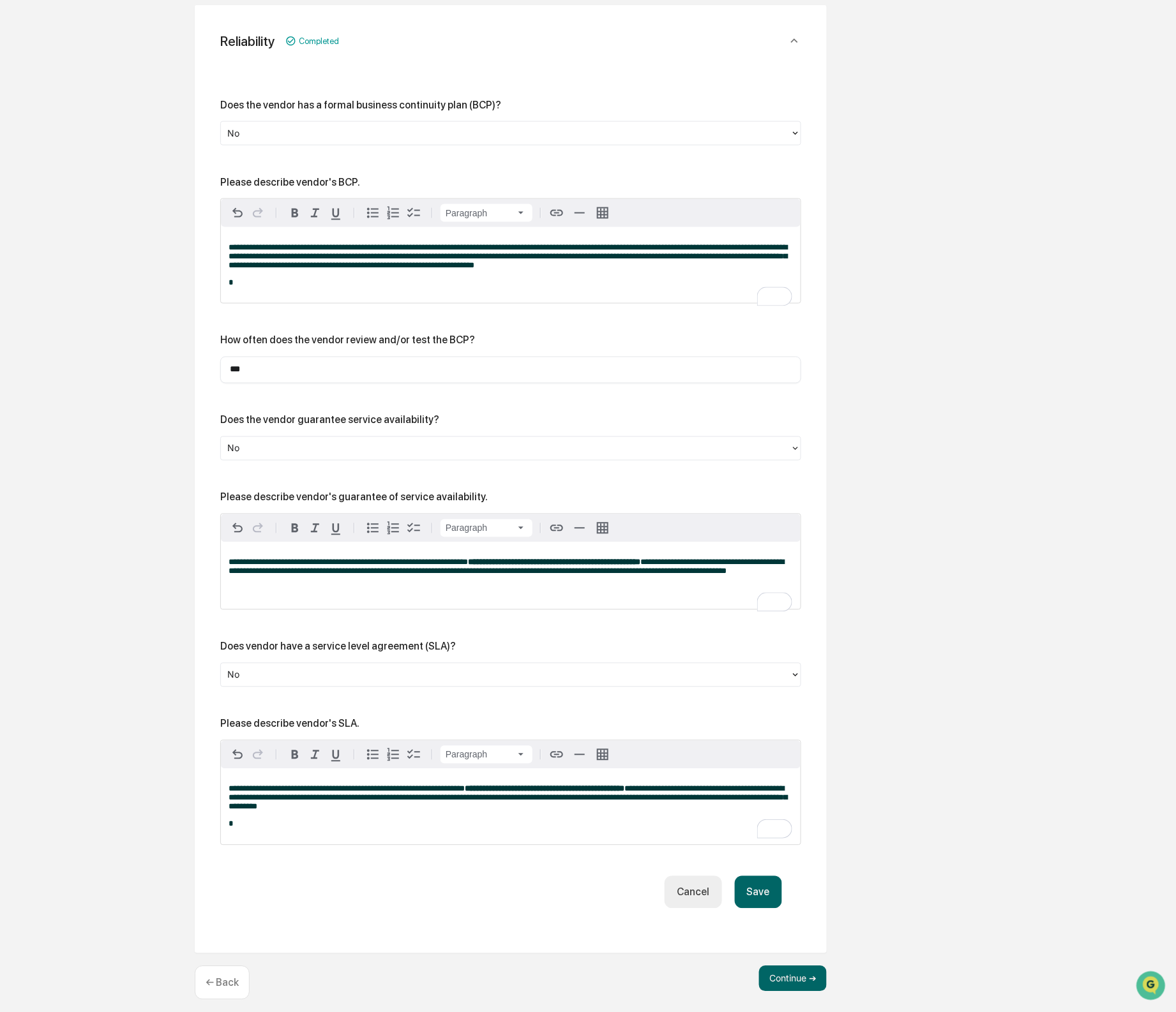
click at [441, 811] on span "**********" at bounding box center [507, 798] width 558 height 26
click at [441, 811] on span "**********" at bounding box center [507, 798] width 558 height 26
click at [753, 909] on button "Save" at bounding box center [758, 892] width 47 height 33
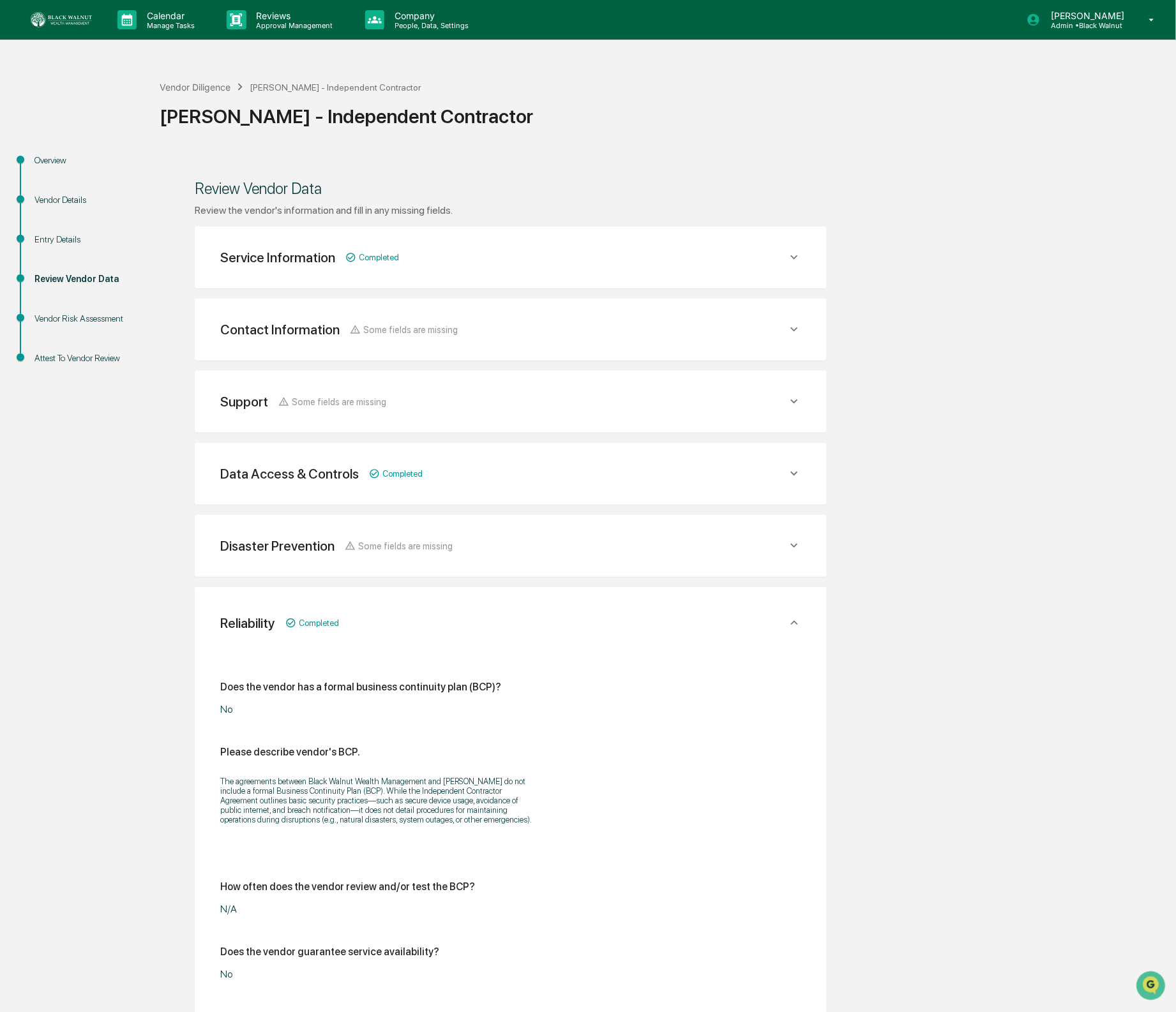
scroll to position [453, 0]
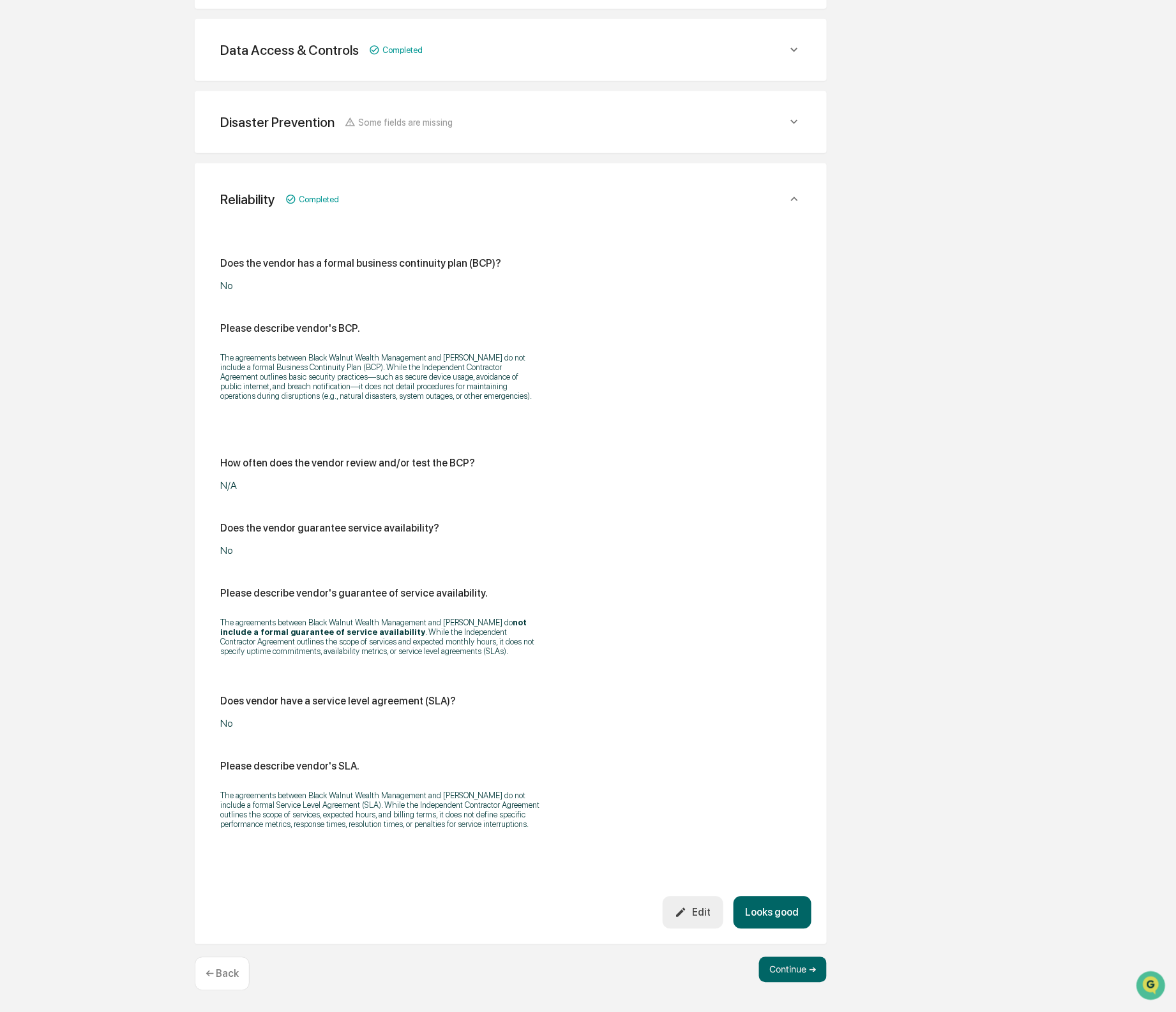
click at [760, 904] on button "Looks good" at bounding box center [772, 913] width 78 height 33
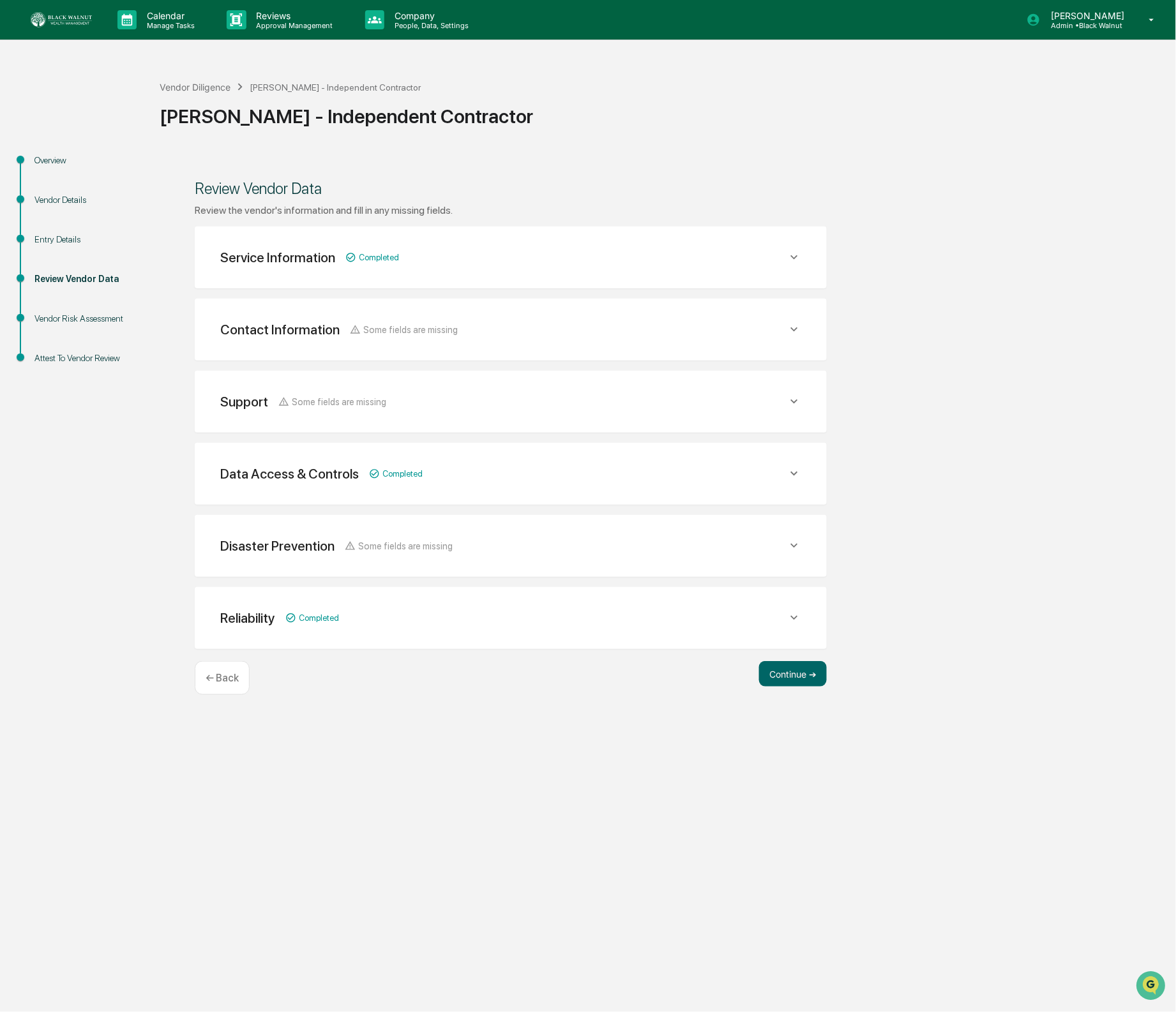
scroll to position [0, 0]
click at [803, 680] on button "Continue ➔" at bounding box center [793, 674] width 68 height 26
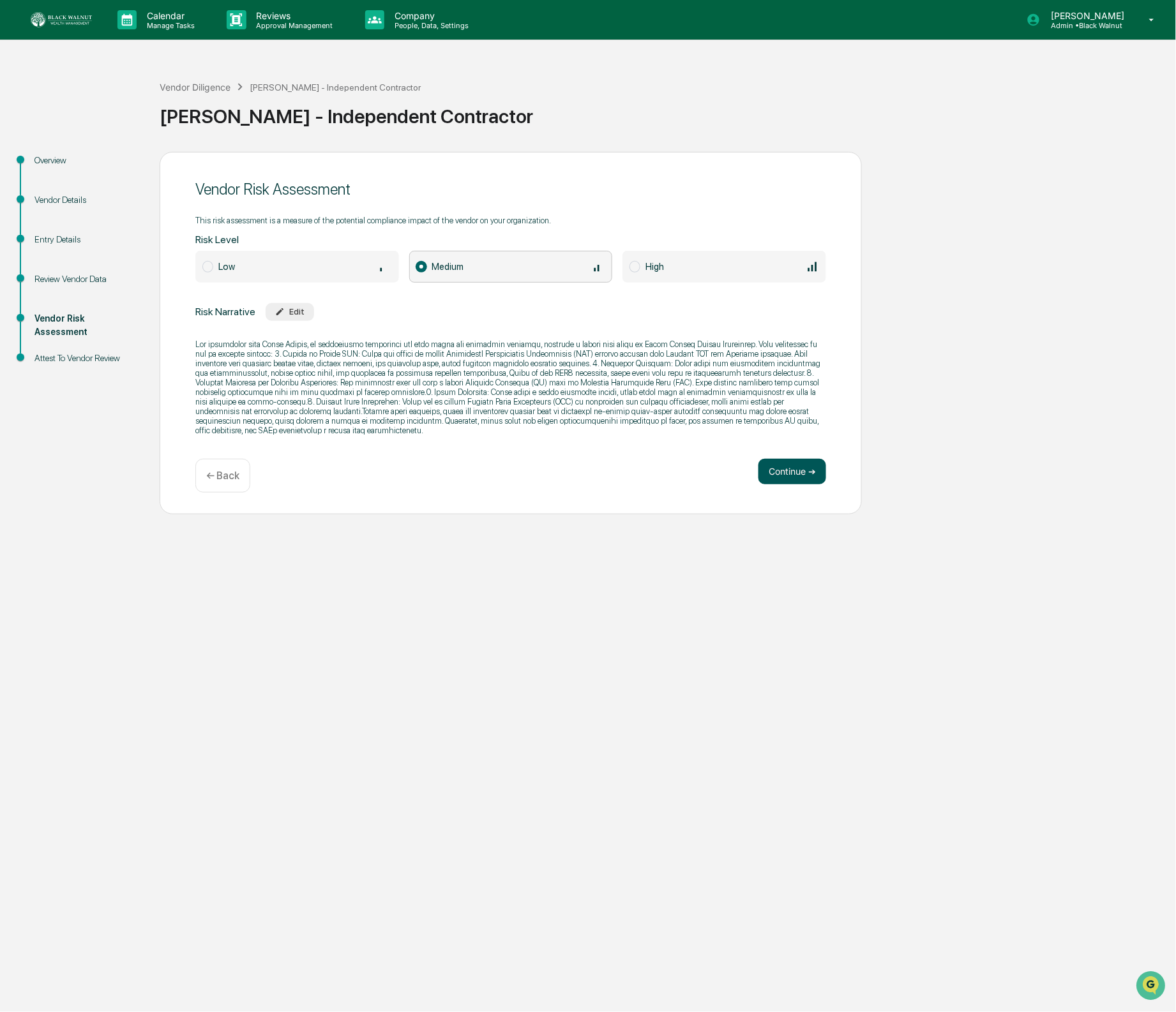
click at [785, 472] on button "Continue ➔" at bounding box center [792, 471] width 68 height 26
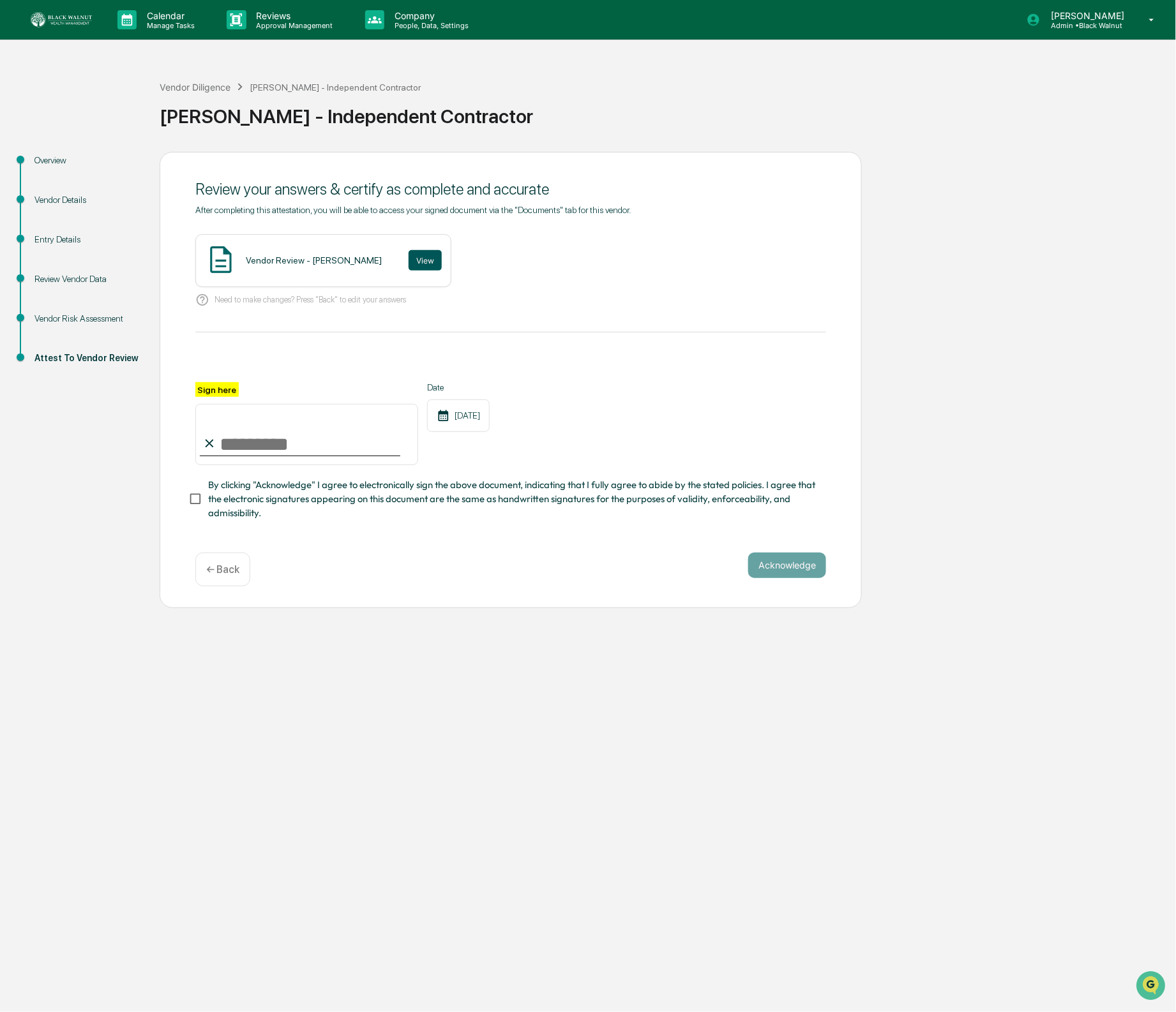
click at [408, 262] on button "View" at bounding box center [425, 260] width 33 height 20
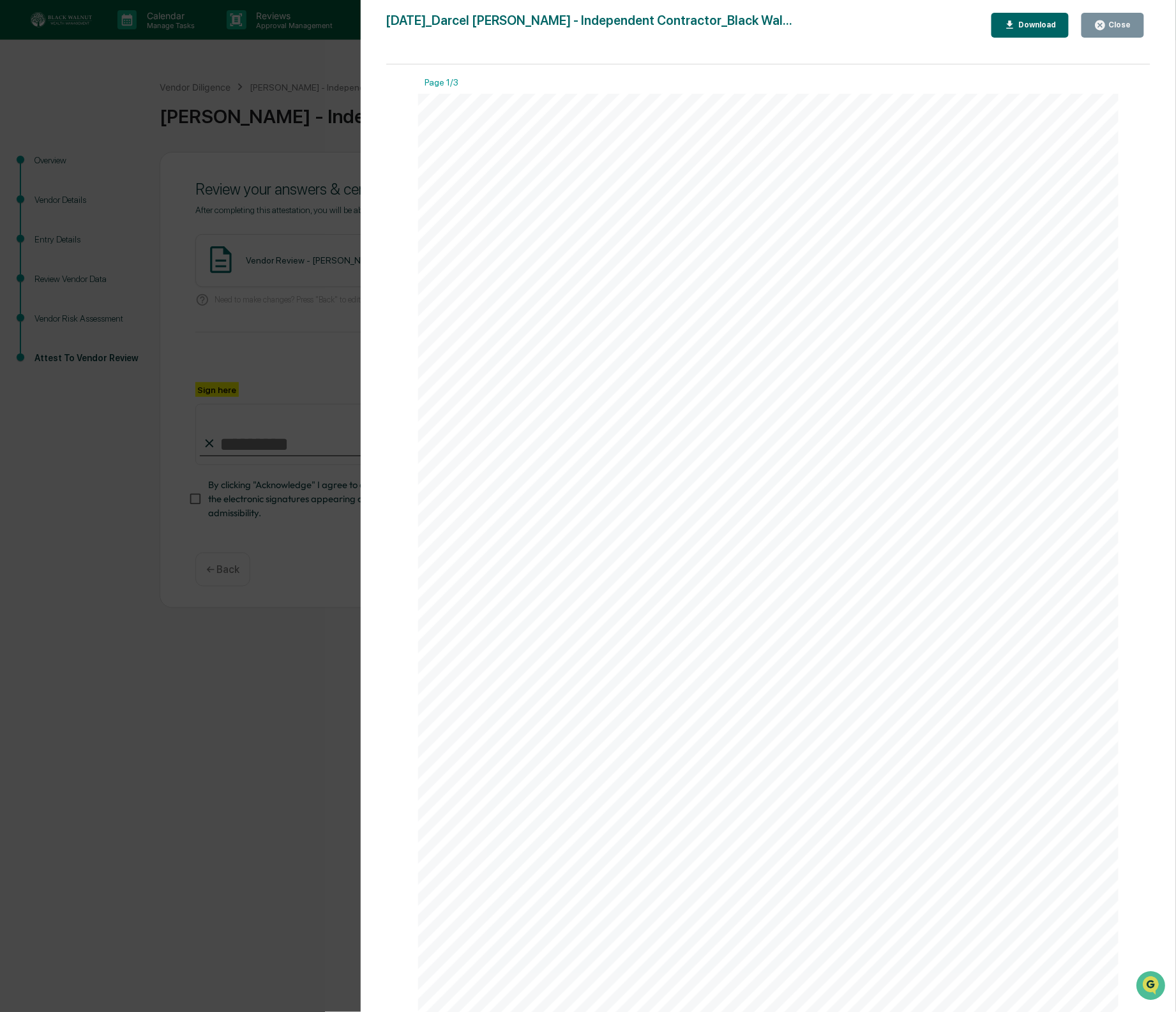
click at [1104, 24] on icon "button" at bounding box center [1100, 25] width 10 height 10
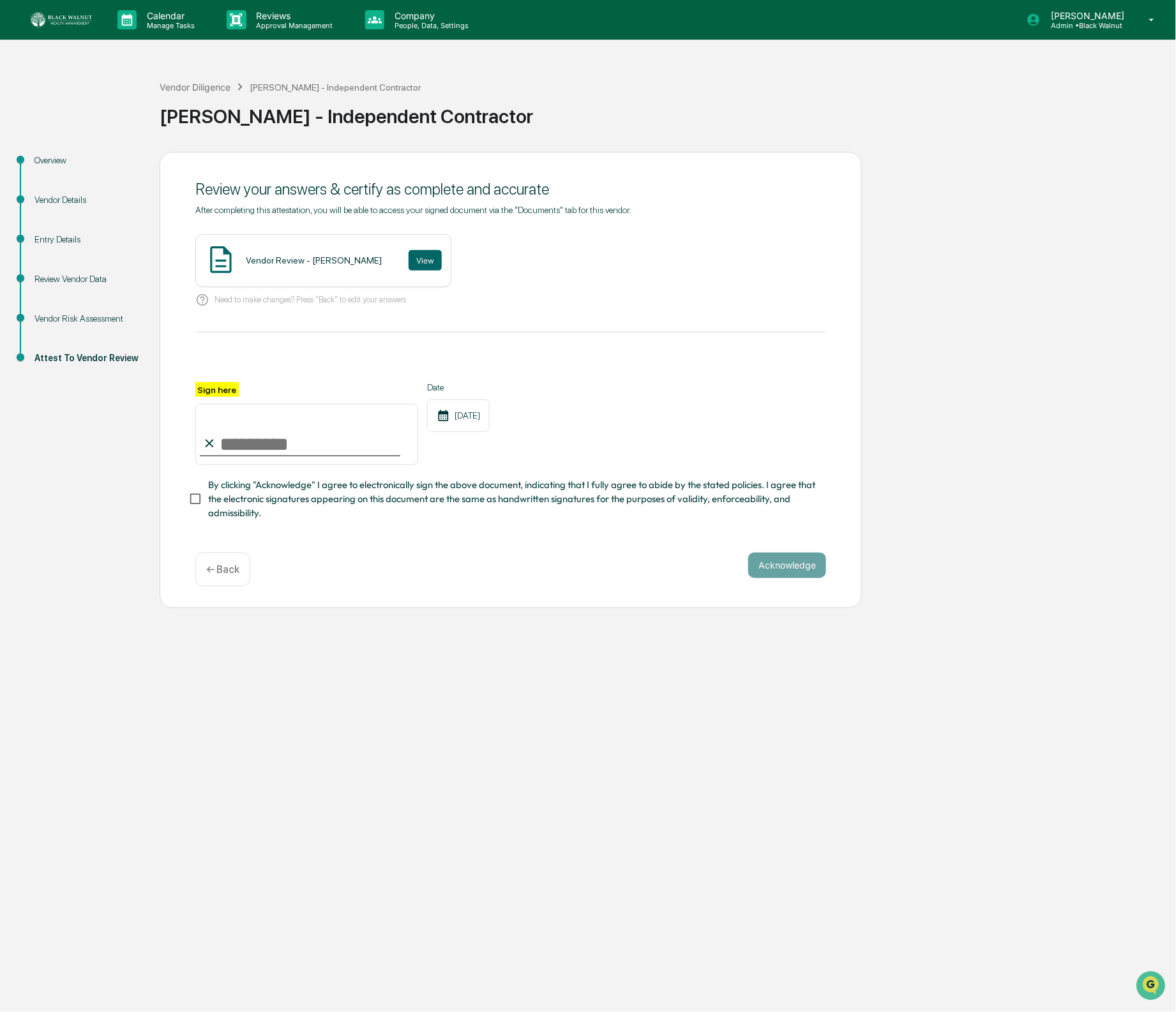
click at [296, 446] on input "Sign here" at bounding box center [307, 435] width 223 height 61
type input "**********"
click at [243, 493] on span "By clicking "Acknowledge" I agree to electronically sign the above document, in…" at bounding box center [512, 499] width 608 height 43
click at [780, 567] on button "Acknowledge" at bounding box center [787, 565] width 78 height 26
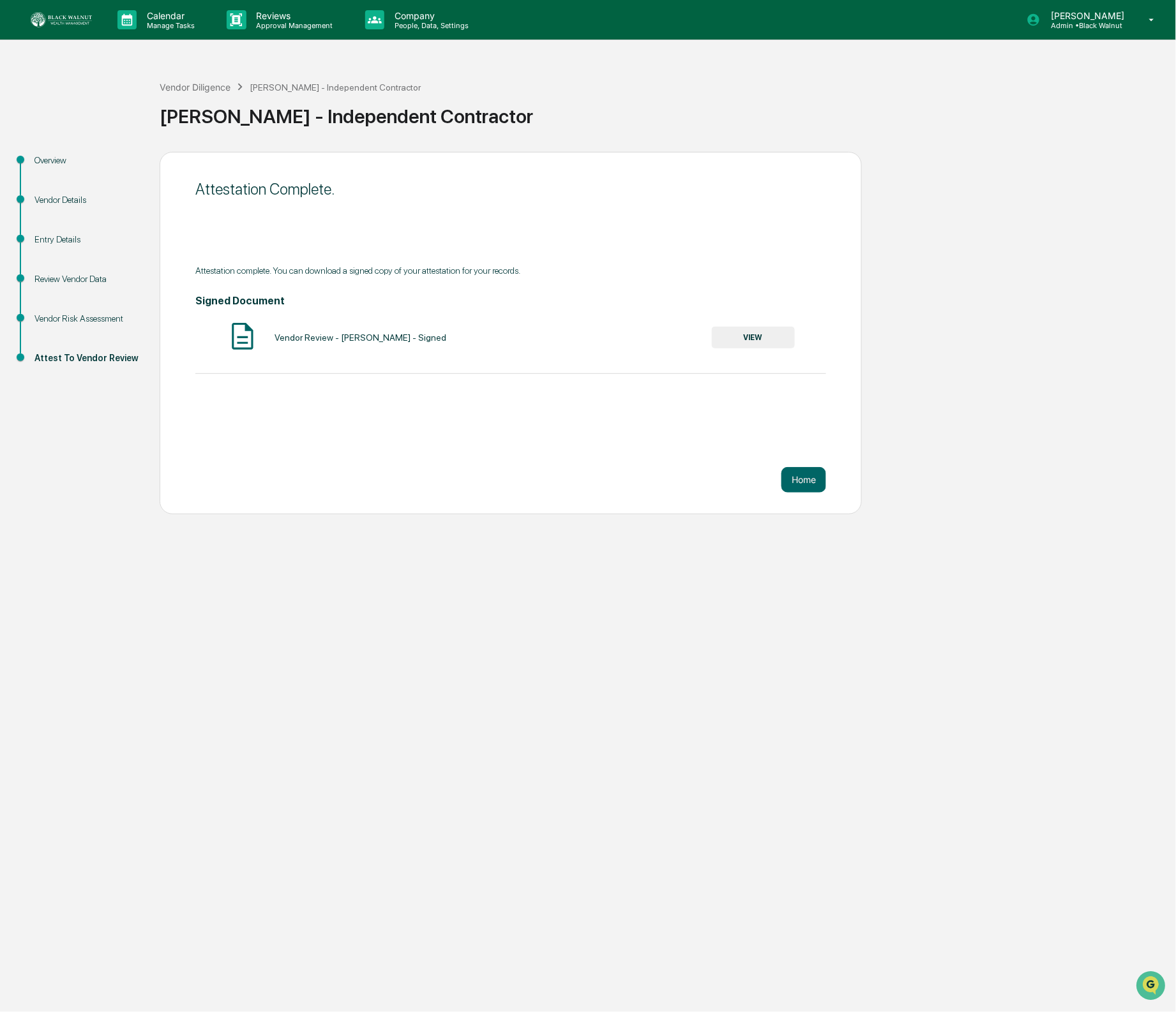
click at [756, 334] on button "VIEW" at bounding box center [753, 337] width 83 height 22
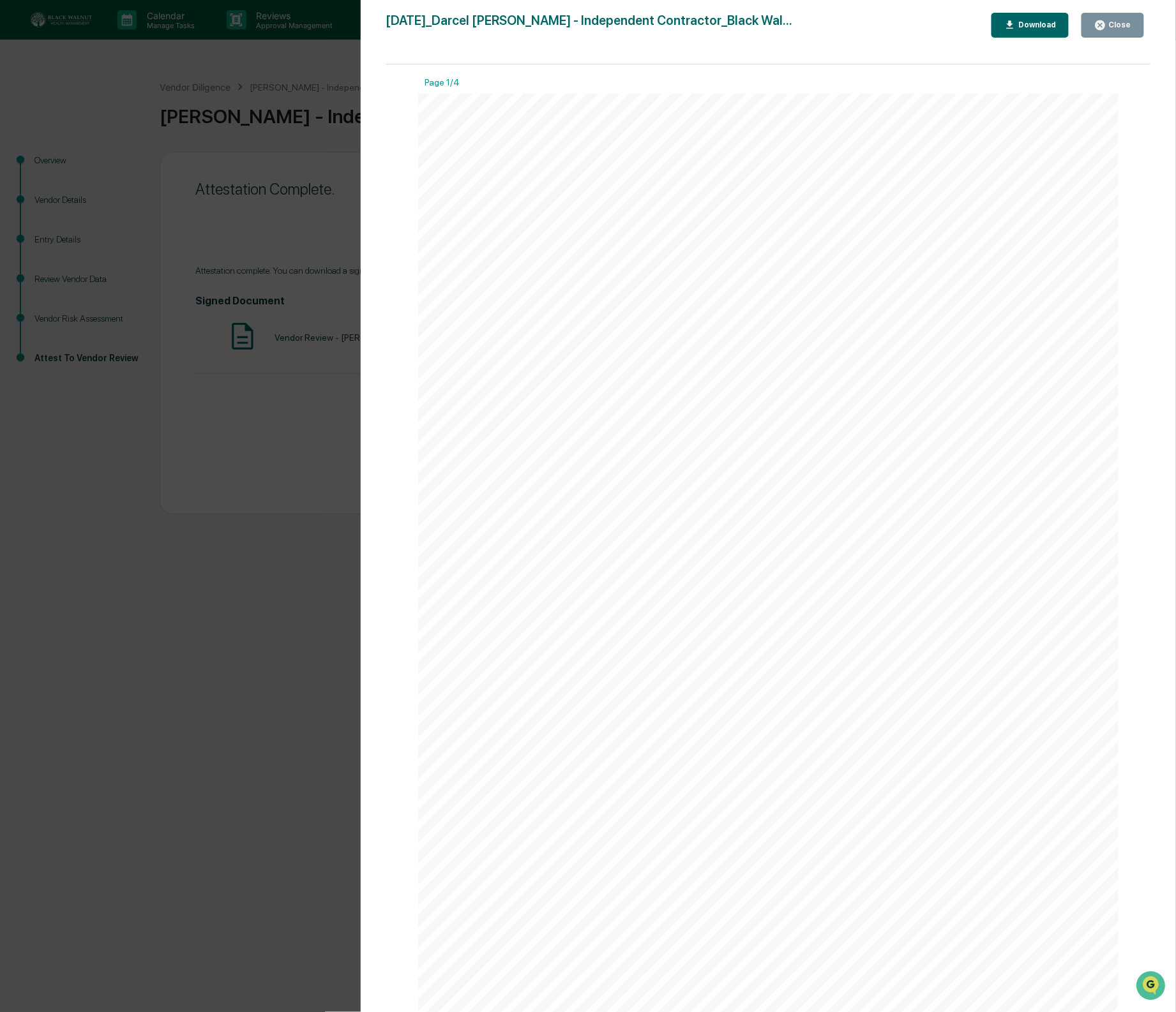
click at [1018, 23] on div "Download" at bounding box center [1036, 24] width 40 height 9
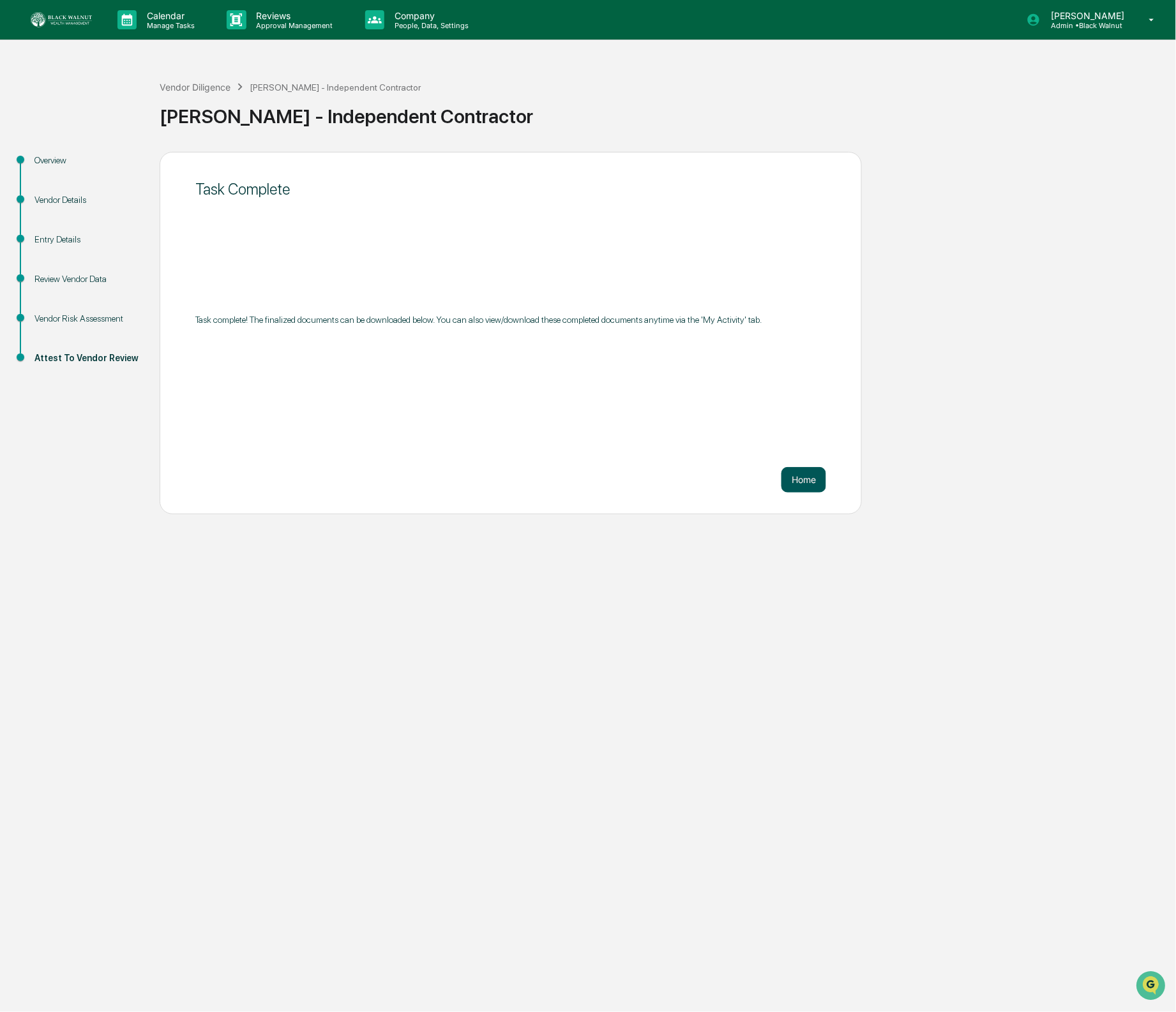
click at [801, 476] on button "Home" at bounding box center [804, 480] width 45 height 26
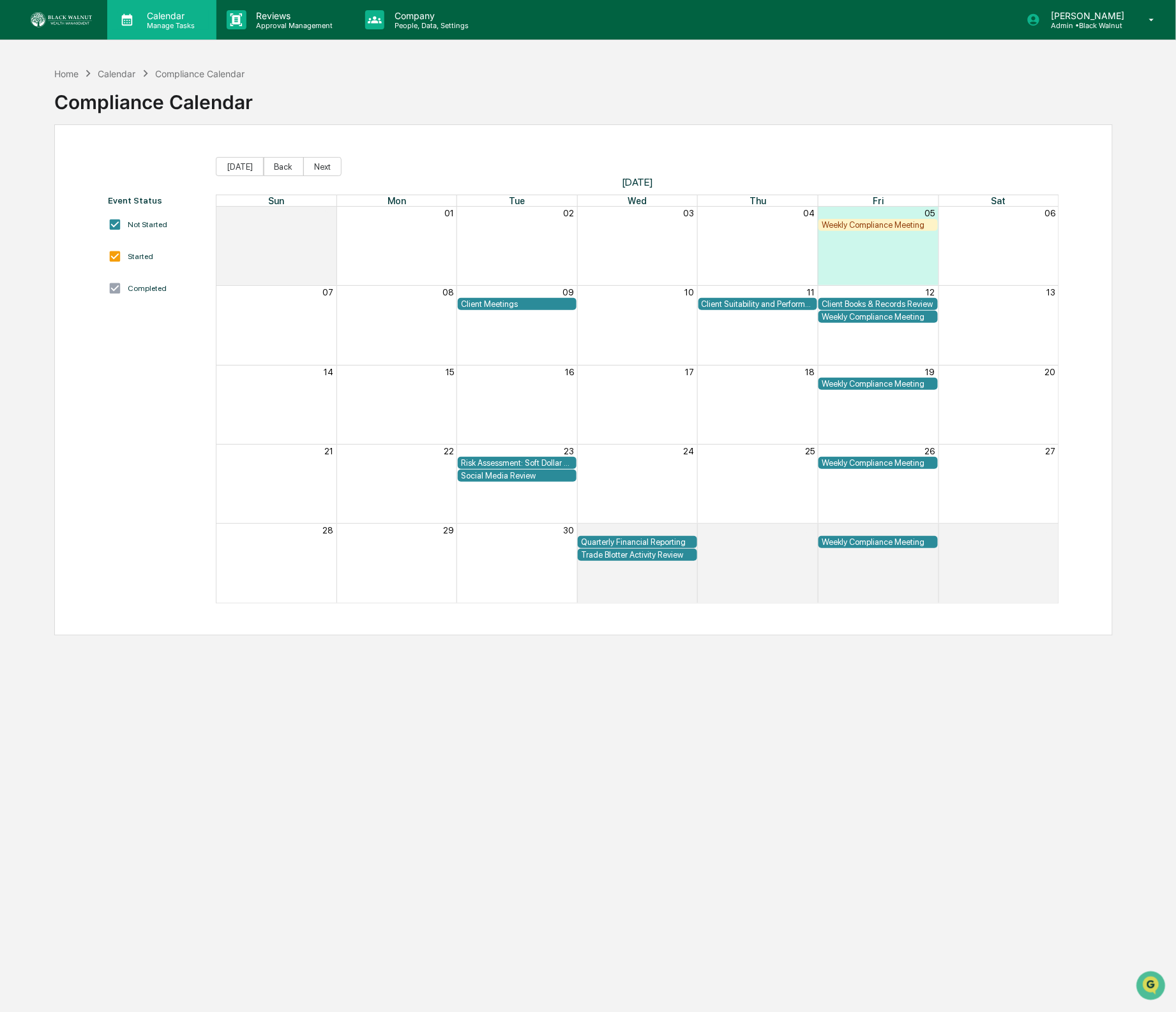
click at [183, 29] on p "Manage Tasks" at bounding box center [169, 25] width 64 height 9
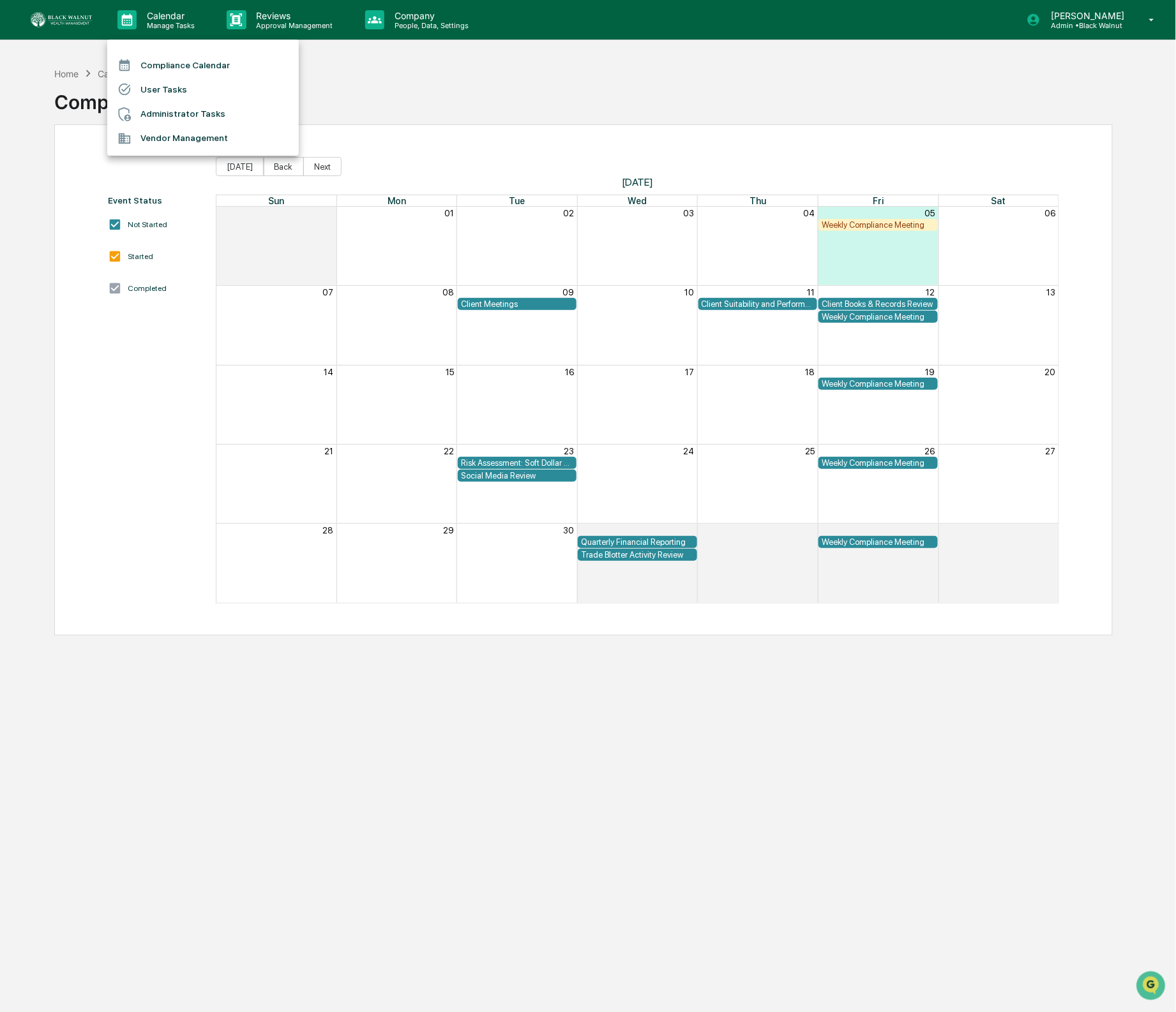
click at [73, 23] on div at bounding box center [588, 506] width 1176 height 1012
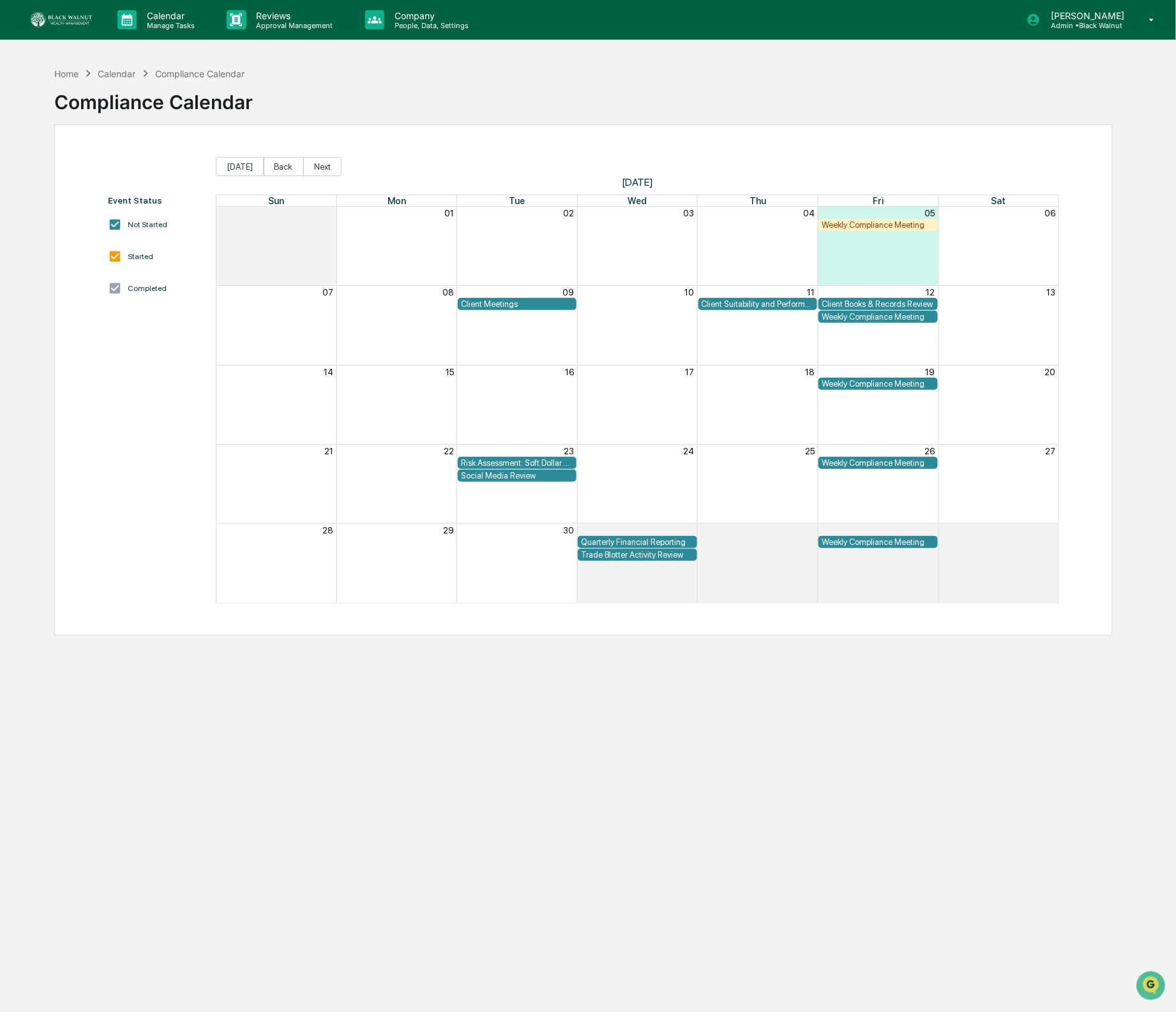
click at [63, 22] on img at bounding box center [61, 20] width 61 height 15
